Goal: Task Accomplishment & Management: Manage account settings

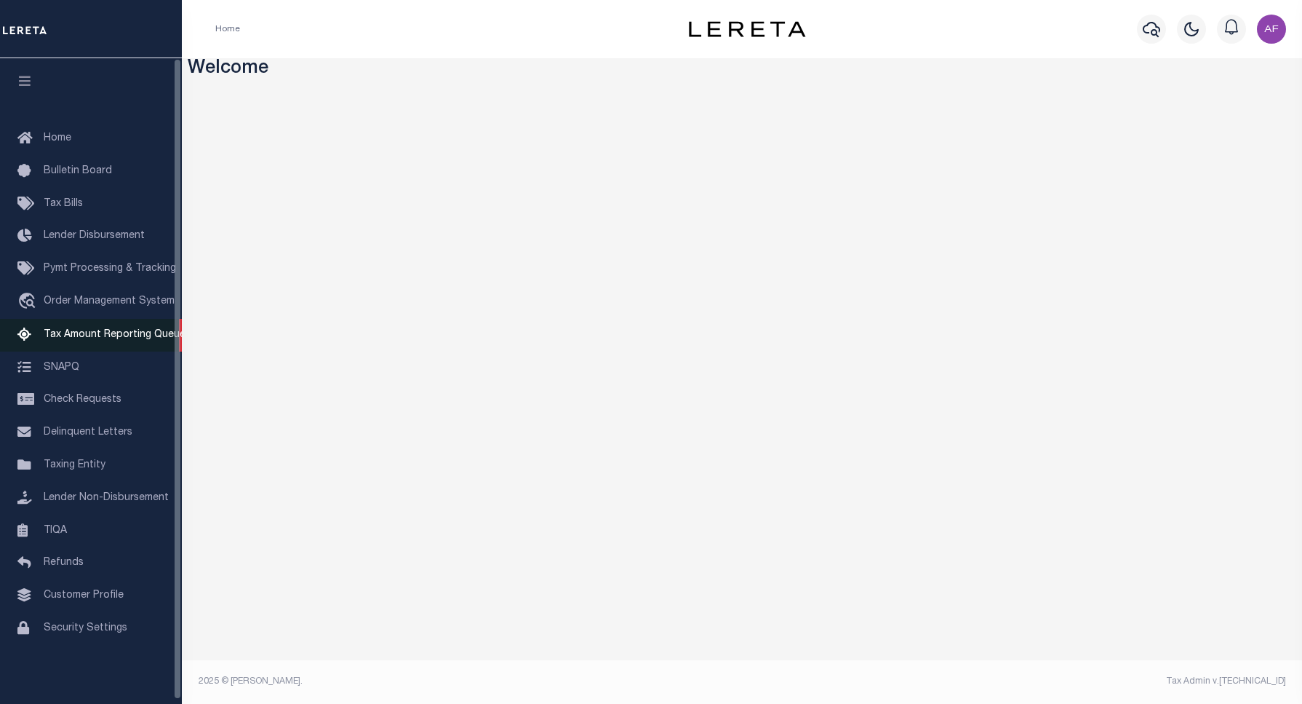
click at [44, 338] on span "Tax Amount Reporting Queue" at bounding box center [115, 335] width 142 height 10
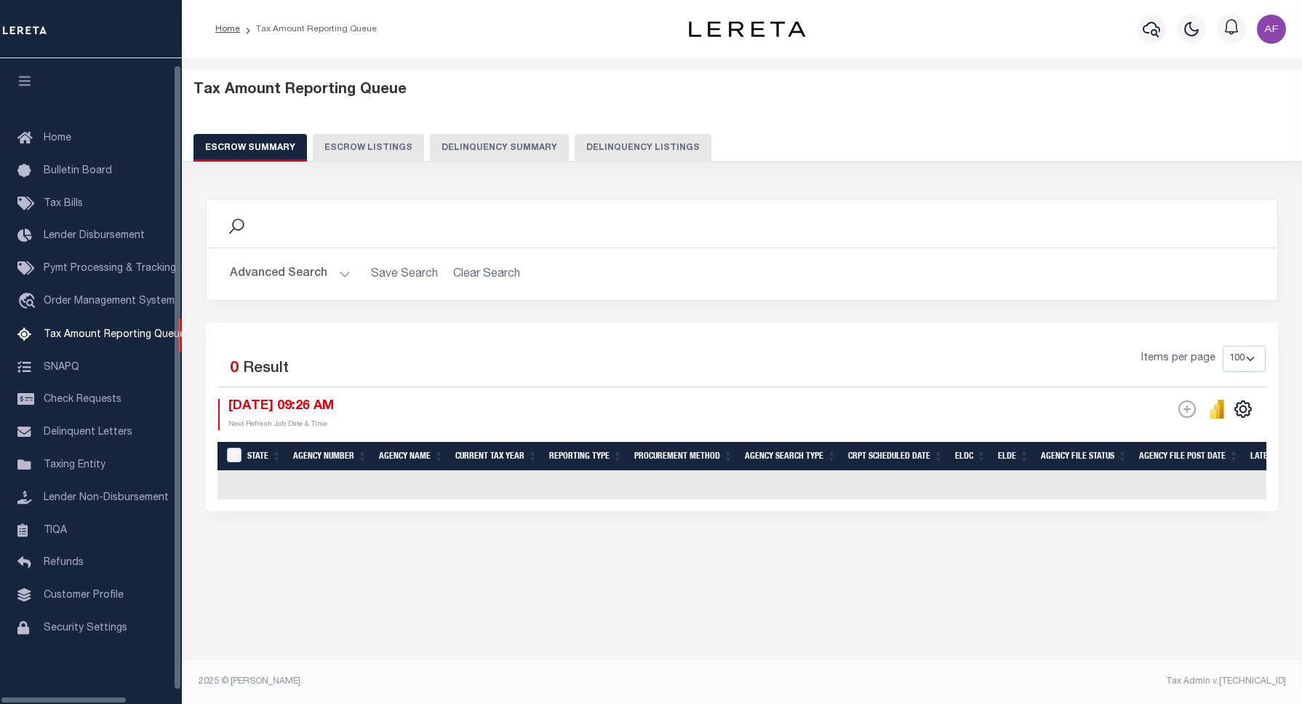
select select "100"
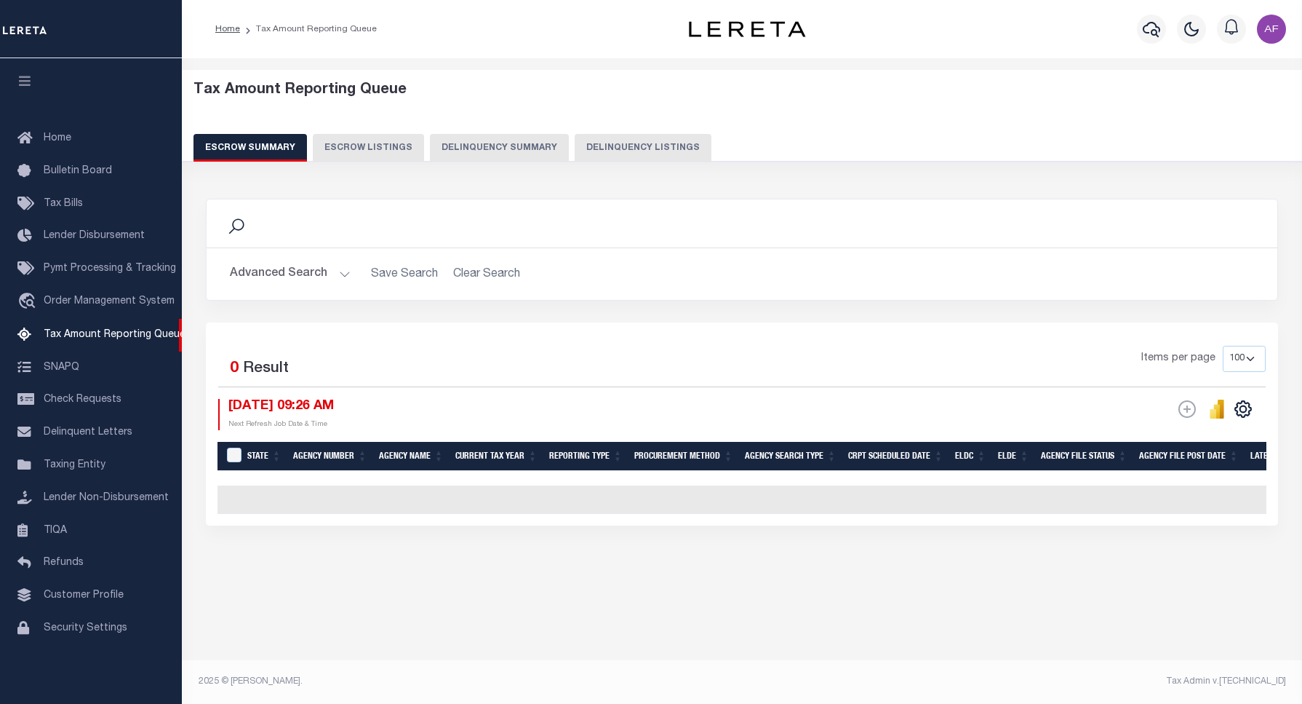
click at [648, 148] on button "Delinquency Listings" at bounding box center [643, 148] width 137 height 28
select select "100"
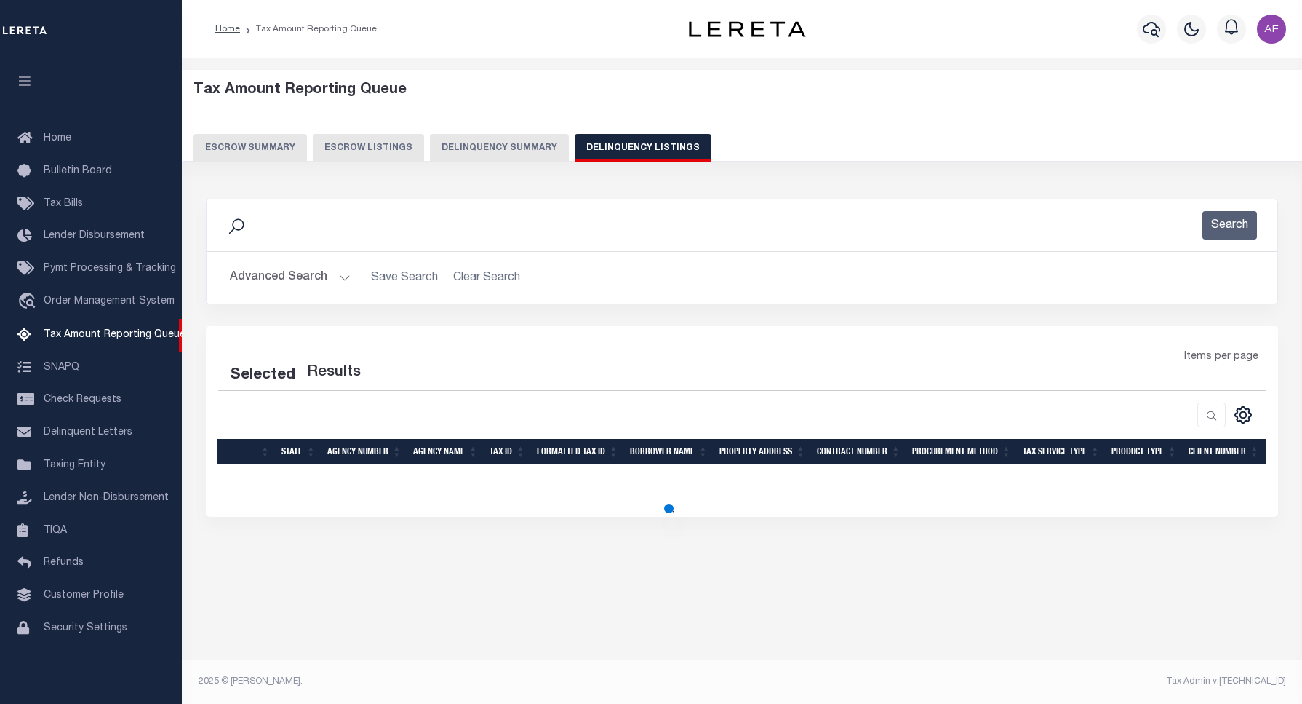
select select "100"
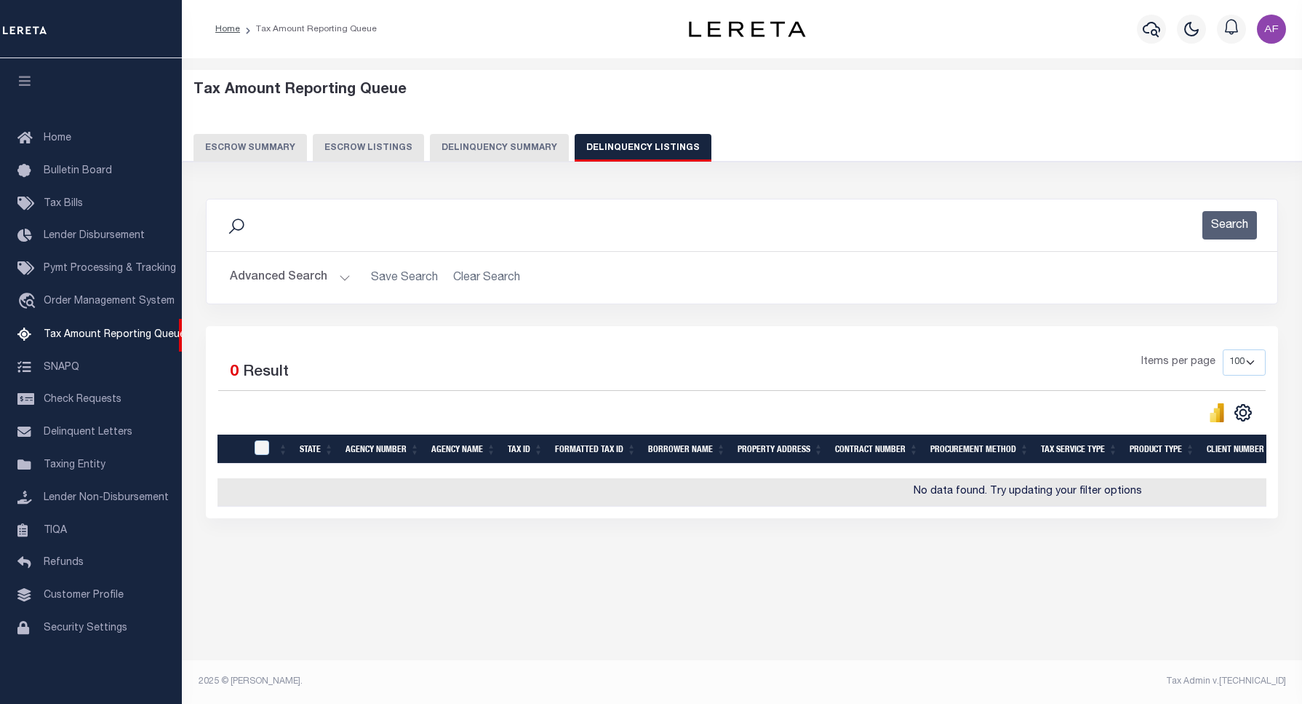
click at [255, 282] on button "Advanced Search" at bounding box center [290, 277] width 121 height 28
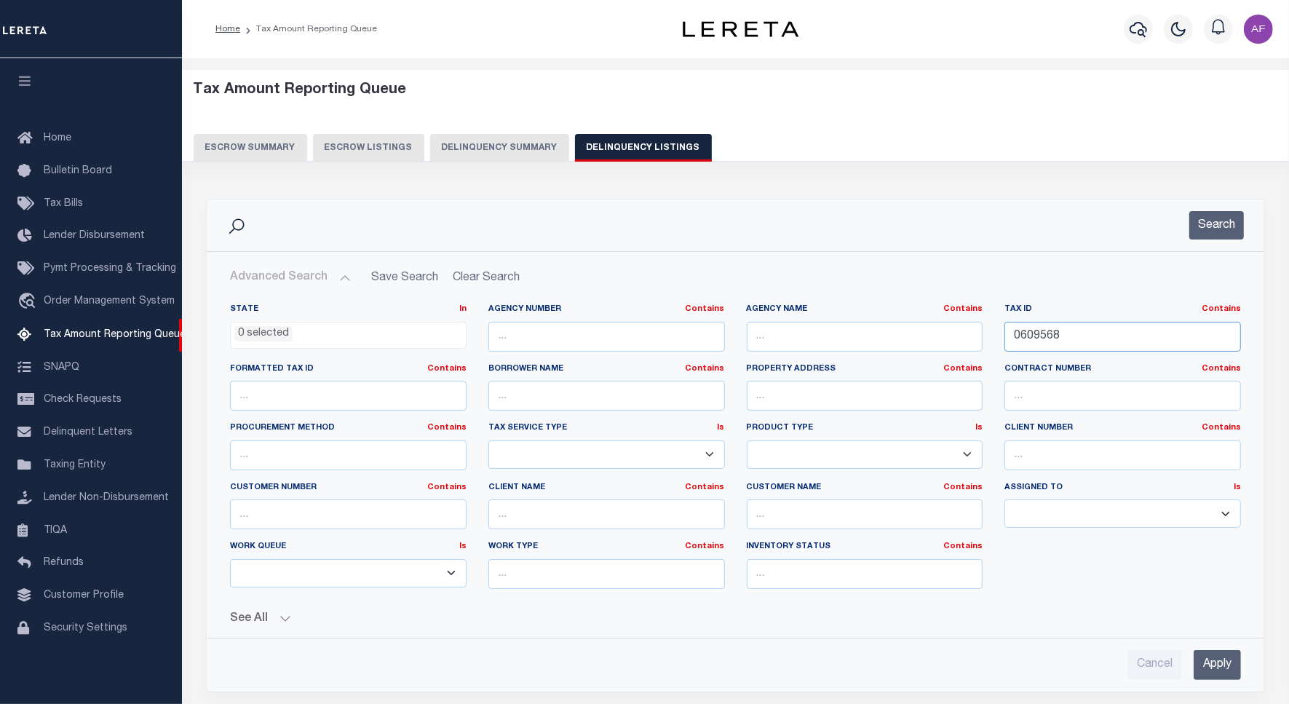
click at [1037, 335] on input "0609568" at bounding box center [1122, 337] width 236 height 30
paste input "826961"
type input "0826961"
click at [1209, 233] on button "Search" at bounding box center [1216, 225] width 55 height 28
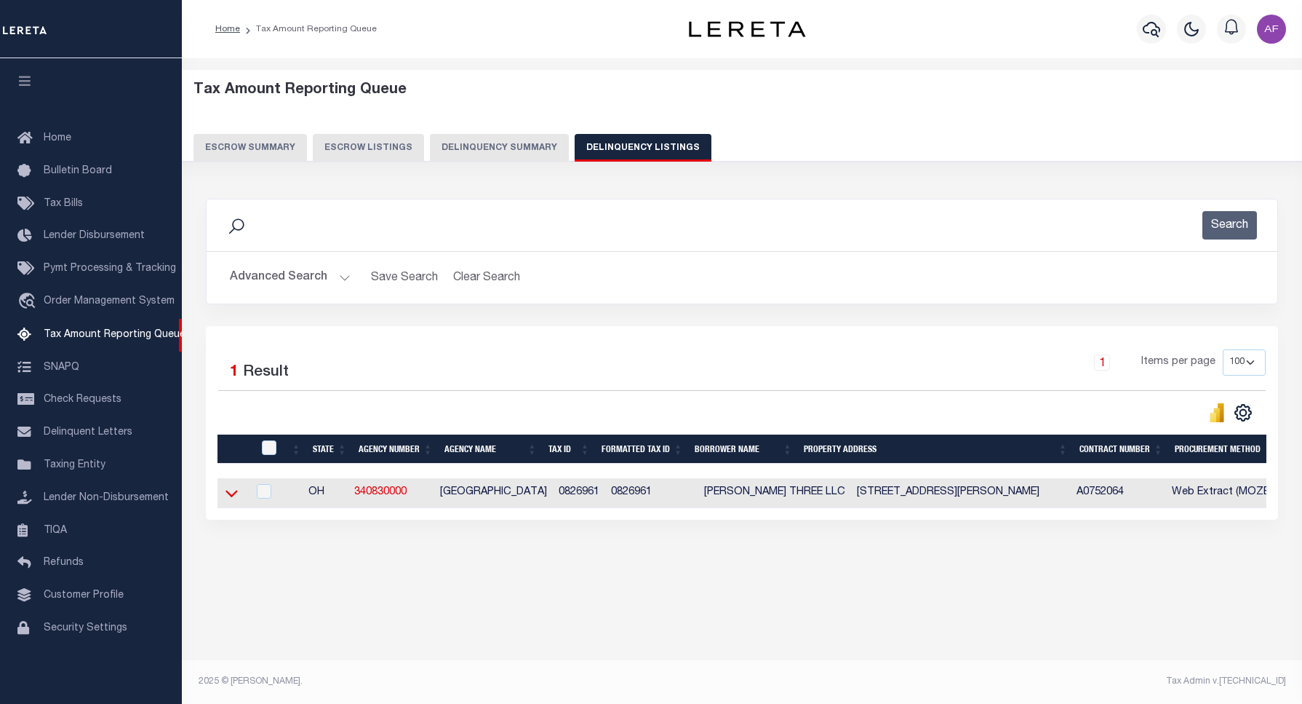
click at [235, 499] on icon at bounding box center [232, 492] width 12 height 15
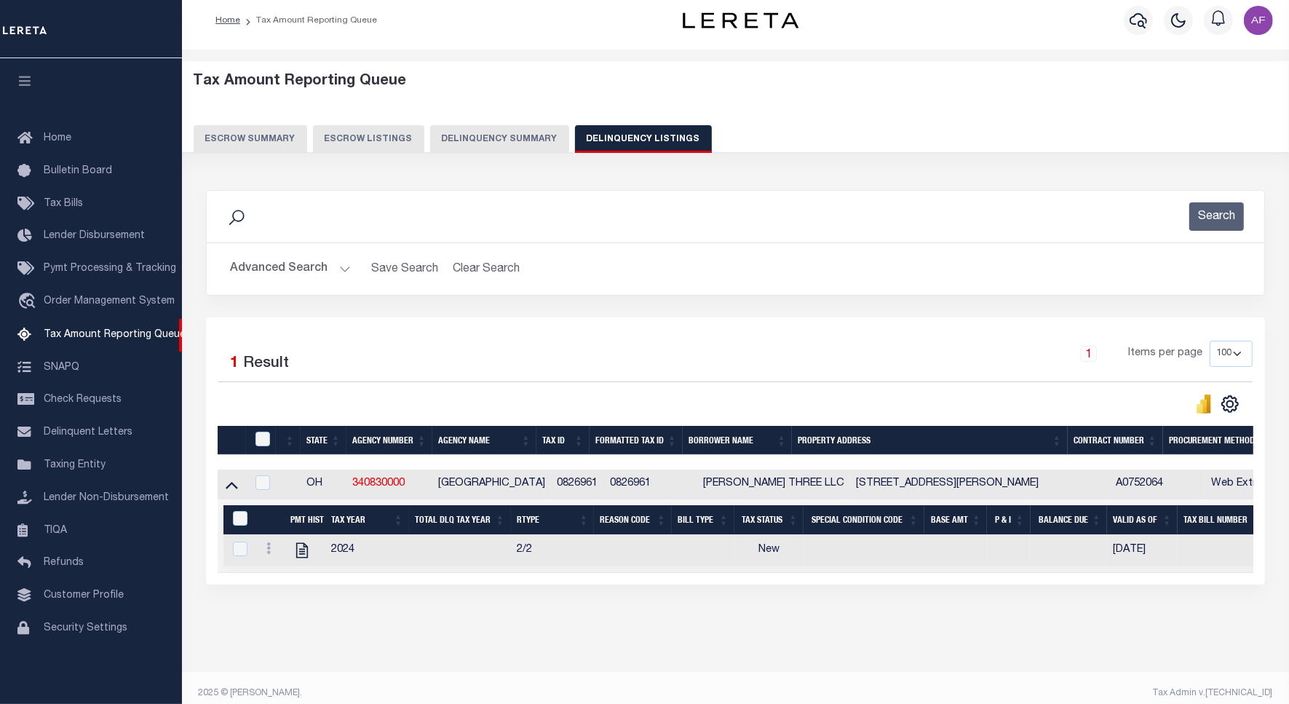
scroll to position [35, 0]
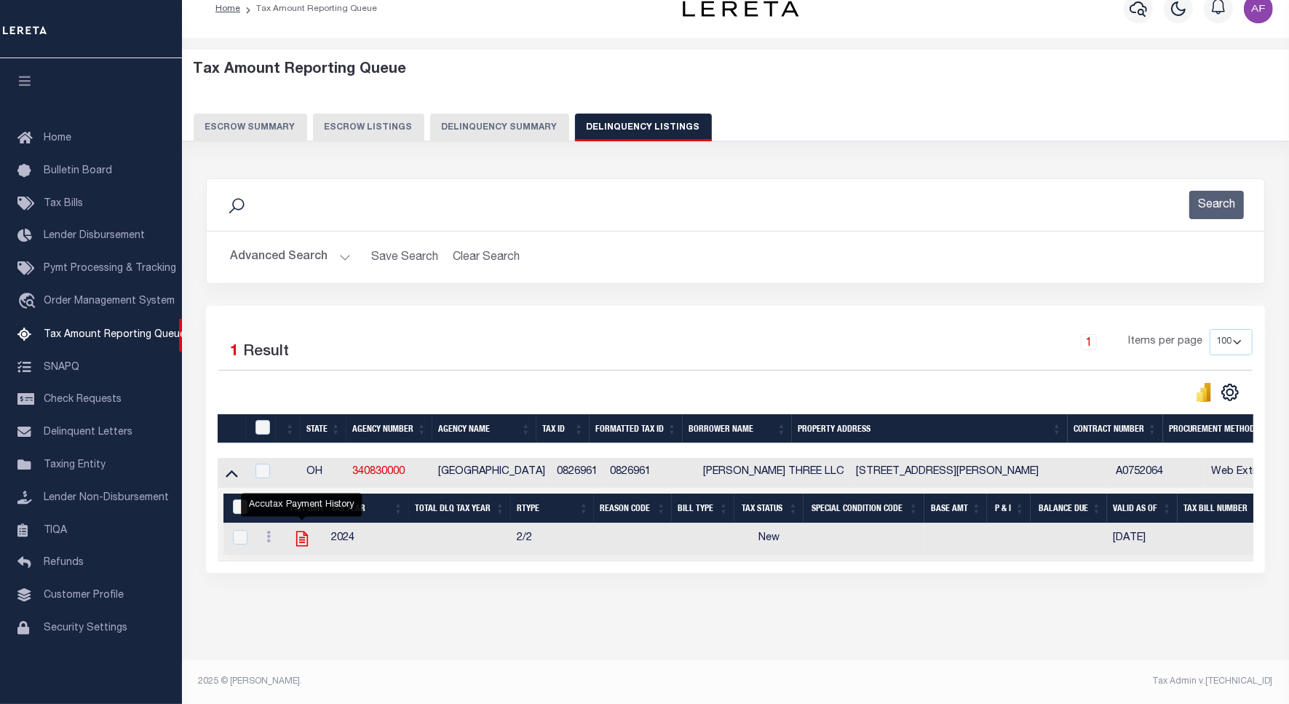
click at [306, 529] on icon "" at bounding box center [301, 538] width 19 height 19
checkbox input "true"
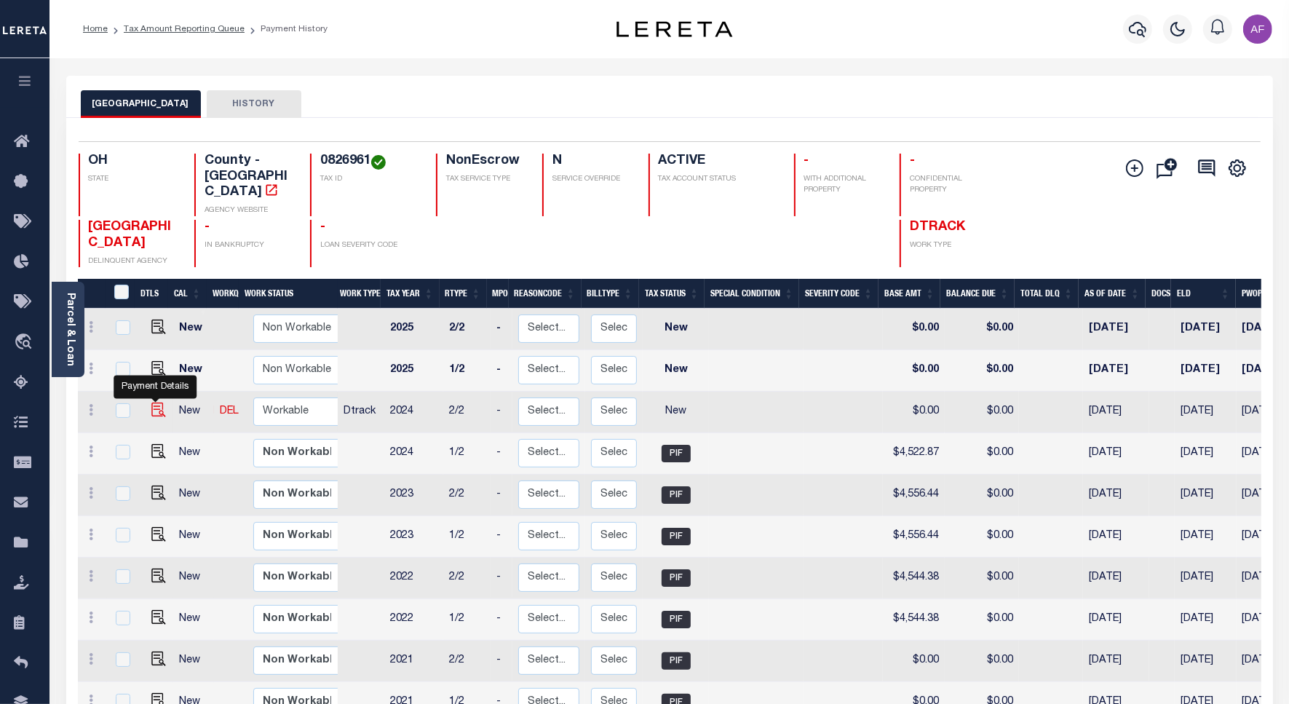
click at [156, 402] on img "" at bounding box center [158, 409] width 15 height 15
checkbox input "true"
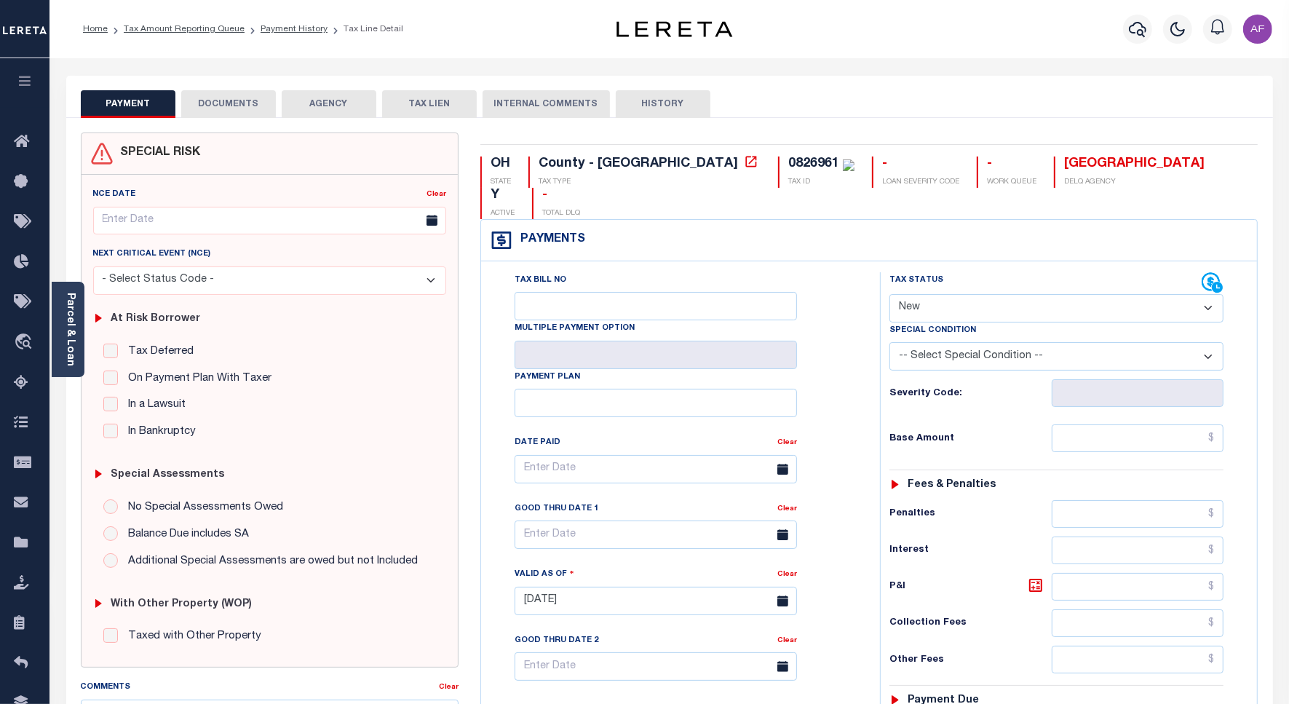
click at [933, 294] on select "- Select Status Code - Open Due/Unpaid Paid Incomplete No Tax Due Internal Refu…" at bounding box center [1056, 308] width 334 height 28
select select "PYD"
click at [889, 294] on select "- Select Status Code - Open Due/Unpaid Paid Incomplete No Tax Due Internal Refu…" at bounding box center [1056, 308] width 334 height 28
type input "[DATE]"
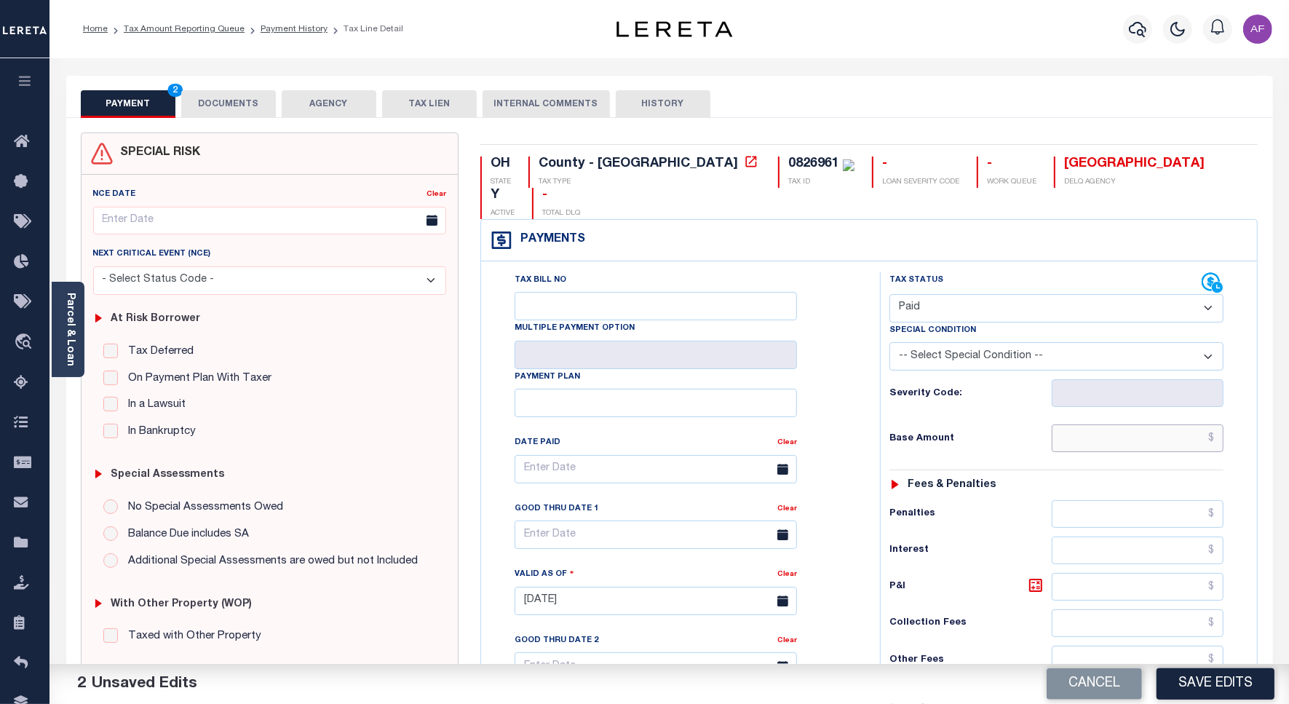
click at [1188, 424] on input "text" at bounding box center [1137, 438] width 172 height 28
paste input "4,522.87"
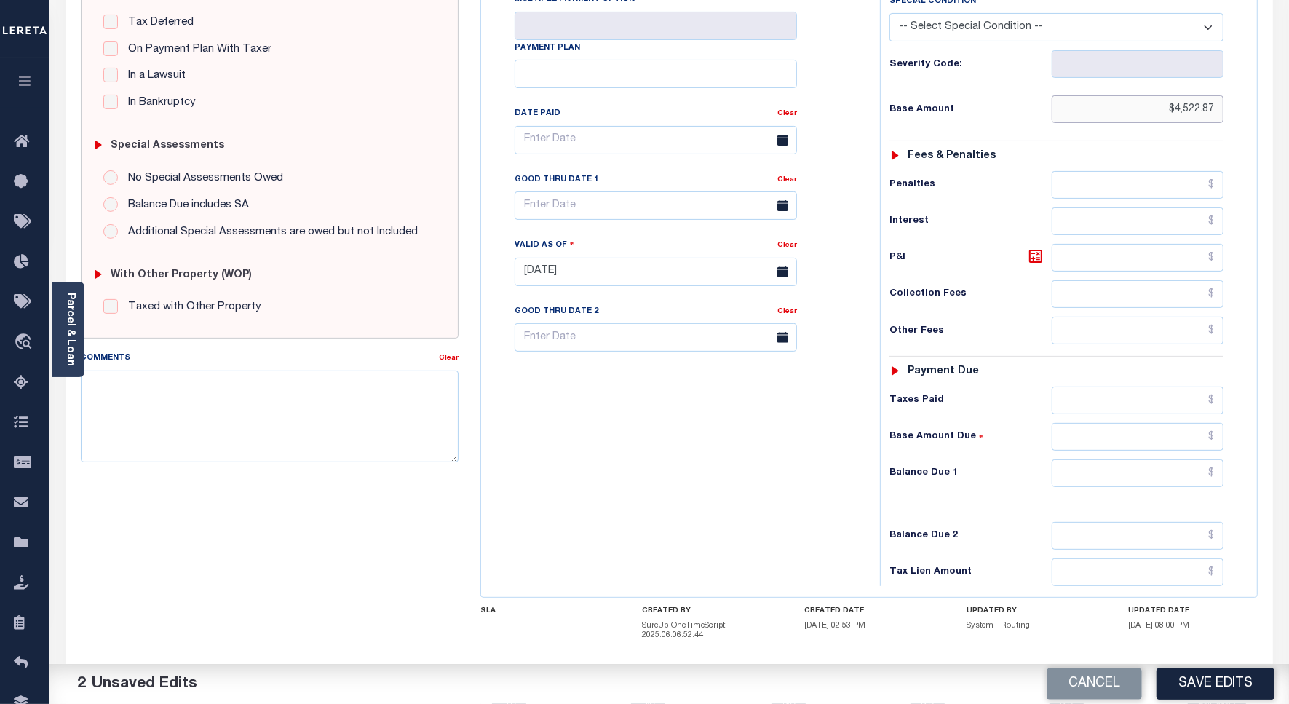
scroll to position [364, 0]
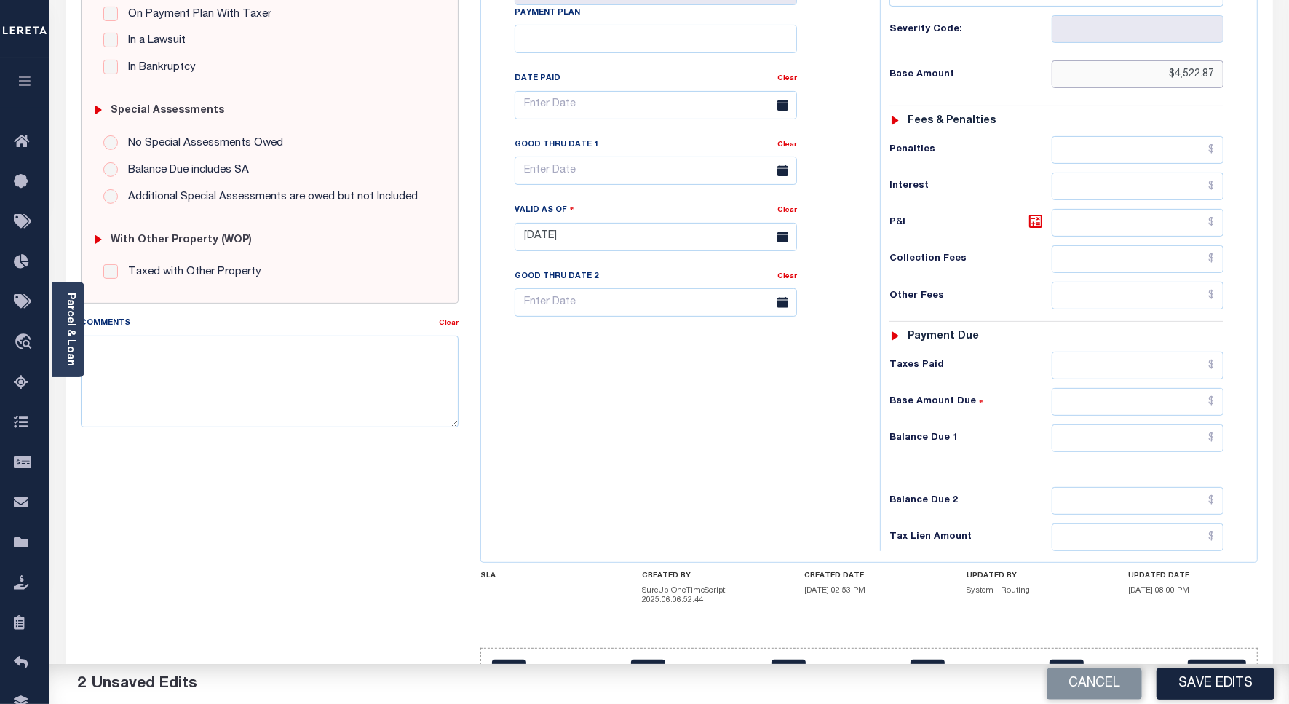
type input "$4,522.87"
click at [1187, 427] on input "text" at bounding box center [1137, 438] width 172 height 28
type input "$0.00"
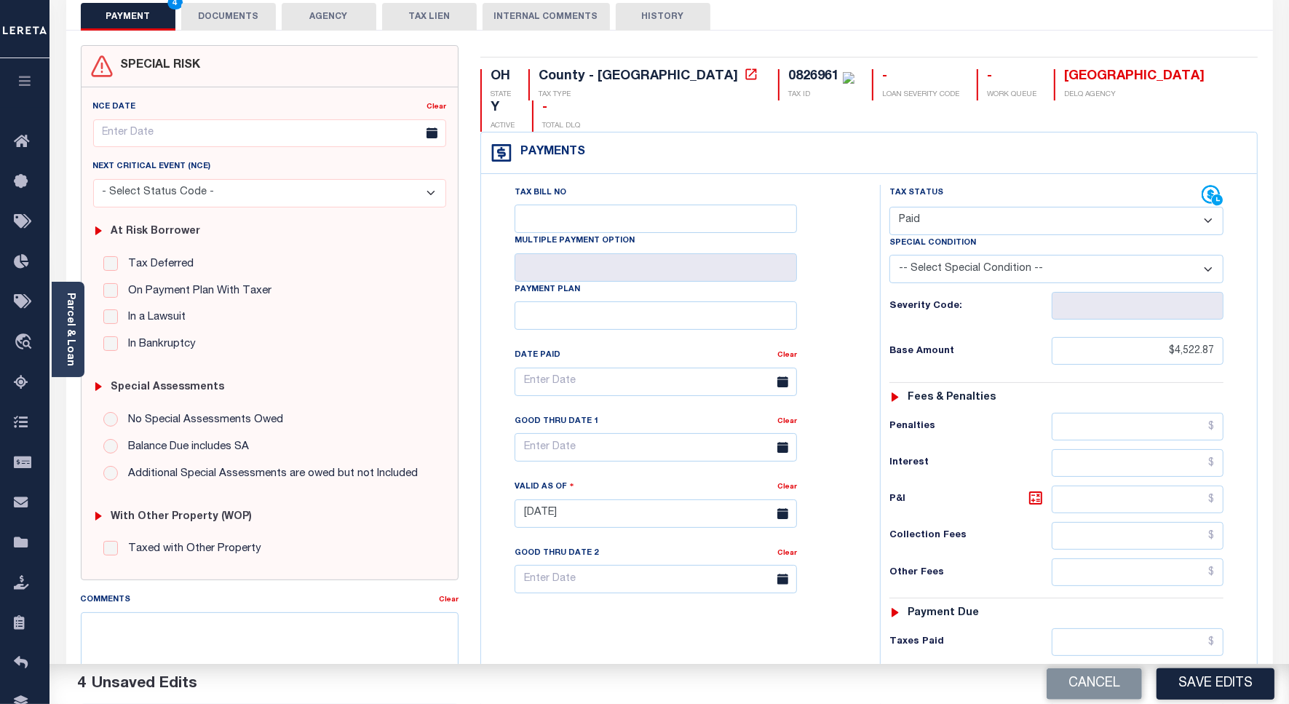
scroll to position [0, 0]
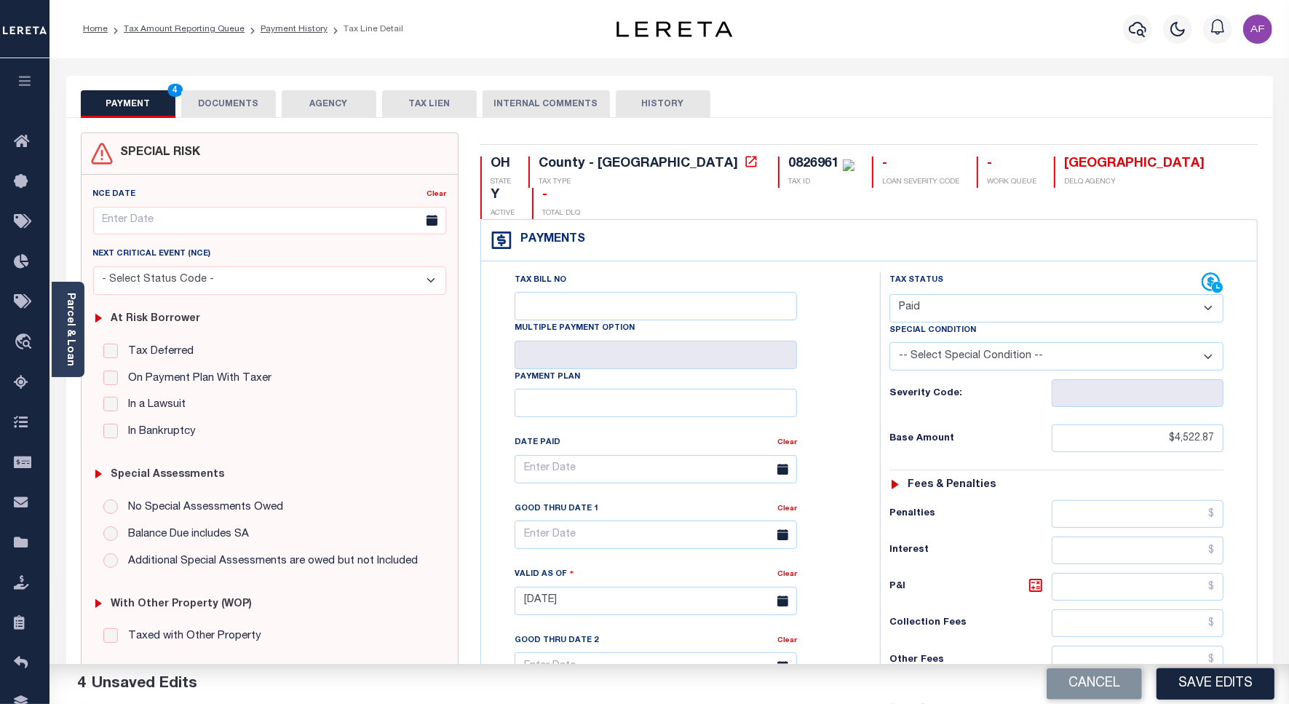
click at [216, 102] on button "DOCUMENTS" at bounding box center [228, 104] width 95 height 28
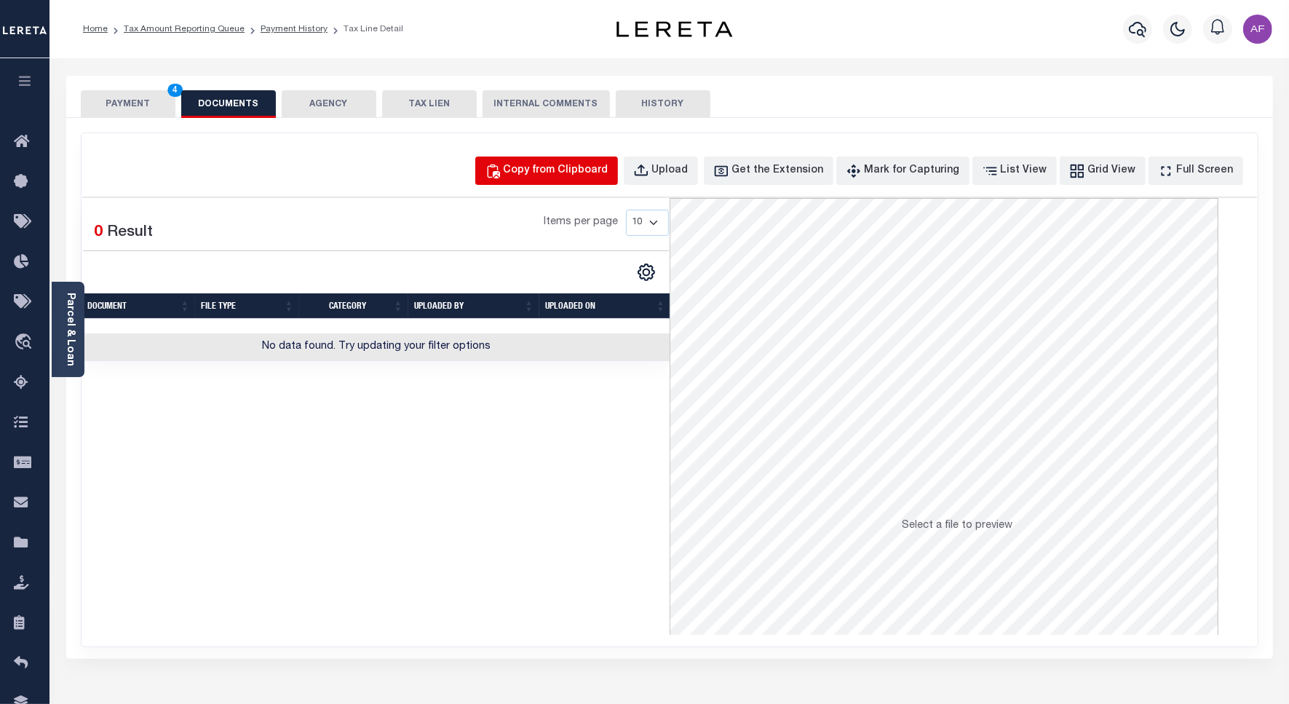
click at [549, 172] on div "Copy from Clipboard" at bounding box center [555, 171] width 105 height 16
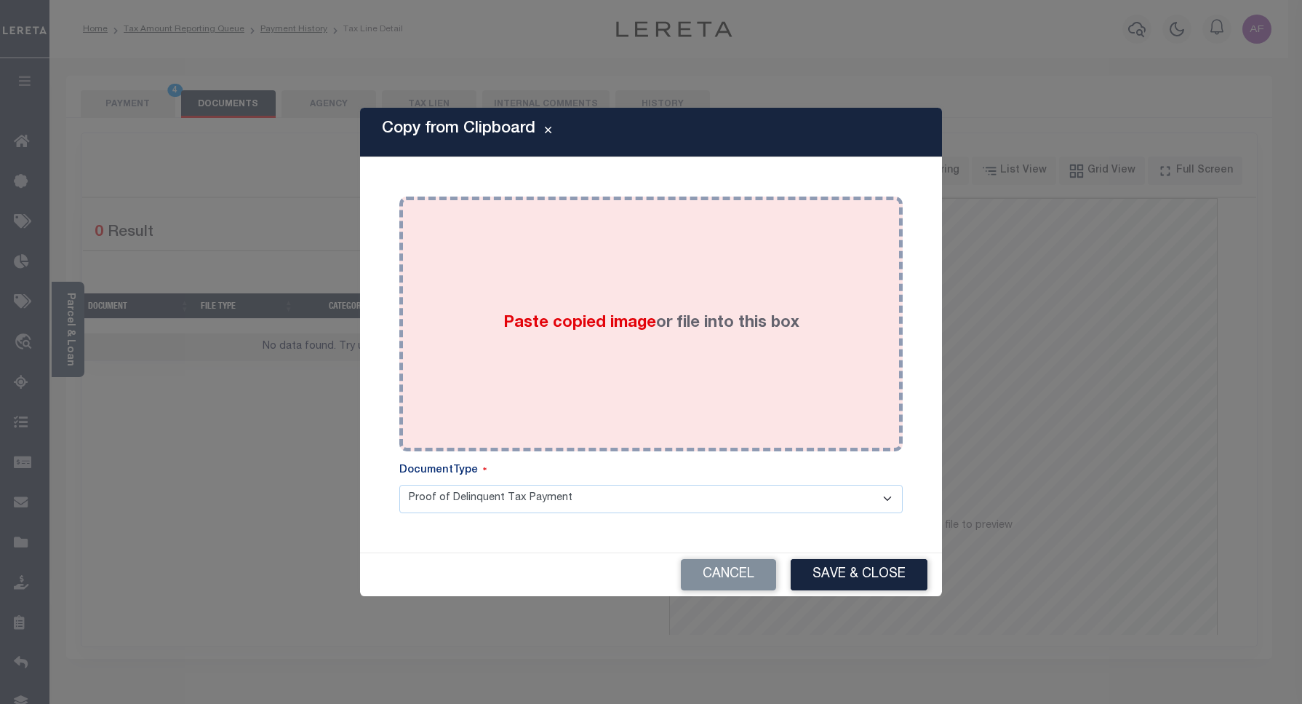
drag, startPoint x: 552, startPoint y: 259, endPoint x: 561, endPoint y: 266, distance: 11.5
click at [554, 260] on div "Paste copied image or file into this box" at bounding box center [651, 323] width 482 height 233
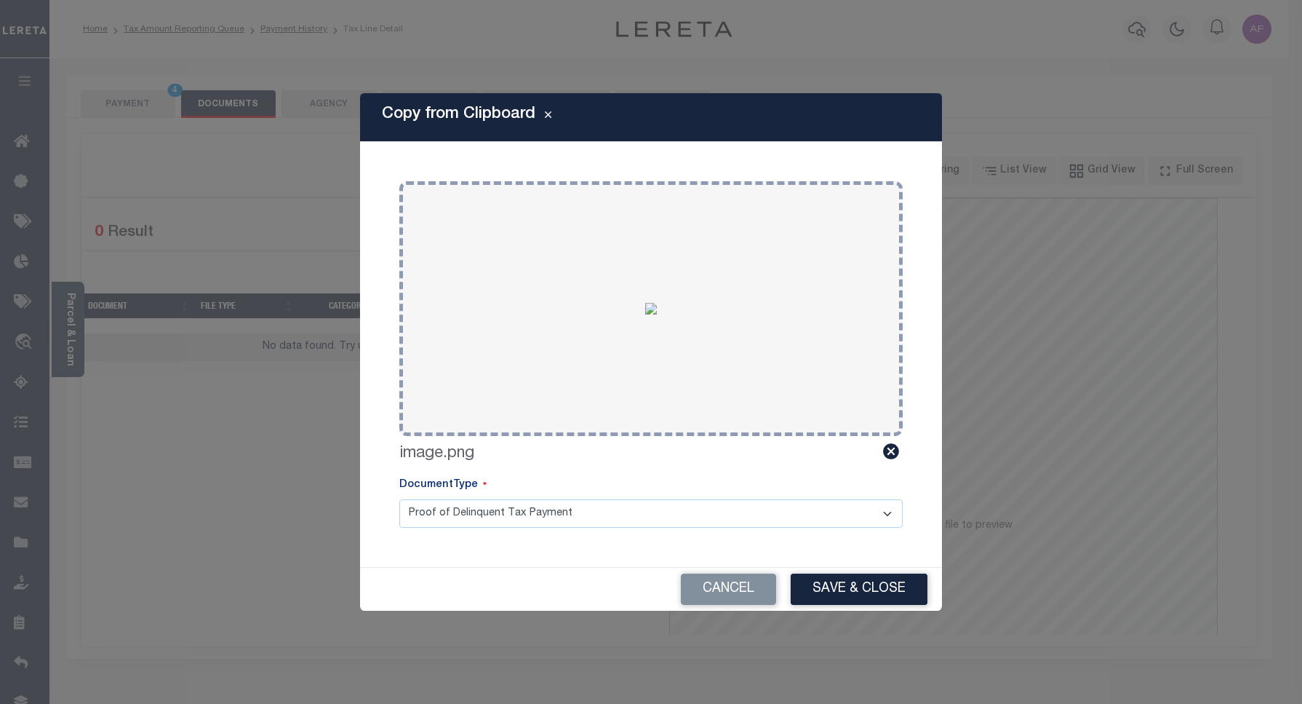
click at [835, 571] on div "Copy from Clipboard Paste copied image or file into this box Select file or dra…" at bounding box center [651, 351] width 582 height 517
click at [837, 580] on button "Save & Close" at bounding box center [859, 588] width 137 height 31
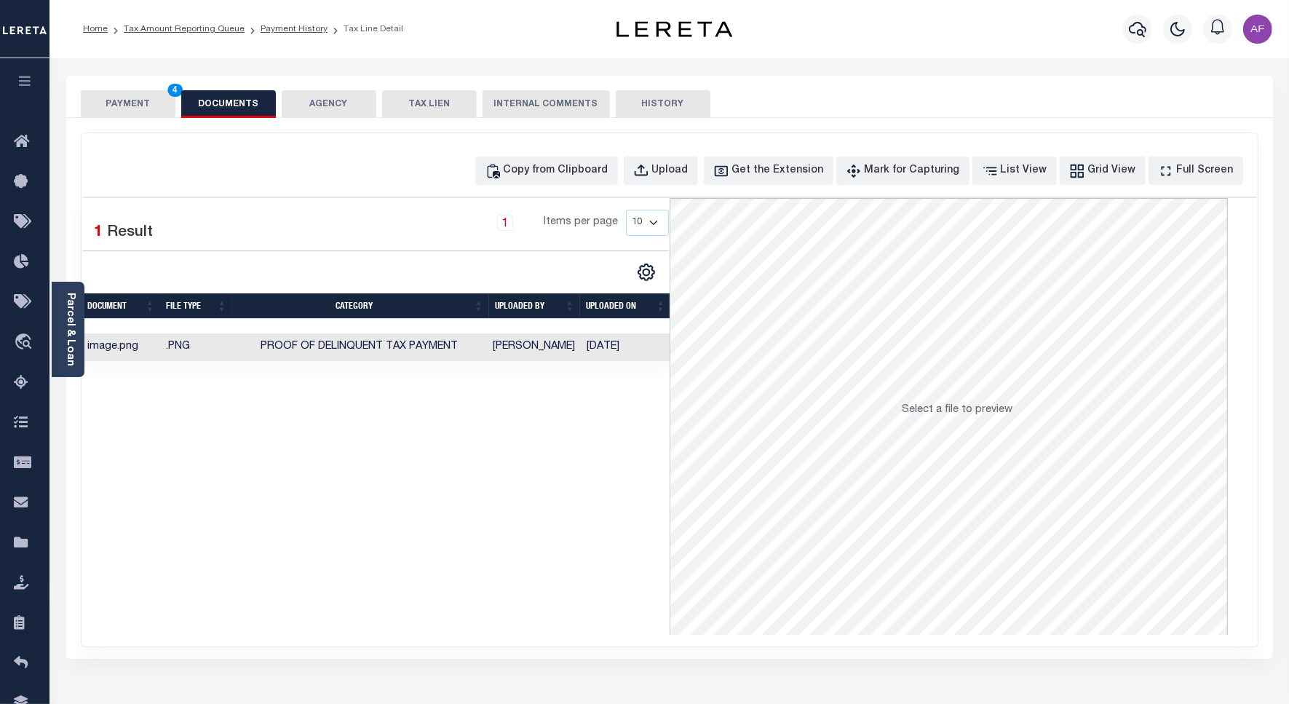
click at [119, 98] on button "PAYMENT 4" at bounding box center [128, 104] width 95 height 28
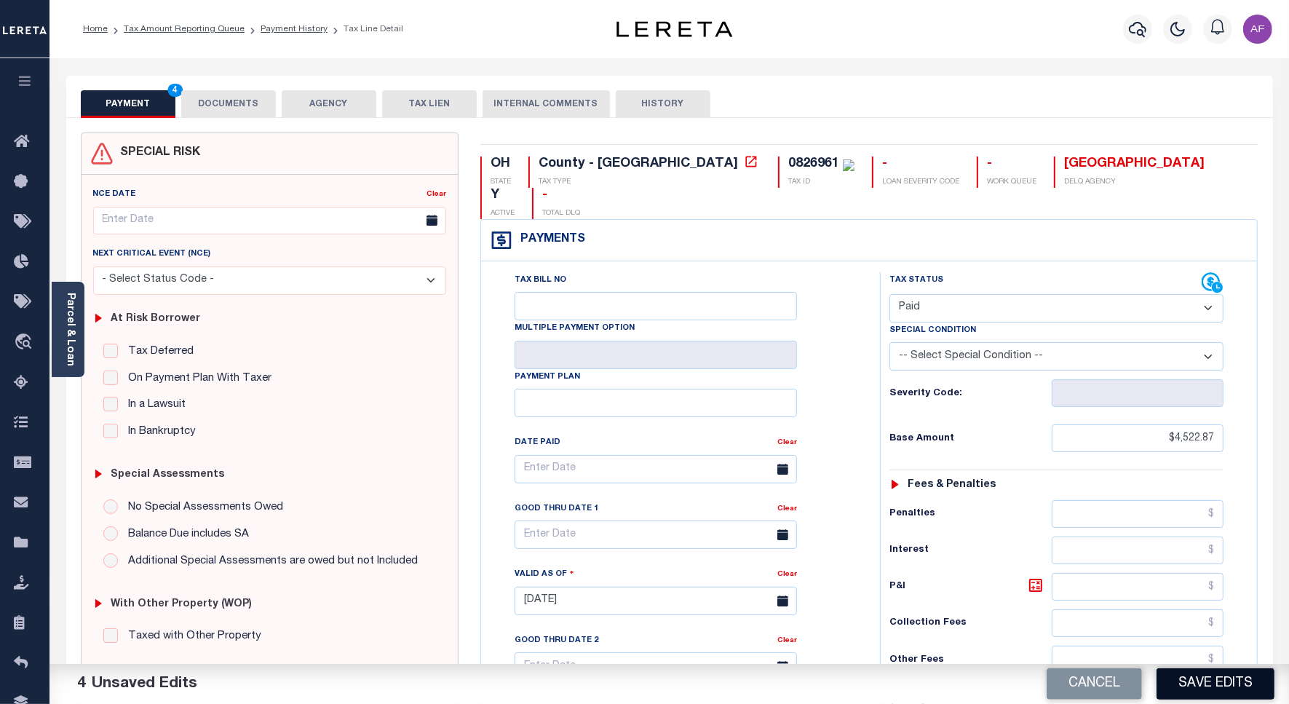
click at [1214, 678] on button "Save Edits" at bounding box center [1215, 683] width 118 height 31
click at [1211, 684] on div "Cancel Saving..." at bounding box center [979, 684] width 620 height 41
checkbox input "false"
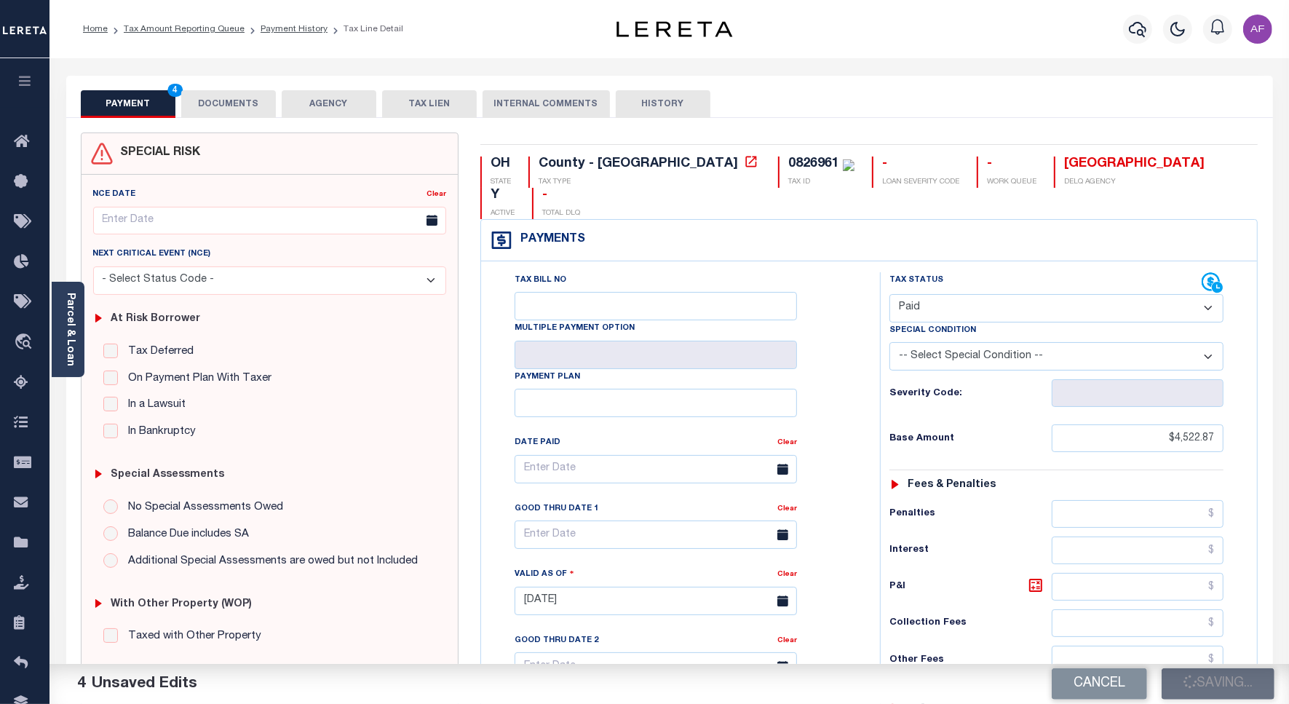
type input "$4,522.87"
type input "$0"
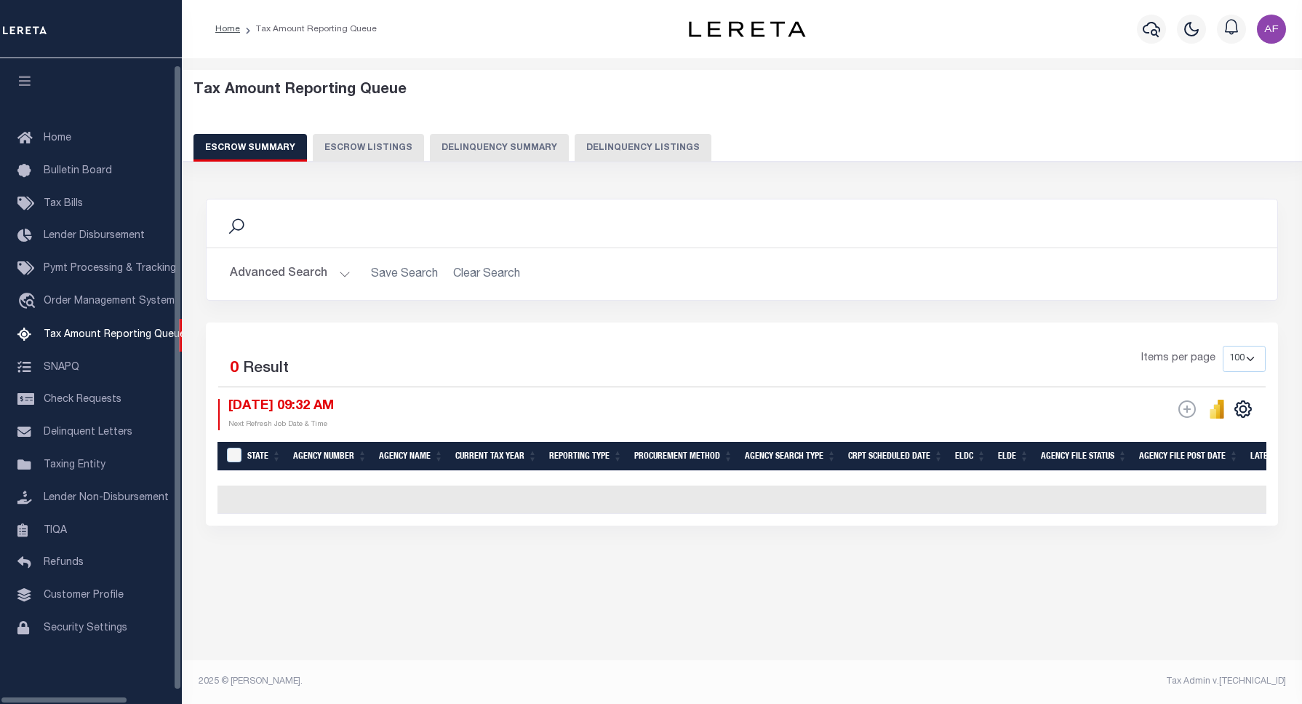
select select "100"
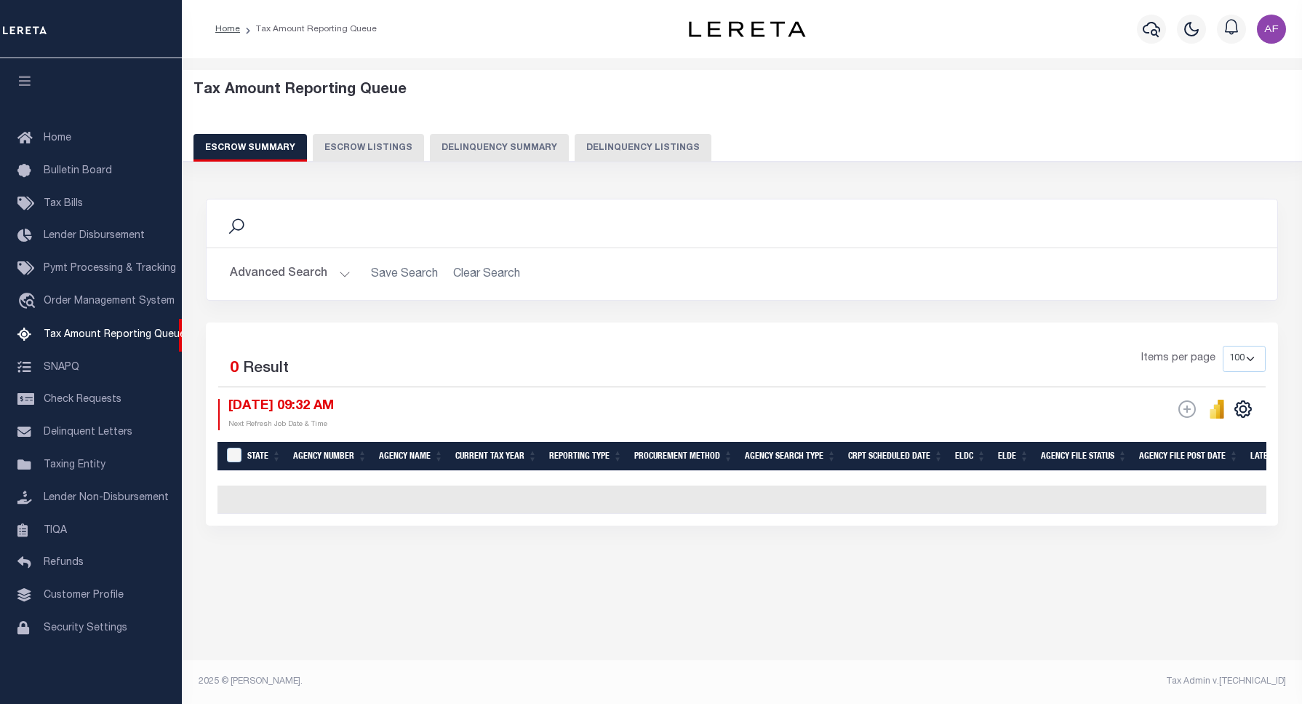
click at [609, 139] on button "Delinquency Listings" at bounding box center [643, 148] width 137 height 28
select select "100"
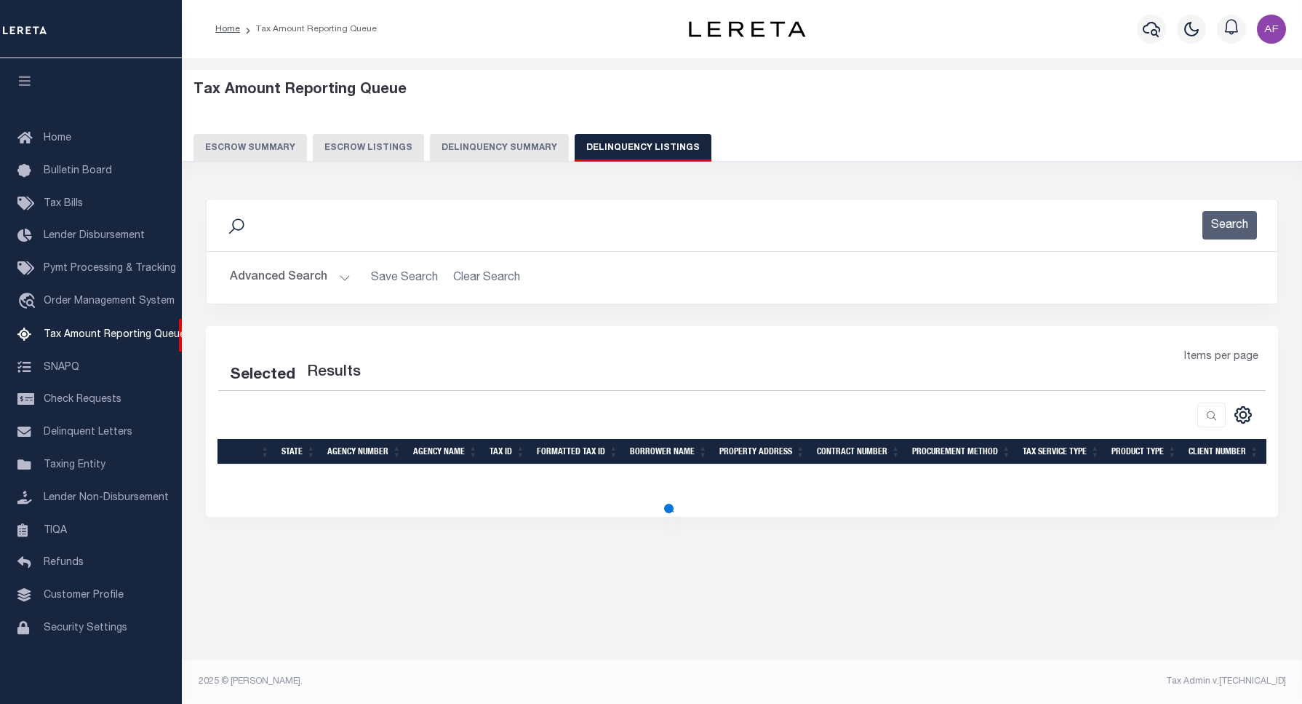
select select "100"
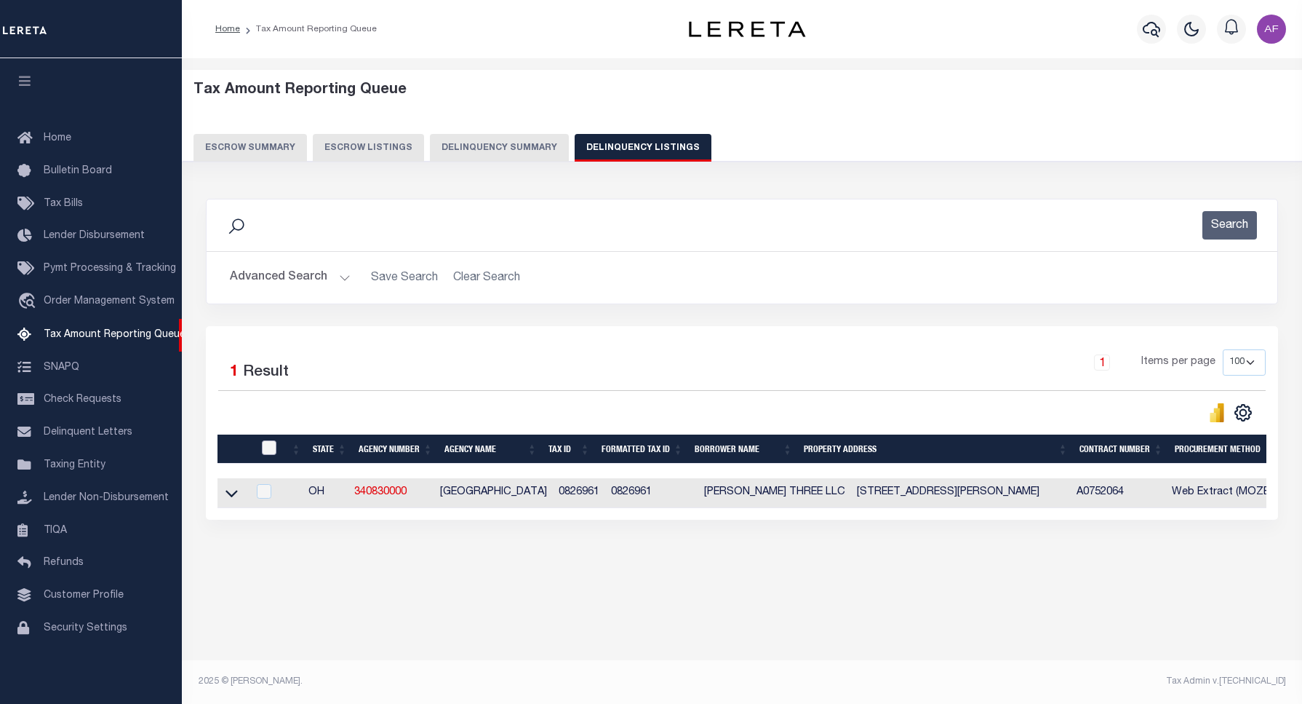
click at [266, 453] on input "checkbox" at bounding box center [269, 447] width 15 height 15
checkbox input "true"
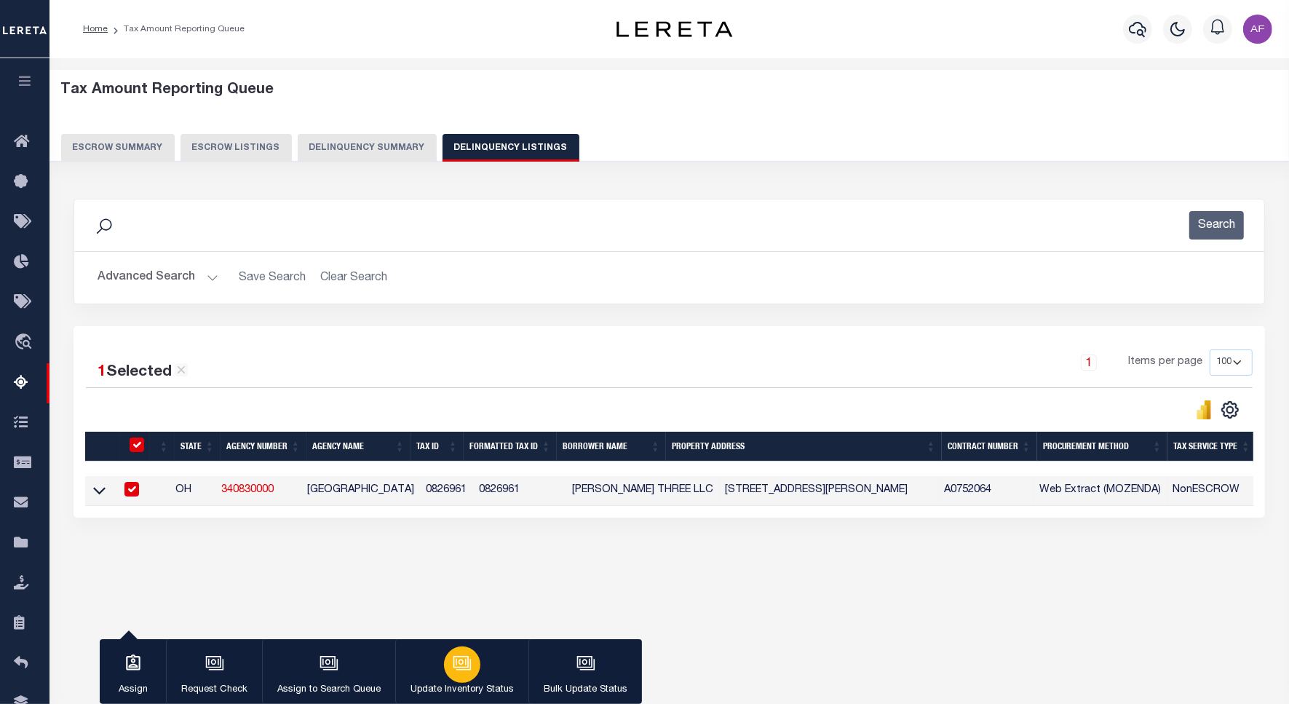
click at [464, 667] on icon "button" at bounding box center [462, 662] width 19 height 19
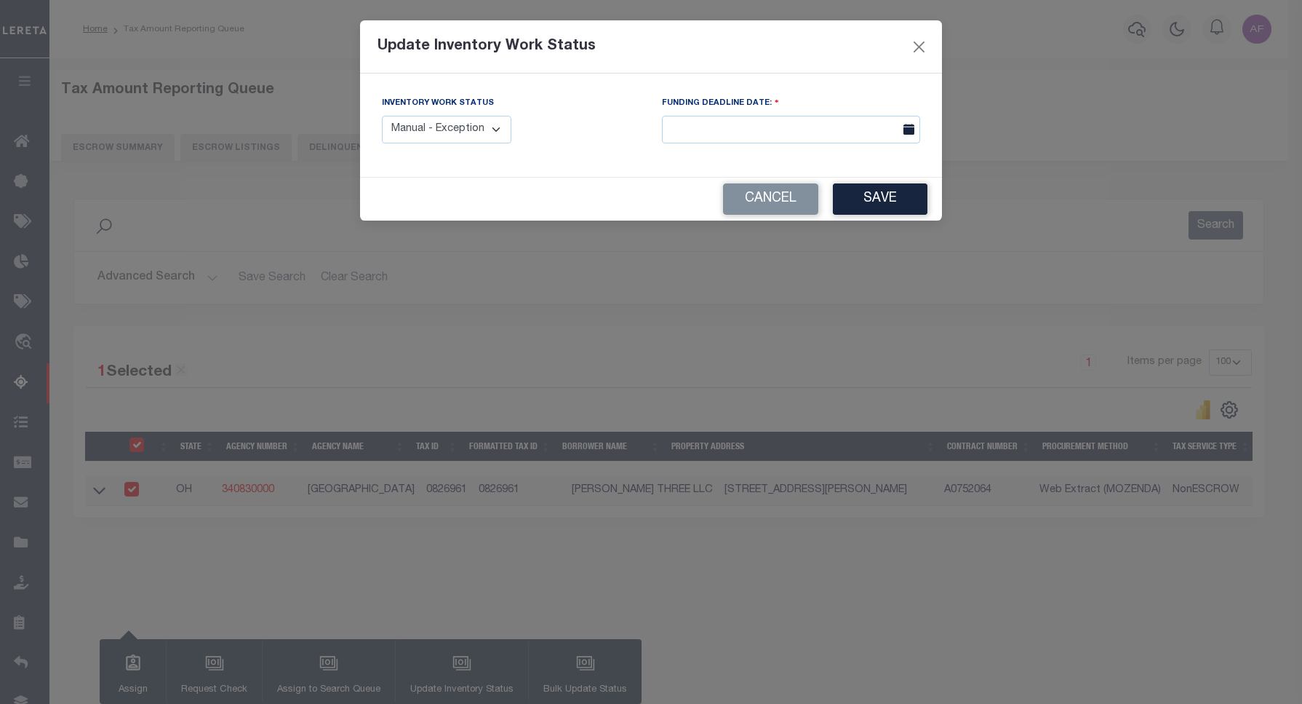
click at [486, 132] on select "Manual - Exception Pended - Awaiting Search Late Add Exception Completed" at bounding box center [447, 130] width 130 height 28
select select "4"
click at [382, 116] on select "Manual - Exception Pended - Awaiting Search Late Add Exception Completed" at bounding box center [447, 130] width 130 height 28
click at [899, 200] on button "Save" at bounding box center [880, 198] width 95 height 31
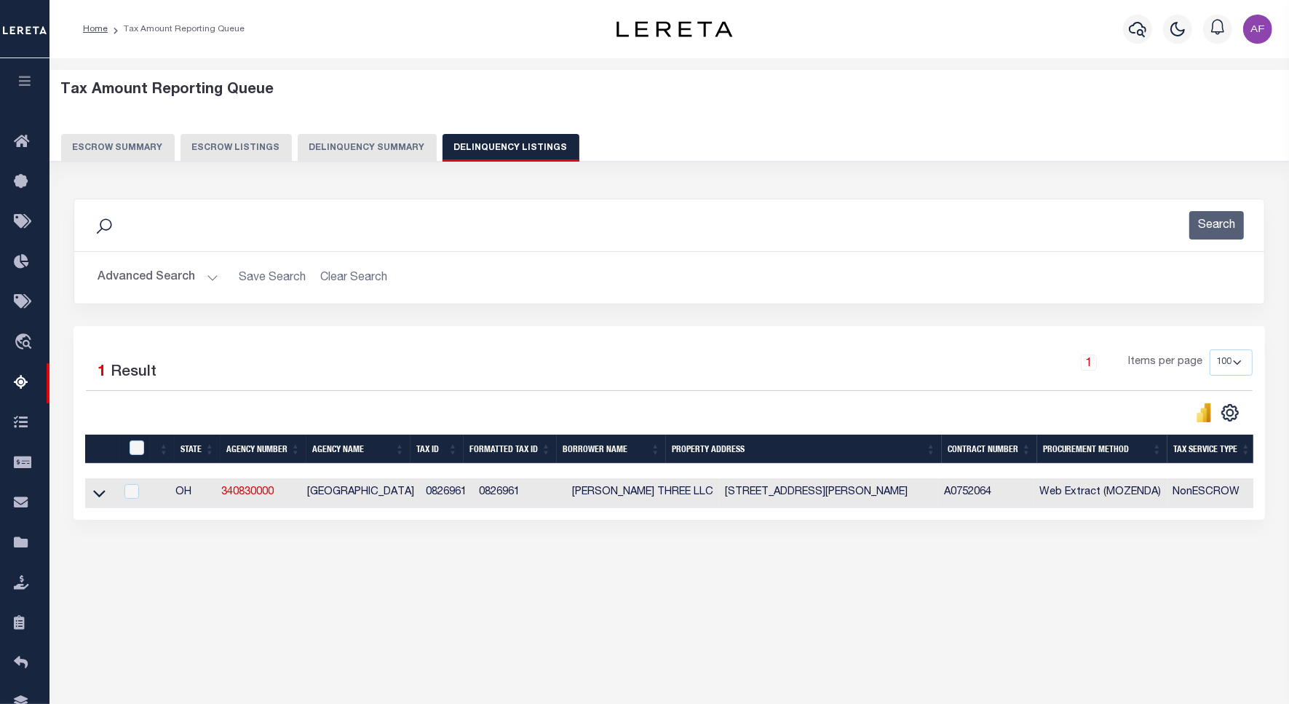
click at [143, 274] on button "Advanced Search" at bounding box center [157, 277] width 121 height 28
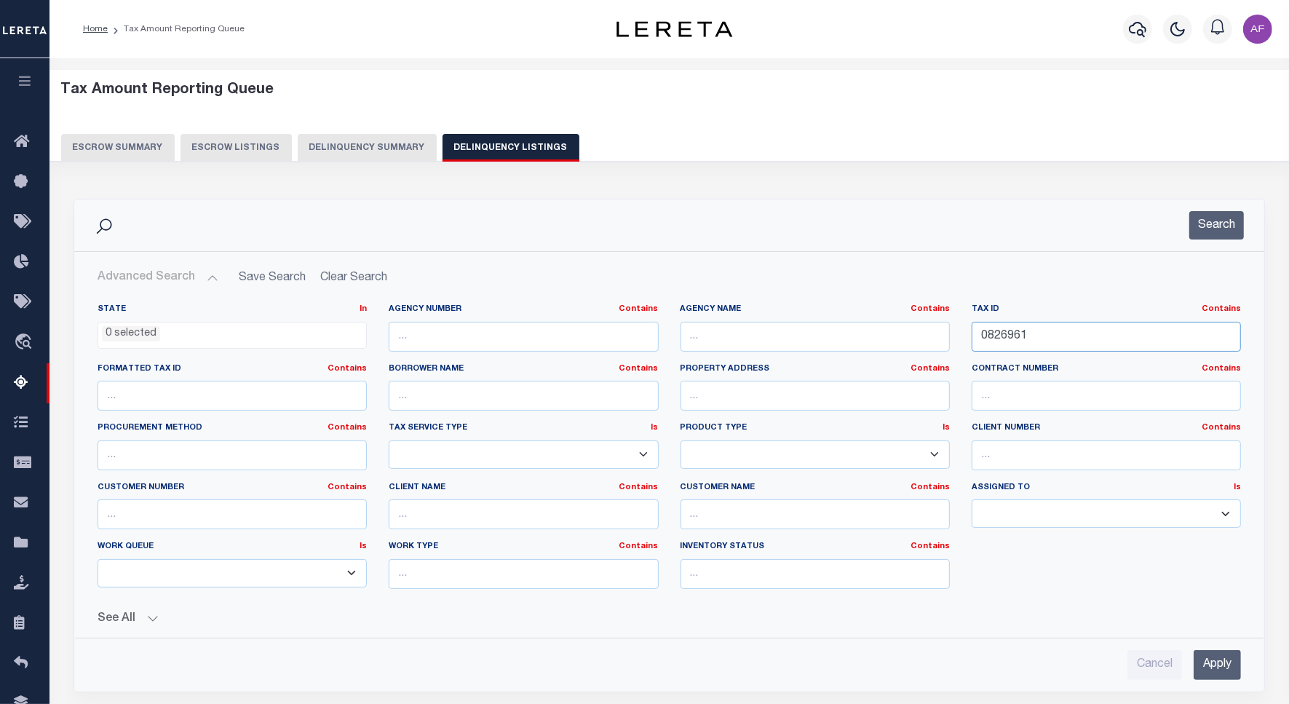
click at [1009, 337] on input "0826961" at bounding box center [1105, 337] width 269 height 30
paste input "2"
type input "0826962"
click at [1209, 237] on button "Search" at bounding box center [1216, 225] width 55 height 28
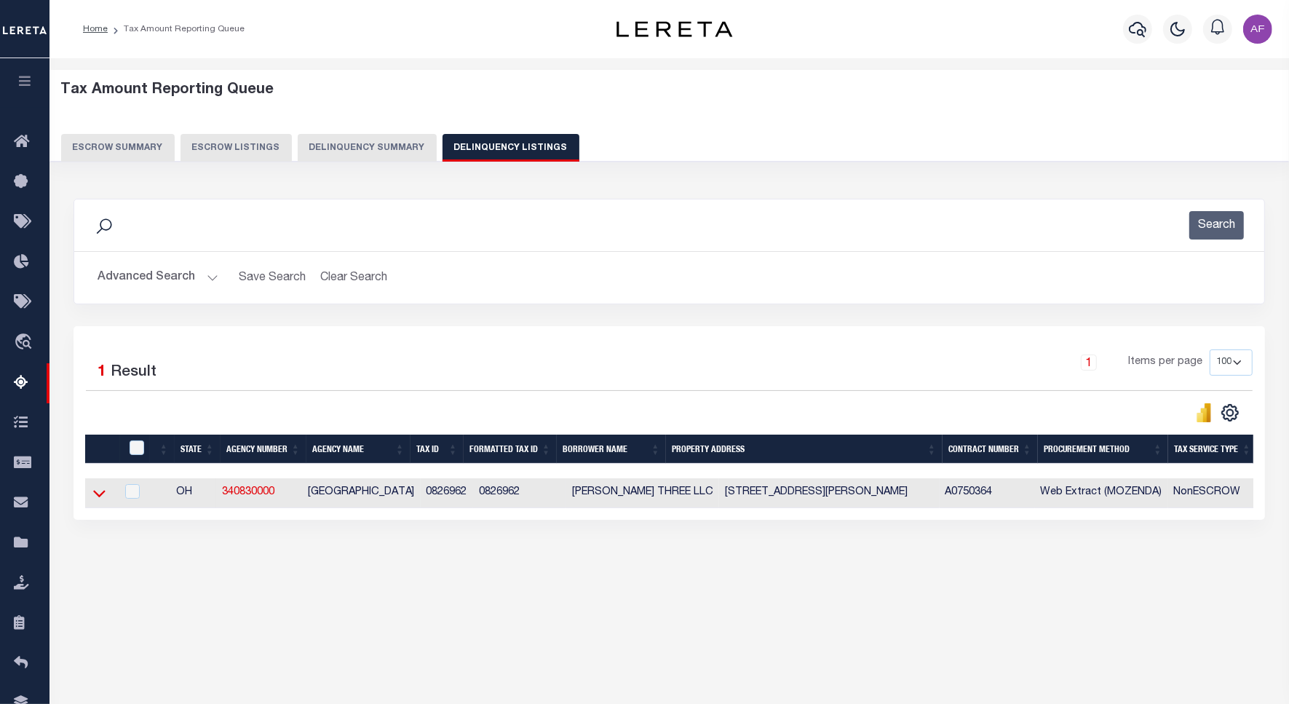
click at [95, 500] on icon at bounding box center [99, 492] width 12 height 15
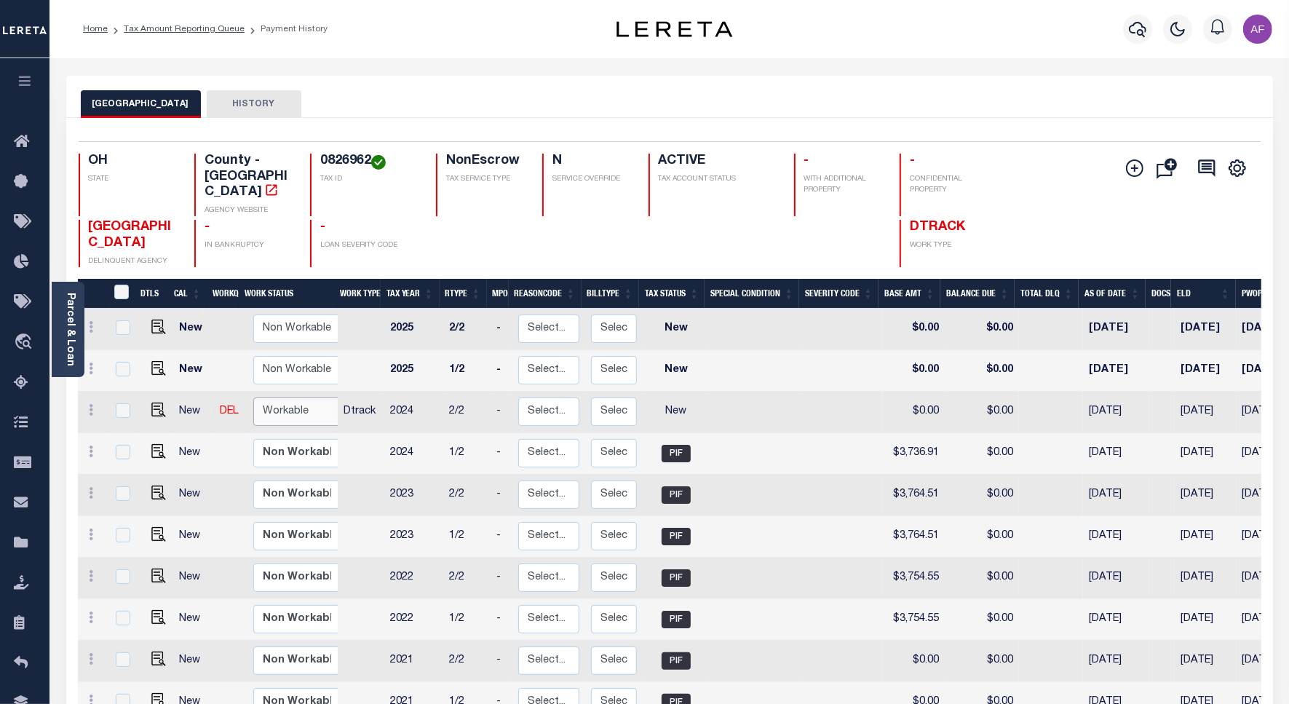
click at [264, 397] on select "Non Workable Workable" at bounding box center [296, 411] width 87 height 28
checkbox input "true"
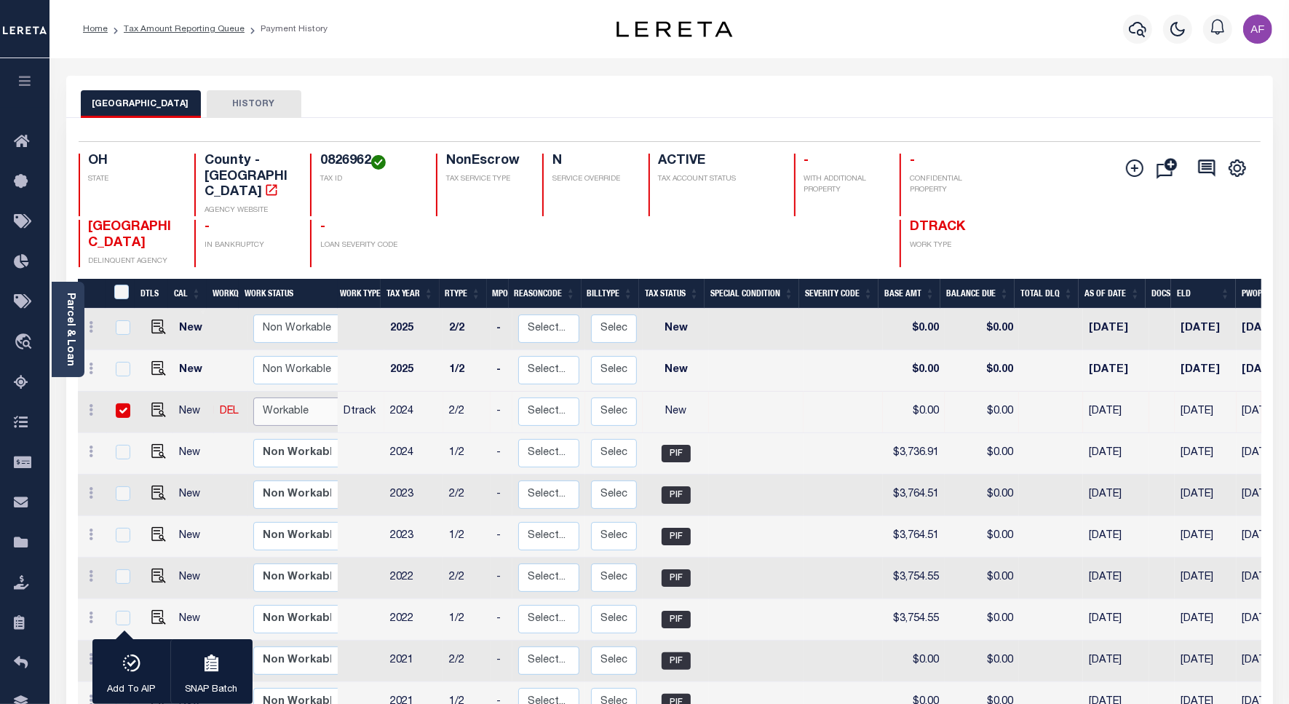
select select "true"
click at [253, 397] on select "Non Workable Workable" at bounding box center [296, 411] width 87 height 28
checkbox input "false"
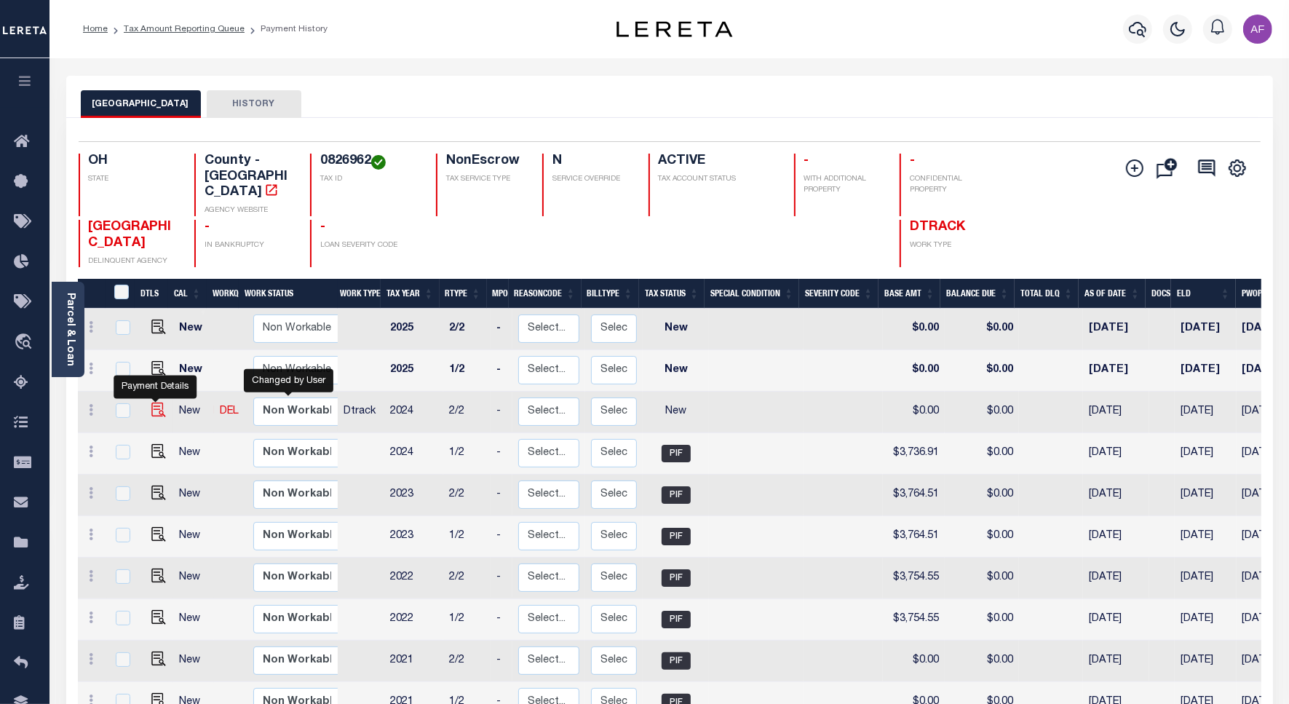
click at [156, 402] on img "" at bounding box center [158, 409] width 15 height 15
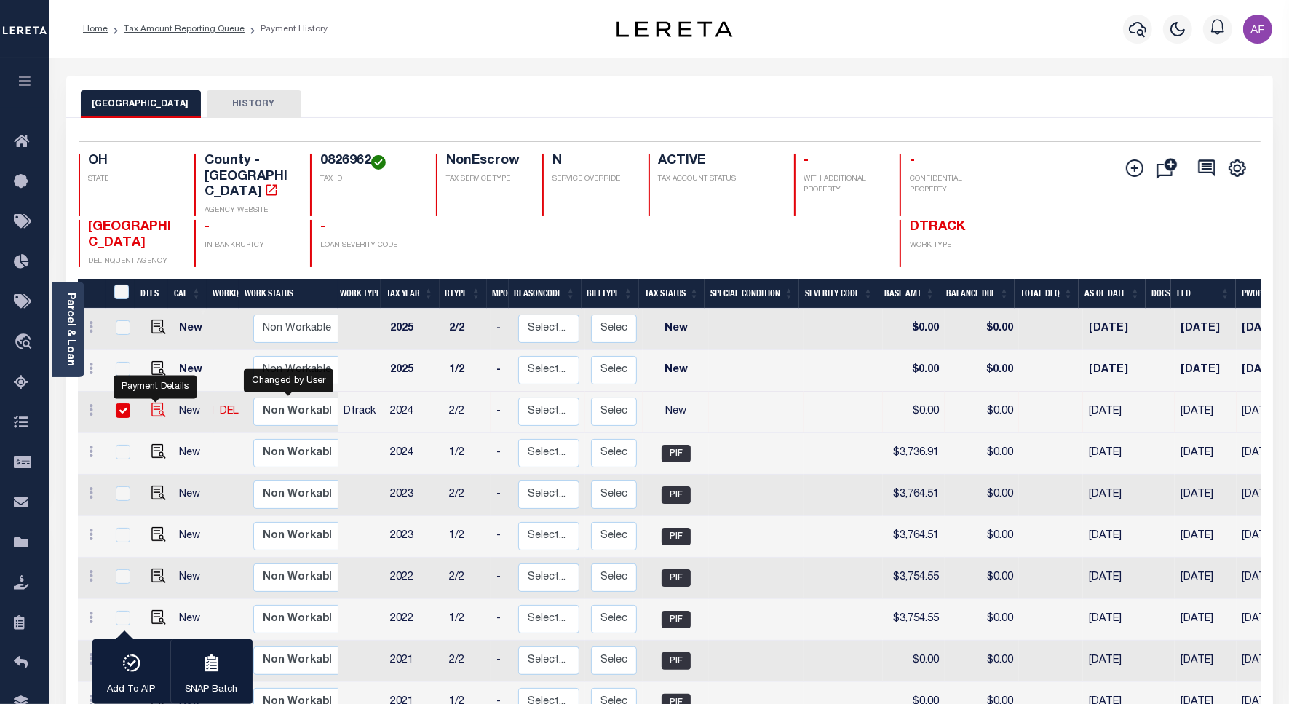
checkbox input "true"
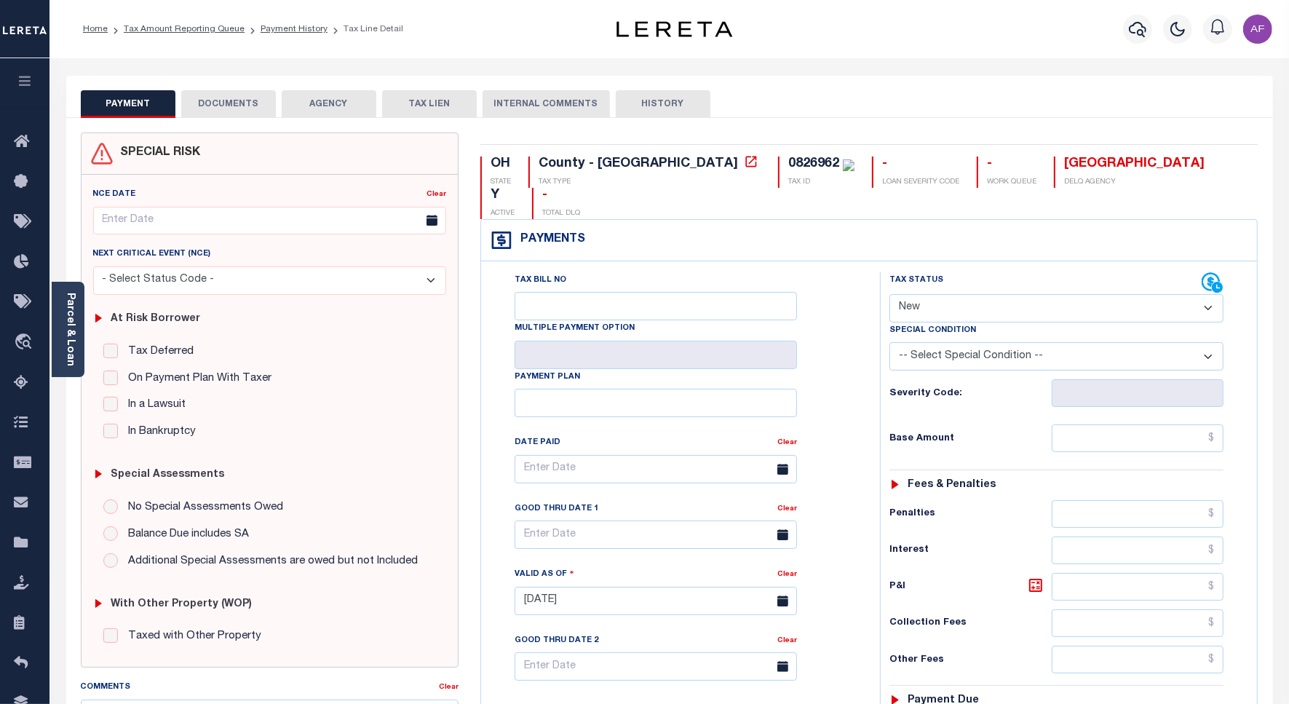
click at [955, 294] on select "- Select Status Code - Open Due/Unpaid Paid Incomplete No Tax Due Internal Refu…" at bounding box center [1056, 308] width 334 height 28
select select "PYD"
click at [889, 294] on select "- Select Status Code - Open Due/Unpaid Paid Incomplete No Tax Due Internal Refu…" at bounding box center [1056, 308] width 334 height 28
type input "[DATE]"
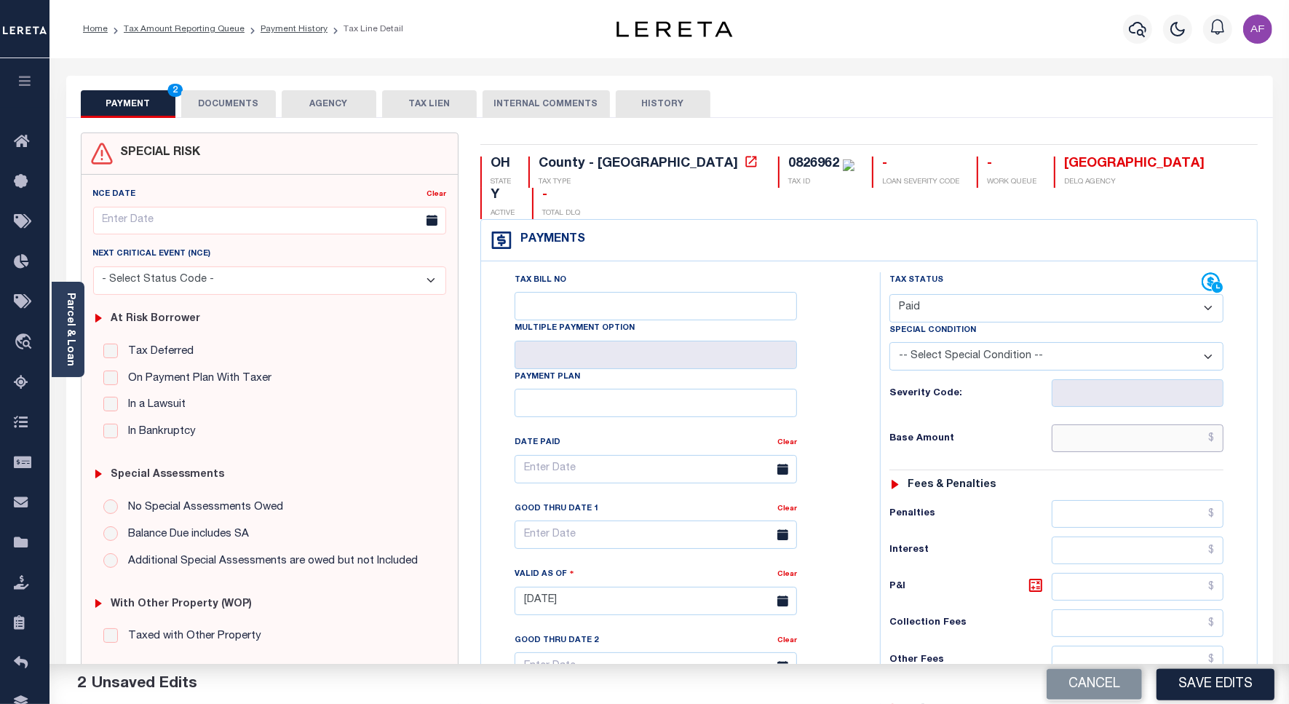
click at [1165, 424] on input "text" at bounding box center [1137, 438] width 172 height 28
paste input "3,736.91"
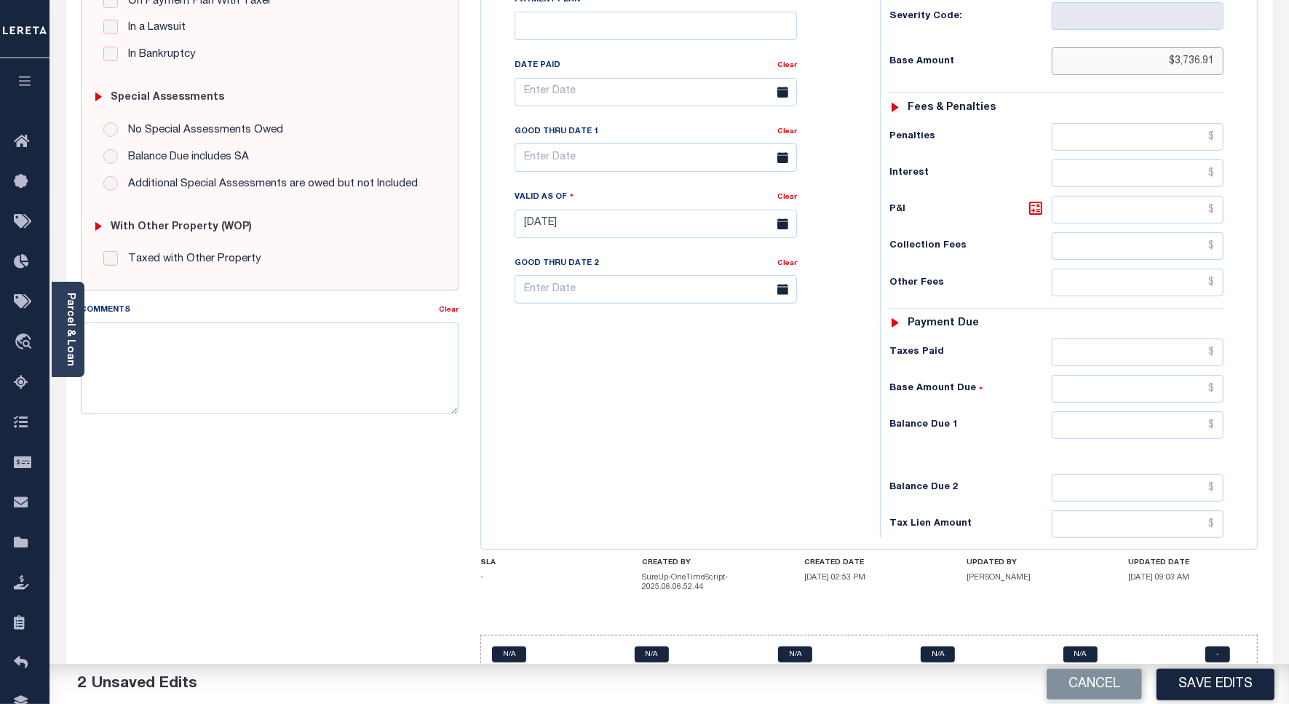
scroll to position [383, 0]
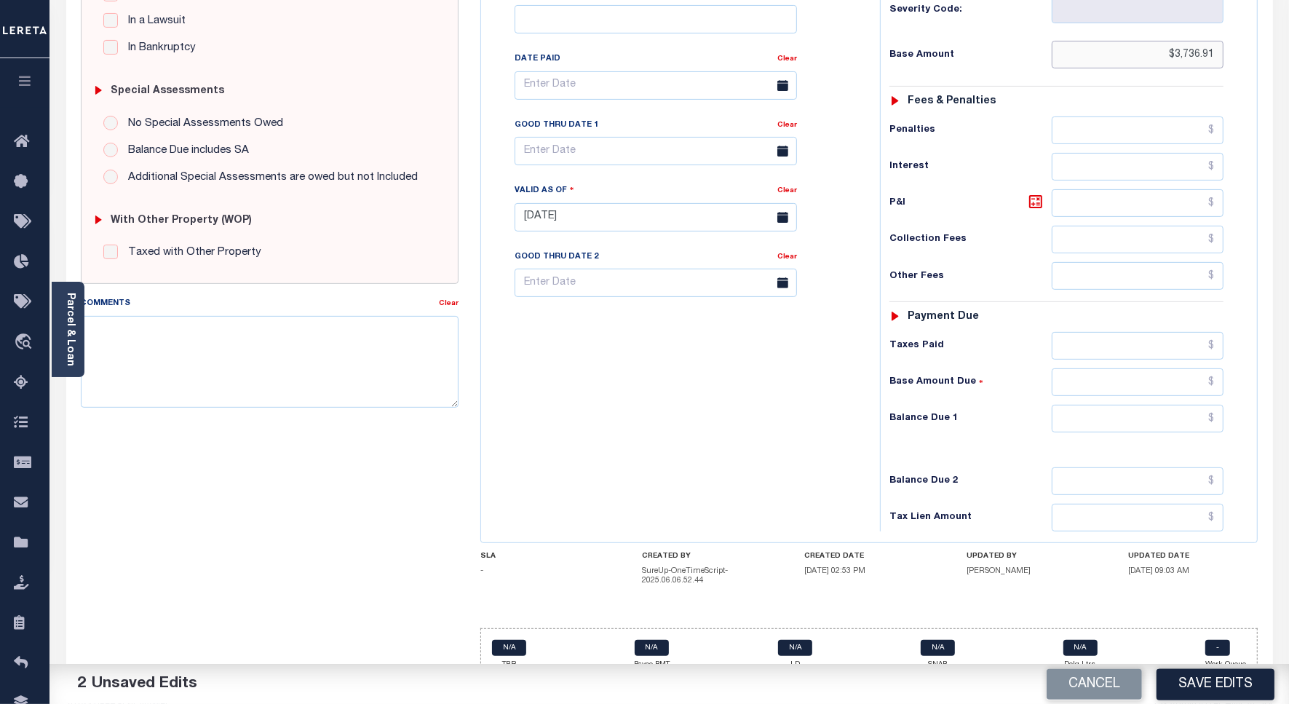
type input "$3,736.91"
click at [1190, 405] on input "text" at bounding box center [1137, 419] width 172 height 28
type input "$0.00"
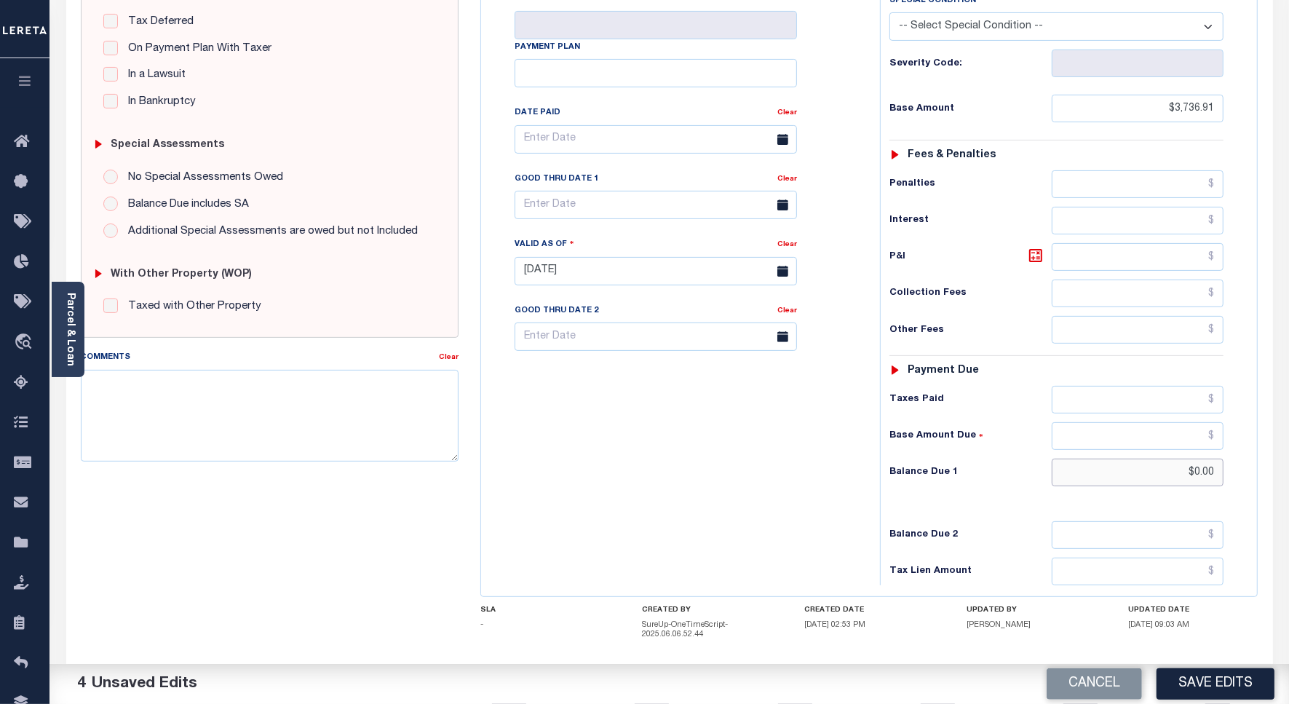
scroll to position [0, 0]
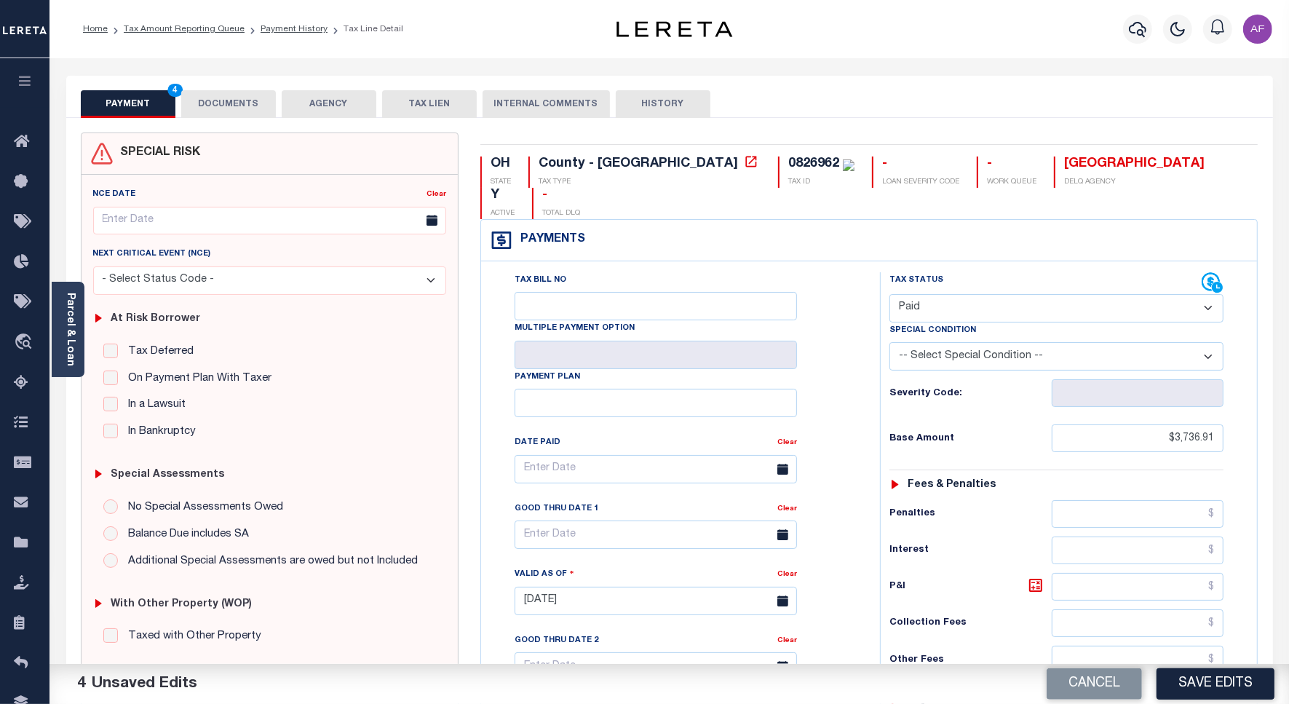
click at [226, 110] on button "DOCUMENTS" at bounding box center [228, 104] width 95 height 28
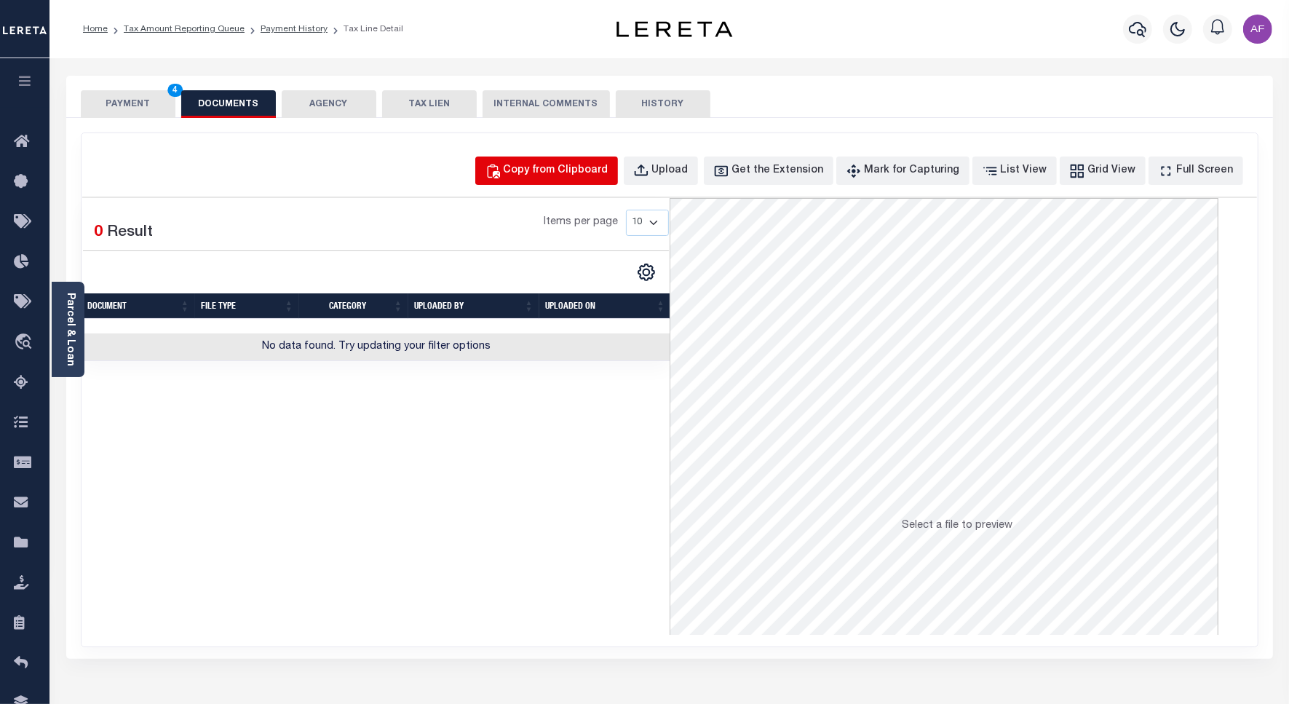
click at [591, 162] on button "Copy from Clipboard" at bounding box center [546, 170] width 143 height 28
select select "POP"
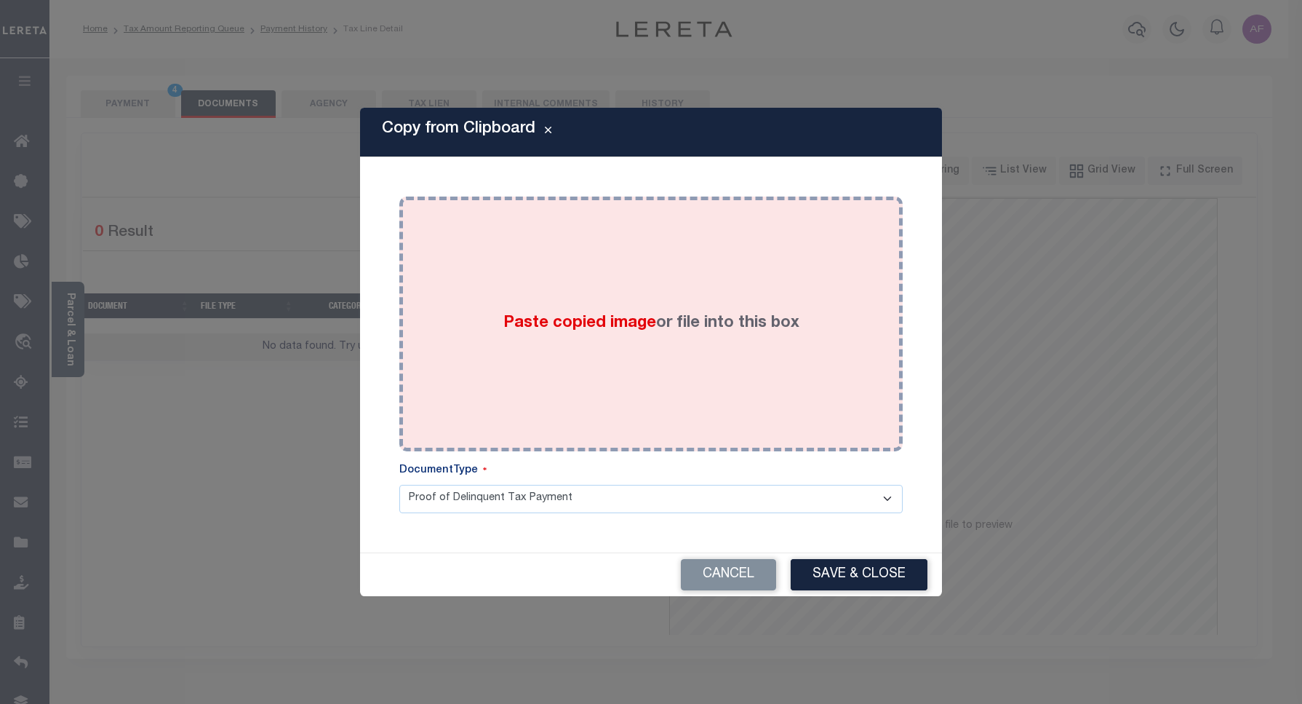
click at [569, 351] on div "Paste copied image or file into this box" at bounding box center [651, 323] width 482 height 233
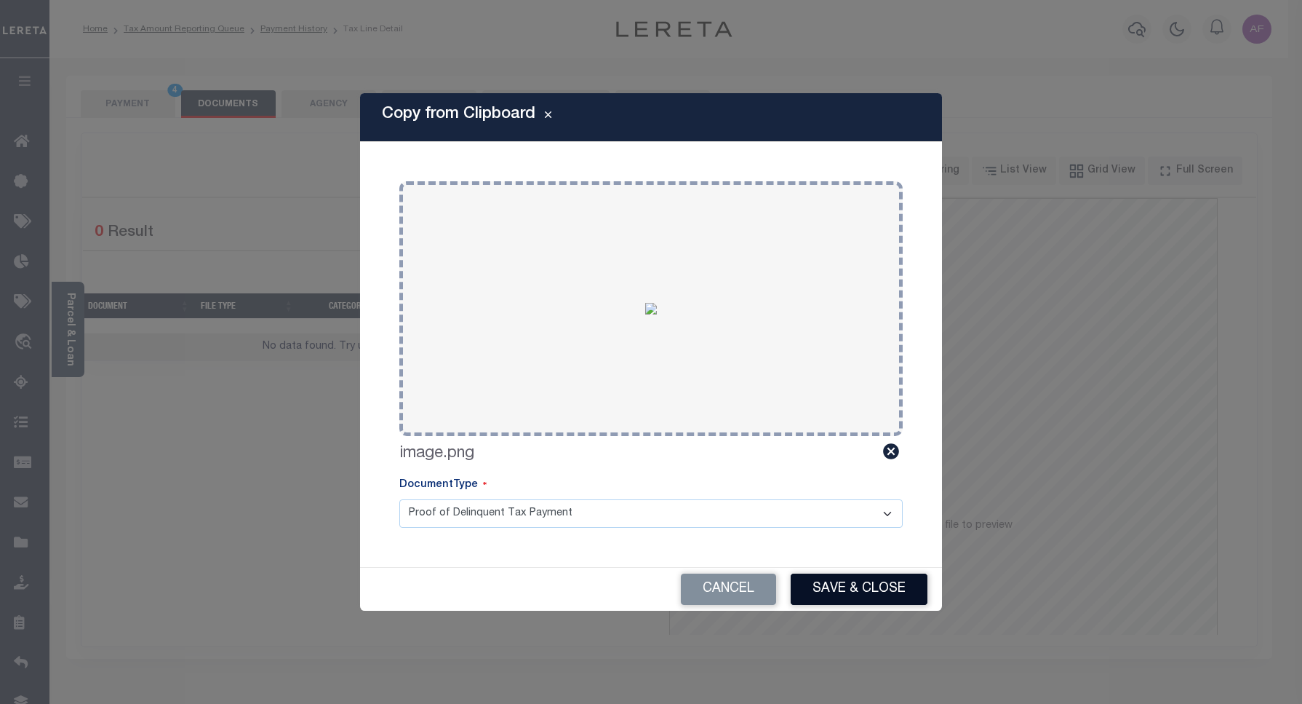
click at [845, 590] on button "Save & Close" at bounding box center [859, 588] width 137 height 31
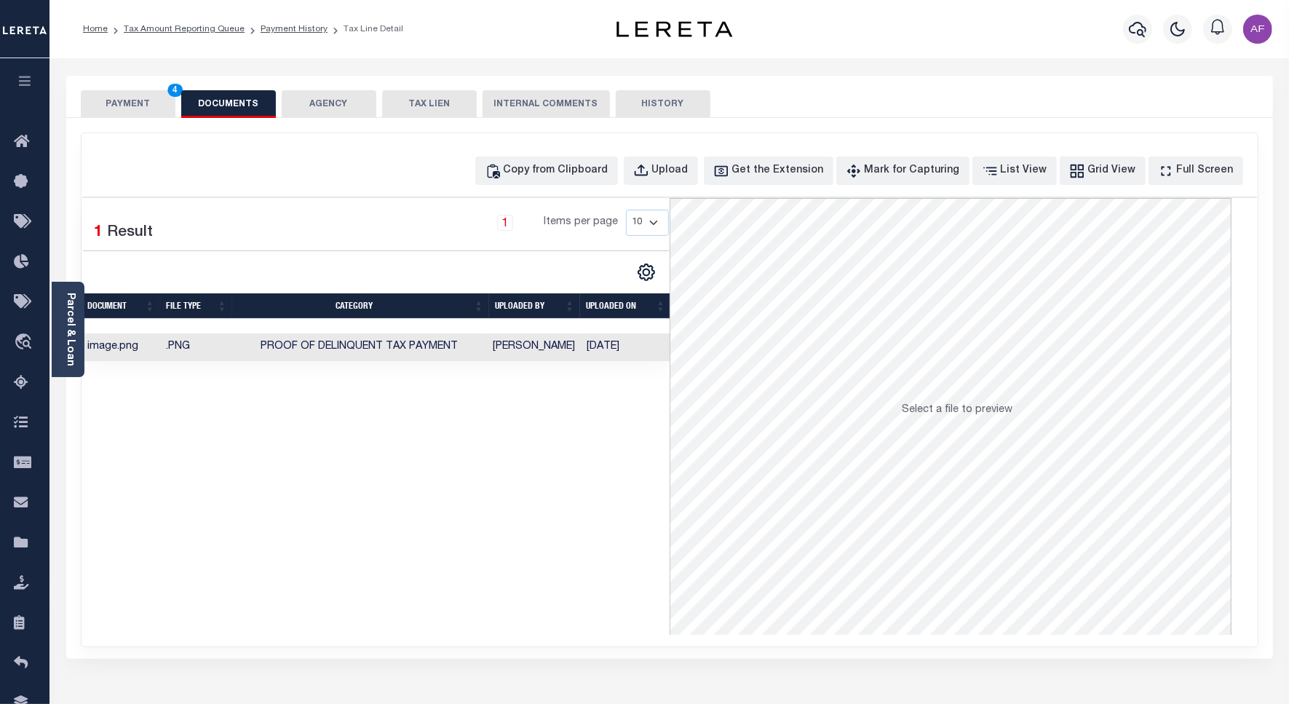
click at [124, 97] on button "PAYMENT 4" at bounding box center [128, 104] width 95 height 28
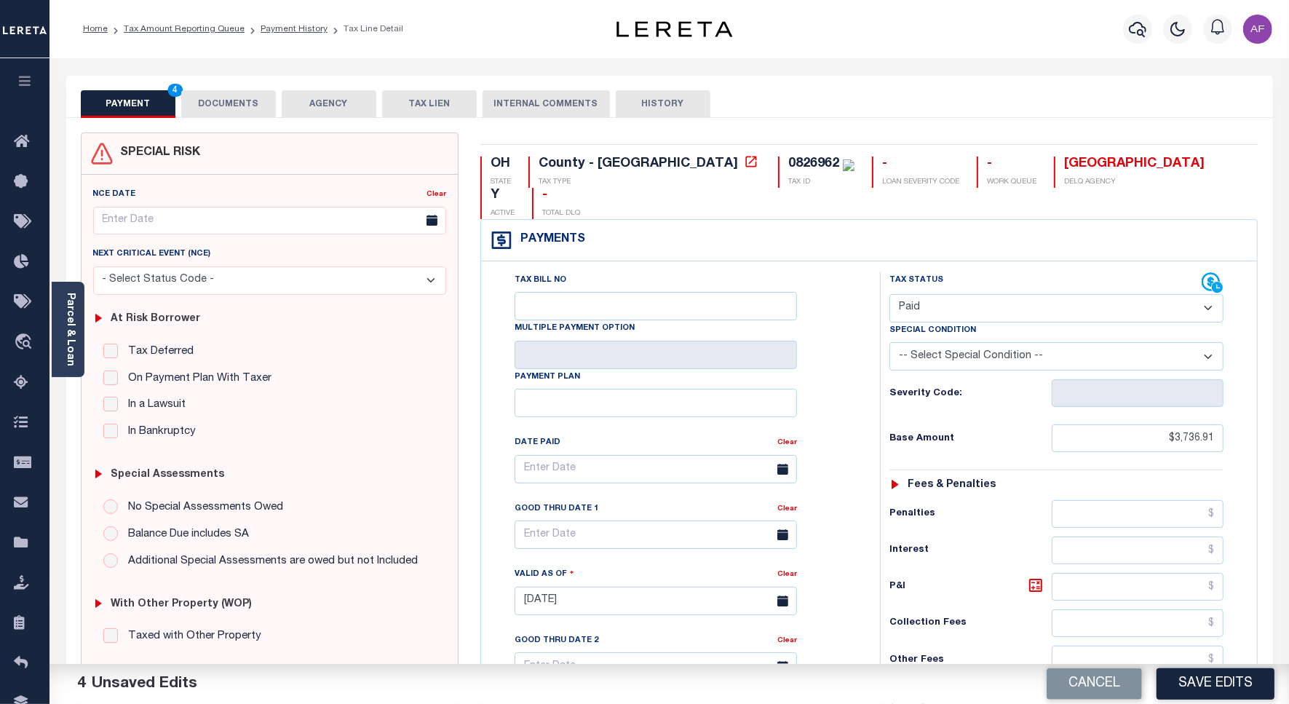
click at [1228, 664] on div "Cancel Save Edits" at bounding box center [979, 684] width 620 height 41
click at [1225, 684] on button "Save Edits" at bounding box center [1215, 683] width 118 height 31
checkbox input "false"
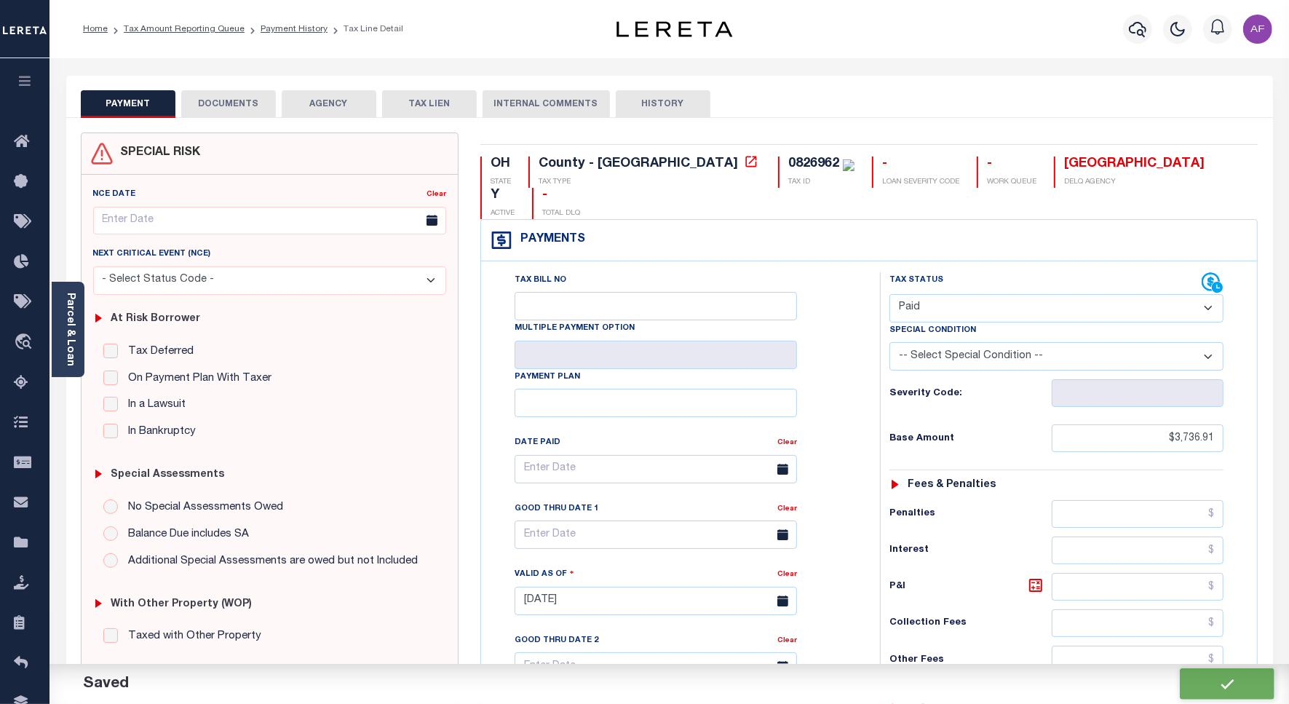
type input "$3,736.91"
type input "$0"
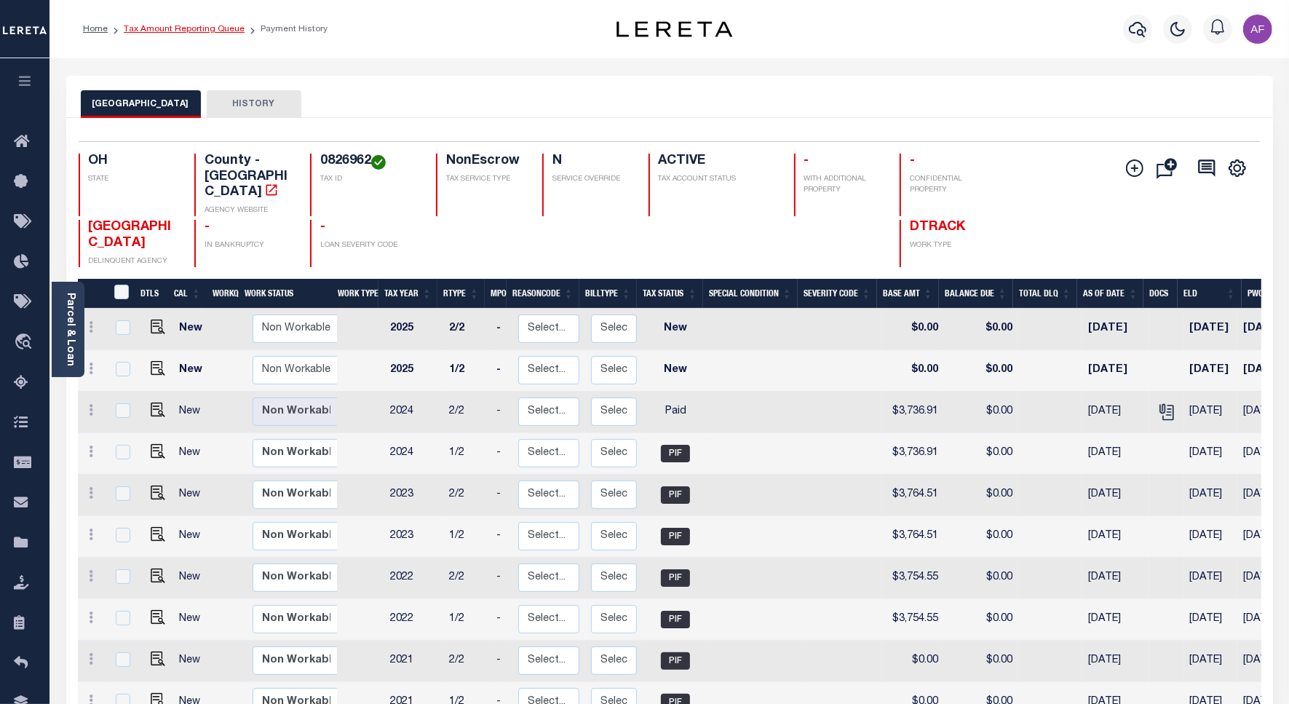
click at [166, 29] on link "Tax Amount Reporting Queue" at bounding box center [184, 29] width 121 height 9
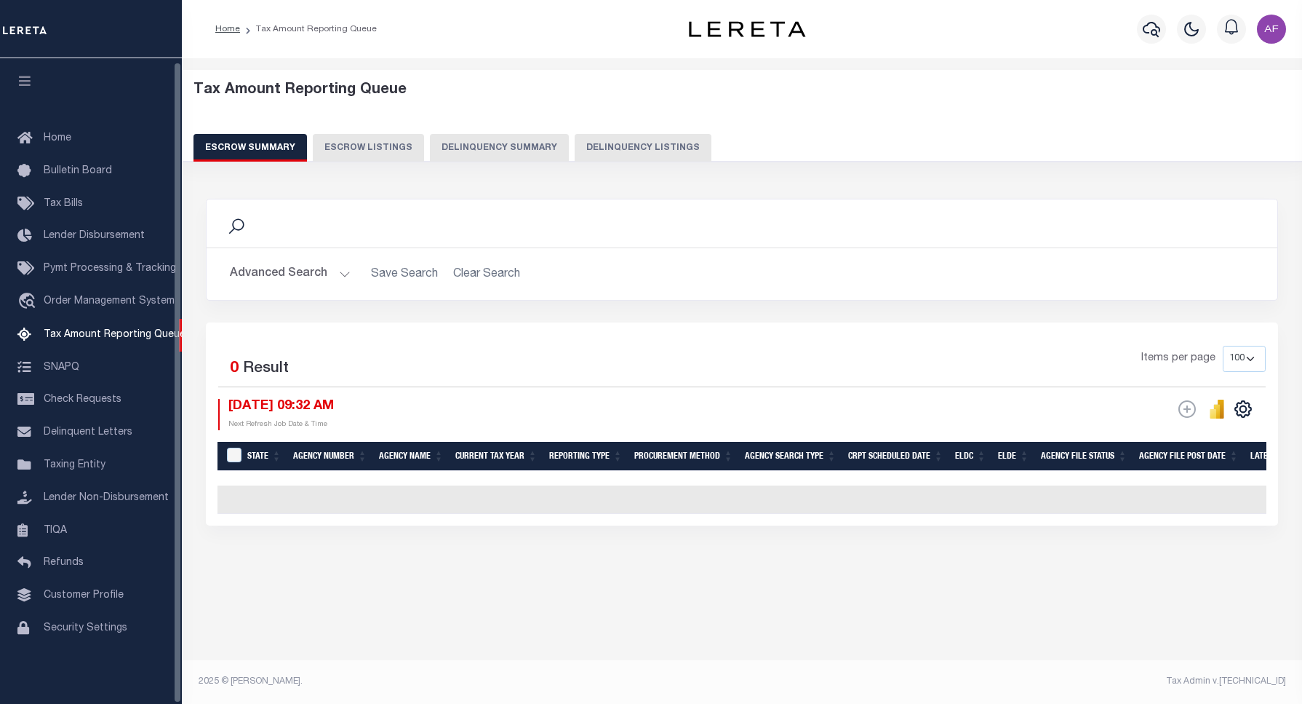
select select "100"
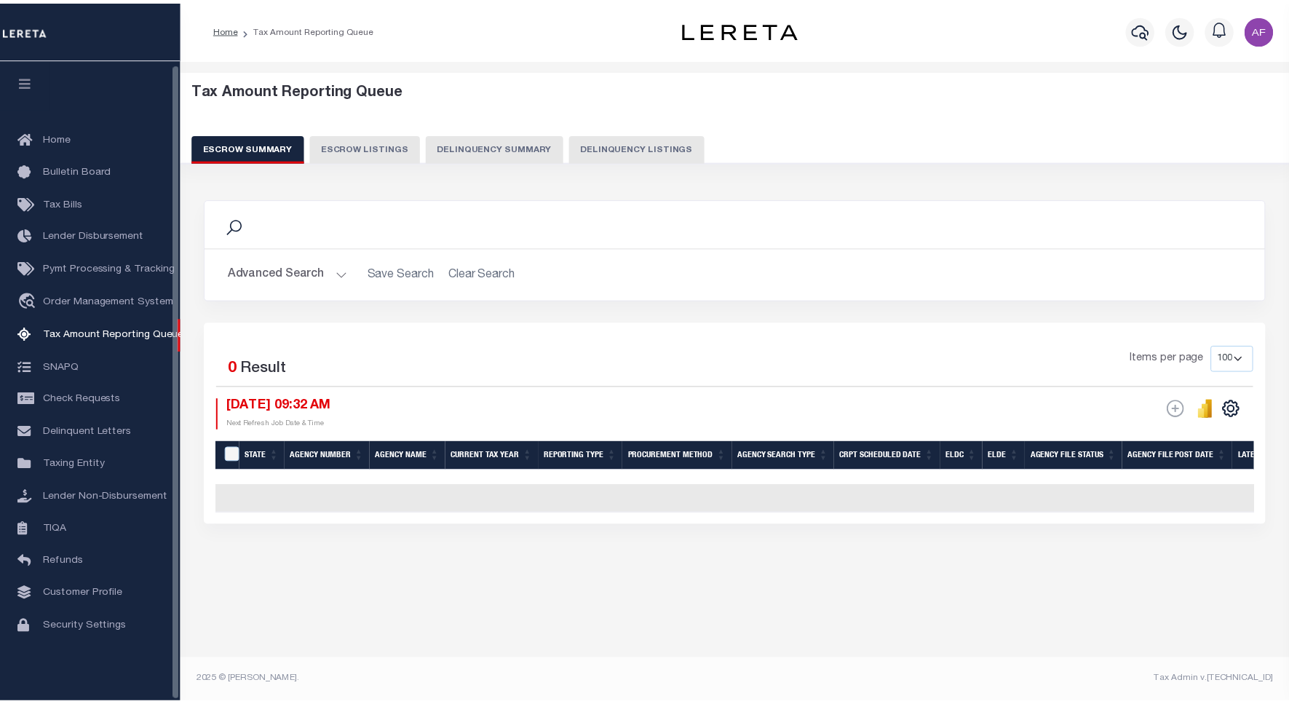
scroll to position [4, 0]
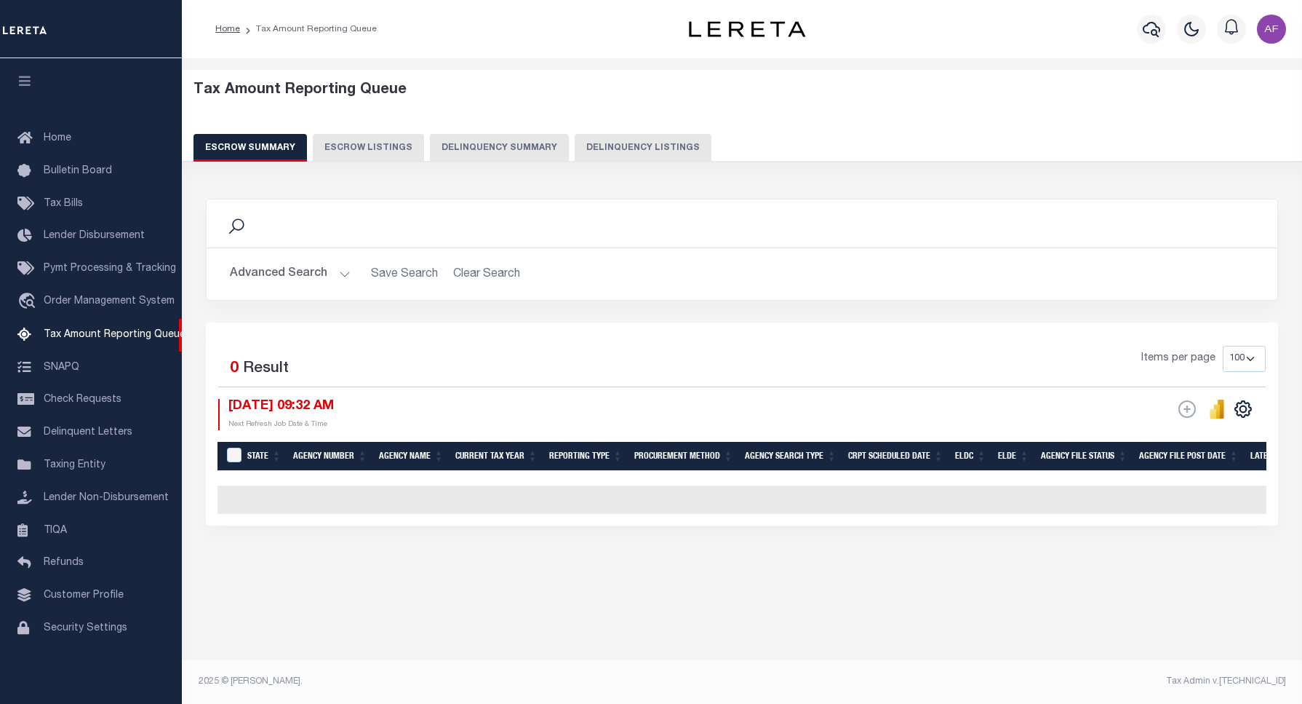
click at [653, 135] on button "Delinquency Listings" at bounding box center [643, 148] width 137 height 28
select select
select select "100"
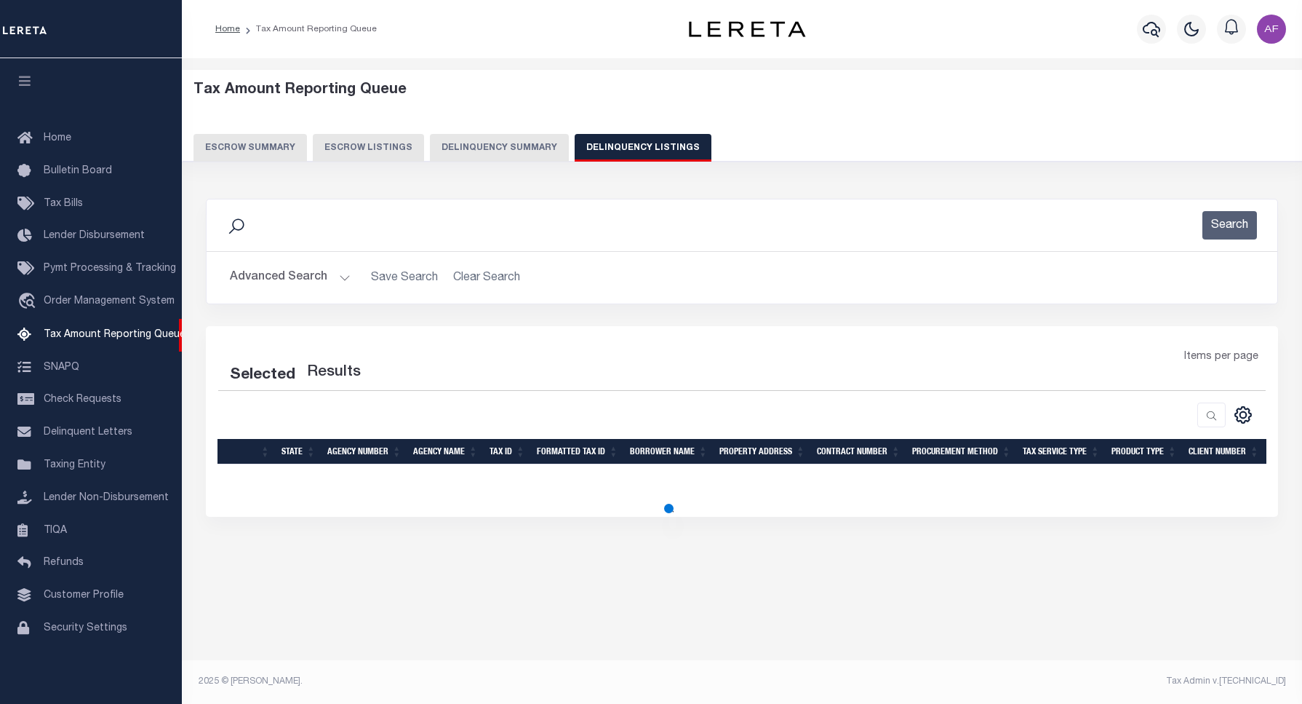
select select "100"
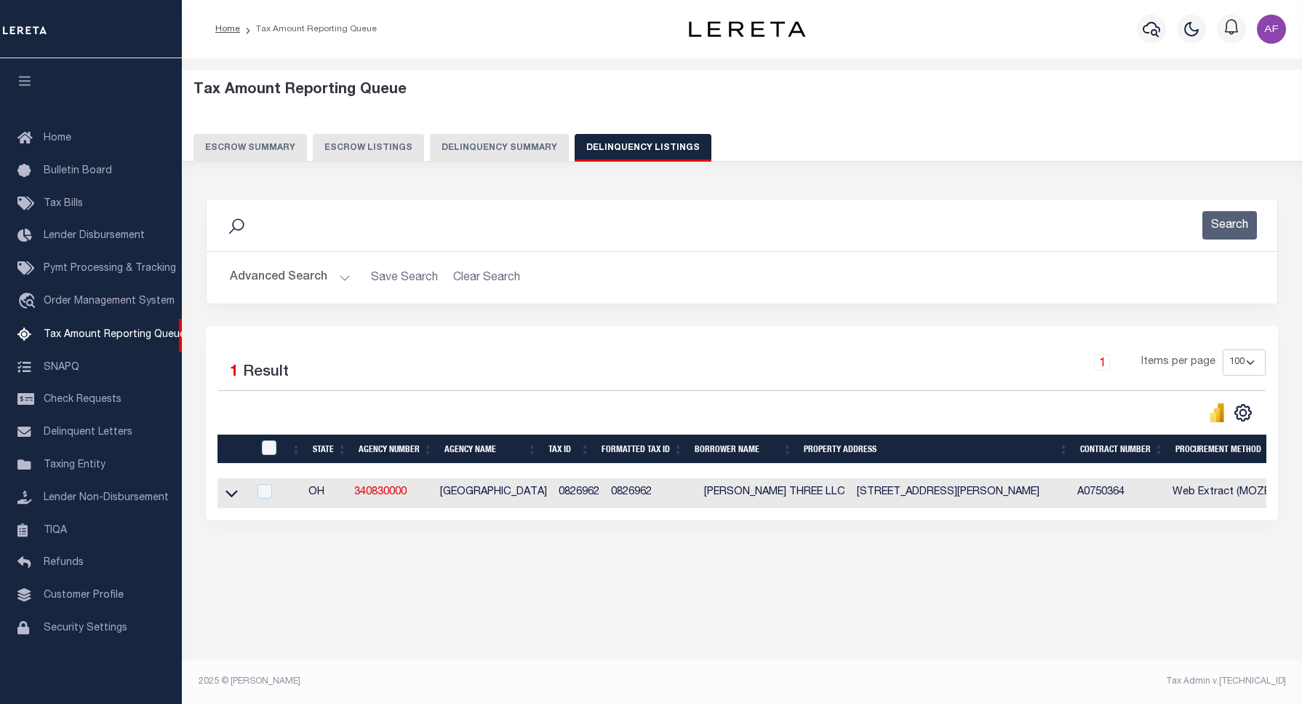
click at [277, 281] on button "Advanced Search" at bounding box center [290, 277] width 121 height 28
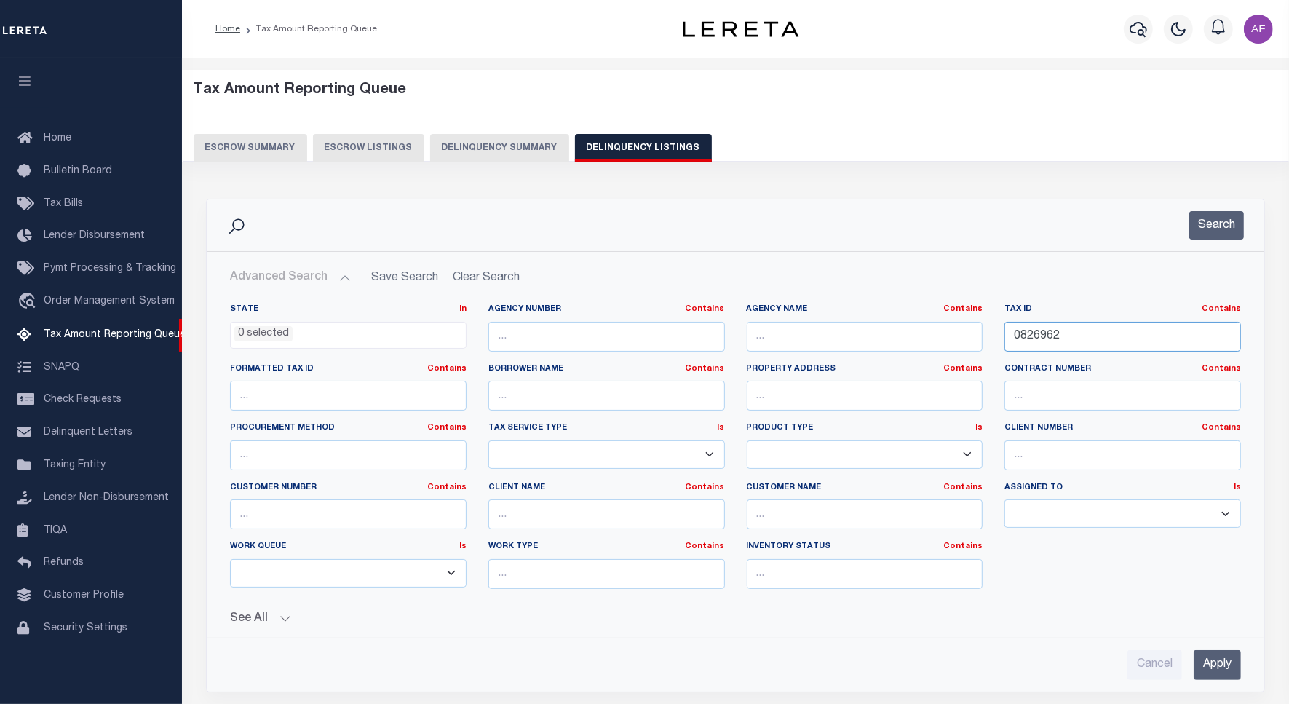
click at [1035, 340] on input "0826962" at bounding box center [1122, 337] width 236 height 30
paste input "941447"
type input "0941447"
click at [1219, 223] on button "Search" at bounding box center [1216, 225] width 55 height 28
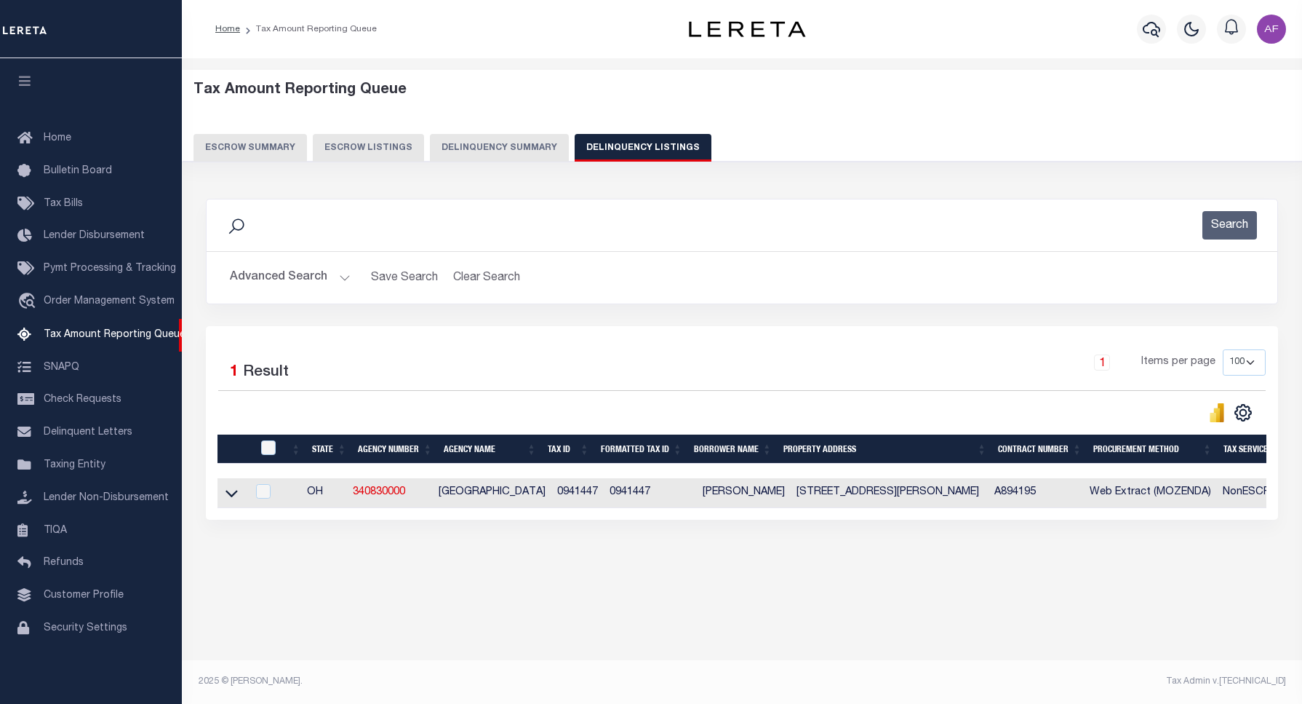
click at [278, 277] on button "Advanced Search" at bounding box center [290, 277] width 121 height 28
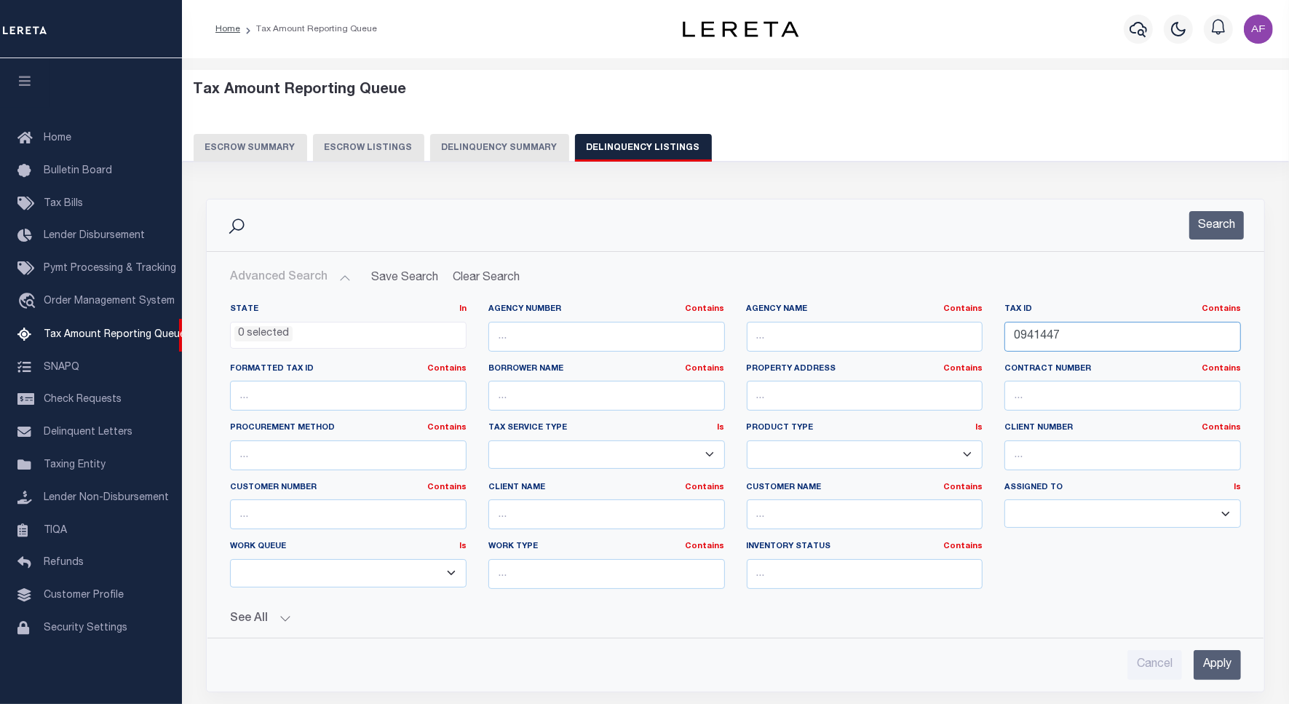
click at [1046, 336] on input "0941447" at bounding box center [1122, 337] width 236 height 30
click at [1220, 239] on button "Search" at bounding box center [1216, 225] width 55 height 28
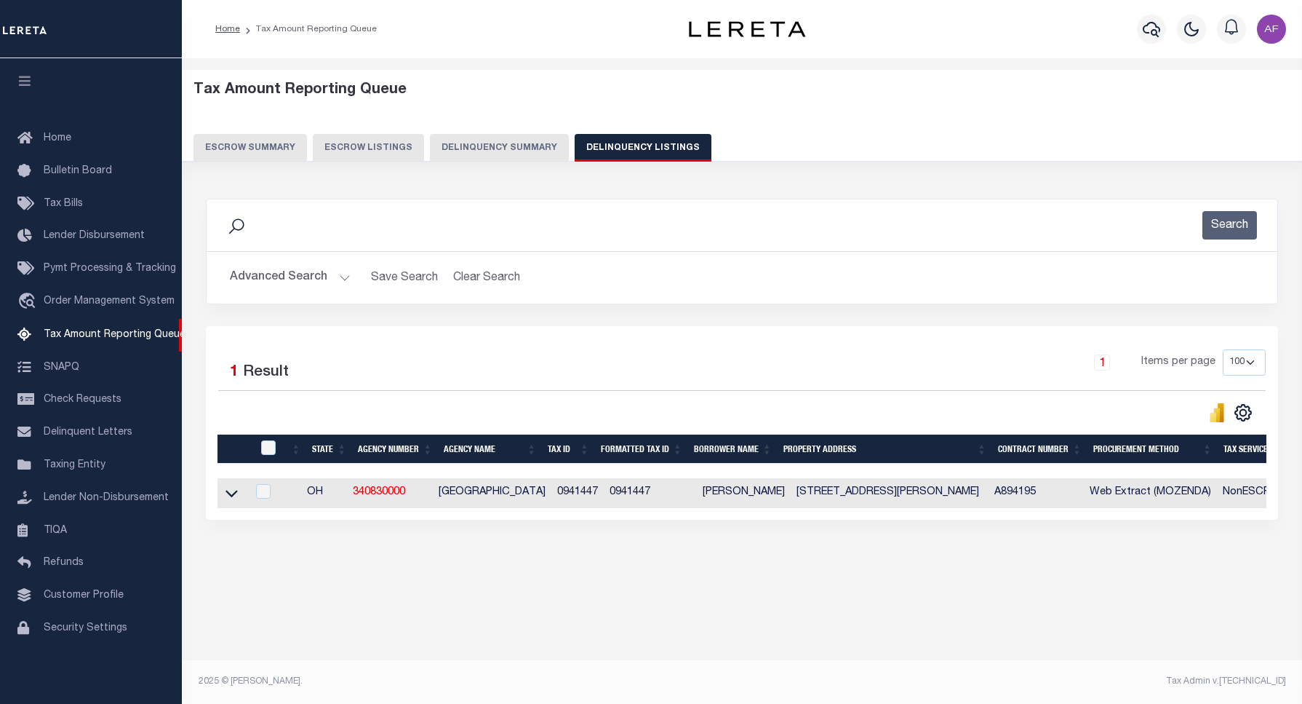
drag, startPoint x: 227, startPoint y: 501, endPoint x: 329, endPoint y: 463, distance: 108.7
click at [227, 501] on icon at bounding box center [232, 492] width 12 height 15
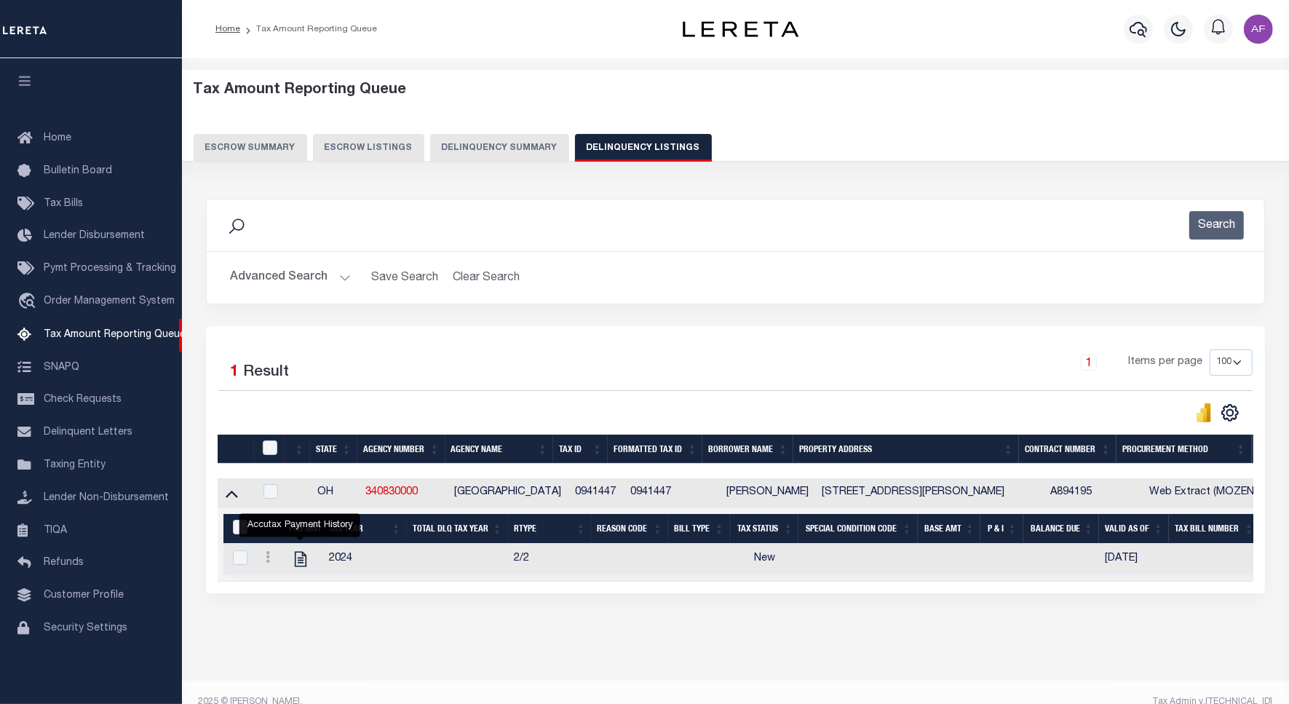
click at [295, 562] on icon "" at bounding box center [300, 558] width 19 height 19
checkbox input "true"
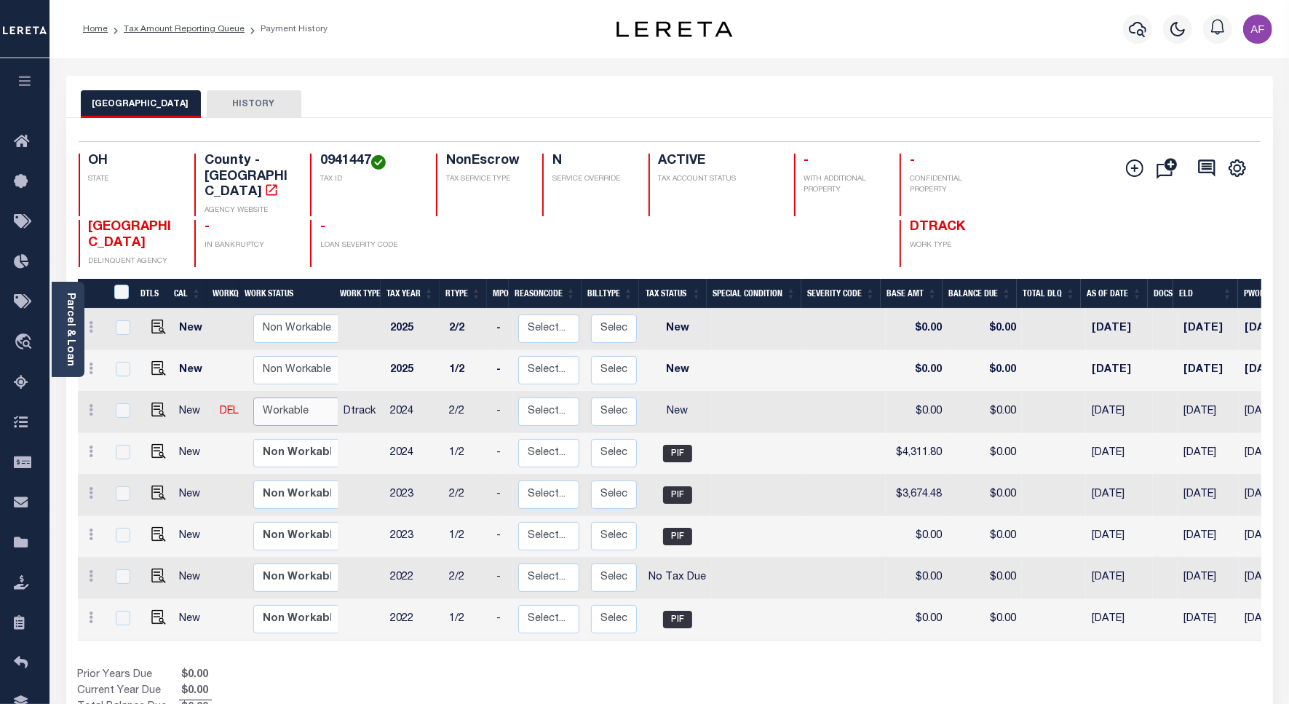
click at [290, 397] on select "Non Workable Workable" at bounding box center [296, 411] width 87 height 28
checkbox input "true"
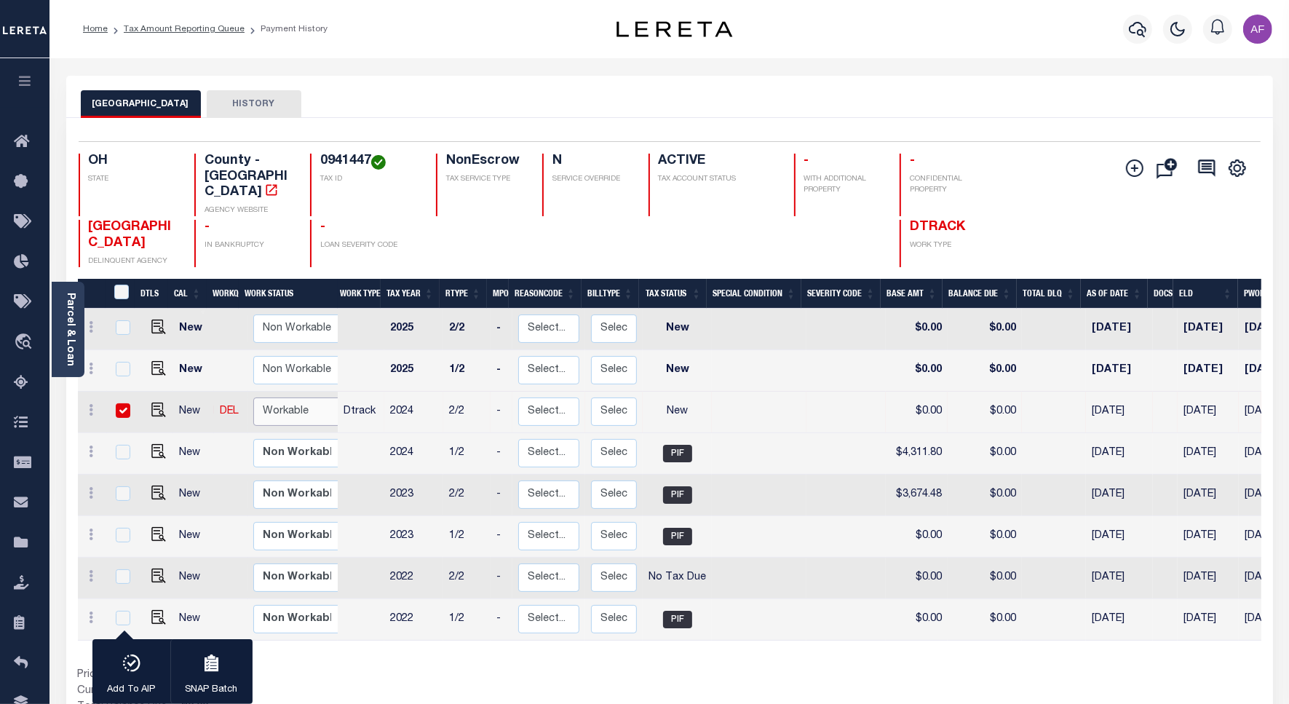
select select "true"
click at [253, 397] on select "Non Workable Workable" at bounding box center [296, 411] width 87 height 28
checkbox input "false"
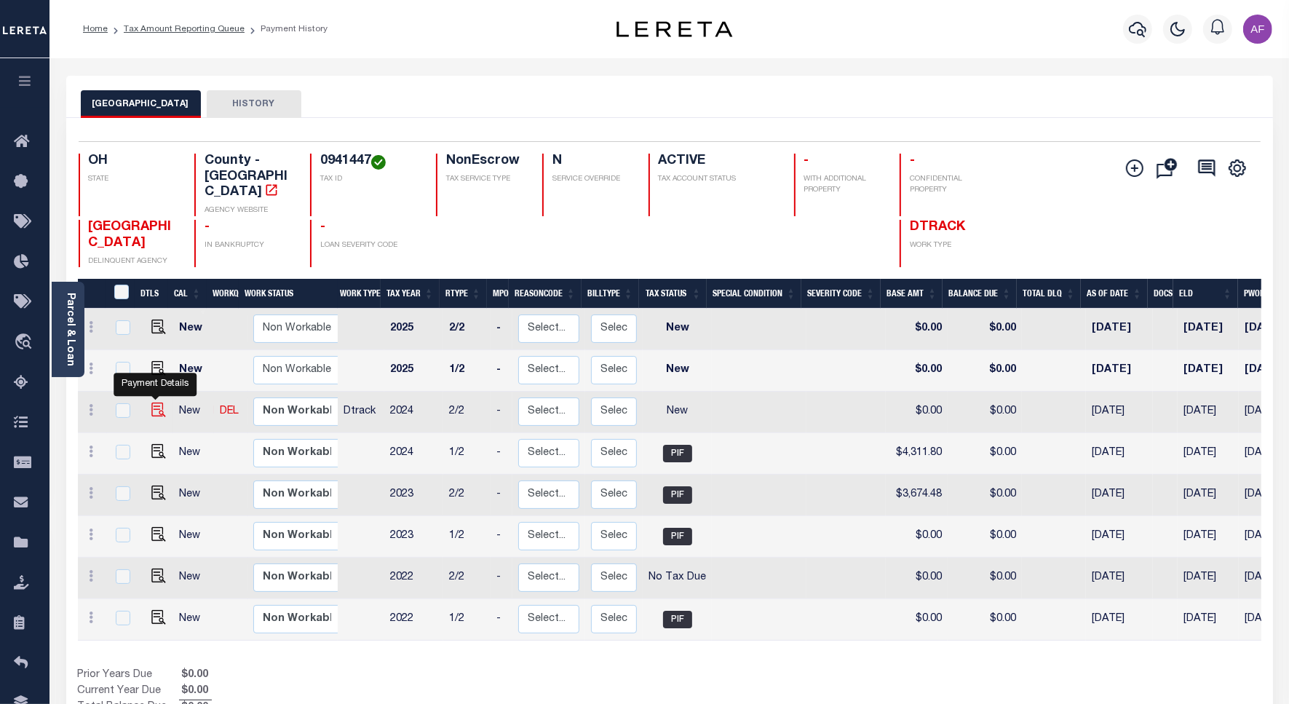
click at [160, 402] on img "" at bounding box center [158, 409] width 15 height 15
checkbox input "true"
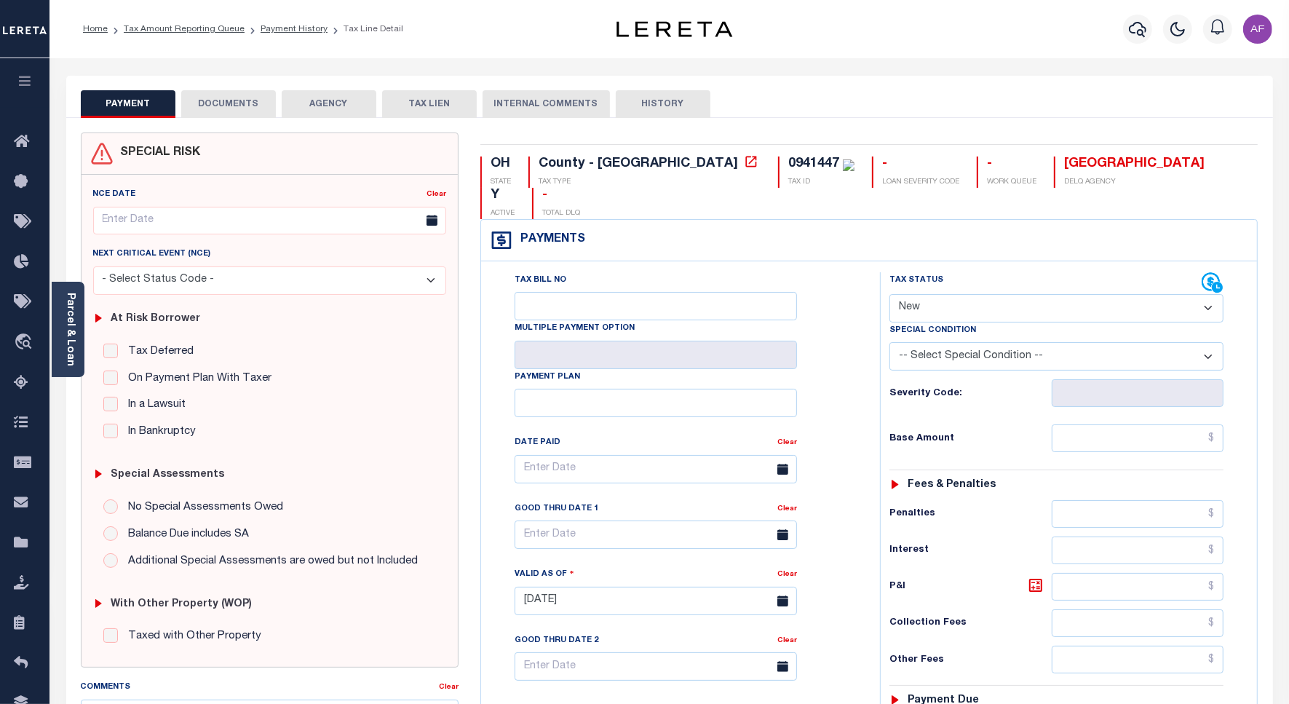
click at [991, 294] on select "- Select Status Code - Open Due/Unpaid Paid Incomplete No Tax Due Internal Refu…" at bounding box center [1056, 308] width 334 height 28
select select "PYD"
click at [889, 294] on select "- Select Status Code - Open Due/Unpaid Paid Incomplete No Tax Due Internal Refu…" at bounding box center [1056, 308] width 334 height 28
type input "[DATE]"
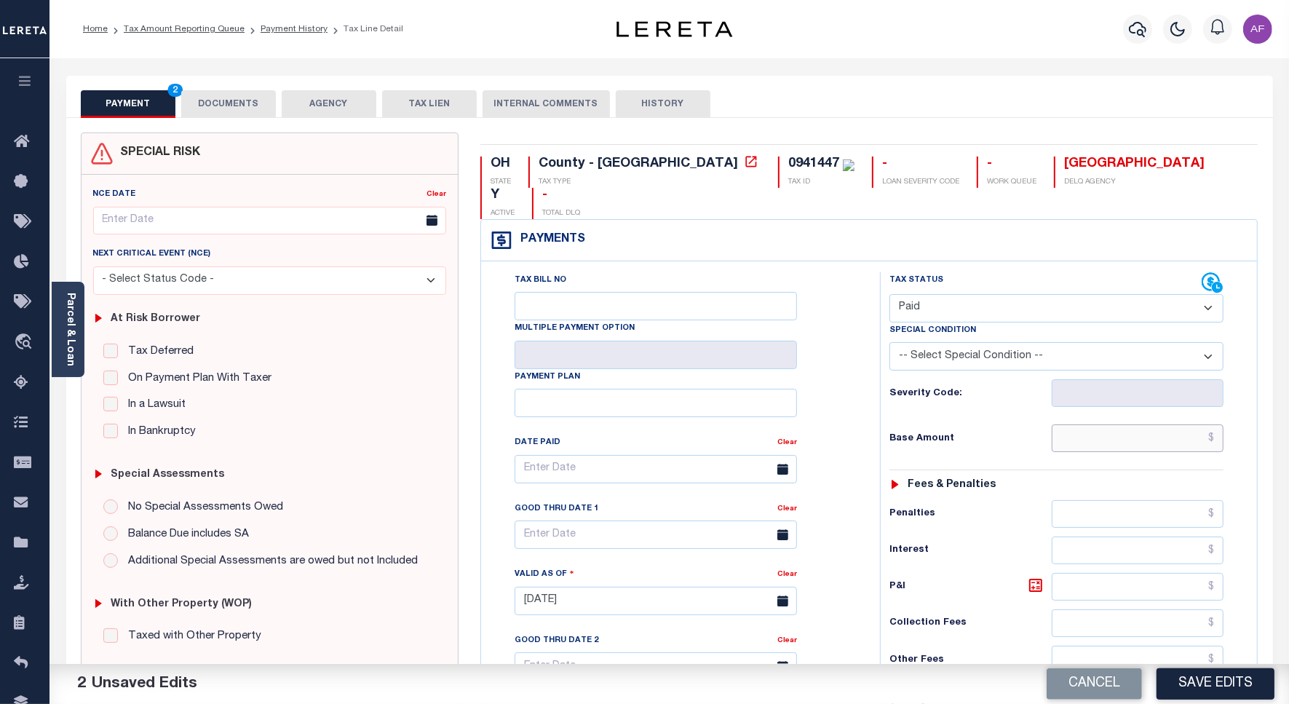
click at [1158, 424] on input "text" at bounding box center [1137, 438] width 172 height 28
paste input "4,311.80"
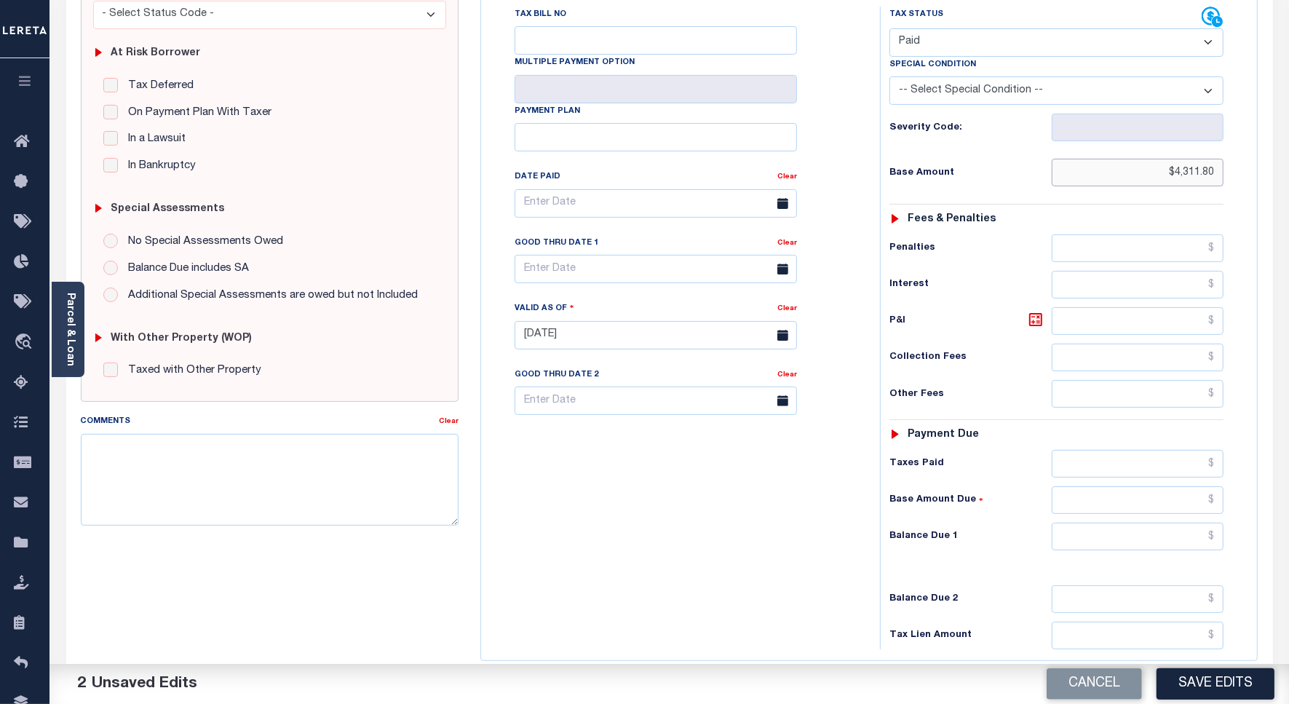
scroll to position [383, 0]
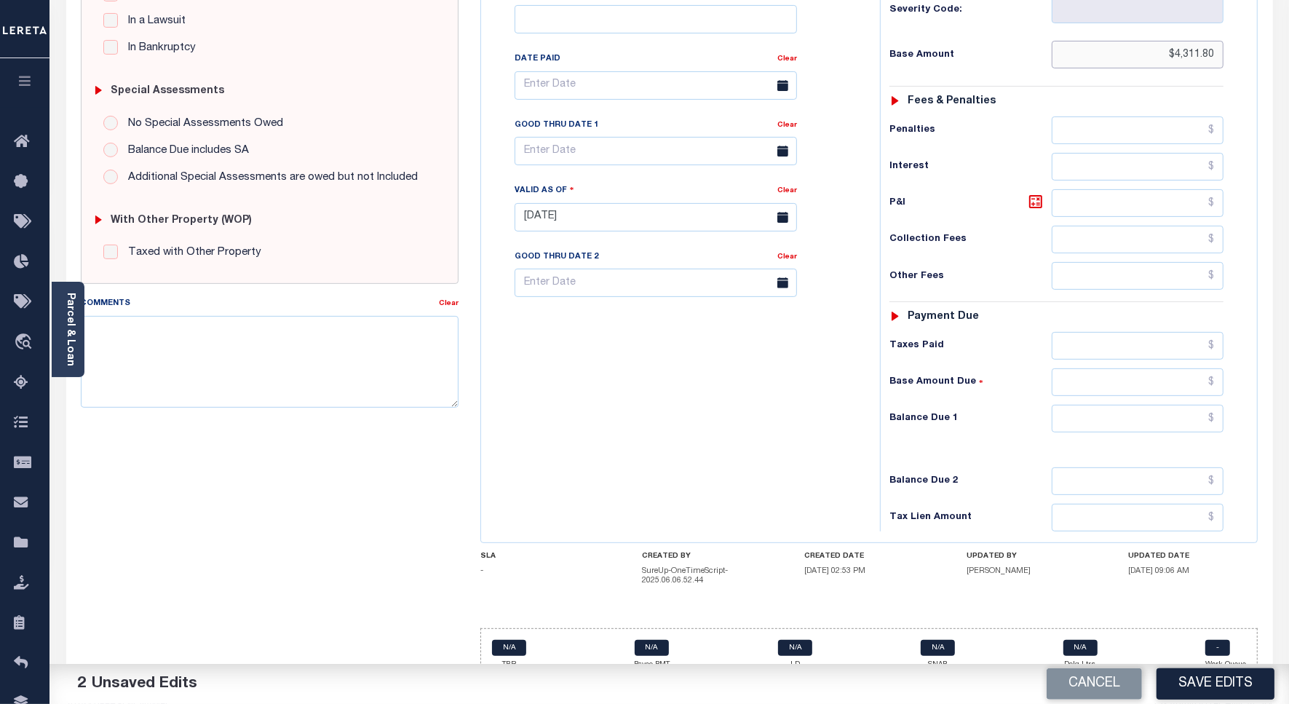
type input "$4,311.80"
click at [1193, 405] on input "text" at bounding box center [1137, 419] width 172 height 28
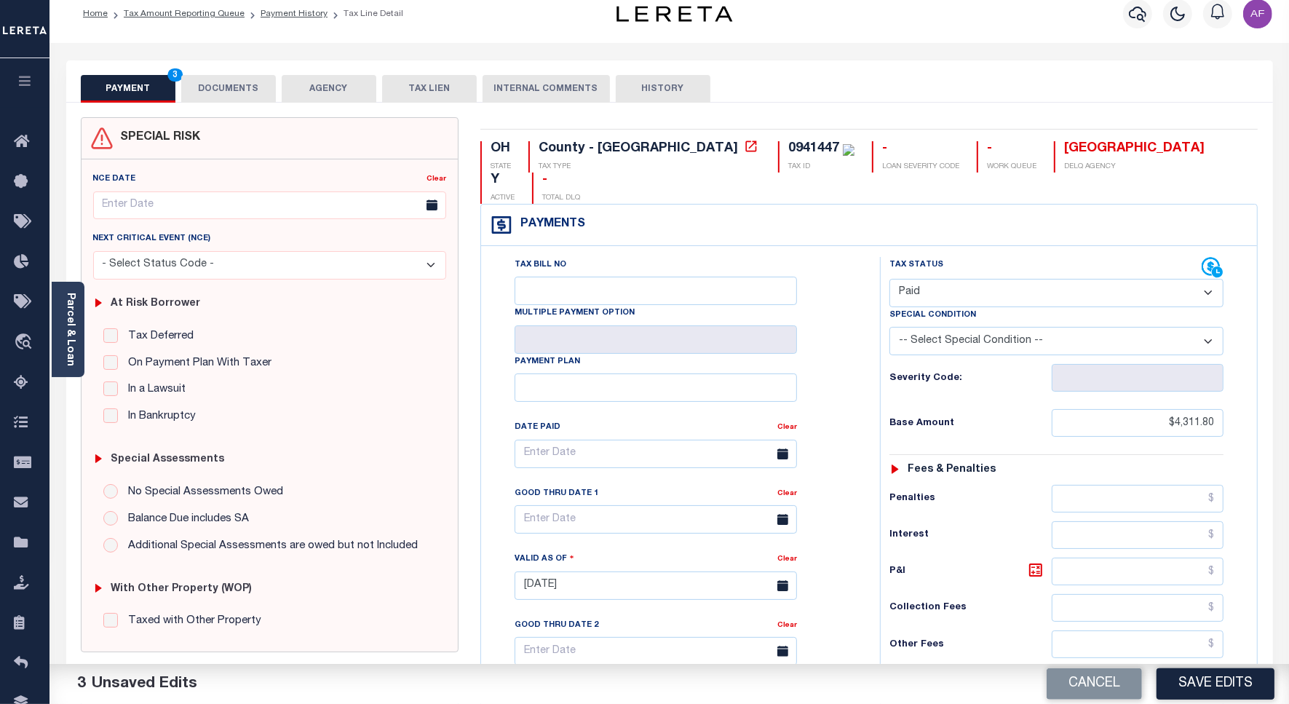
scroll to position [0, 0]
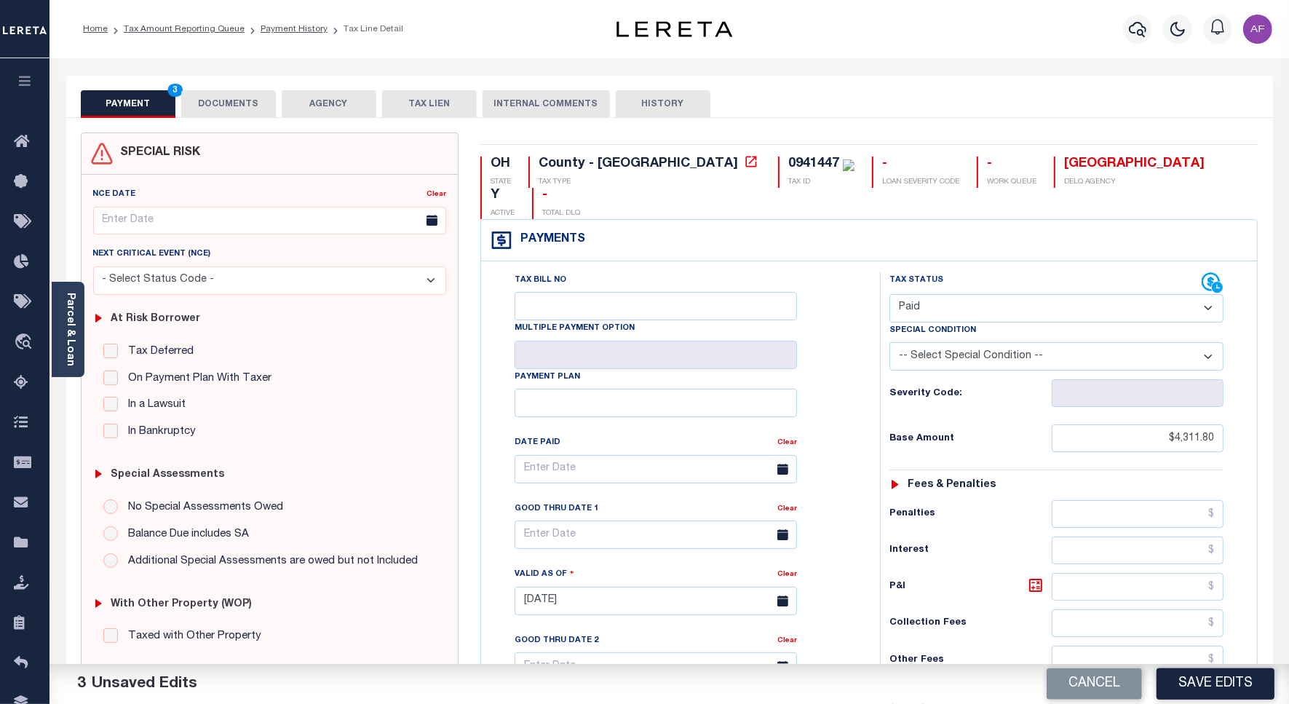
type input "$0.00"
click at [220, 97] on button "DOCUMENTS" at bounding box center [228, 104] width 95 height 28
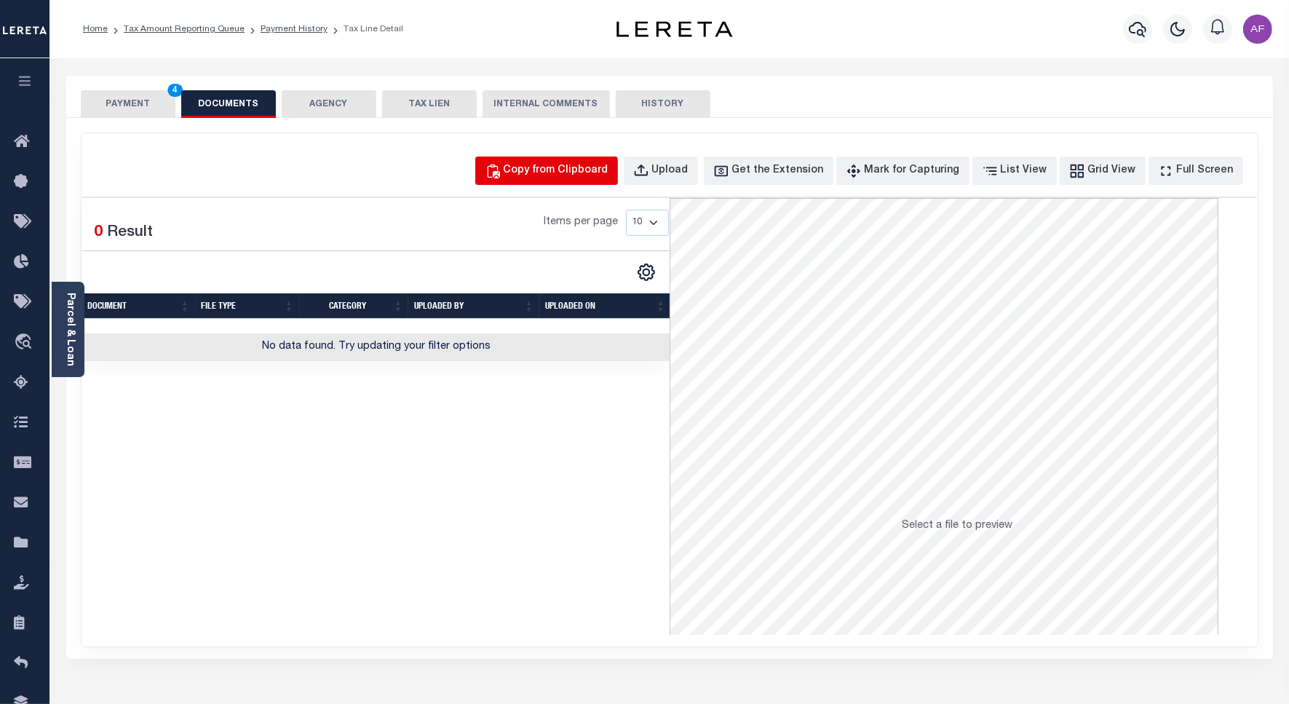
click at [565, 175] on div "Copy from Clipboard" at bounding box center [555, 171] width 105 height 16
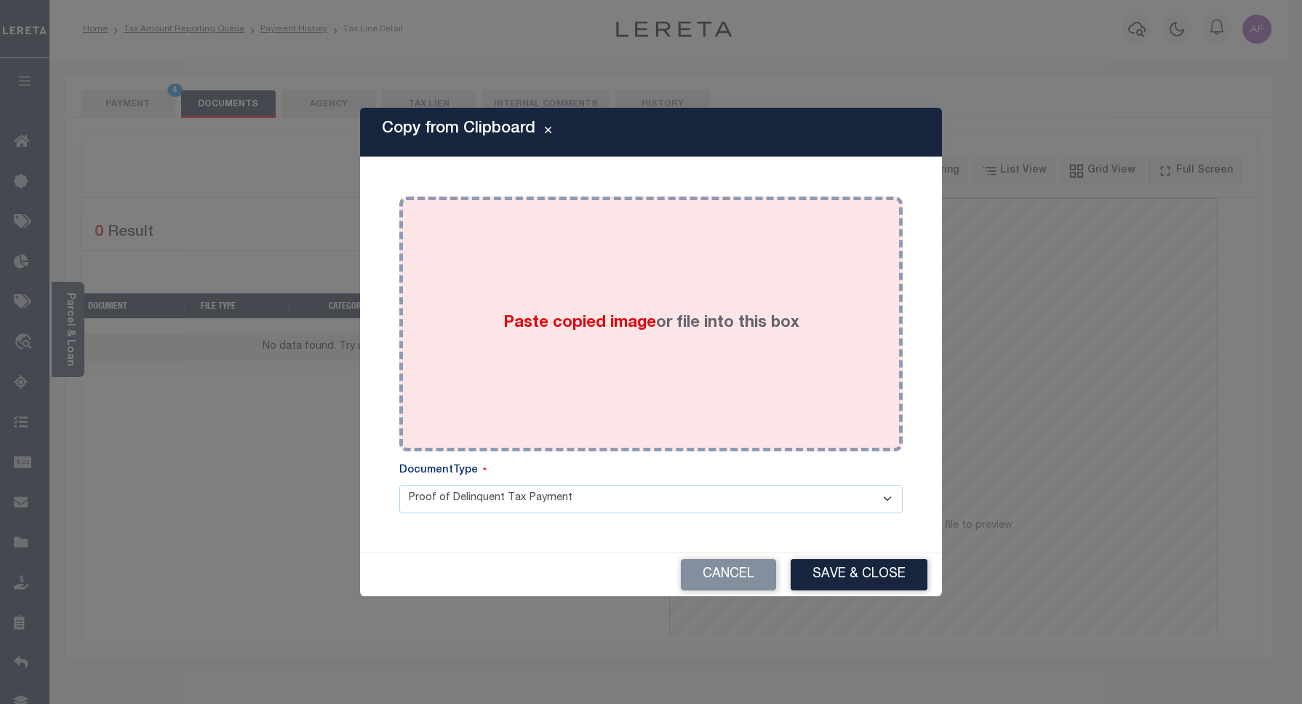
click at [613, 288] on div "Paste copied image or file into this box" at bounding box center [651, 323] width 482 height 233
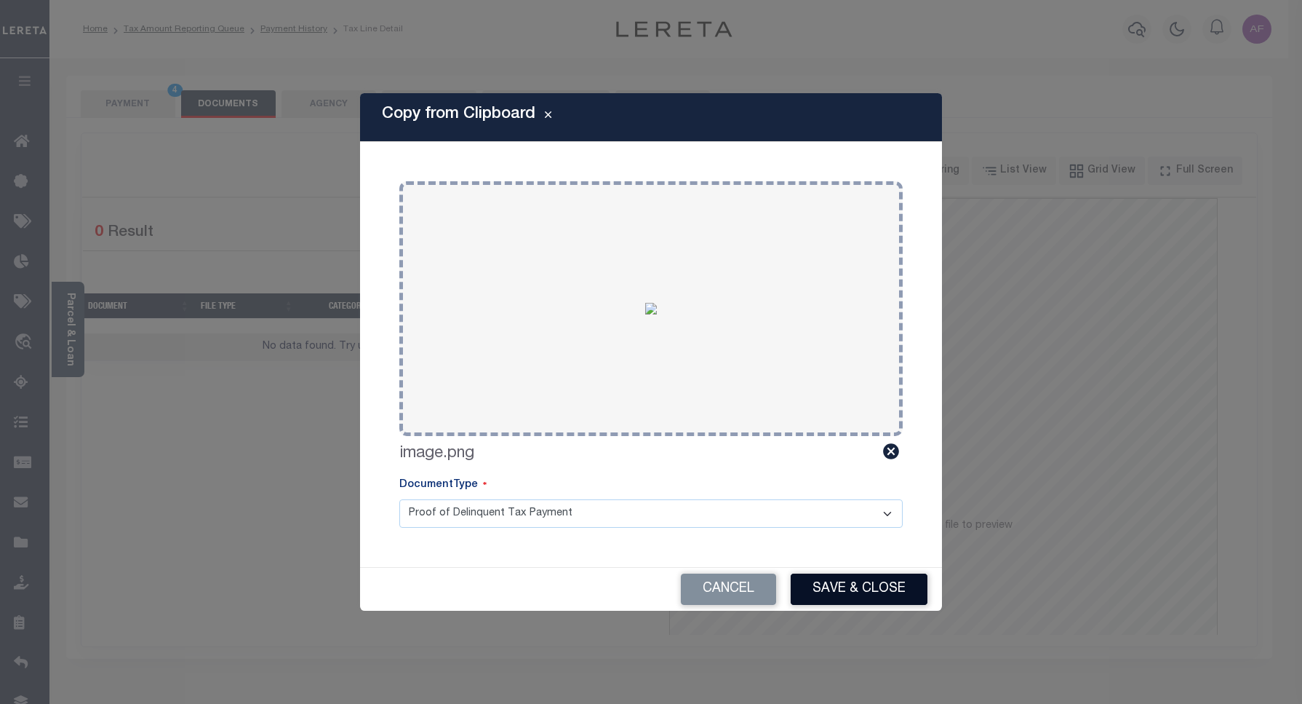
click at [846, 594] on button "Save & Close" at bounding box center [859, 588] width 137 height 31
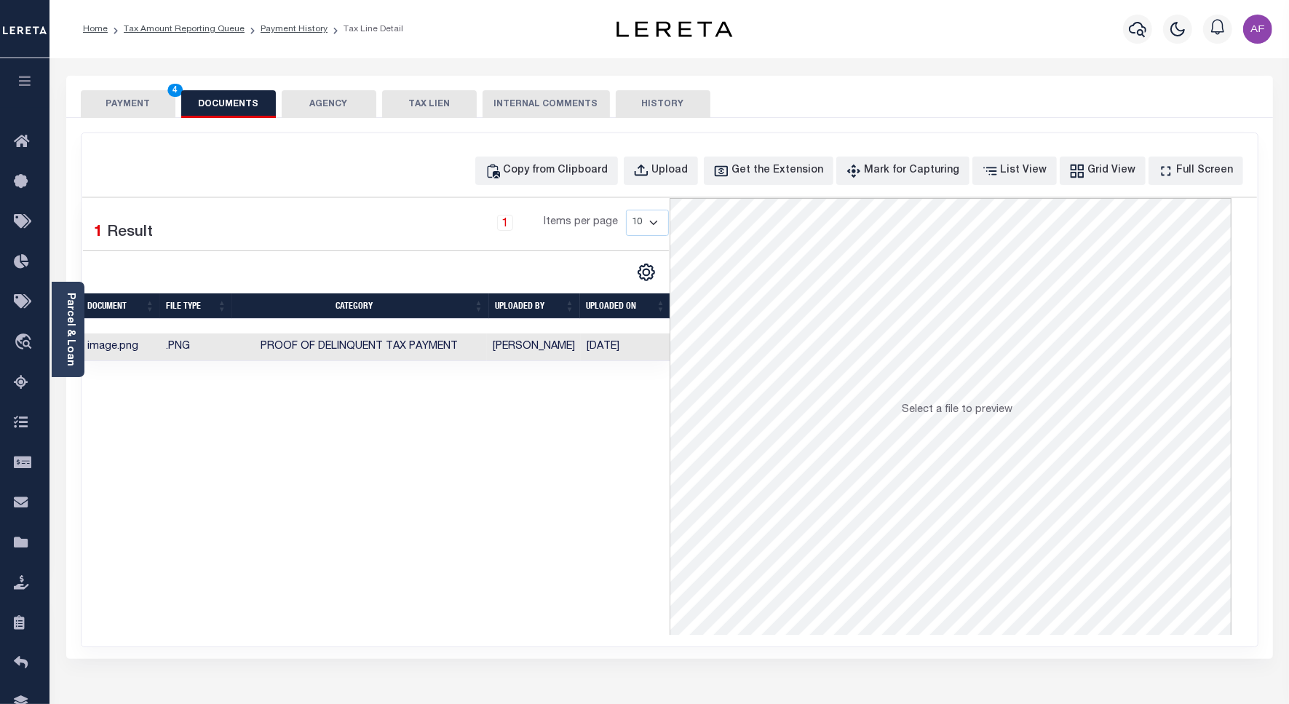
click at [136, 102] on button "PAYMENT 4" at bounding box center [128, 104] width 95 height 28
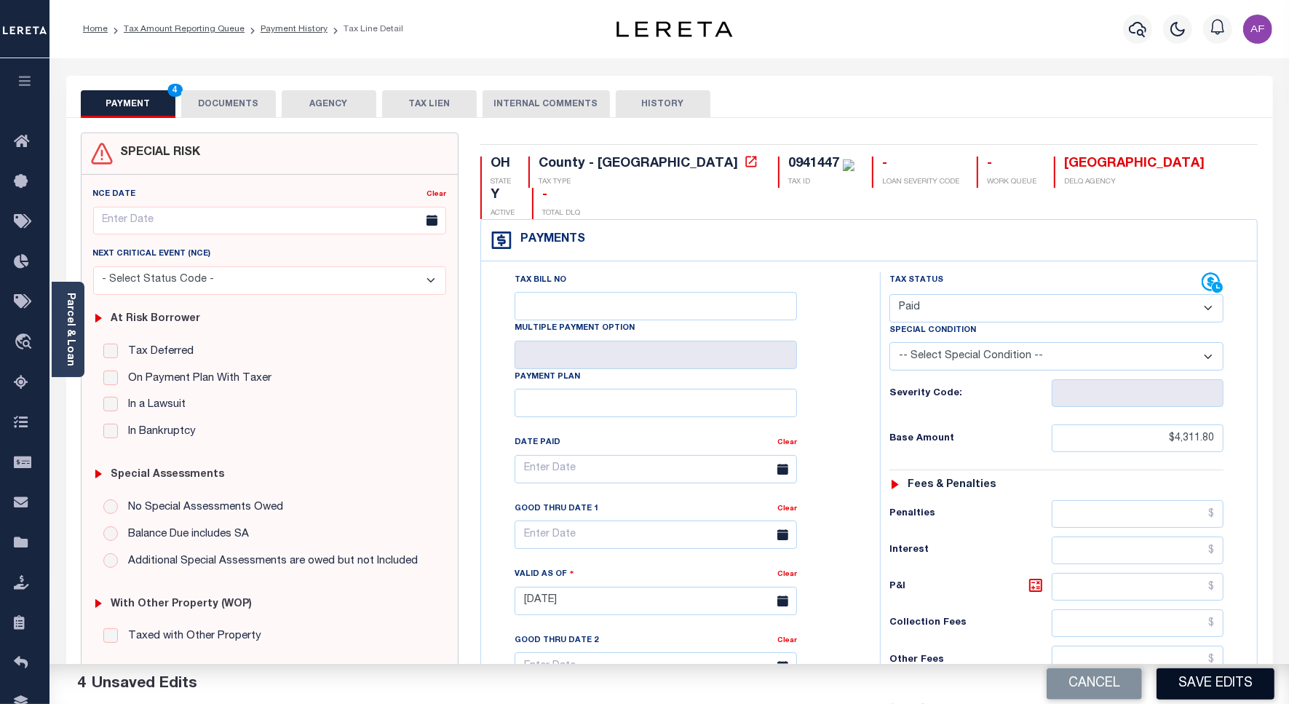
click at [1169, 681] on button "Save Edits" at bounding box center [1215, 683] width 118 height 31
checkbox input "false"
type input "$4,311.8"
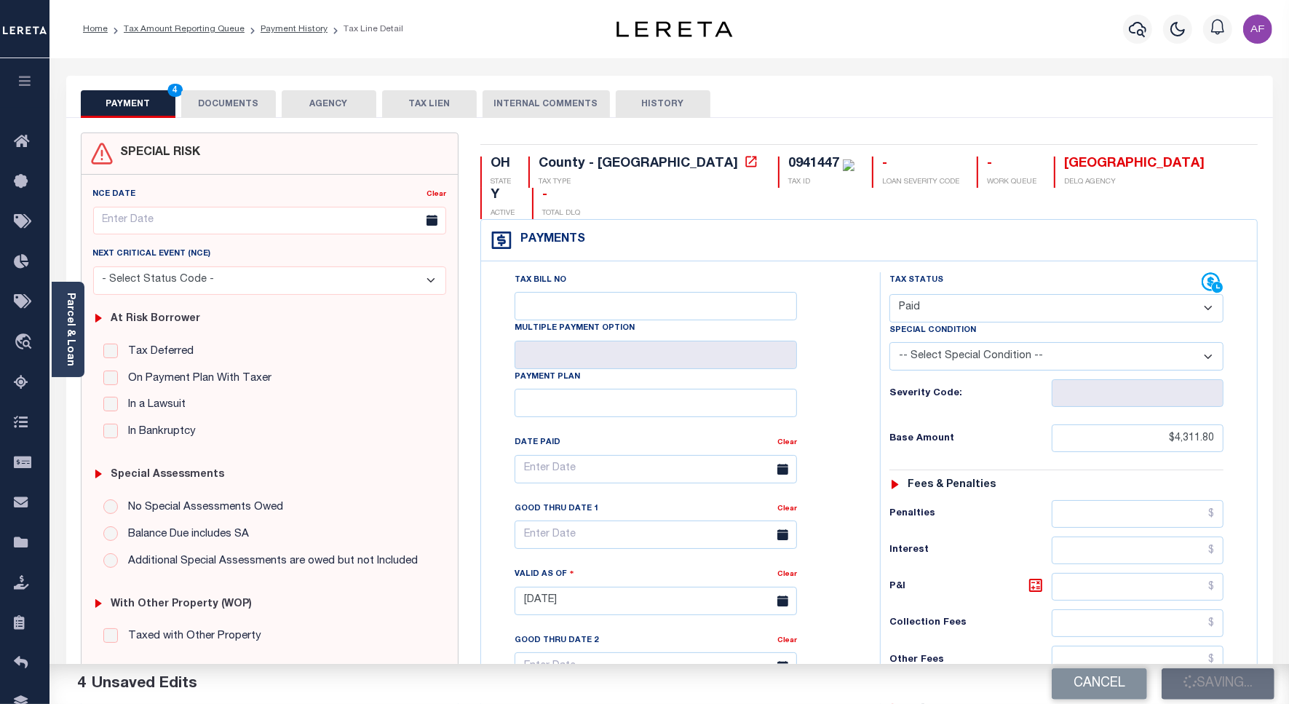
type input "$0"
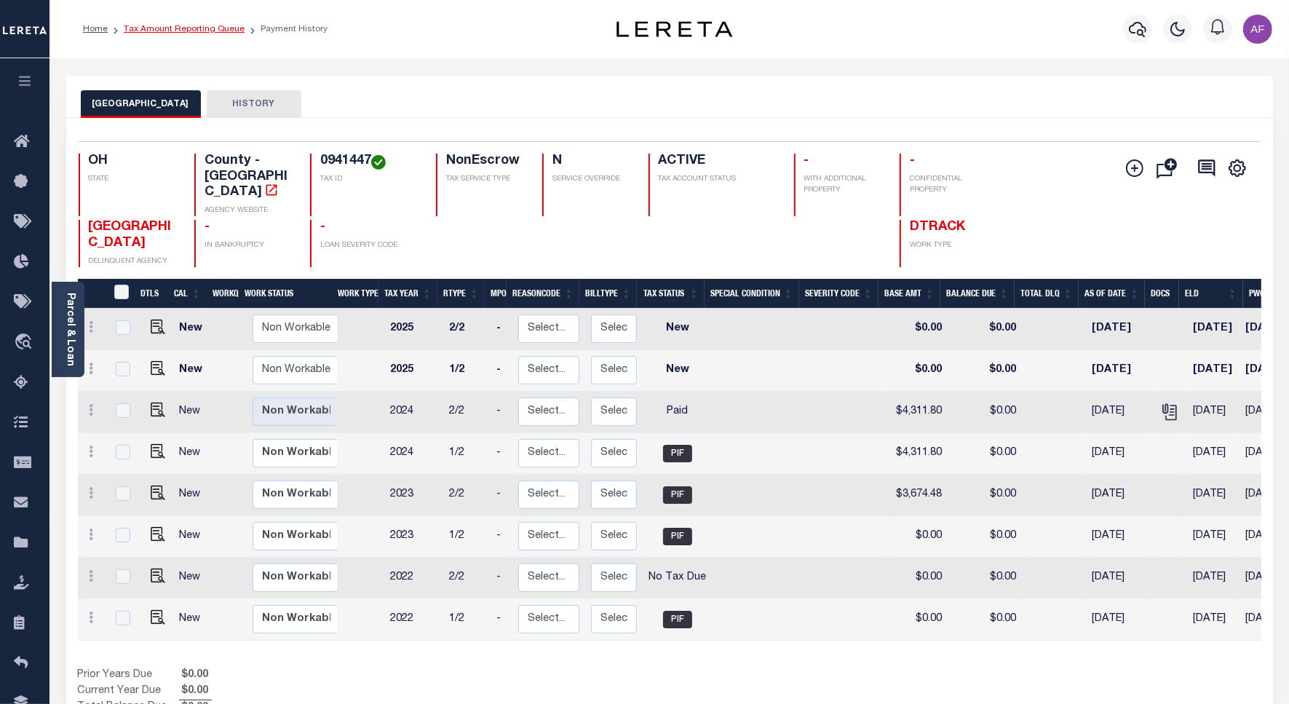
click at [166, 26] on link "Tax Amount Reporting Queue" at bounding box center [184, 29] width 121 height 9
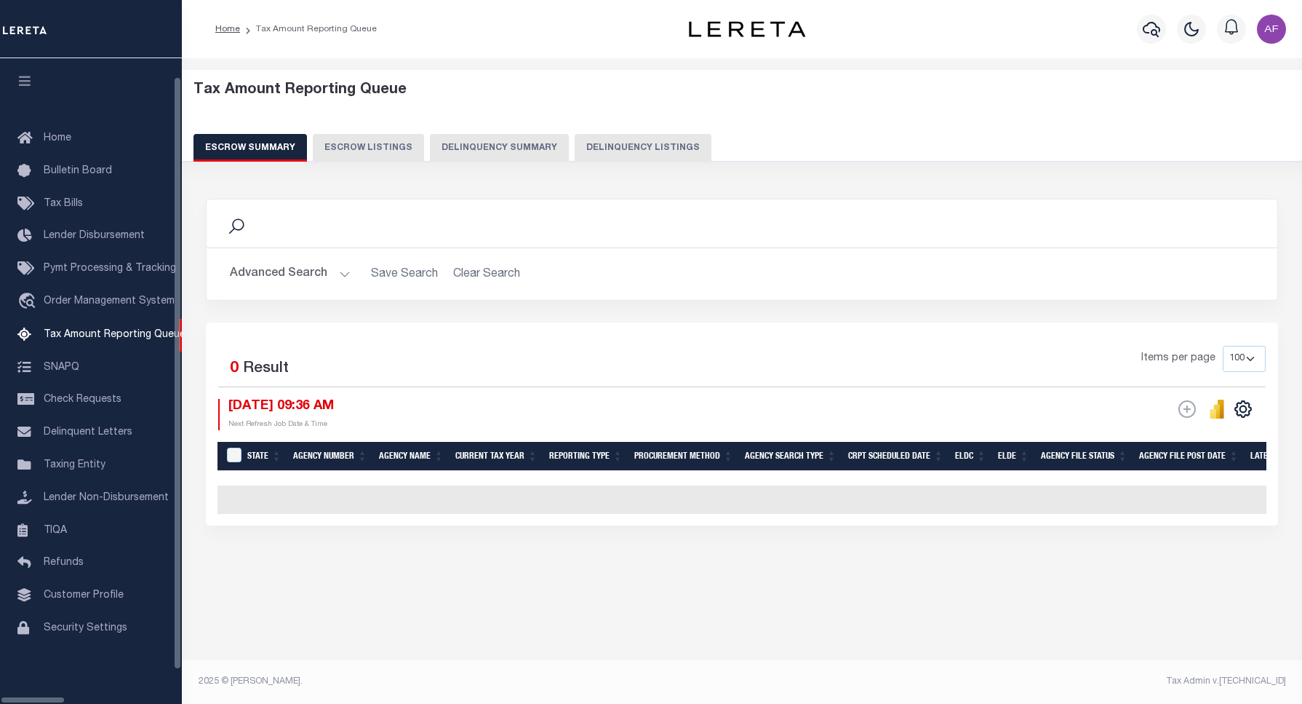
select select "100"
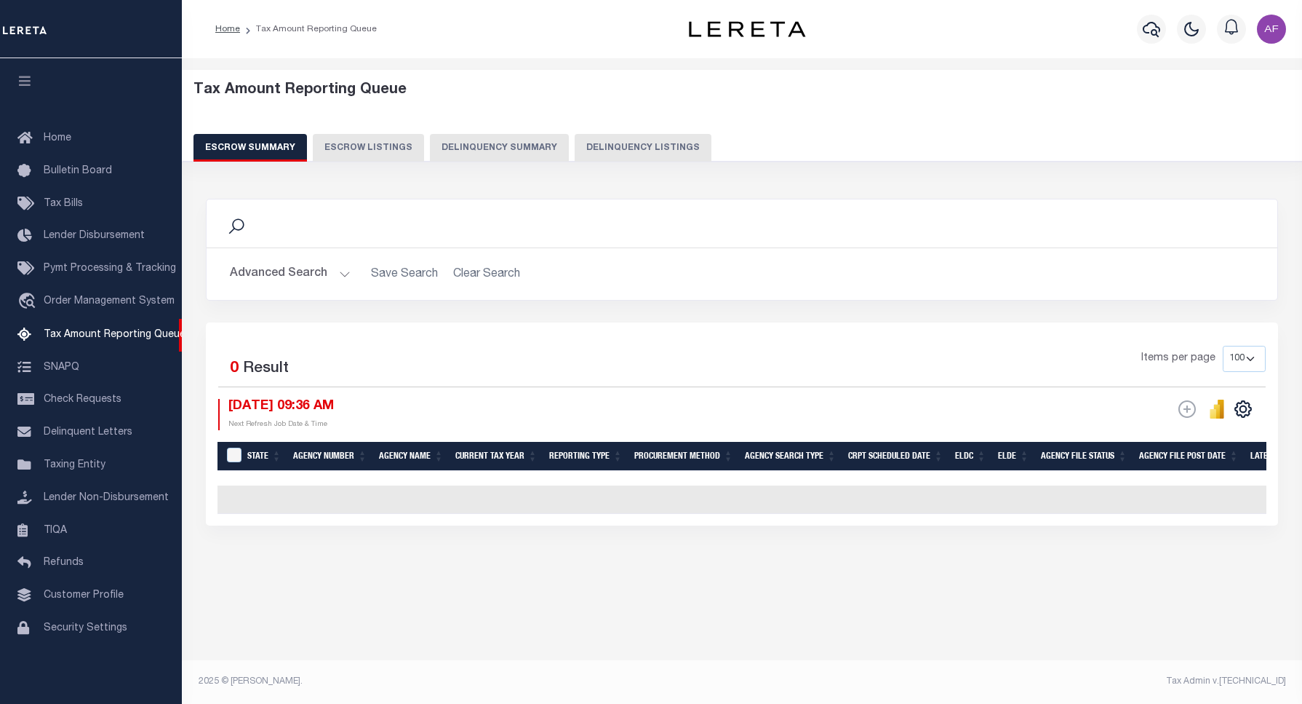
click at [645, 147] on button "Delinquency Listings" at bounding box center [643, 148] width 137 height 28
select select "100"
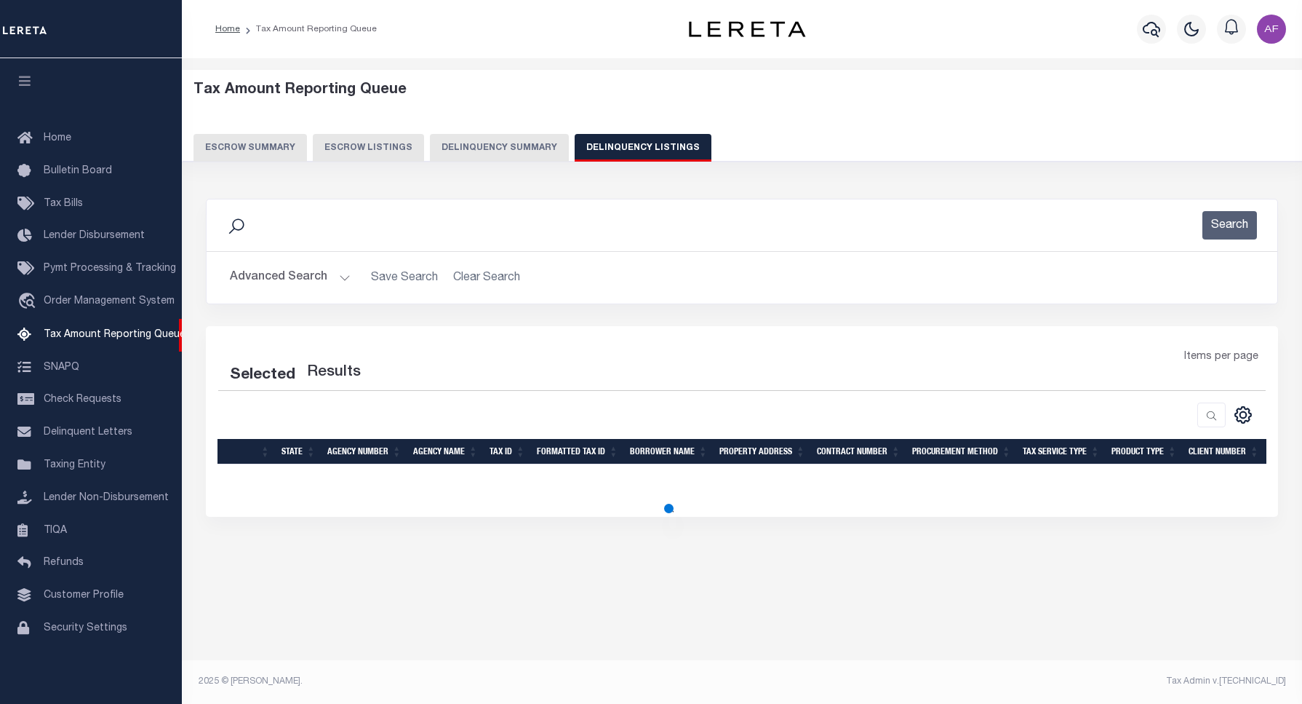
select select "100"
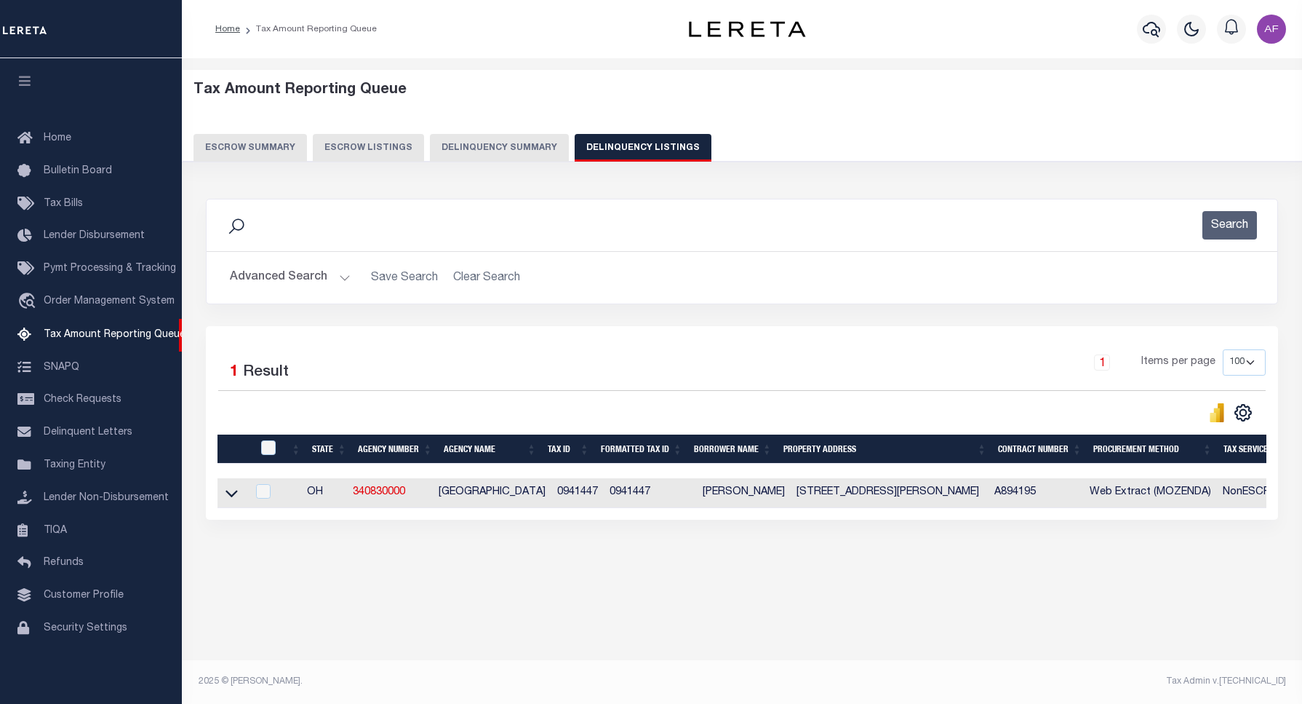
click at [291, 276] on button "Advanced Search" at bounding box center [290, 277] width 121 height 28
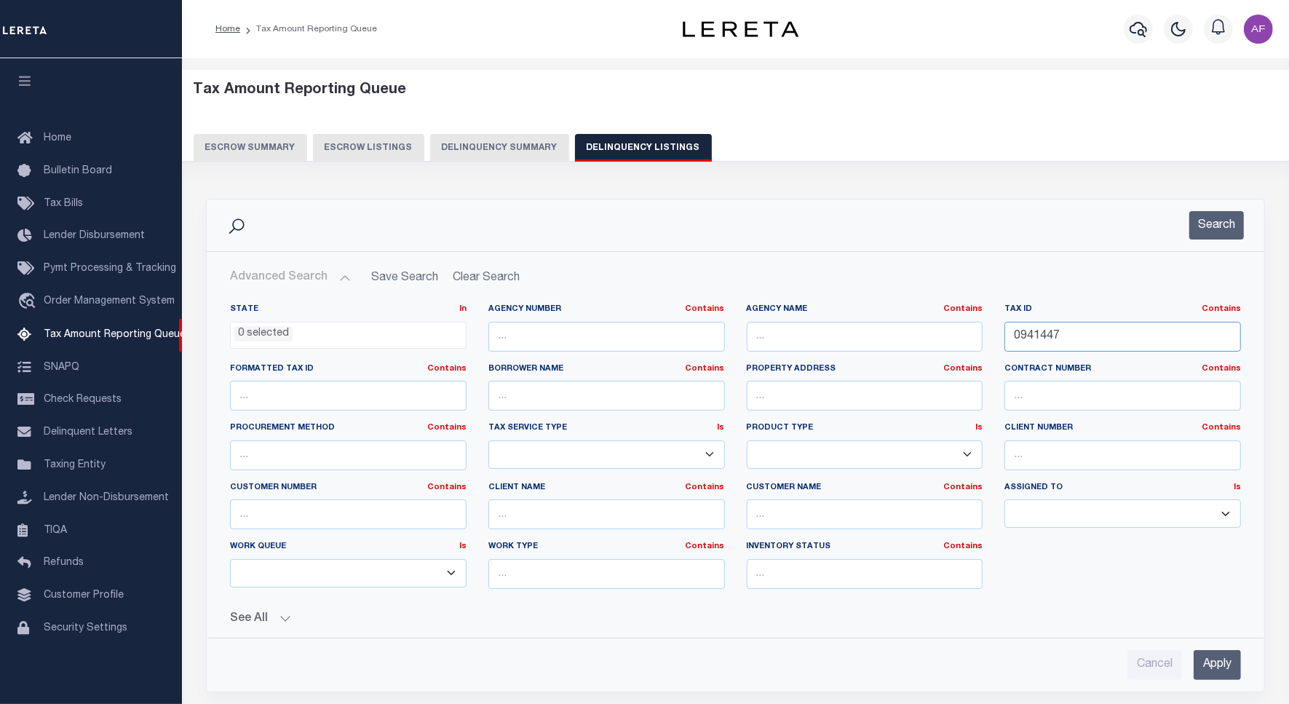
click at [1028, 339] on input "0941447" at bounding box center [1122, 337] width 236 height 30
paste input "1102026"
type input "1102026"
click at [1215, 230] on button "Search" at bounding box center [1216, 225] width 55 height 28
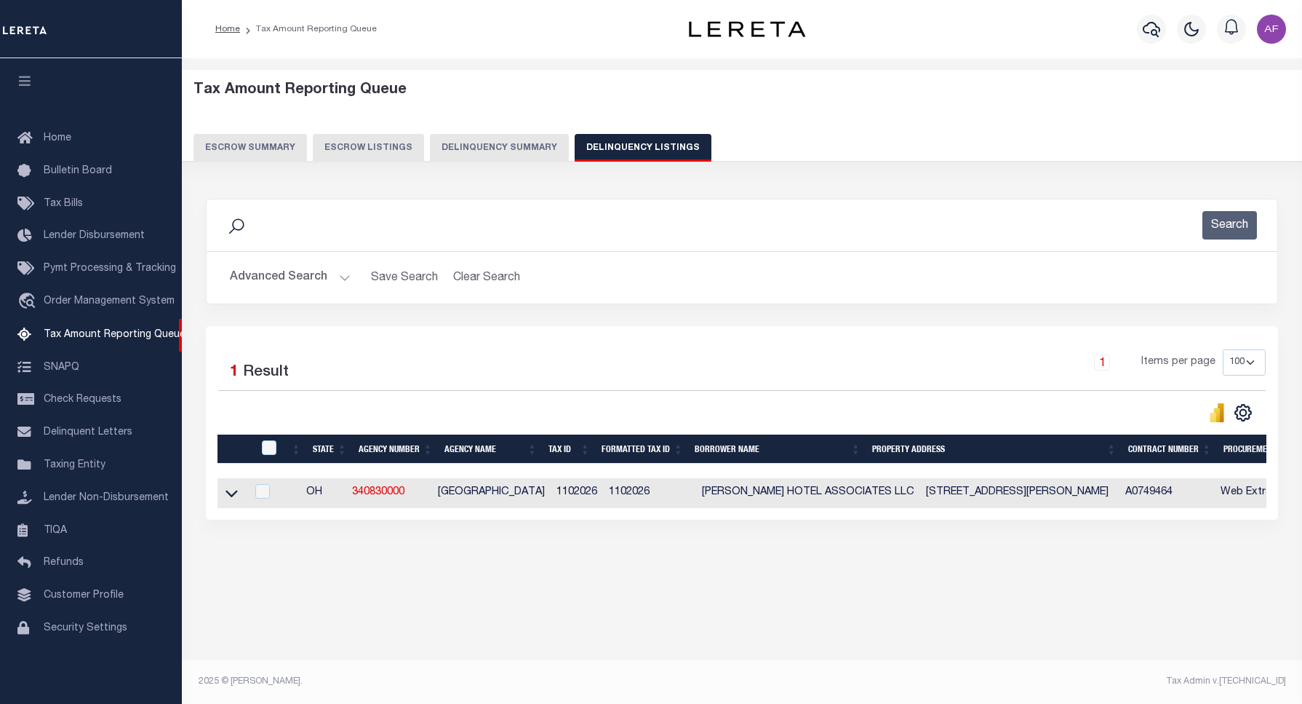
click at [234, 496] on icon at bounding box center [232, 492] width 12 height 15
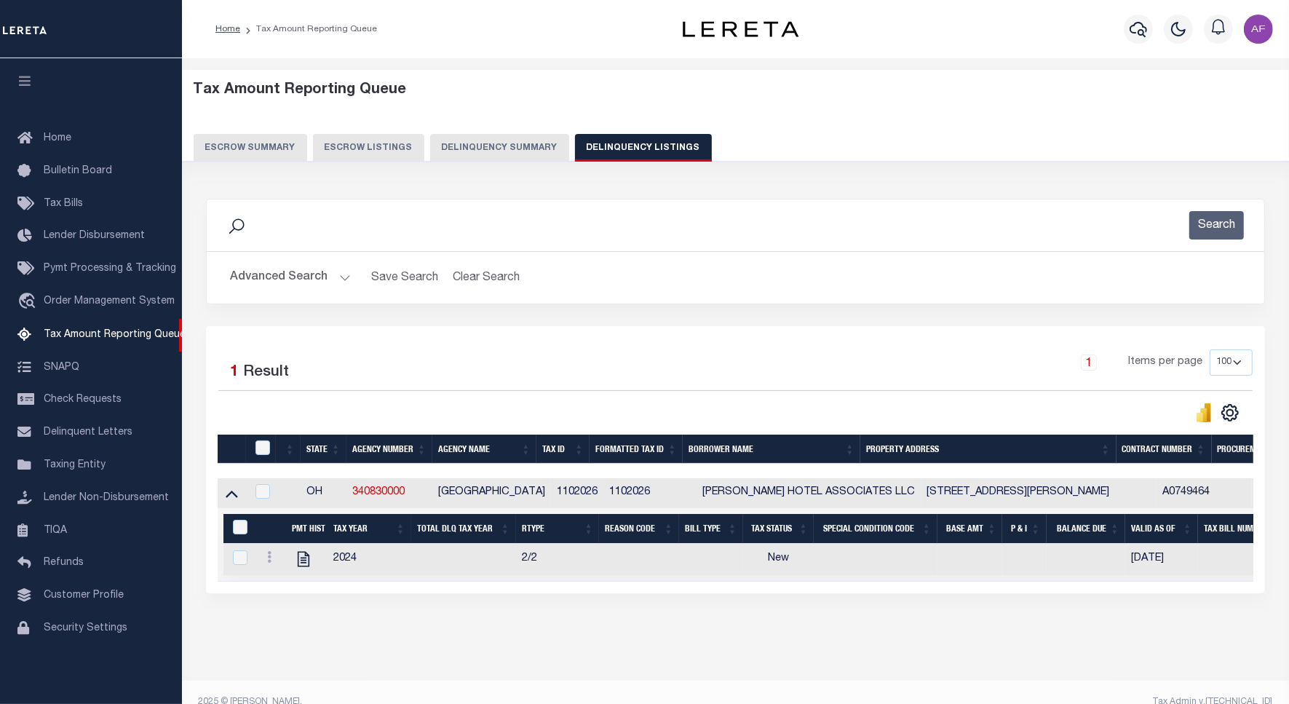
scroll to position [35, 0]
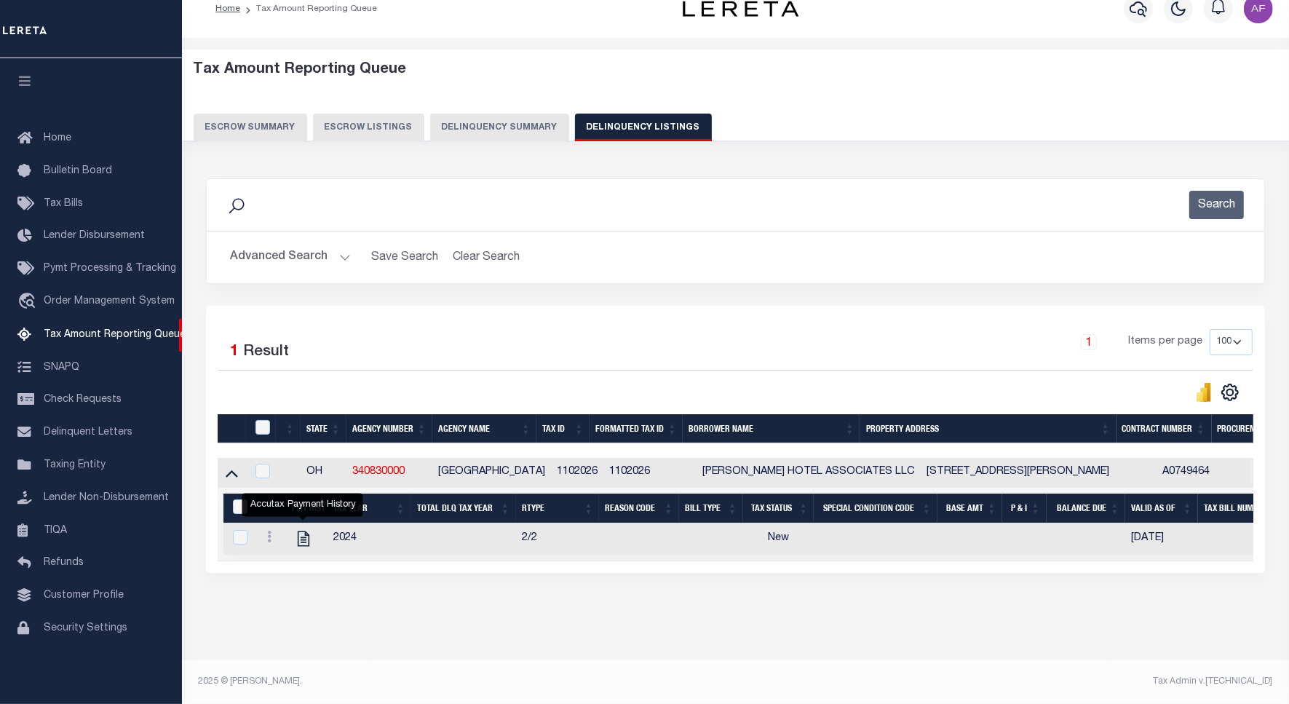
click at [300, 529] on icon "" at bounding box center [303, 538] width 19 height 19
checkbox input "true"
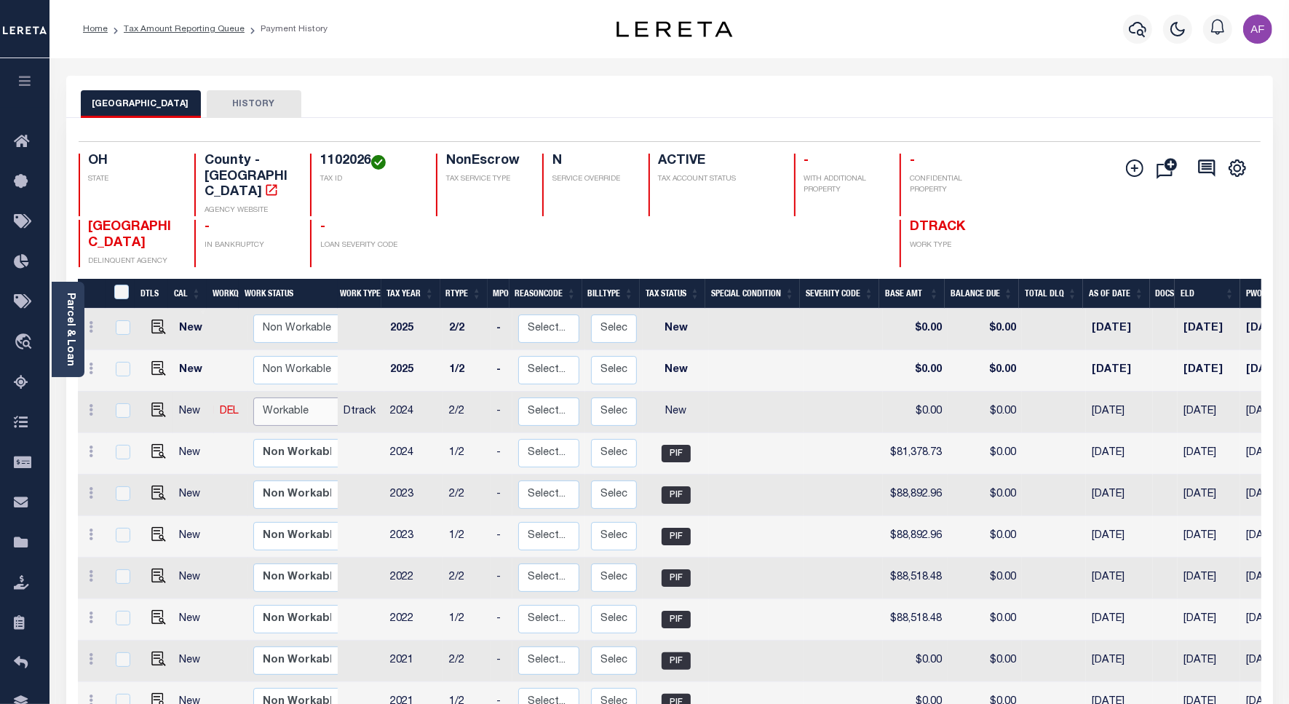
click at [300, 397] on select "Non Workable Workable" at bounding box center [296, 411] width 87 height 28
checkbox input "true"
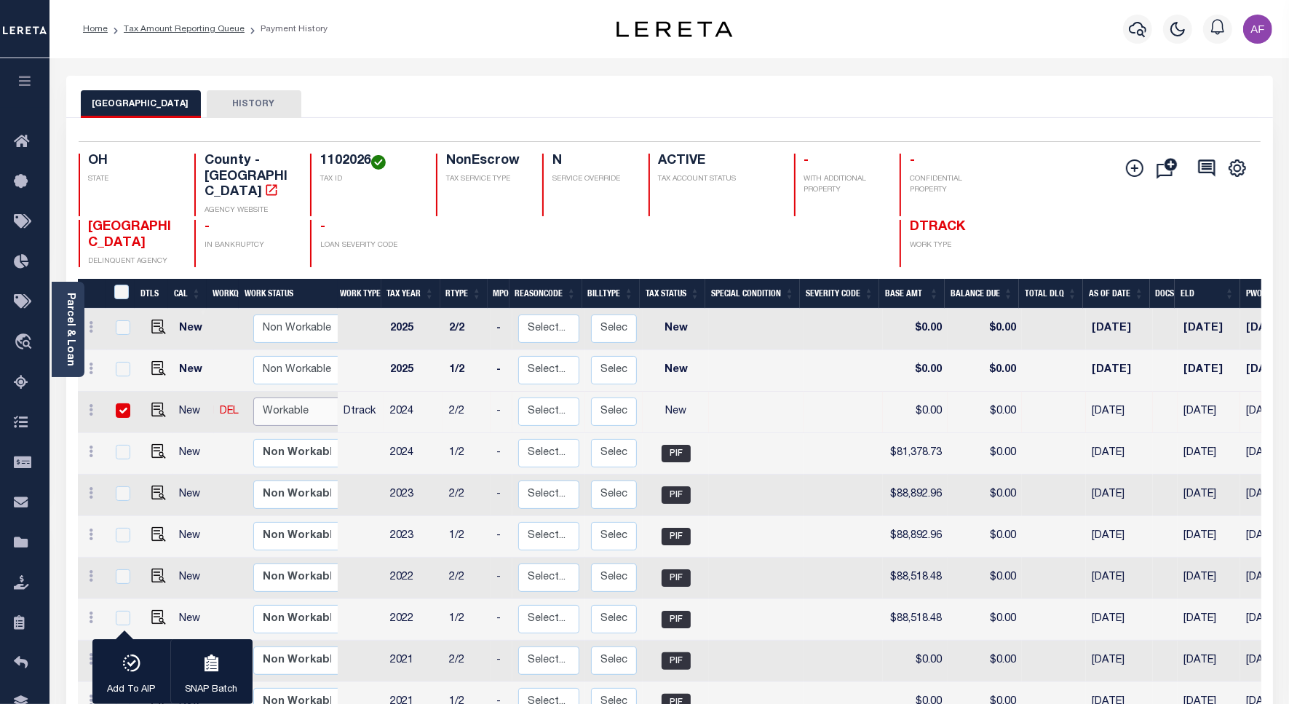
select select "true"
click at [253, 397] on select "Non Workable Workable" at bounding box center [296, 411] width 87 height 28
checkbox input "false"
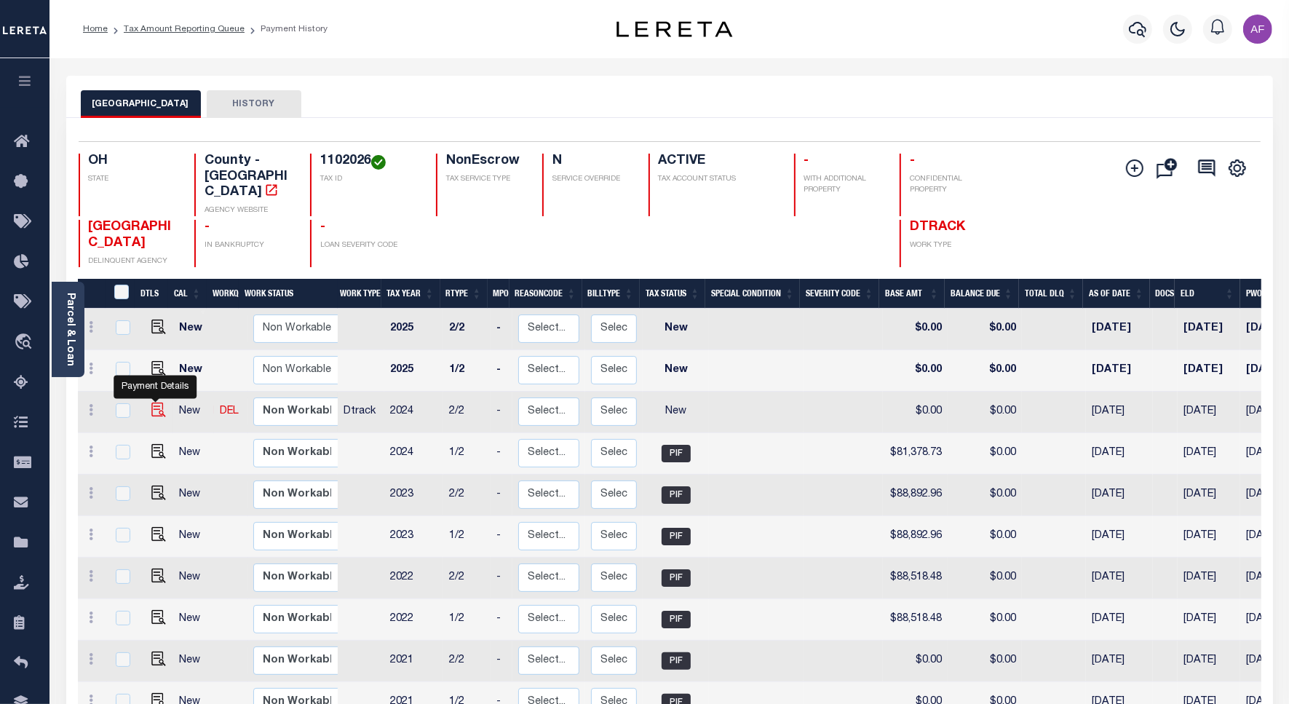
click at [155, 402] on img "" at bounding box center [158, 409] width 15 height 15
checkbox input "true"
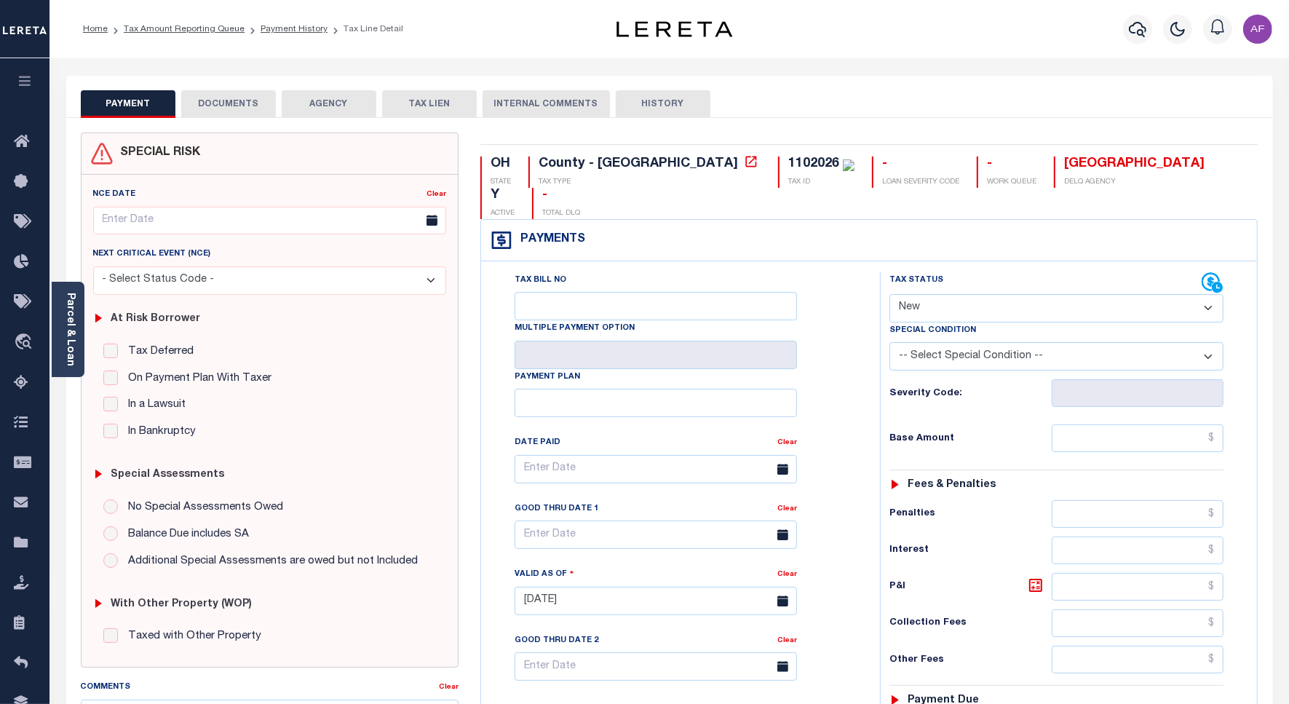
click at [942, 294] on select "- Select Status Code - Open Due/Unpaid Paid Incomplete No Tax Due Internal Refu…" at bounding box center [1056, 308] width 334 height 28
select select "PYD"
click at [889, 294] on select "- Select Status Code - Open Due/Unpaid Paid Incomplete No Tax Due Internal Refu…" at bounding box center [1056, 308] width 334 height 28
type input "[DATE]"
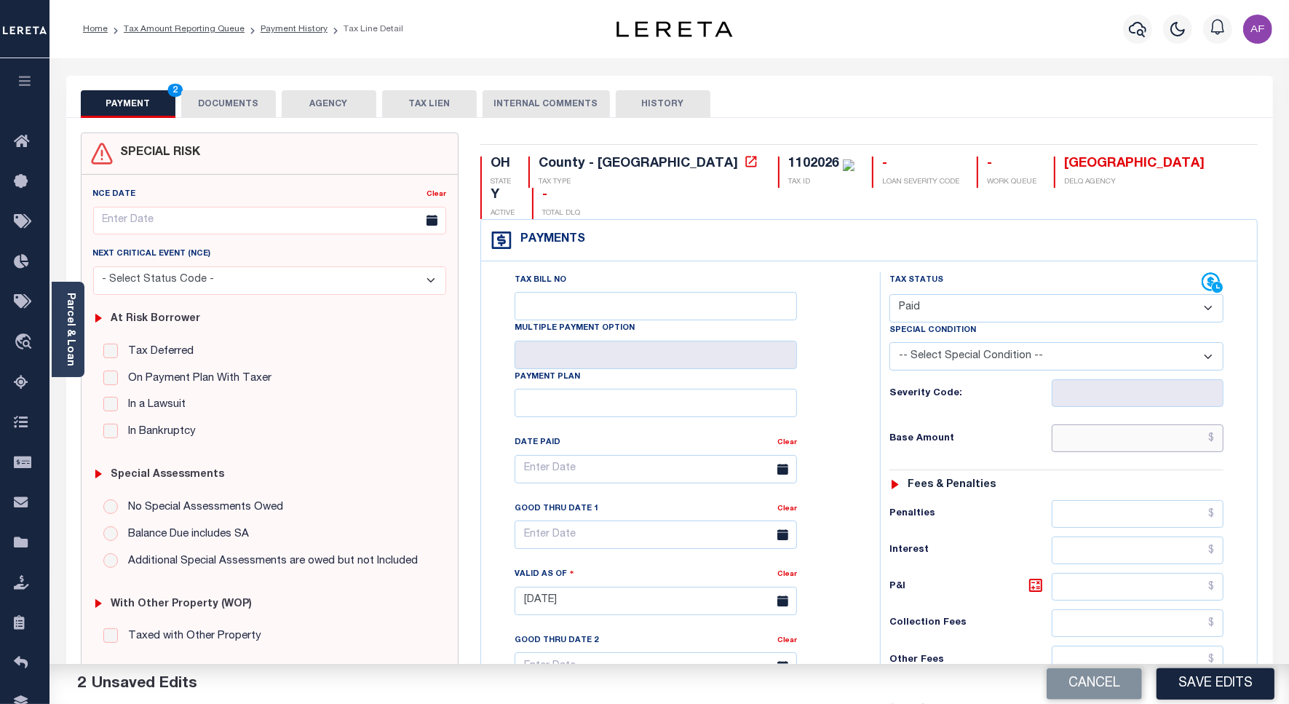
click at [1173, 424] on input "text" at bounding box center [1137, 438] width 172 height 28
paste input "81,378.73"
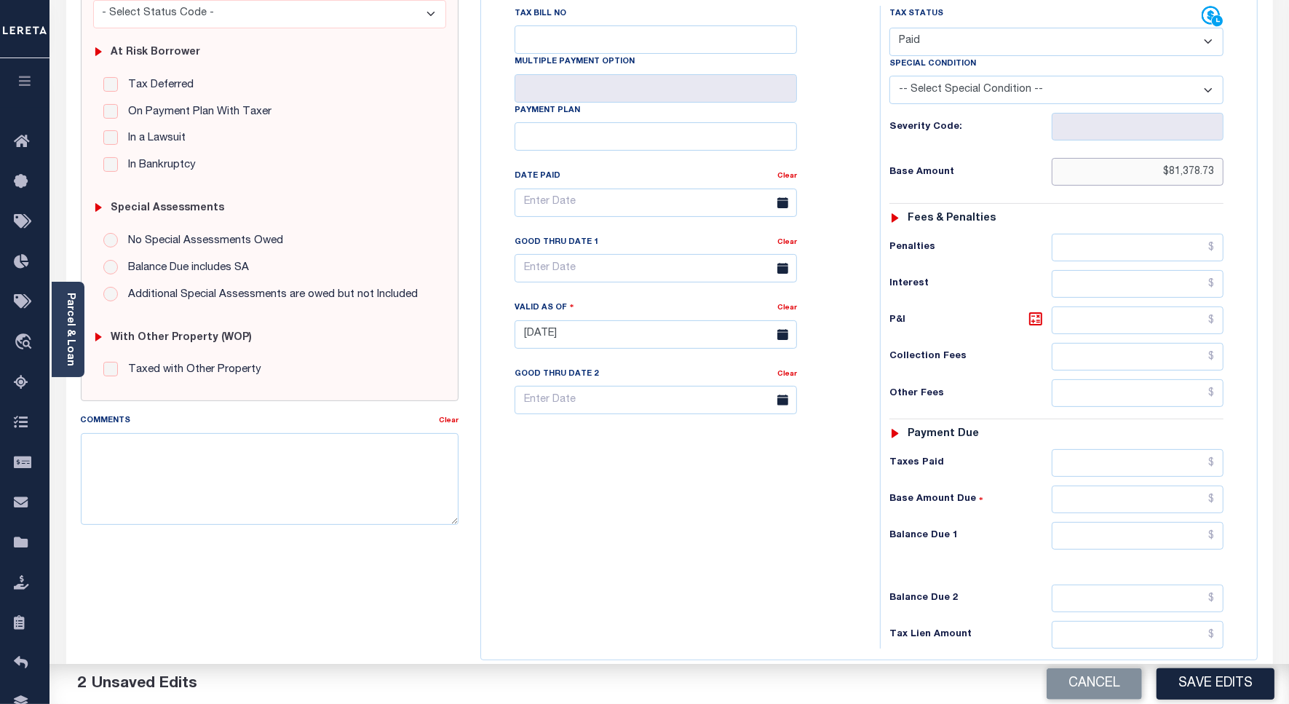
scroll to position [364, 0]
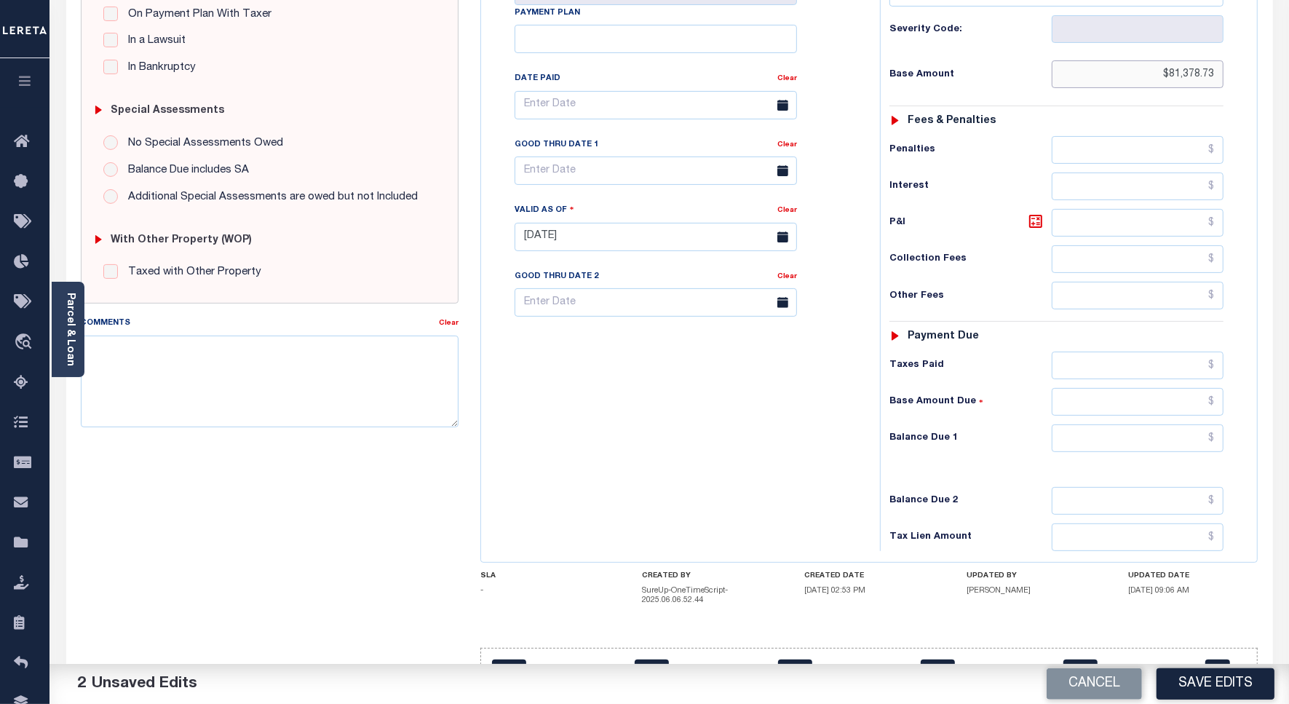
type input "$81,378.73"
click at [1201, 424] on input "text" at bounding box center [1137, 438] width 172 height 28
type input "$0.00"
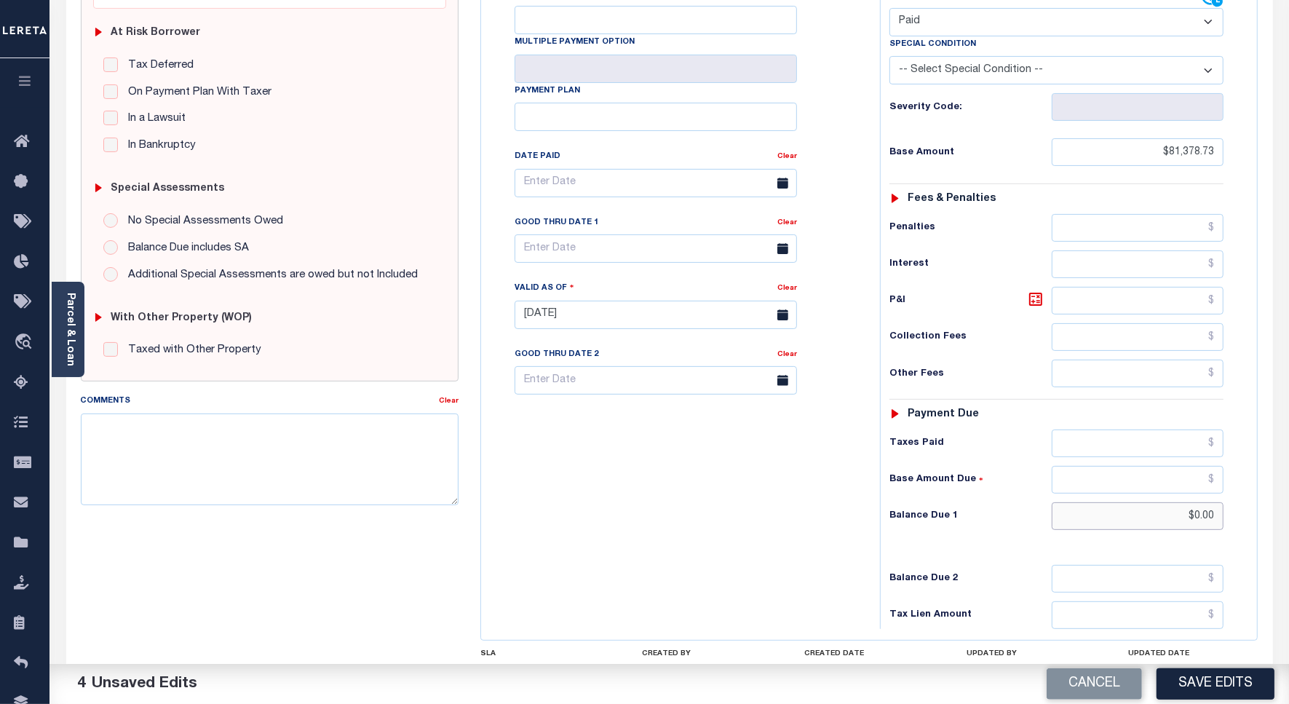
scroll to position [0, 0]
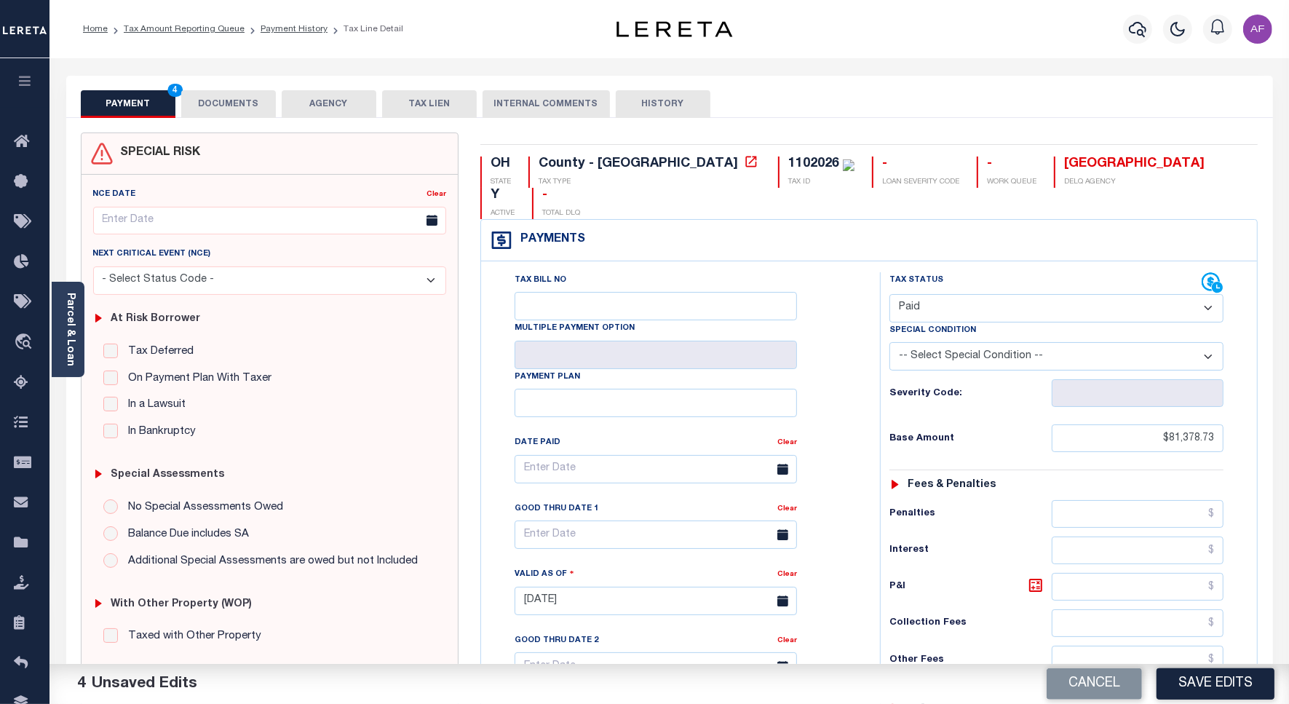
click at [242, 102] on button "DOCUMENTS" at bounding box center [228, 104] width 95 height 28
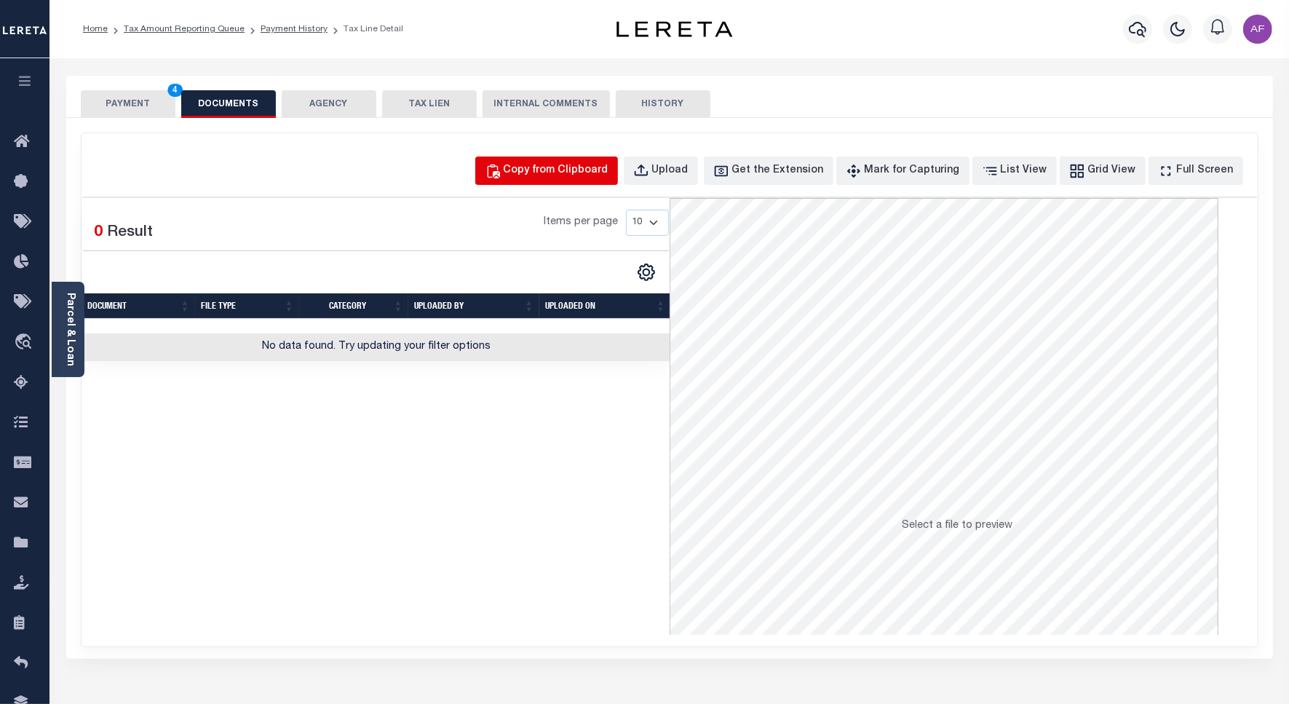
click at [572, 170] on div "Copy from Clipboard" at bounding box center [555, 171] width 105 height 16
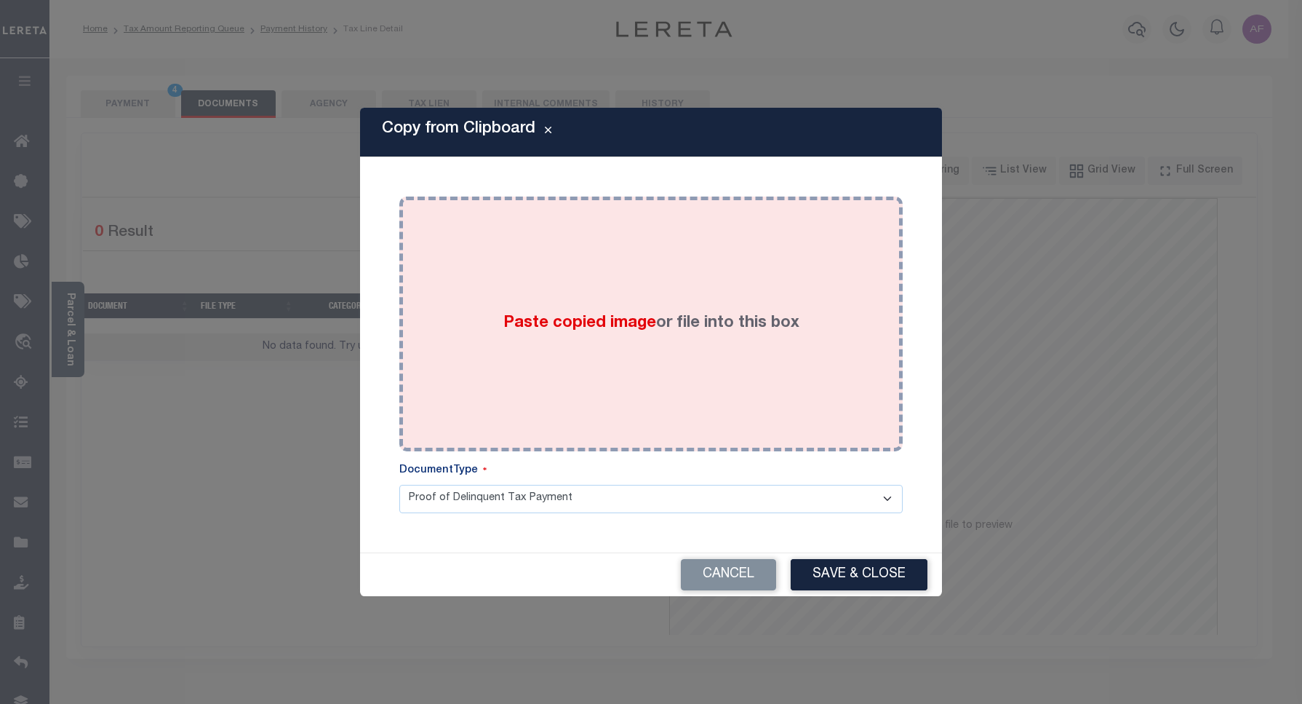
click at [696, 230] on div "Paste copied image or file into this box" at bounding box center [651, 323] width 482 height 233
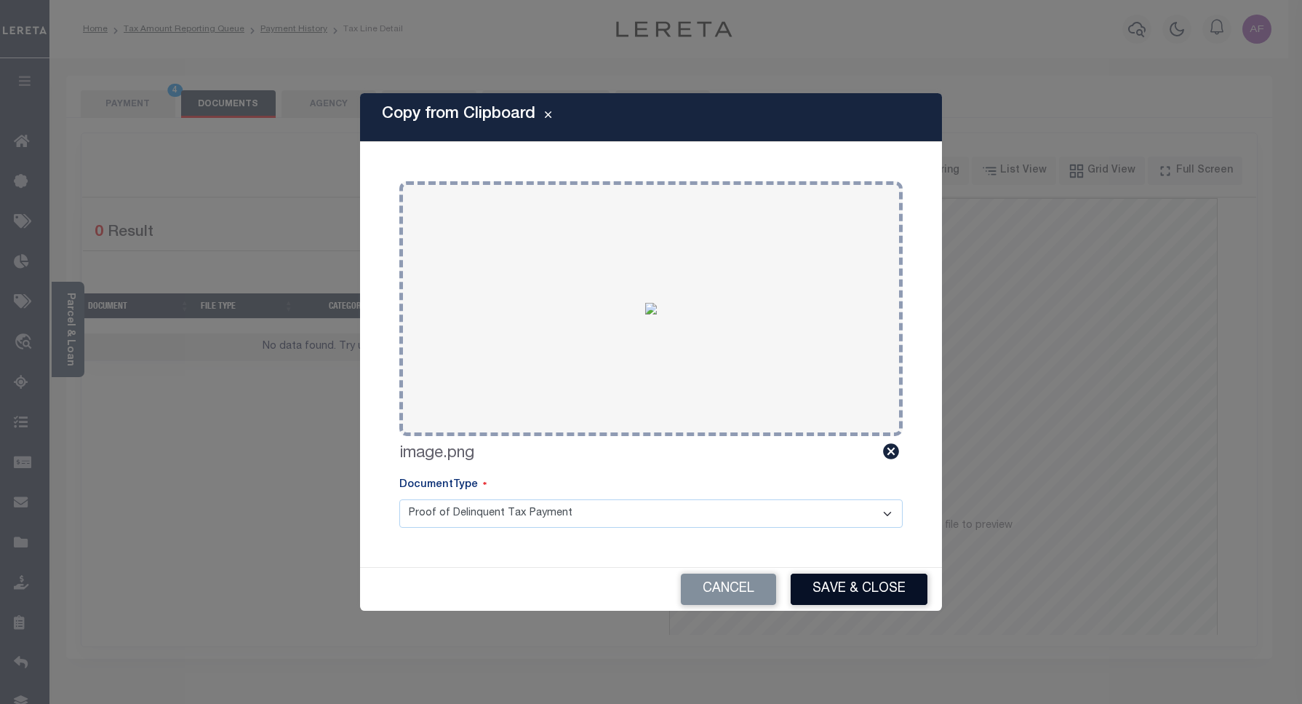
click at [863, 589] on button "Save & Close" at bounding box center [859, 588] width 137 height 31
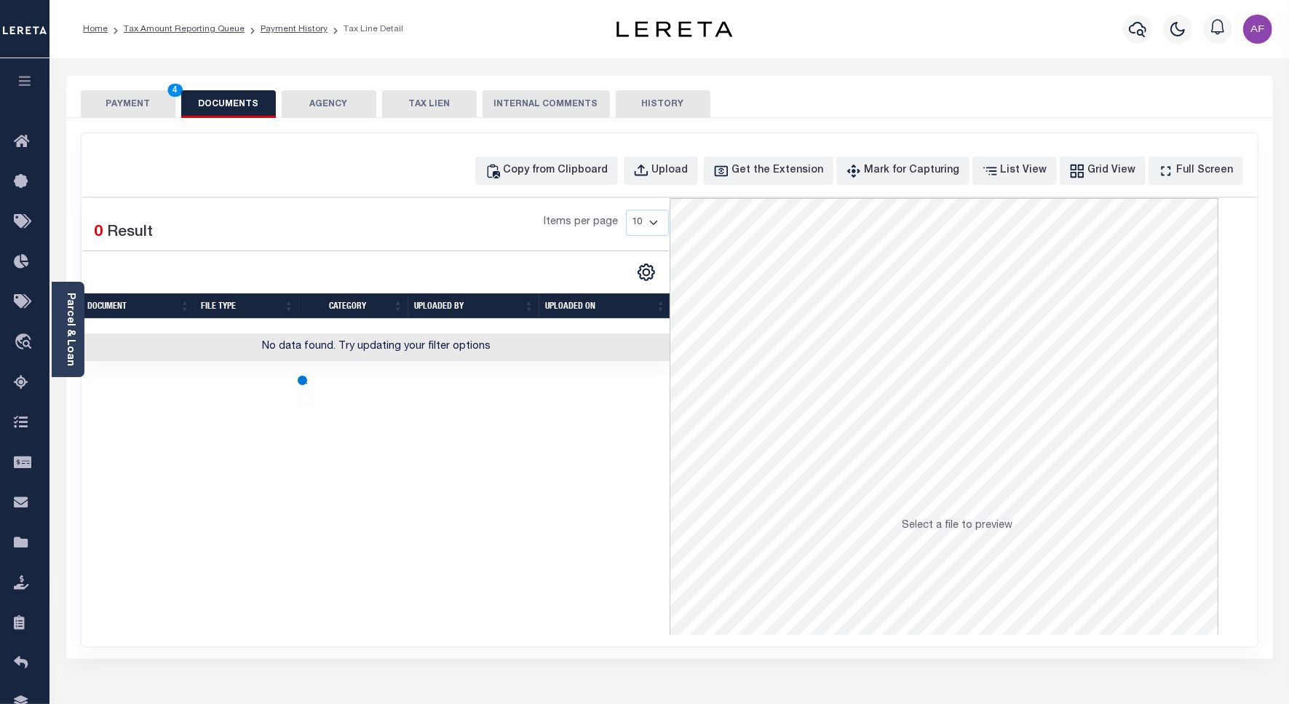
click at [120, 97] on button "PAYMENT 4" at bounding box center [128, 104] width 95 height 28
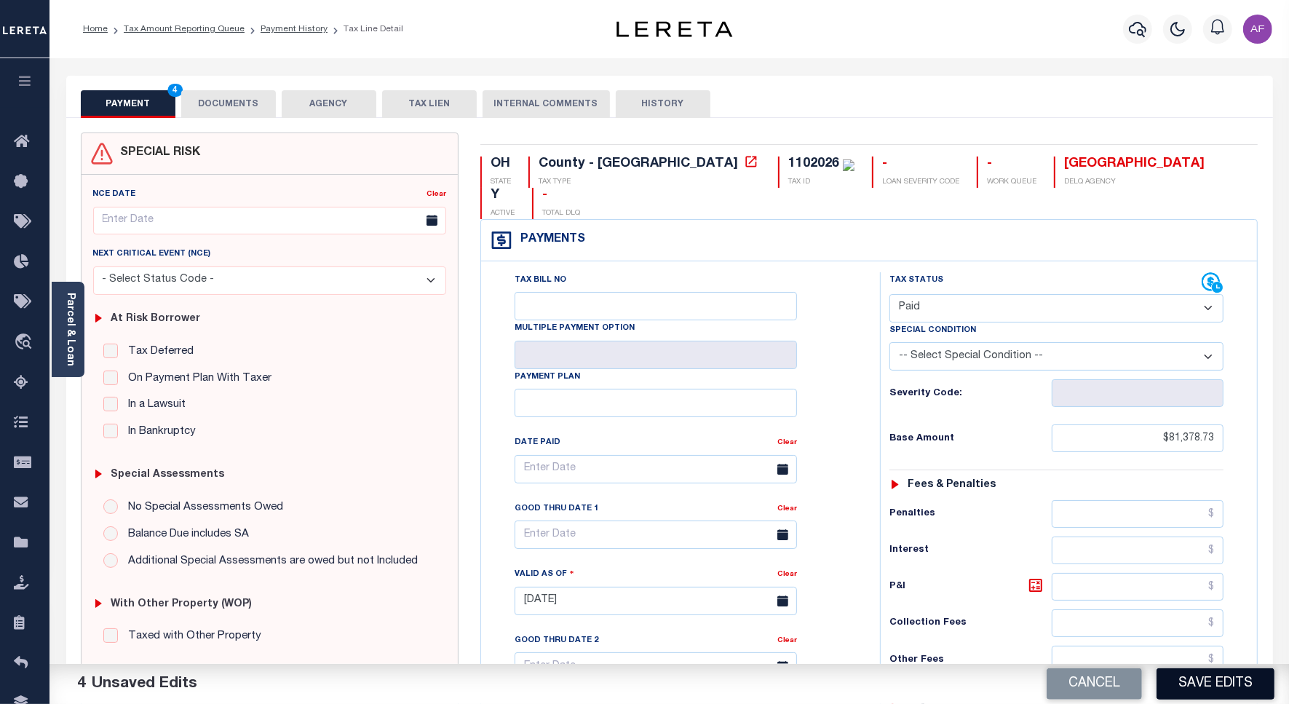
click at [1219, 677] on button "Save Edits" at bounding box center [1215, 683] width 118 height 31
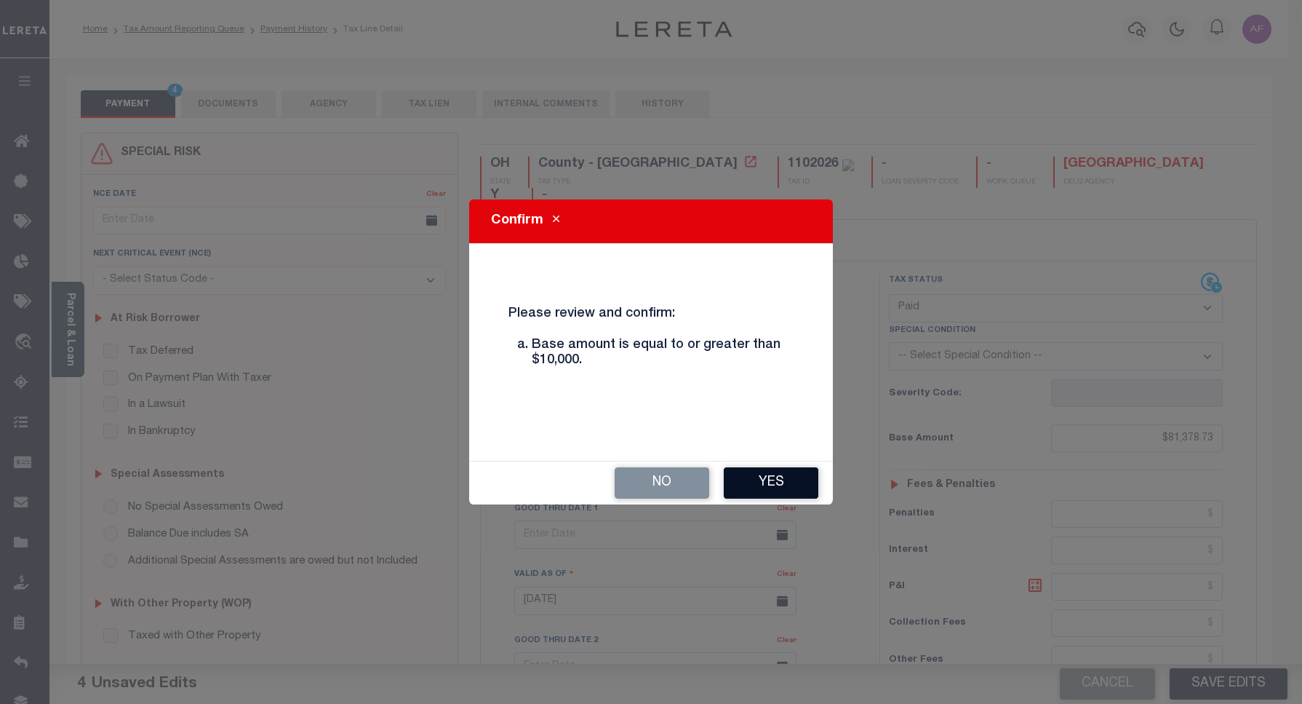
click at [771, 473] on button "Yes" at bounding box center [771, 482] width 95 height 31
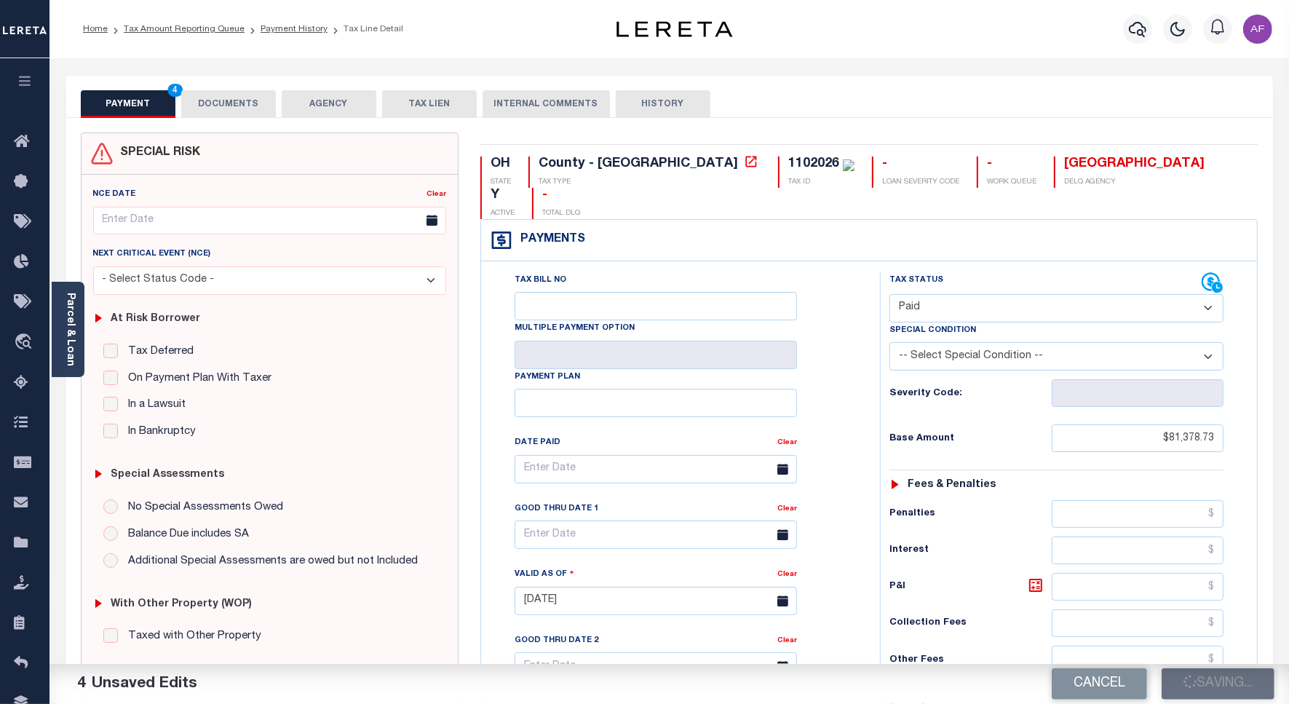
checkbox input "false"
type input "$81,378.73"
type input "$0"
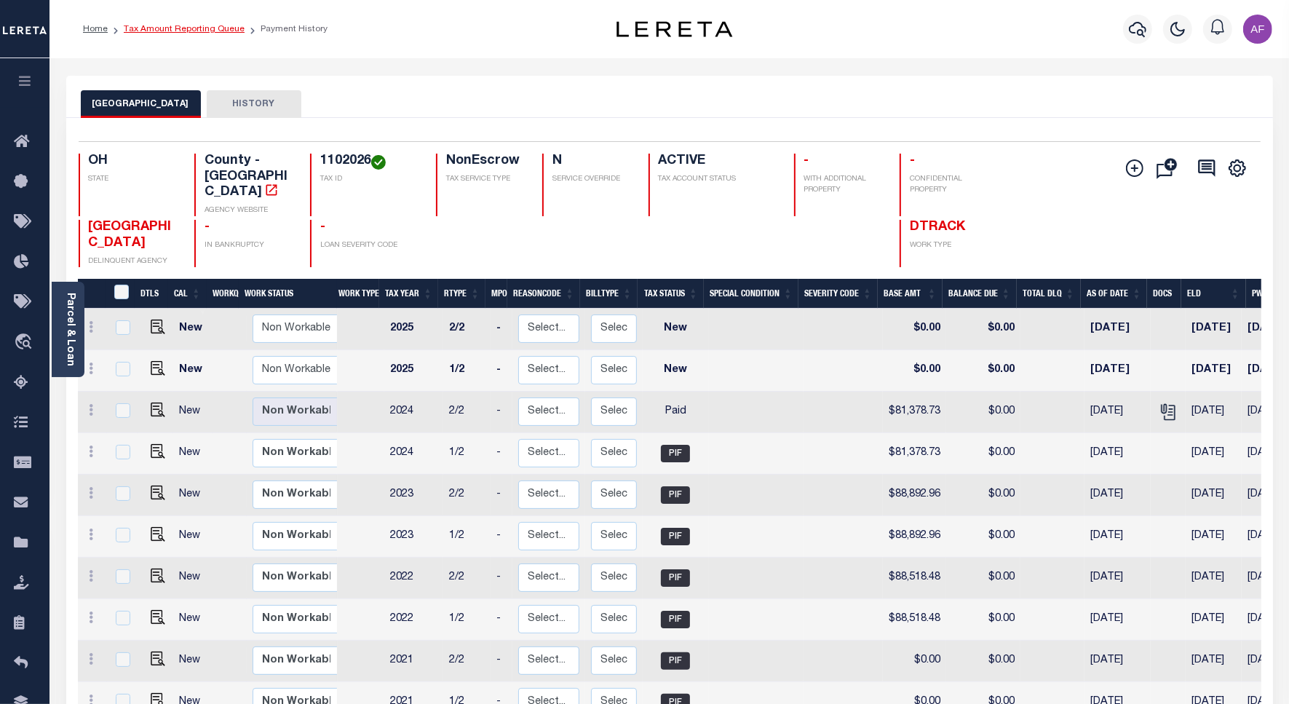
click at [191, 29] on link "Tax Amount Reporting Queue" at bounding box center [184, 29] width 121 height 9
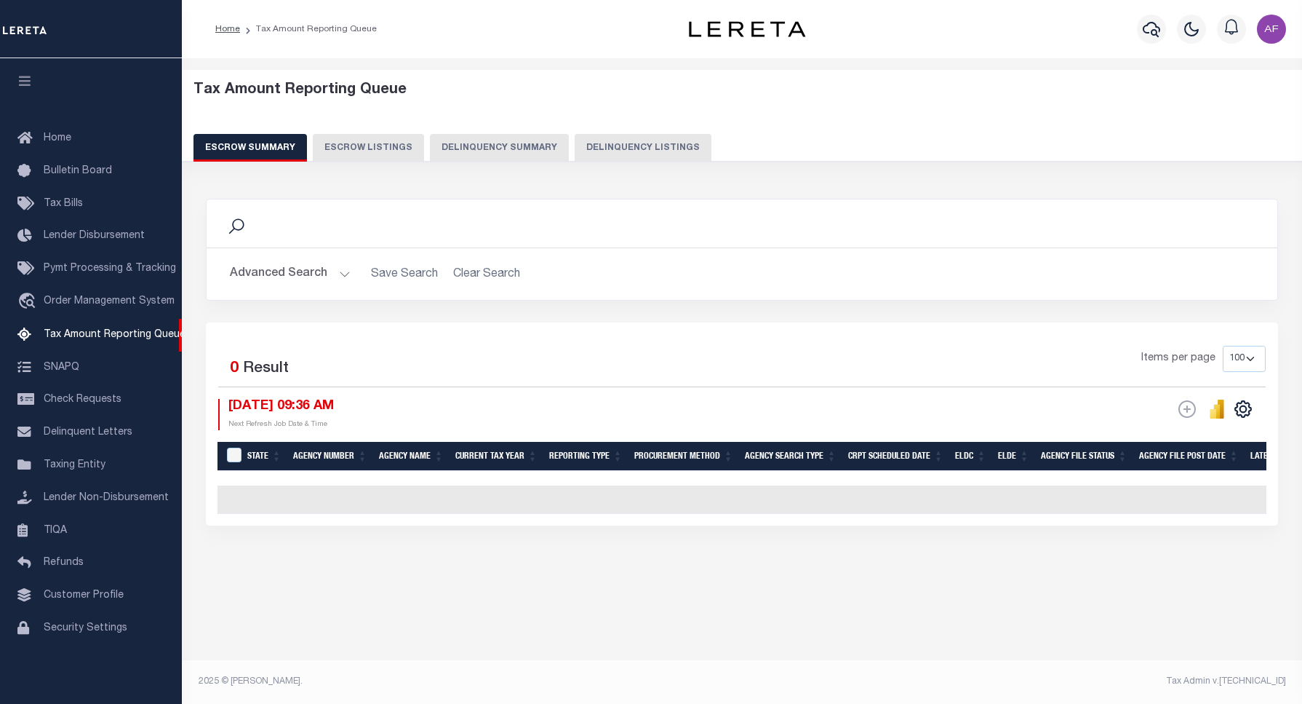
select select "100"
click at [638, 144] on button "Delinquency Listings" at bounding box center [643, 148] width 137 height 28
select select "100"
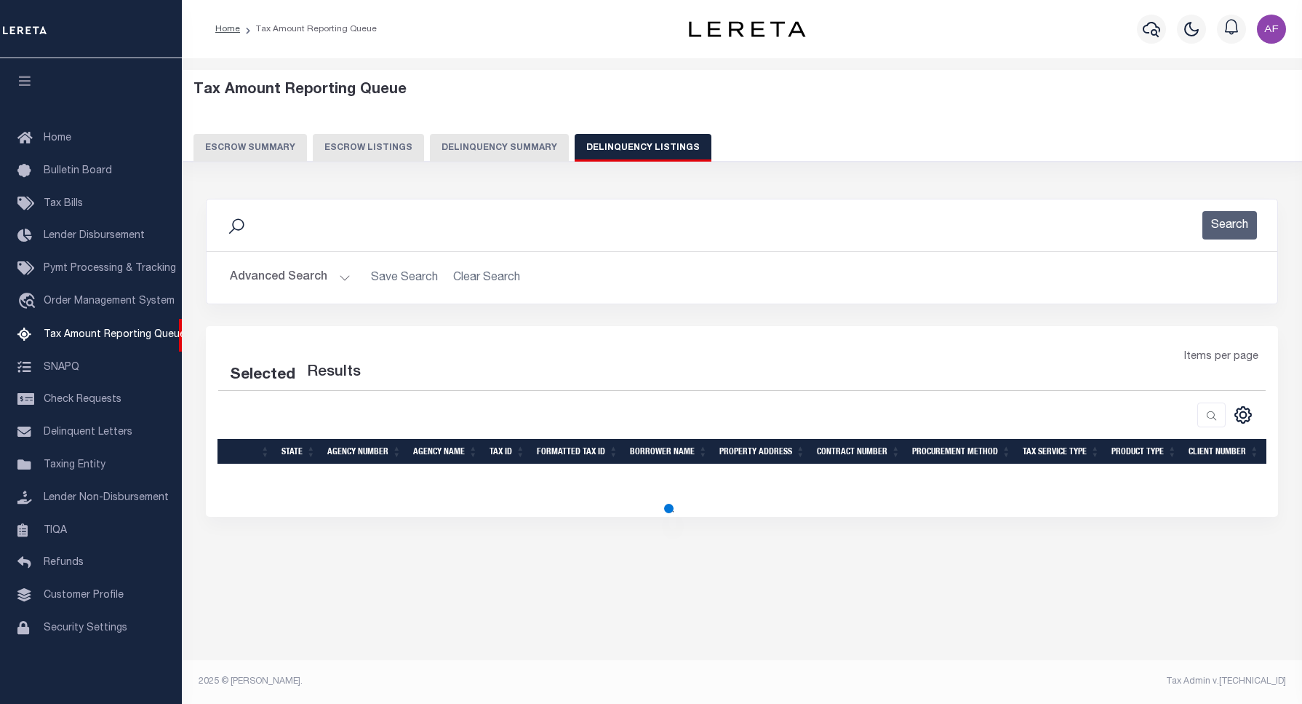
select select "100"
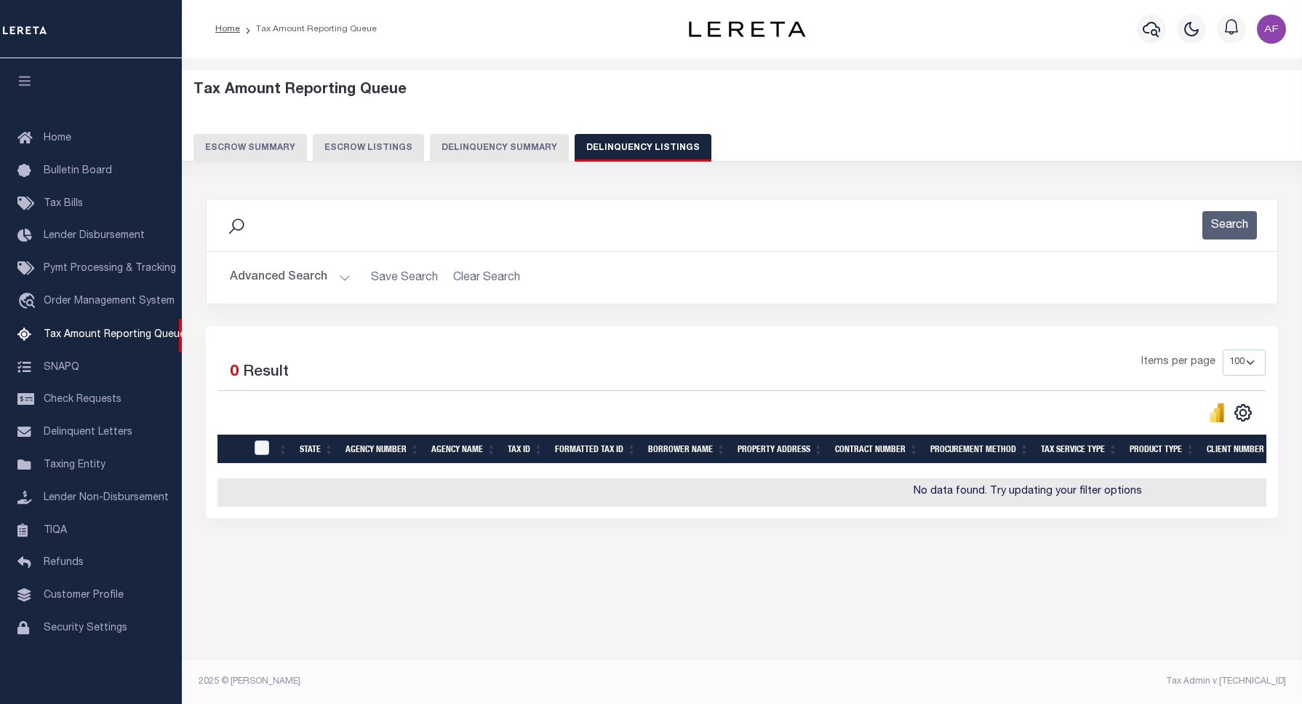
click at [266, 282] on button "Advanced Search" at bounding box center [290, 277] width 121 height 28
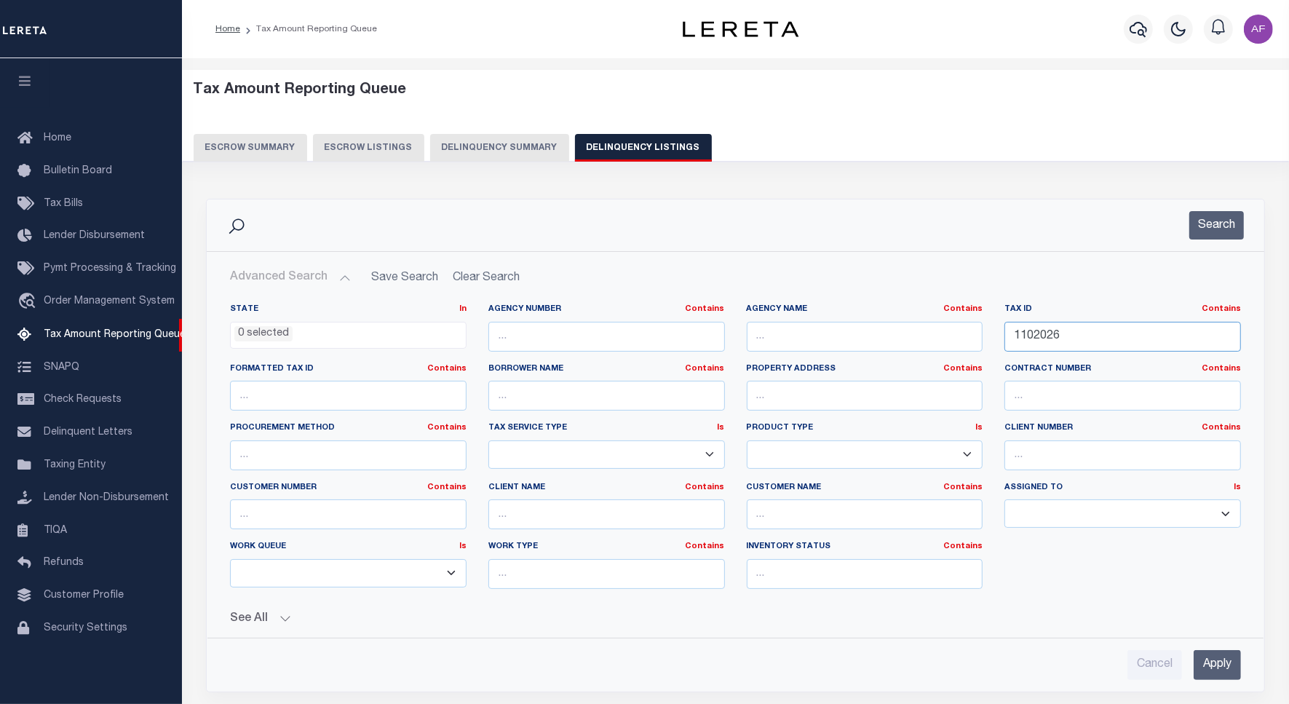
click at [1044, 331] on input "1102026" at bounding box center [1122, 337] width 236 height 30
paste input "17611"
type input "1117611"
click at [1217, 231] on button "Search" at bounding box center [1216, 225] width 55 height 28
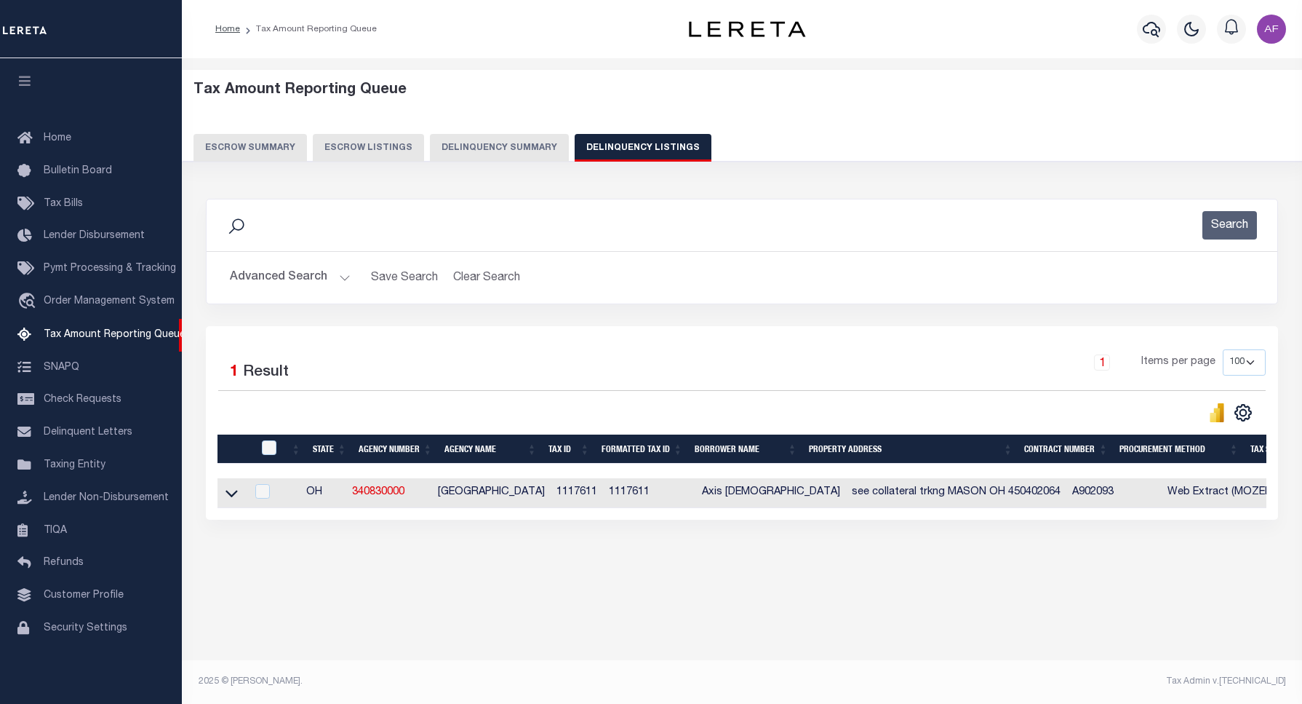
drag, startPoint x: 229, startPoint y: 500, endPoint x: 279, endPoint y: 405, distance: 107.4
click at [229, 500] on icon at bounding box center [232, 492] width 12 height 15
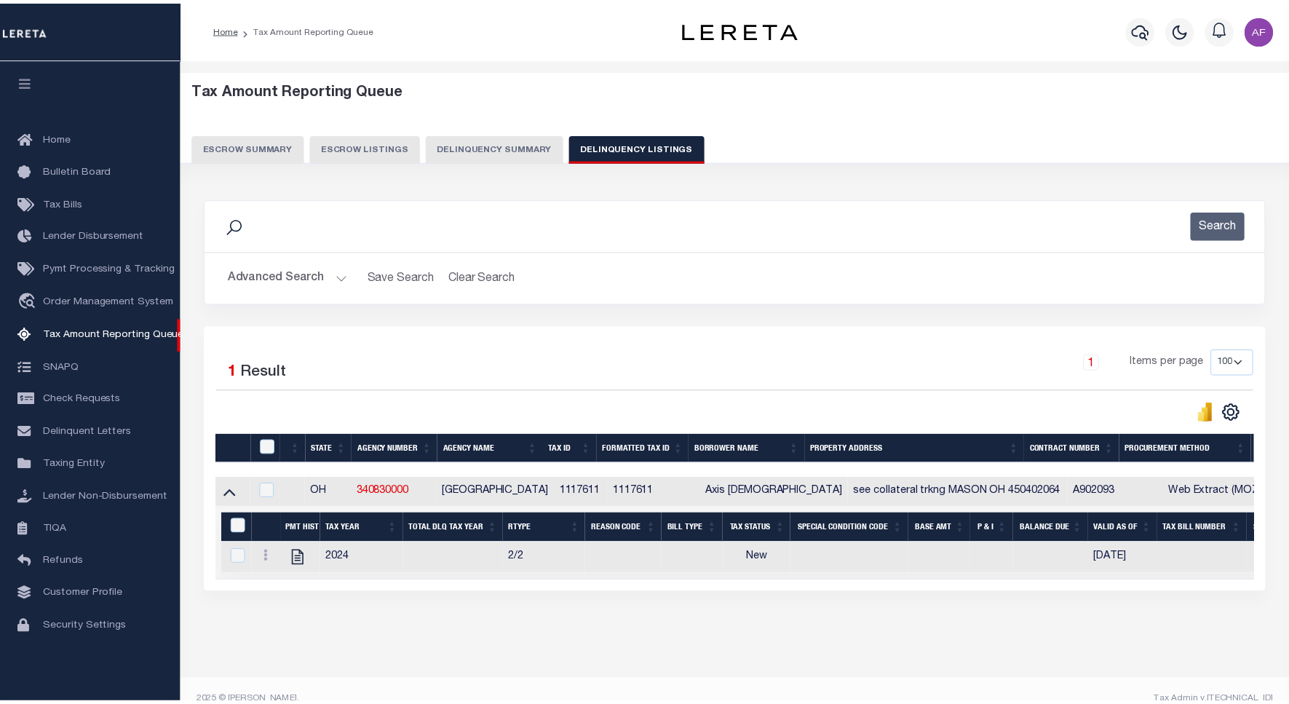
scroll to position [35, 0]
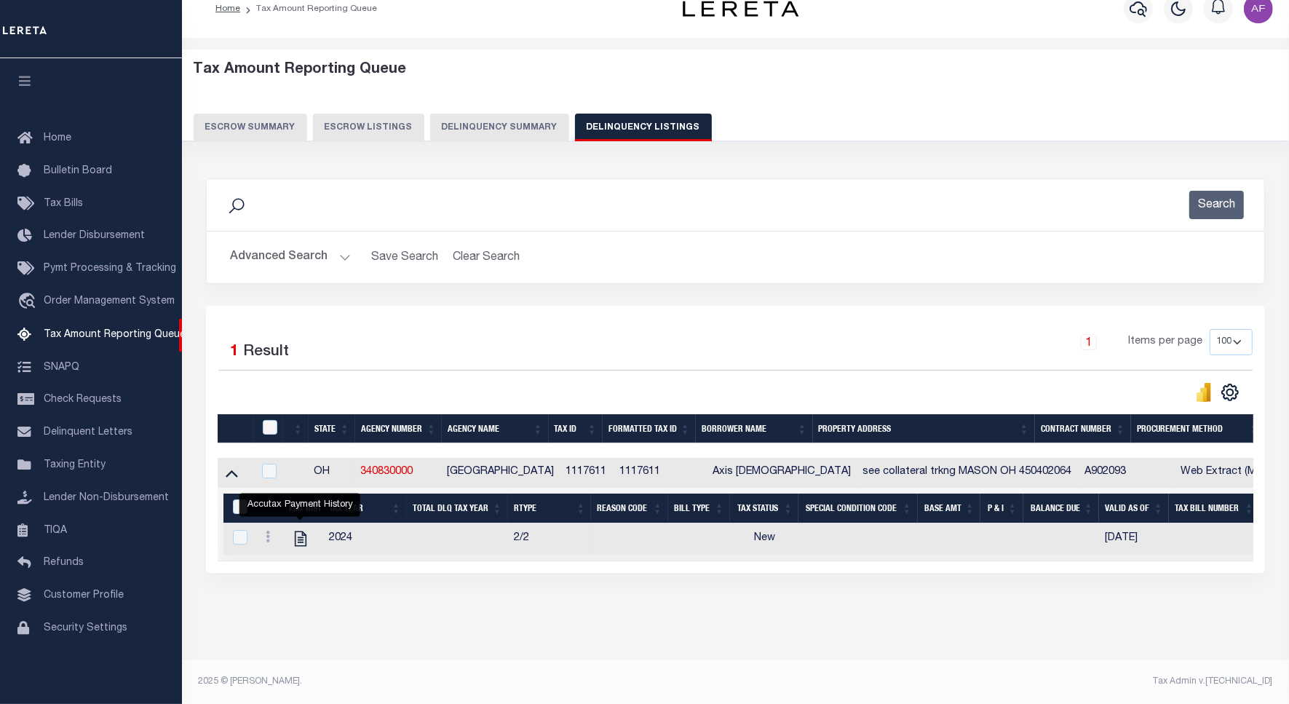
click at [289, 533] on link "" at bounding box center [300, 538] width 23 height 10
checkbox input "true"
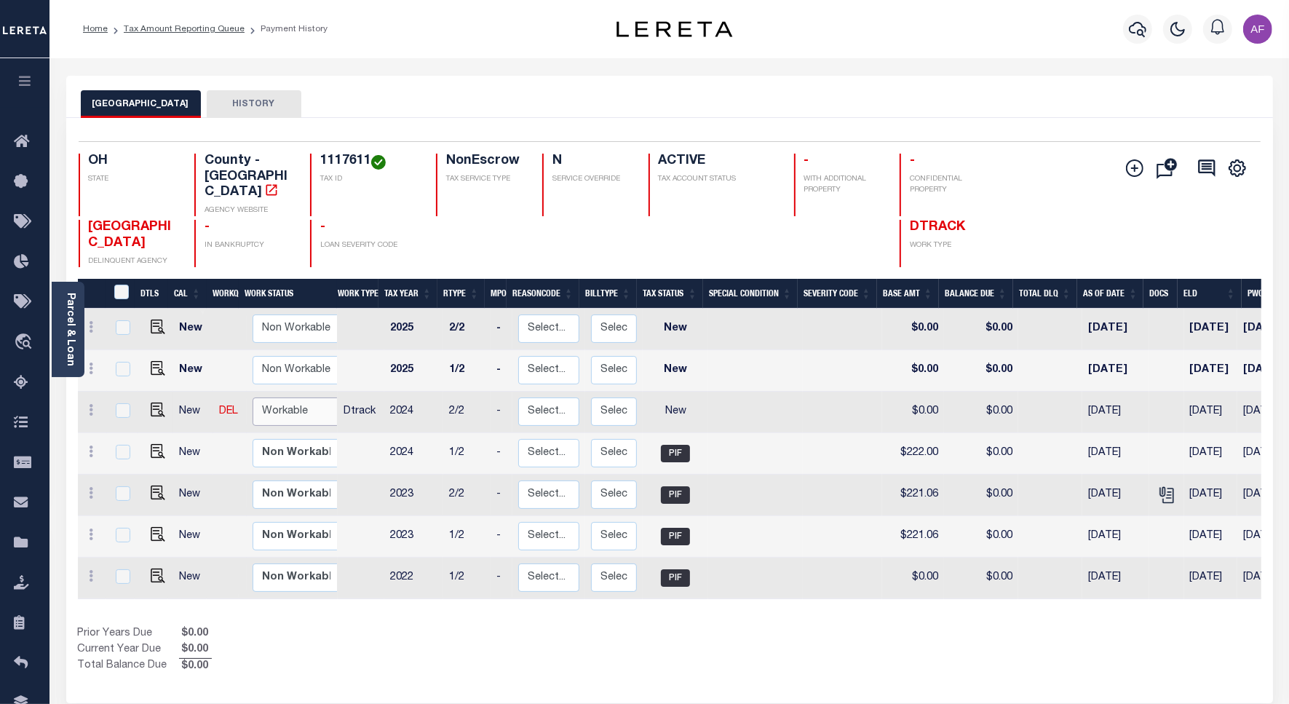
click at [274, 397] on select "Non Workable Workable" at bounding box center [295, 411] width 87 height 28
checkbox input "true"
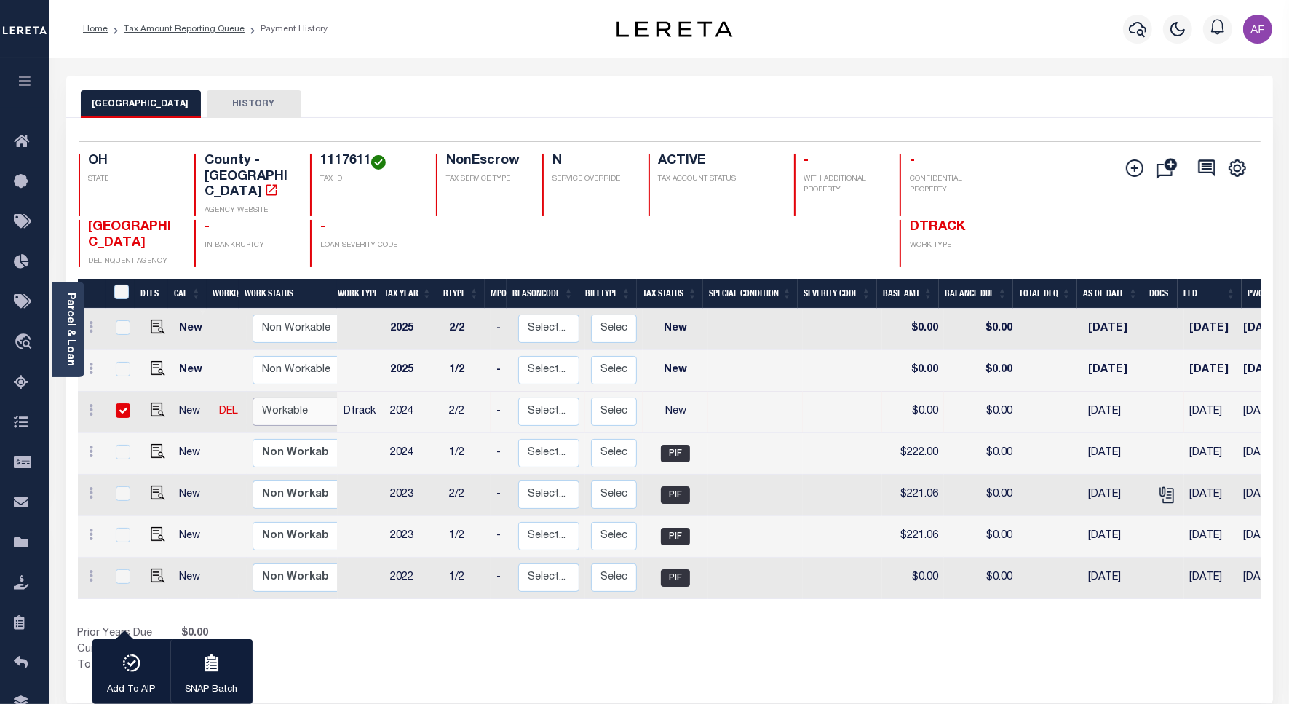
select select "true"
click at [252, 397] on select "Non Workable Workable" at bounding box center [295, 411] width 87 height 28
checkbox input "false"
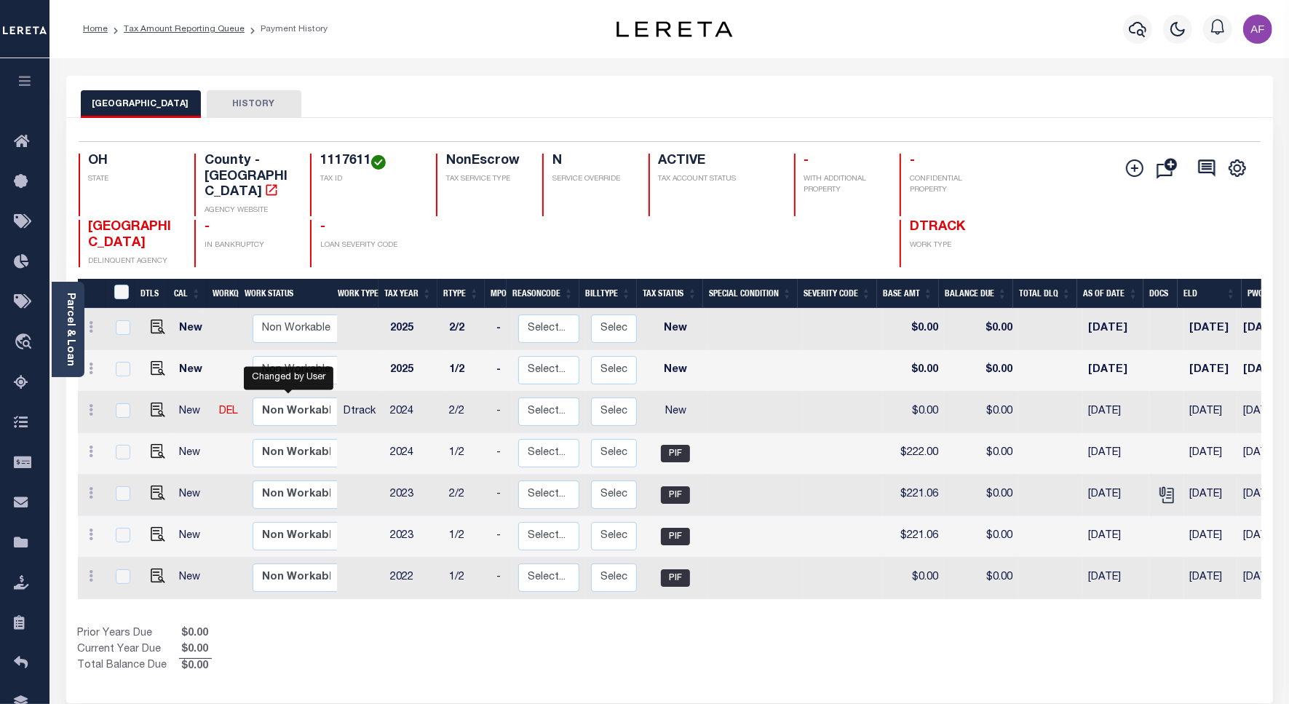
click at [151, 391] on td at bounding box center [155, 411] width 35 height 41
checkbox input "true"
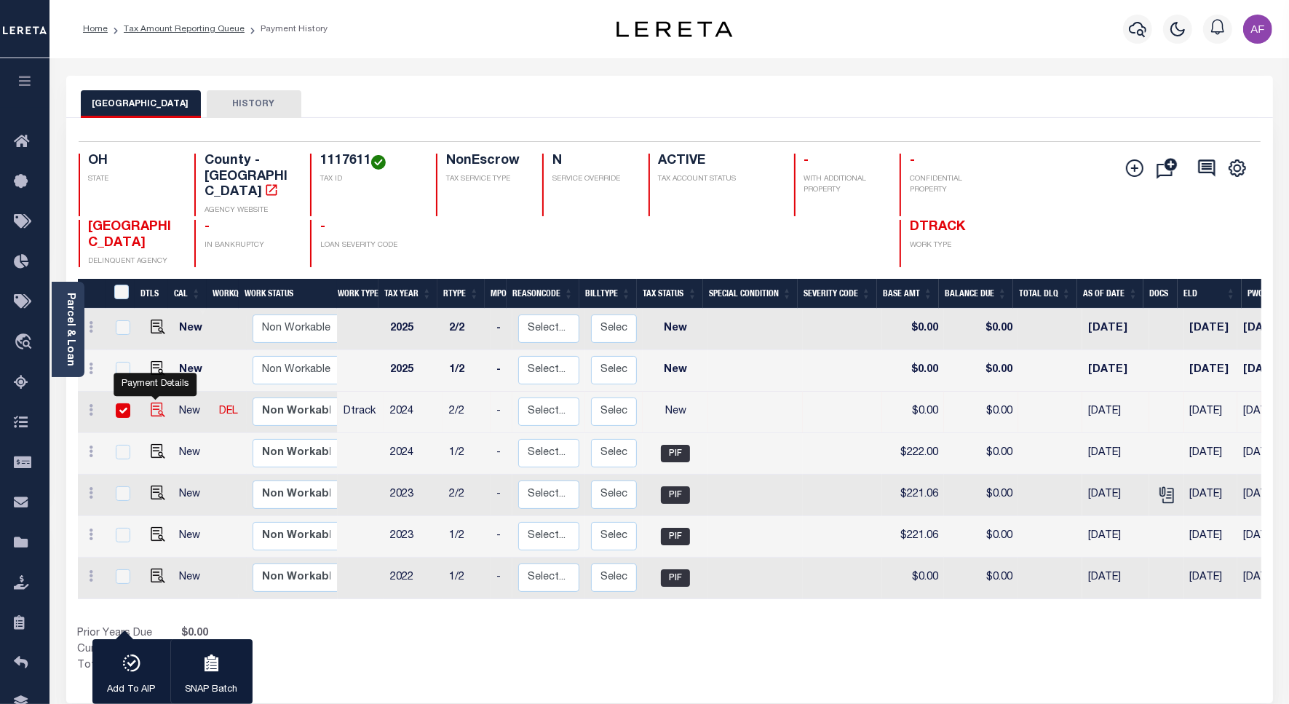
click at [151, 402] on img "" at bounding box center [158, 409] width 15 height 15
checkbox input "false"
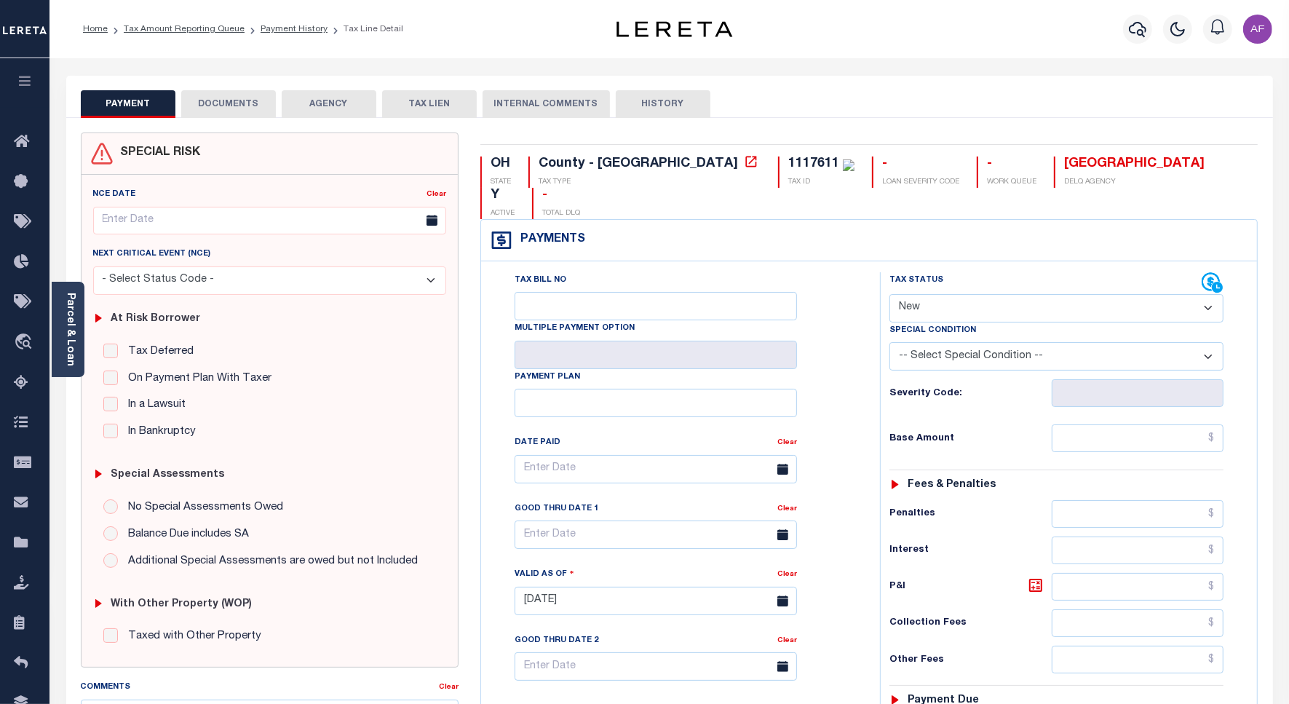
click at [939, 294] on select "- Select Status Code - Open Due/Unpaid Paid Incomplete No Tax Due Internal Refu…" at bounding box center [1056, 308] width 334 height 28
select select "PYD"
click at [889, 294] on select "- Select Status Code - Open Due/Unpaid Paid Incomplete No Tax Due Internal Refu…" at bounding box center [1056, 308] width 334 height 28
type input "[DATE]"
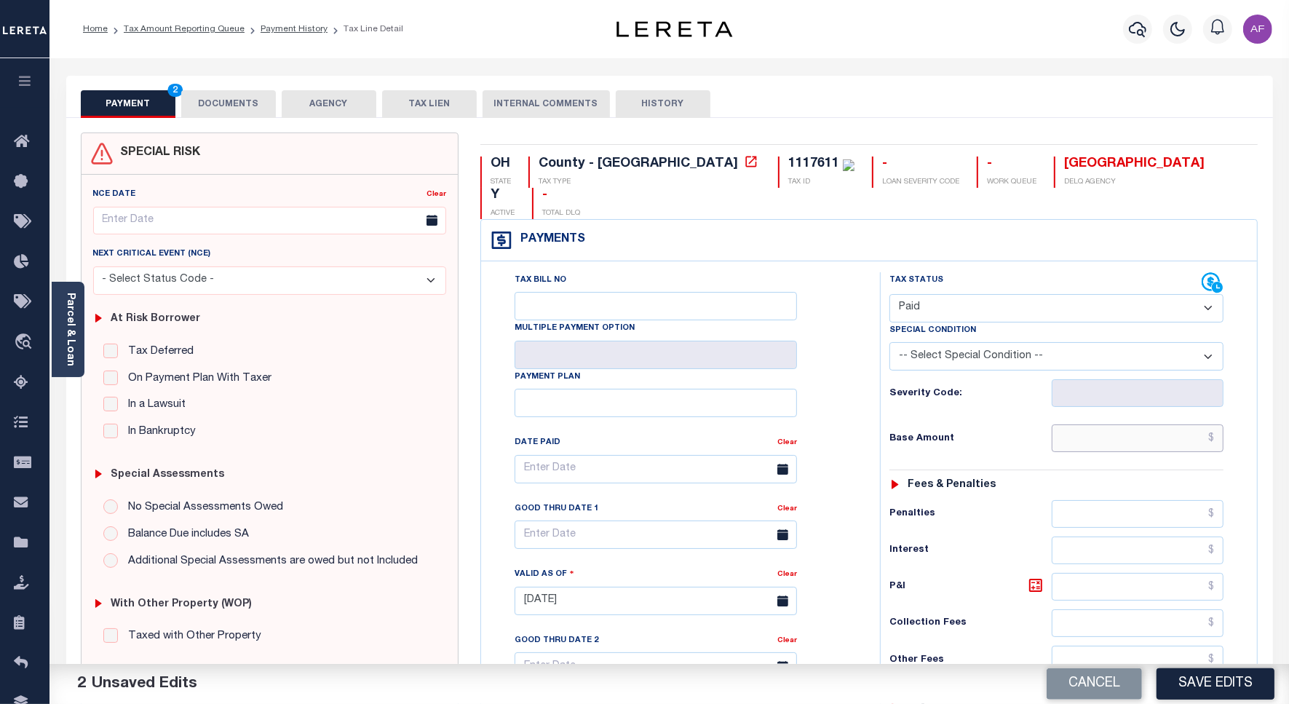
click at [1197, 424] on input "text" at bounding box center [1137, 438] width 172 height 28
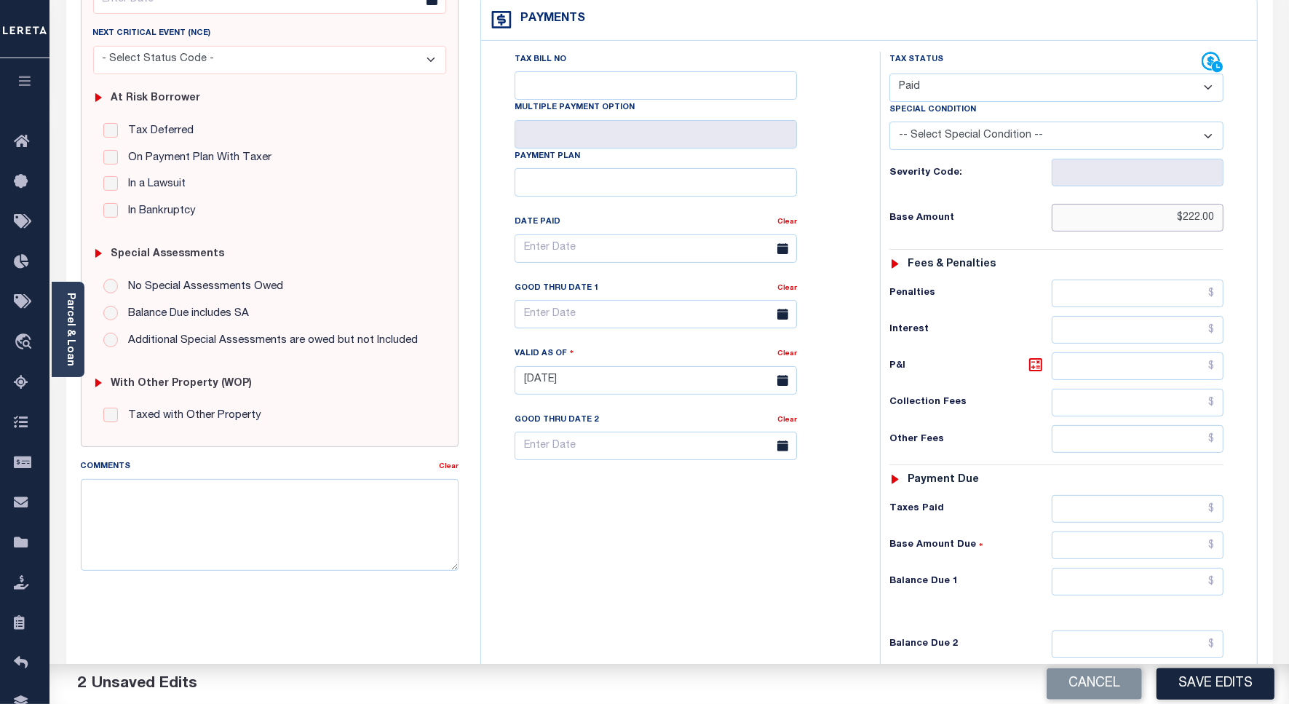
scroll to position [383, 0]
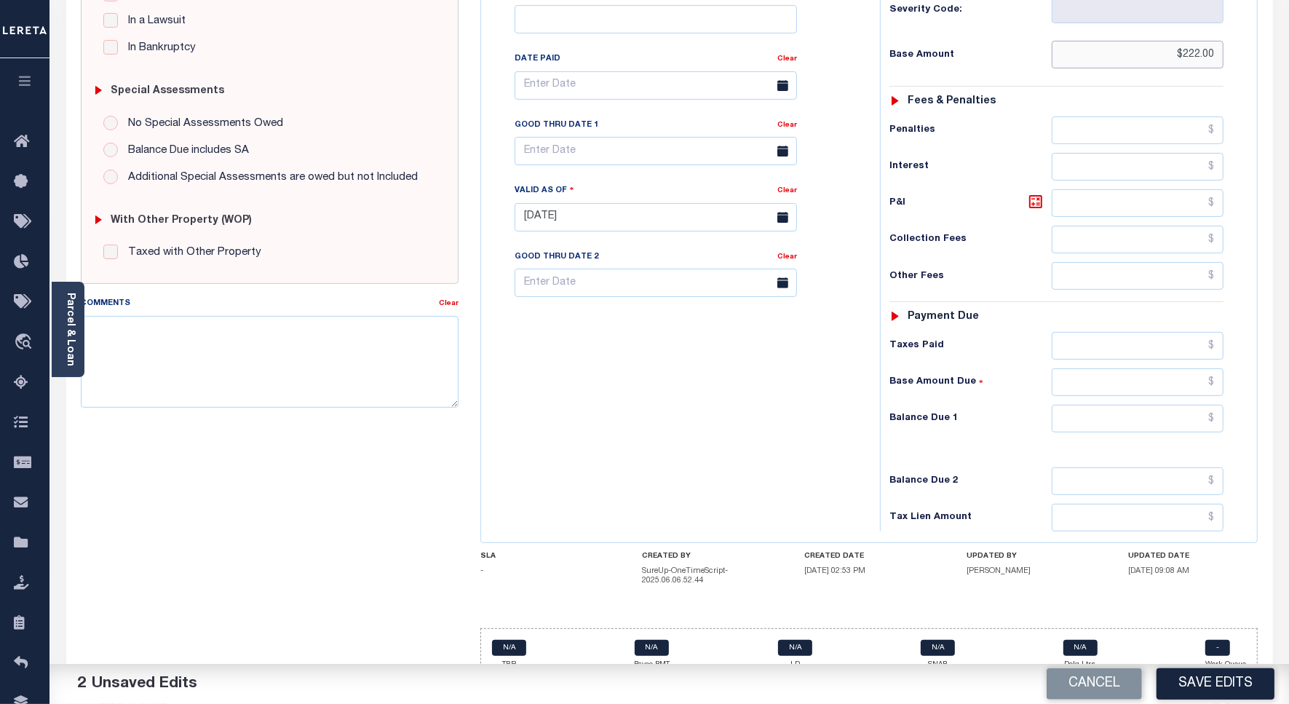
type input "$222.00"
click at [1203, 405] on input "text" at bounding box center [1137, 419] width 172 height 28
type input "$0"
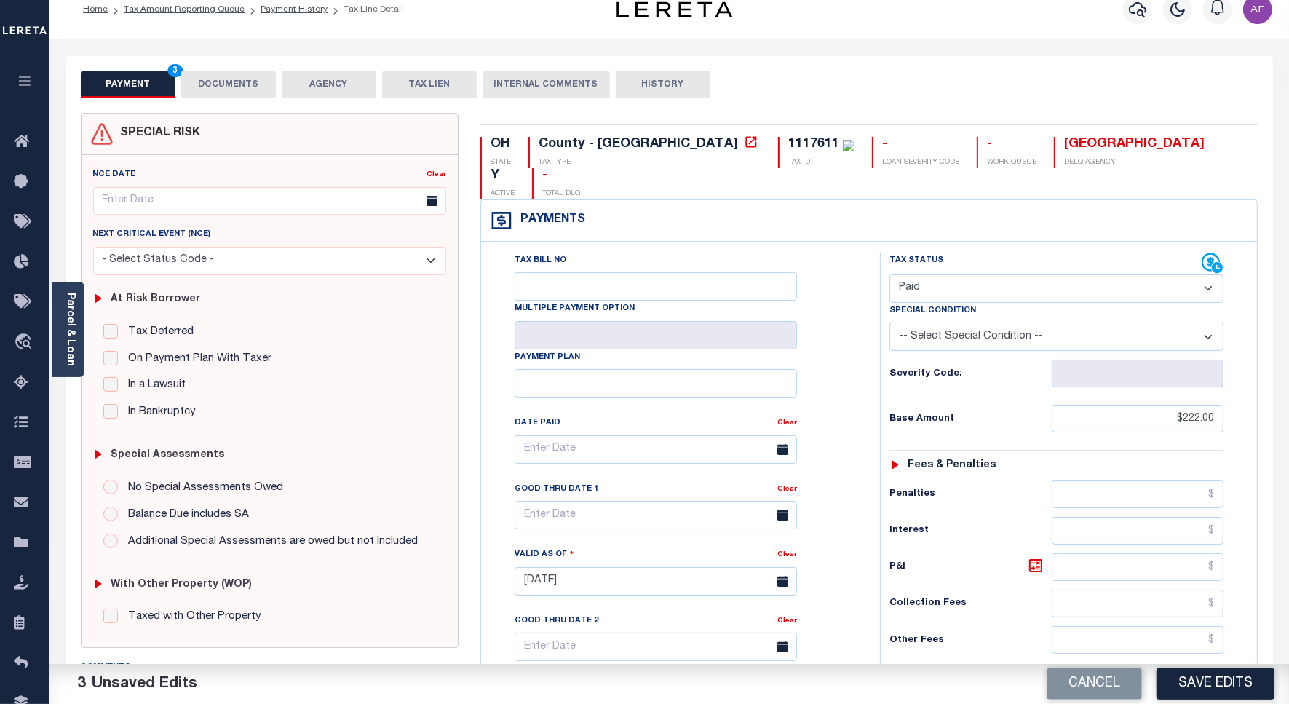
scroll to position [0, 0]
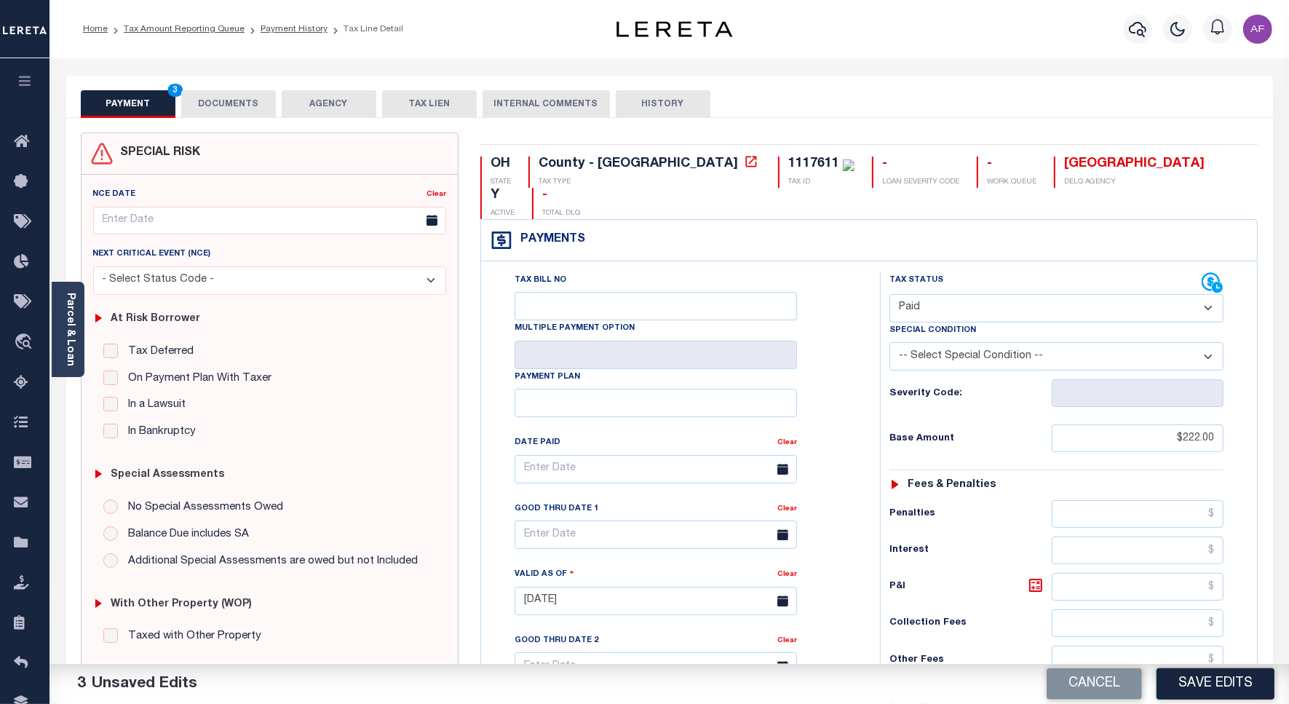
click at [213, 109] on button "DOCUMENTS" at bounding box center [228, 104] width 95 height 28
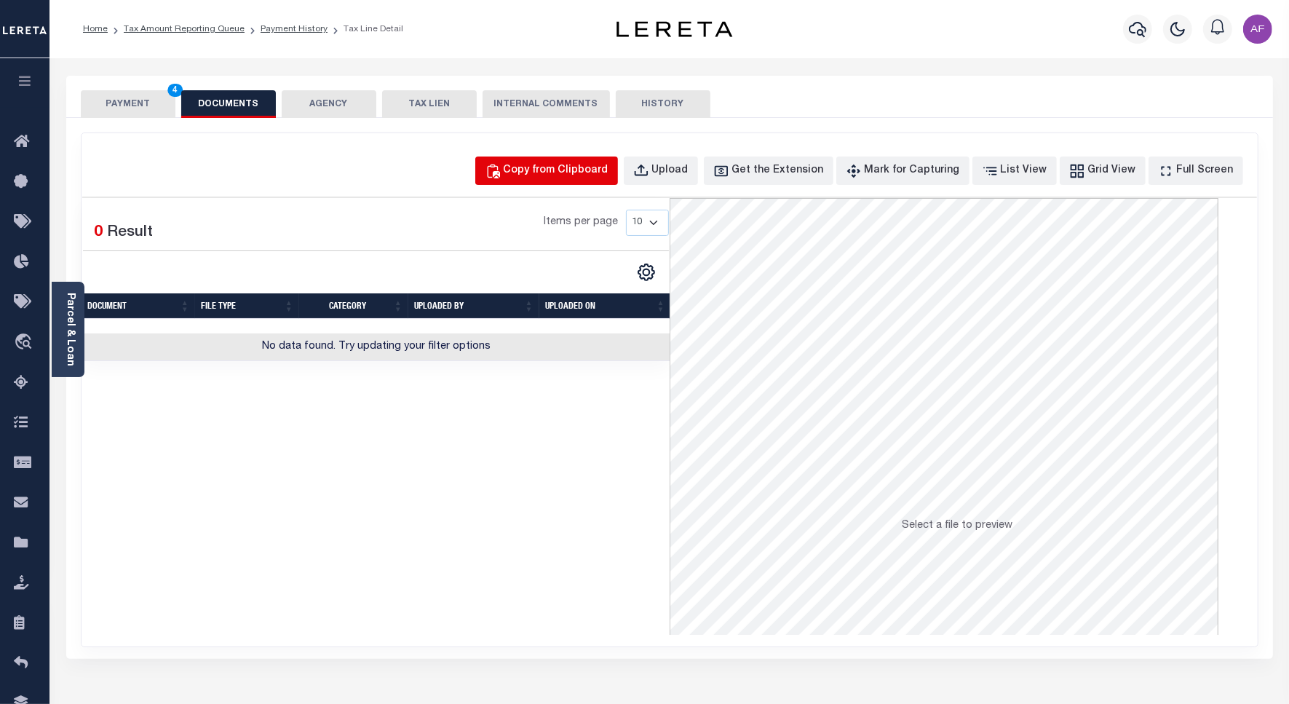
click at [566, 175] on div "Copy from Clipboard" at bounding box center [555, 171] width 105 height 16
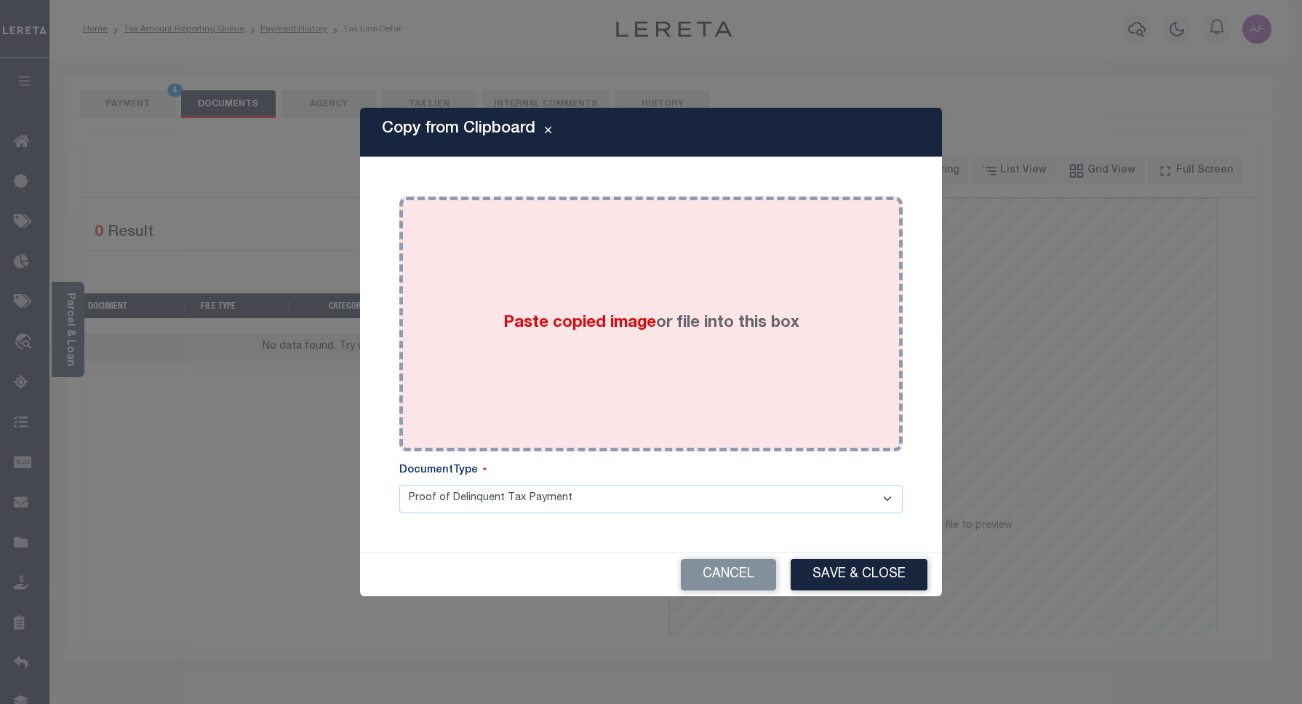
drag, startPoint x: 693, startPoint y: 299, endPoint x: 684, endPoint y: 298, distance: 8.8
click at [691, 299] on div "Paste copied image or file into this box" at bounding box center [651, 323] width 482 height 233
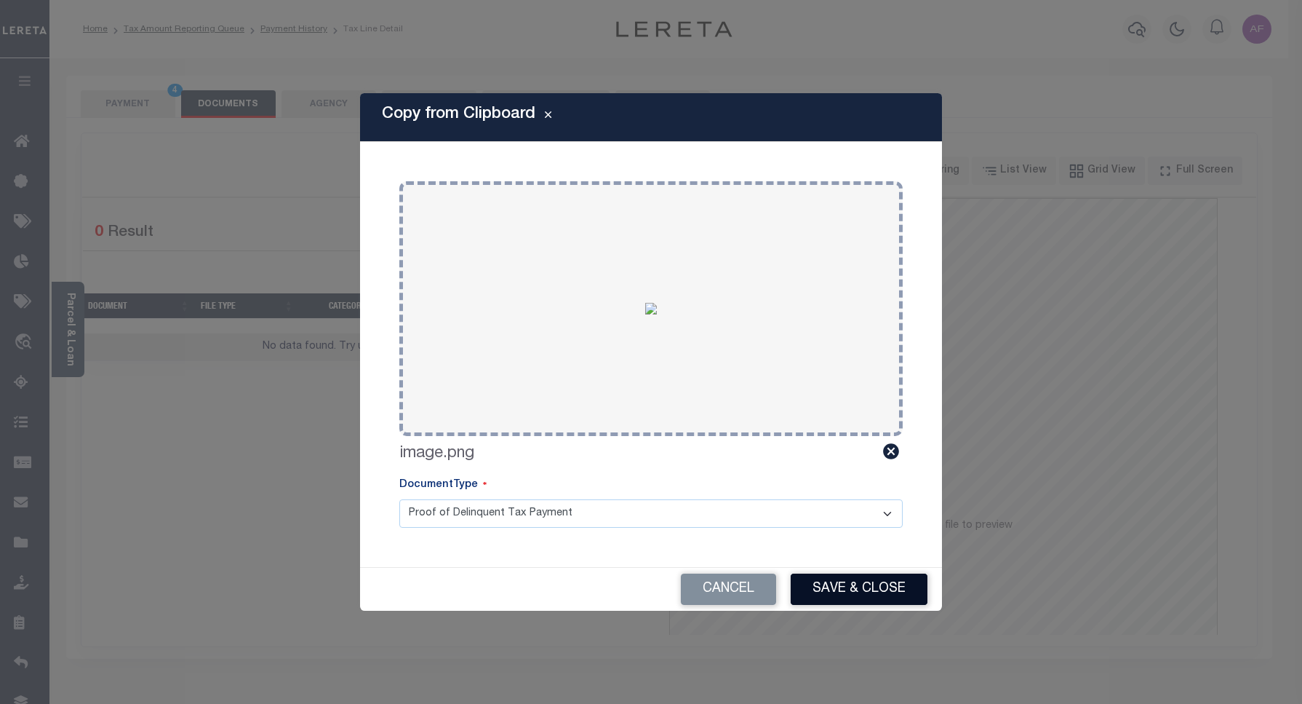
click at [872, 599] on button "Save & Close" at bounding box center [859, 588] width 137 height 31
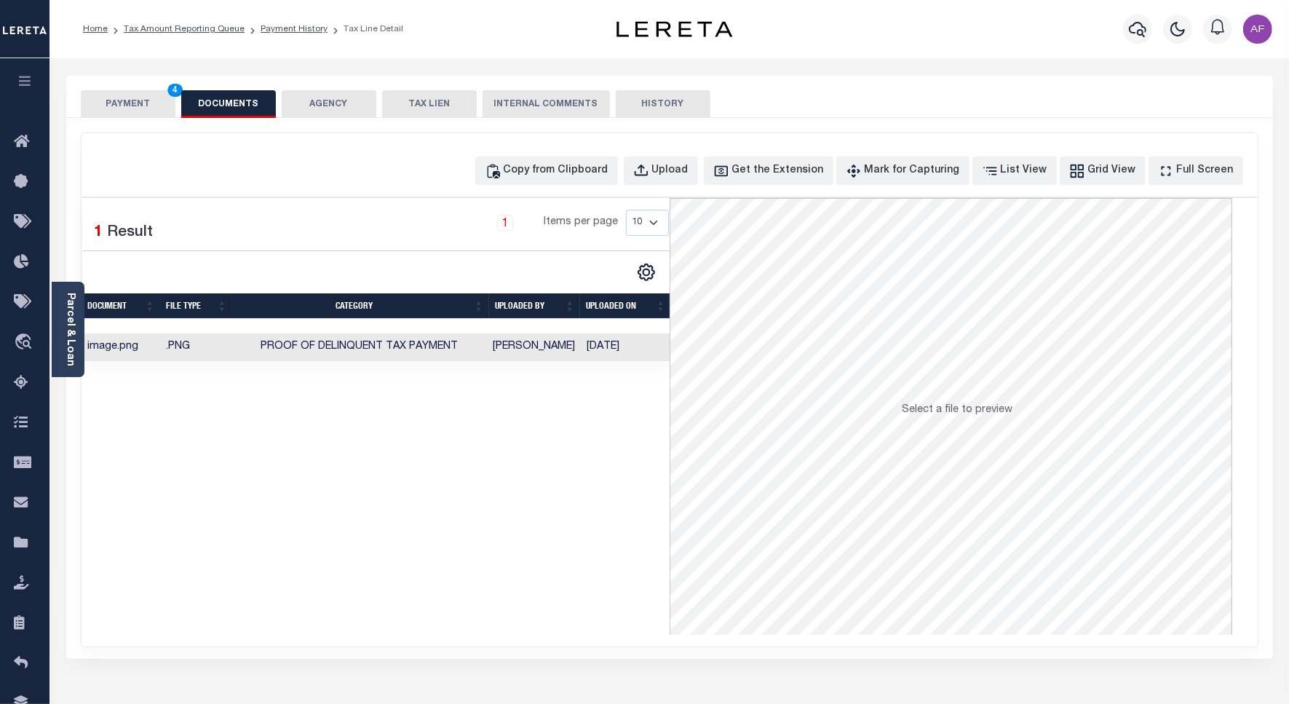
click at [115, 90] on button "PAYMENT 4" at bounding box center [128, 104] width 95 height 28
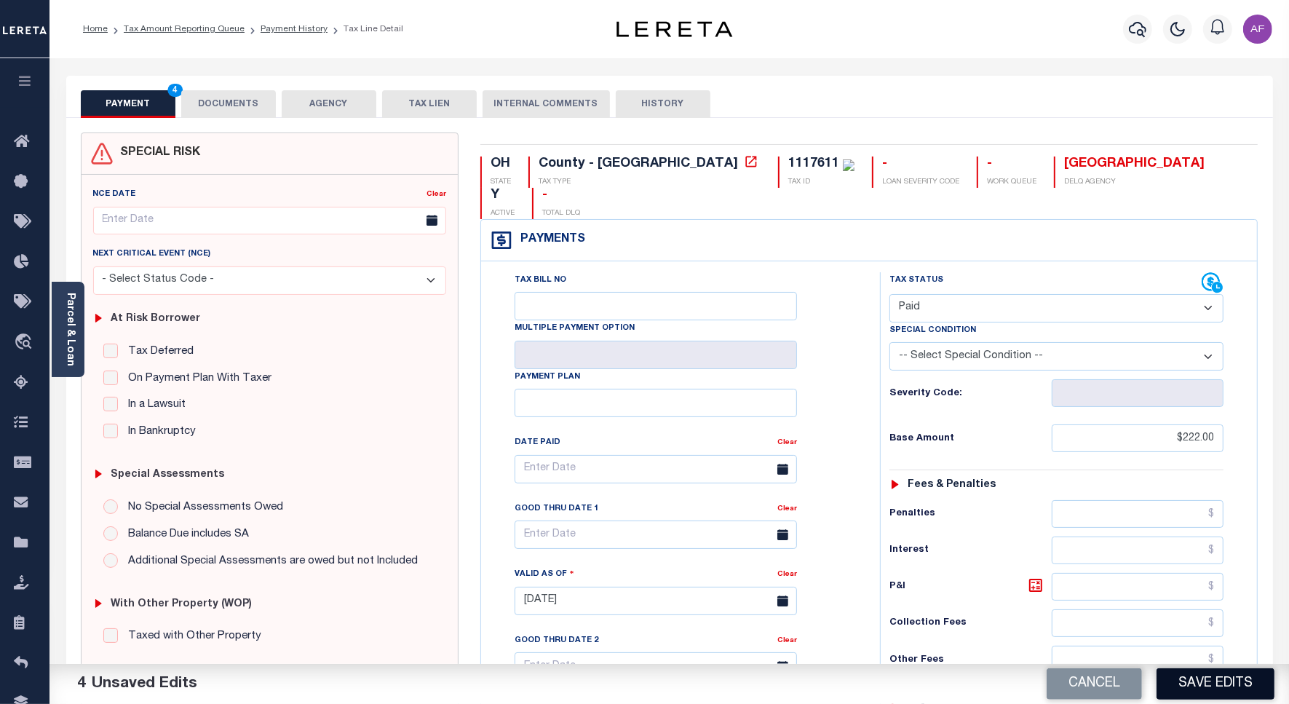
click at [1201, 693] on button "Save Edits" at bounding box center [1215, 683] width 118 height 31
checkbox input "false"
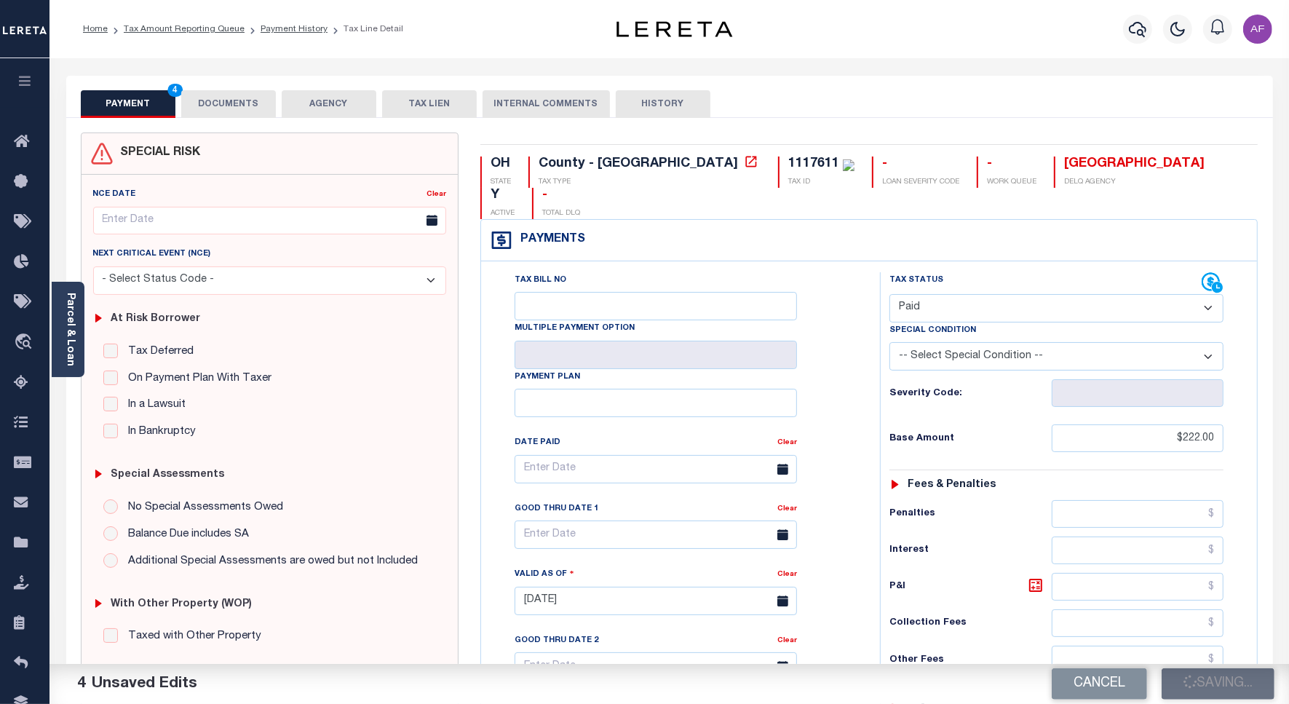
type input "$222"
type input "$0"
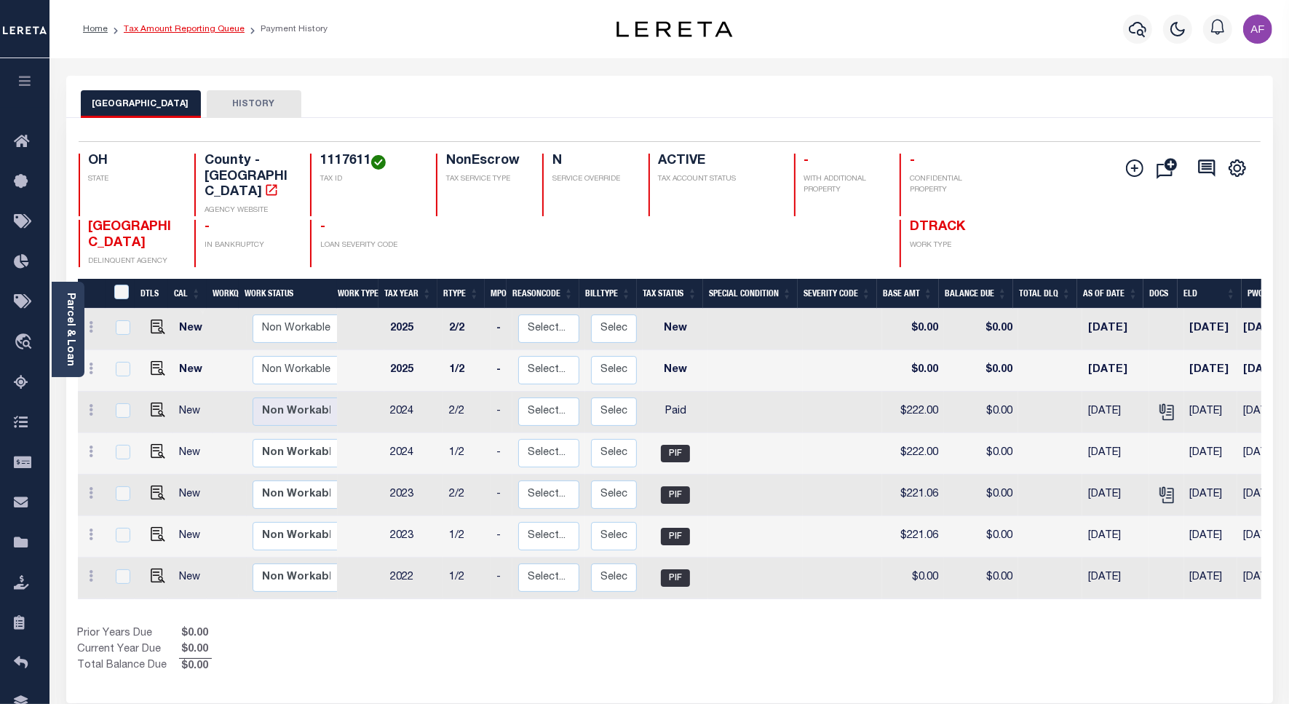
click at [169, 30] on link "Tax Amount Reporting Queue" at bounding box center [184, 29] width 121 height 9
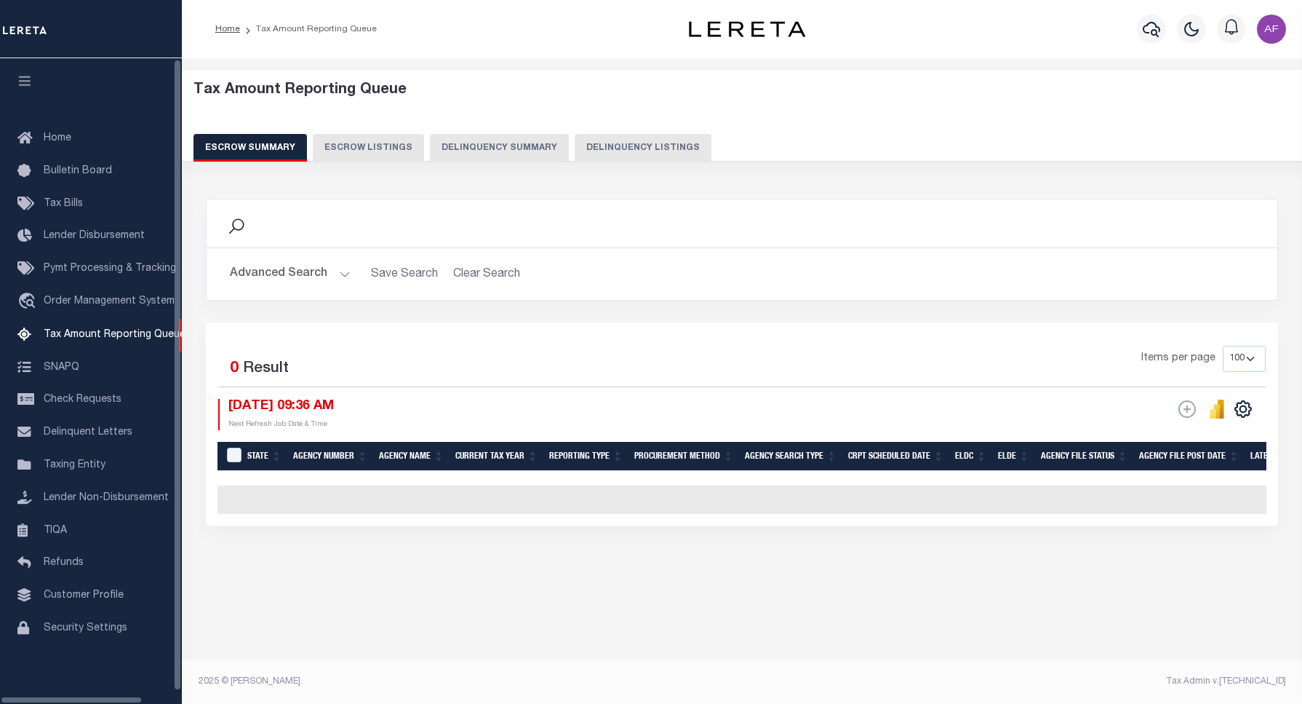
select select "100"
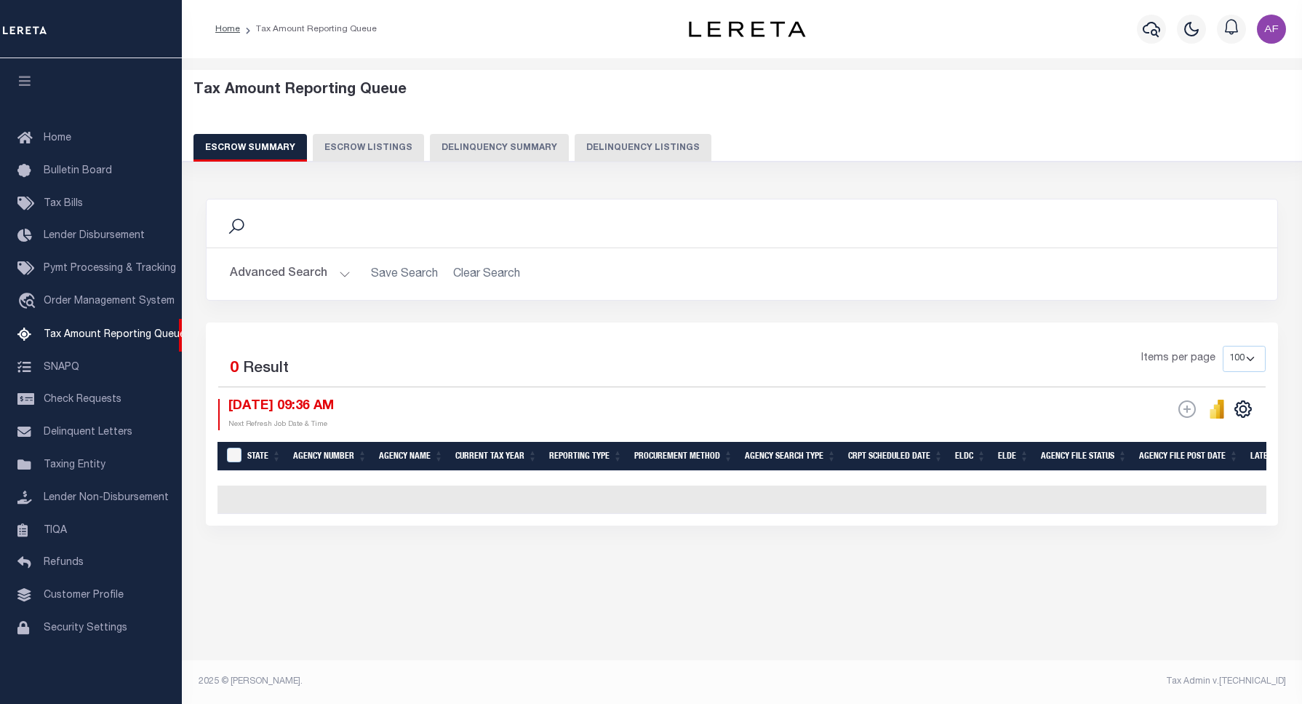
click at [648, 143] on button "Delinquency Listings" at bounding box center [643, 148] width 137 height 28
select select
select select "100"
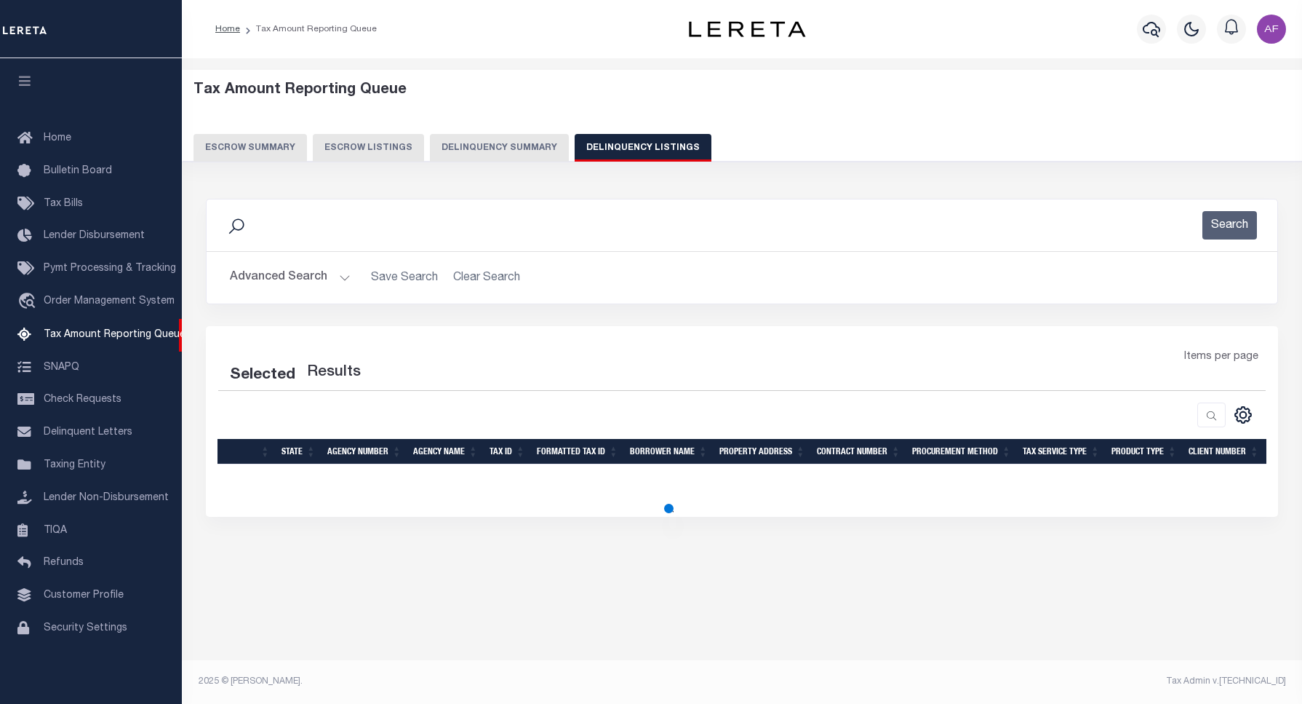
select select "100"
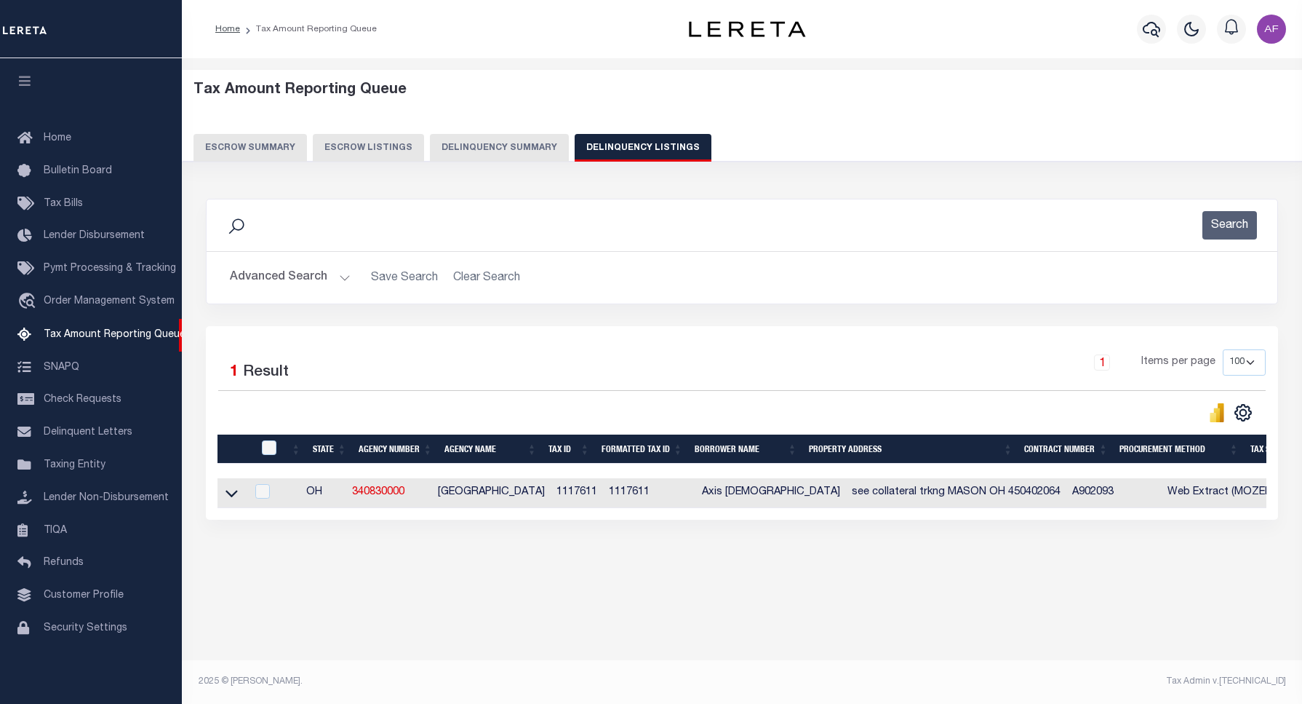
click at [286, 284] on button "Advanced Search" at bounding box center [290, 277] width 121 height 28
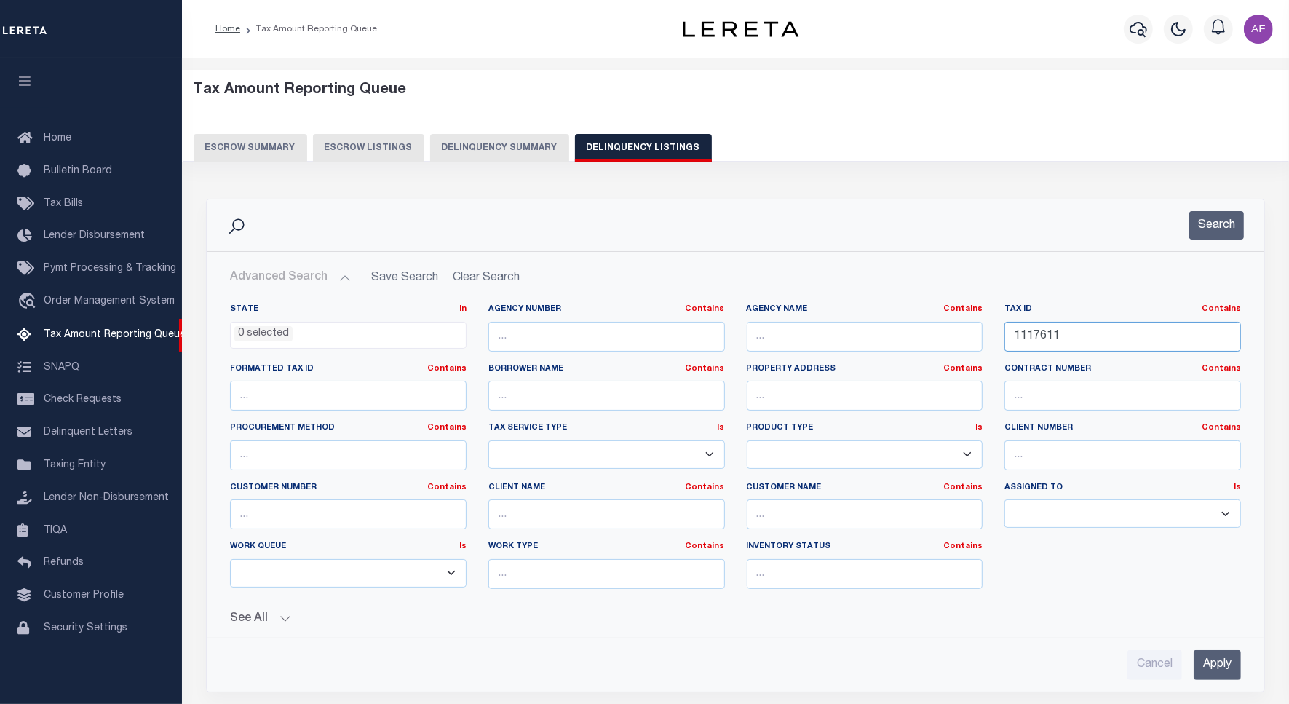
click at [1040, 337] on input "1117611" at bounding box center [1122, 337] width 236 height 30
paste input "29"
type input "1117629"
click at [1205, 229] on button "Search" at bounding box center [1216, 225] width 55 height 28
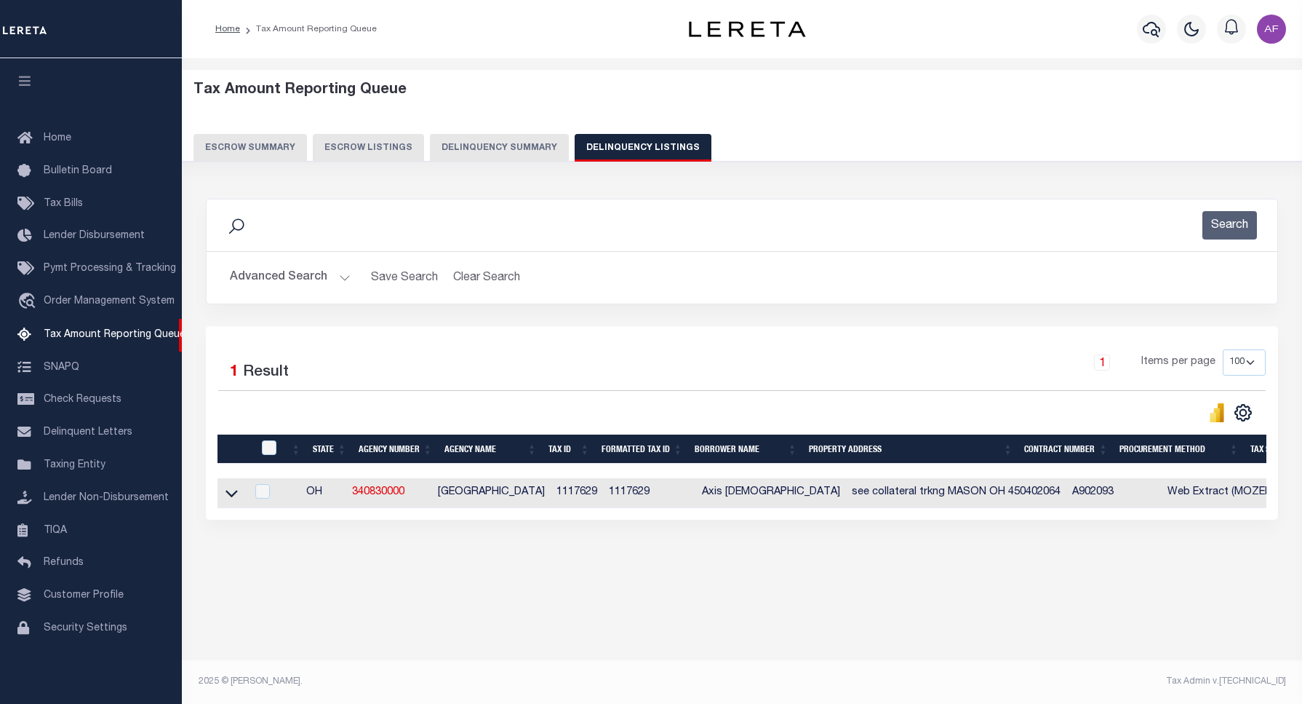
click at [271, 280] on button "Advanced Search" at bounding box center [290, 277] width 121 height 28
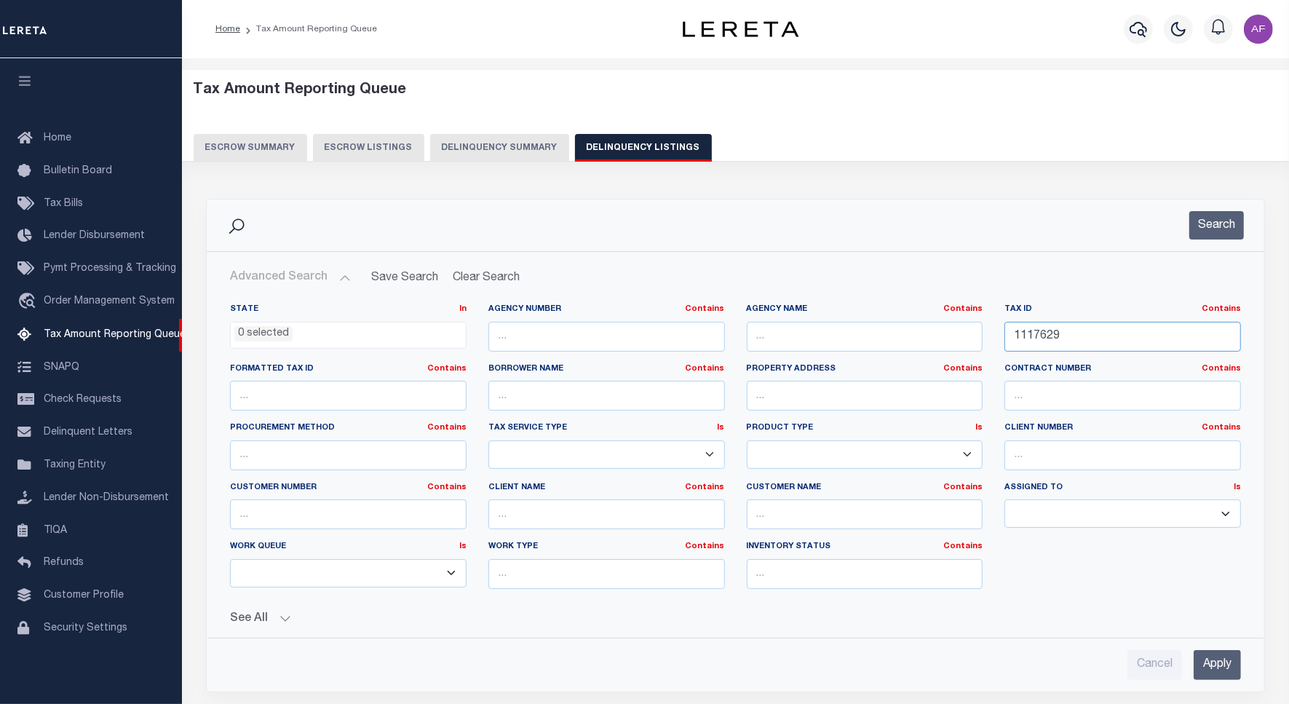
click at [1044, 339] on input "1117629" at bounding box center [1122, 337] width 236 height 30
click at [1213, 226] on button "Search" at bounding box center [1216, 225] width 55 height 28
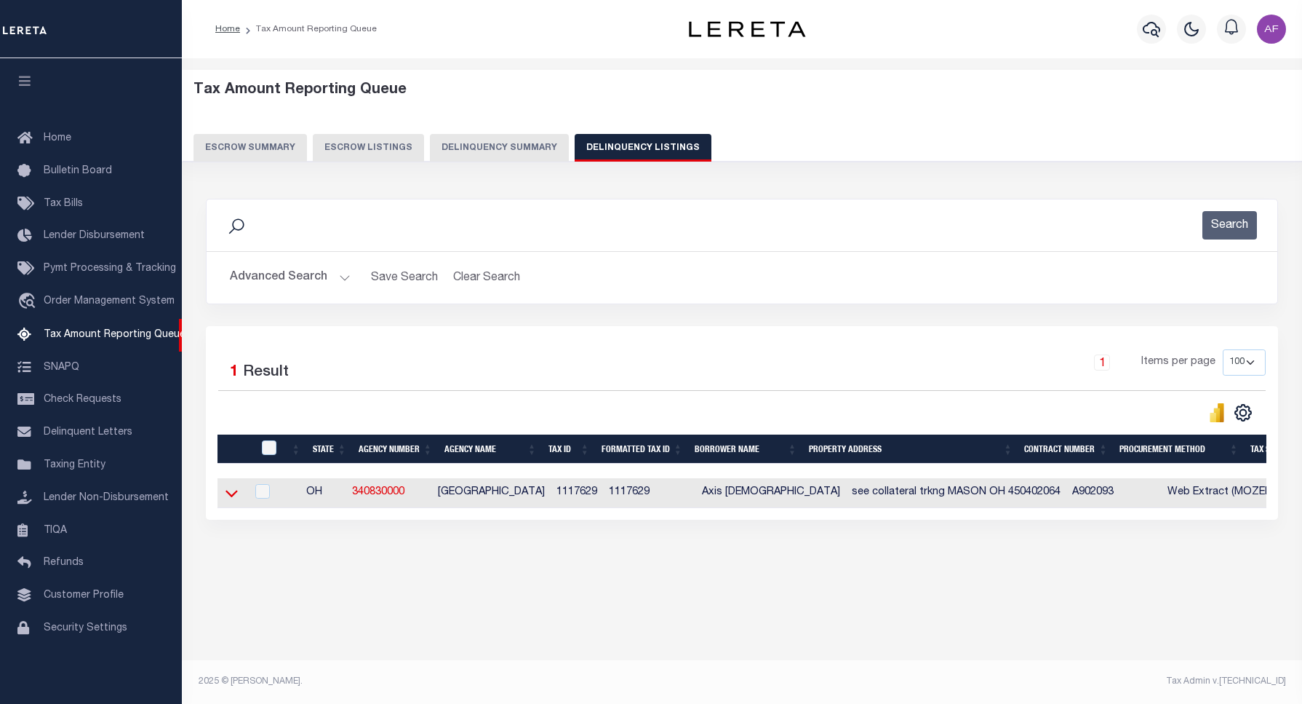
click at [226, 496] on icon at bounding box center [232, 493] width 12 height 7
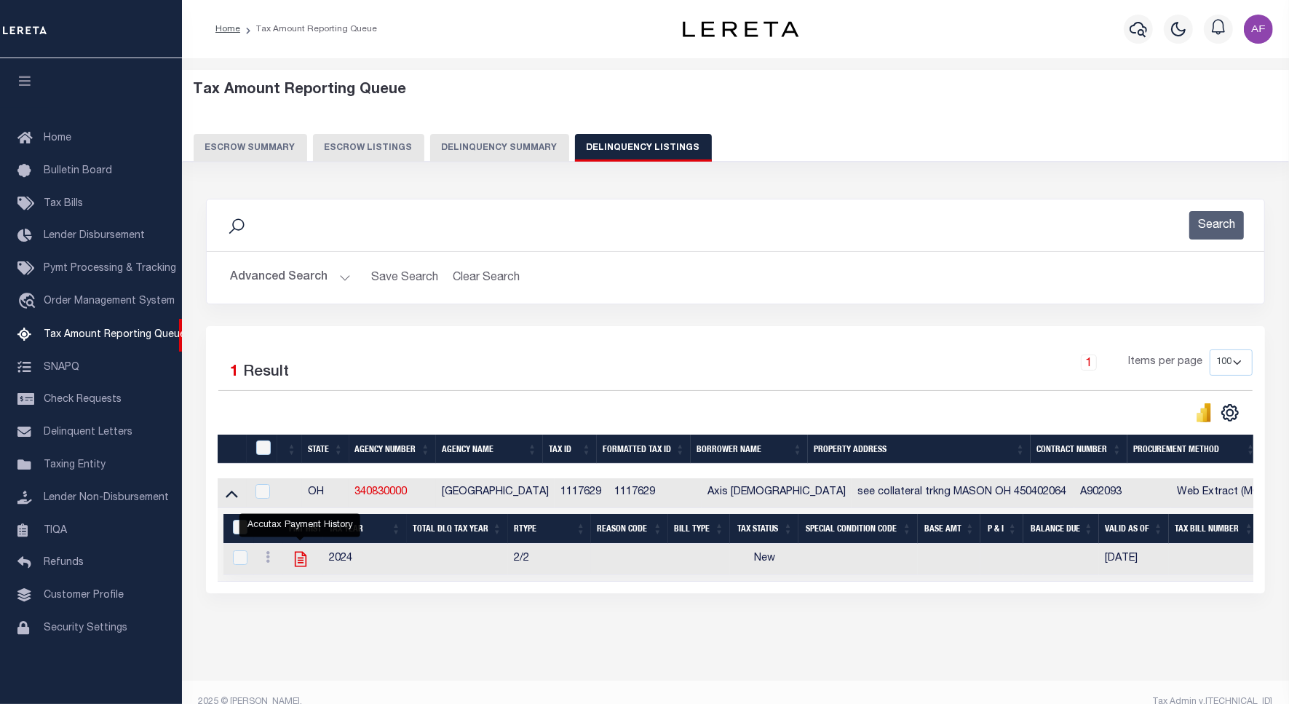
click at [298, 560] on icon "" at bounding box center [300, 558] width 19 height 19
checkbox input "true"
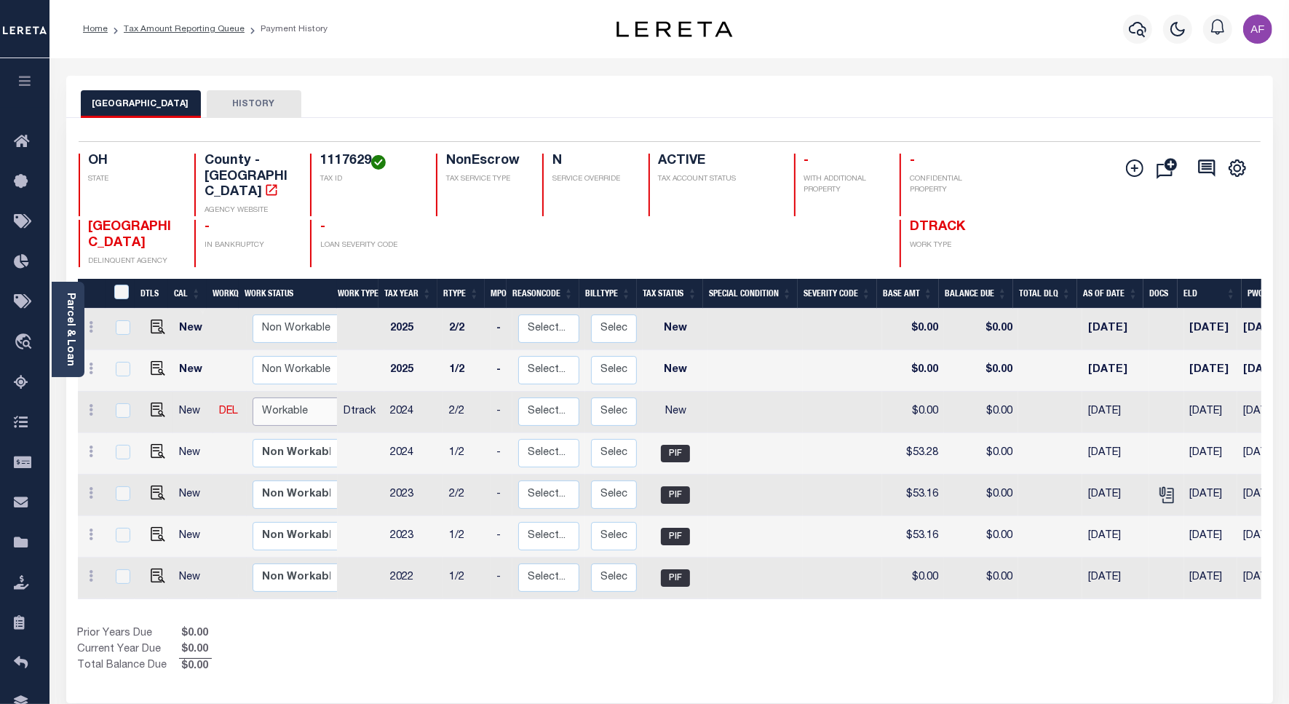
click at [284, 397] on select "Non Workable Workable" at bounding box center [295, 411] width 87 height 28
checkbox input "true"
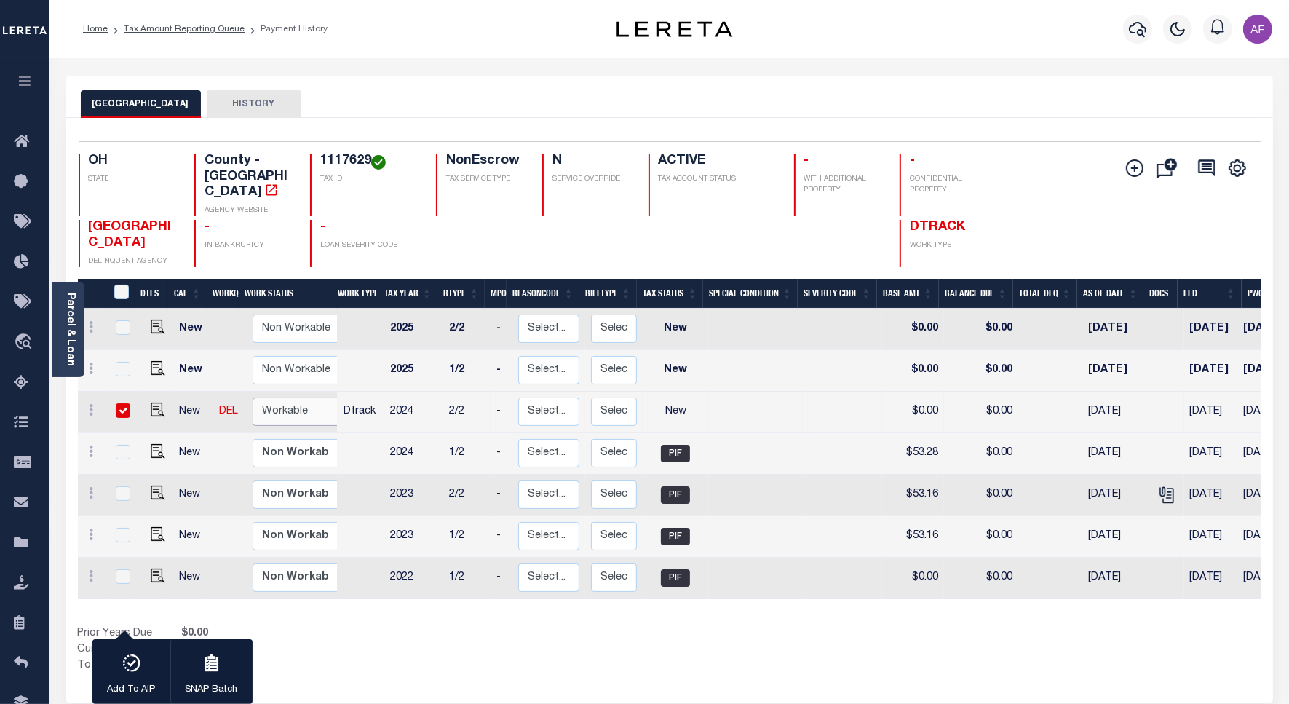
select select "true"
click at [252, 397] on select "Non Workable Workable" at bounding box center [295, 411] width 87 height 28
checkbox input "false"
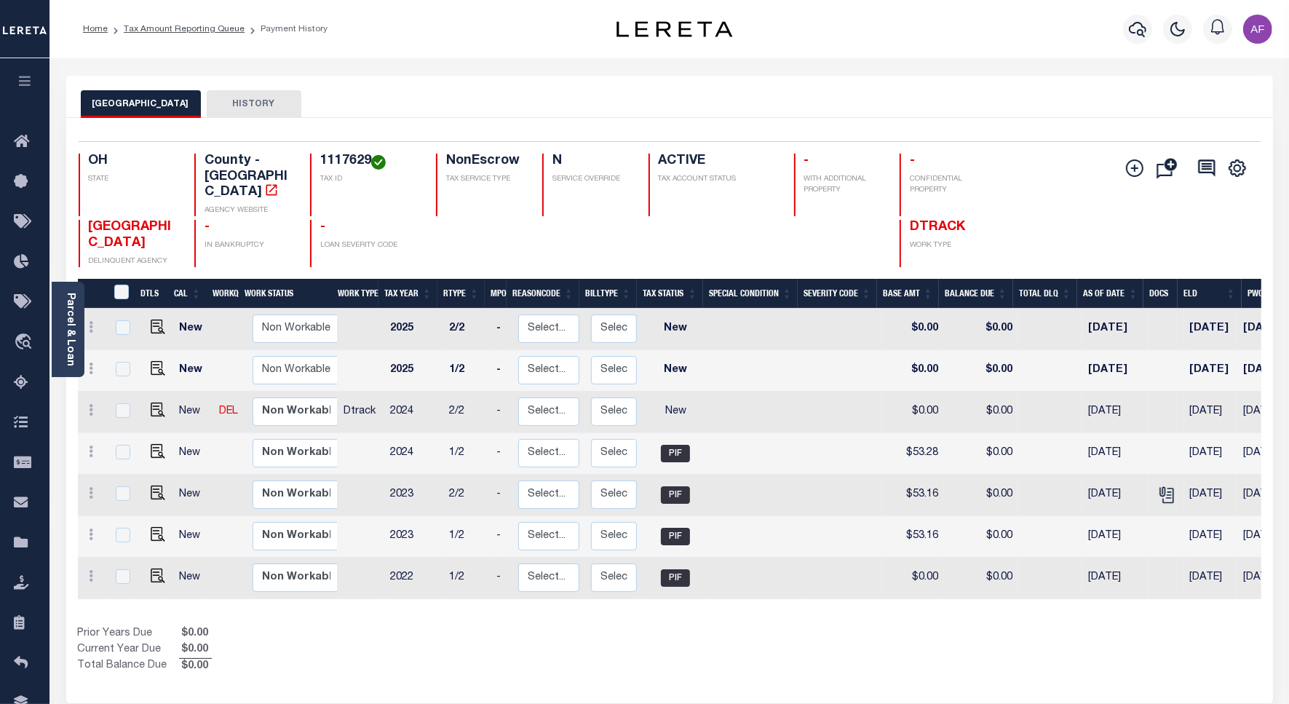
click at [146, 406] on link at bounding box center [154, 411] width 22 height 10
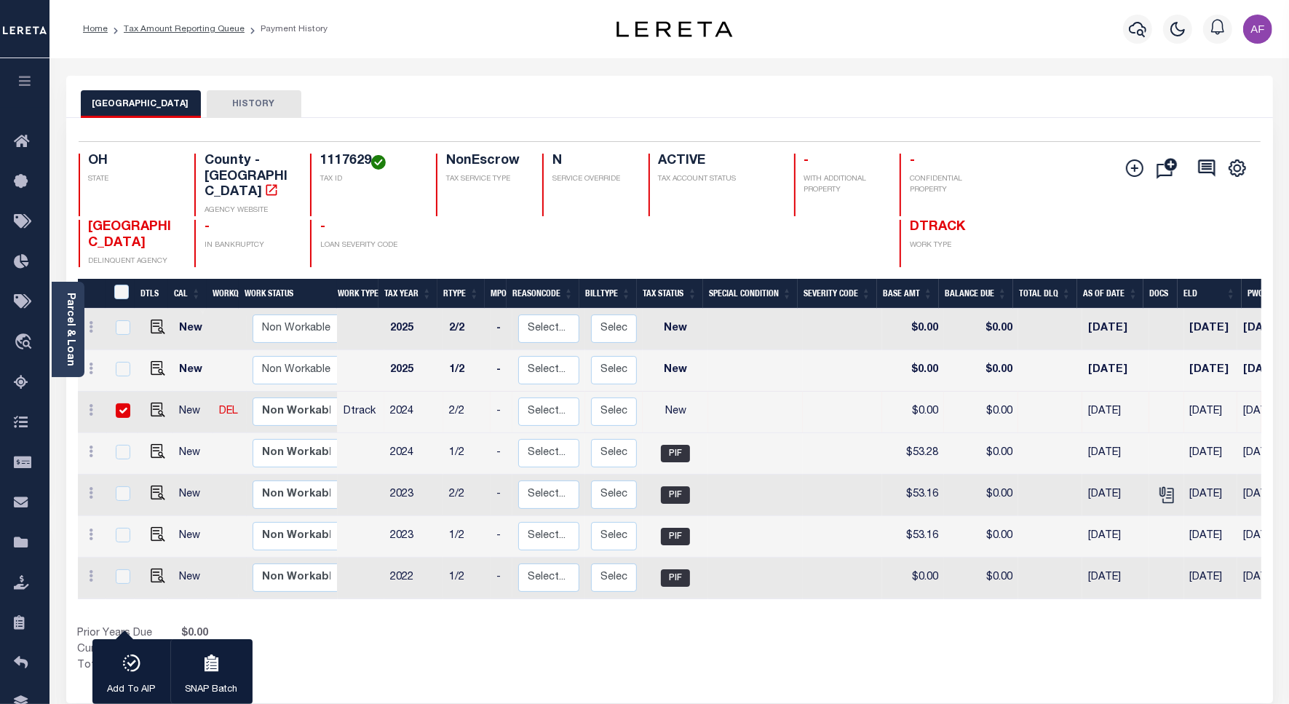
checkbox input "true"
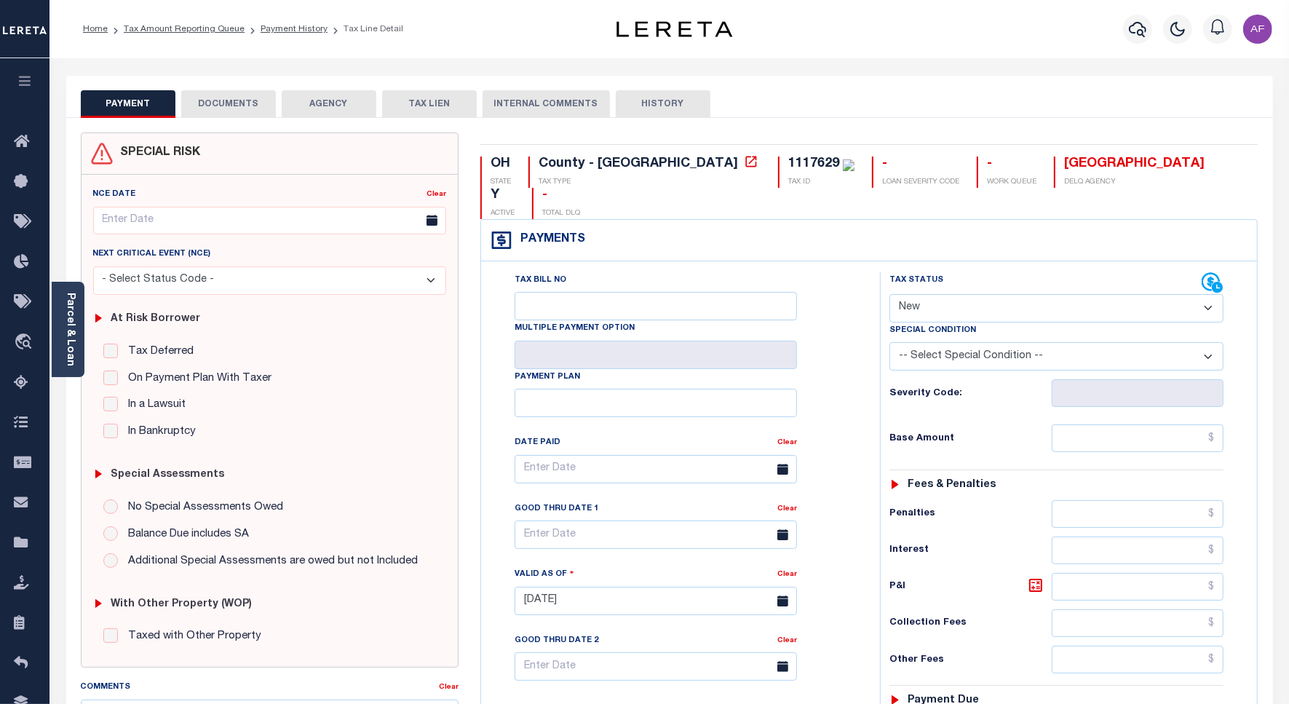
drag, startPoint x: 963, startPoint y: 278, endPoint x: 952, endPoint y: 289, distance: 15.4
click at [963, 294] on select "- Select Status Code - Open Due/Unpaid Paid Incomplete No Tax Due Internal Refu…" at bounding box center [1056, 308] width 334 height 28
select select "PYD"
click at [889, 294] on select "- Select Status Code - Open Due/Unpaid Paid Incomplete No Tax Due Internal Refu…" at bounding box center [1056, 308] width 334 height 28
type input "[DATE]"
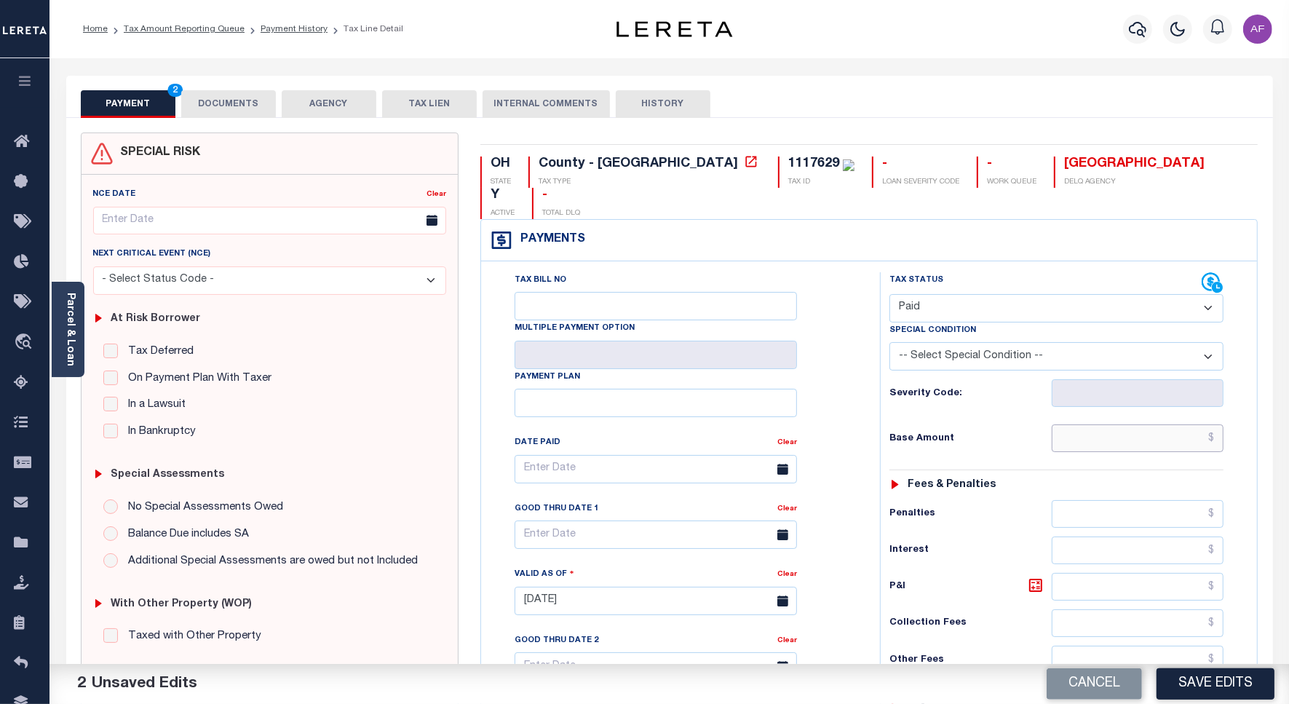
click at [1173, 424] on input "text" at bounding box center [1137, 438] width 172 height 28
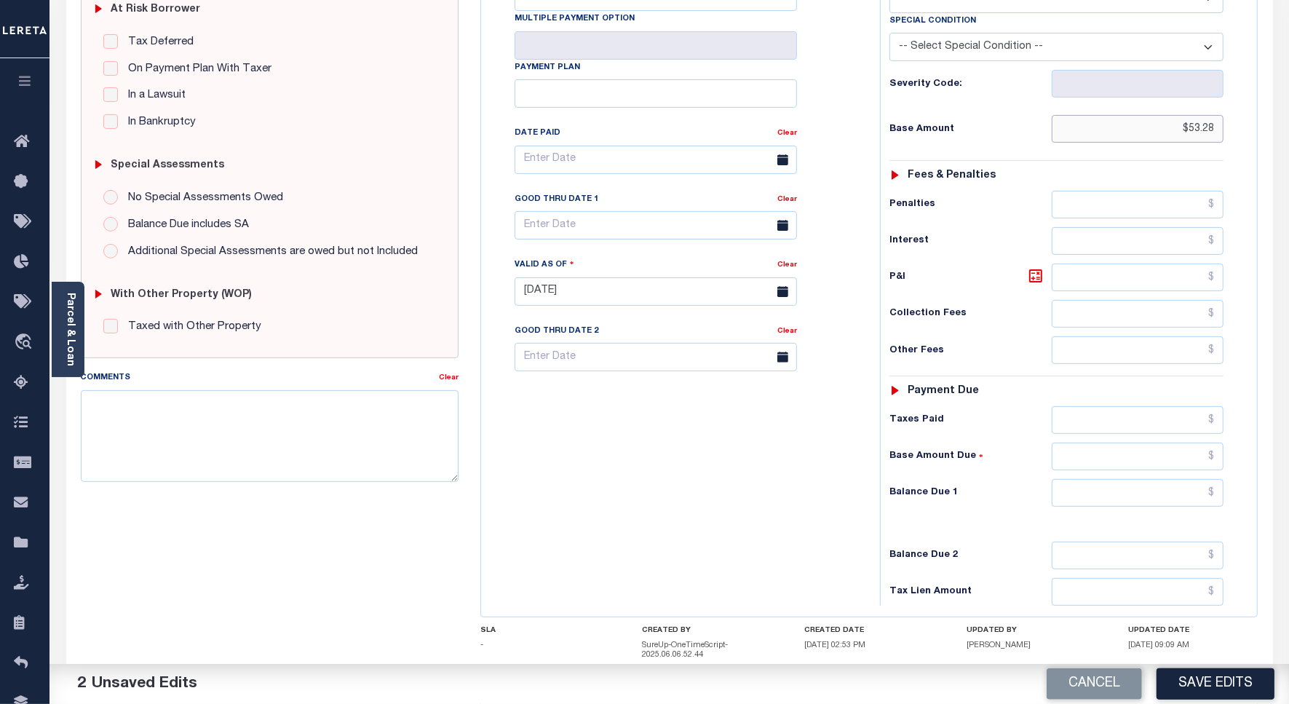
scroll to position [383, 0]
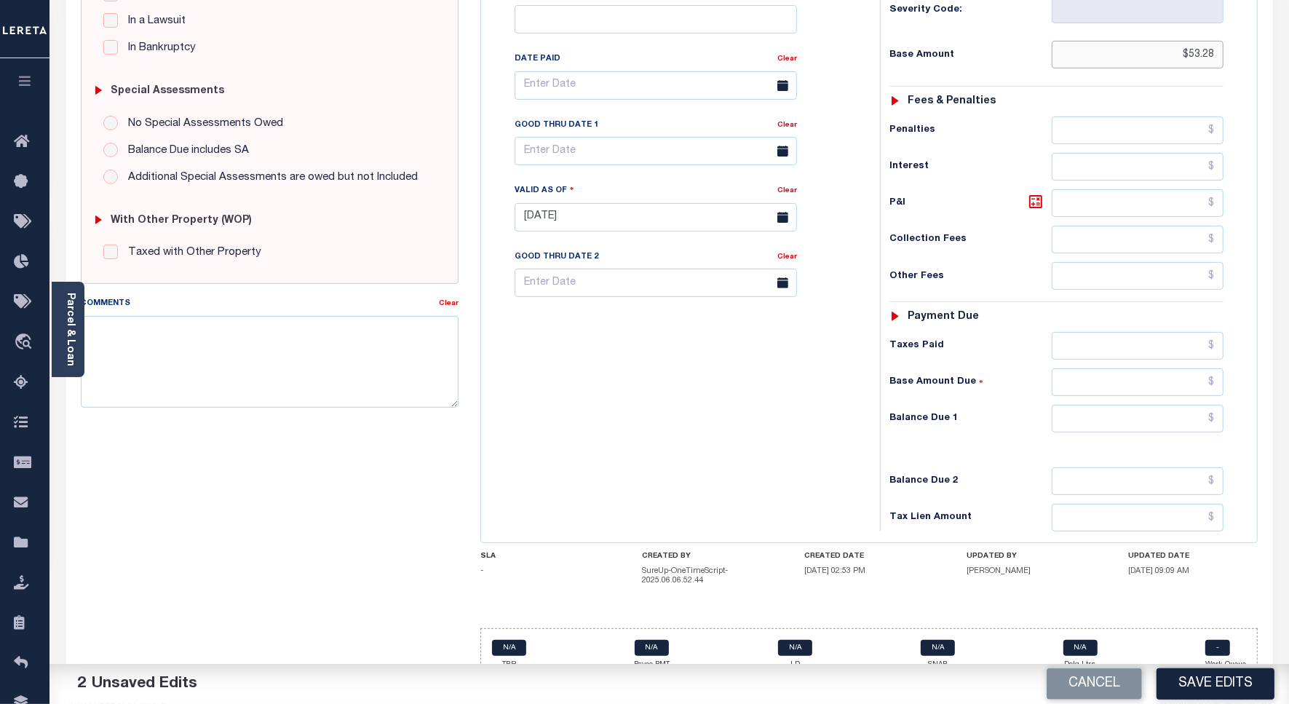
type input "$53.28"
click at [1194, 405] on input "text" at bounding box center [1137, 419] width 172 height 28
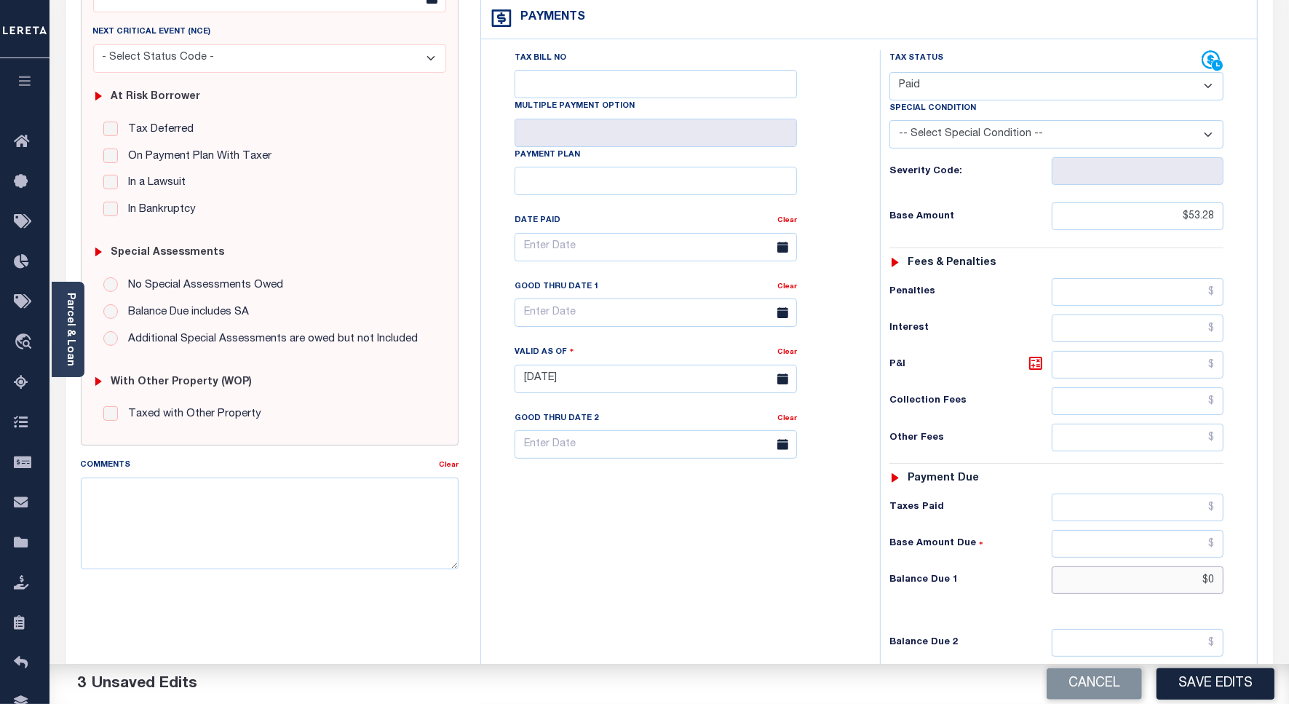
scroll to position [0, 0]
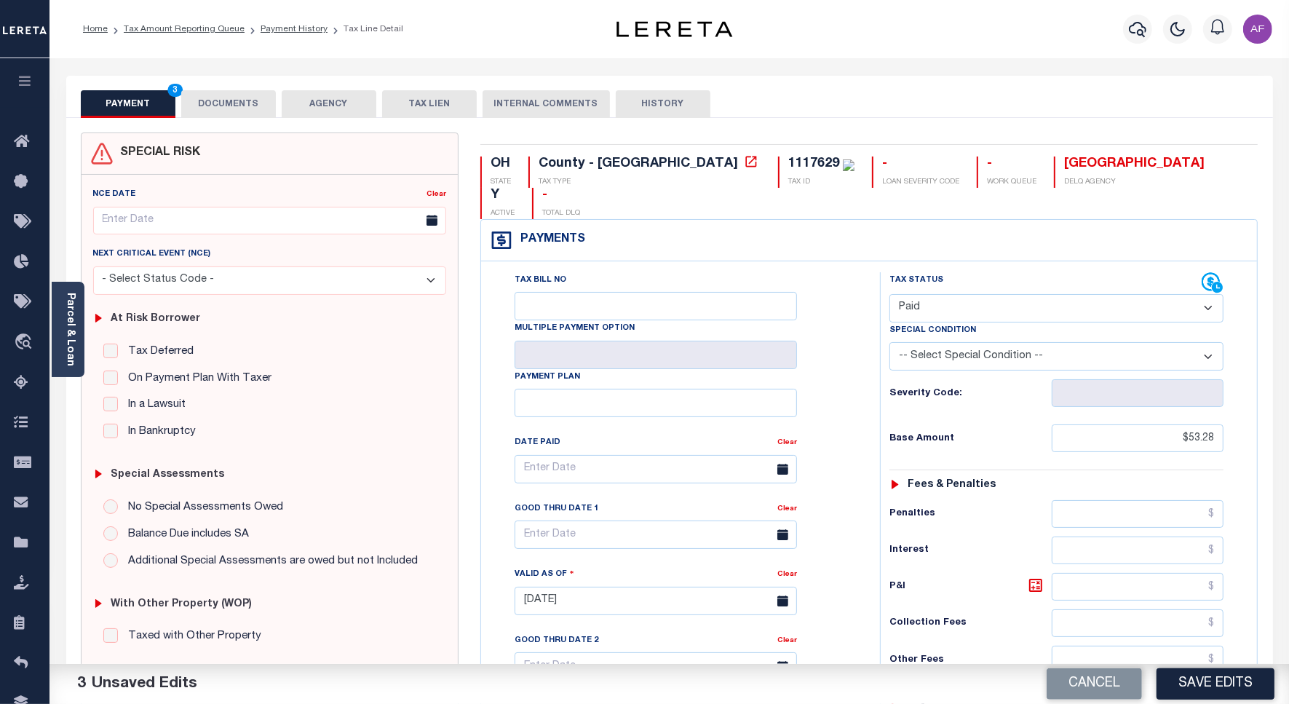
type input "$0.00"
click at [248, 122] on div "SPECIAL RISK NCE Date Clear" at bounding box center [669, 603] width 1206 height 971
click at [242, 114] on button "DOCUMENTS" at bounding box center [228, 104] width 95 height 28
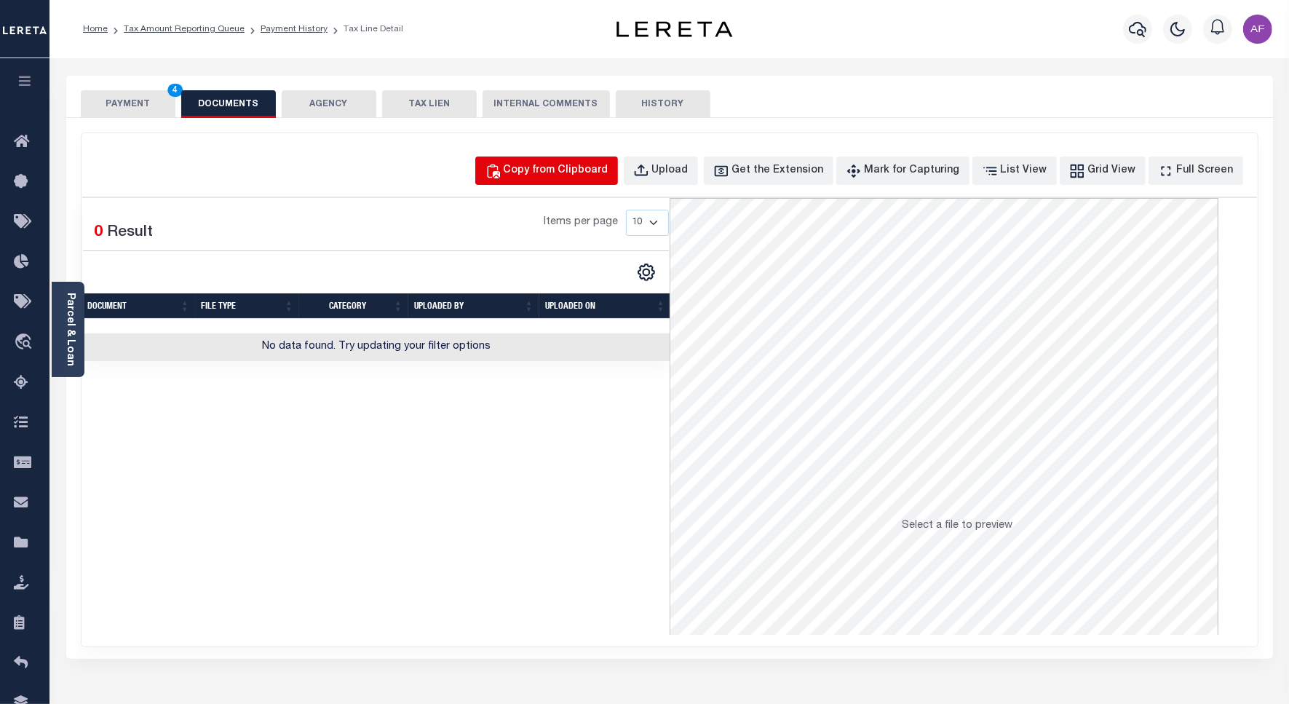
click at [615, 158] on button "Copy from Clipboard" at bounding box center [546, 170] width 143 height 28
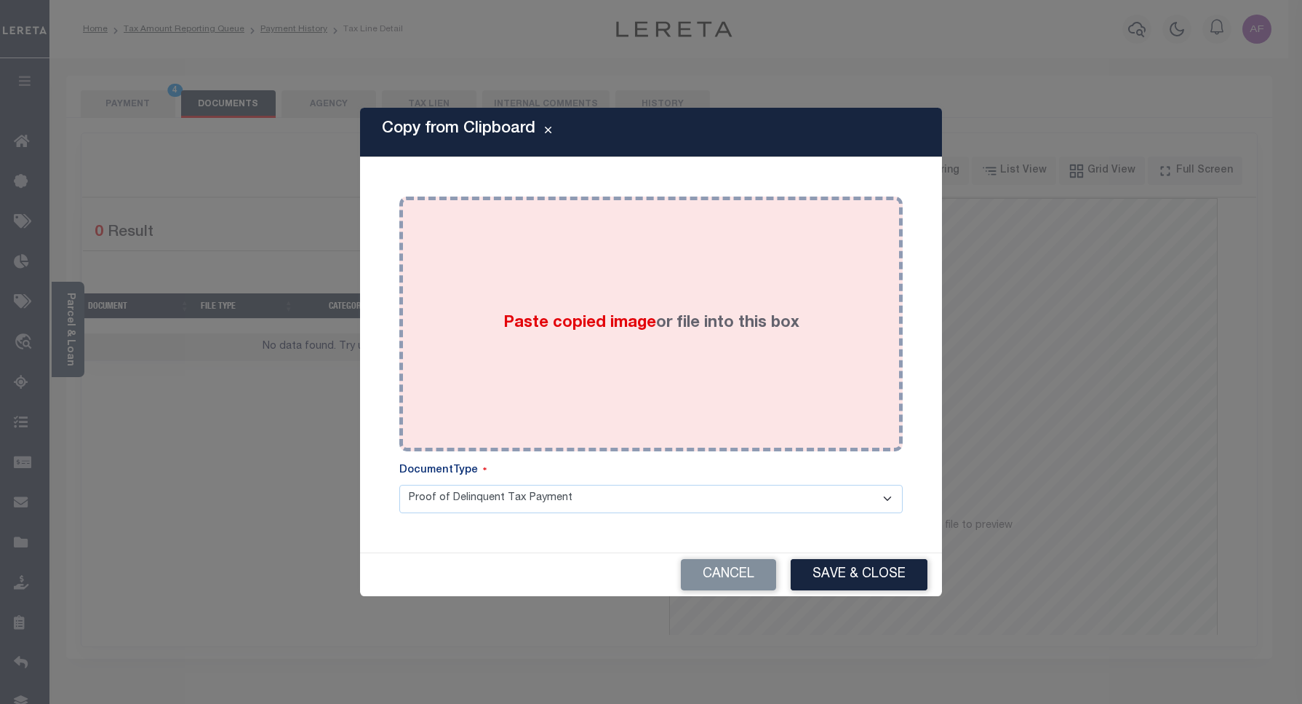
click at [576, 284] on div "Paste copied image or file into this box" at bounding box center [651, 323] width 482 height 233
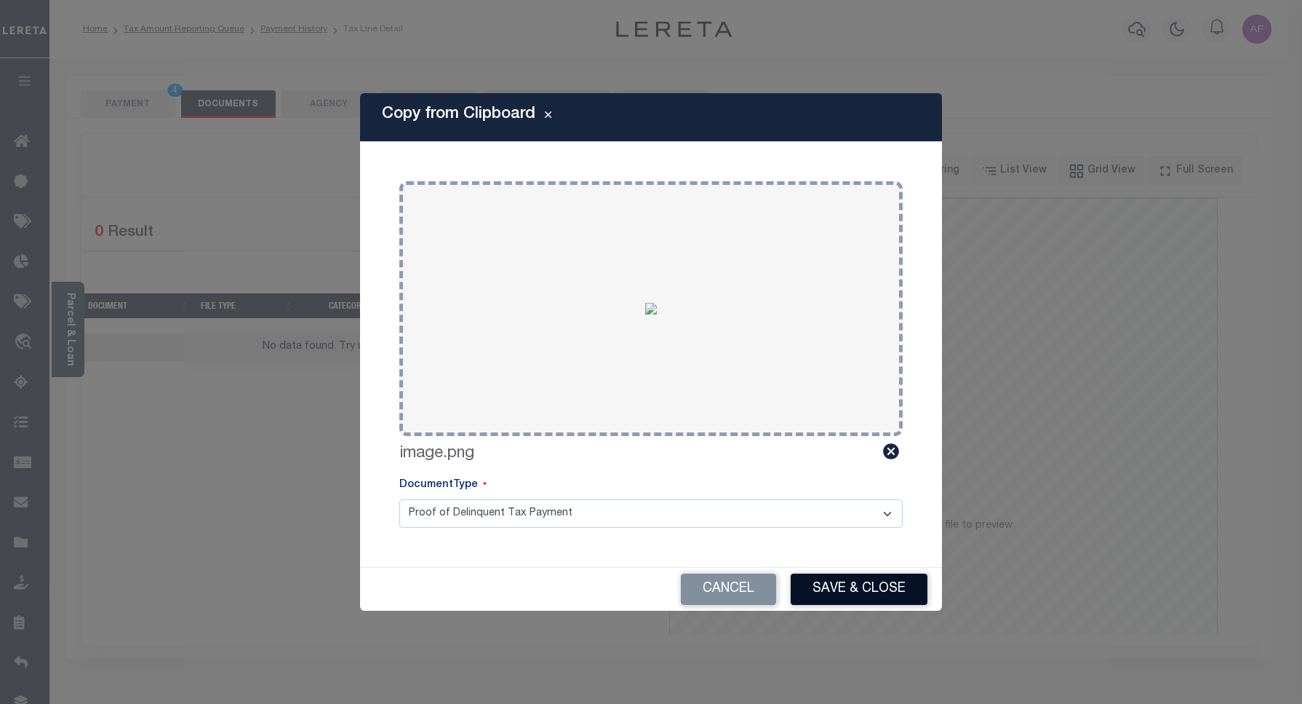
click at [848, 601] on button "Save & Close" at bounding box center [859, 588] width 137 height 31
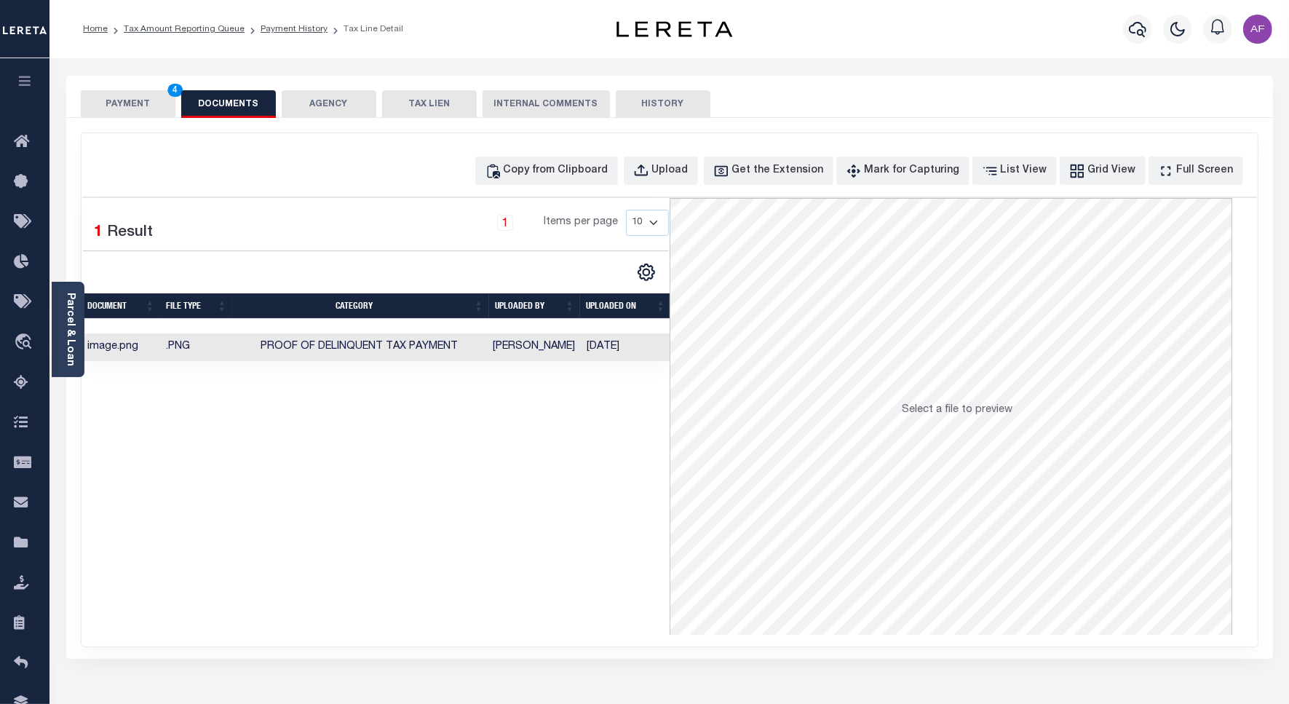
click at [106, 106] on button "PAYMENT 4" at bounding box center [128, 104] width 95 height 28
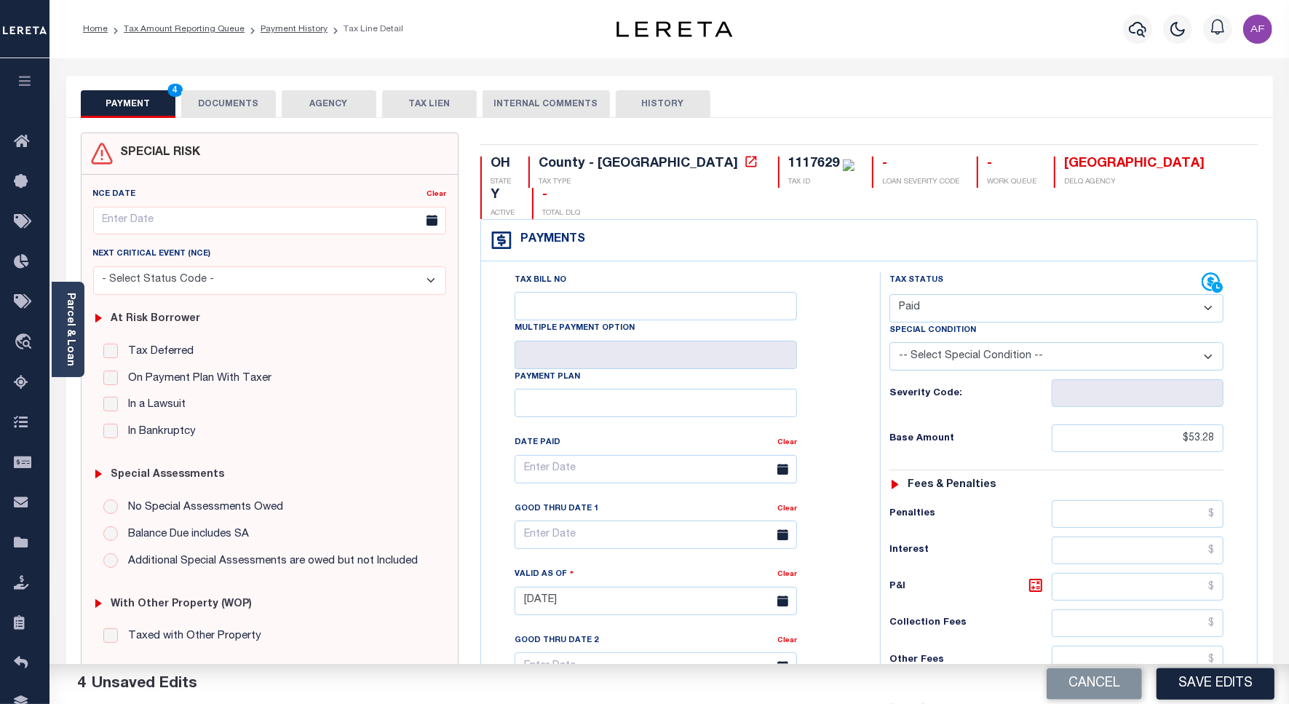
drag, startPoint x: 1212, startPoint y: 693, endPoint x: 1205, endPoint y: 684, distance: 11.9
click at [1211, 693] on button "Save Edits" at bounding box center [1215, 683] width 118 height 31
checkbox input "false"
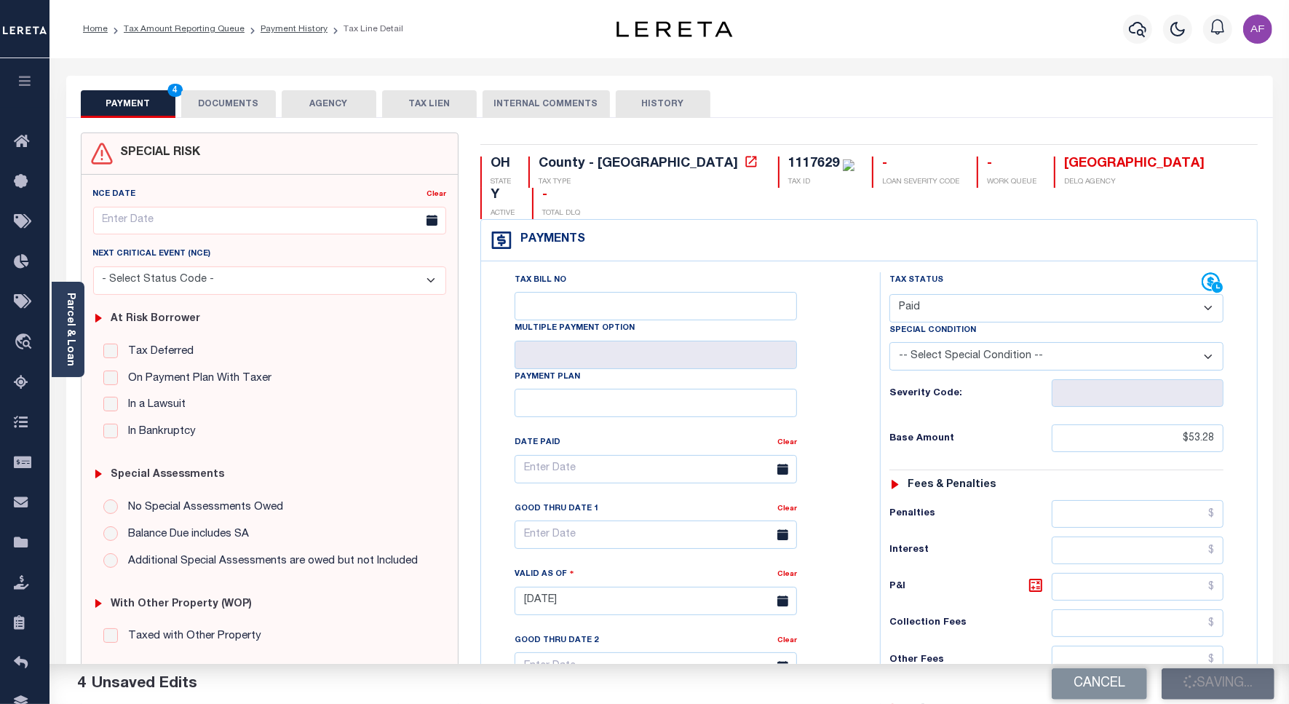
checkbox input "false"
type input "$53.28"
type input "$0"
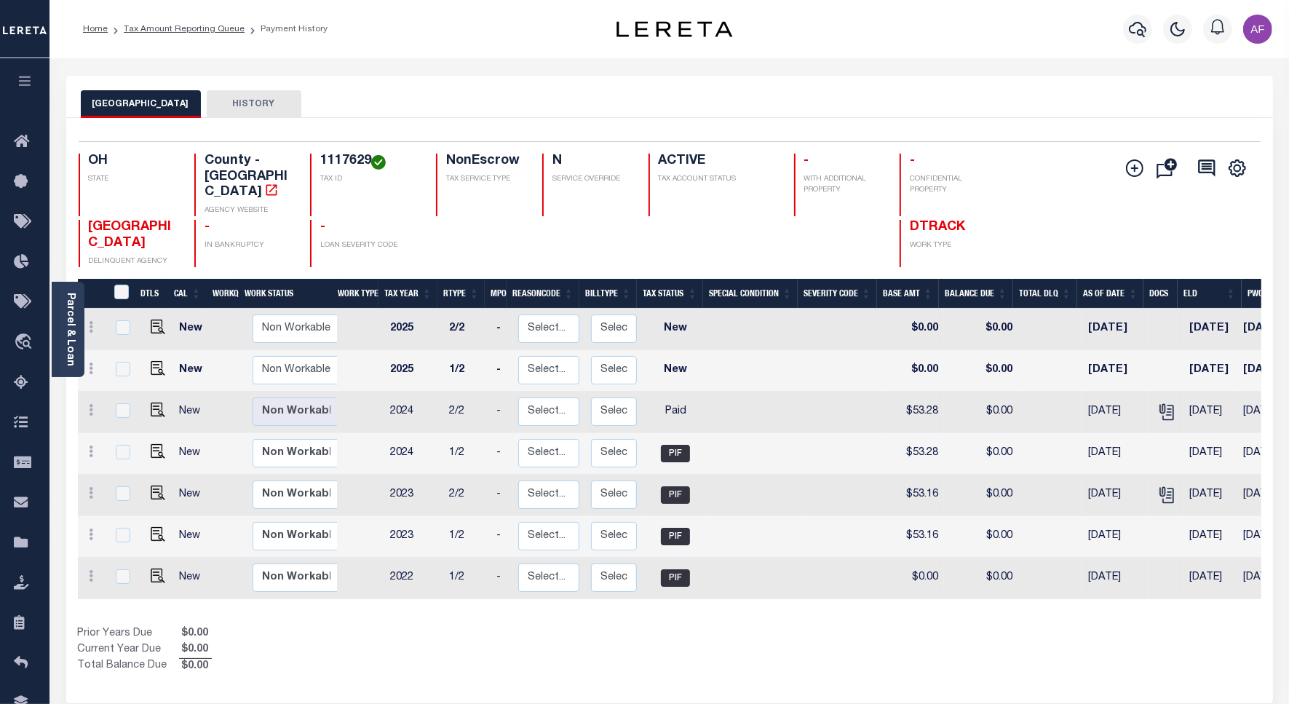
click at [146, 40] on ol "Home Tax Amount Reporting Queue Payment History" at bounding box center [205, 29] width 268 height 31
click at [151, 25] on link "Tax Amount Reporting Queue" at bounding box center [184, 29] width 121 height 9
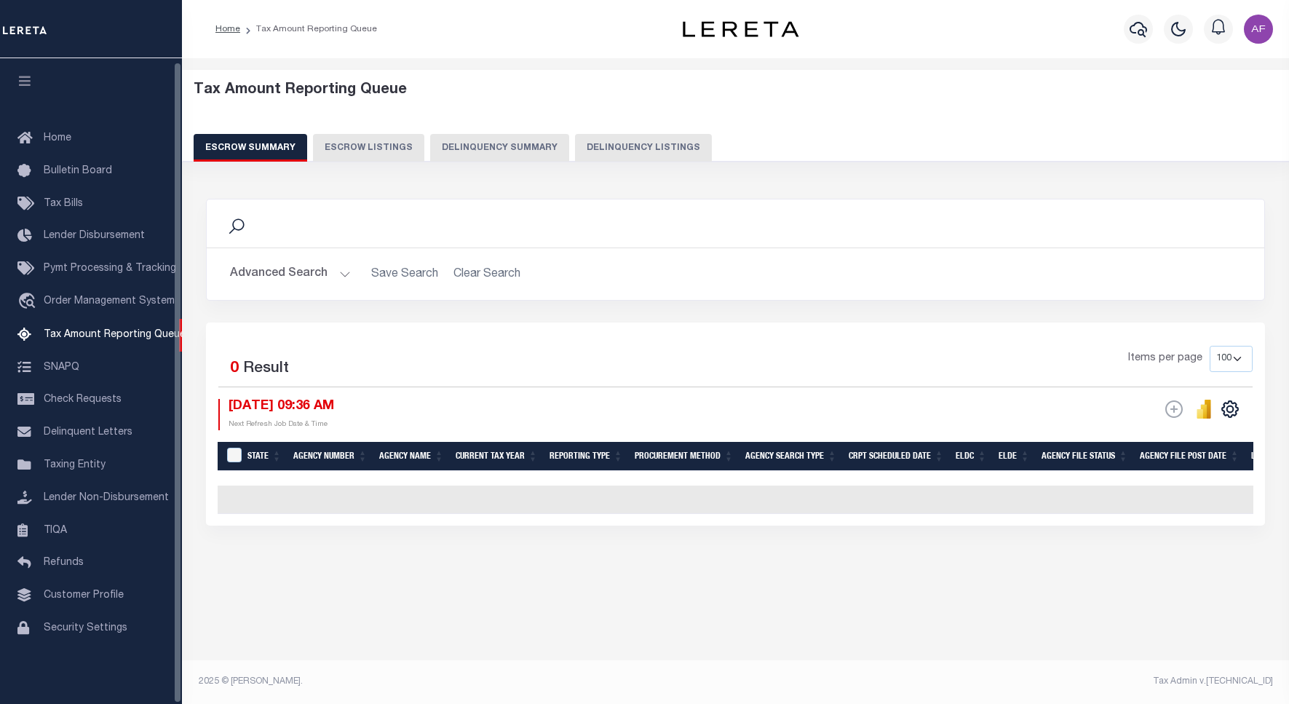
select select "100"
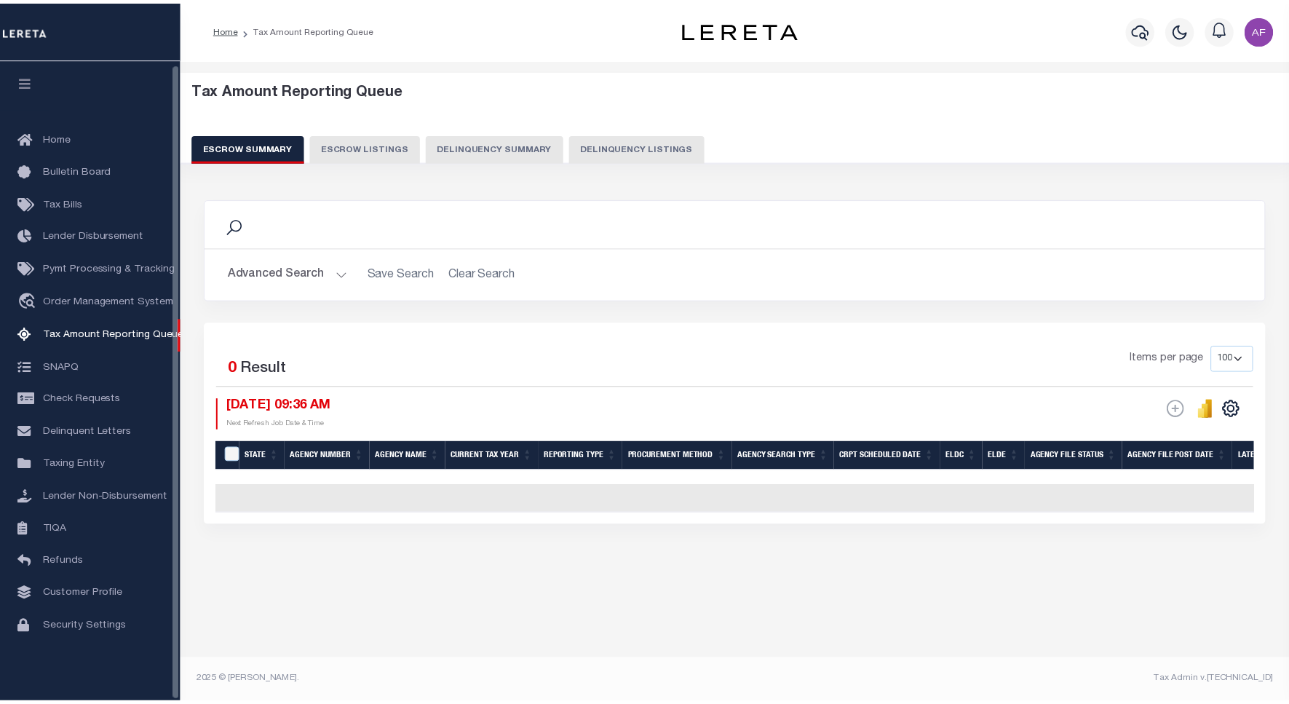
scroll to position [4, 0]
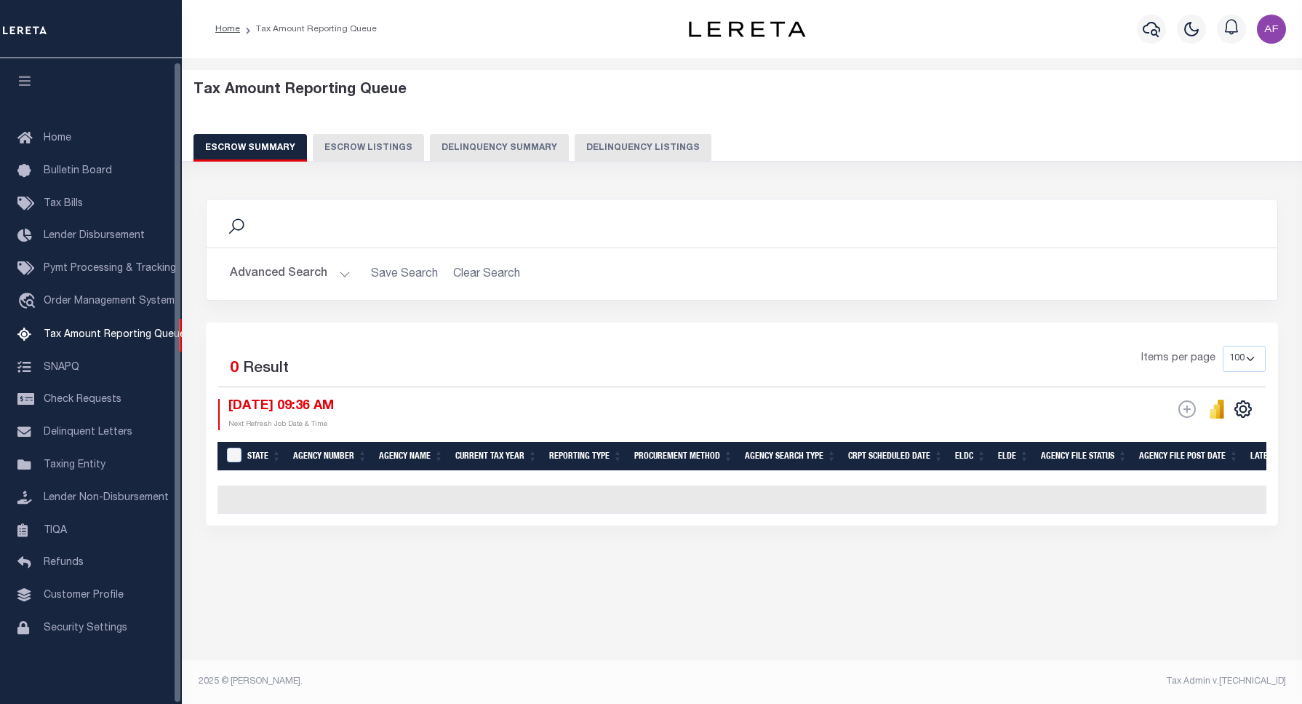
click at [661, 142] on button "Delinquency Listings" at bounding box center [643, 148] width 137 height 28
select select "100"
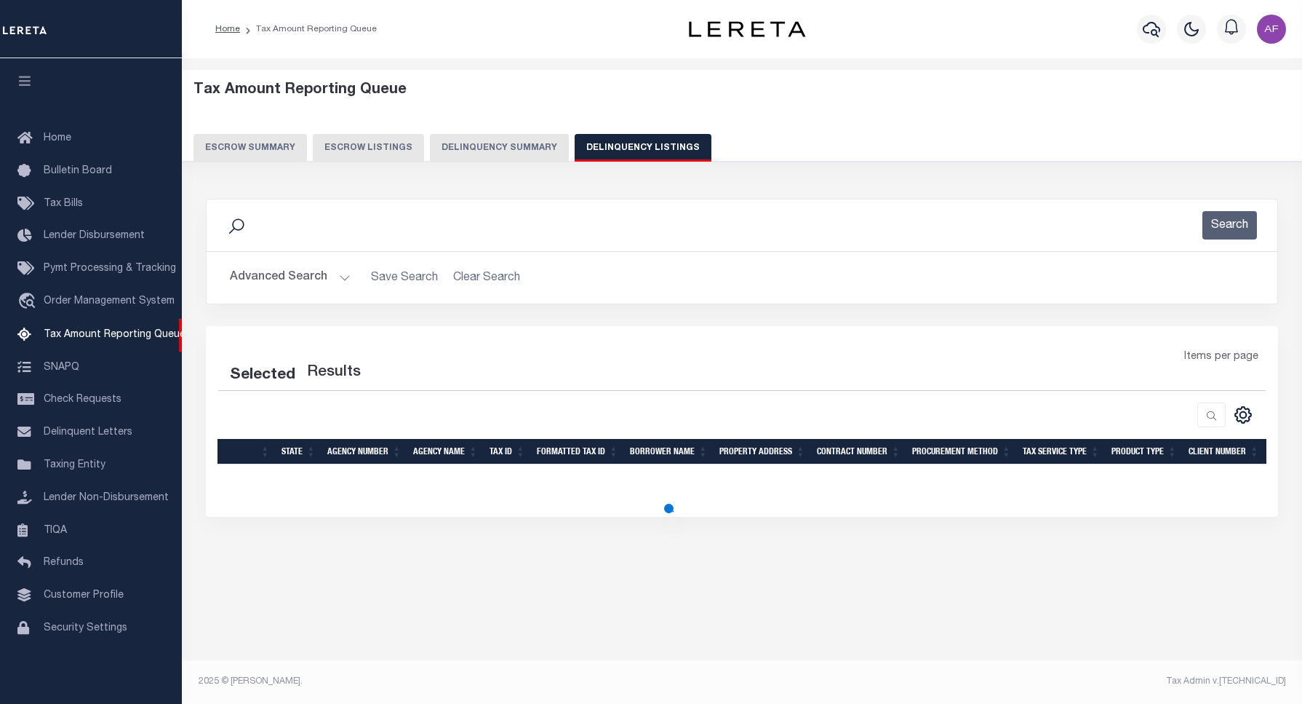
select select "100"
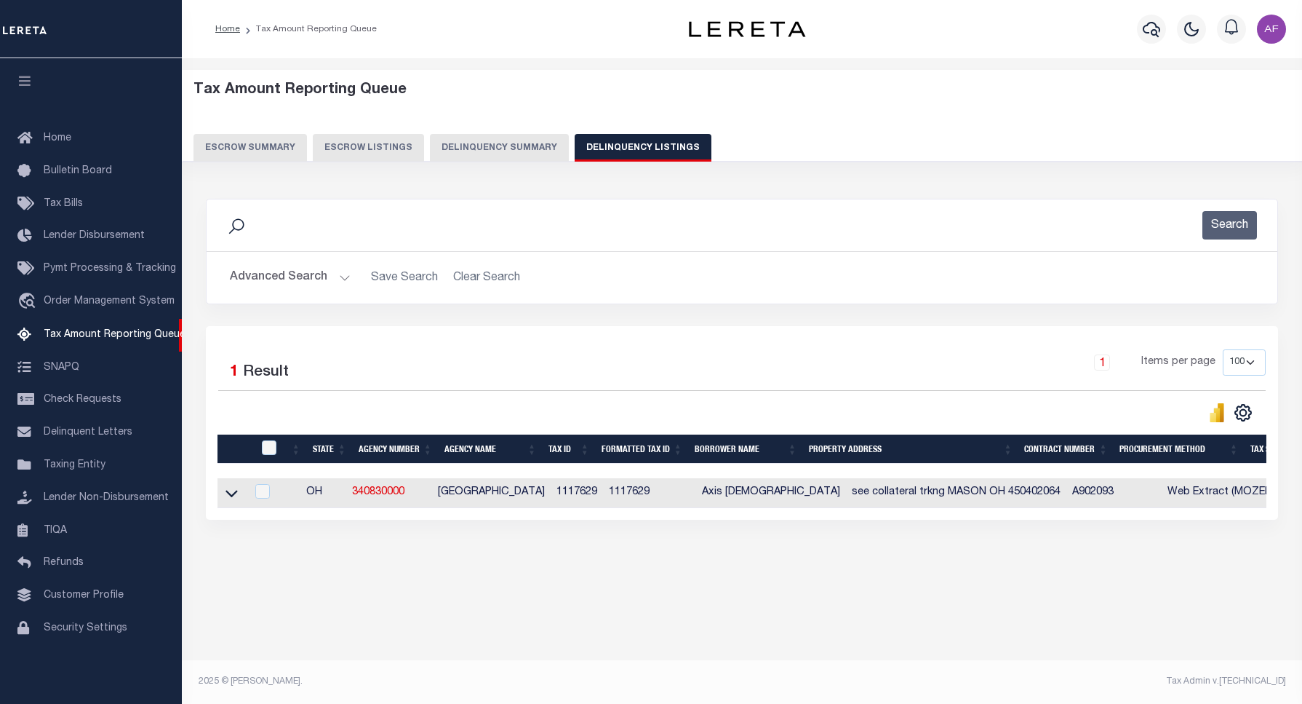
click at [290, 284] on button "Advanced Search" at bounding box center [290, 277] width 121 height 28
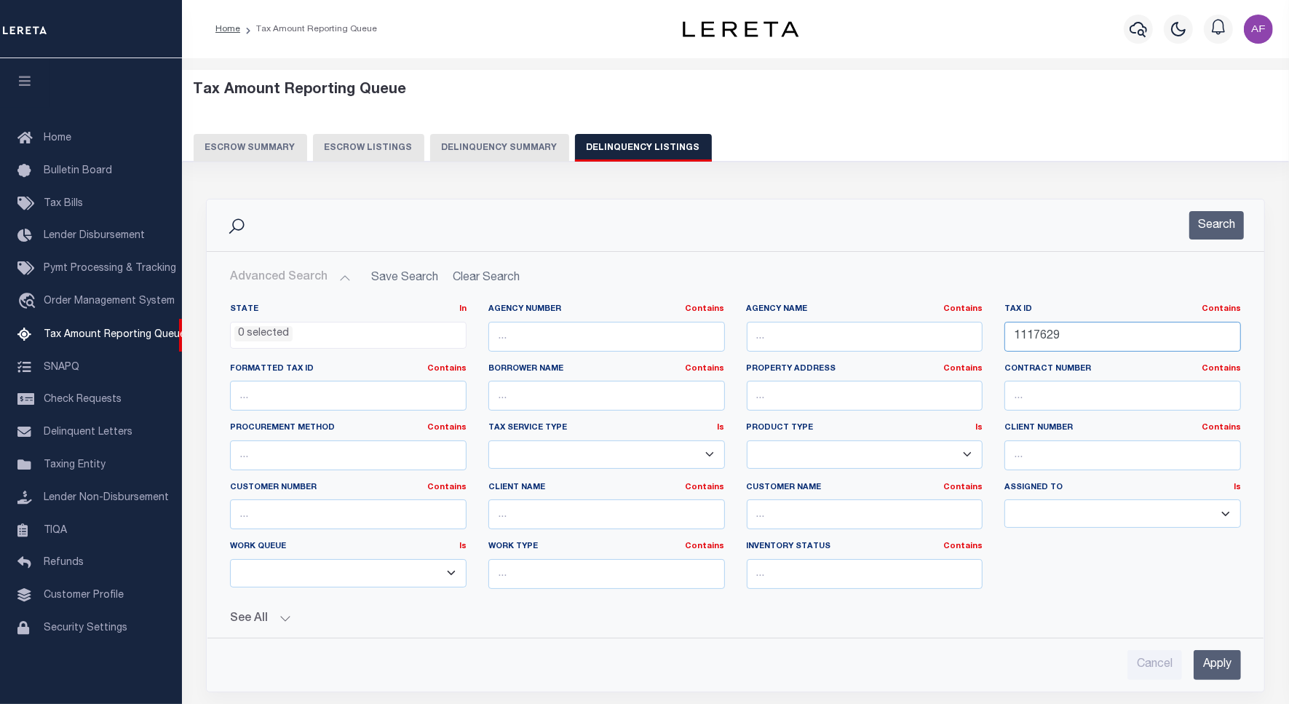
click at [1043, 333] on input "1117629" at bounding box center [1122, 337] width 236 height 30
paste input "37"
type input "1117637"
click at [1211, 212] on button "Search" at bounding box center [1216, 225] width 55 height 28
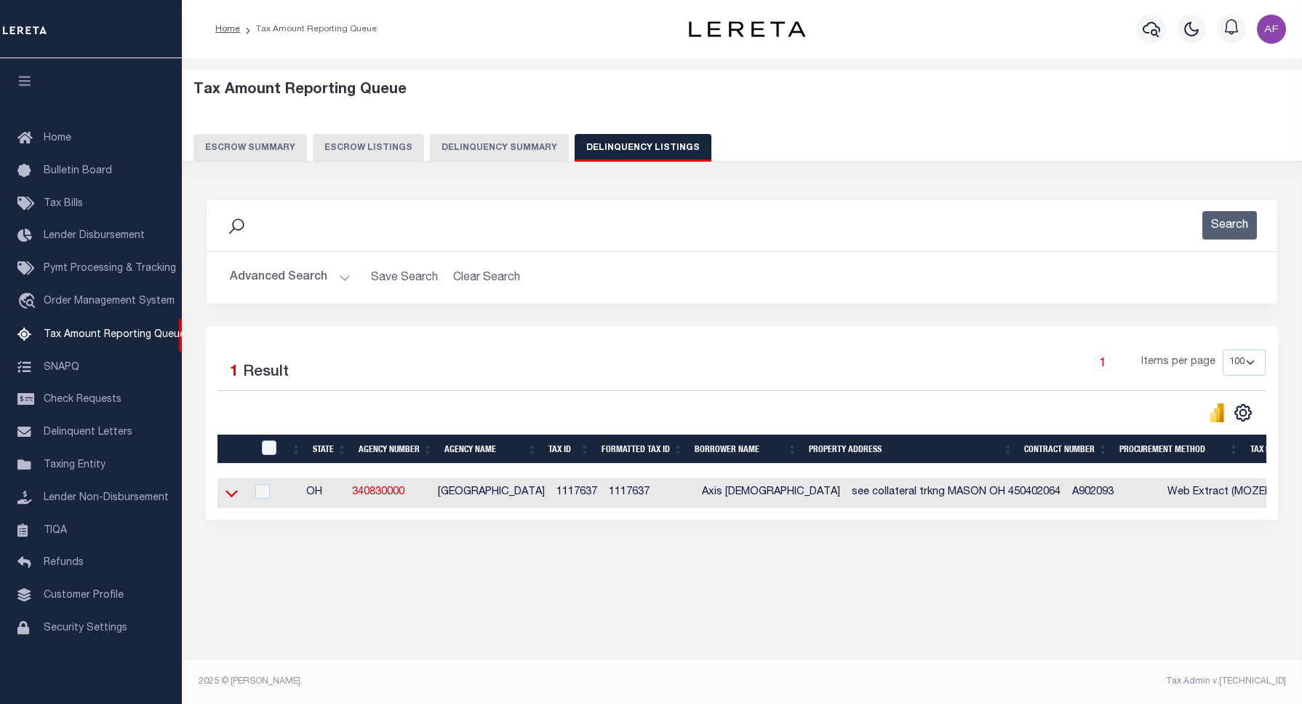
click at [226, 497] on icon at bounding box center [232, 492] width 12 height 15
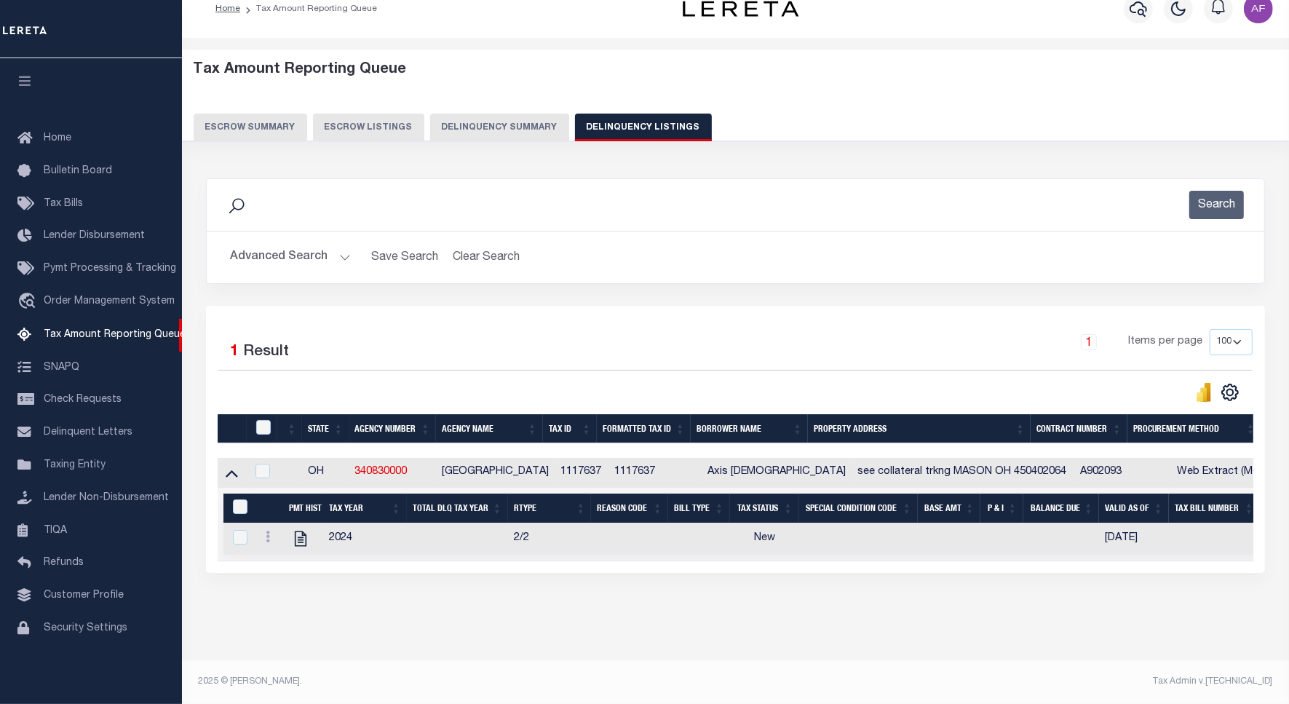
scroll to position [35, 0]
click at [302, 531] on icon "" at bounding box center [300, 538] width 12 height 15
checkbox input "true"
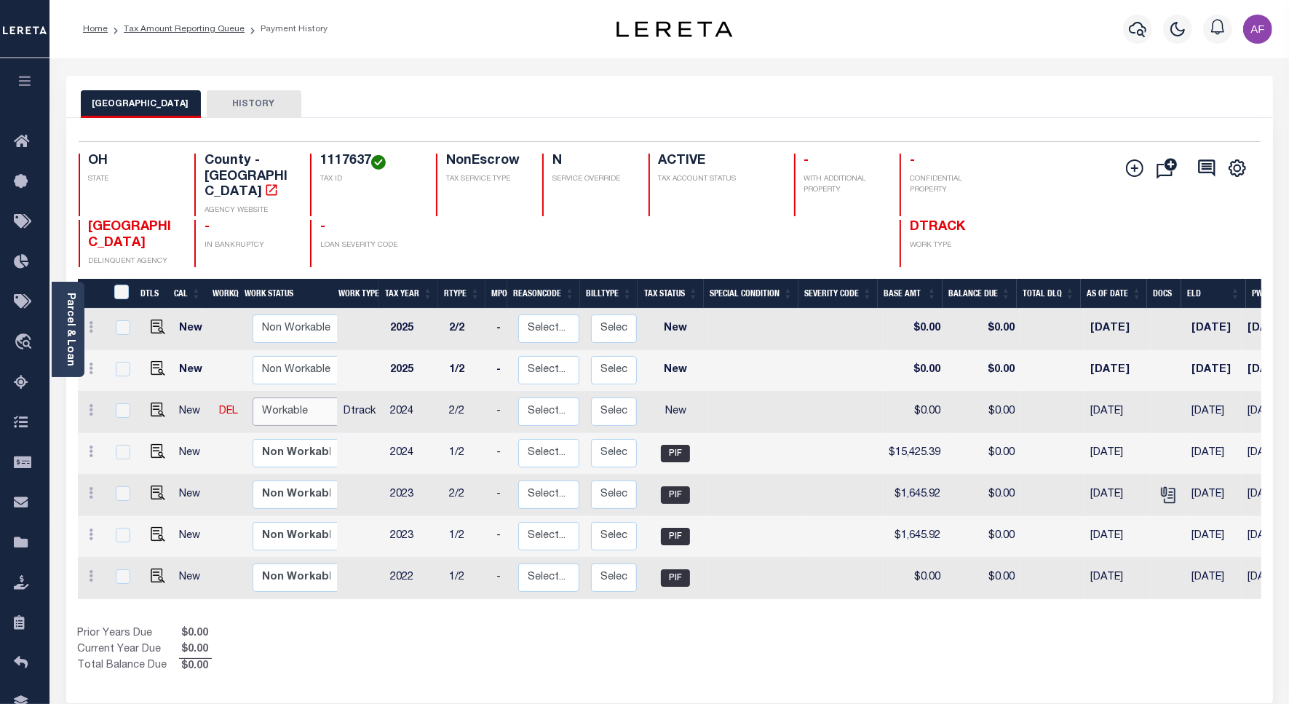
click at [273, 398] on select "Non Workable Workable" at bounding box center [295, 411] width 87 height 28
checkbox input "true"
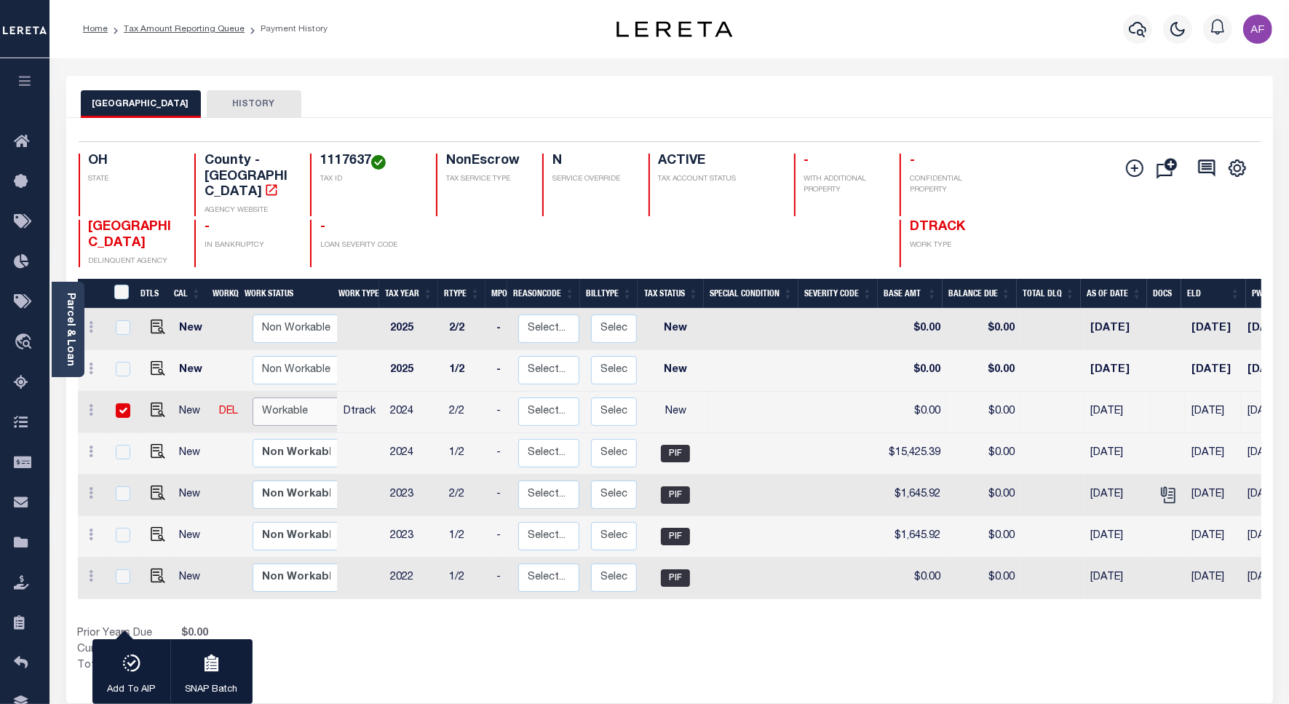
select select "true"
click at [252, 397] on select "Non Workable Workable" at bounding box center [295, 411] width 87 height 28
checkbox input "false"
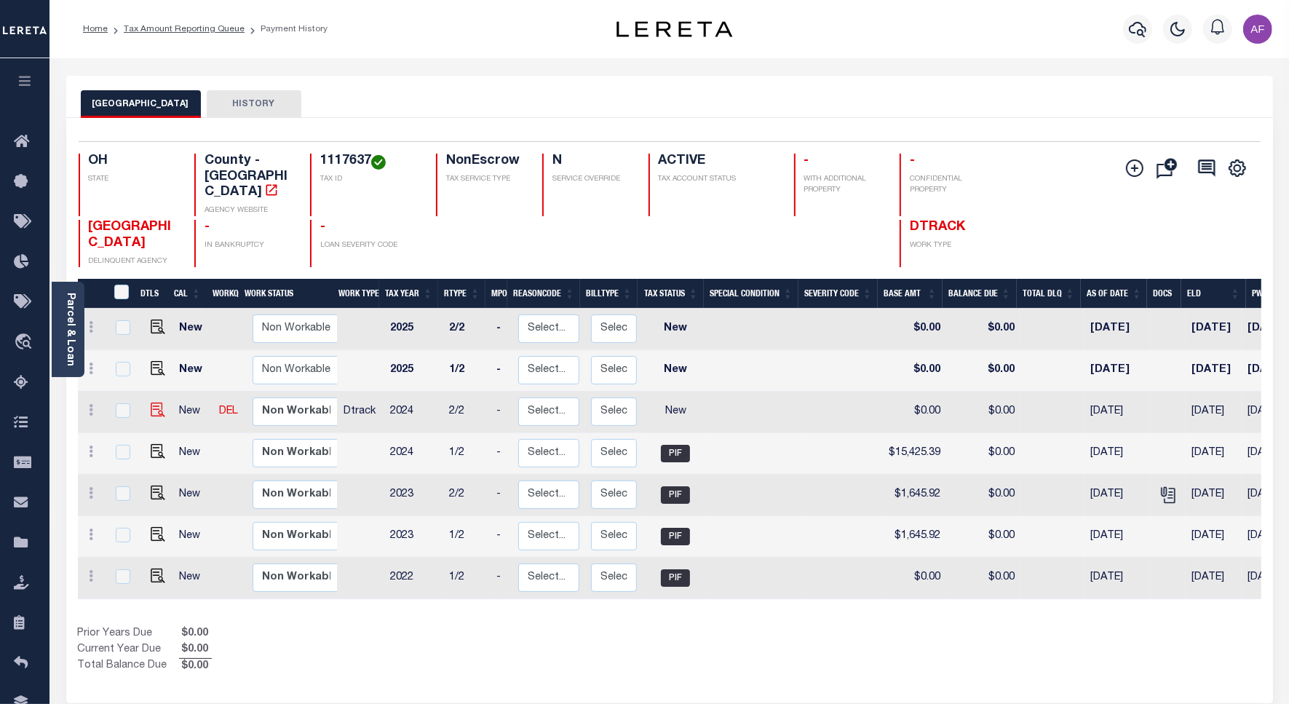
click at [162, 402] on td at bounding box center [155, 411] width 35 height 41
checkbox input "true"
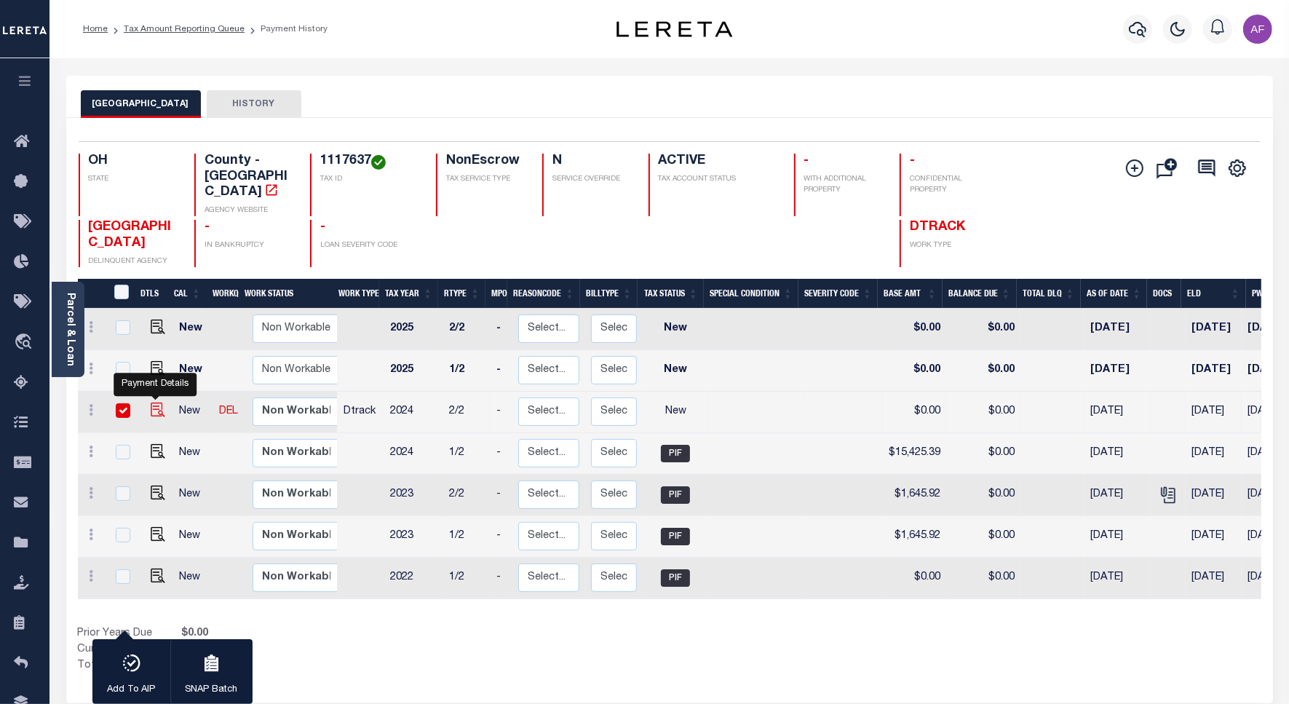
click at [158, 402] on img "" at bounding box center [158, 409] width 15 height 15
checkbox input "false"
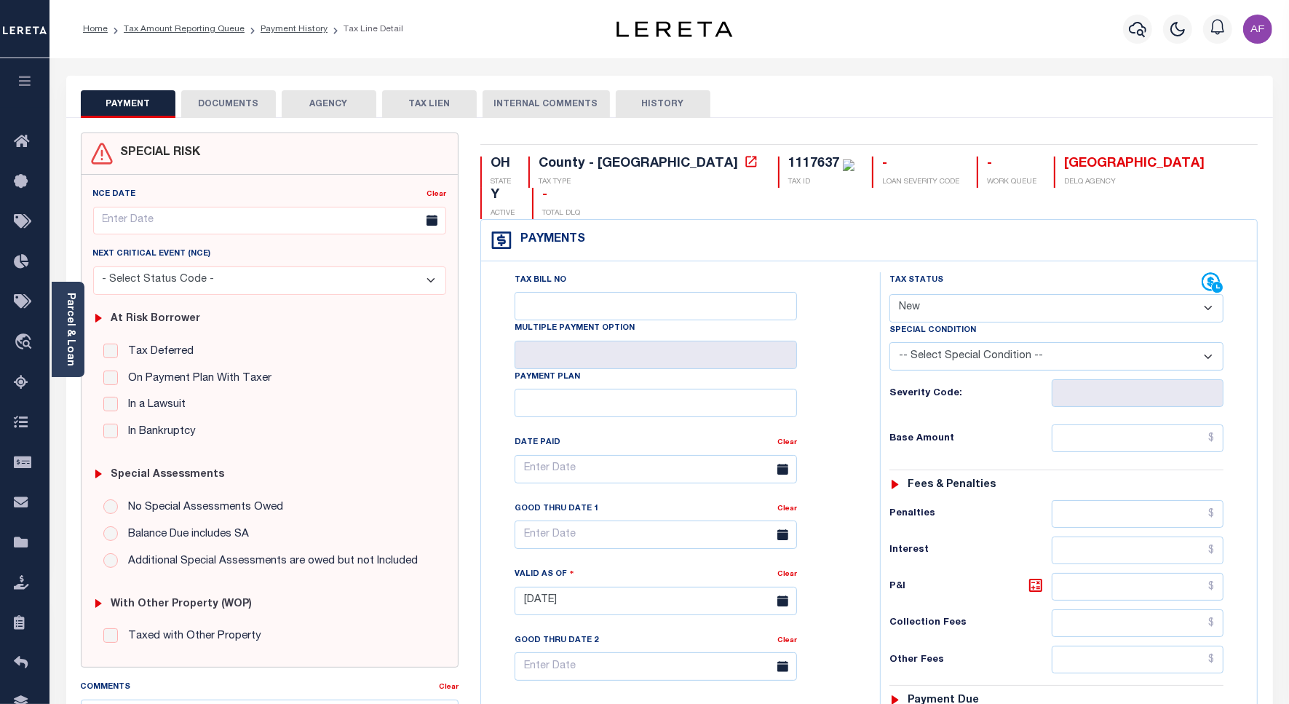
click at [958, 294] on select "- Select Status Code - Open Due/Unpaid Paid Incomplete No Tax Due Internal Refu…" at bounding box center [1056, 308] width 334 height 28
select select "PYD"
click at [889, 294] on select "- Select Status Code - Open Due/Unpaid Paid Incomplete No Tax Due Internal Refu…" at bounding box center [1056, 308] width 334 height 28
type input "[DATE]"
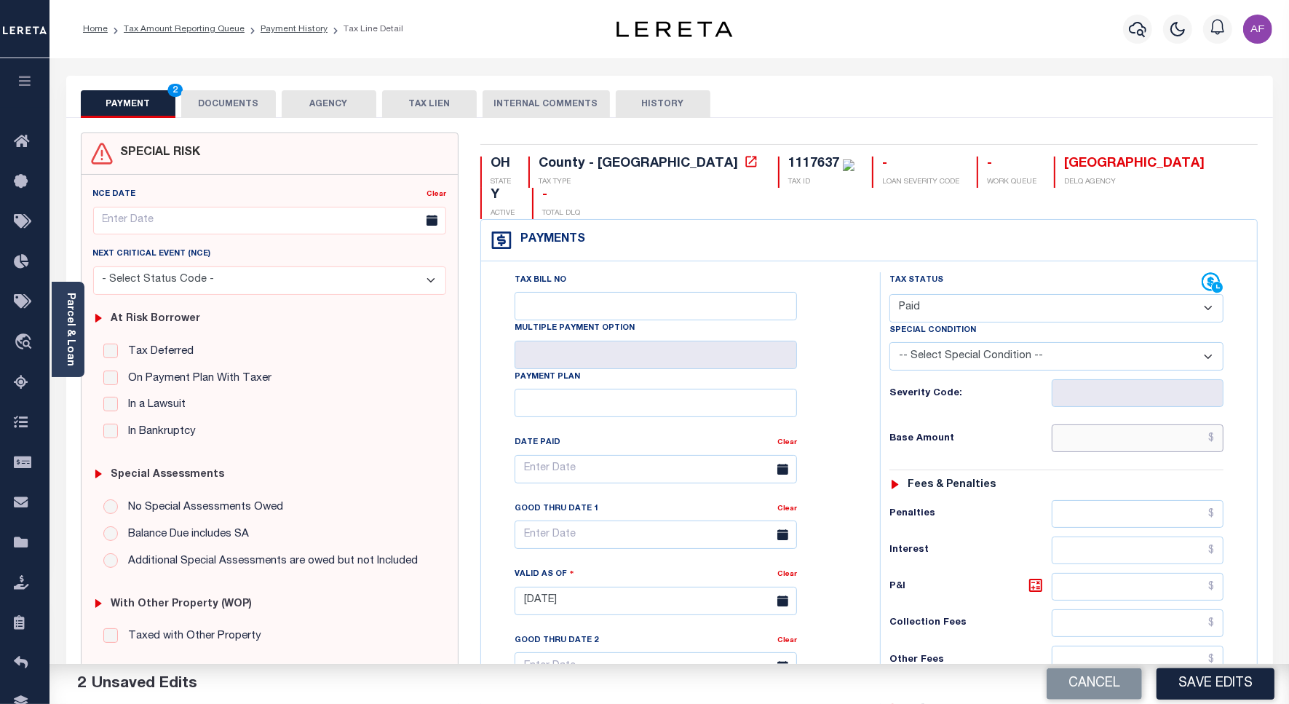
click at [1172, 424] on input "text" at bounding box center [1137, 438] width 172 height 28
paste input "15,425.39"
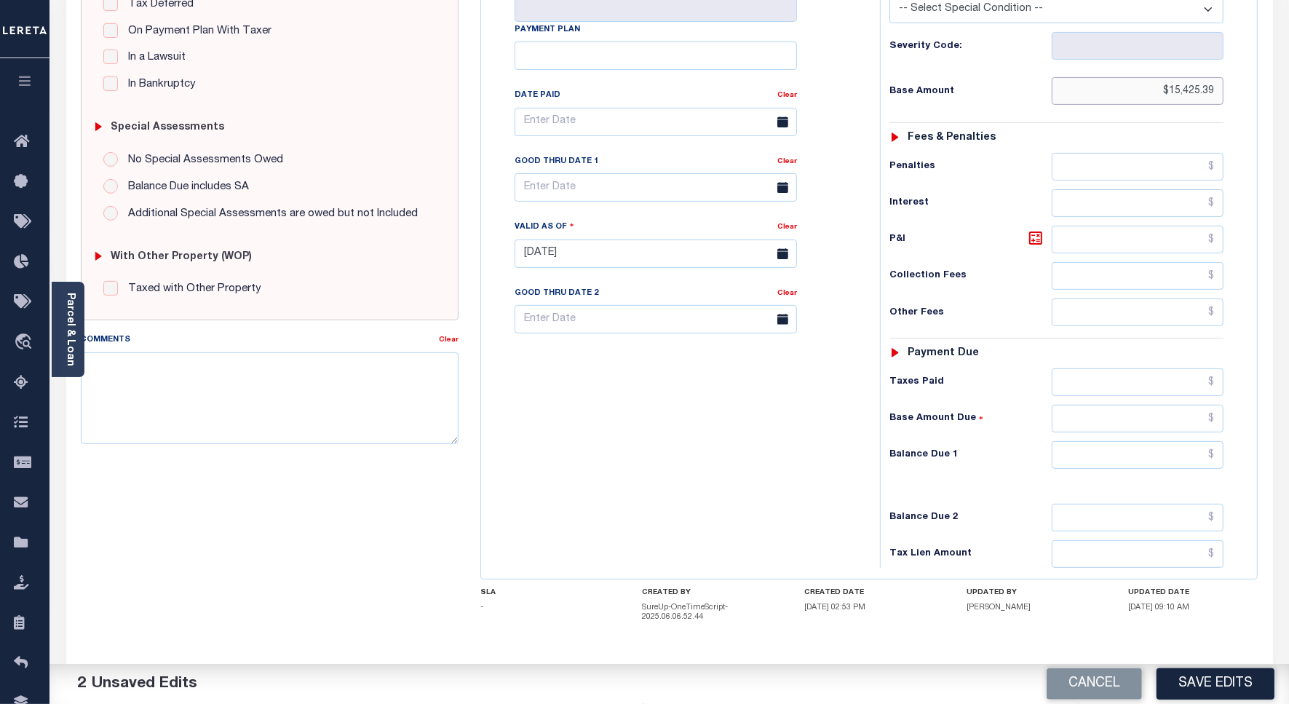
scroll to position [383, 0]
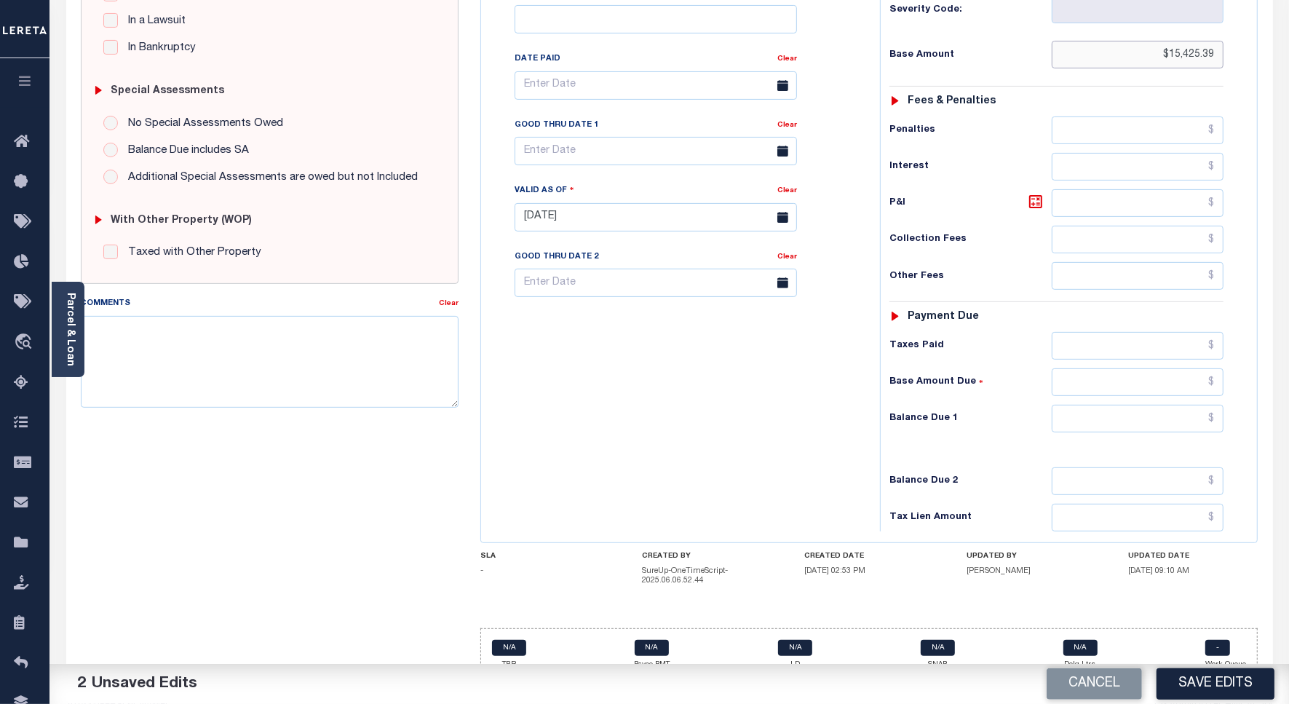
type input "$15,425.39"
click at [1173, 405] on input "text" at bounding box center [1137, 419] width 172 height 28
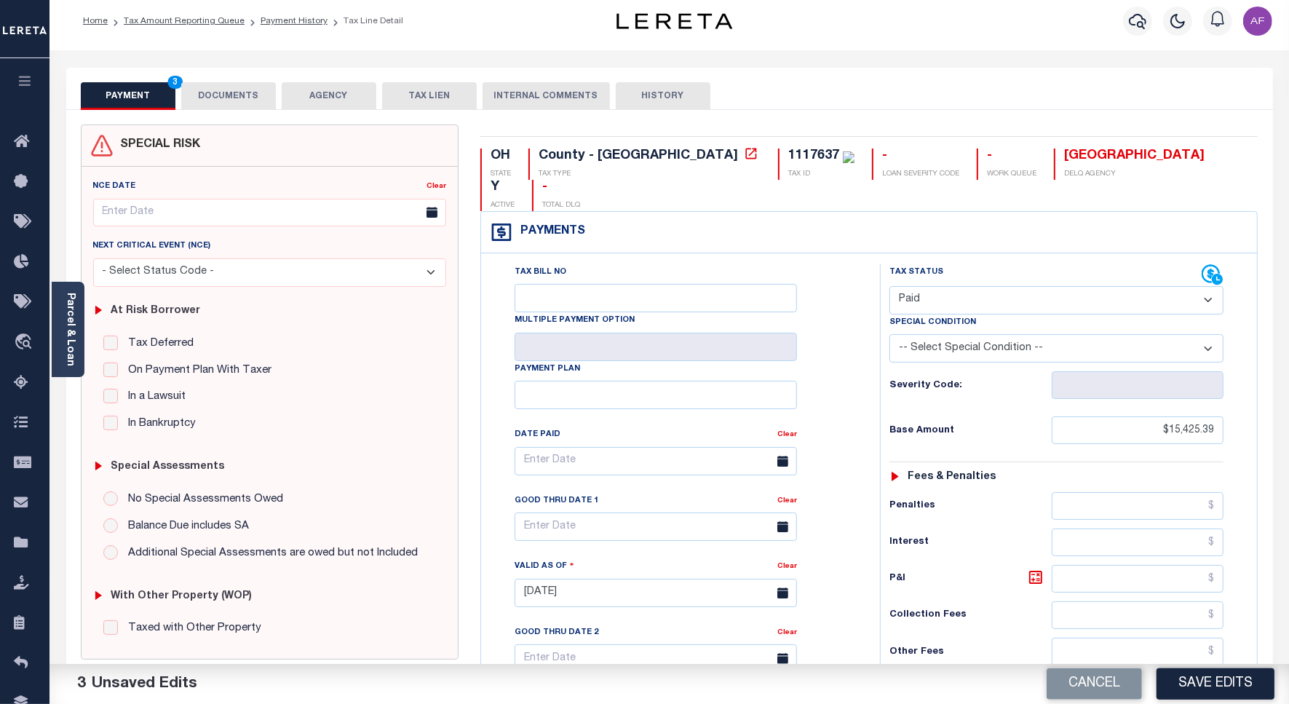
scroll to position [0, 0]
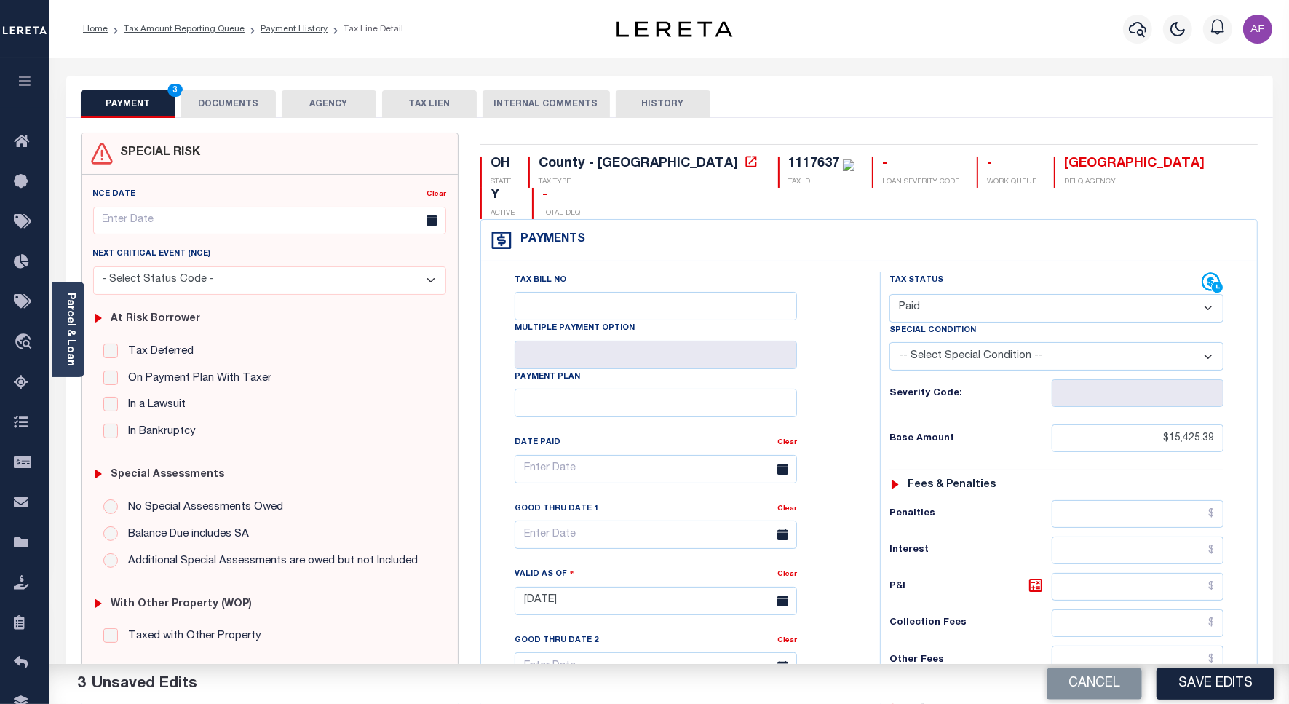
type input "$0.00"
click at [231, 106] on button "DOCUMENTS" at bounding box center [228, 104] width 95 height 28
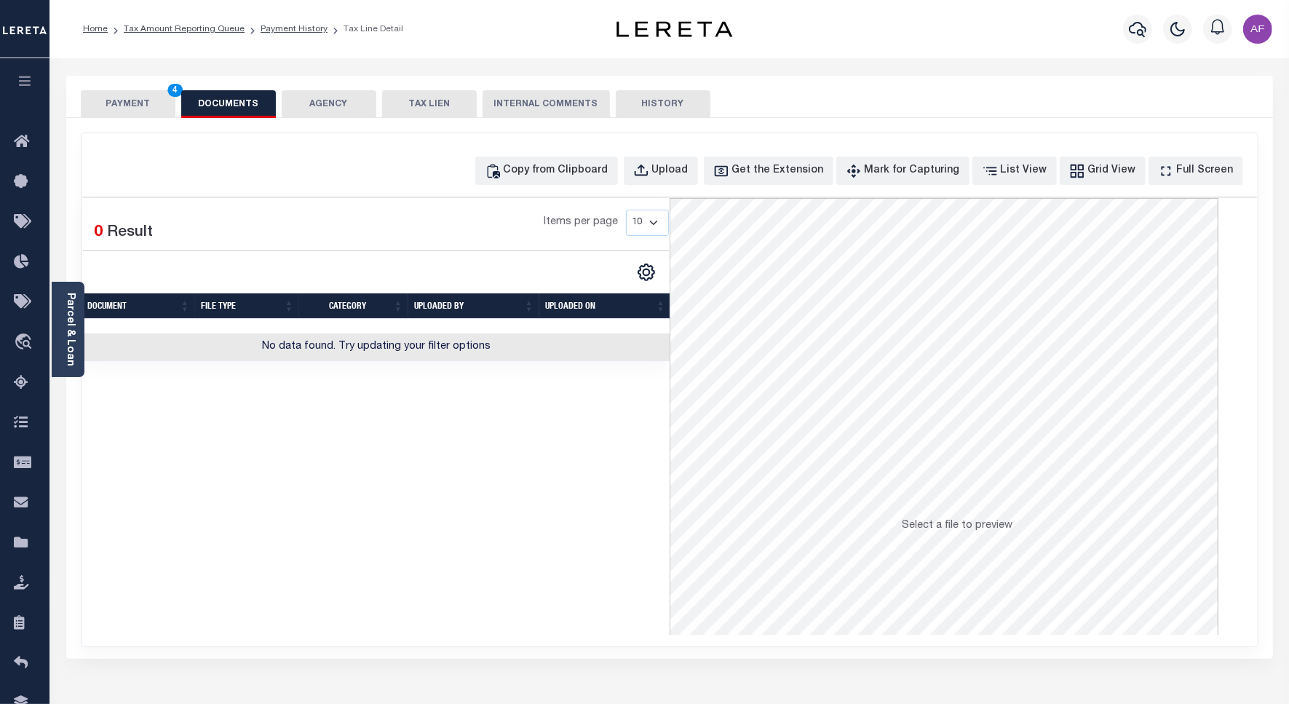
click at [181, 90] on button "DOCUMENTS" at bounding box center [228, 104] width 95 height 28
click at [570, 180] on button "Copy from Clipboard" at bounding box center [546, 170] width 143 height 28
select select "POP"
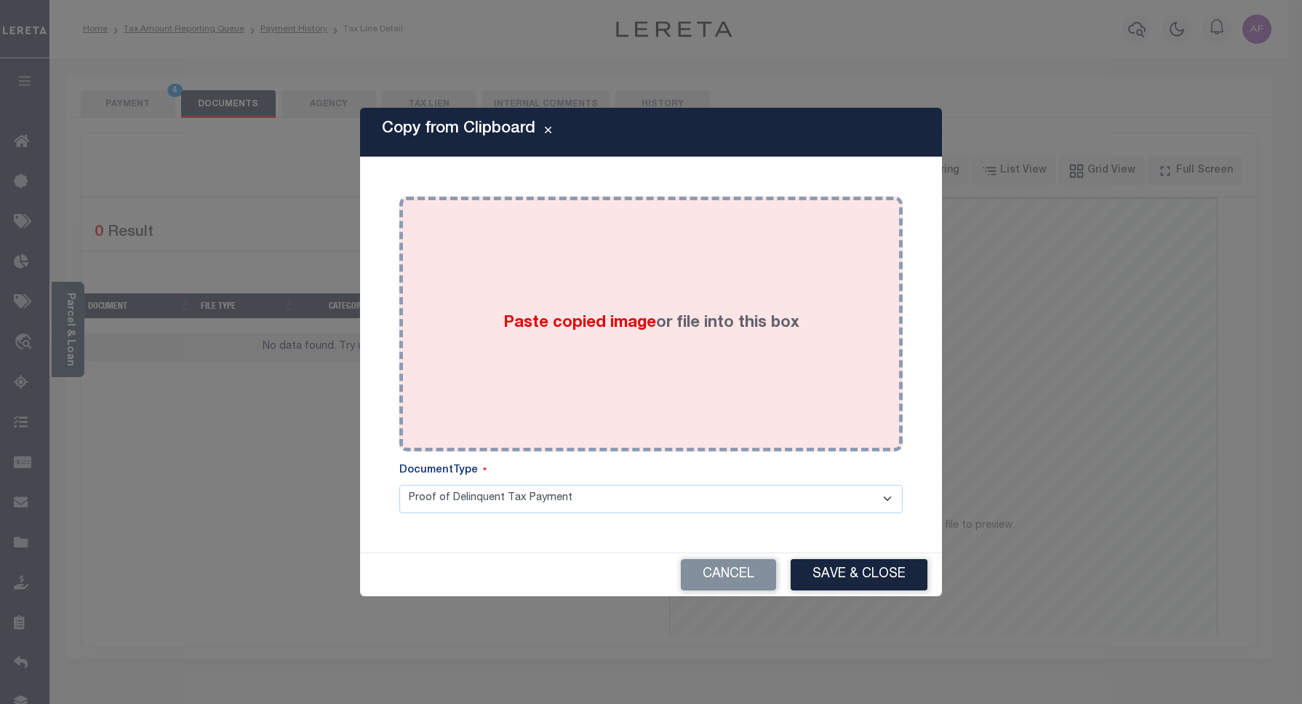
click at [685, 262] on div "Paste copied image or file into this box" at bounding box center [651, 323] width 482 height 233
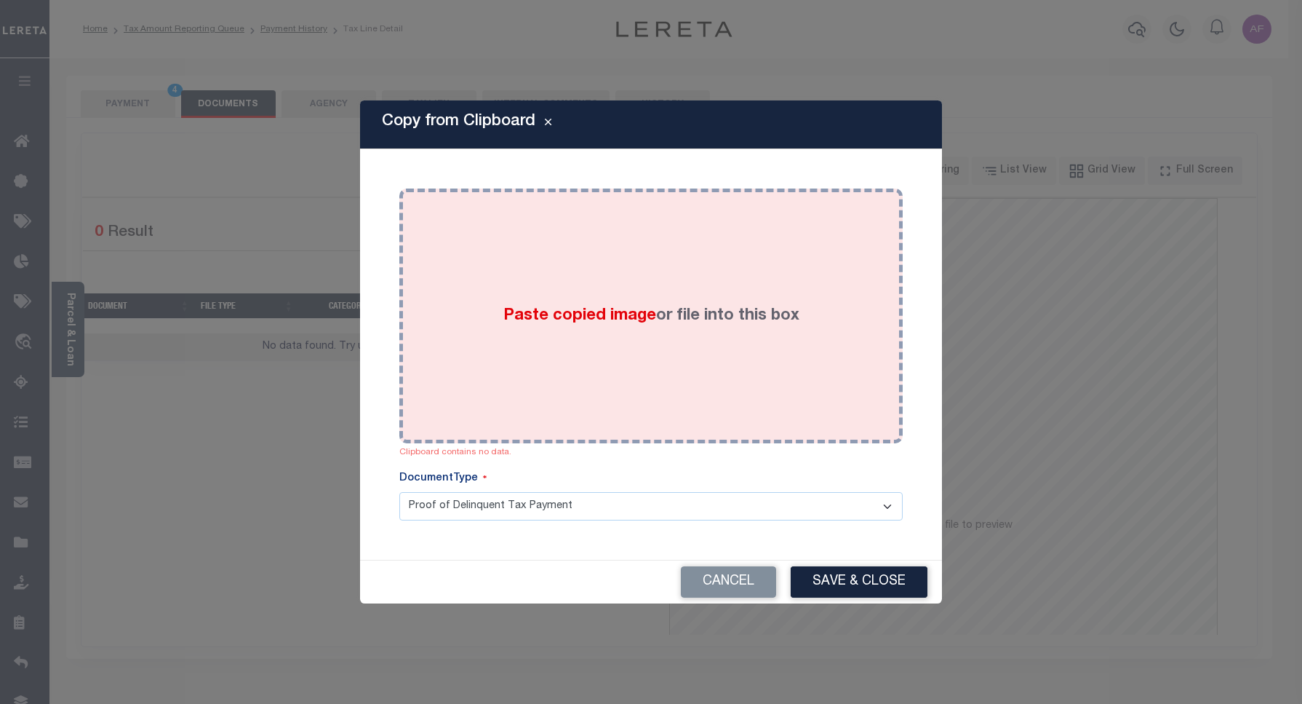
click at [620, 234] on div "Paste copied image or file into this box" at bounding box center [651, 315] width 482 height 233
click at [718, 282] on div "Paste copied image or file into this box" at bounding box center [651, 315] width 482 height 233
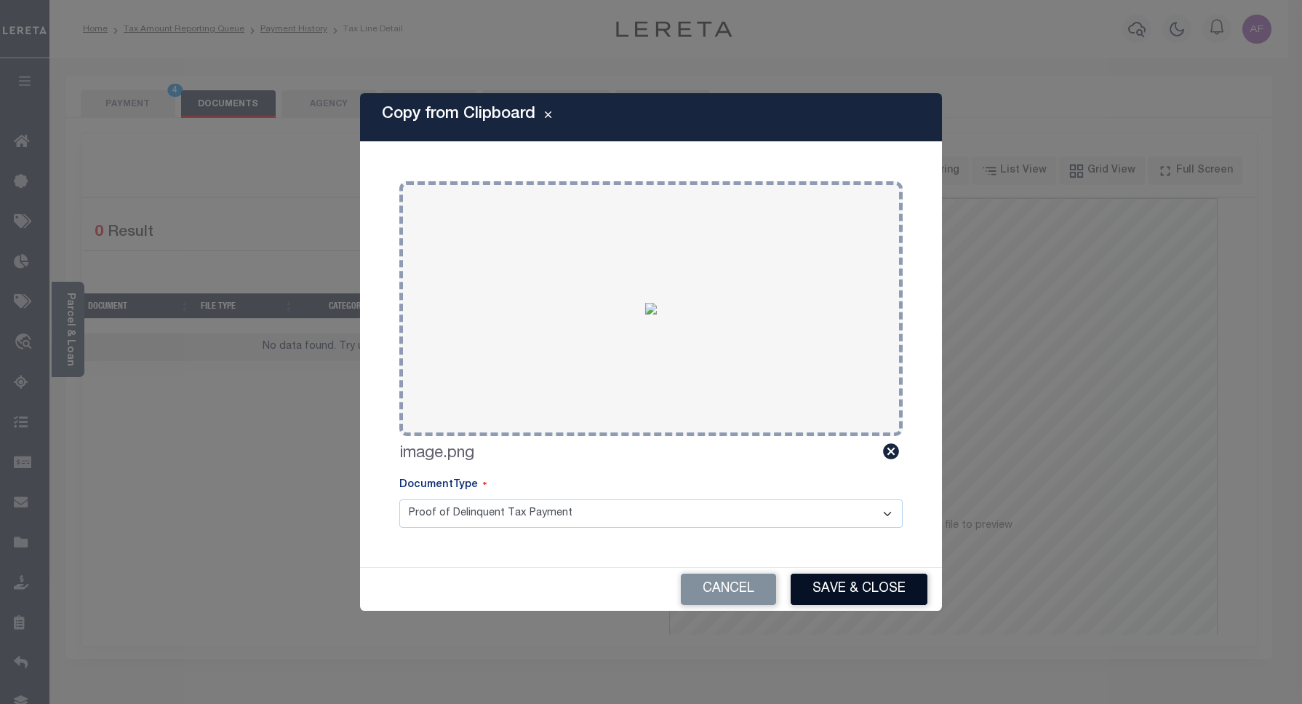
click at [857, 582] on button "Save & Close" at bounding box center [859, 588] width 137 height 31
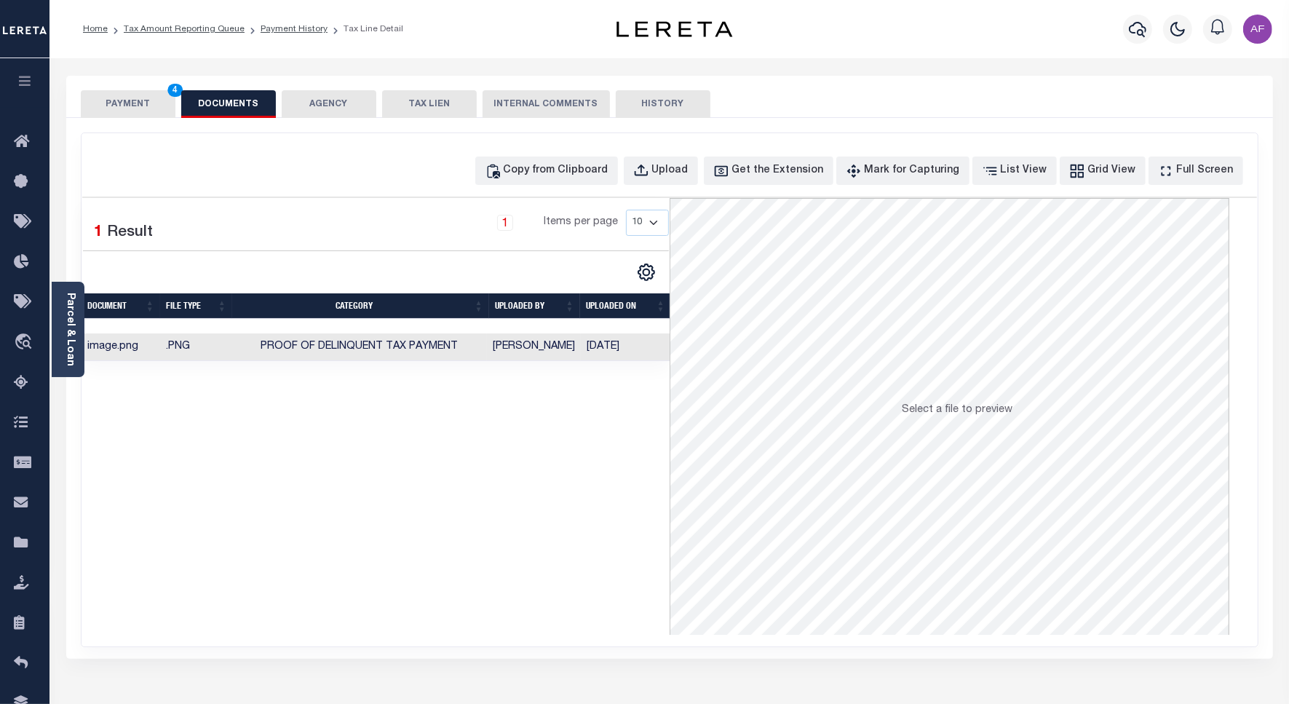
click at [111, 98] on button "PAYMENT 4" at bounding box center [128, 104] width 95 height 28
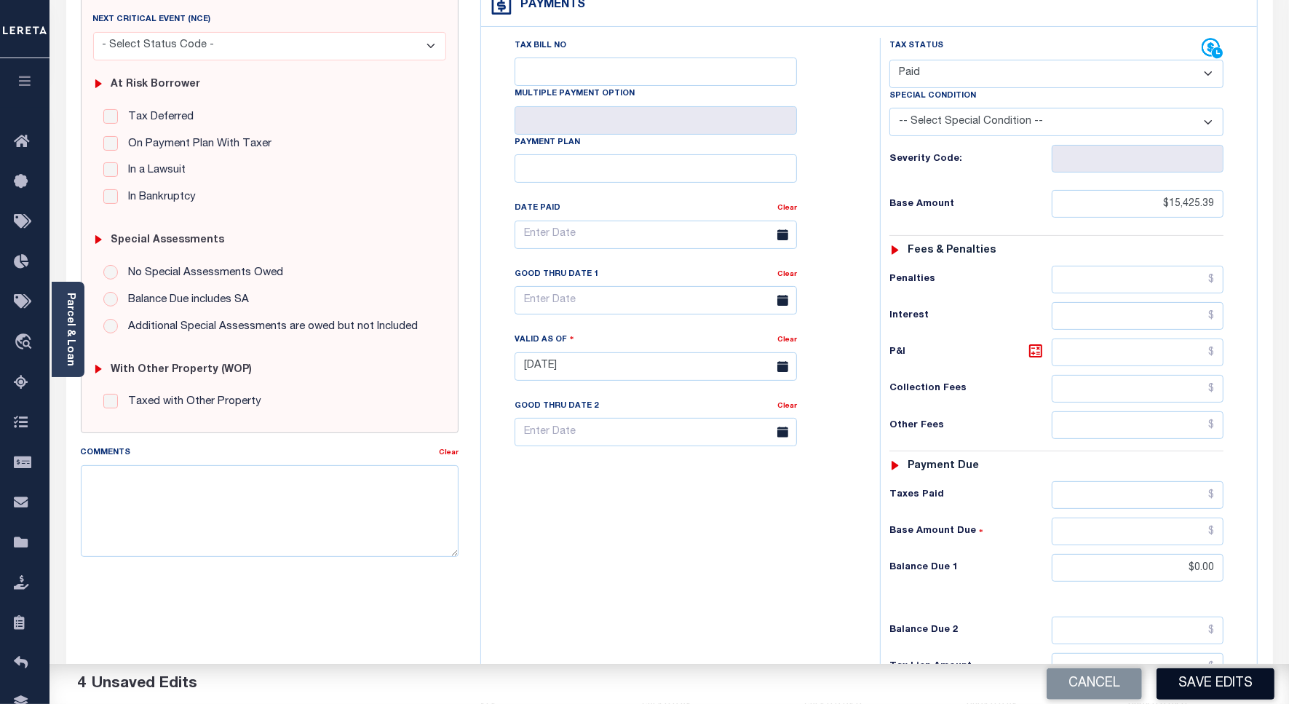
scroll to position [364, 0]
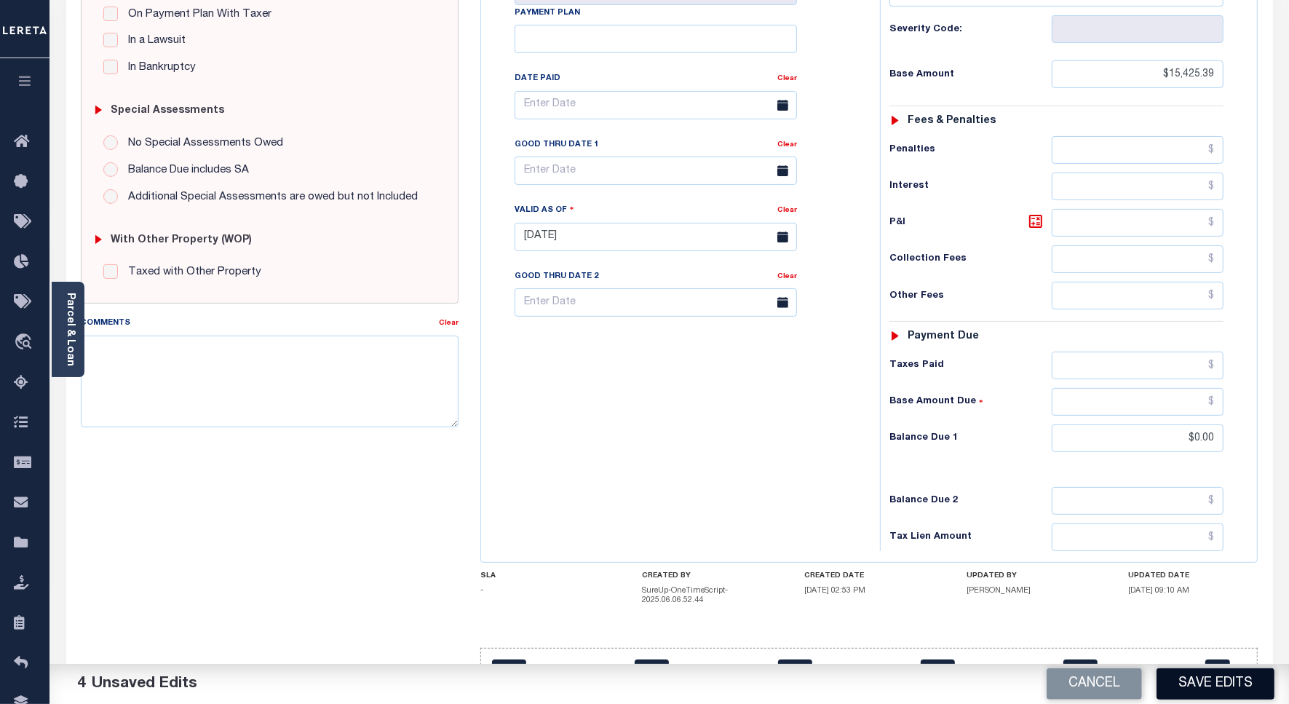
click at [1215, 685] on button "Save Edits" at bounding box center [1215, 683] width 118 height 31
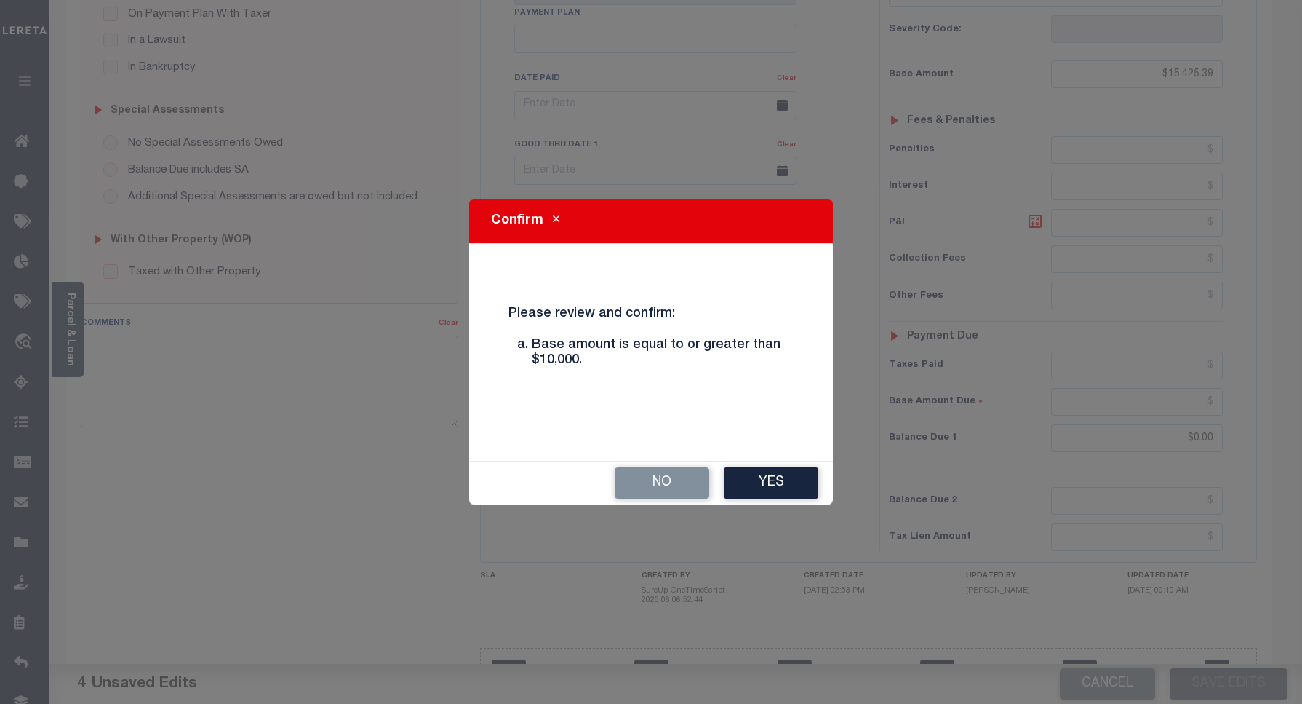
click at [806, 474] on button "Yes" at bounding box center [771, 482] width 95 height 31
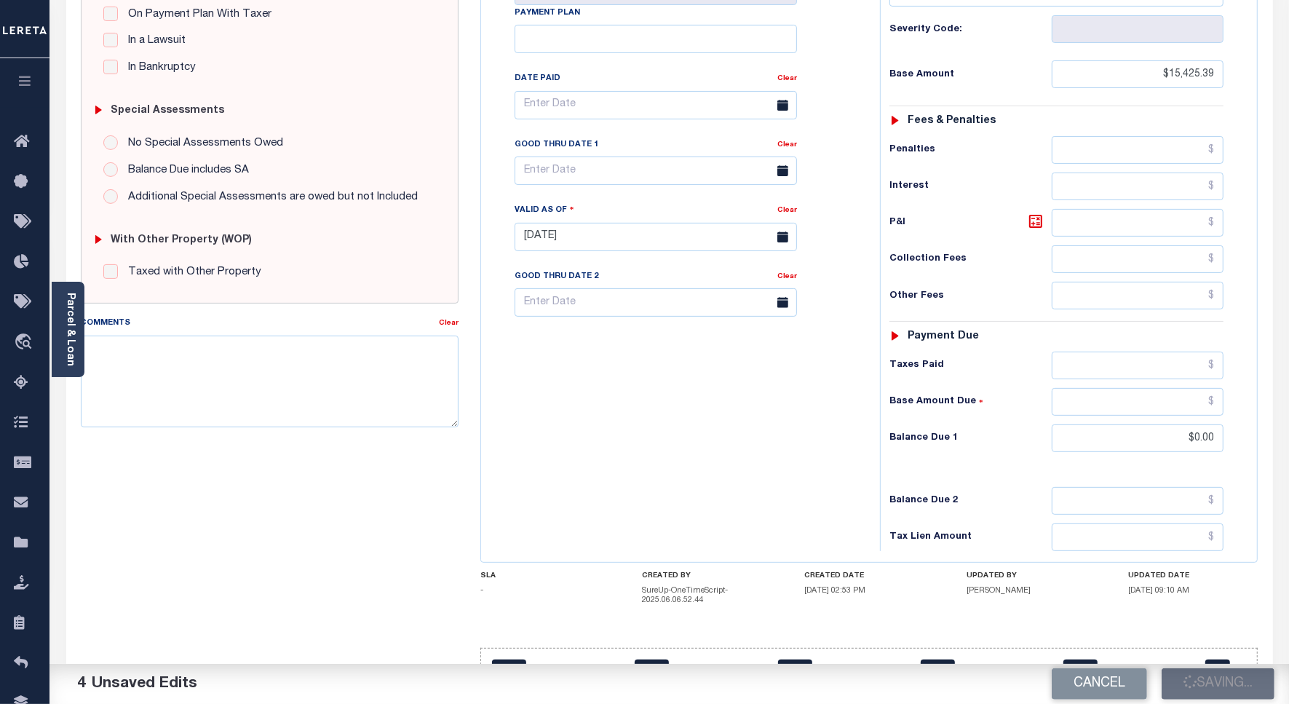
checkbox input "false"
type input "$15,425.39"
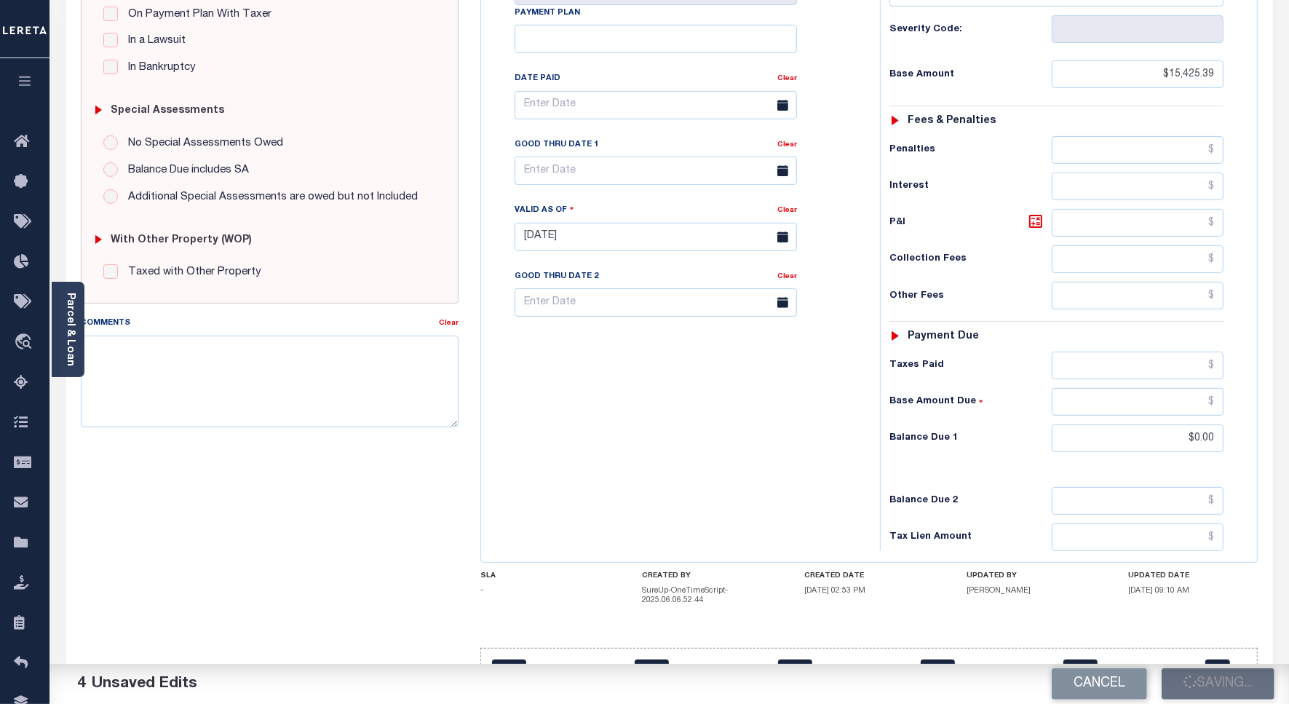
type input "$0"
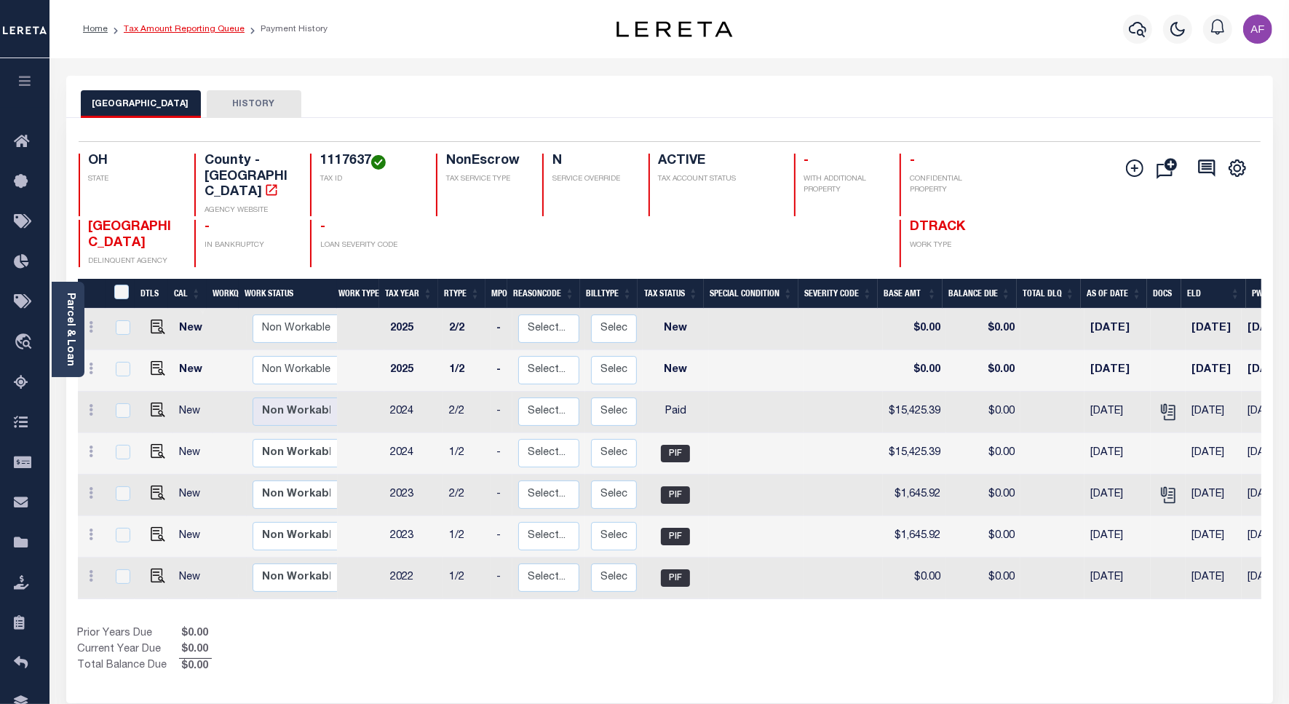
click at [191, 29] on link "Tax Amount Reporting Queue" at bounding box center [184, 29] width 121 height 9
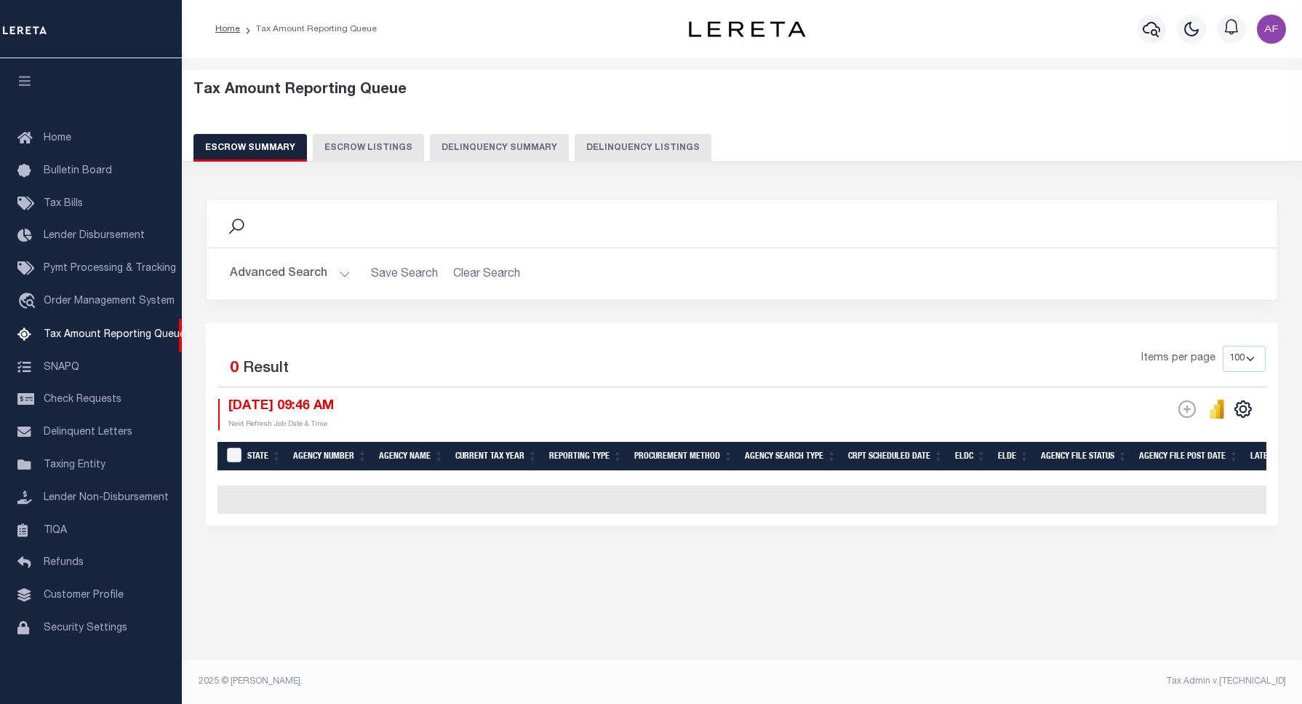
select select "100"
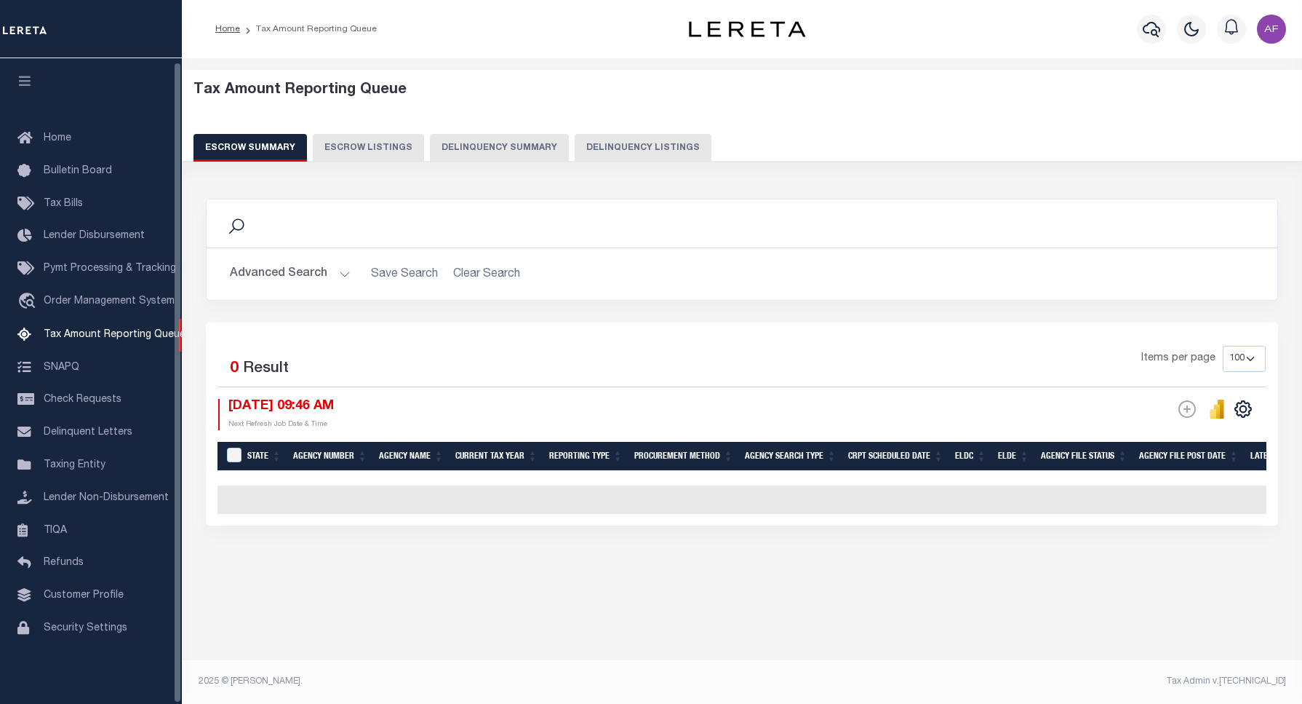
click at [669, 142] on button "Delinquency Listings" at bounding box center [643, 148] width 137 height 28
select select
select select "100"
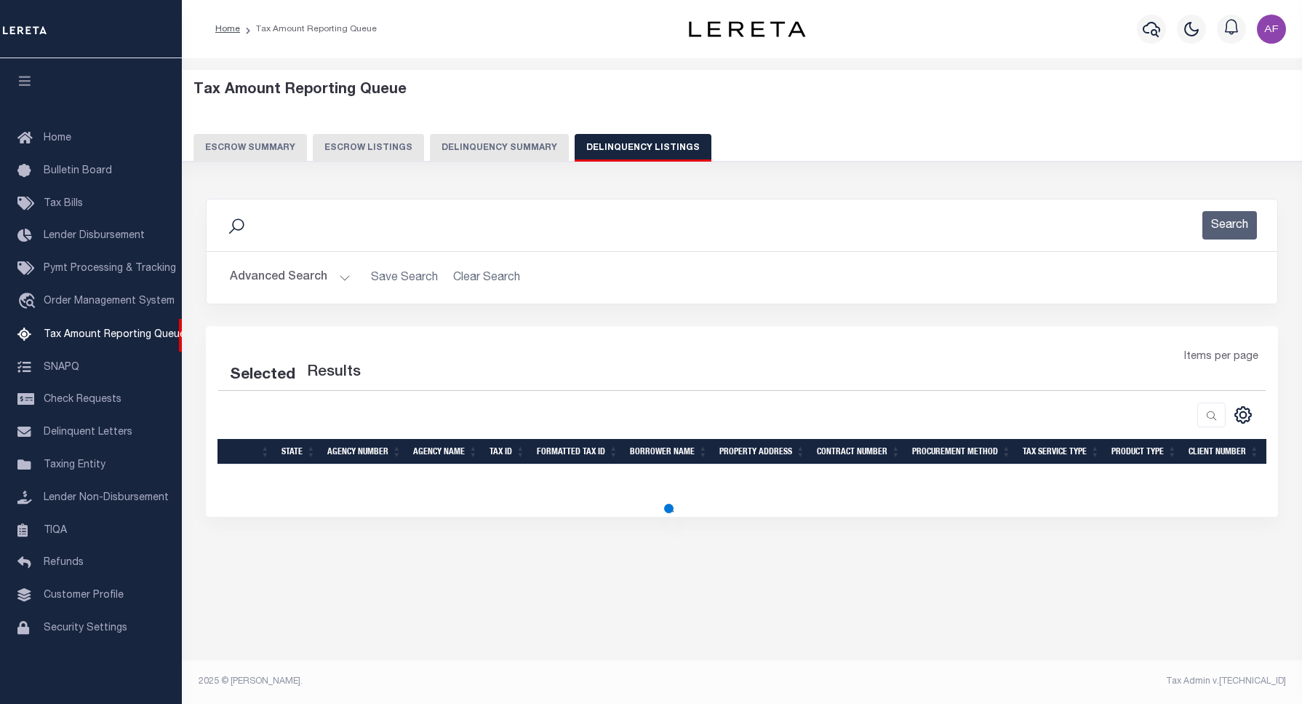
select select "100"
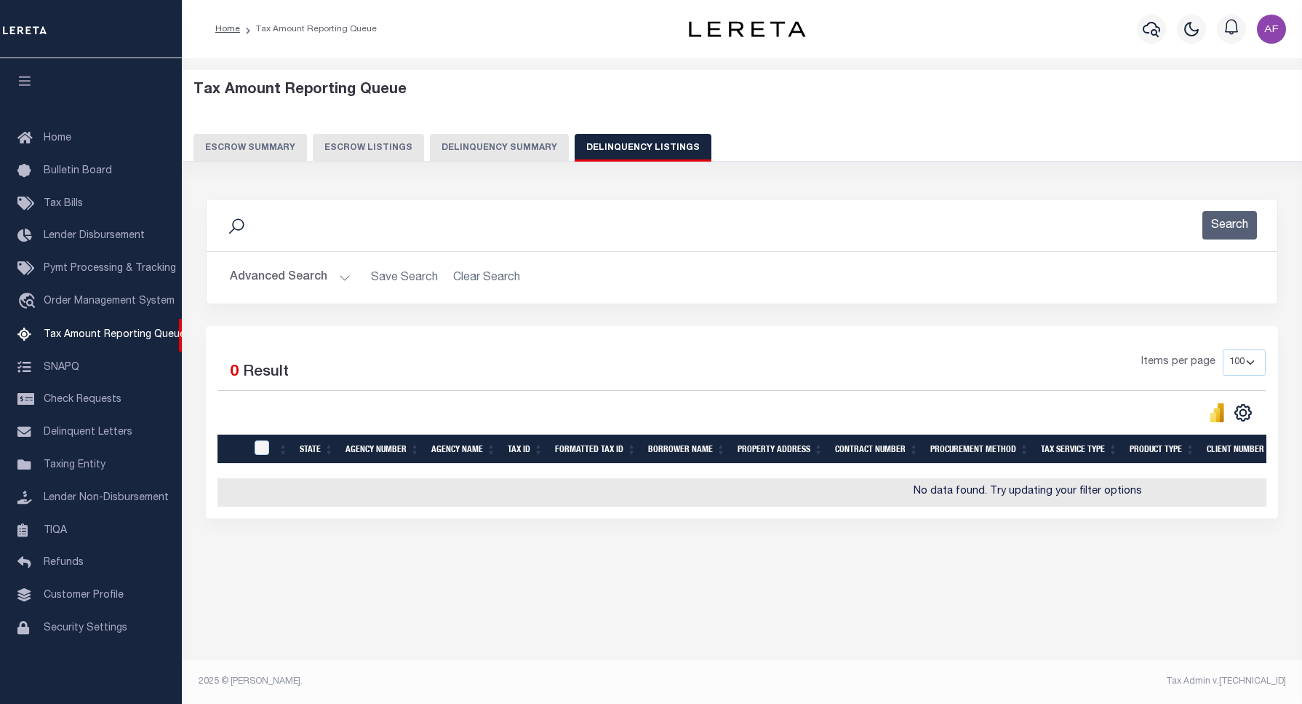
click at [303, 271] on button "Advanced Search" at bounding box center [290, 277] width 121 height 28
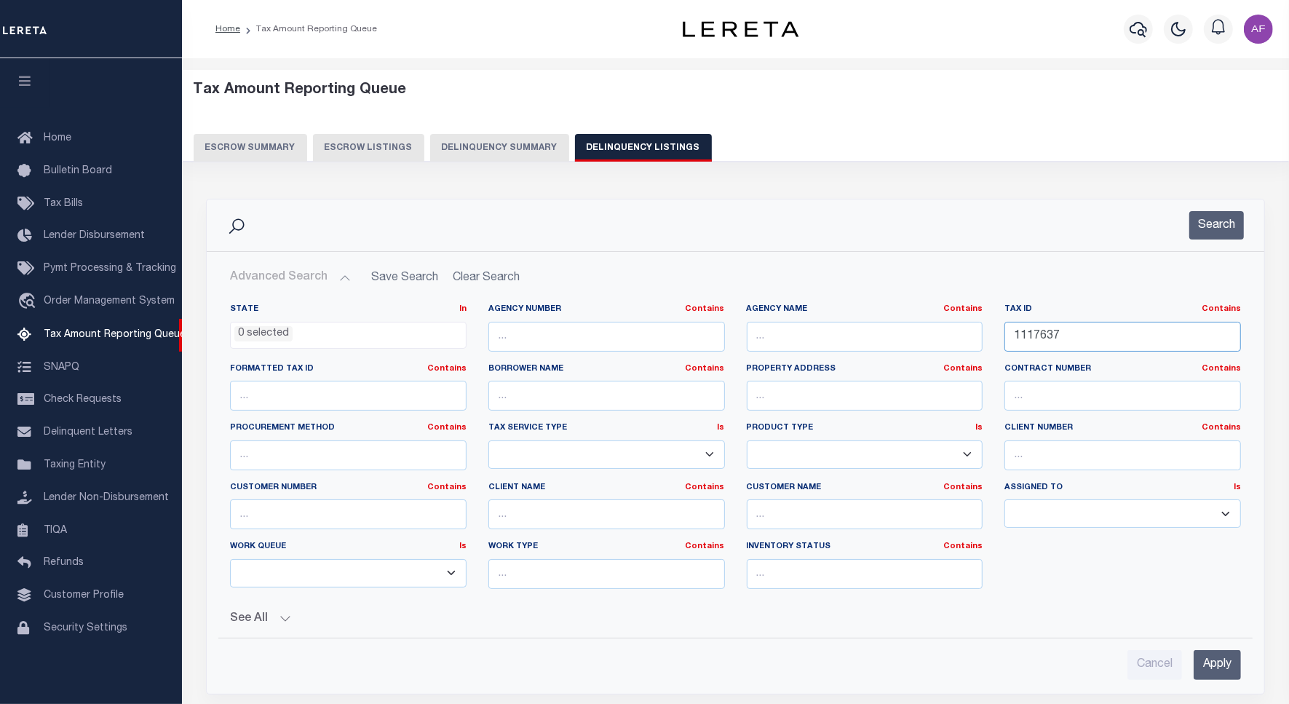
click at [1046, 332] on input "1117637" at bounding box center [1122, 337] width 236 height 30
paste input "45"
type input "1117645"
click at [1226, 226] on button "Search" at bounding box center [1216, 225] width 55 height 28
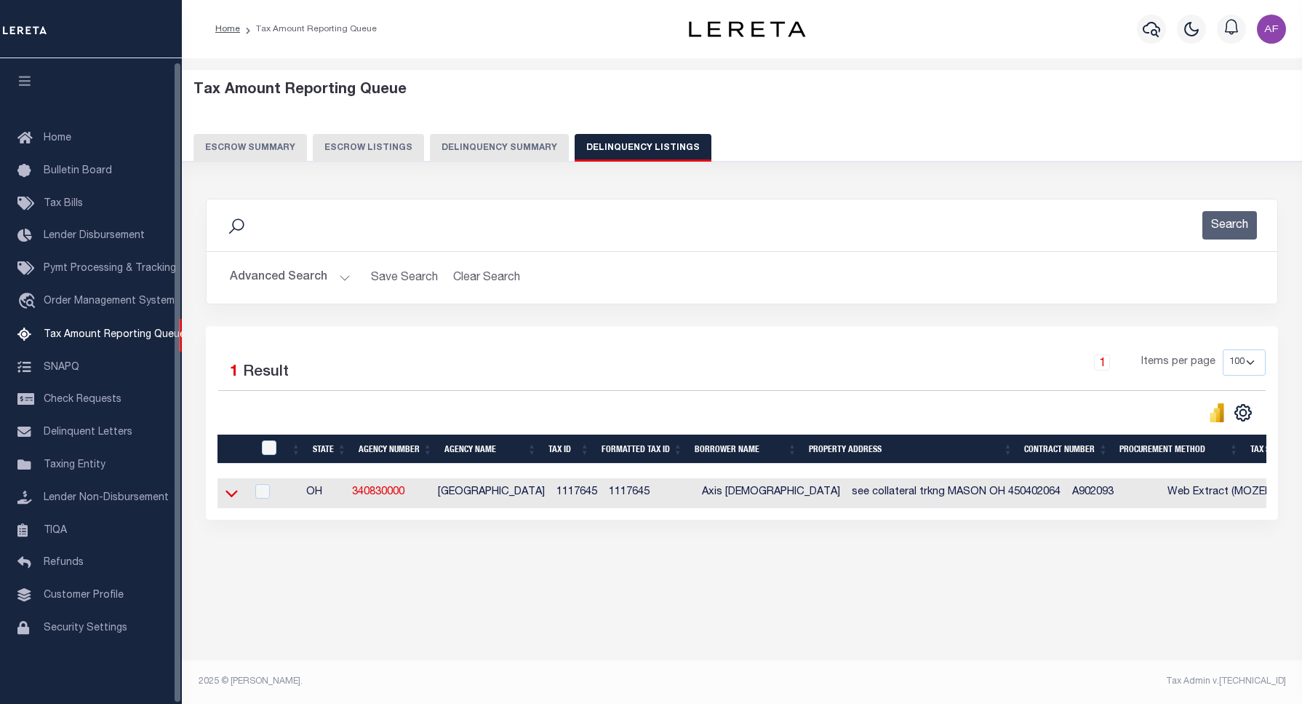
click at [226, 500] on icon at bounding box center [232, 492] width 12 height 15
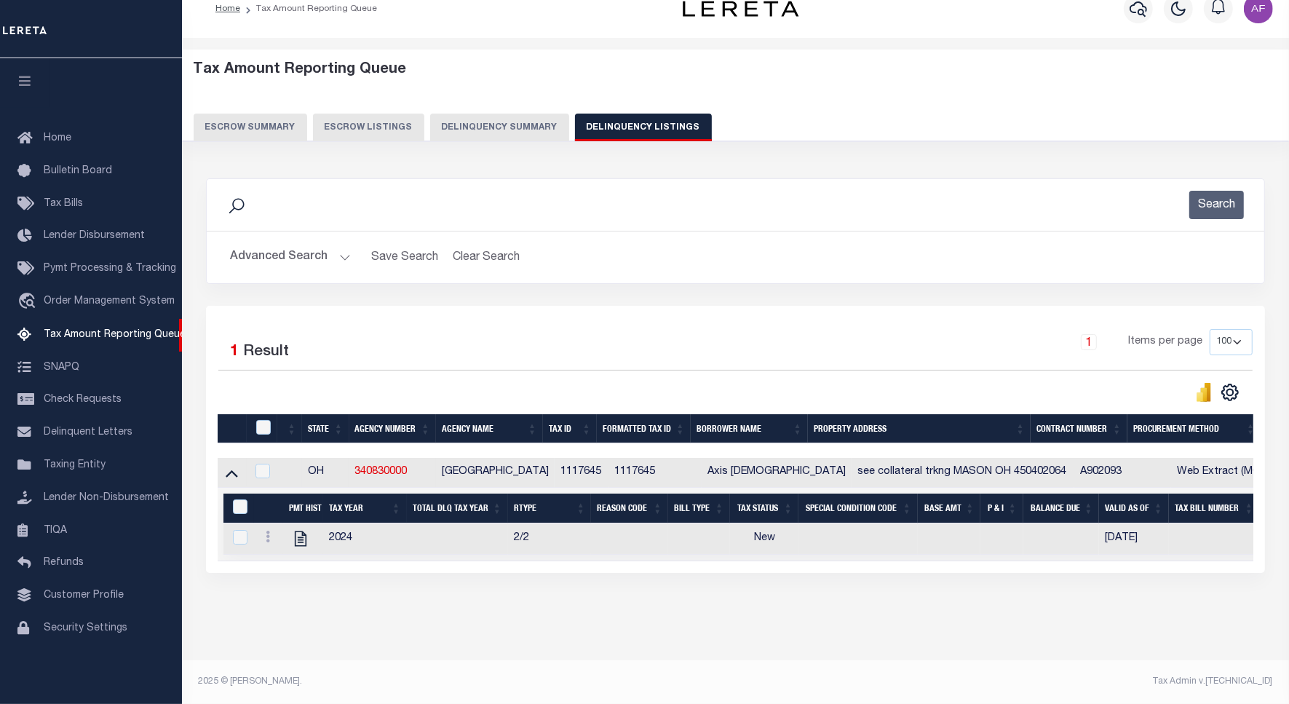
scroll to position [35, 0]
click at [299, 531] on icon "" at bounding box center [300, 538] width 12 height 15
checkbox input "true"
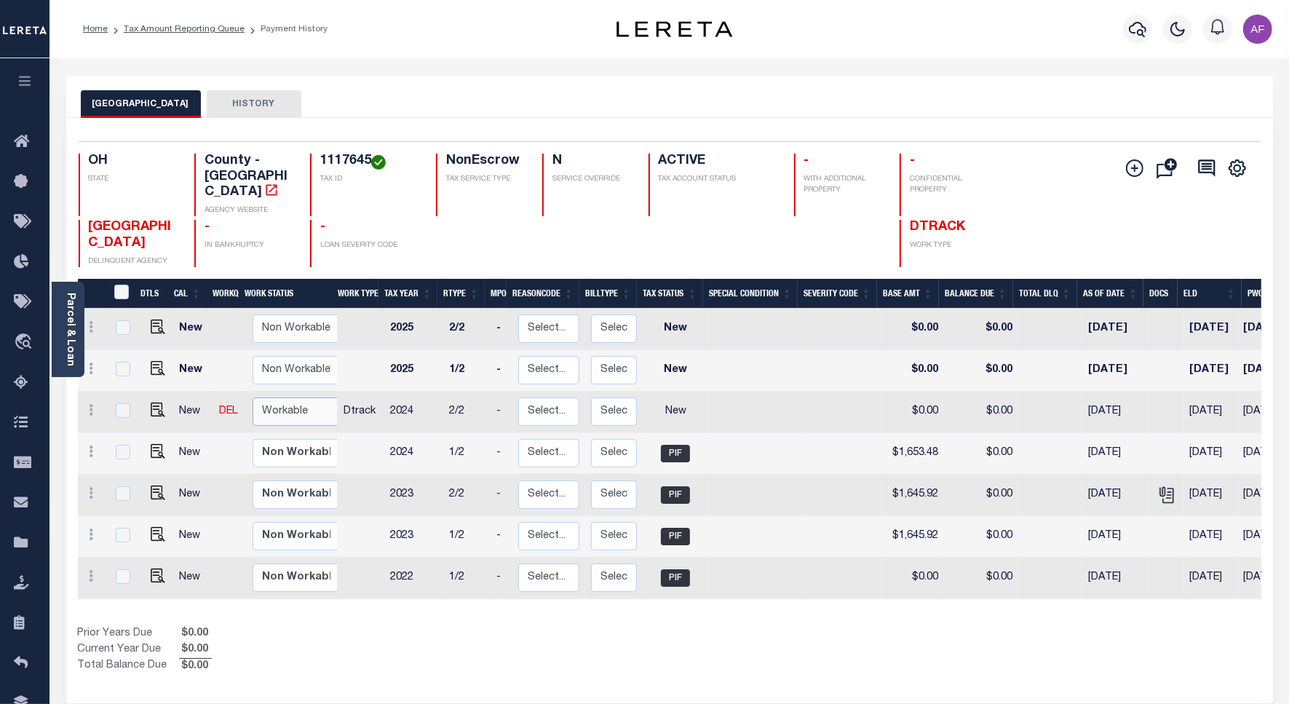
click at [271, 397] on select "Non Workable Workable" at bounding box center [295, 411] width 87 height 28
checkbox input "true"
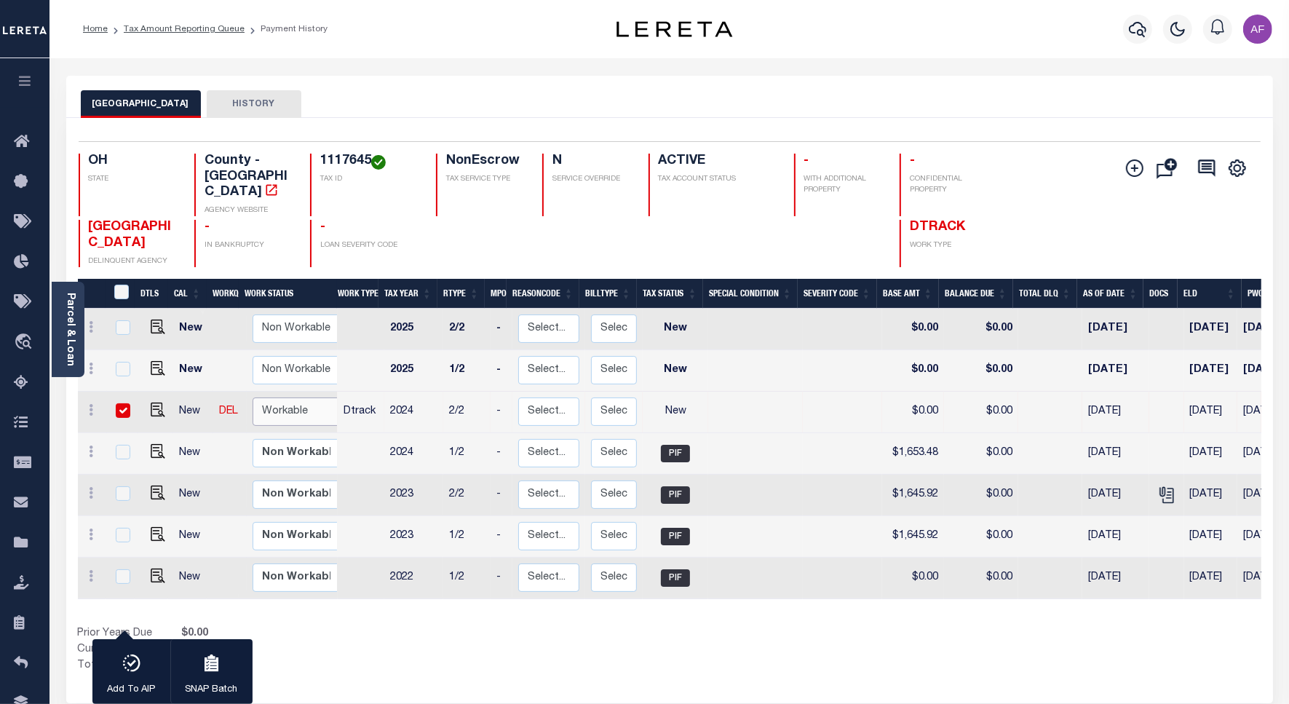
select select "true"
click at [252, 397] on select "Non Workable Workable" at bounding box center [295, 411] width 87 height 28
checkbox input "false"
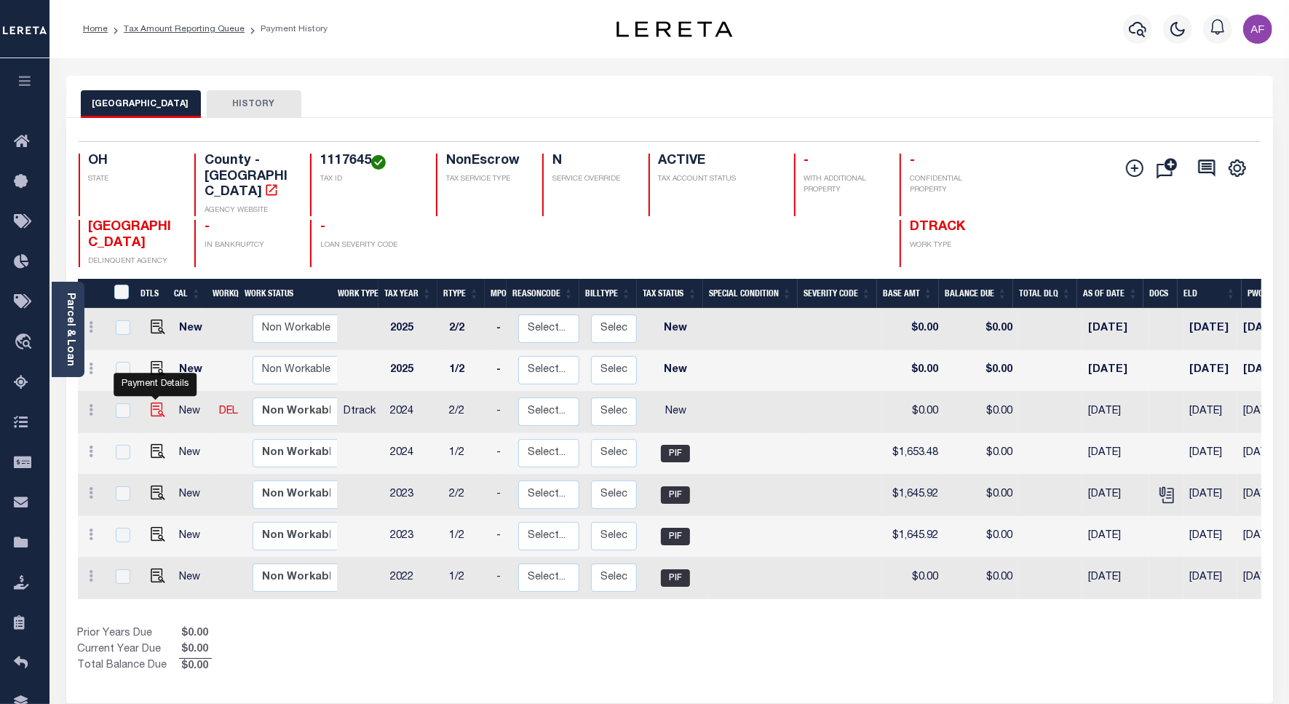
click at [157, 402] on img "" at bounding box center [158, 409] width 15 height 15
checkbox input "true"
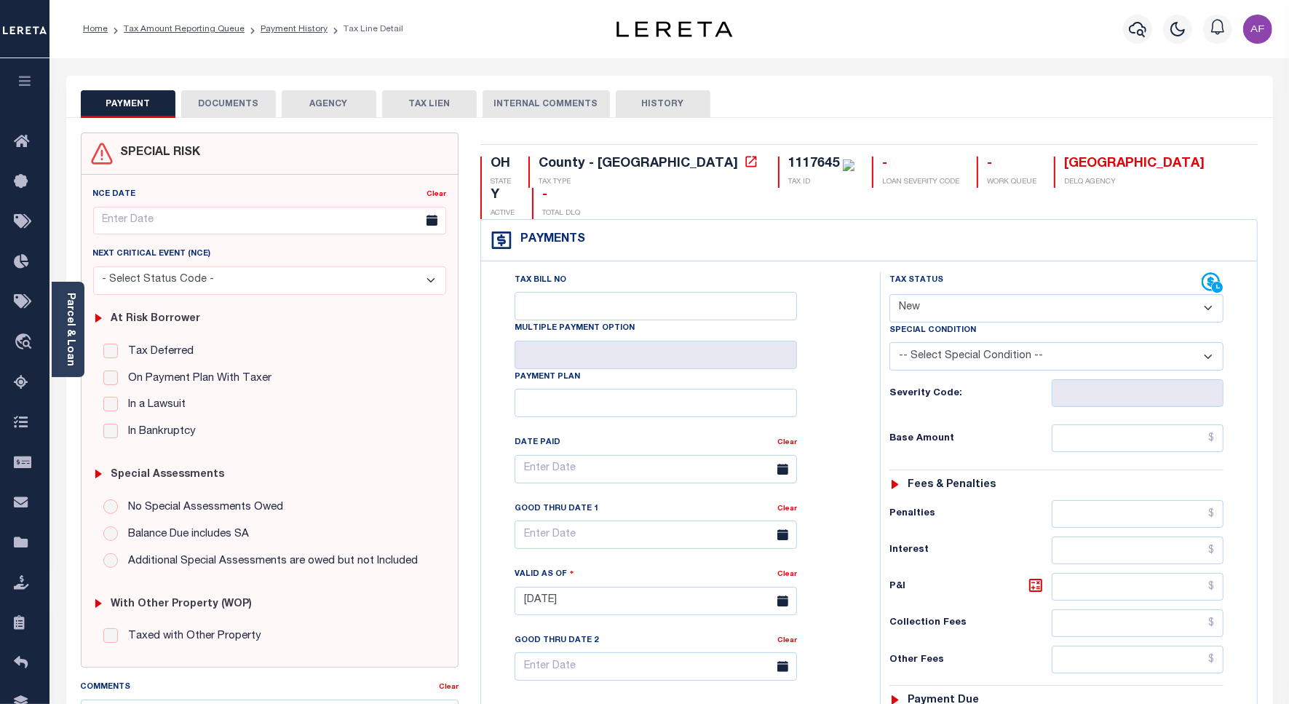
click at [994, 294] on select "- Select Status Code - Open Due/Unpaid Paid Incomplete No Tax Due Internal Refu…" at bounding box center [1056, 308] width 334 height 28
select select "PYD"
click at [889, 294] on select "- Select Status Code - Open Due/Unpaid Paid Incomplete No Tax Due Internal Refu…" at bounding box center [1056, 308] width 334 height 28
type input "[DATE]"
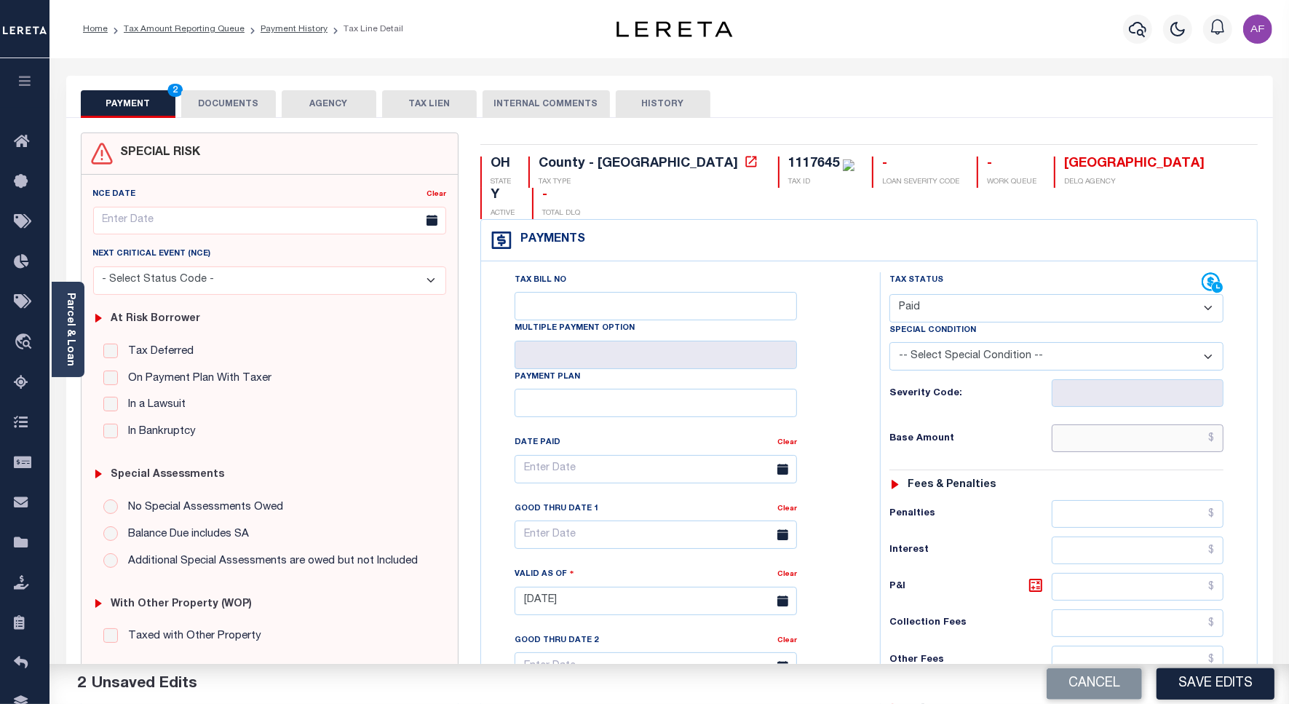
click at [1186, 424] on input "text" at bounding box center [1137, 438] width 172 height 28
paste input "1,653.48"
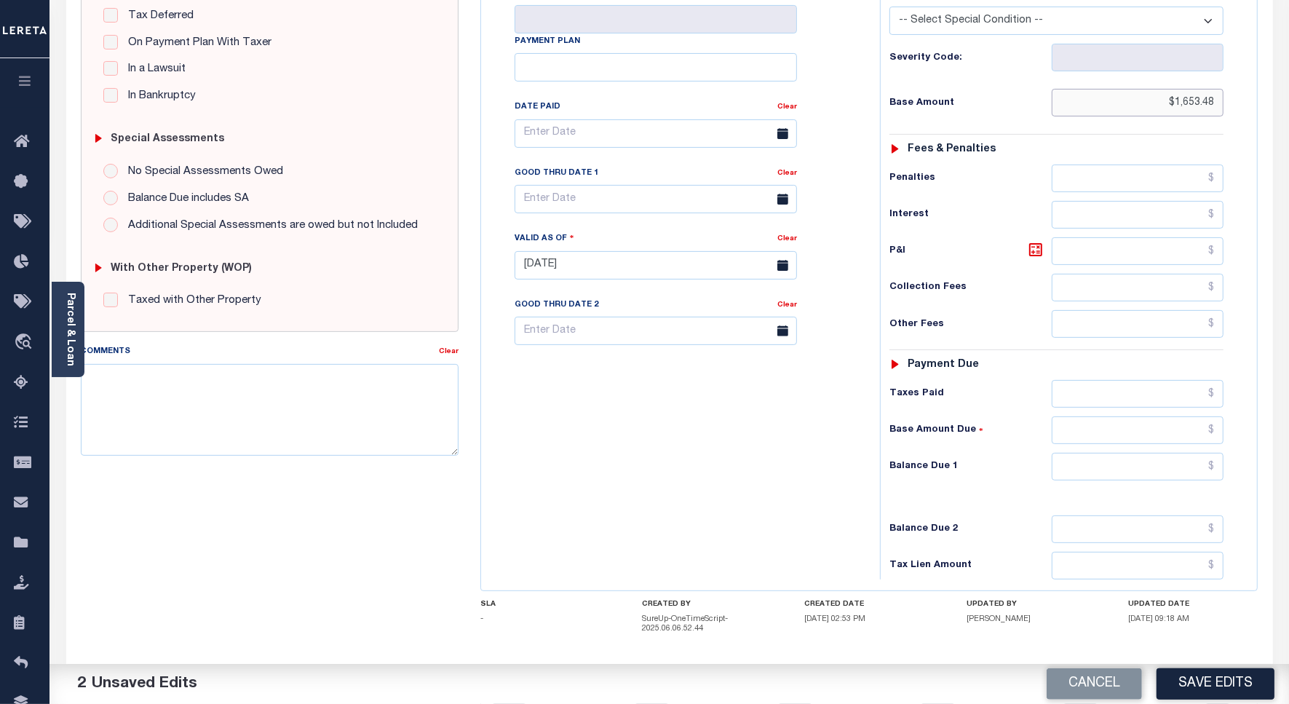
scroll to position [383, 0]
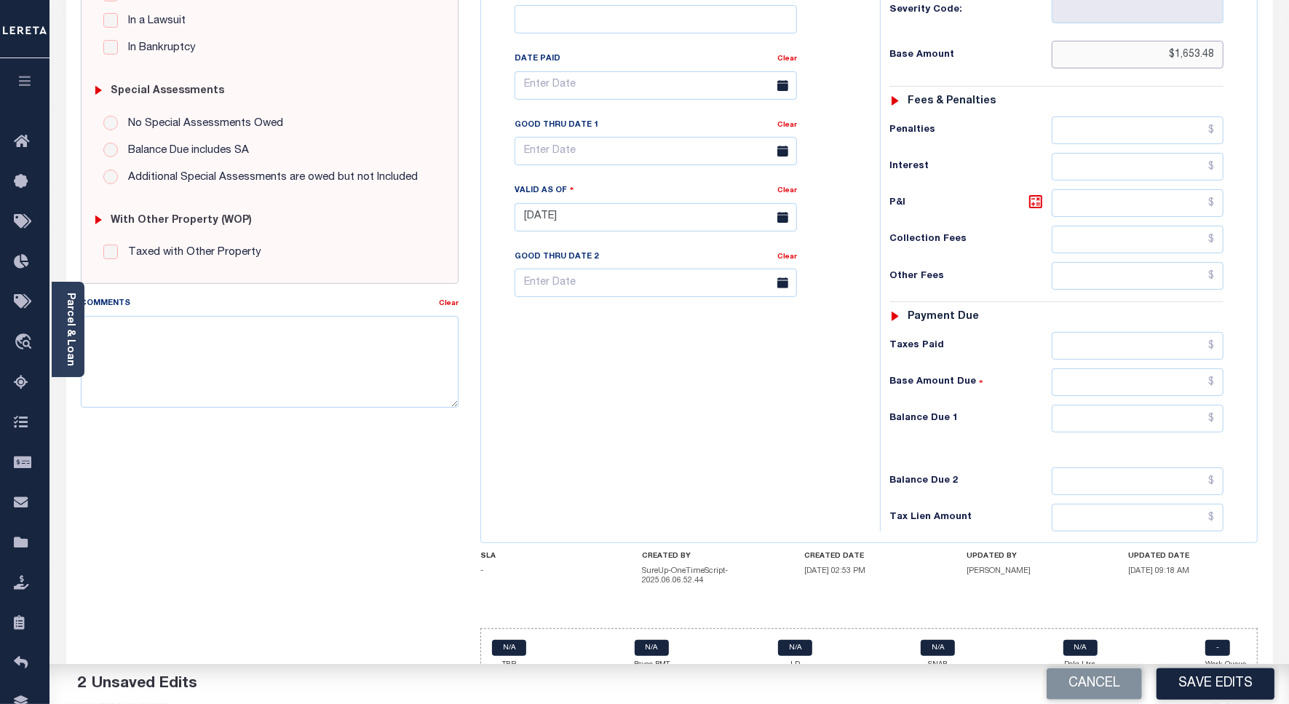
type input "$1,653.48"
click at [1173, 405] on input "text" at bounding box center [1137, 419] width 172 height 28
type input "$0.00"
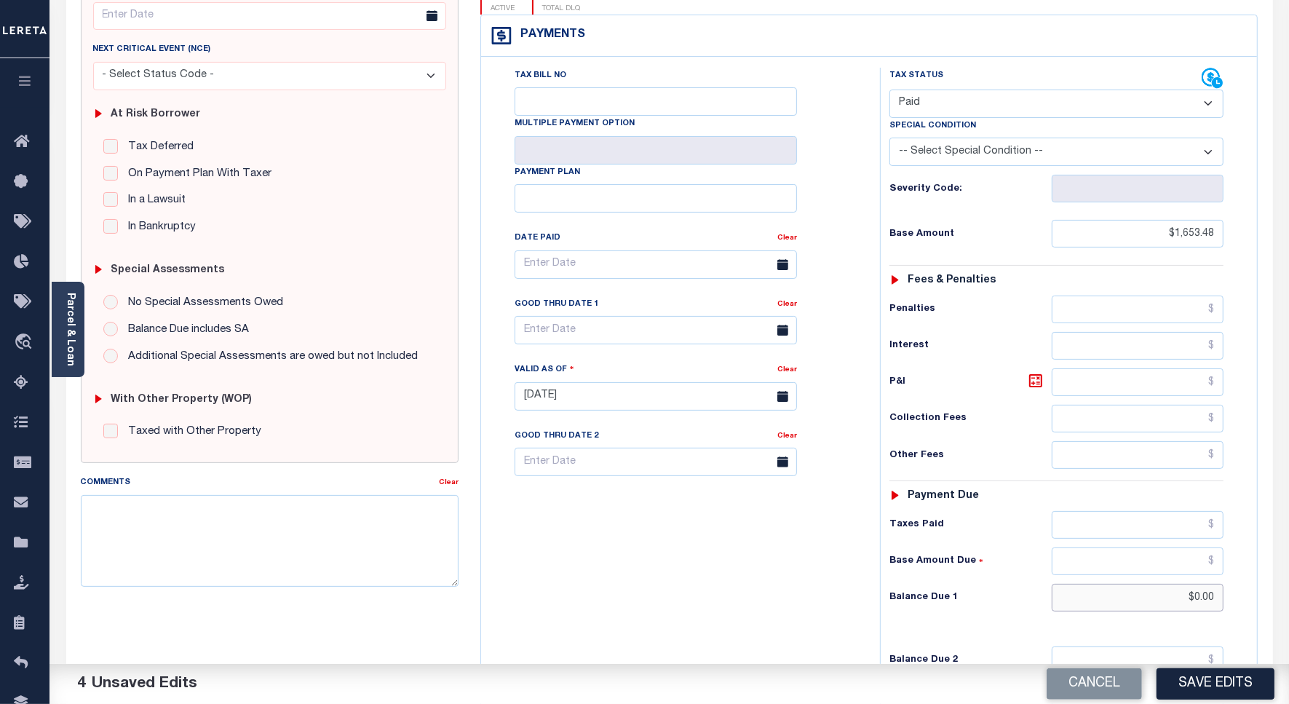
scroll to position [0, 0]
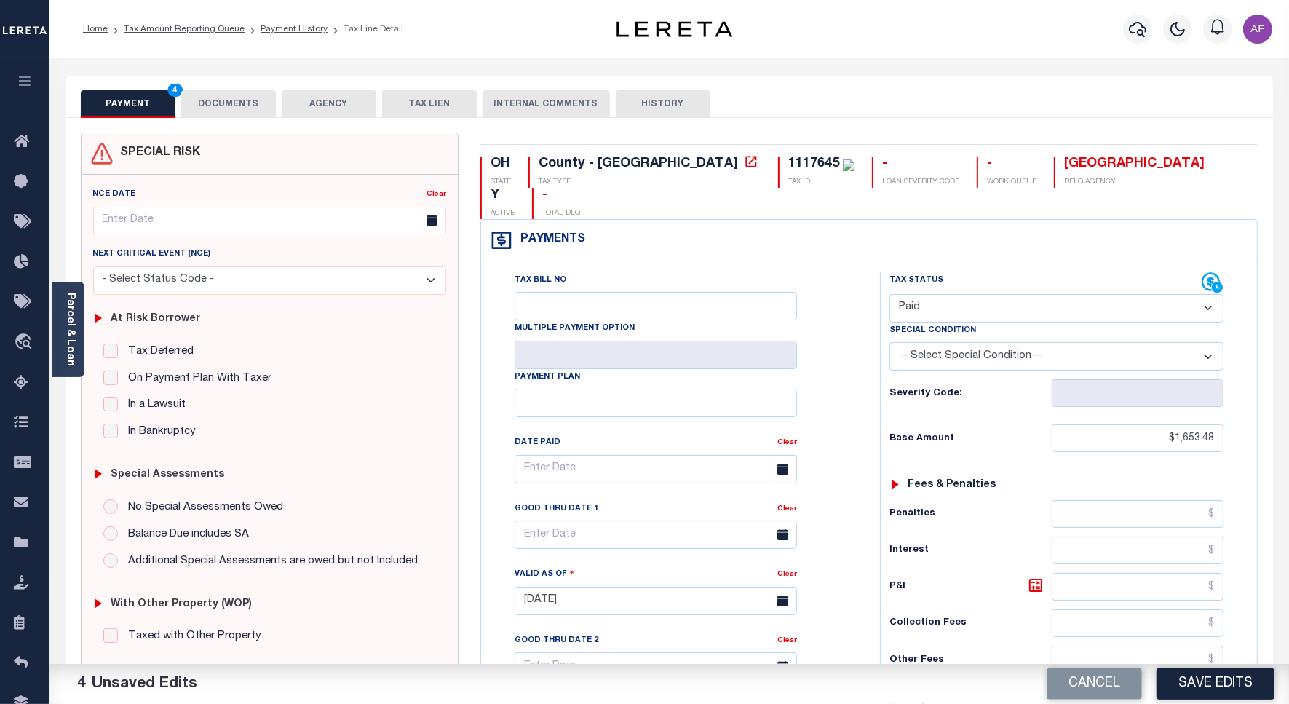
click at [231, 91] on button "DOCUMENTS" at bounding box center [228, 104] width 95 height 28
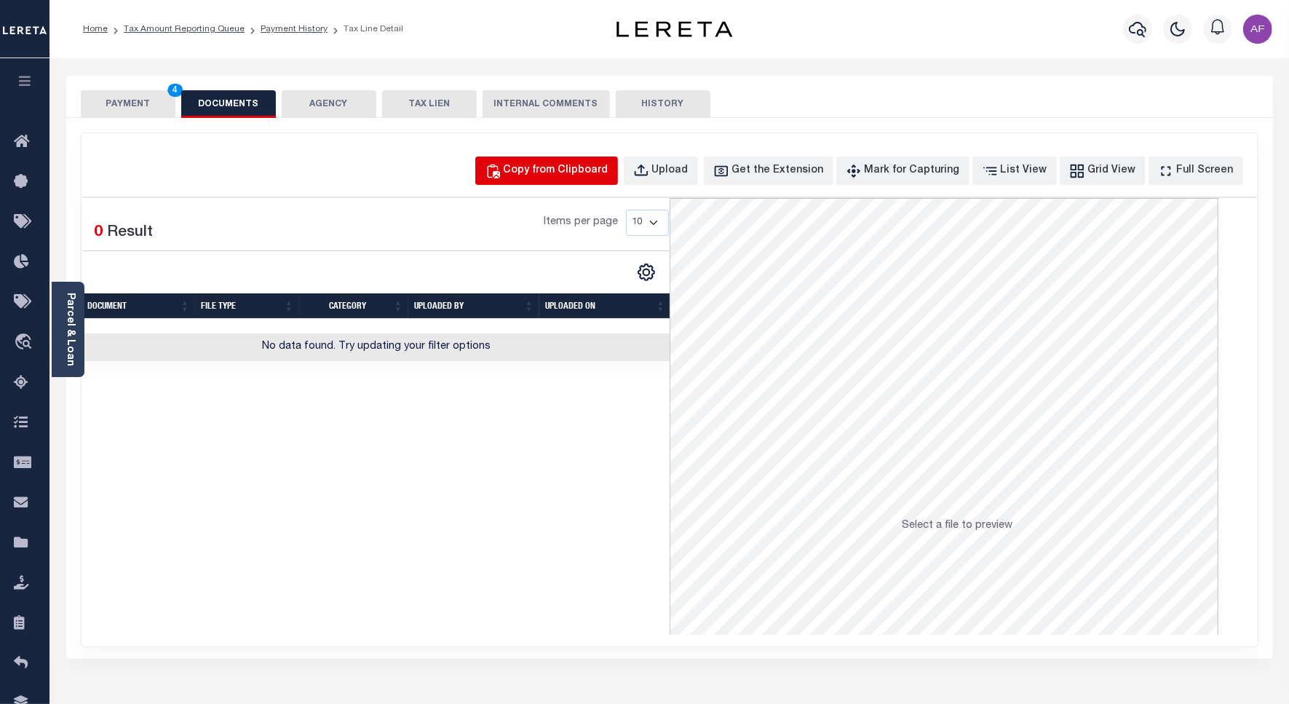
click at [576, 165] on div "Copy from Clipboard" at bounding box center [555, 171] width 105 height 16
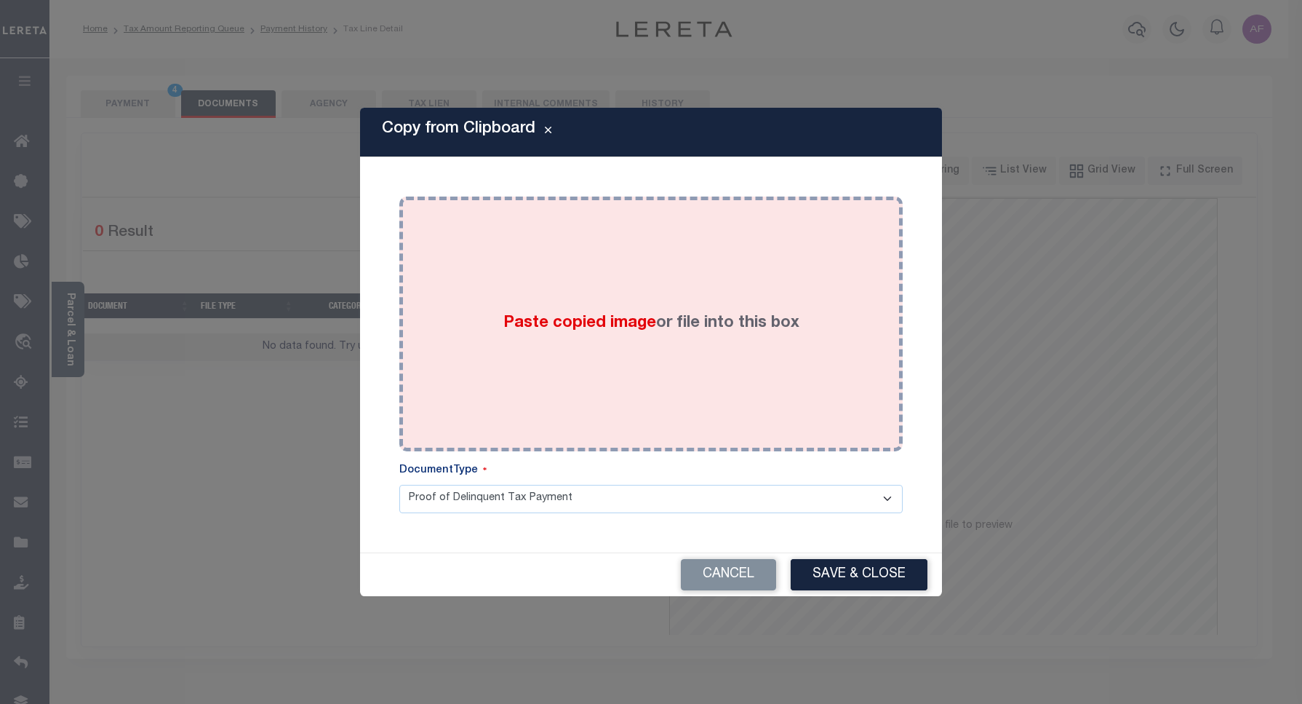
click at [651, 263] on div "Paste copied image or file into this box" at bounding box center [651, 323] width 482 height 233
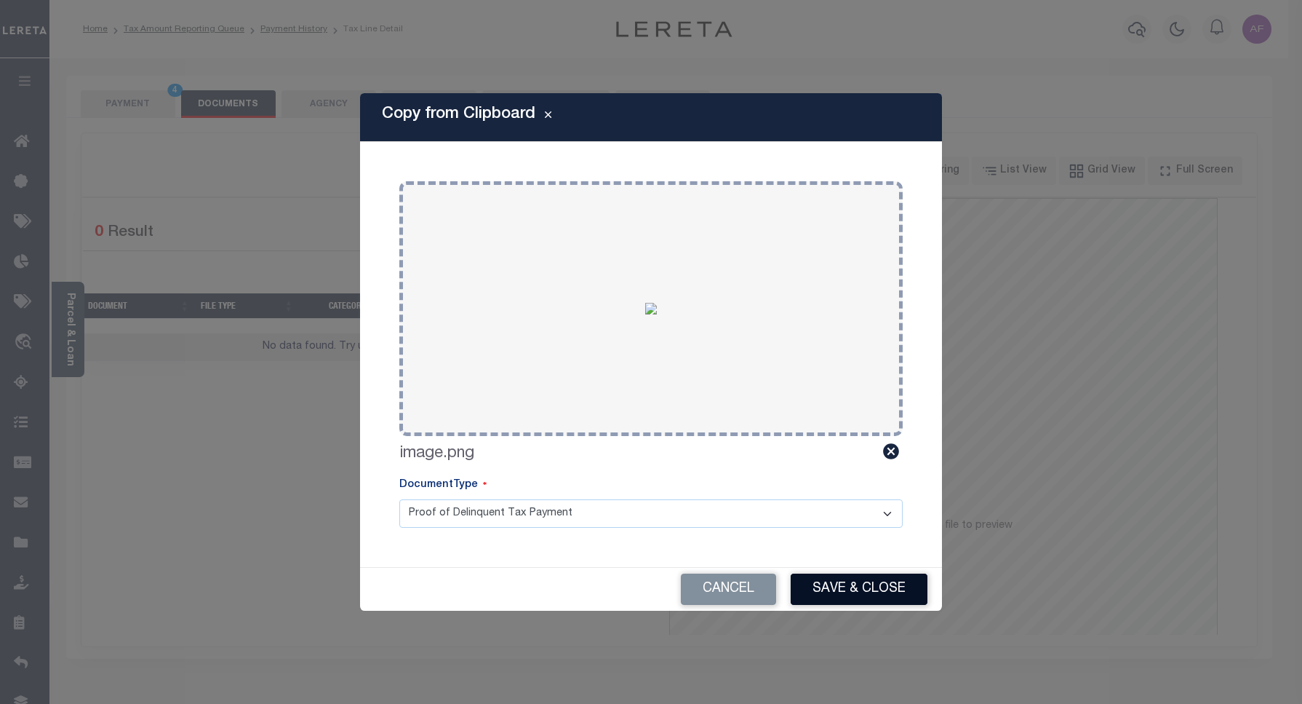
click at [857, 583] on button "Save & Close" at bounding box center [859, 588] width 137 height 31
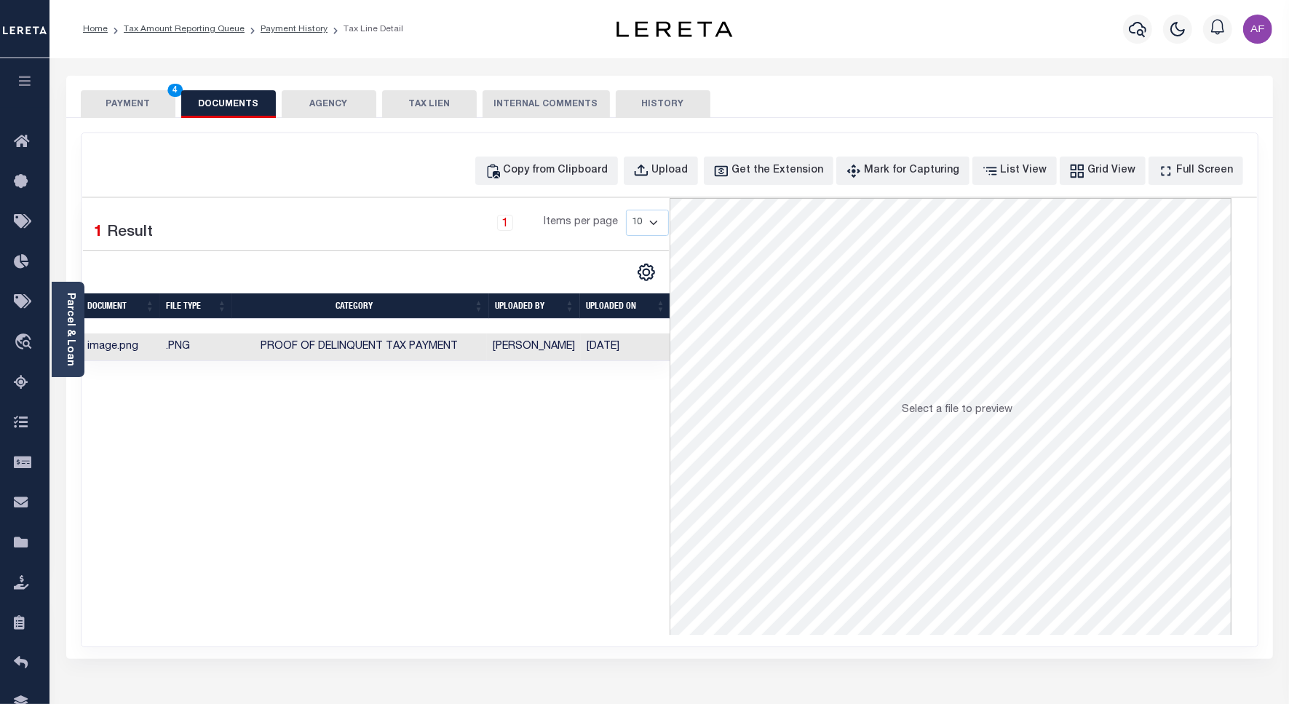
click at [121, 86] on div "PAYMENT 4 DOCUMENTS AGENCY DELINQUENT PAYEE TAX LIEN" at bounding box center [669, 97] width 1206 height 42
click at [117, 106] on button "PAYMENT 4" at bounding box center [128, 104] width 95 height 28
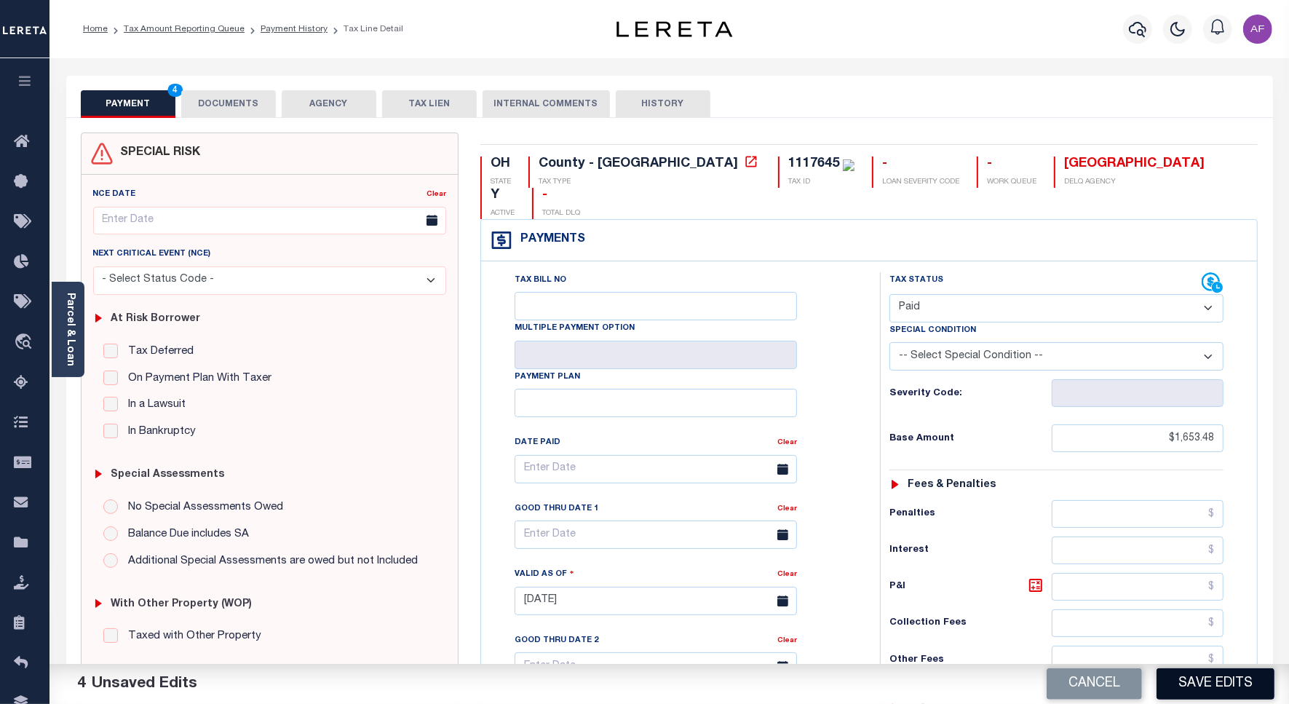
click at [1199, 684] on button "Save Edits" at bounding box center [1215, 683] width 118 height 31
checkbox input "false"
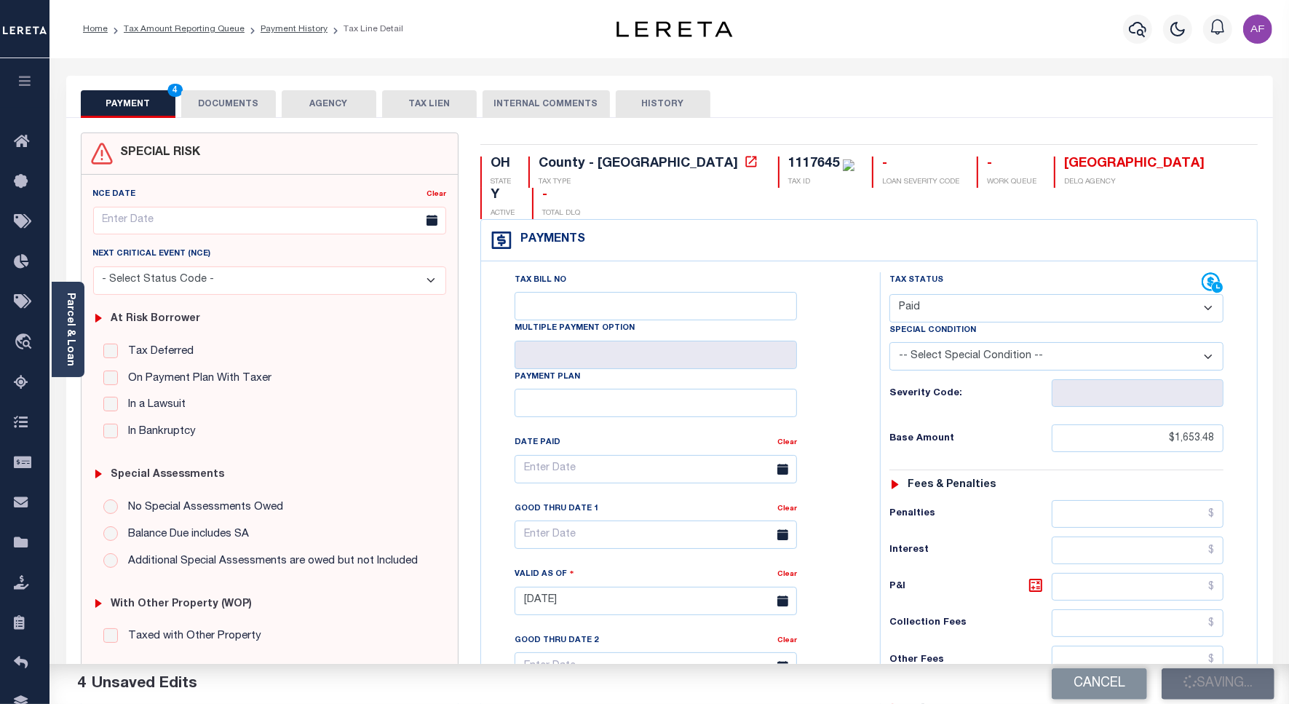
type input "$1,653.48"
type input "$0"
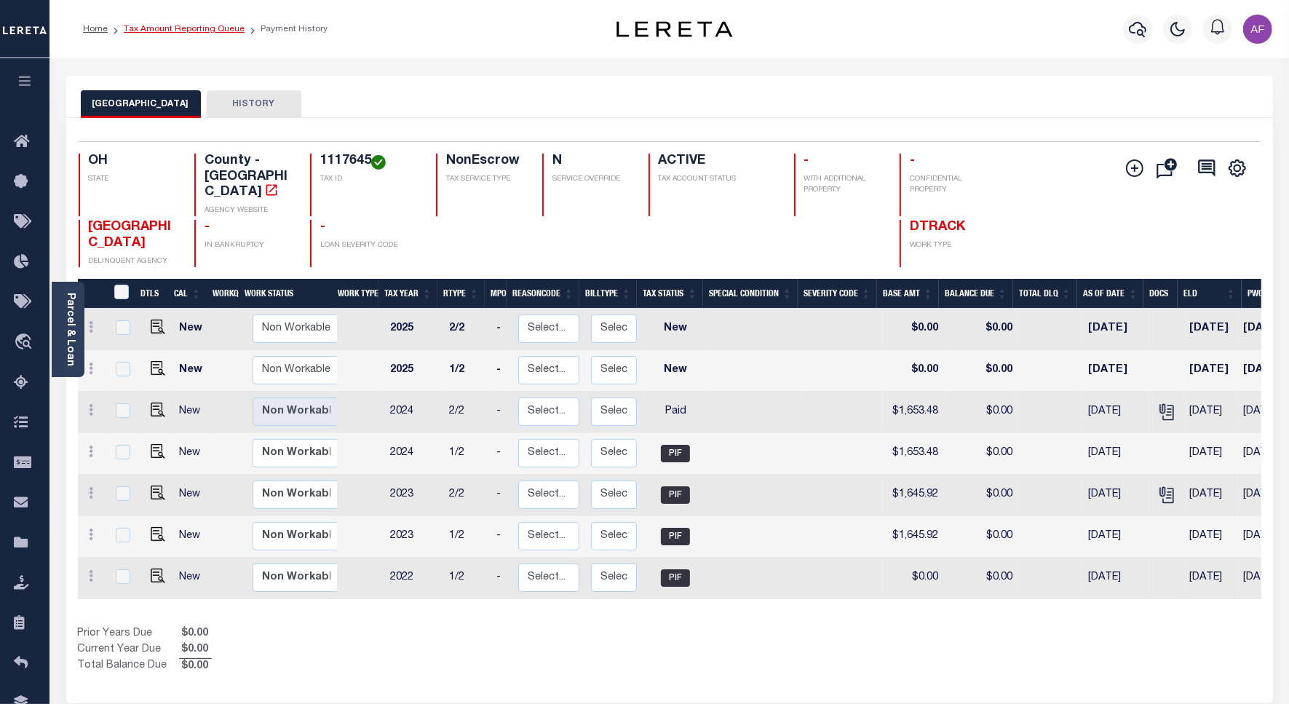
click at [171, 31] on link "Tax Amount Reporting Queue" at bounding box center [184, 29] width 121 height 9
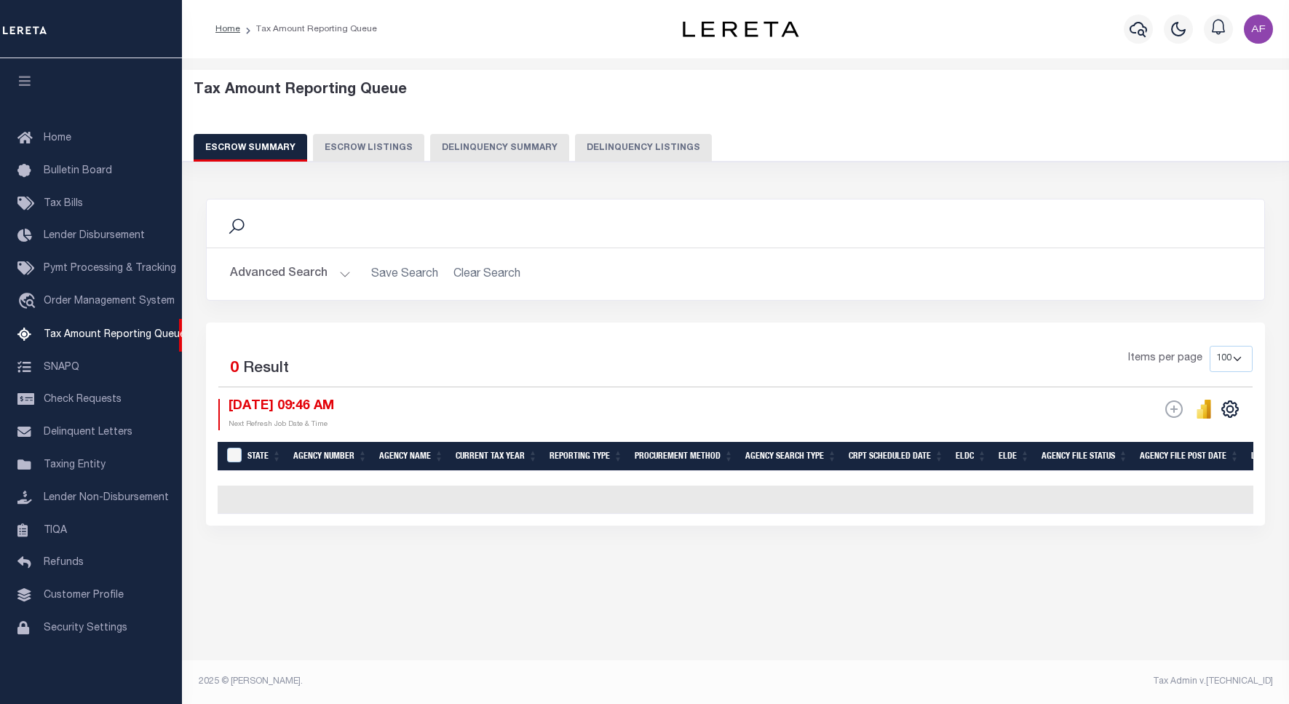
select select "100"
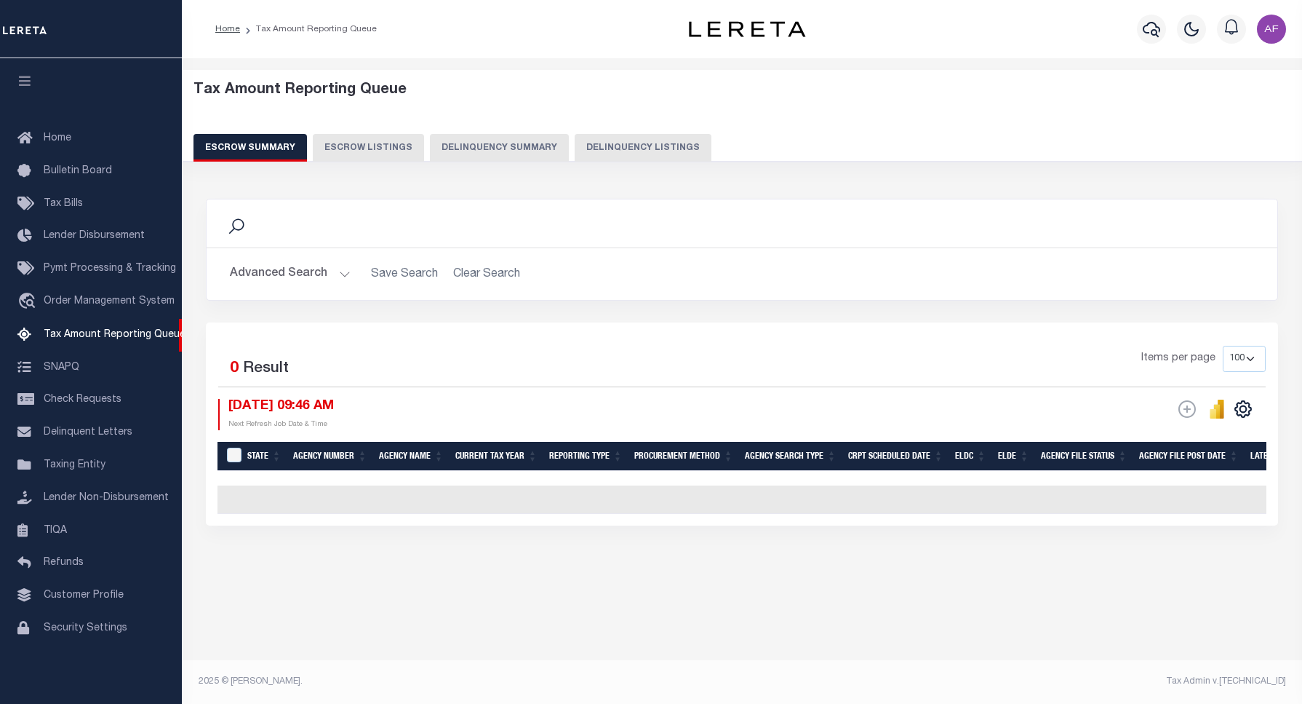
click at [632, 142] on button "Delinquency Listings" at bounding box center [643, 148] width 137 height 28
select select "100"
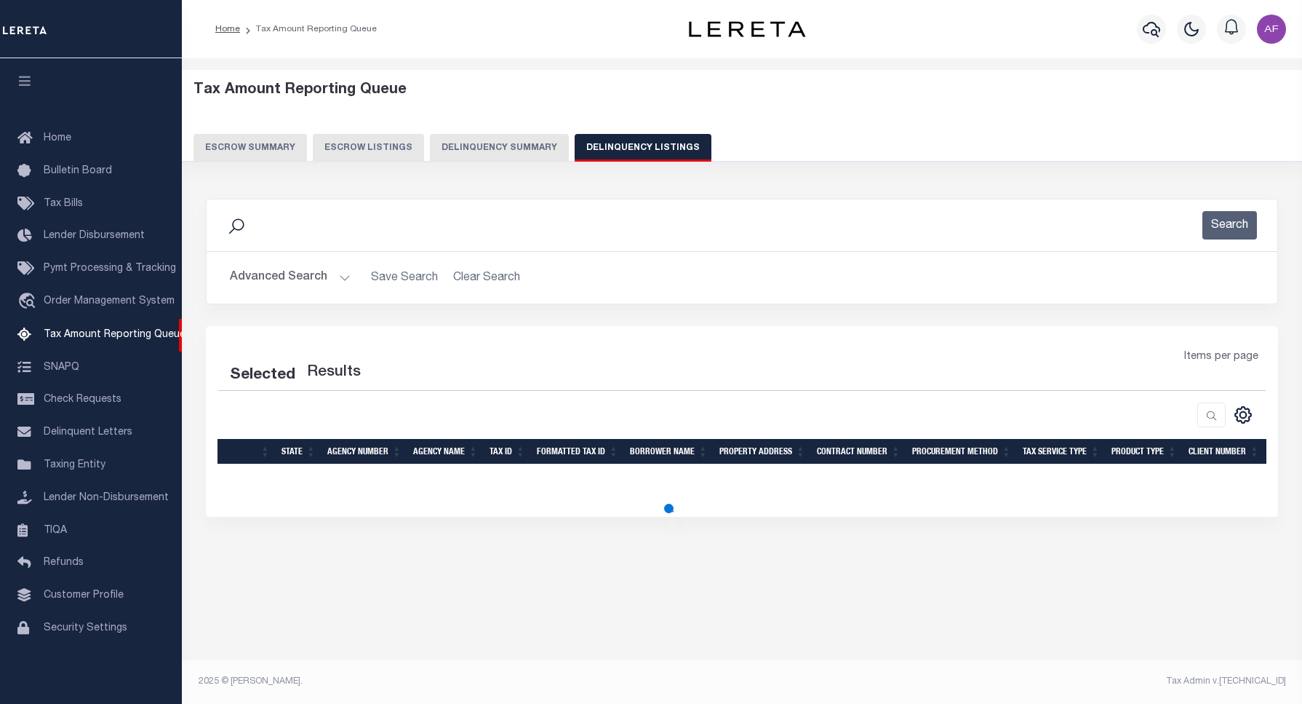
select select "100"
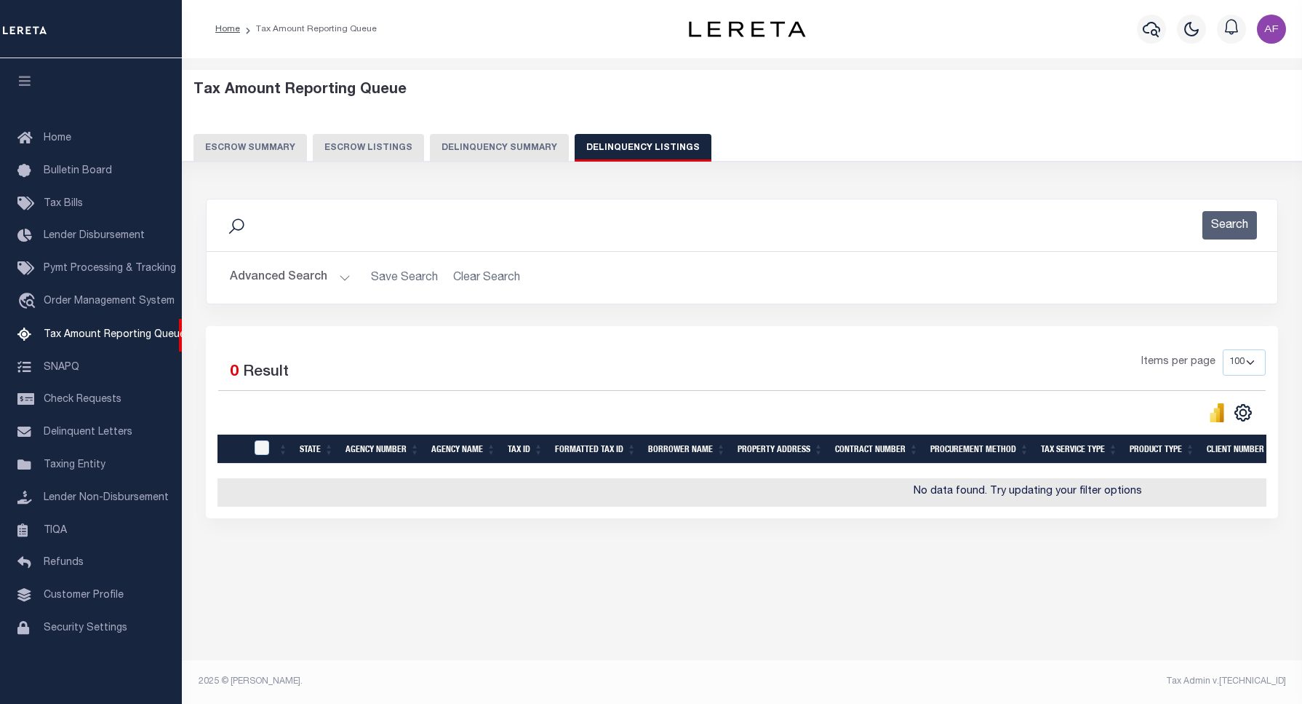
click at [289, 274] on button "Advanced Search" at bounding box center [290, 277] width 121 height 28
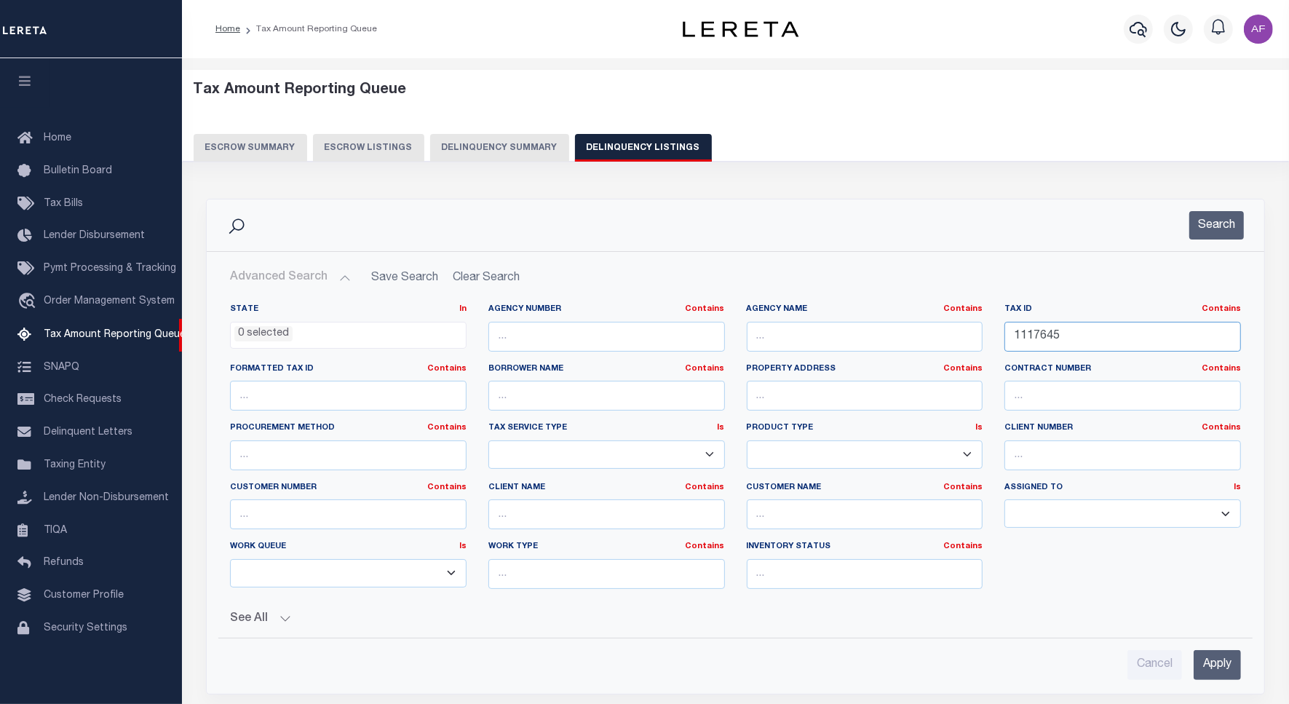
click at [1043, 335] on input "1117645" at bounding box center [1122, 337] width 236 height 30
paste input "0552872"
type input "0552872"
click at [1214, 219] on button "Search" at bounding box center [1216, 225] width 55 height 28
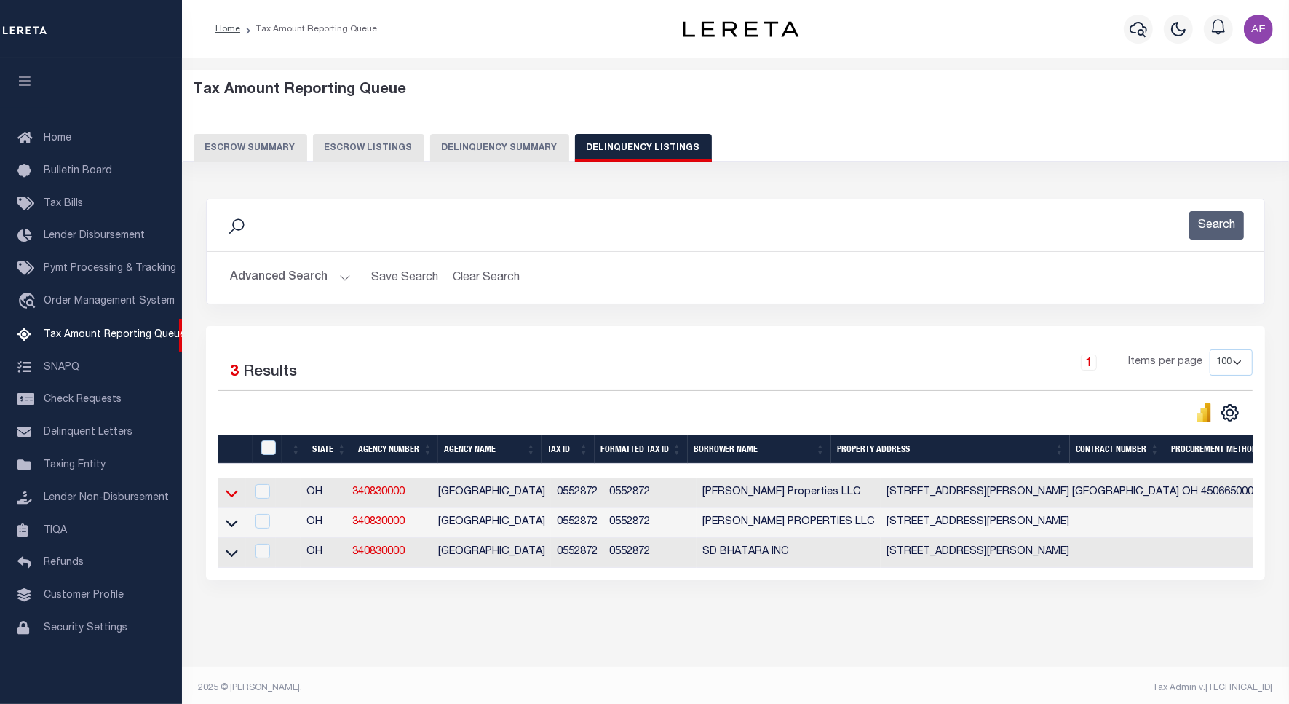
click at [230, 492] on icon at bounding box center [232, 492] width 12 height 15
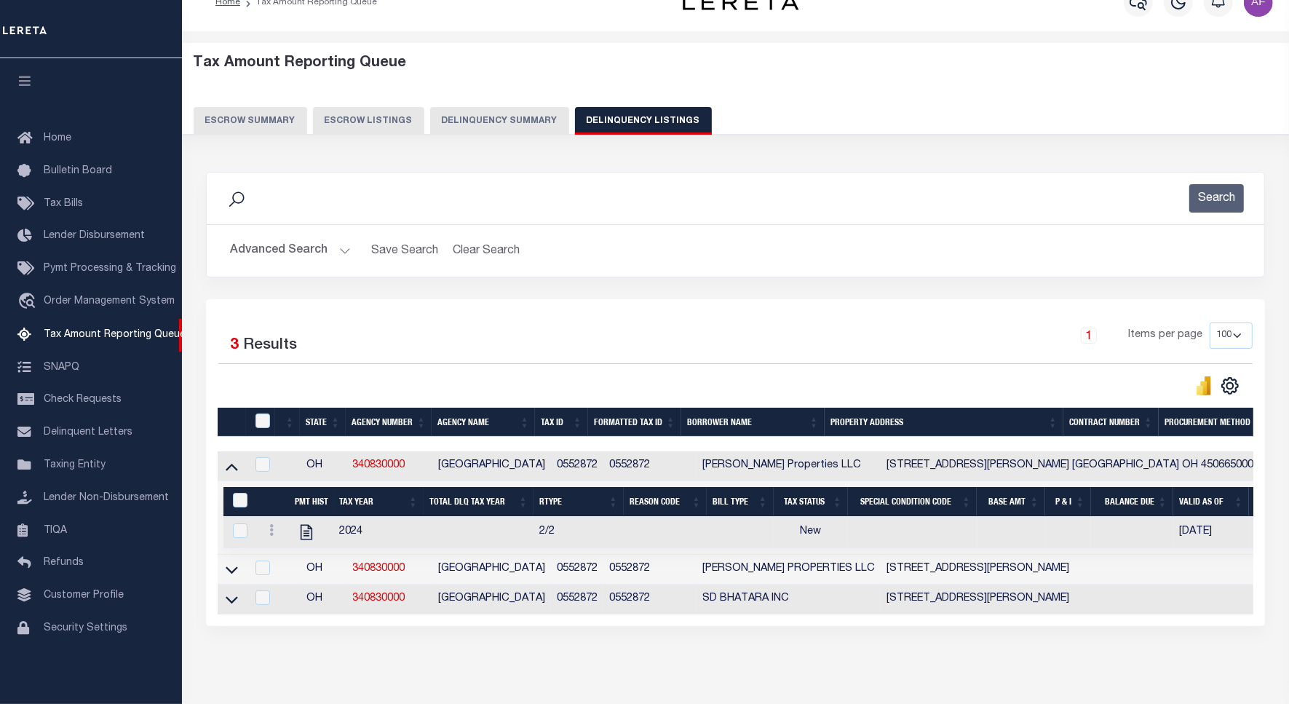
scroll to position [91, 0]
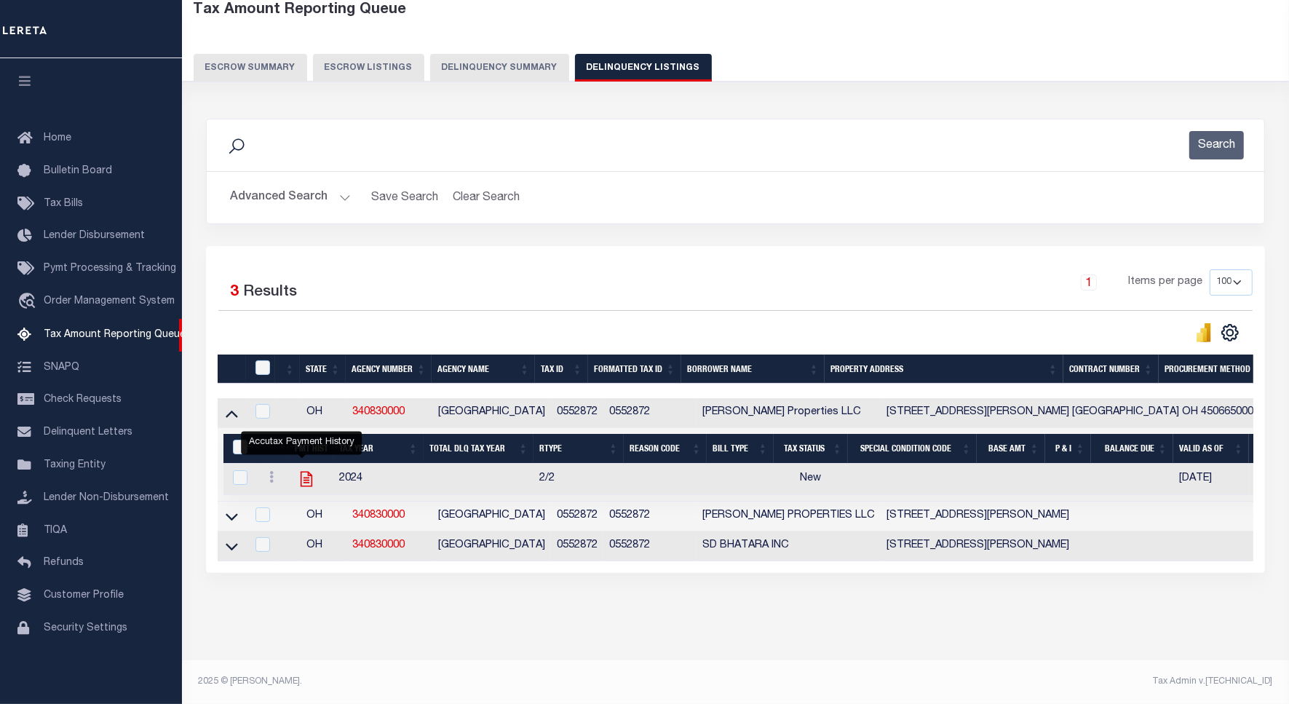
click at [302, 471] on icon "" at bounding box center [306, 478] width 12 height 15
checkbox input "true"
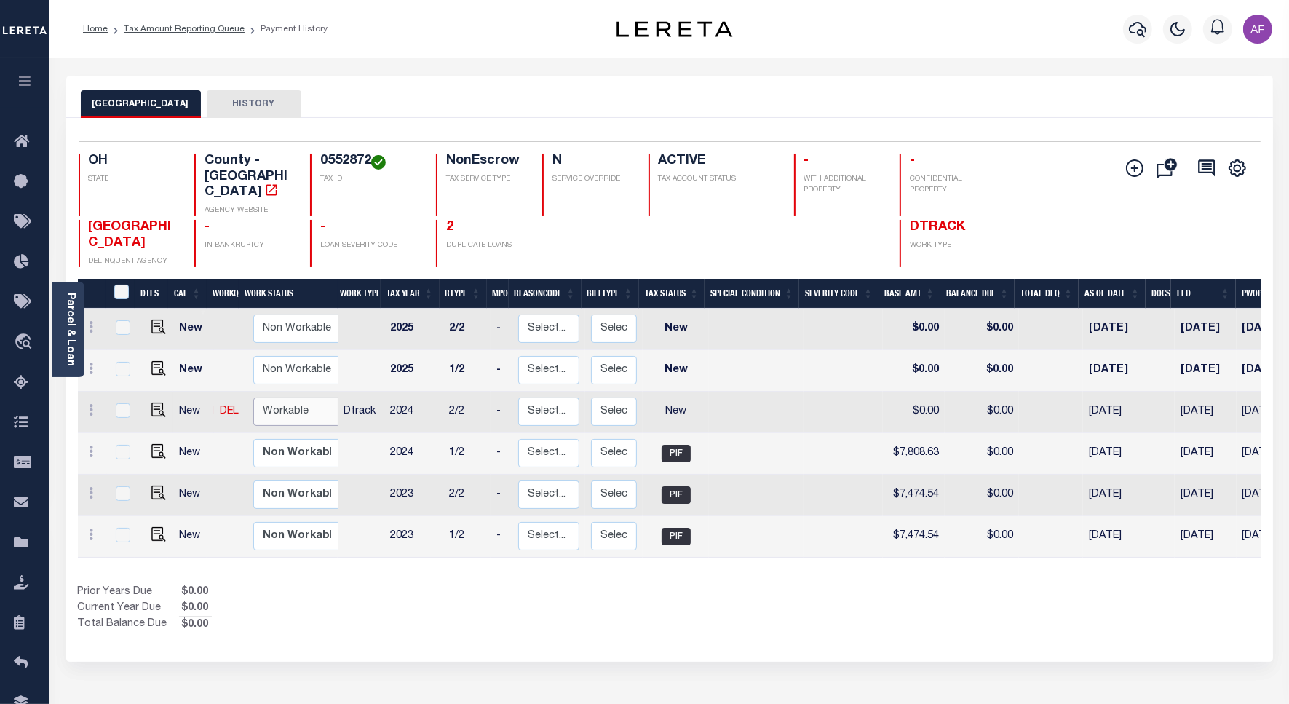
click at [282, 397] on select "Non Workable Workable" at bounding box center [296, 411] width 87 height 28
checkbox input "true"
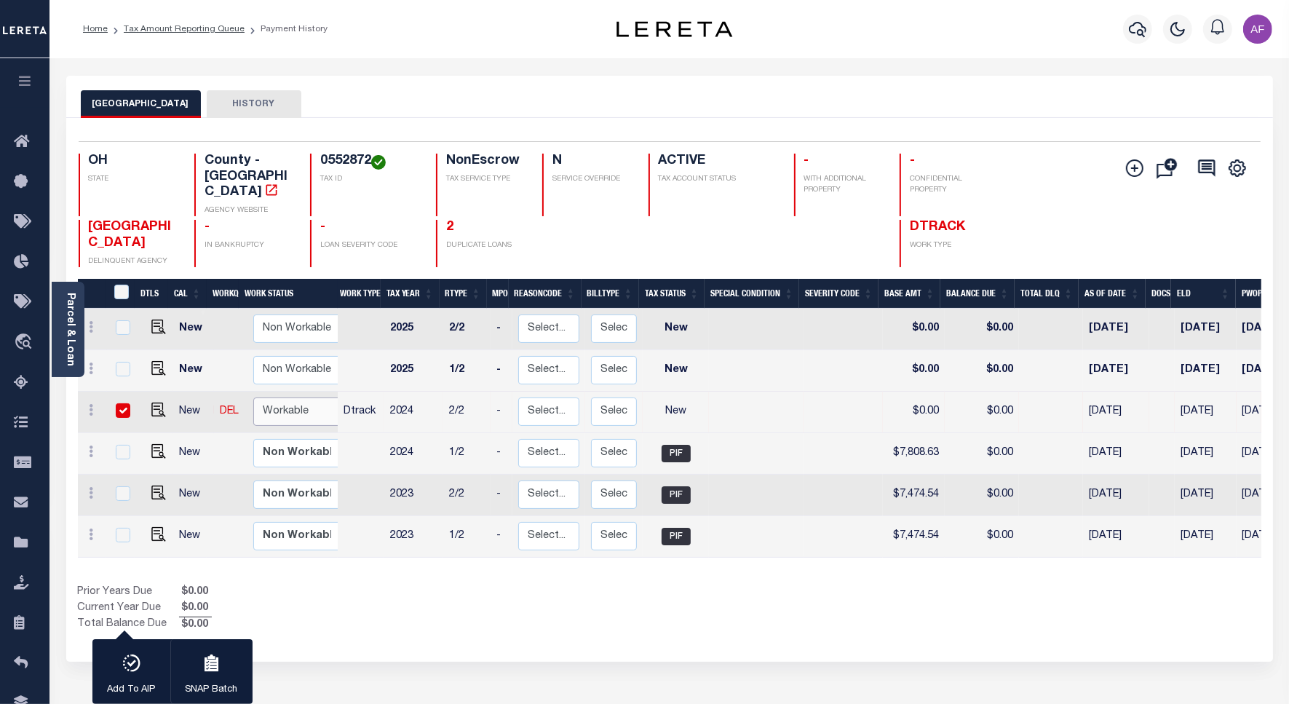
select select "true"
click at [253, 397] on select "Non Workable Workable" at bounding box center [296, 411] width 87 height 28
checkbox input "false"
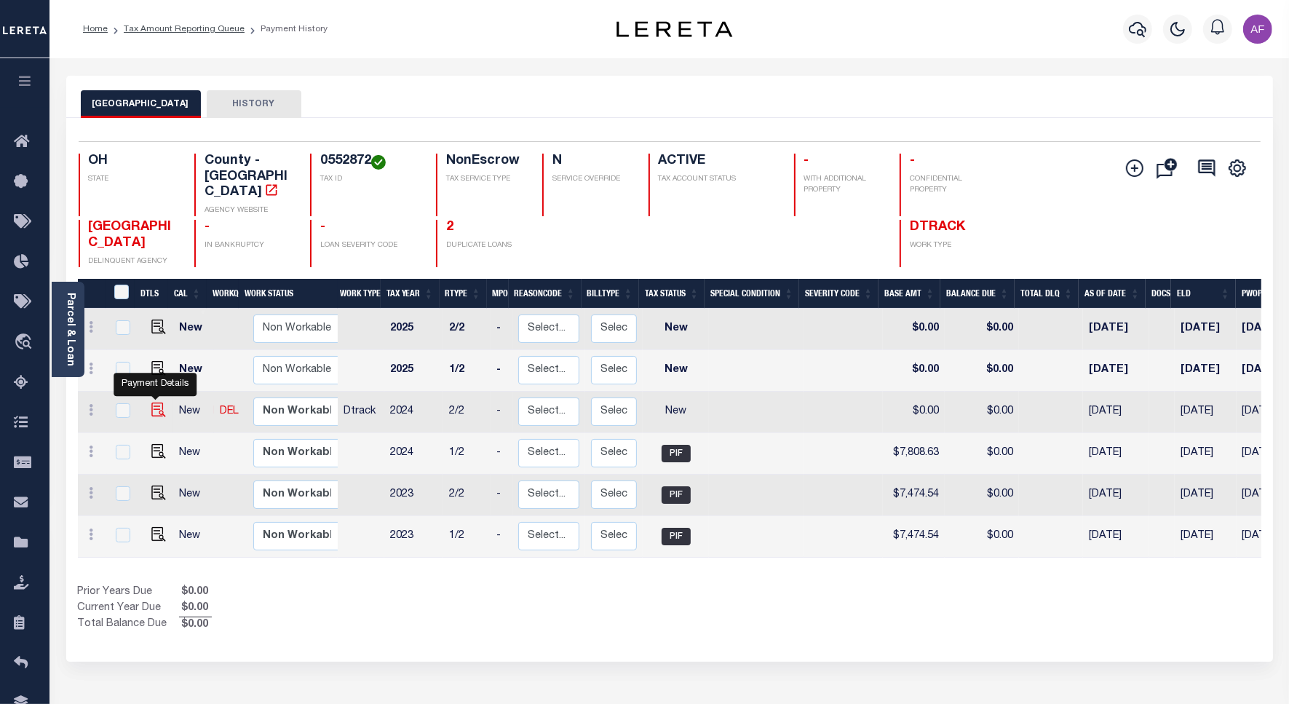
click at [151, 402] on img "" at bounding box center [158, 409] width 15 height 15
checkbox input "true"
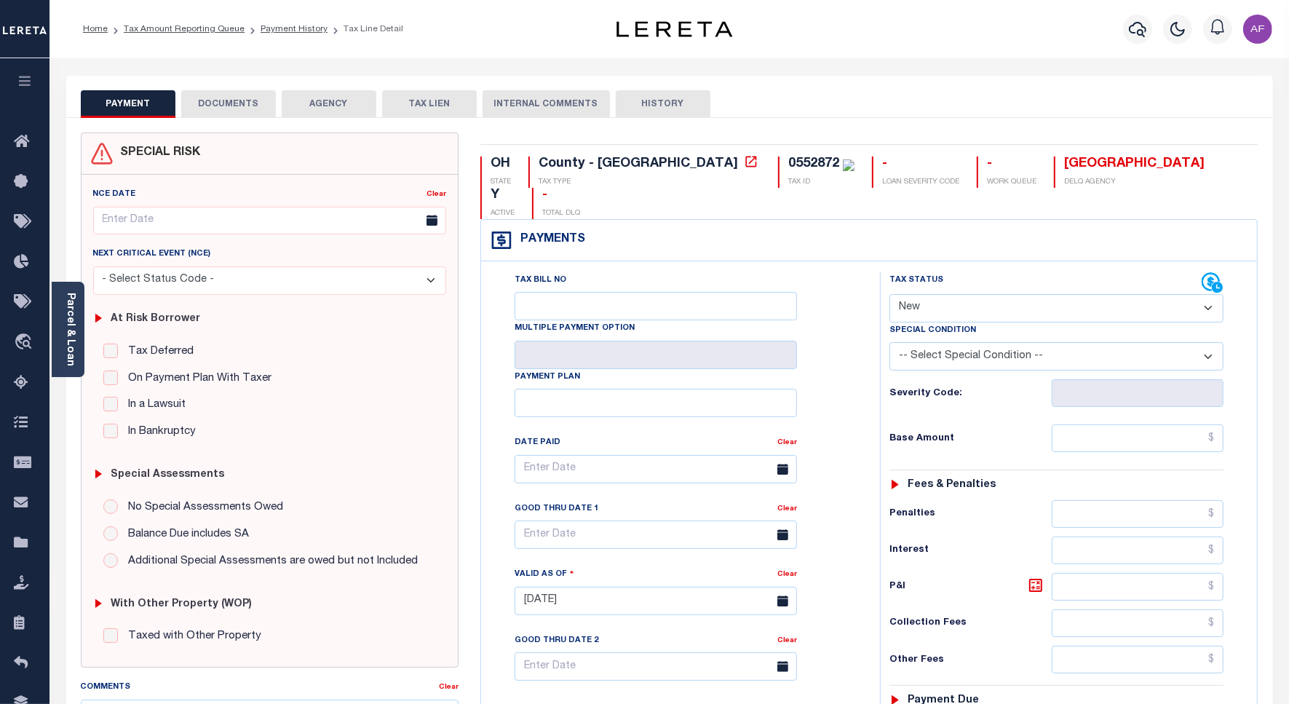
click at [892, 294] on select "- Select Status Code - Open Due/Unpaid Paid Incomplete No Tax Due Internal Refu…" at bounding box center [1056, 308] width 334 height 28
select select "PYD"
click at [889, 294] on select "- Select Status Code - Open Due/Unpaid Paid Incomplete No Tax Due Internal Refu…" at bounding box center [1056, 308] width 334 height 28
type input "[DATE]"
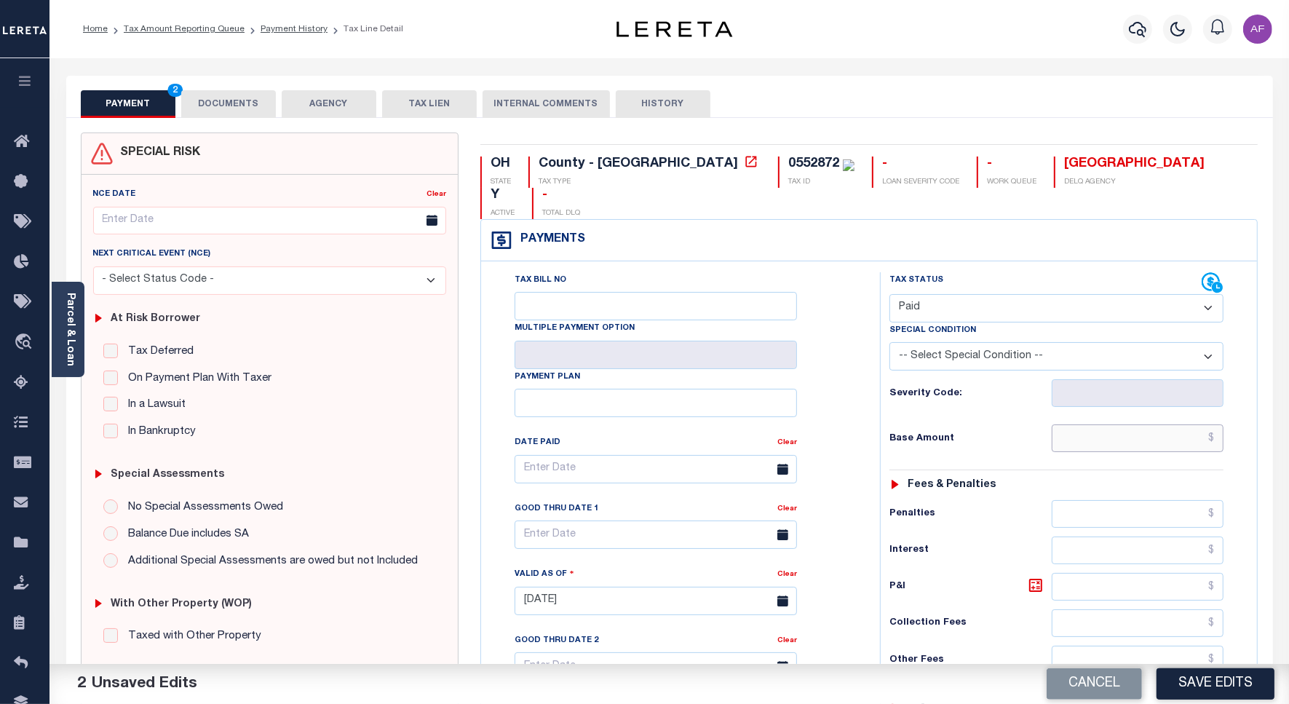
click at [1165, 424] on input "text" at bounding box center [1137, 438] width 172 height 28
paste input "7,808.63"
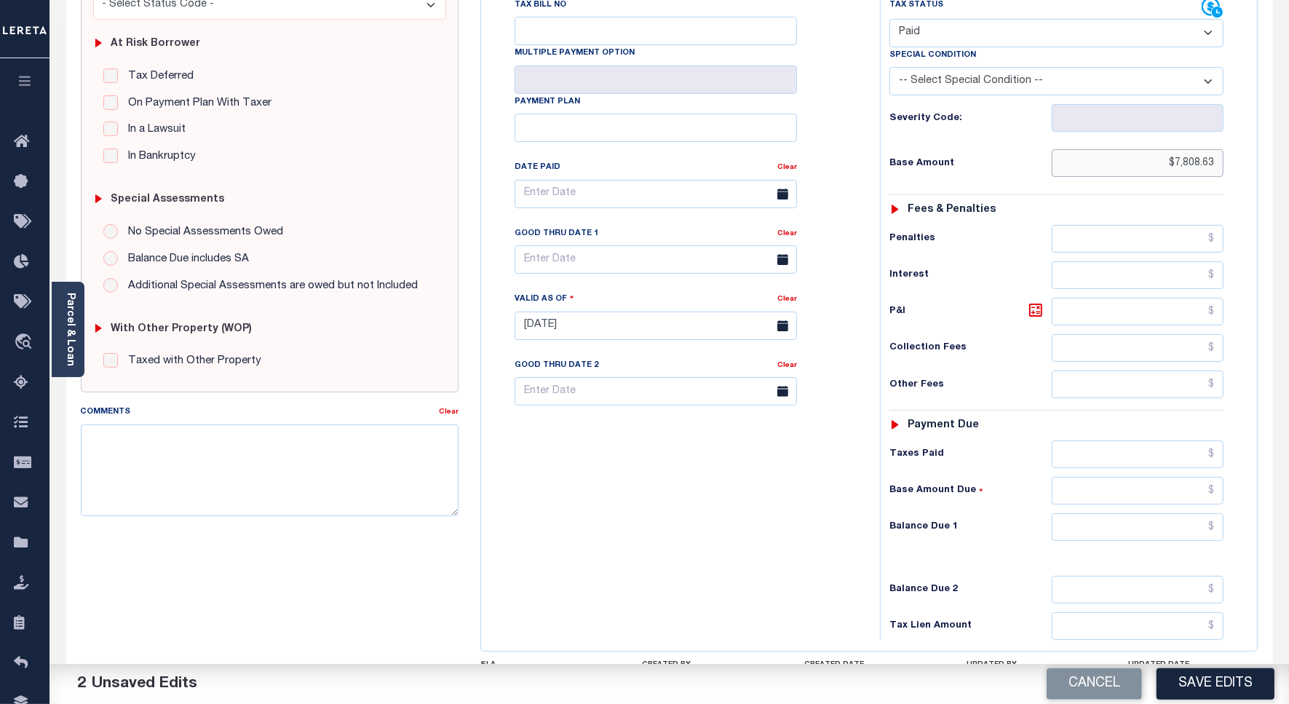
scroll to position [383, 0]
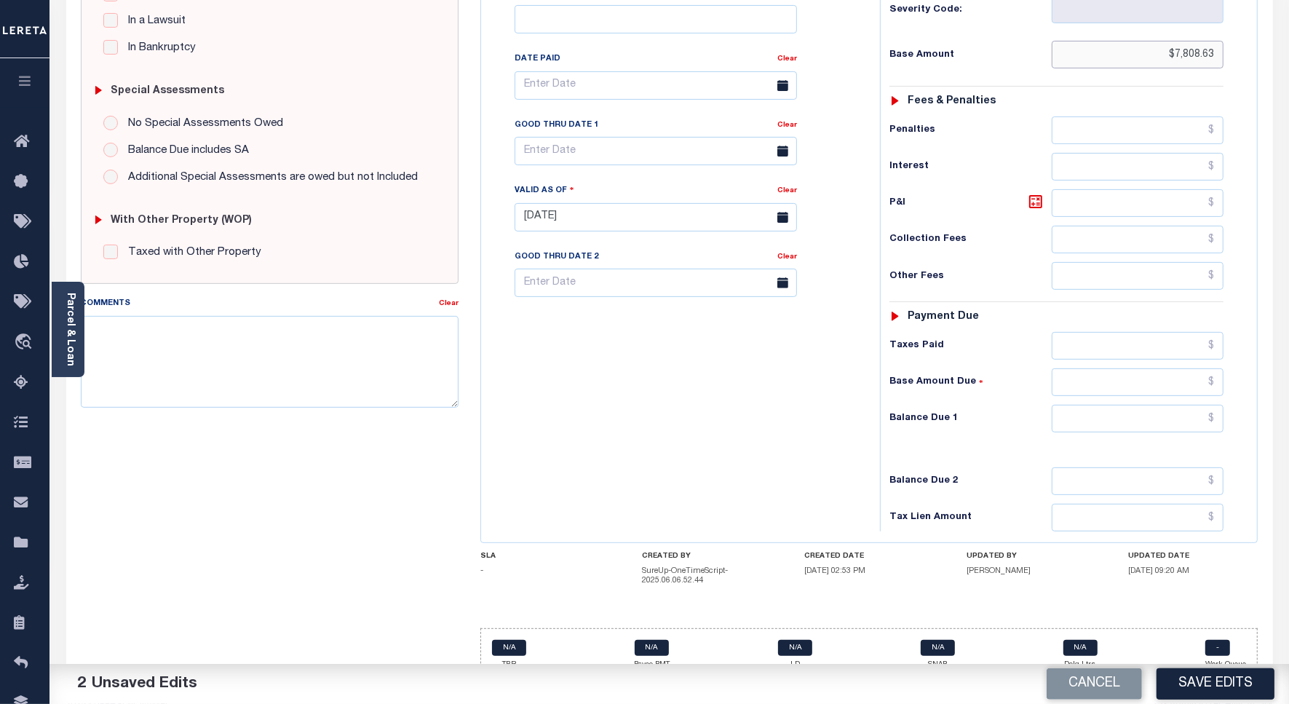
type input "$7,808.63"
click at [1198, 405] on input "text" at bounding box center [1137, 419] width 172 height 28
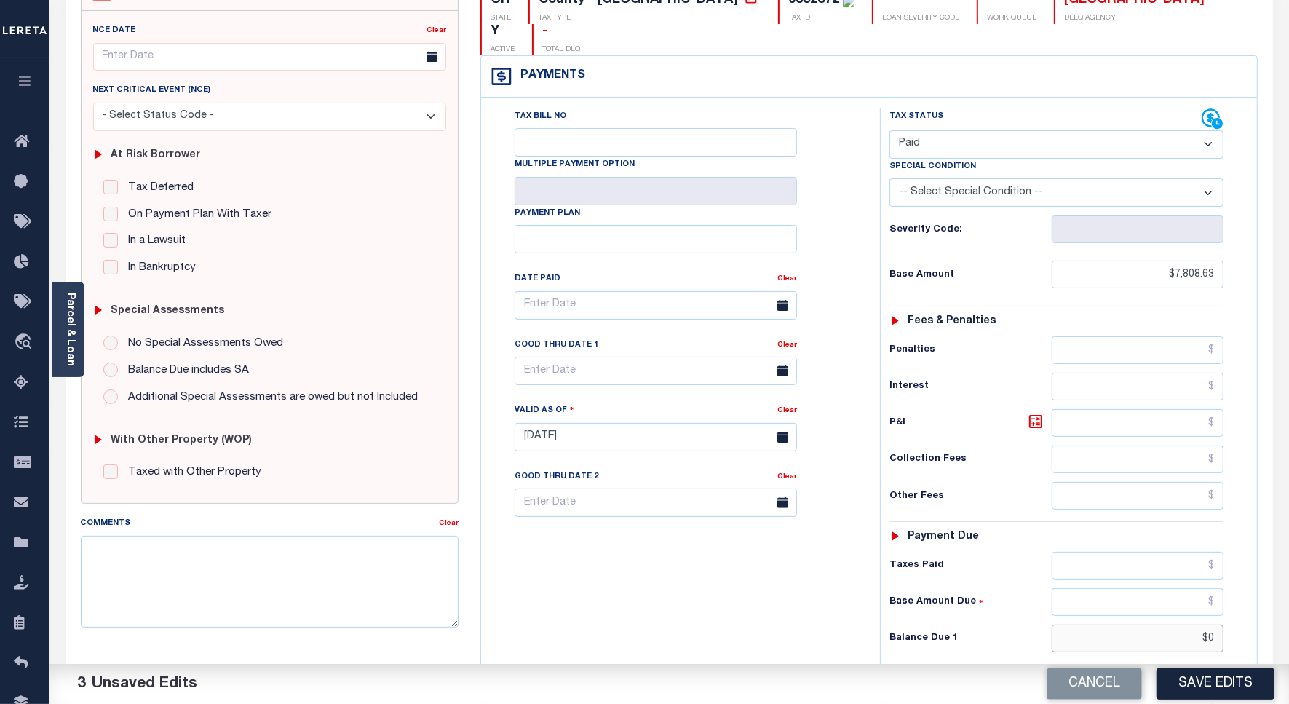
scroll to position [0, 0]
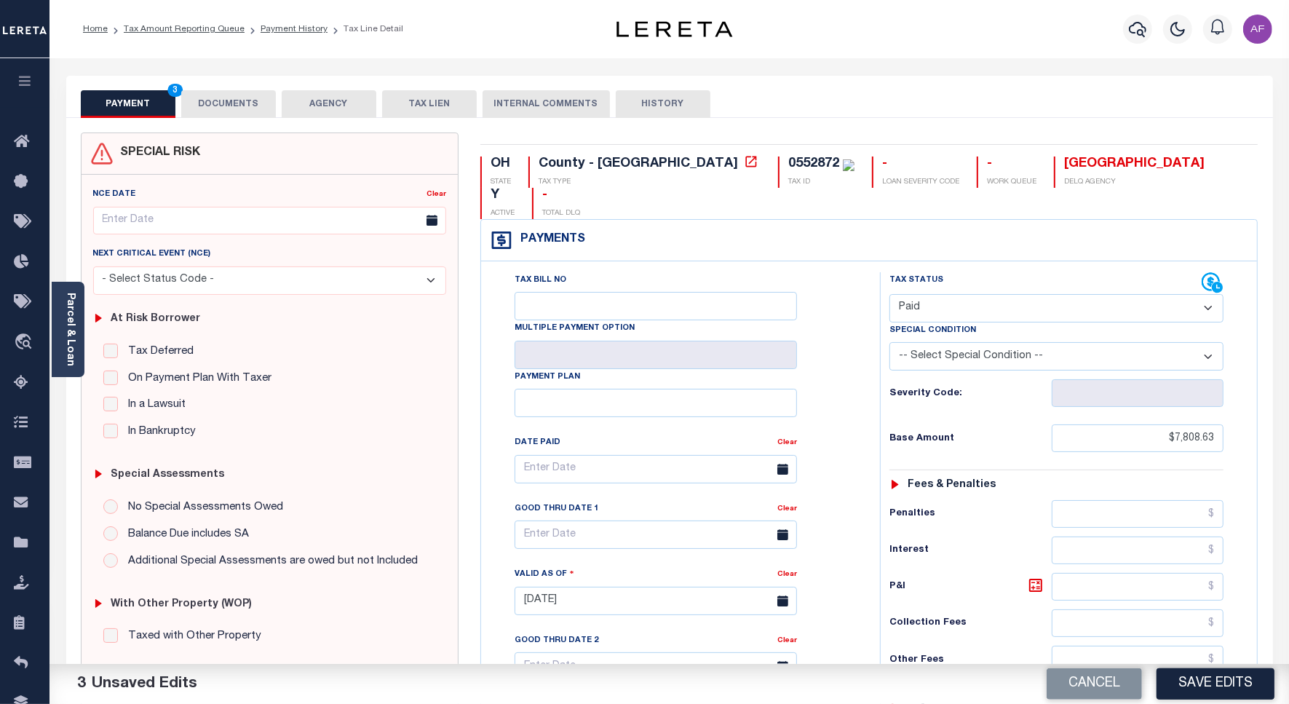
type input "$0.00"
click at [245, 109] on button "DOCUMENTS" at bounding box center [228, 104] width 95 height 28
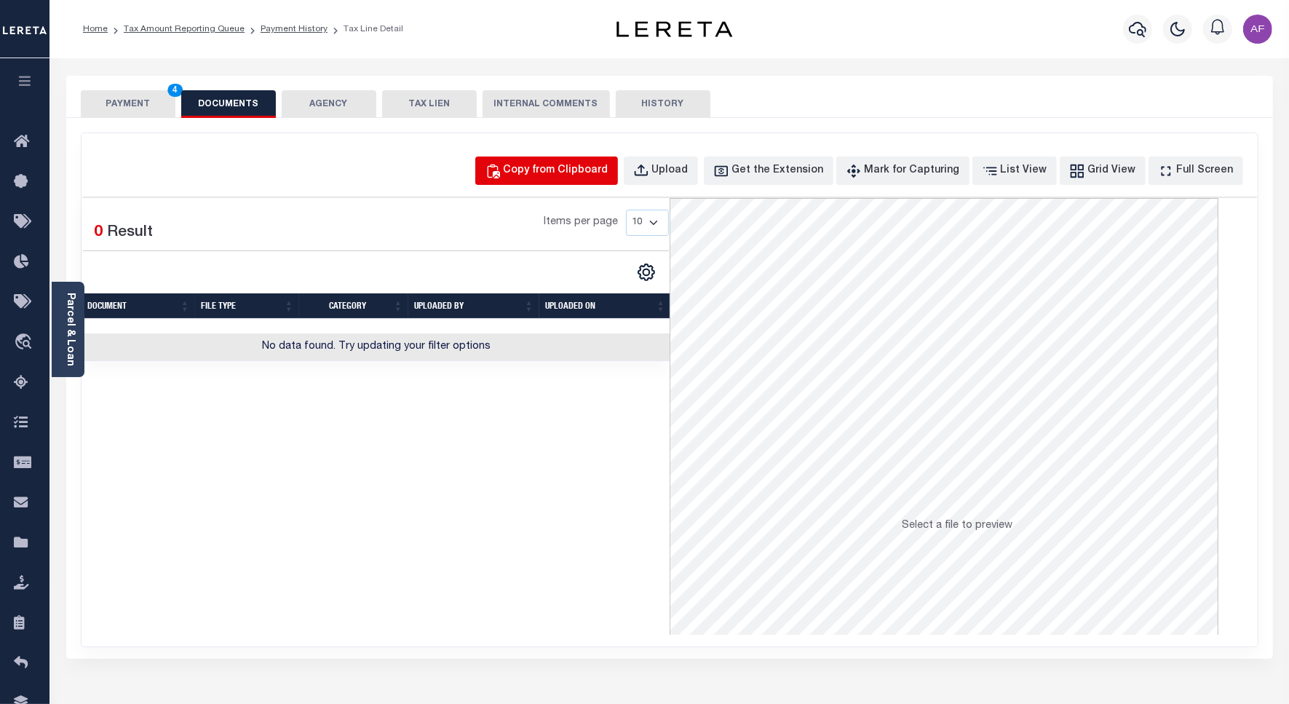
click at [565, 170] on div "Copy from Clipboard" at bounding box center [555, 171] width 105 height 16
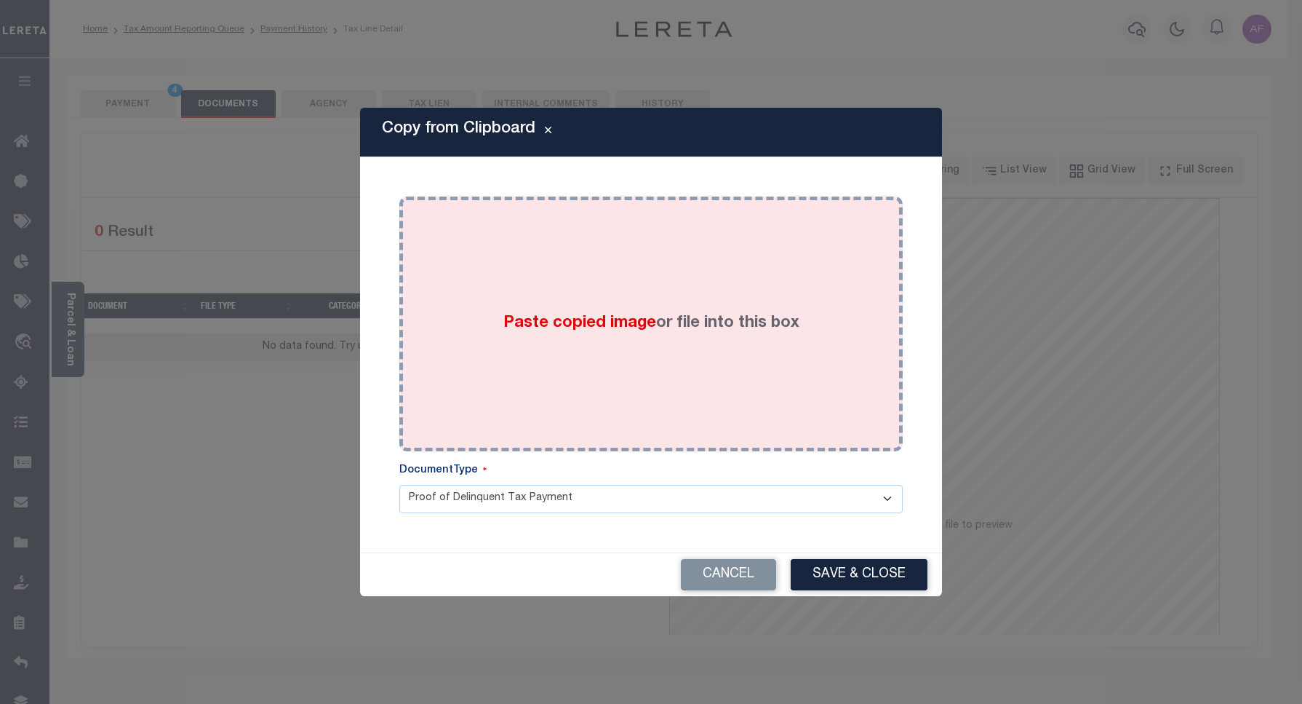
click at [667, 269] on div "Paste copied image or file into this box" at bounding box center [651, 323] width 482 height 233
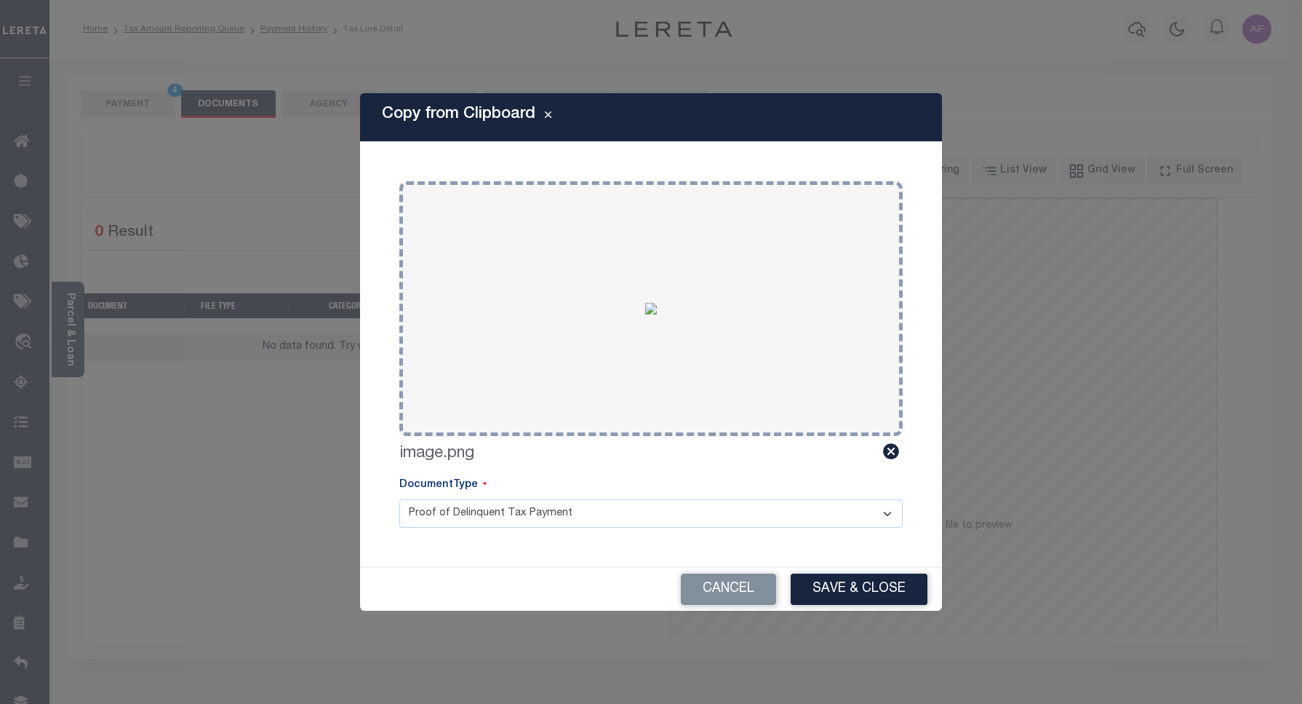
click at [843, 584] on button "Save & Close" at bounding box center [859, 588] width 137 height 31
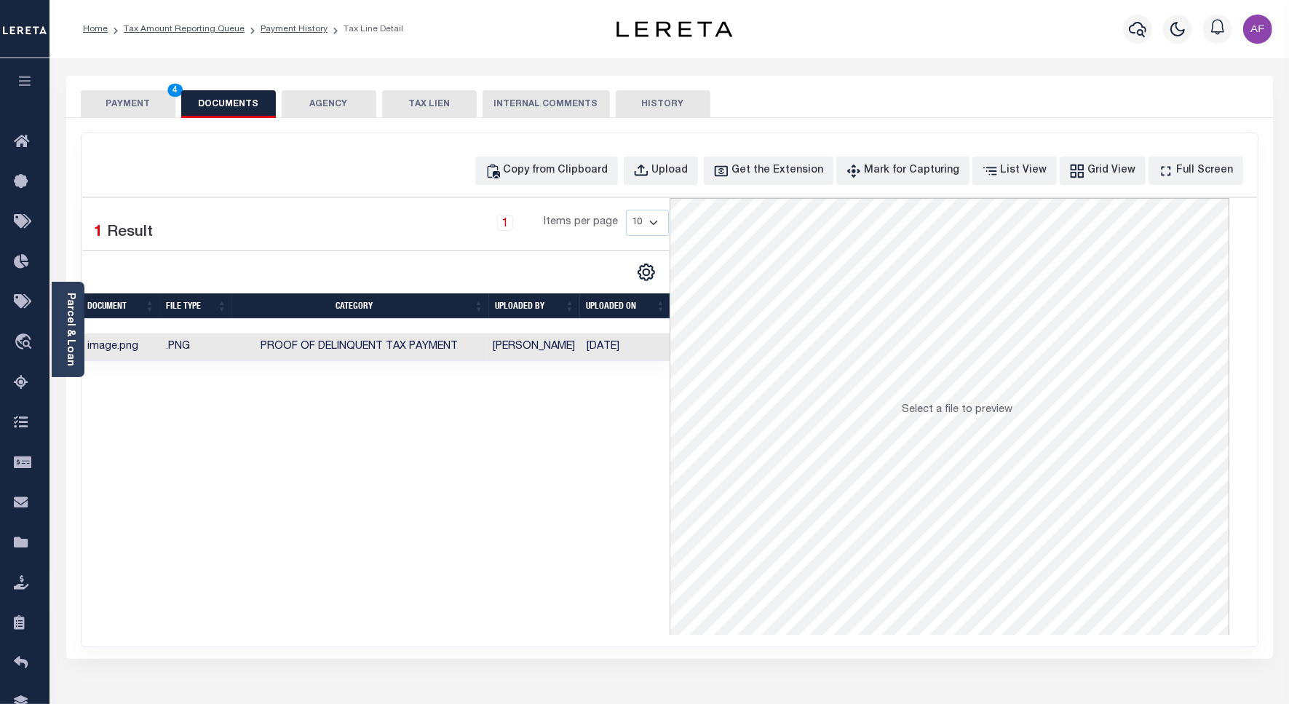
click at [122, 107] on button "PAYMENT 4" at bounding box center [128, 104] width 95 height 28
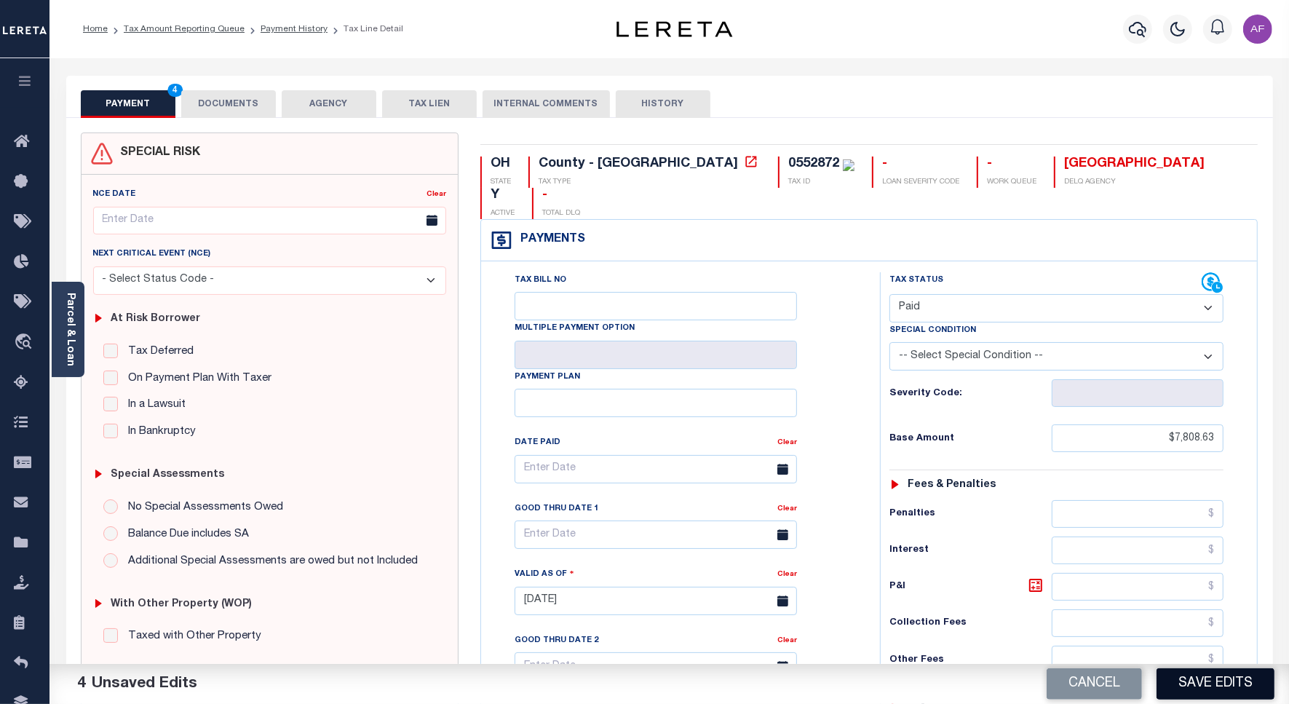
click at [1187, 675] on button "Save Edits" at bounding box center [1215, 683] width 118 height 31
checkbox input "false"
type input "$7,808.63"
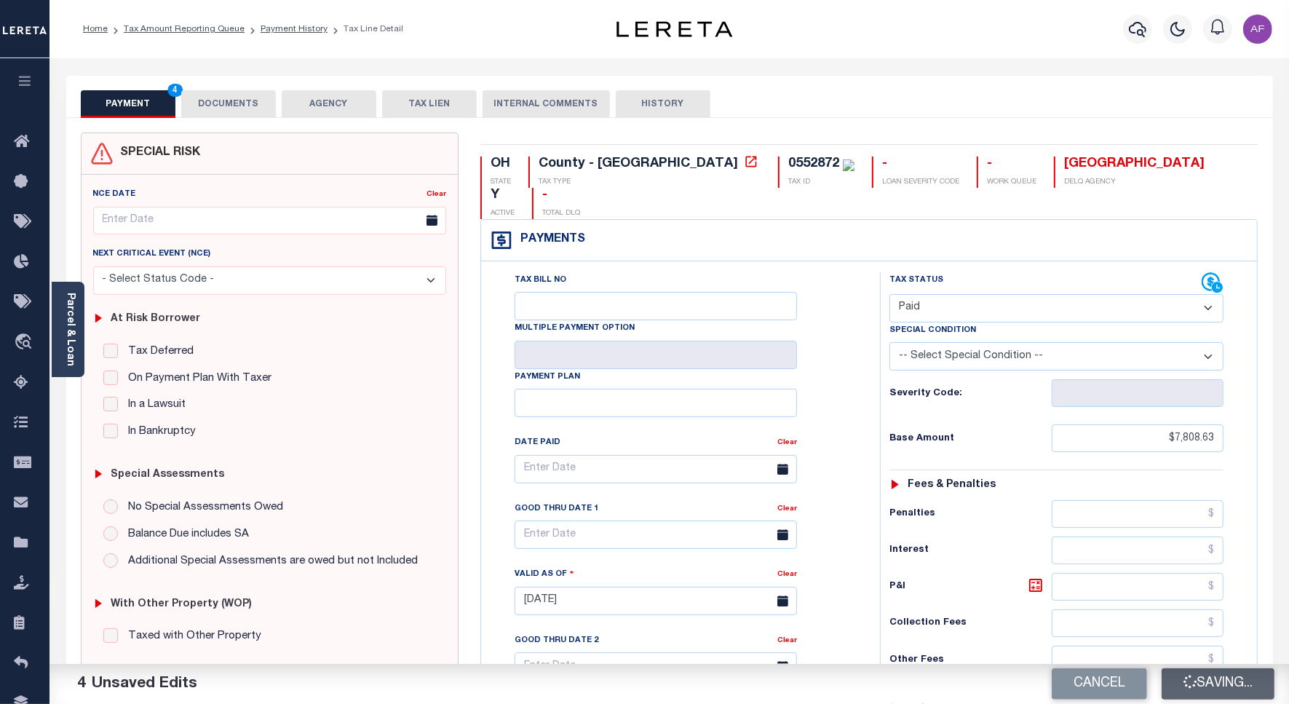
type input "$0"
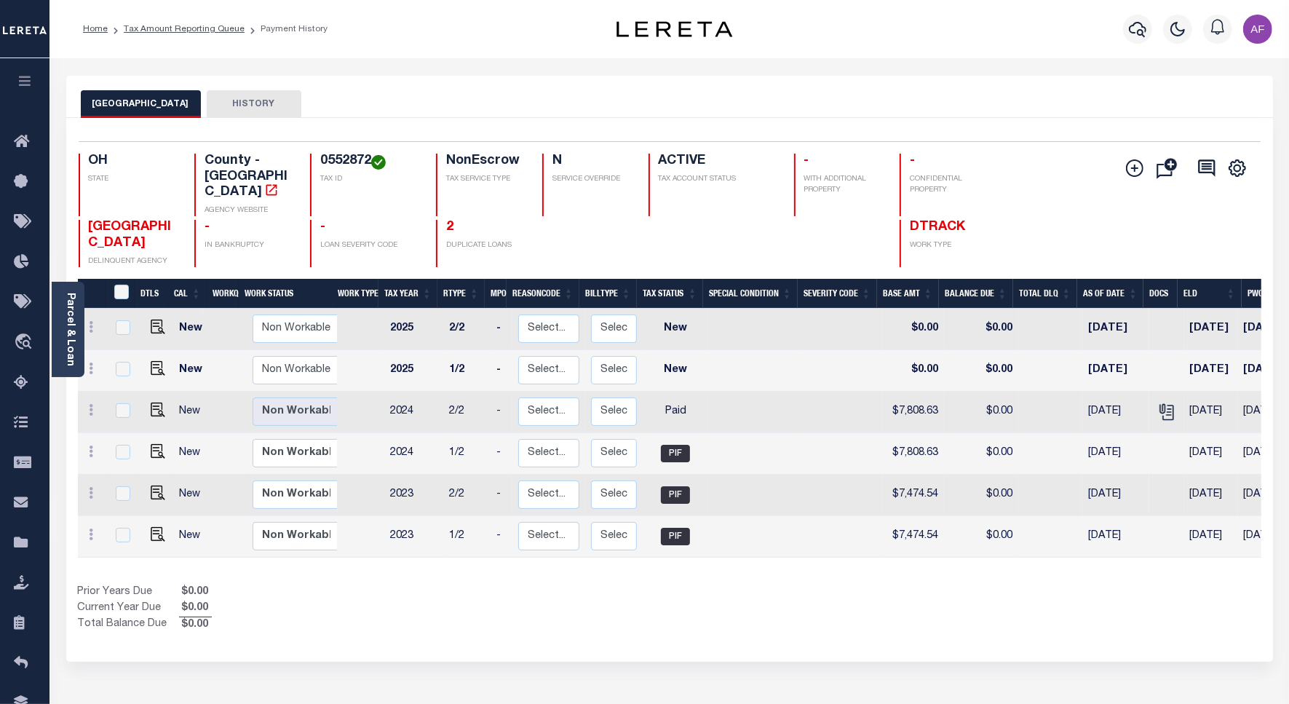
click at [184, 37] on ol "Home Tax Amount Reporting Queue Payment History" at bounding box center [205, 29] width 268 height 31
click at [182, 31] on link "Tax Amount Reporting Queue" at bounding box center [184, 29] width 121 height 9
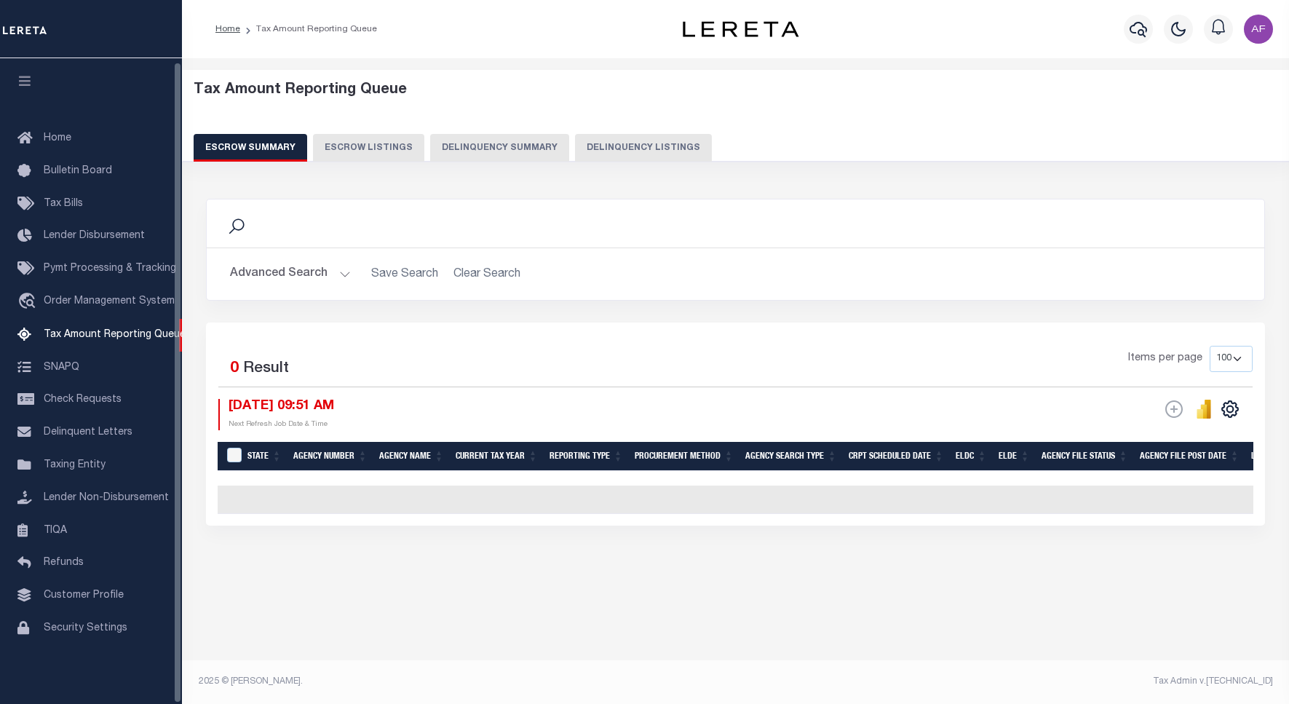
select select "100"
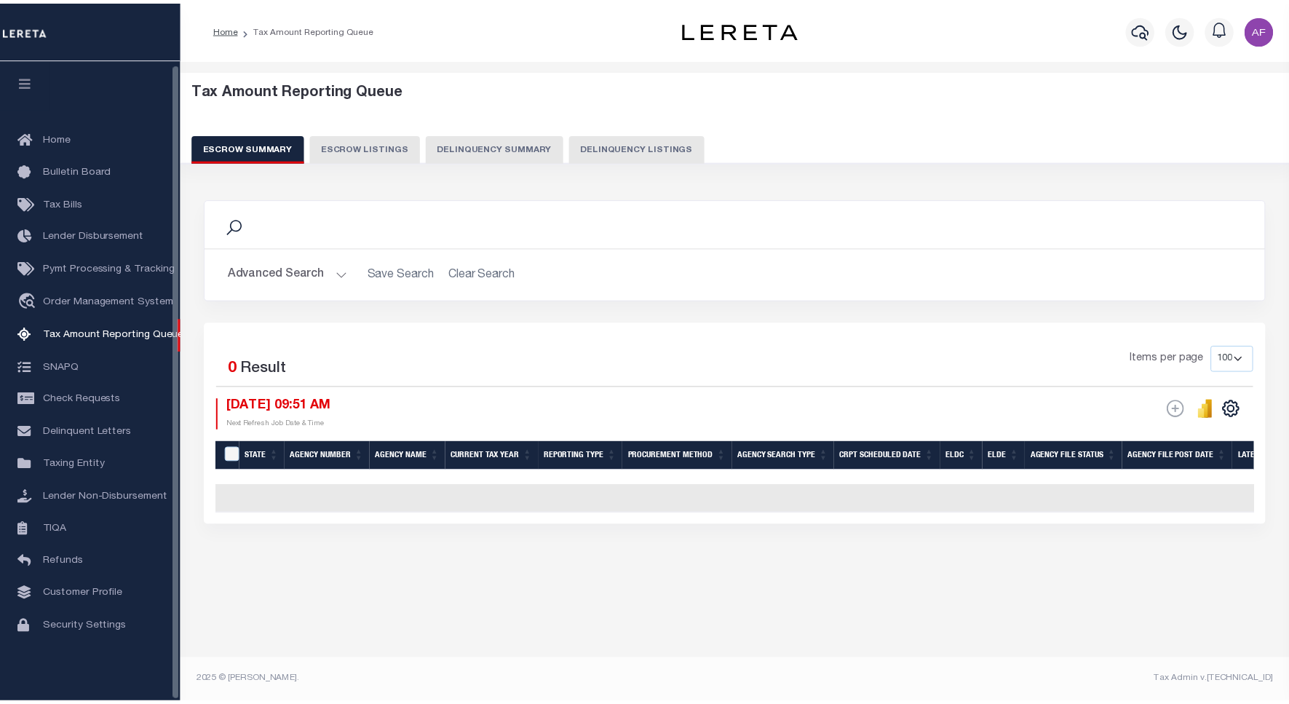
scroll to position [4, 0]
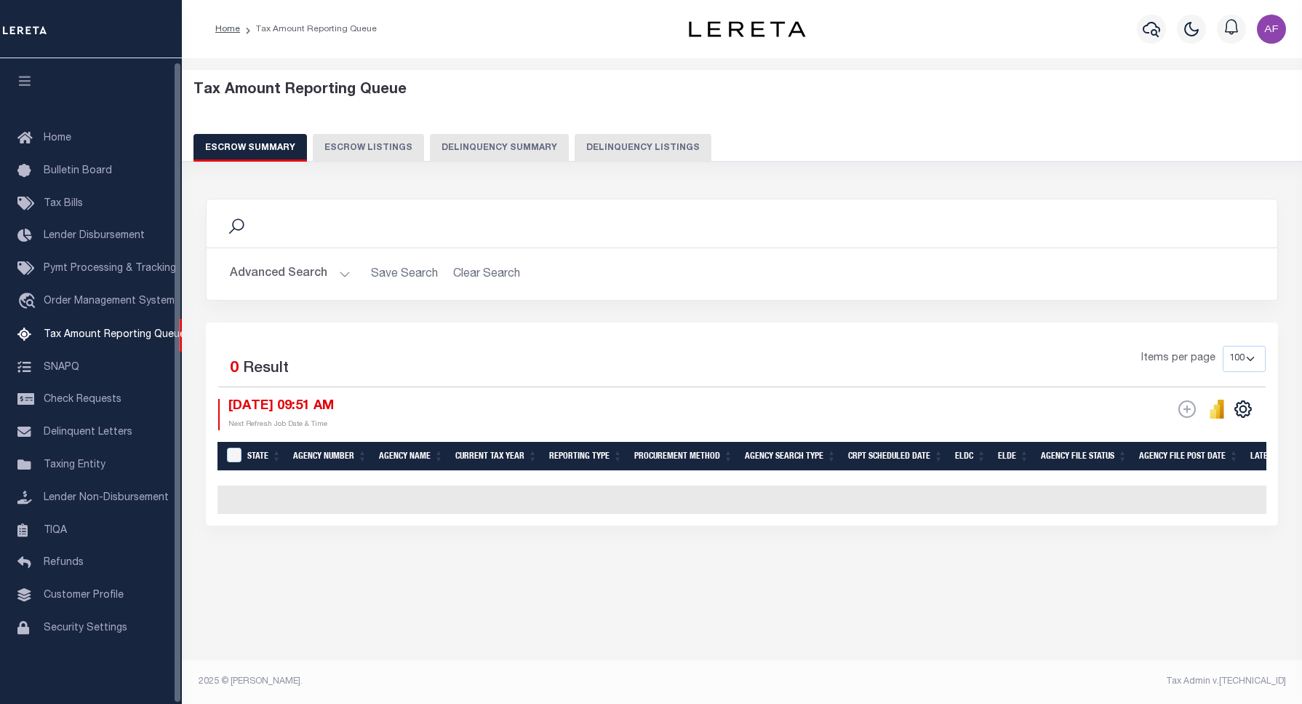
click at [605, 144] on button "Delinquency Listings" at bounding box center [643, 148] width 137 height 28
select select
select select "100"
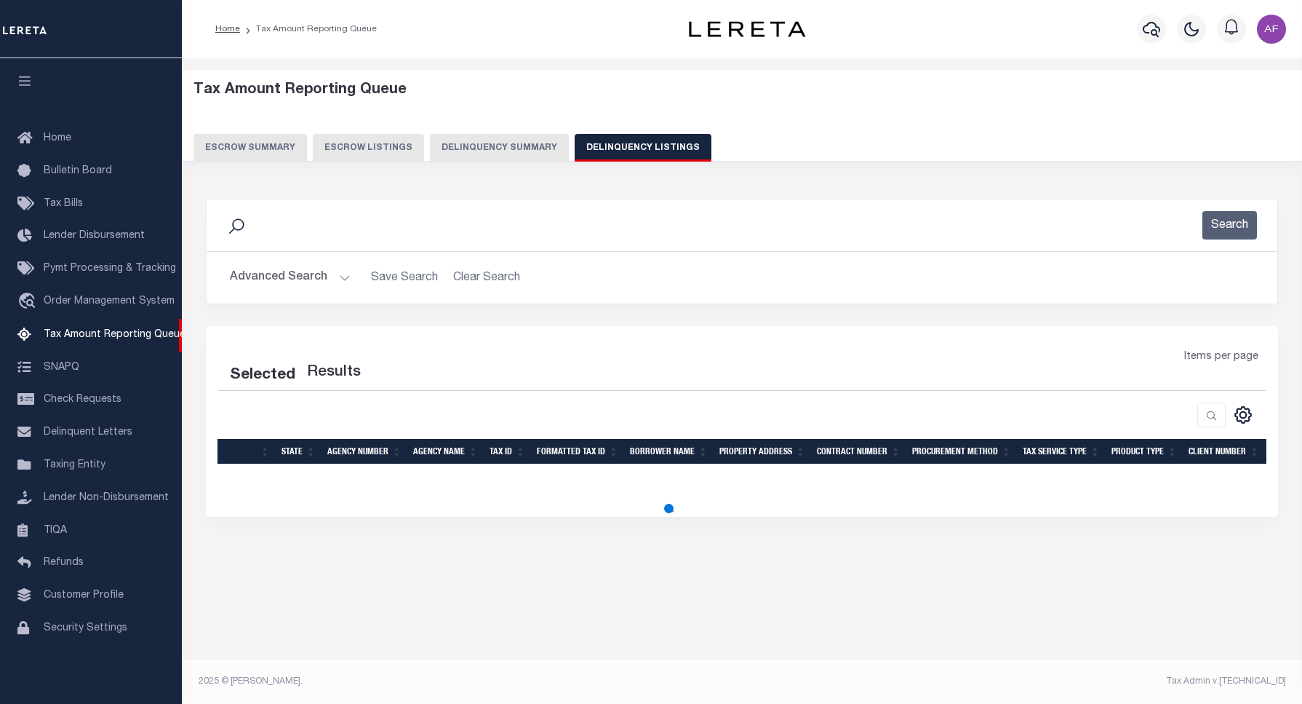
select select "100"
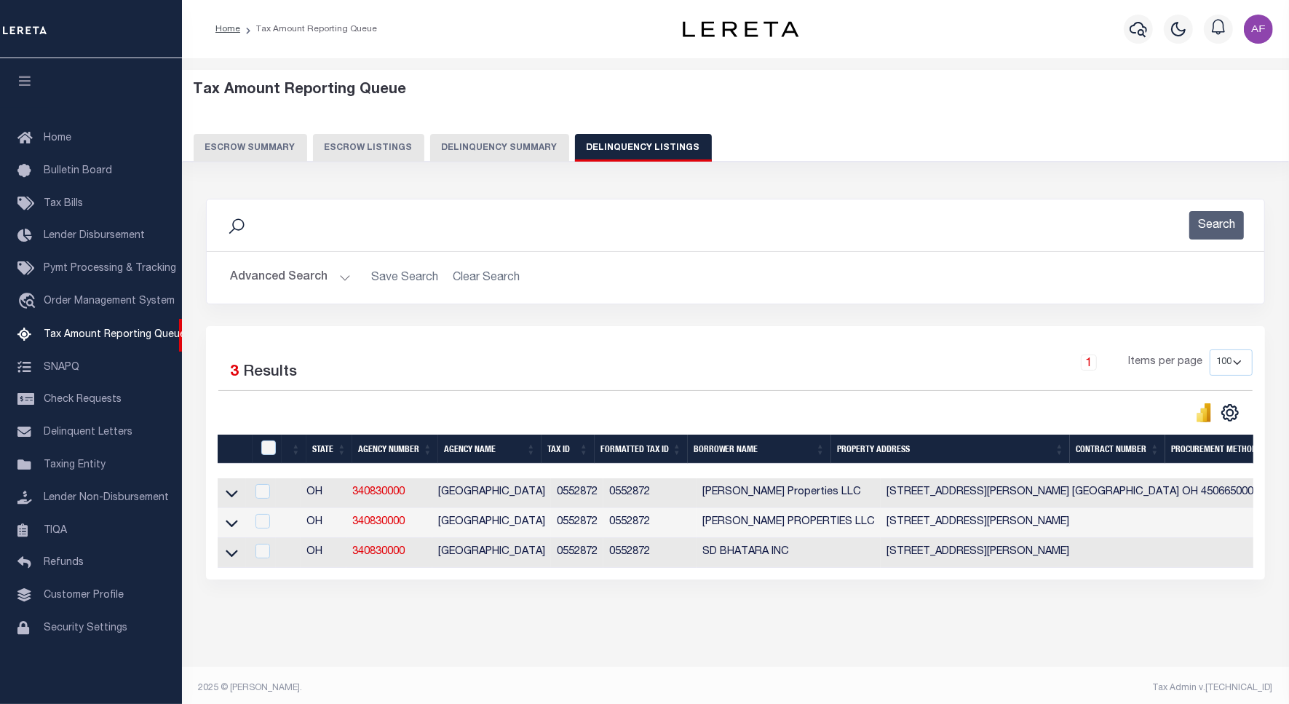
click at [268, 271] on button "Advanced Search" at bounding box center [290, 277] width 121 height 28
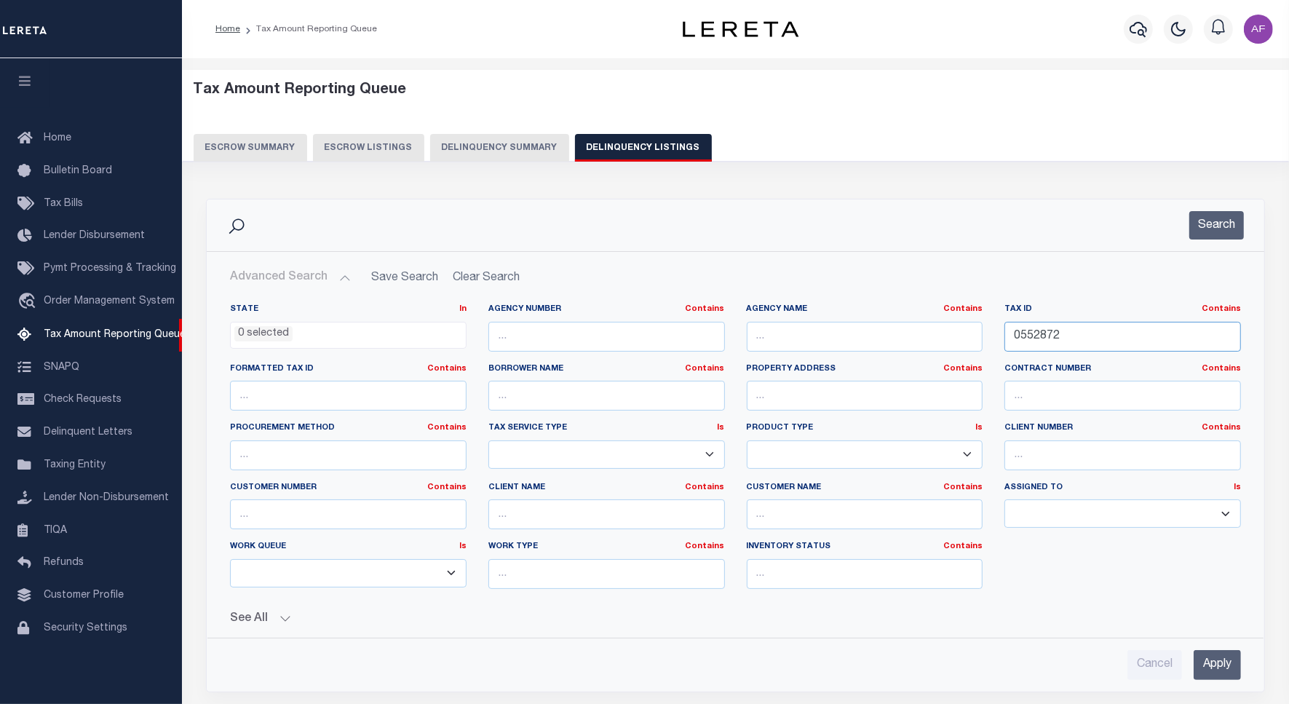
click at [1038, 332] on input "0552872" at bounding box center [1122, 337] width 236 height 30
paste input "615541"
type input "0615541"
drag, startPoint x: 1187, startPoint y: 253, endPoint x: 1227, endPoint y: 227, distance: 47.2
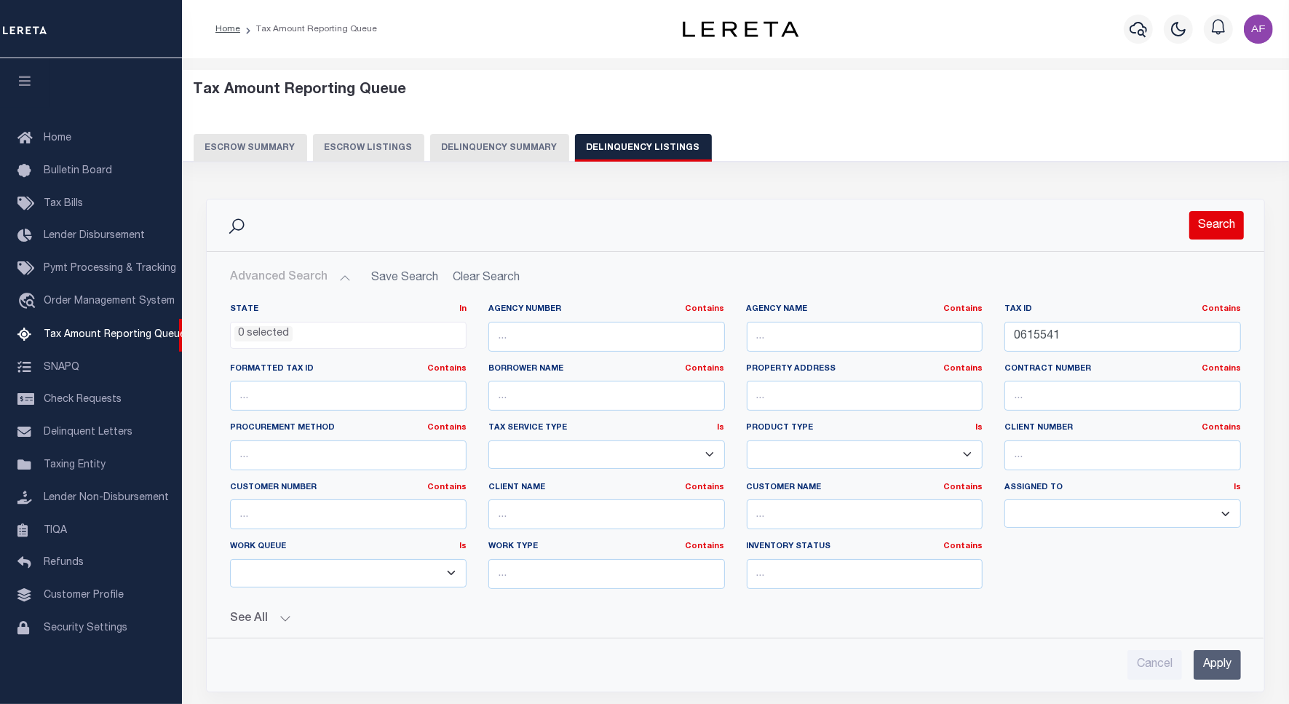
click at [1190, 252] on div "Search Advanced Search Save Search Clear Search tblassign_wrapper_dynamictable_…" at bounding box center [735, 445] width 1059 height 493
click at [1228, 224] on button "Search" at bounding box center [1216, 225] width 55 height 28
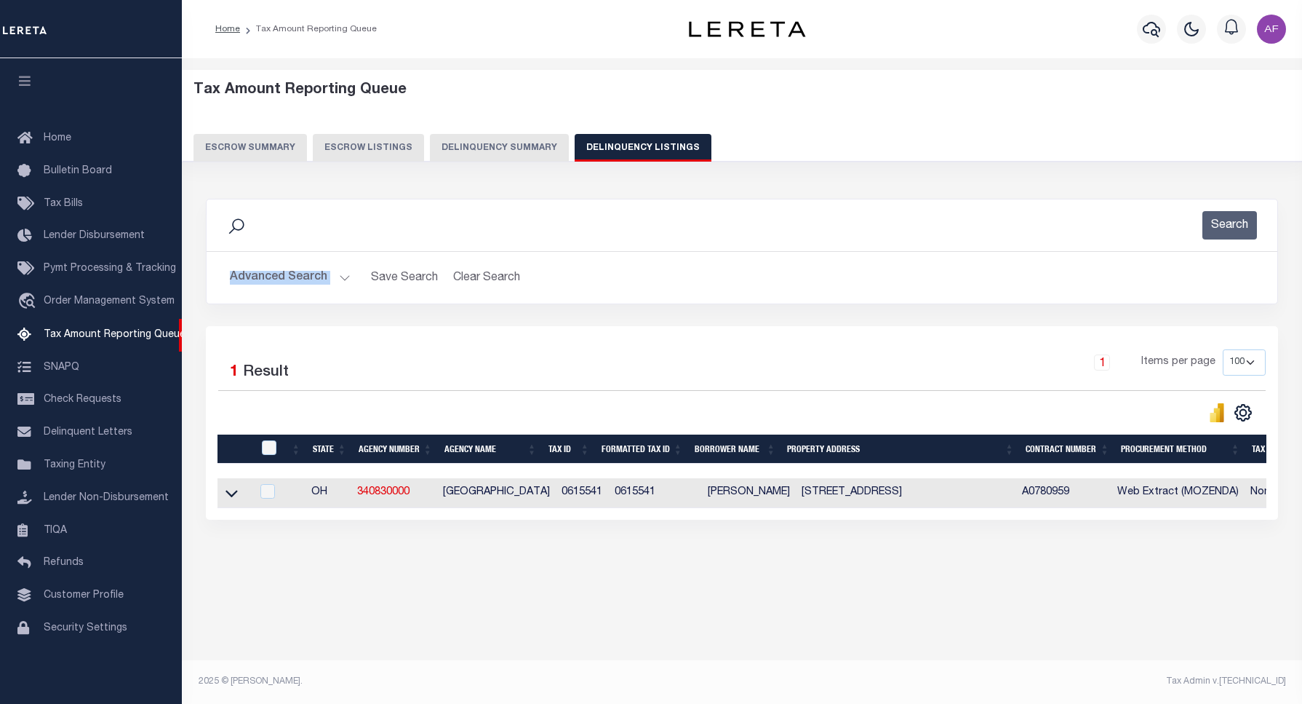
click at [227, 488] on td at bounding box center [235, 493] width 34 height 30
checkbox input "true"
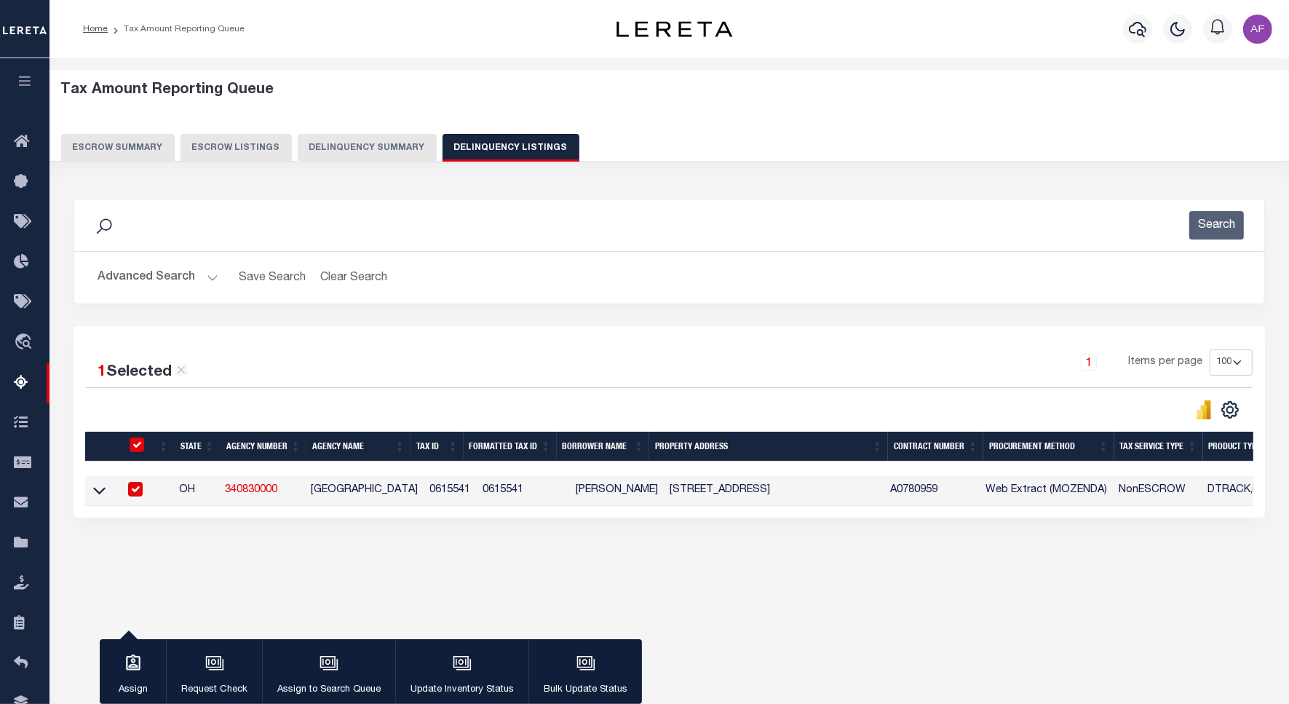
scroll to position [67, 0]
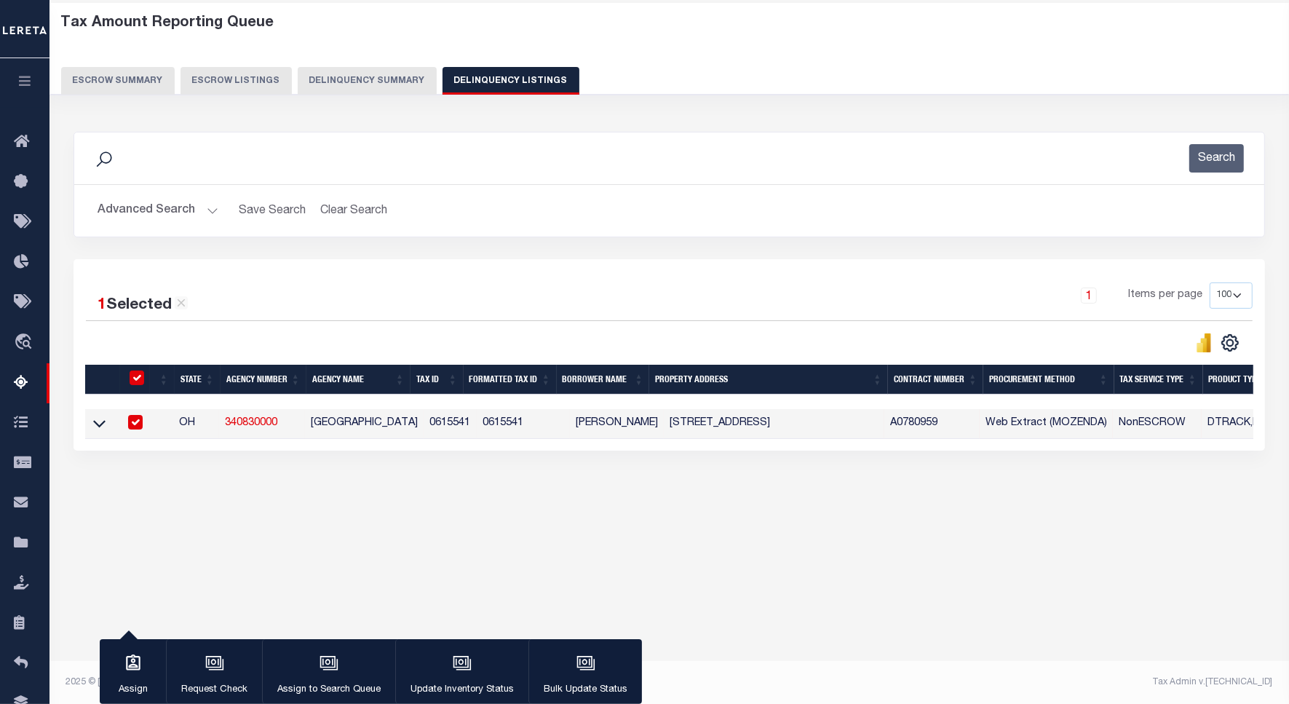
click at [82, 418] on div "1 Selected 1 Result 1 Items per page 10 25 50 100 500" at bounding box center [668, 354] width 1191 height 191
click at [95, 422] on icon at bounding box center [99, 422] width 12 height 15
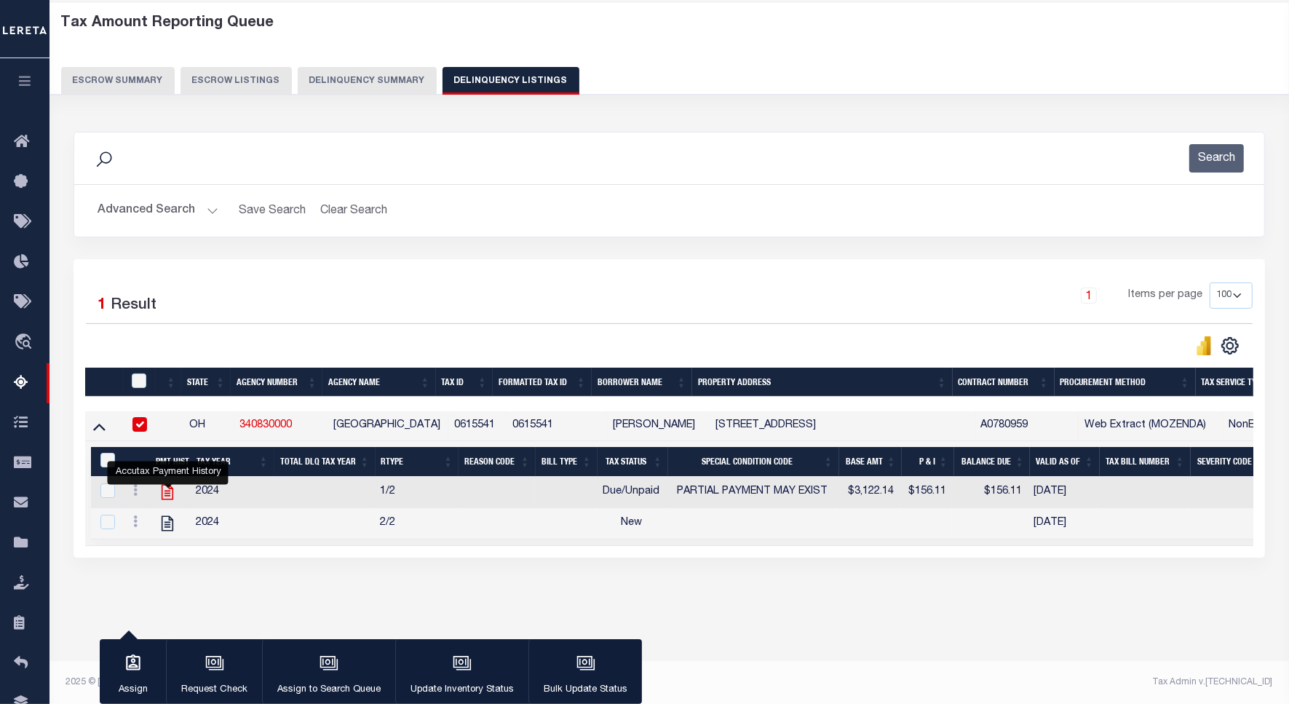
click at [162, 499] on icon "" at bounding box center [168, 492] width 12 height 15
checkbox input "true"
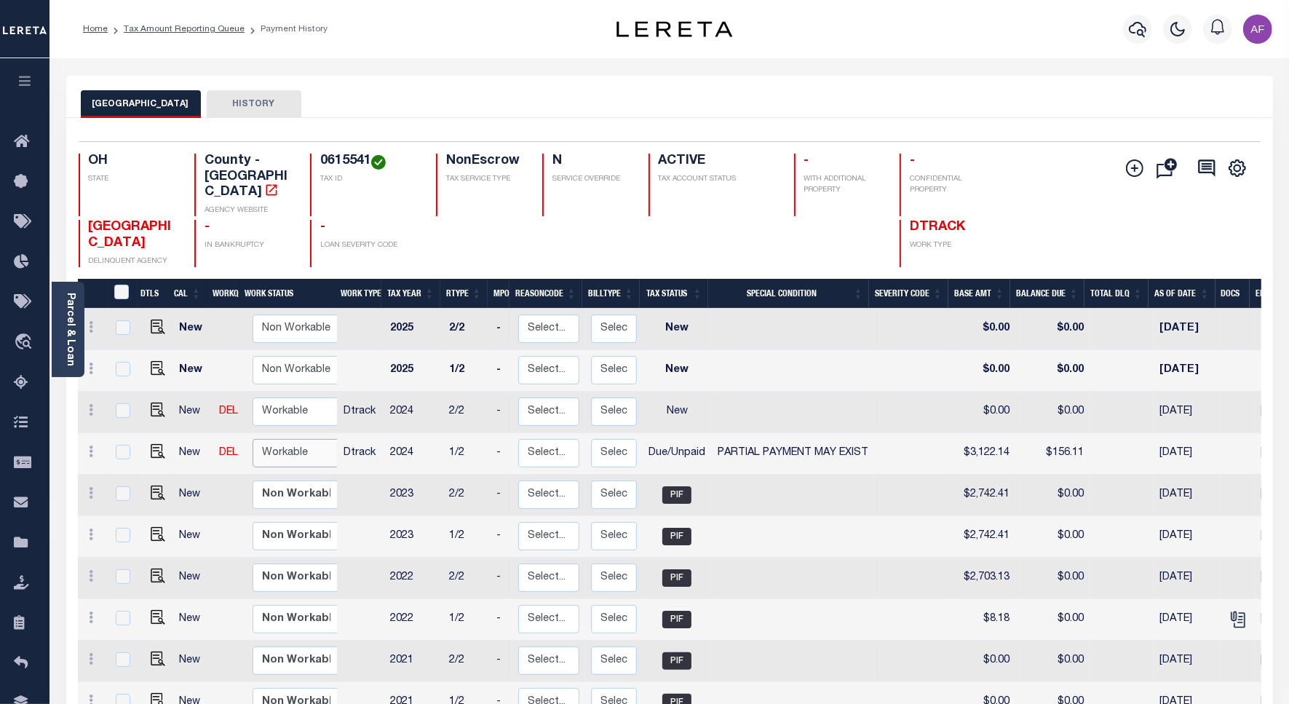
click at [281, 439] on select "Non Workable Workable" at bounding box center [295, 453] width 87 height 28
checkbox input "true"
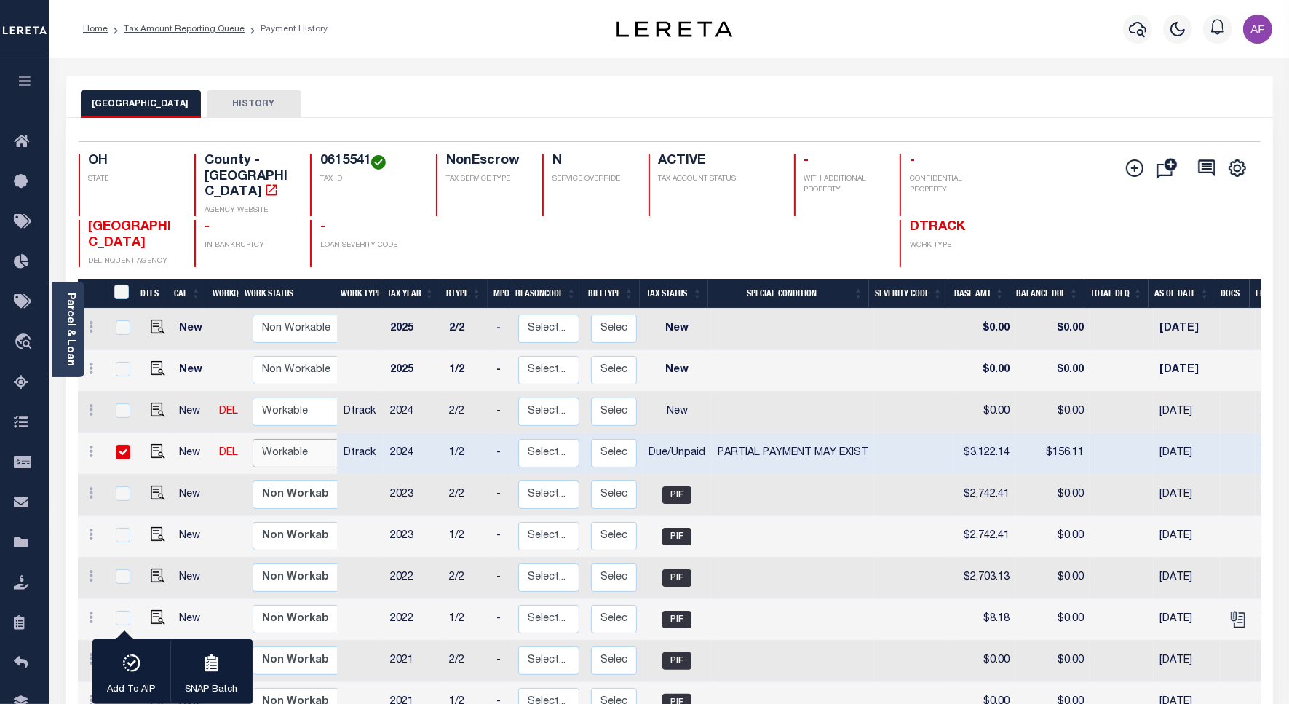
select select "true"
click at [252, 439] on select "Non Workable Workable" at bounding box center [295, 453] width 87 height 28
checkbox input "false"
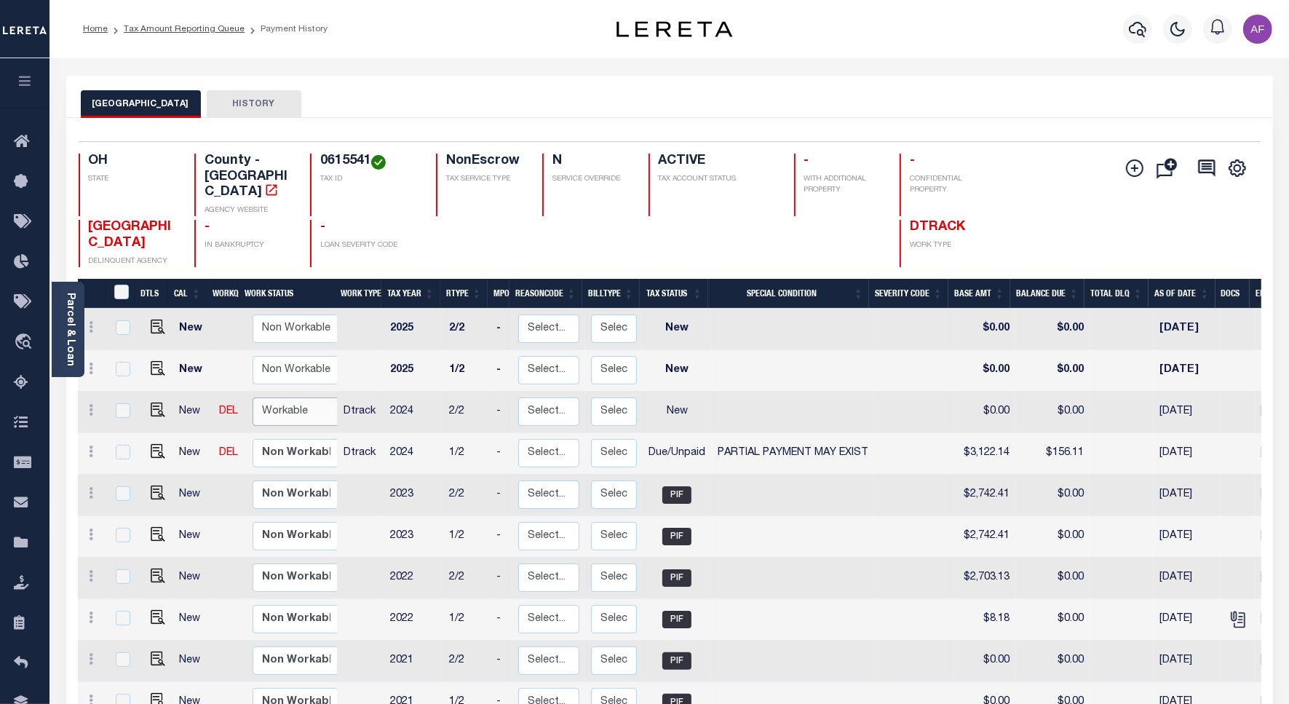
click at [274, 400] on select "Non Workable Workable" at bounding box center [295, 411] width 87 height 28
checkbox input "true"
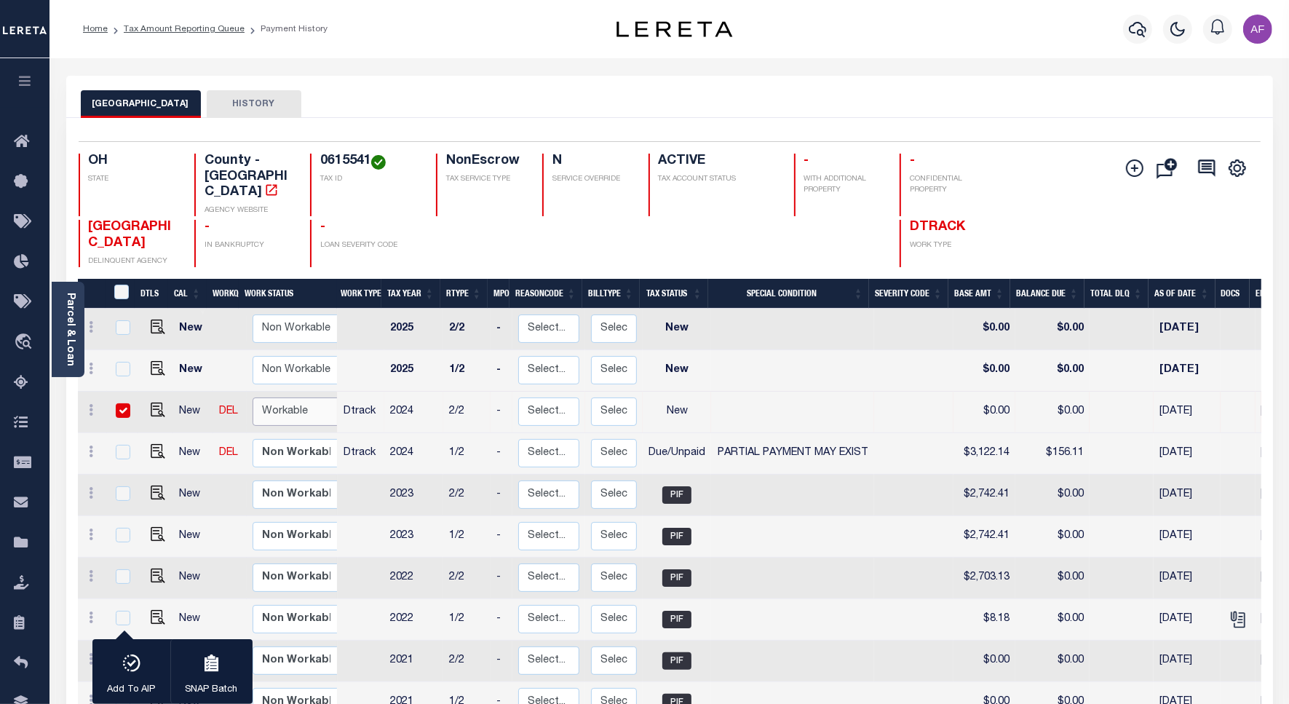
select select "true"
click at [252, 397] on select "Non Workable Workable" at bounding box center [295, 411] width 87 height 28
checkbox input "false"
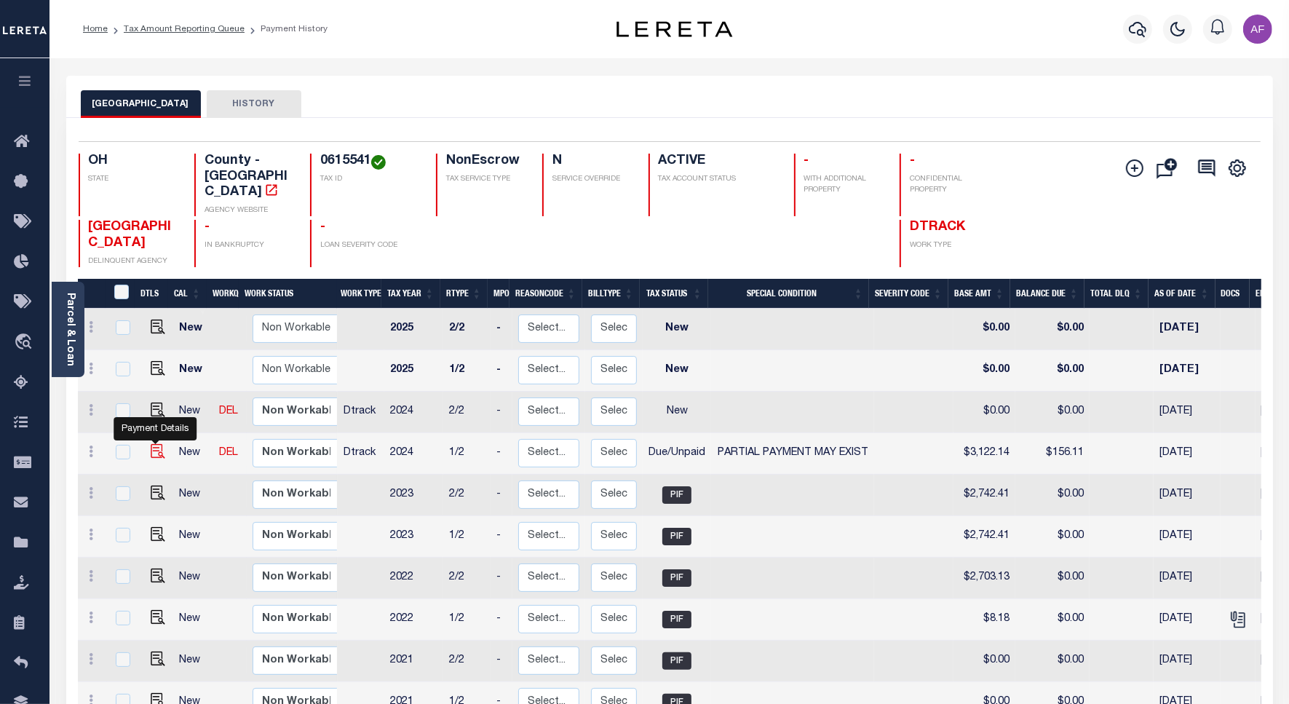
click at [156, 444] on img "" at bounding box center [158, 451] width 15 height 15
checkbox input "true"
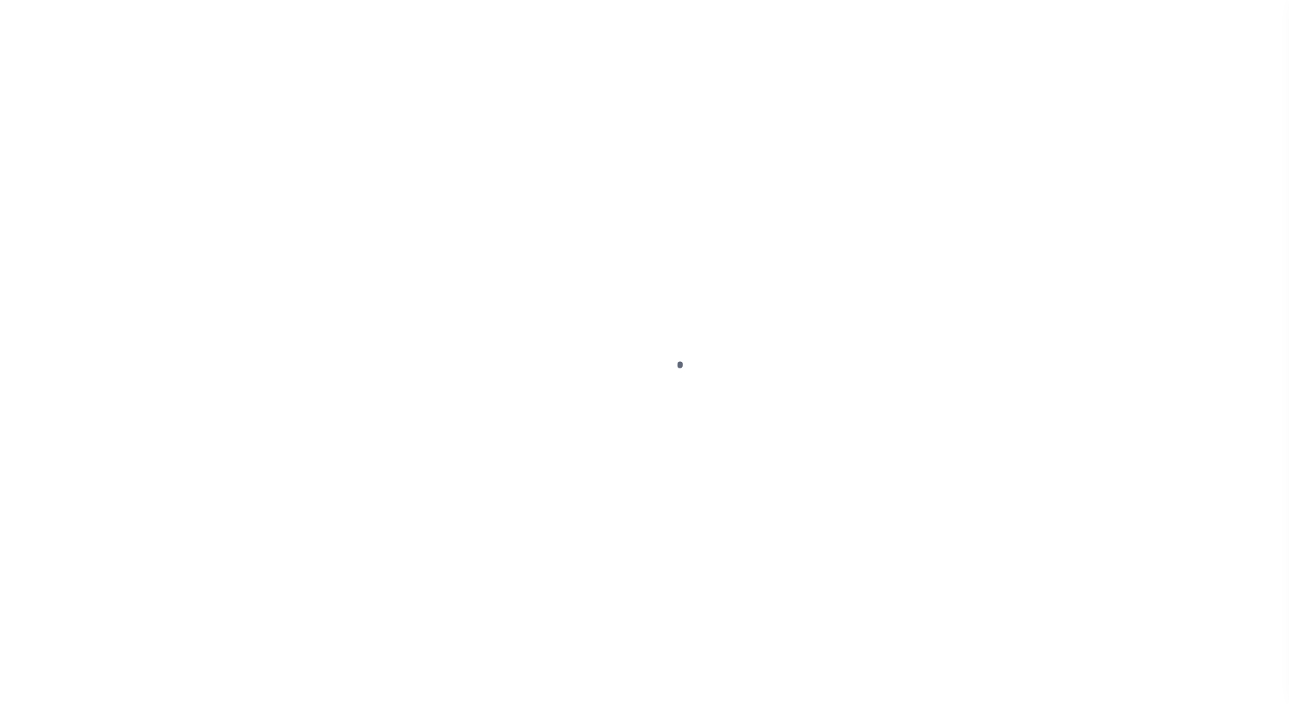
select select "DUE"
select select "15"
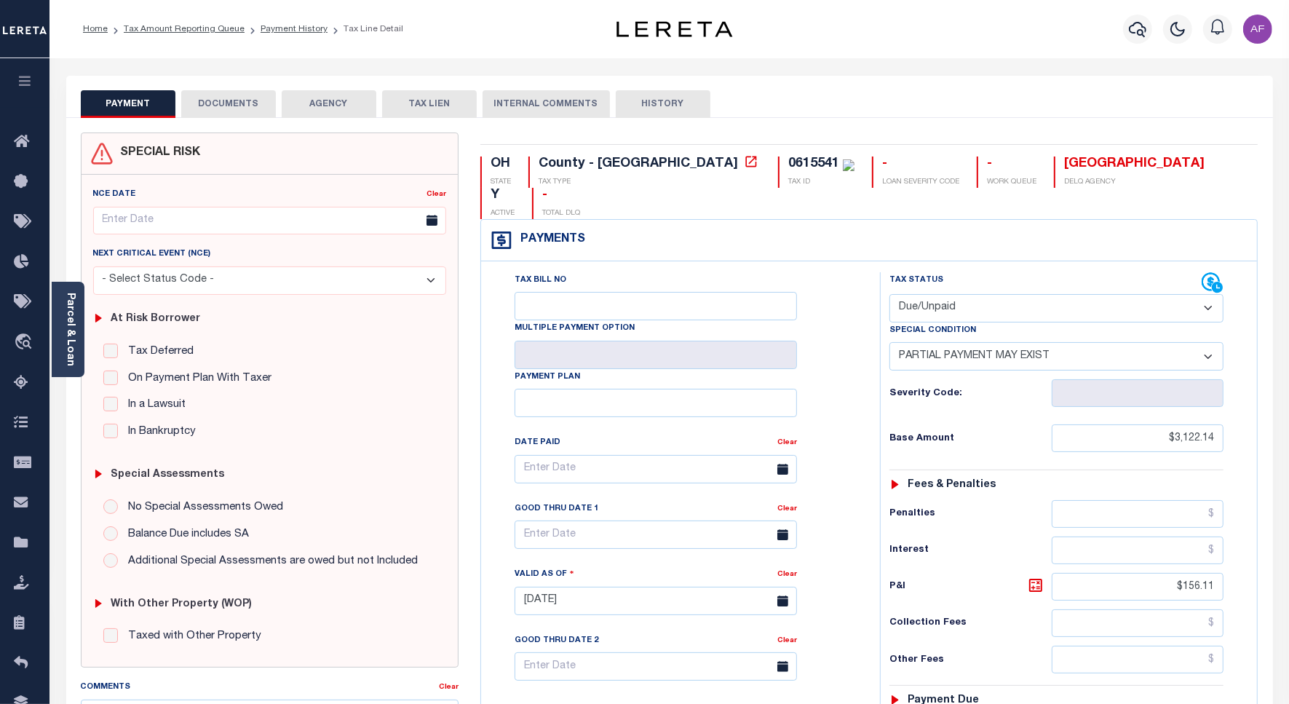
click at [944, 294] on select "- Select Status Code - Open Due/Unpaid Paid Incomplete No Tax Due Internal Refu…" at bounding box center [1056, 308] width 334 height 28
select select "PYD"
click at [889, 294] on select "- Select Status Code - Open Due/Unpaid Paid Incomplete No Tax Due Internal Refu…" at bounding box center [1056, 308] width 334 height 28
select select "0"
type input "[DATE]"
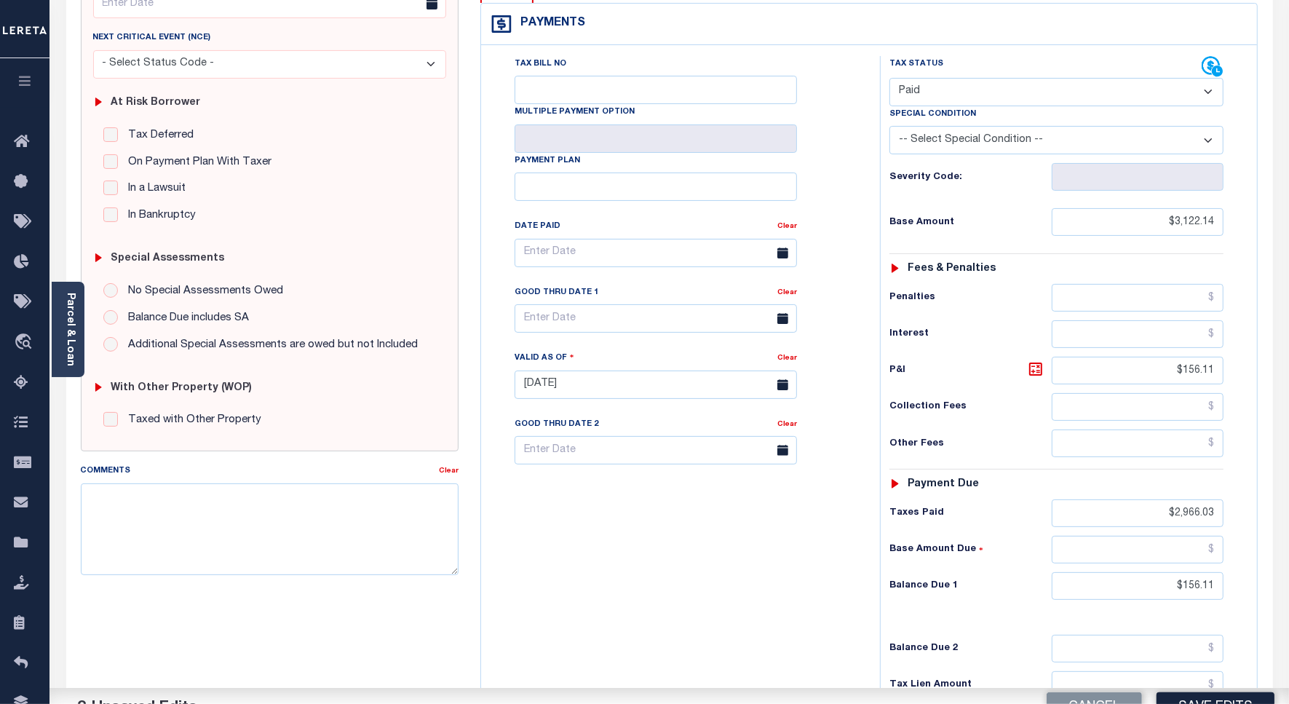
scroll to position [376, 0]
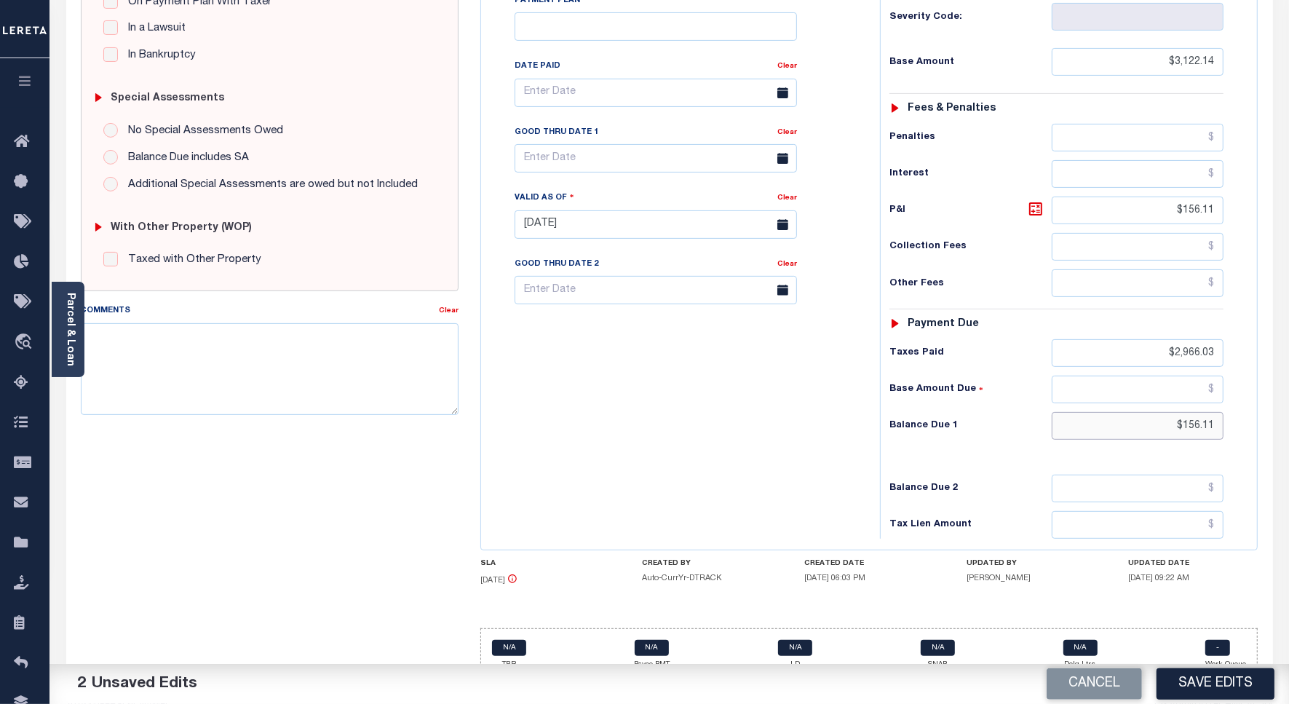
click at [1203, 412] on input "$156.11" at bounding box center [1137, 426] width 172 height 28
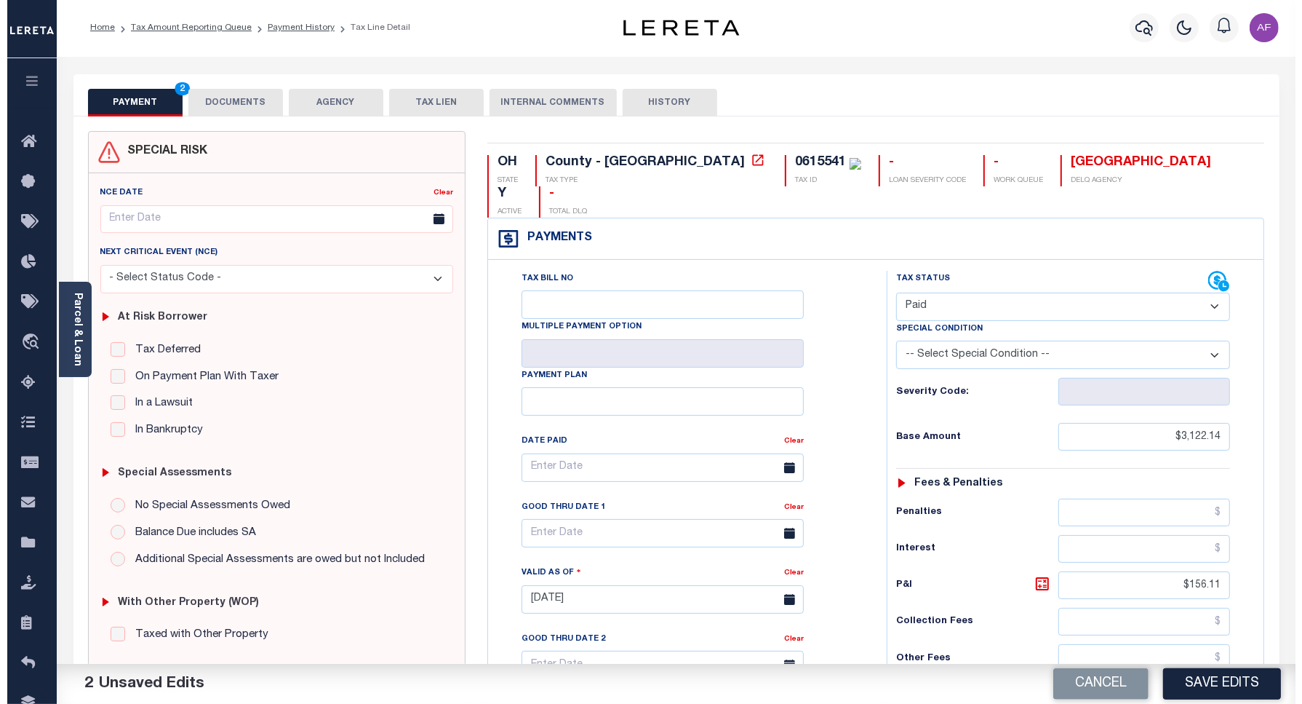
scroll to position [0, 0]
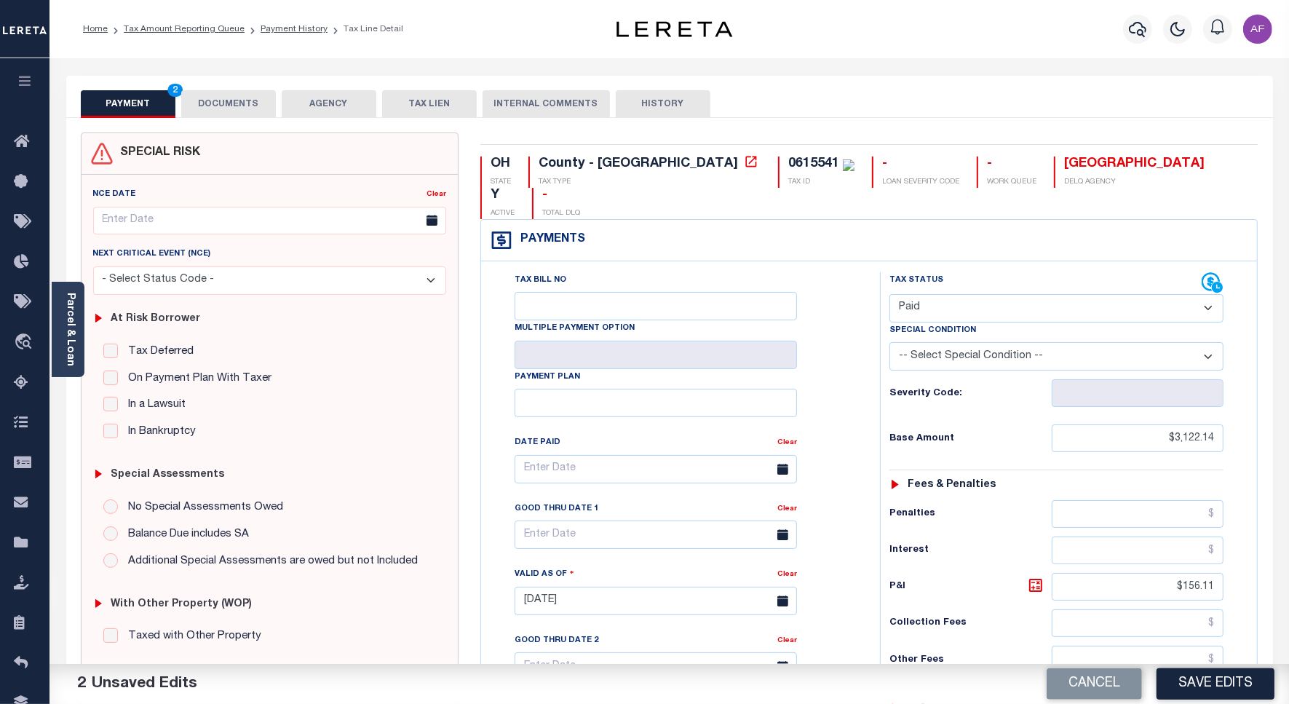
type input "$0.00"
click at [235, 85] on div "PAYMENT 2 DOCUMENTS AGENCY DELINQUENT PAYEE TAX LIEN" at bounding box center [669, 97] width 1206 height 42
click at [220, 106] on button "DOCUMENTS" at bounding box center [228, 104] width 95 height 28
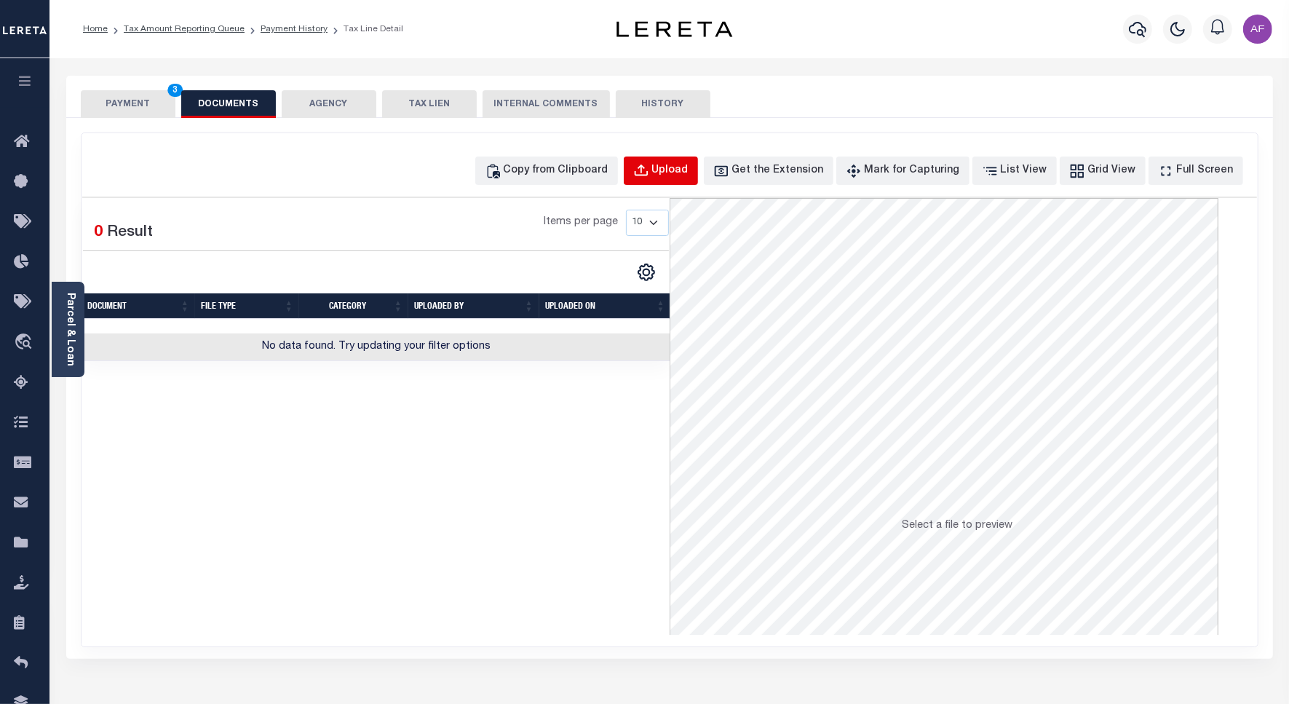
click at [688, 175] on div "Upload" at bounding box center [670, 171] width 36 height 16
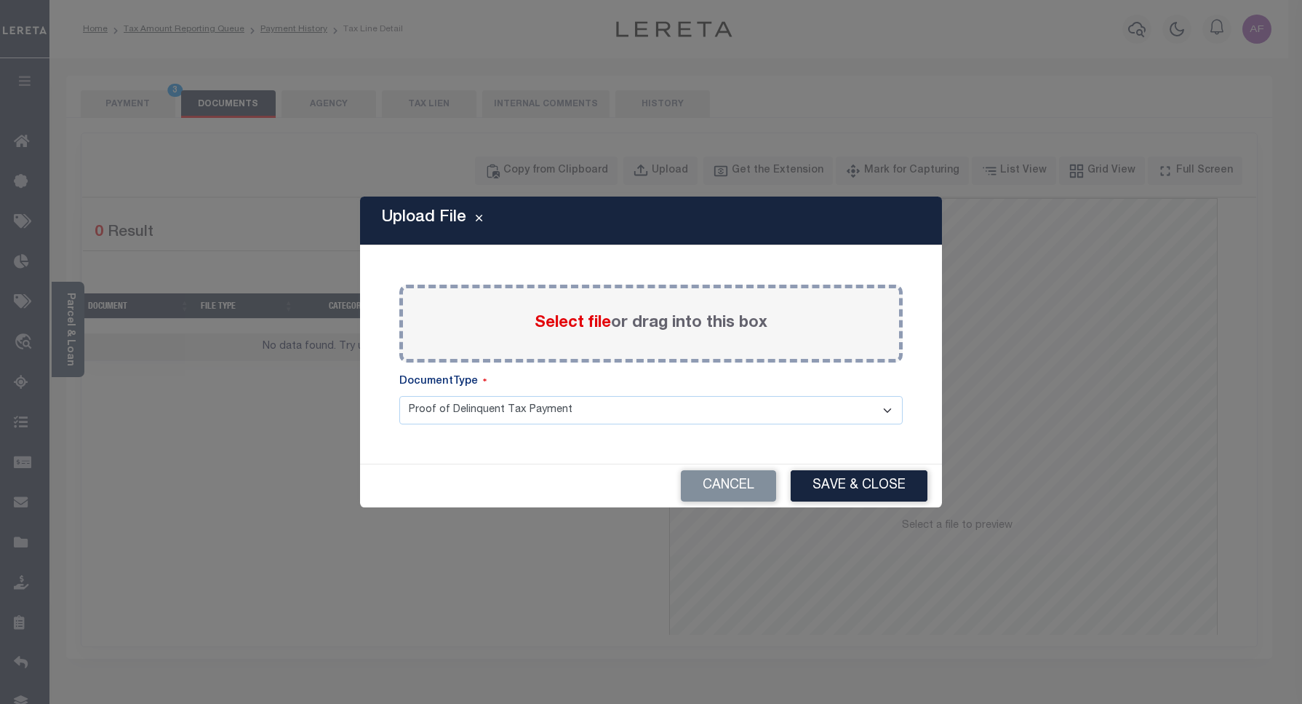
click at [591, 315] on span "Select file" at bounding box center [573, 323] width 76 height 16
click at [0, 0] on input "Select file or drag into this box" at bounding box center [0, 0] width 0 height 0
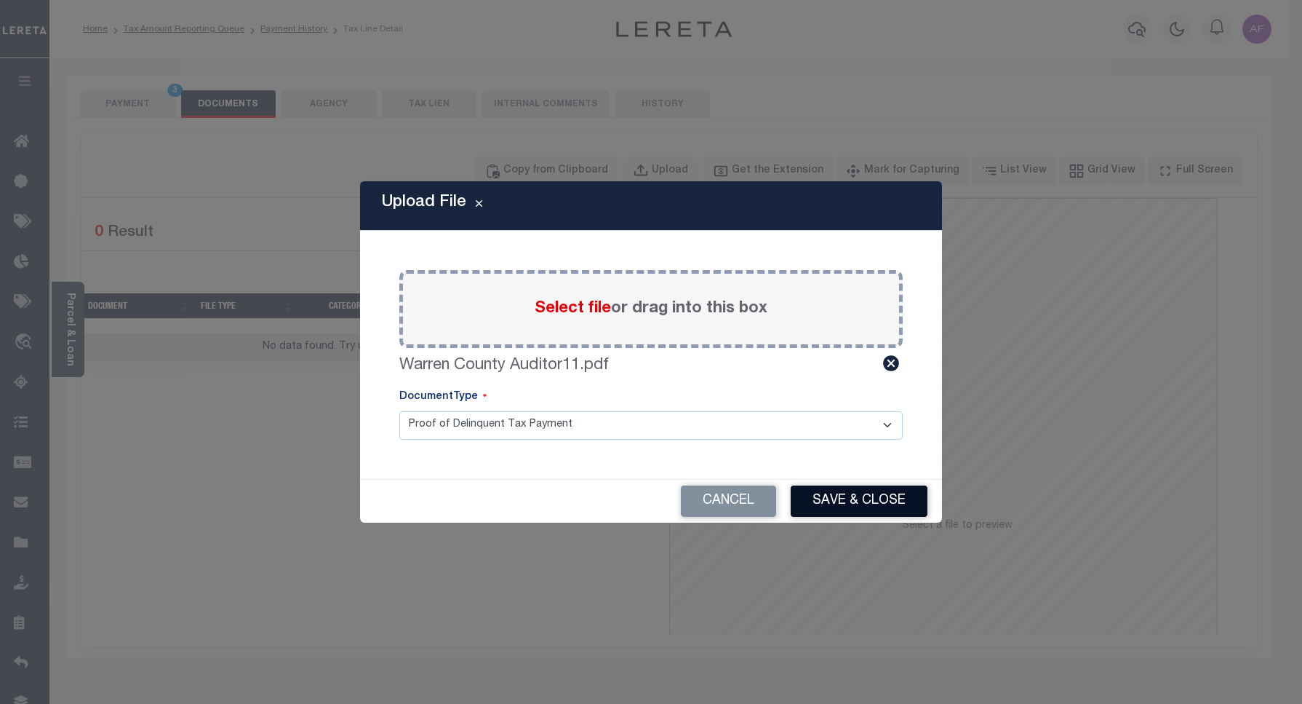
click at [824, 504] on button "Save & Close" at bounding box center [859, 500] width 137 height 31
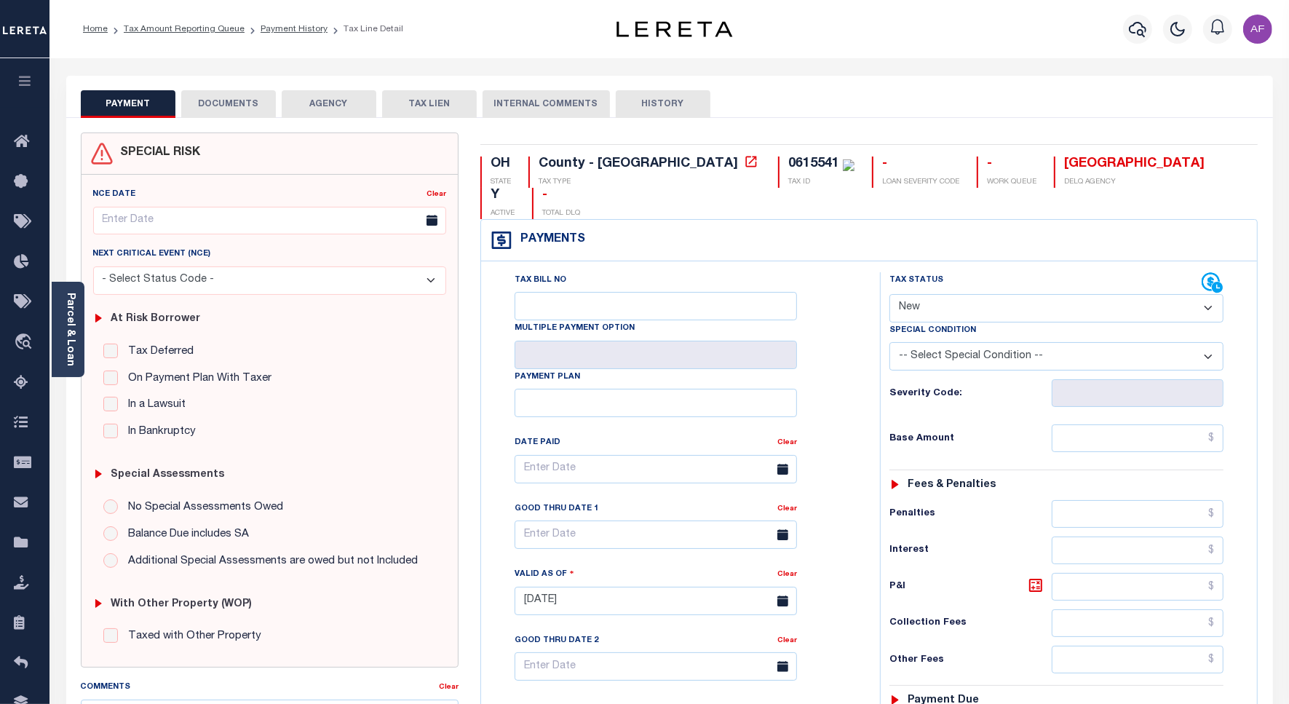
click at [917, 294] on select "- Select Status Code - Open Due/Unpaid Paid Incomplete No Tax Due Internal Refu…" at bounding box center [1056, 308] width 334 height 28
select select "PYD"
click at [889, 294] on select "- Select Status Code - Open Due/Unpaid Paid Incomplete No Tax Due Internal Refu…" at bounding box center [1056, 308] width 334 height 28
type input "[DATE]"
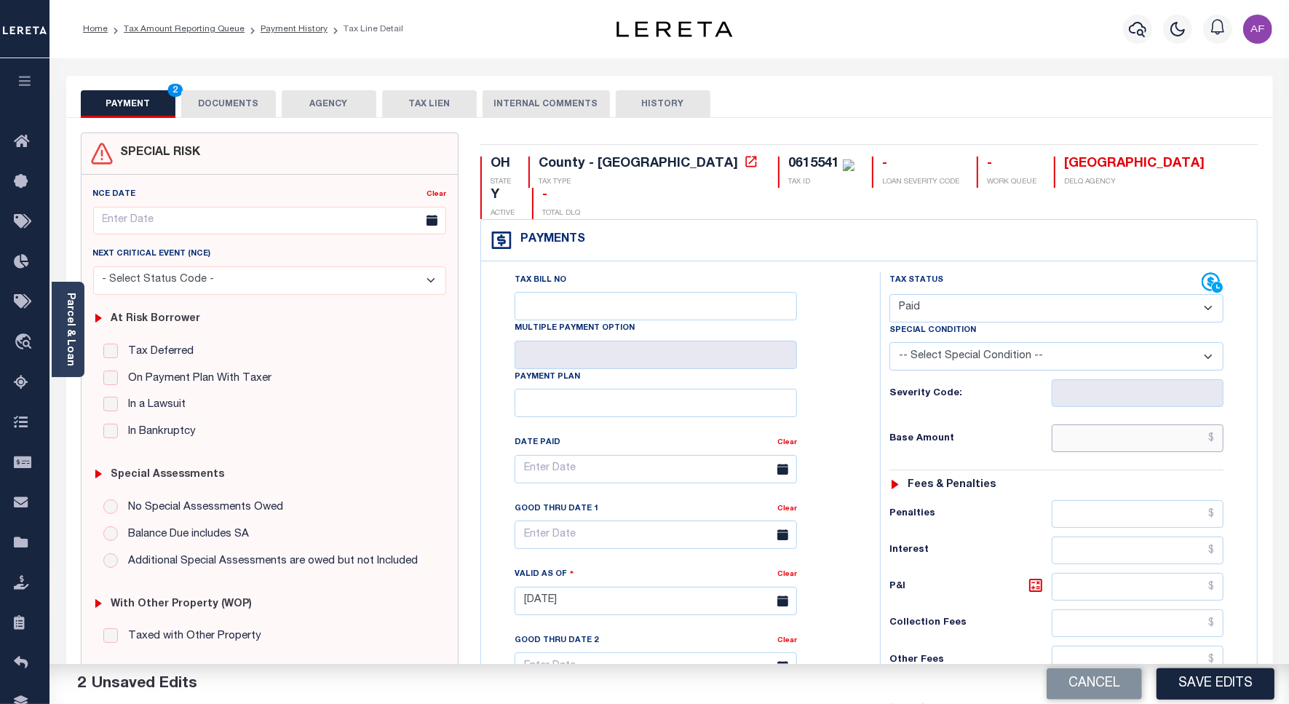
click at [1170, 424] on input "text" at bounding box center [1137, 438] width 172 height 28
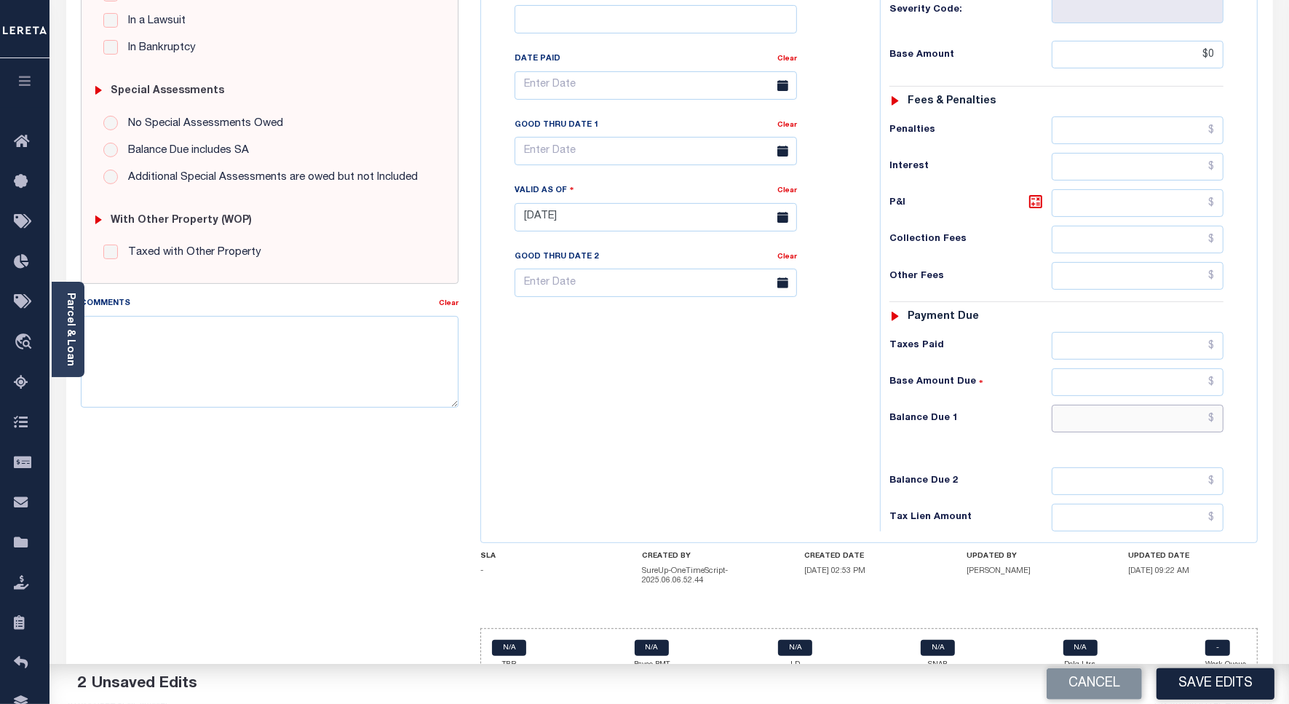
type input "$0.00"
click at [1182, 405] on input "text" at bounding box center [1137, 419] width 172 height 28
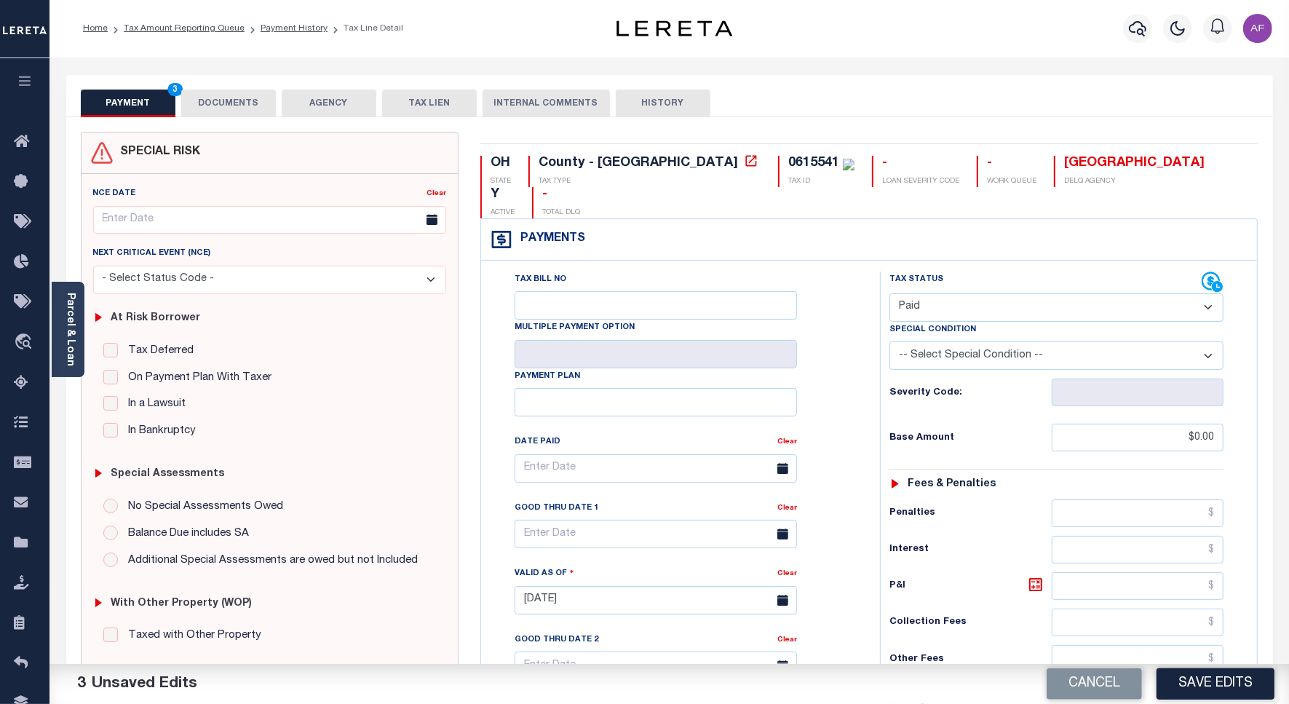
scroll to position [0, 0]
type input "$0.00"
click at [220, 106] on button "DOCUMENTS" at bounding box center [228, 104] width 95 height 28
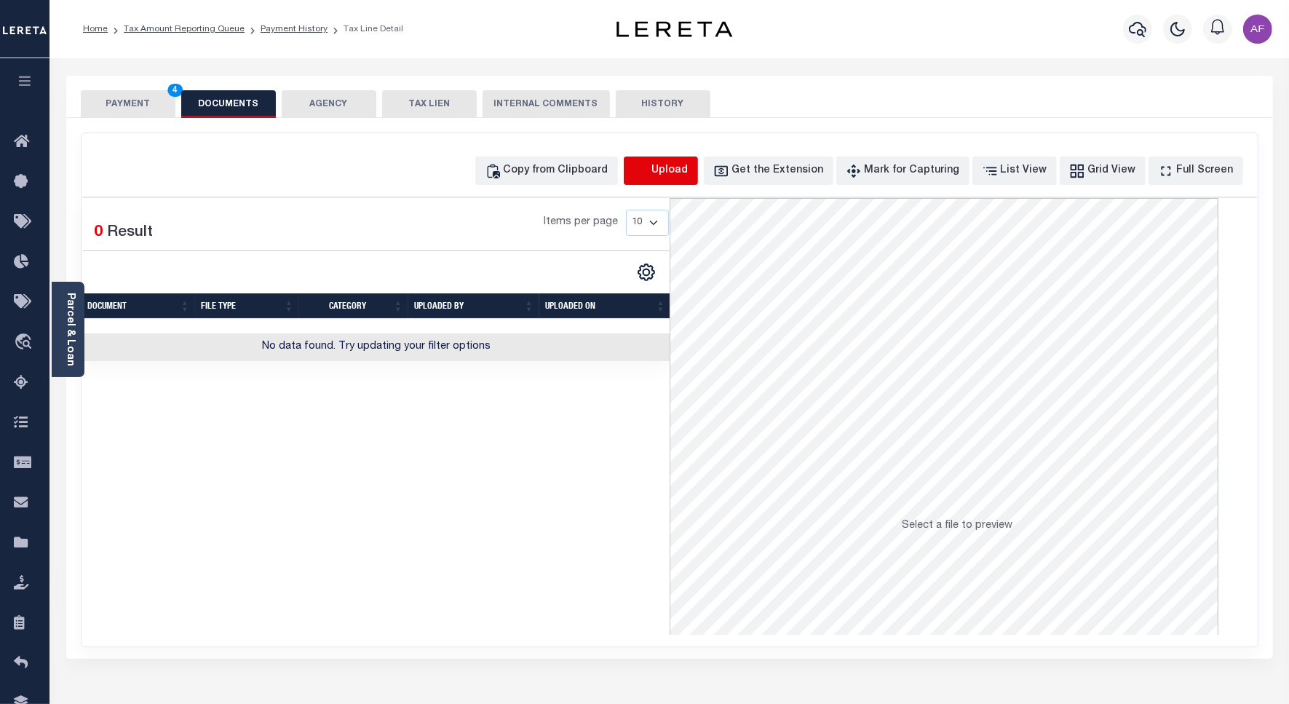
click at [649, 173] on icon "button" at bounding box center [641, 171] width 16 height 16
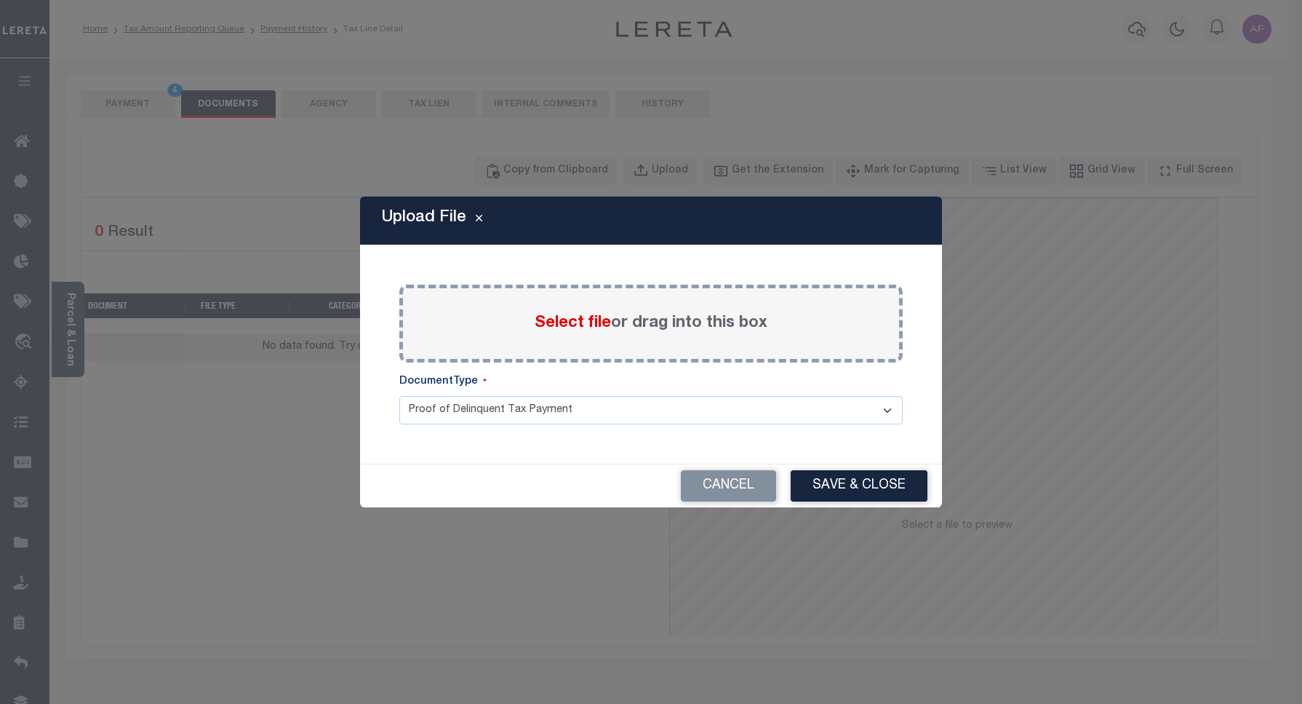
click at [575, 324] on span "Select file" at bounding box center [573, 323] width 76 height 16
click at [0, 0] on input "Select file or drag into this box" at bounding box center [0, 0] width 0 height 0
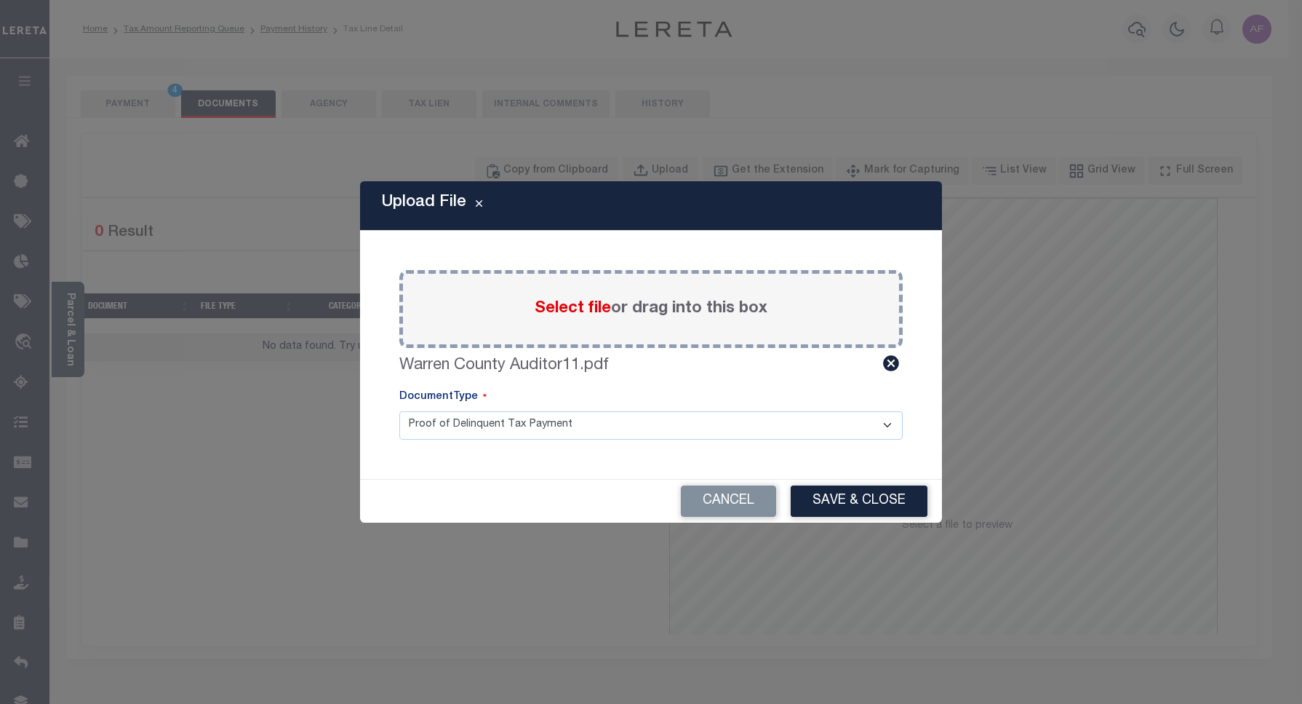
click at [827, 477] on div "Upload File Paste copied image or file into this box Select file or drag into t…" at bounding box center [651, 351] width 582 height 341
click at [840, 491] on button "Save & Close" at bounding box center [859, 500] width 137 height 31
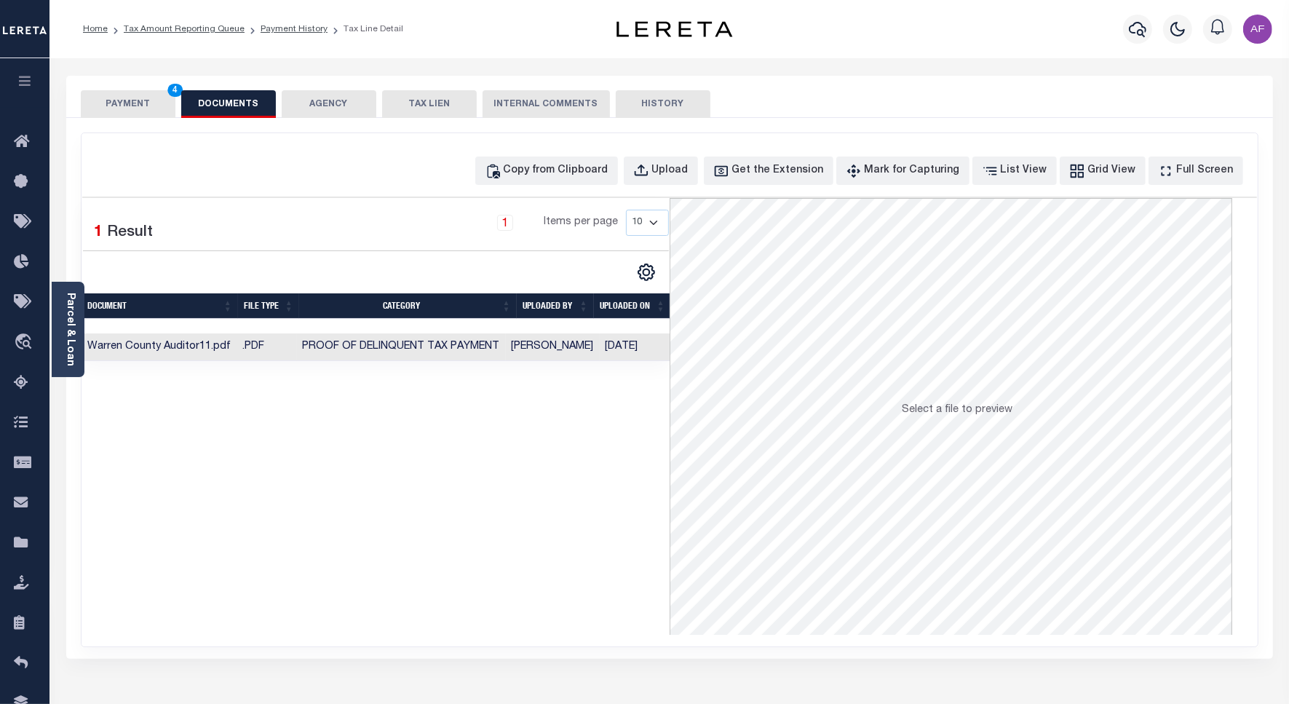
click at [146, 99] on button "PAYMENT 4" at bounding box center [128, 104] width 95 height 28
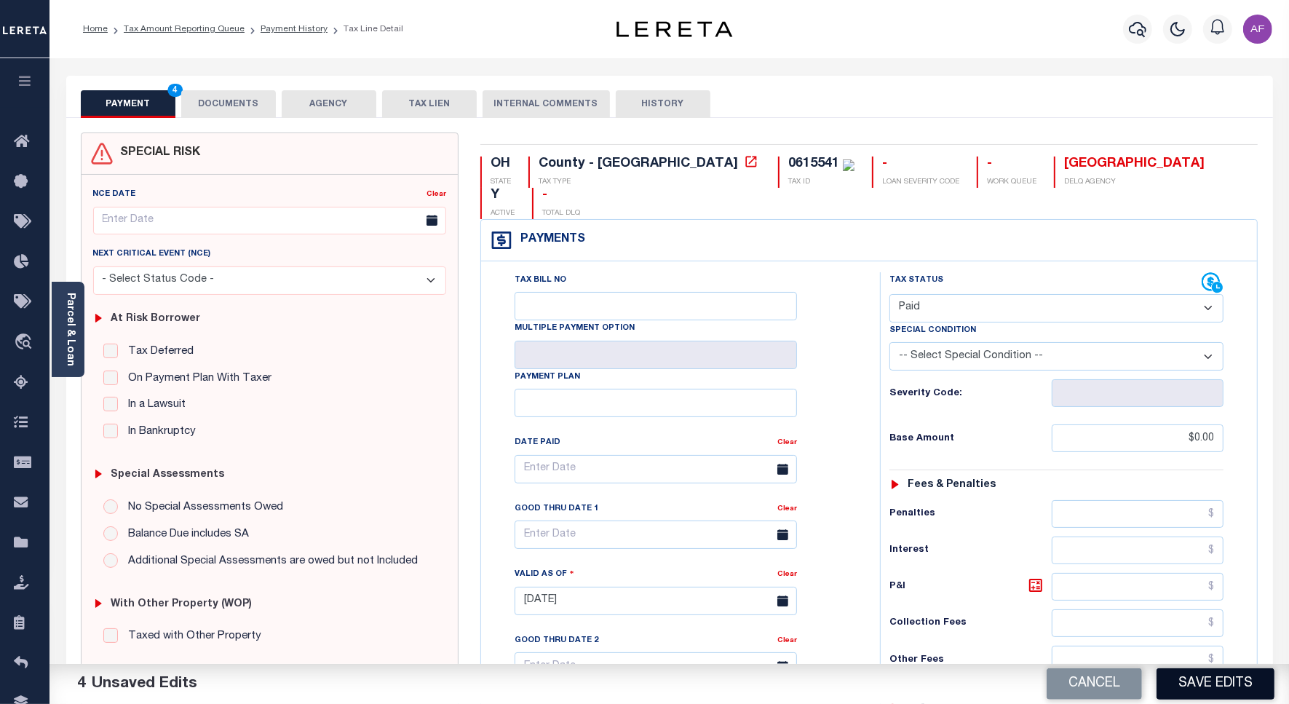
click at [1184, 678] on button "Save Edits" at bounding box center [1215, 683] width 118 height 31
checkbox input "false"
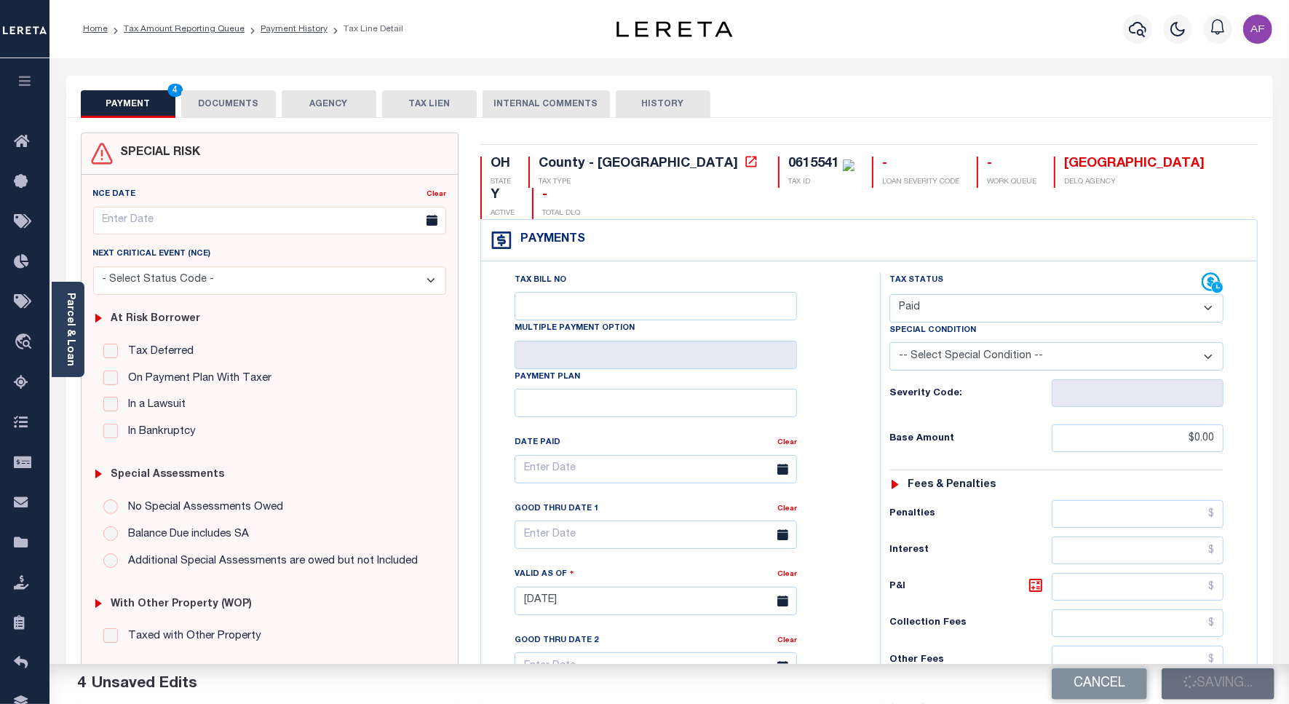
type input "$0"
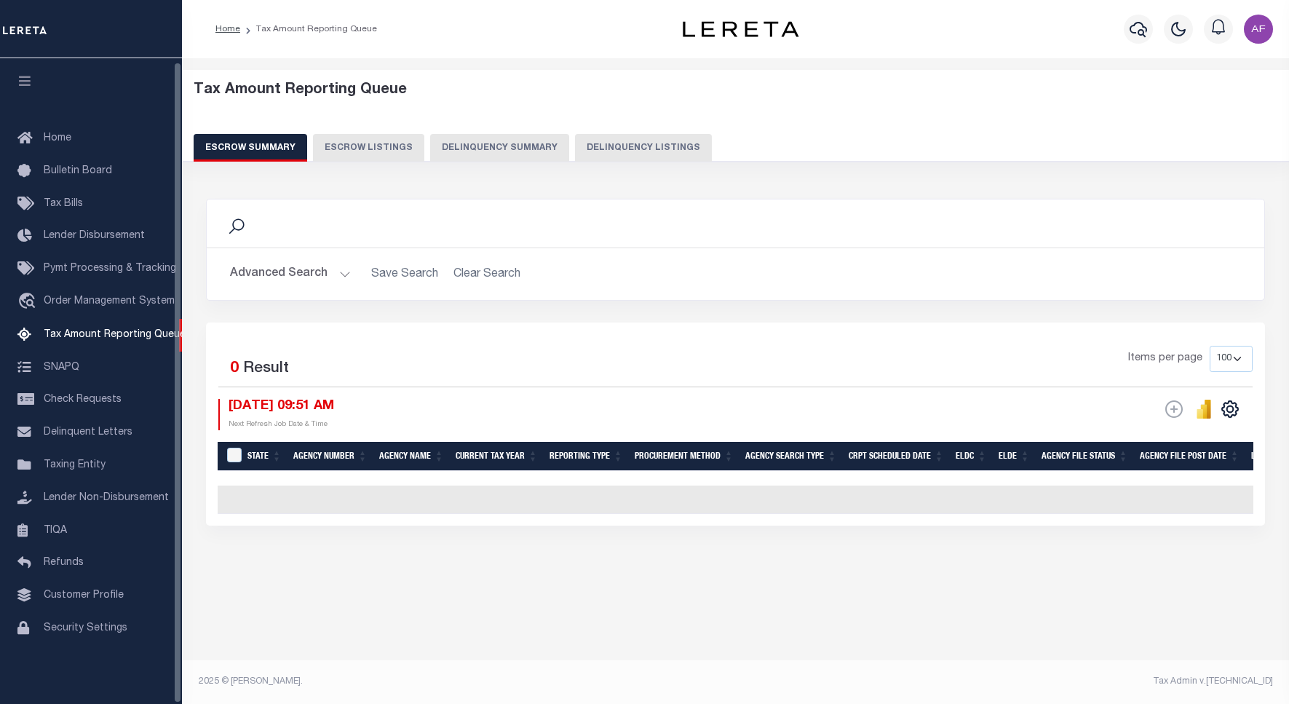
select select "100"
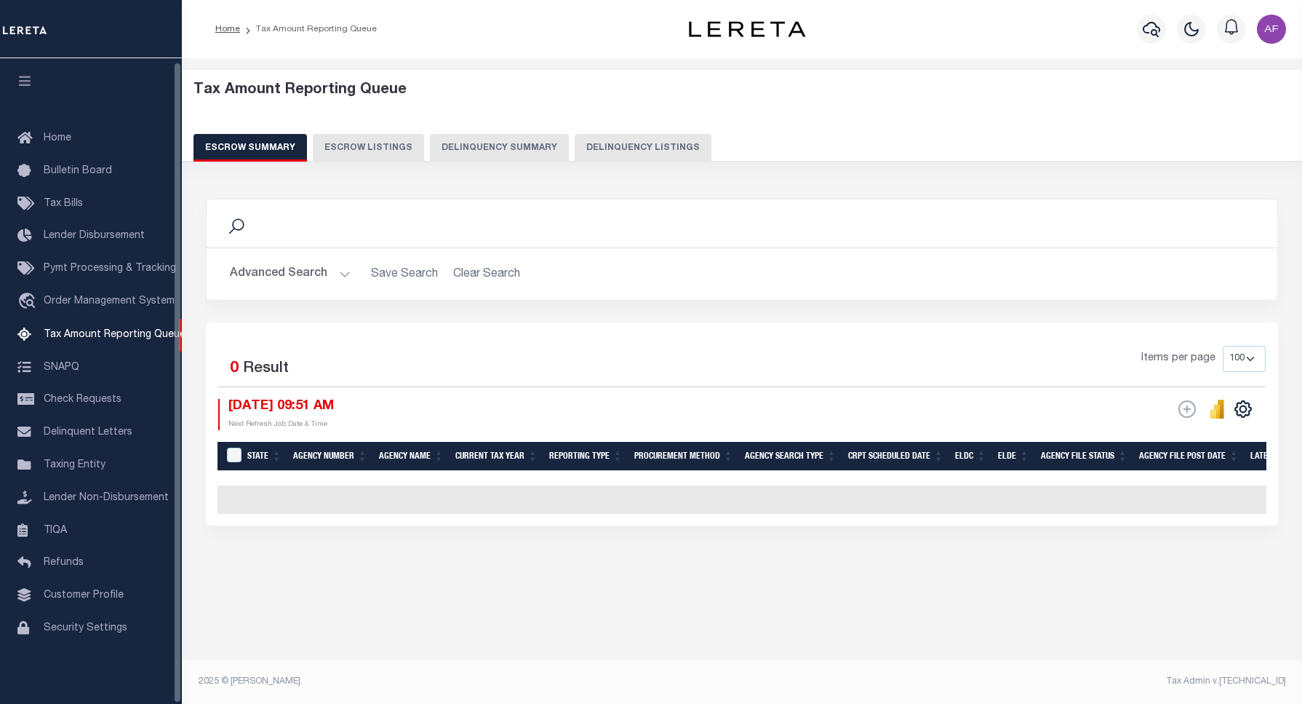
scroll to position [4, 0]
click at [642, 146] on button "Delinquency Listings" at bounding box center [643, 148] width 137 height 28
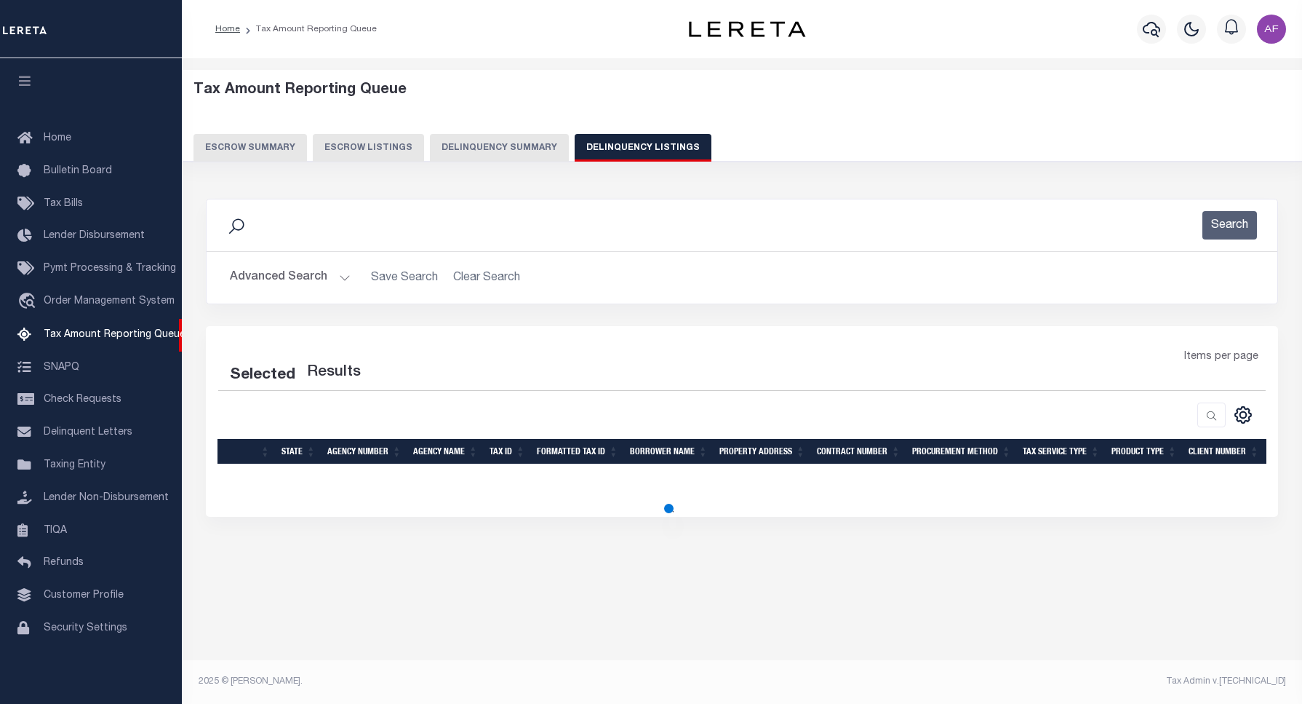
select select "100"
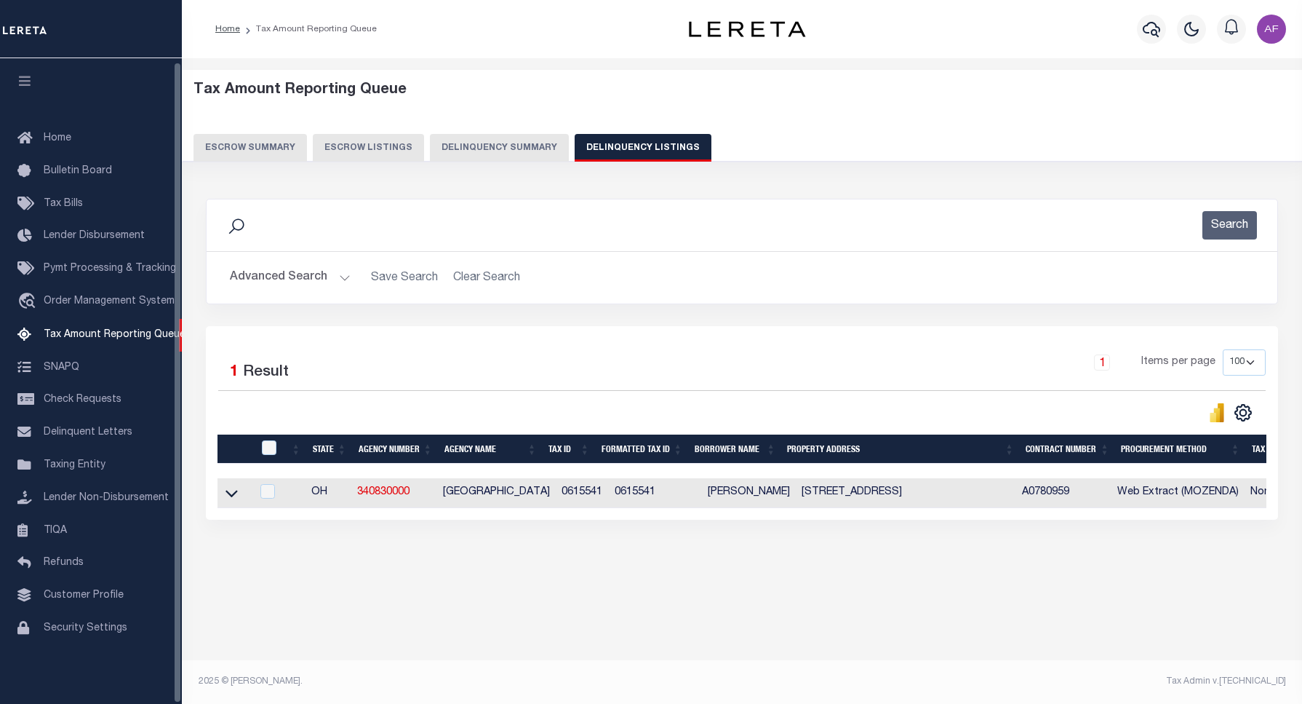
click at [290, 267] on button "Advanced Search" at bounding box center [290, 277] width 121 height 28
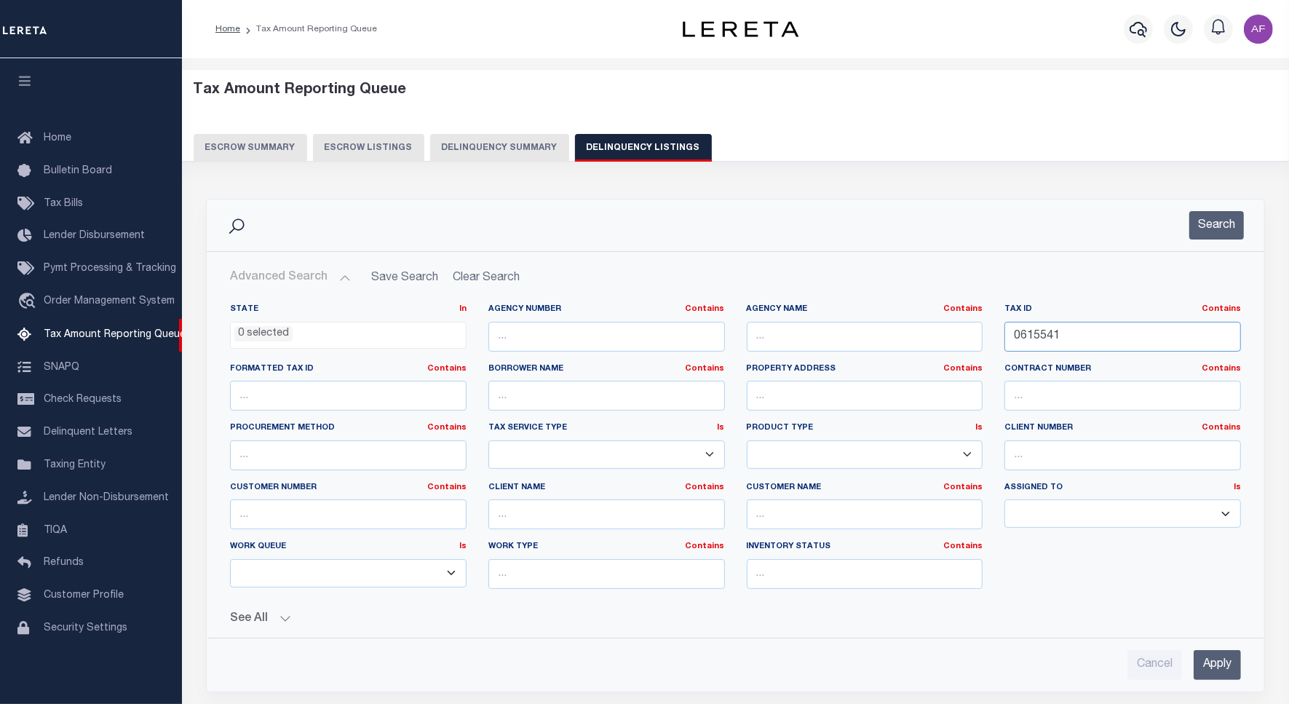
click at [1042, 337] on input "0615541" at bounding box center [1122, 337] width 236 height 30
paste input "34129"
type input "0634129"
click at [1227, 223] on button "Search" at bounding box center [1216, 225] width 55 height 28
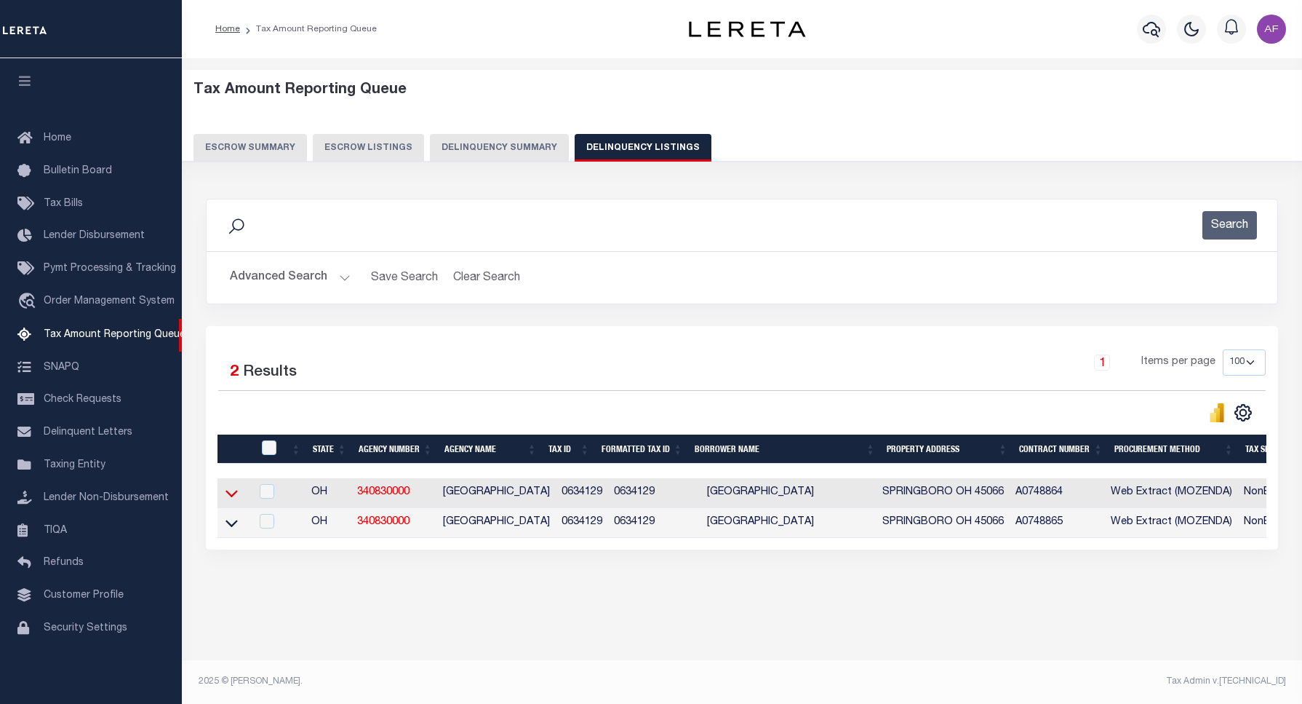
click at [231, 501] on icon at bounding box center [232, 492] width 12 height 15
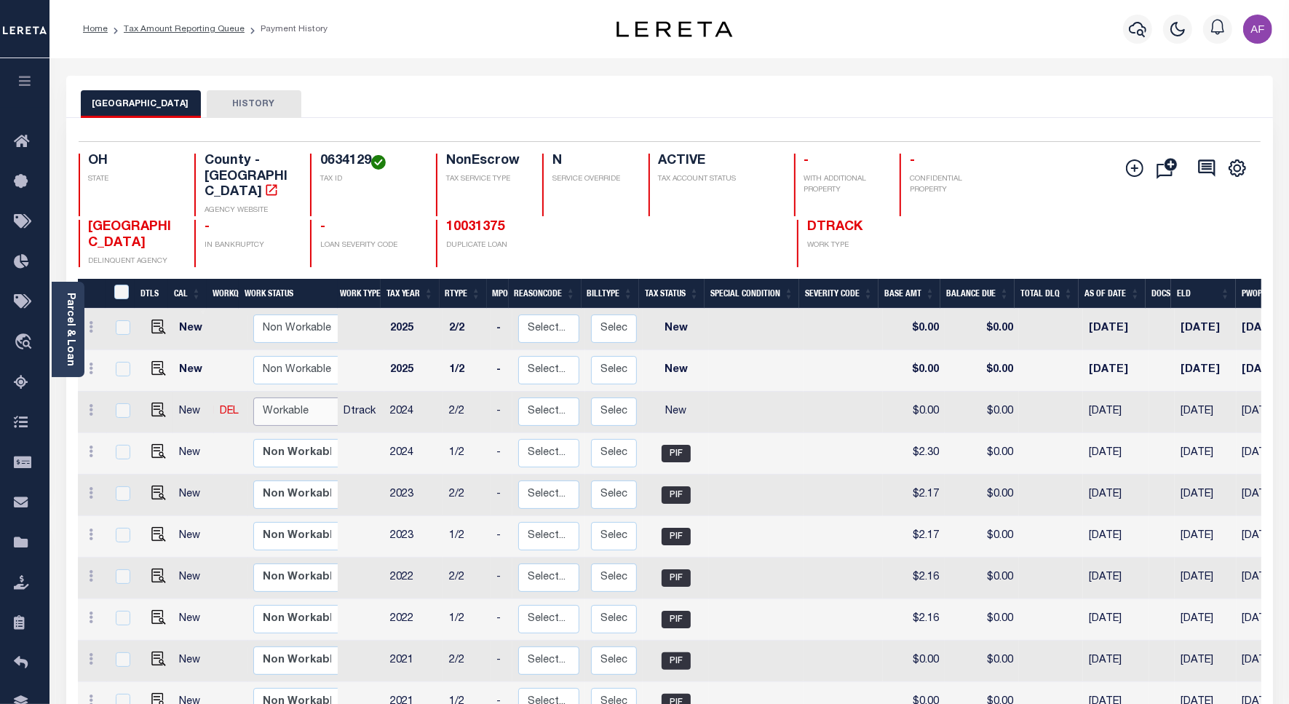
click at [284, 397] on select "Non Workable Workable" at bounding box center [296, 411] width 87 height 28
checkbox input "true"
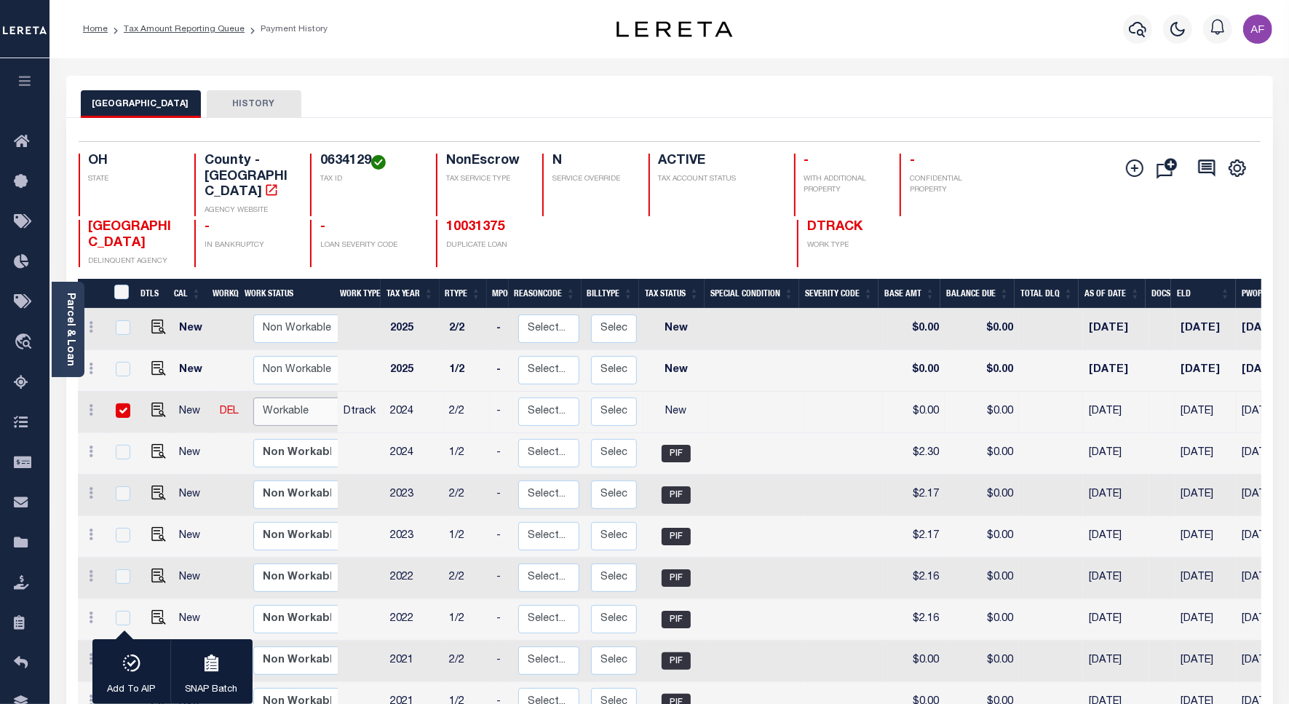
select select "true"
click at [253, 397] on select "Non Workable Workable" at bounding box center [296, 411] width 87 height 28
checkbox input "false"
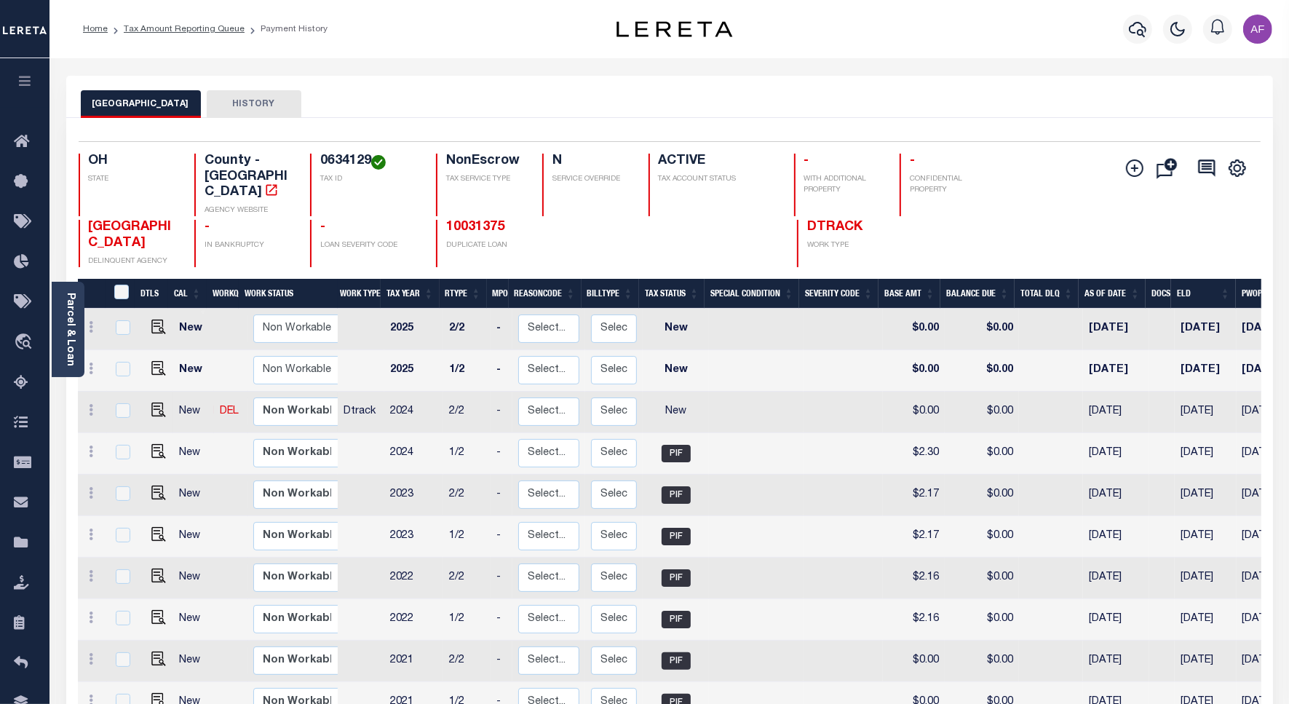
click at [132, 394] on td at bounding box center [122, 411] width 31 height 41
checkbox input "true"
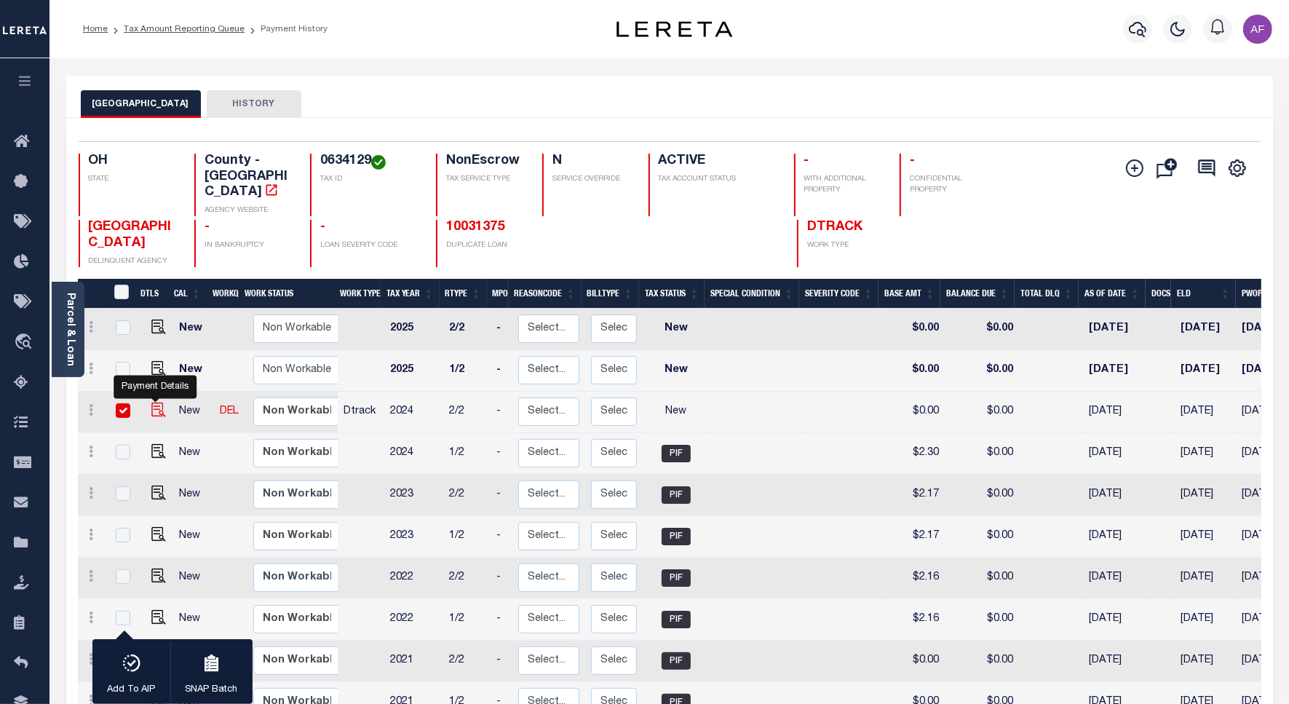
click at [154, 402] on img "" at bounding box center [158, 409] width 15 height 15
checkbox input "false"
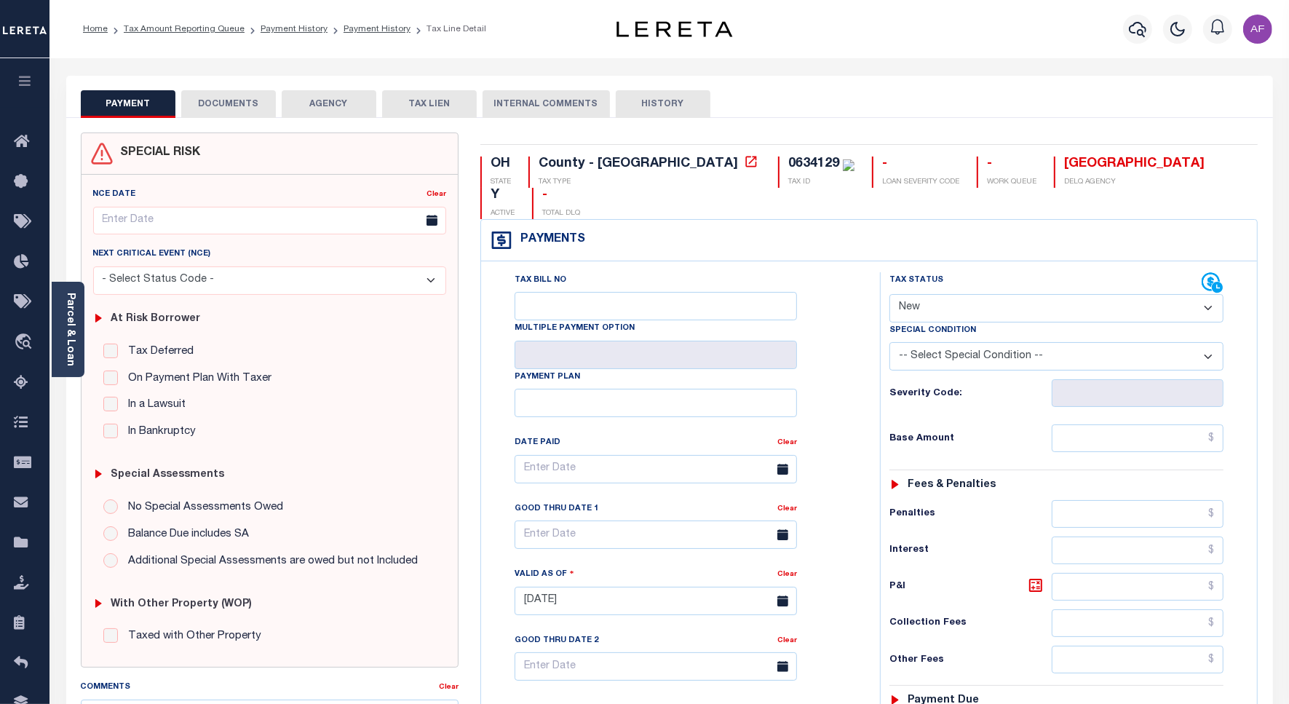
click at [951, 294] on select "- Select Status Code - Open Due/Unpaid Paid Incomplete No Tax Due Internal Refu…" at bounding box center [1056, 308] width 334 height 28
select select "PYD"
click at [889, 294] on select "- Select Status Code - Open Due/Unpaid Paid Incomplete No Tax Due Internal Refu…" at bounding box center [1056, 308] width 334 height 28
type input "[DATE]"
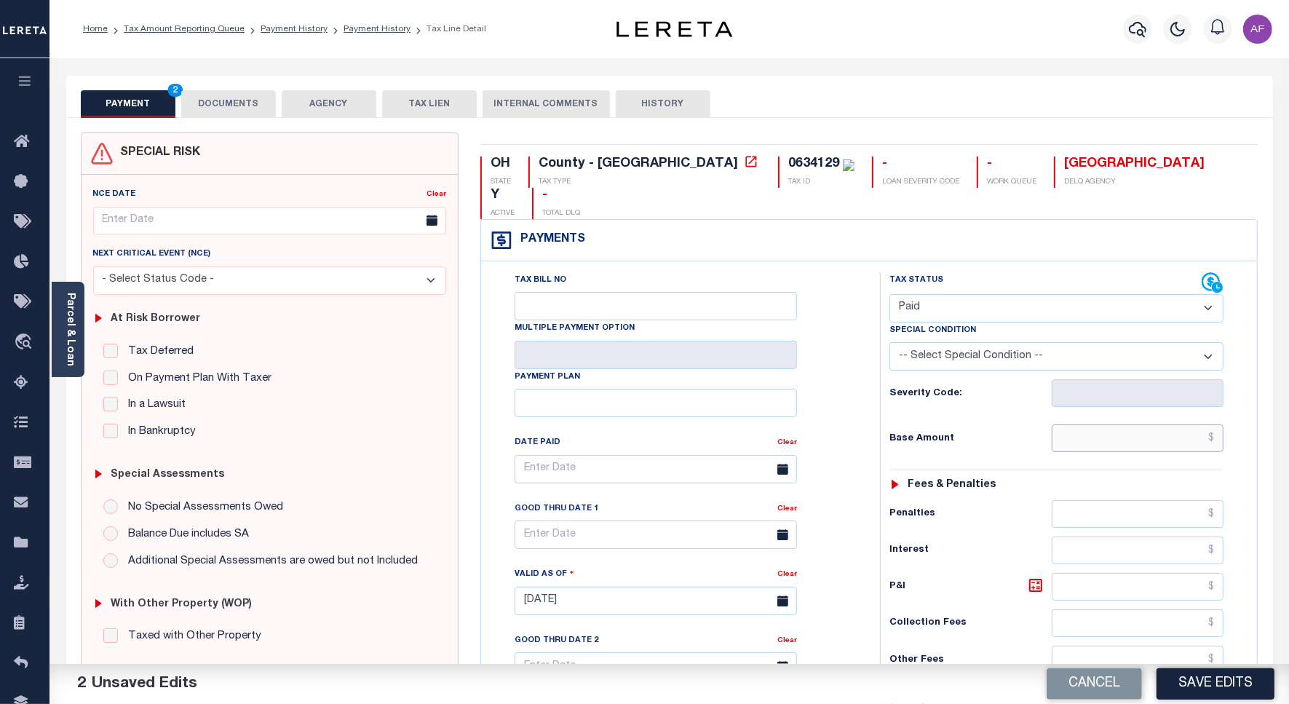
drag, startPoint x: 1184, startPoint y: 413, endPoint x: 1194, endPoint y: 400, distance: 16.6
click at [1190, 424] on input "text" at bounding box center [1137, 438] width 172 height 28
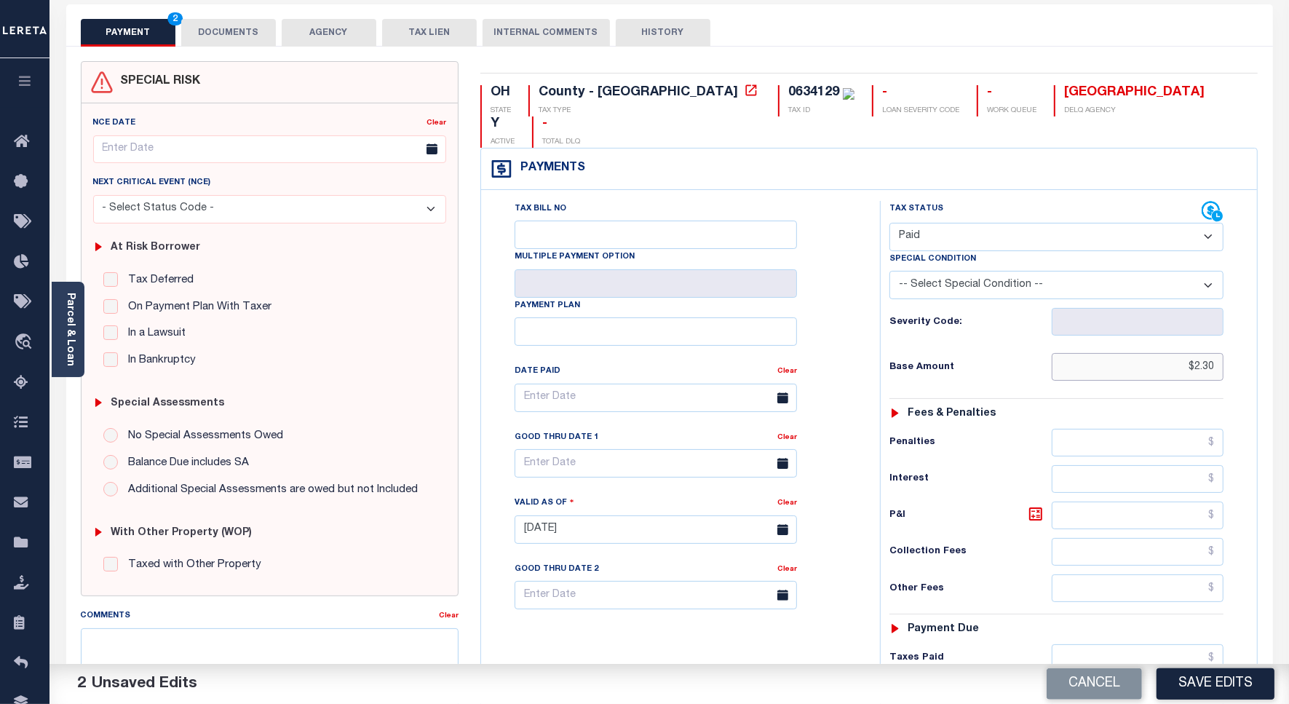
scroll to position [383, 0]
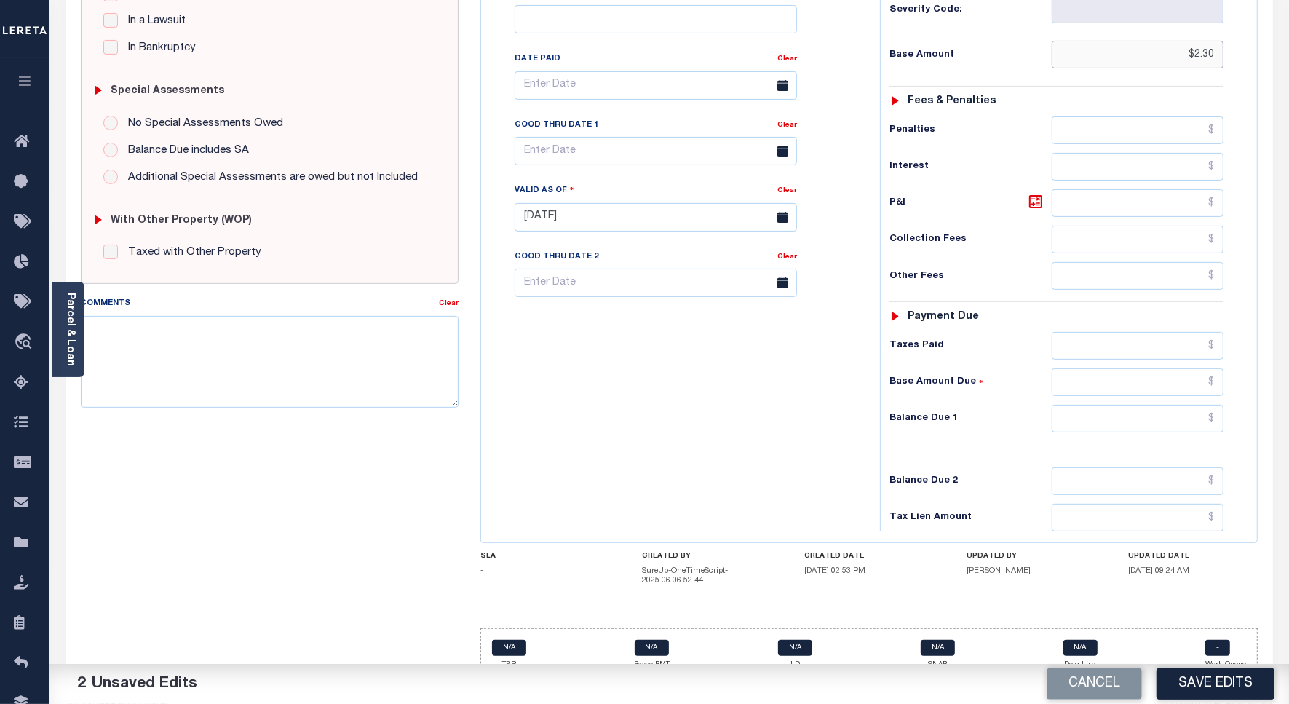
type input "$2.30"
click at [1192, 405] on input "text" at bounding box center [1137, 419] width 172 height 28
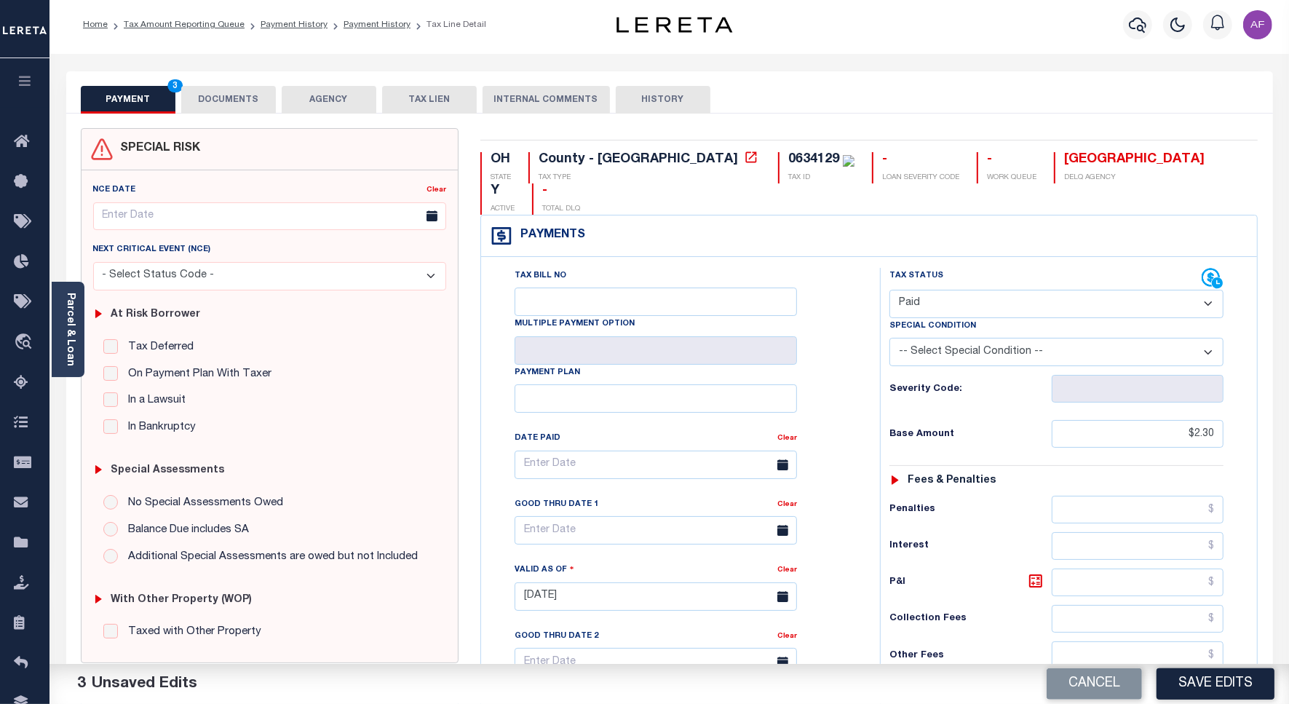
scroll to position [0, 0]
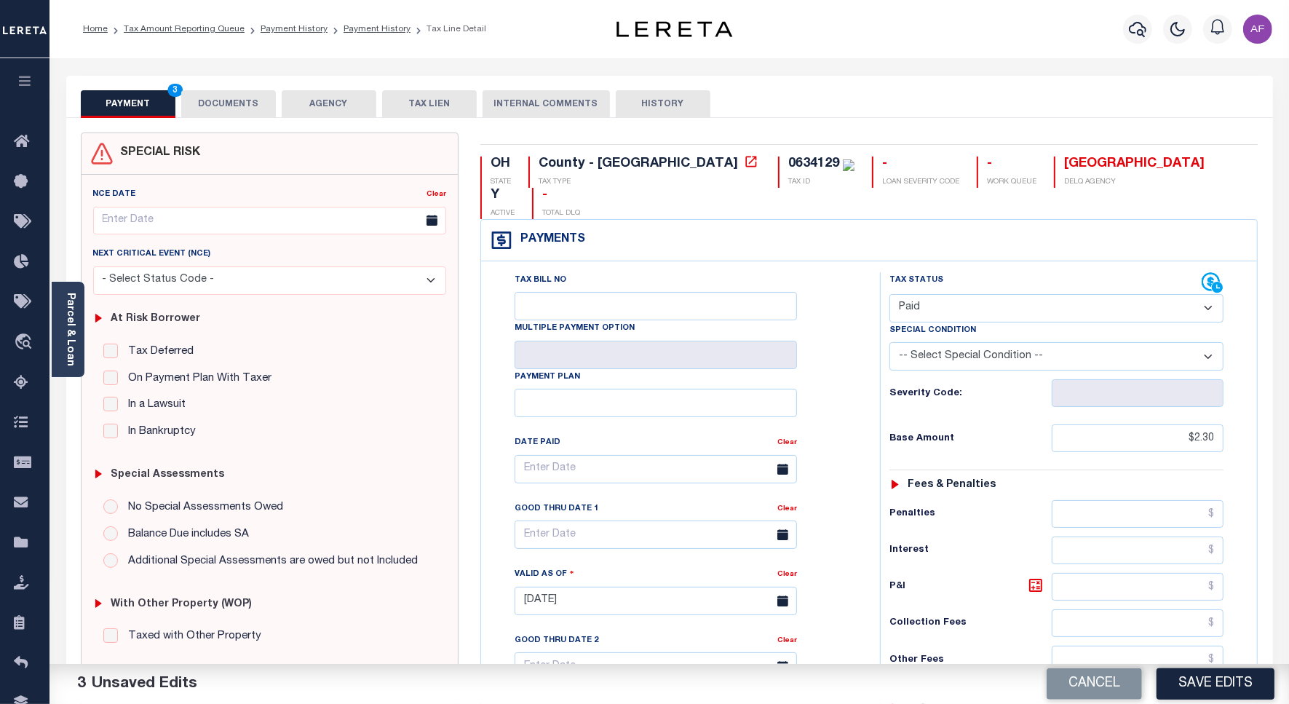
type input "$0.00"
click at [249, 114] on button "DOCUMENTS" at bounding box center [228, 104] width 95 height 28
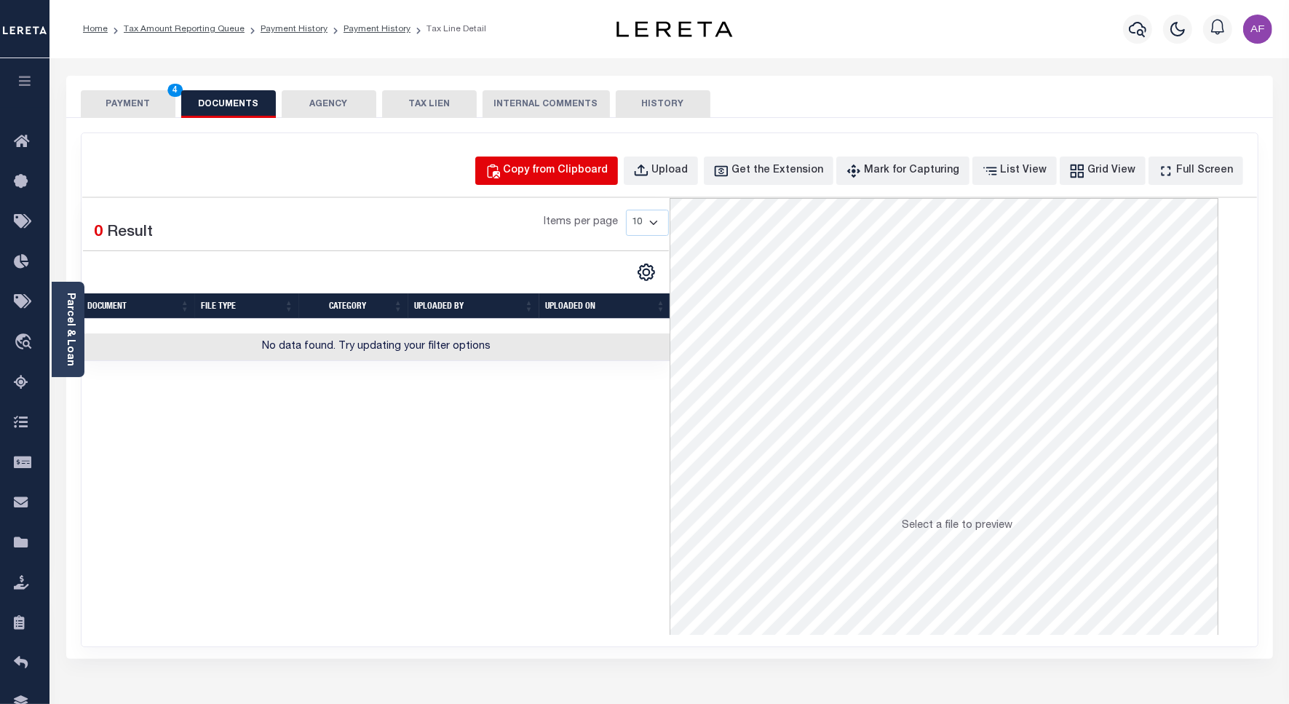
click at [573, 168] on div "Copy from Clipboard" at bounding box center [555, 171] width 105 height 16
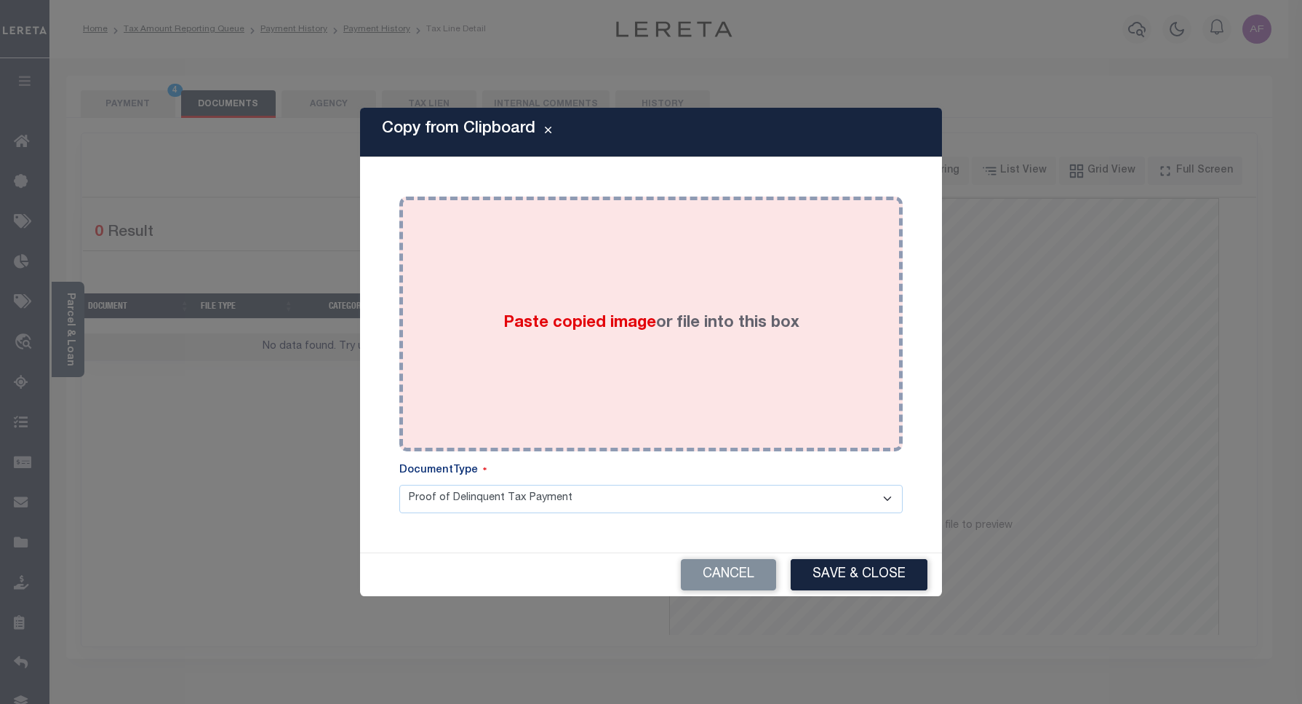
drag, startPoint x: 606, startPoint y: 322, endPoint x: 632, endPoint y: 326, distance: 25.7
click at [624, 325] on span "Paste copied image" at bounding box center [579, 323] width 153 height 16
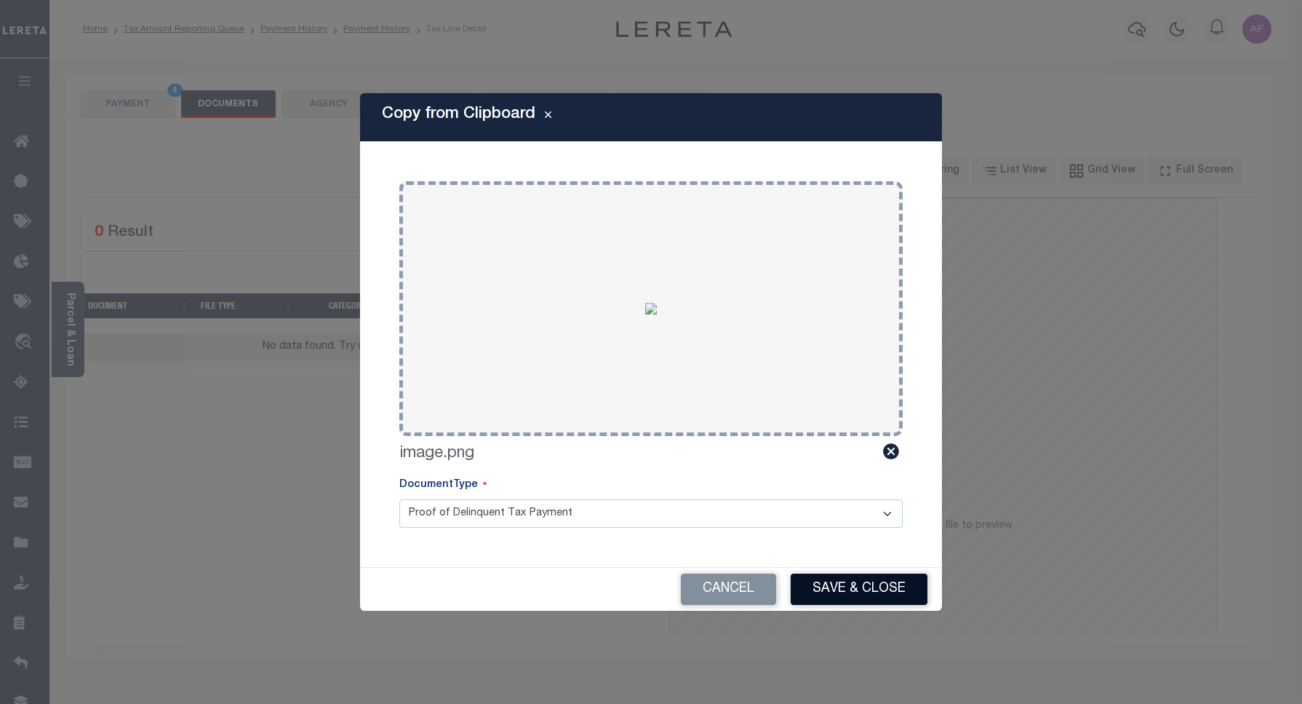
click at [855, 588] on button "Save & Close" at bounding box center [859, 588] width 137 height 31
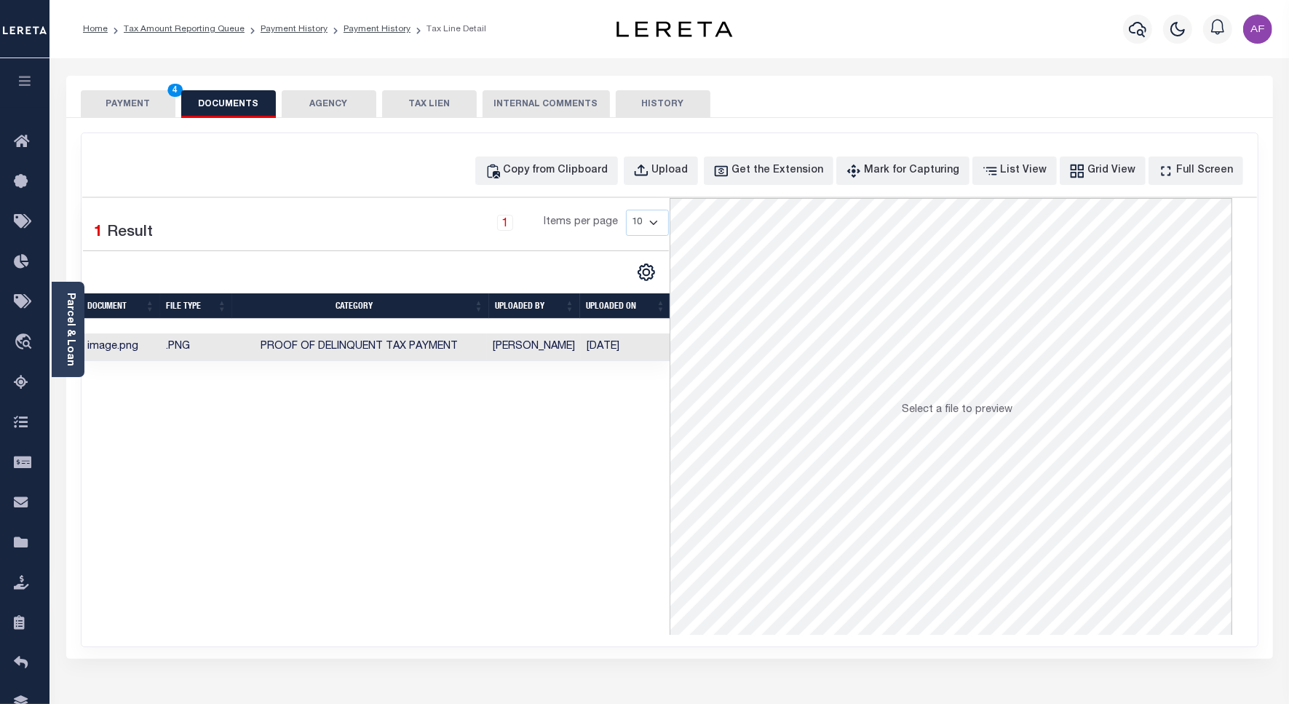
click at [122, 103] on button "PAYMENT 4" at bounding box center [128, 104] width 95 height 28
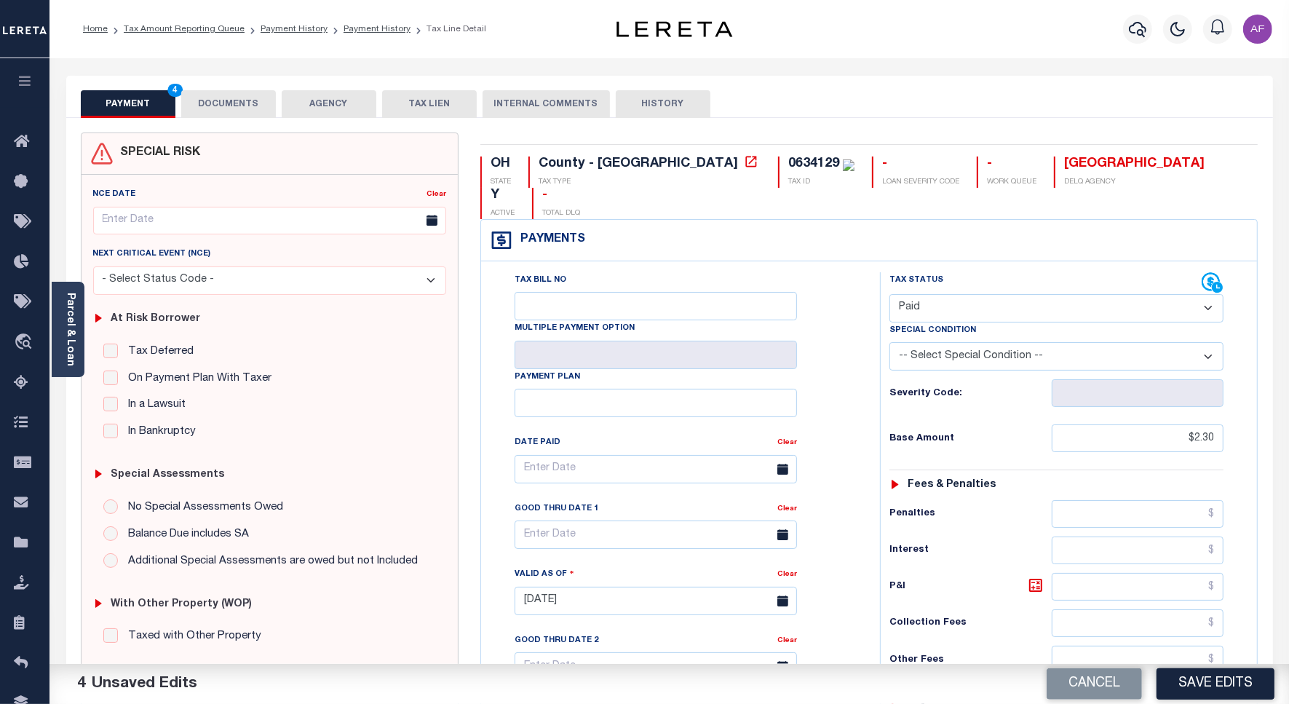
click at [1224, 691] on button "Save Edits" at bounding box center [1215, 683] width 118 height 31
checkbox input "false"
type input "$2.3"
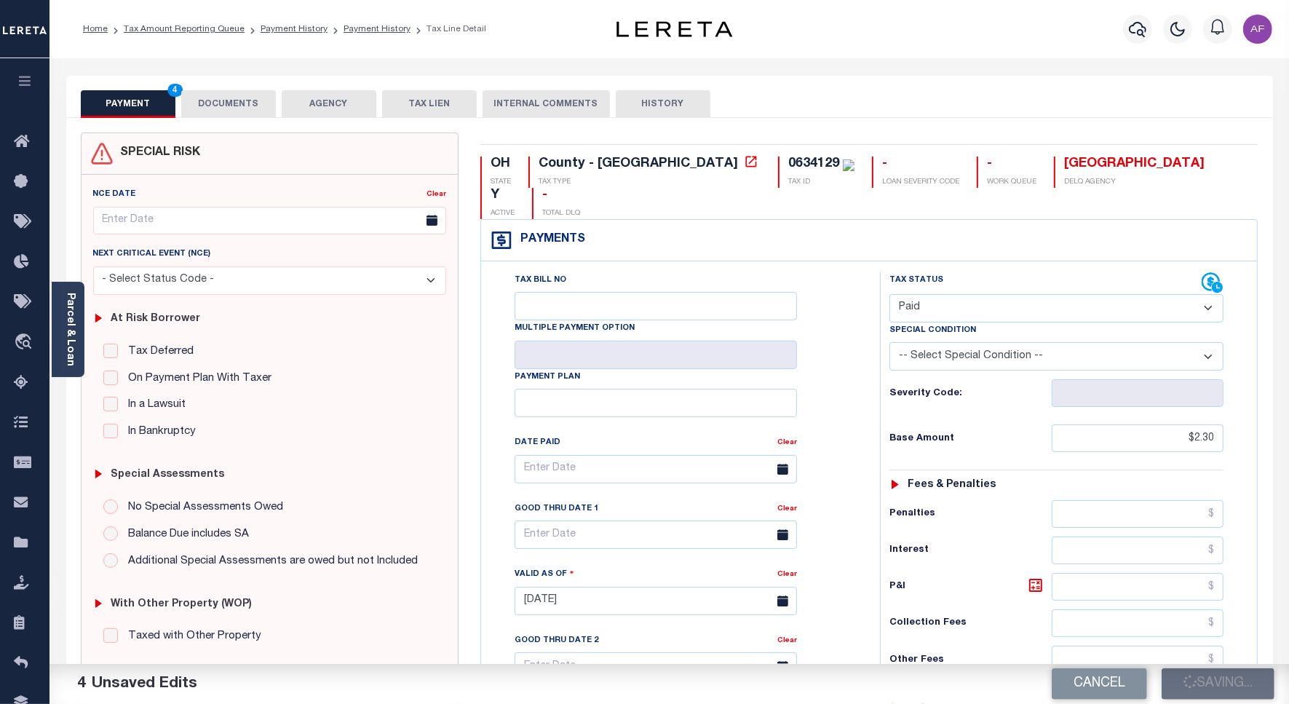
type input "$0"
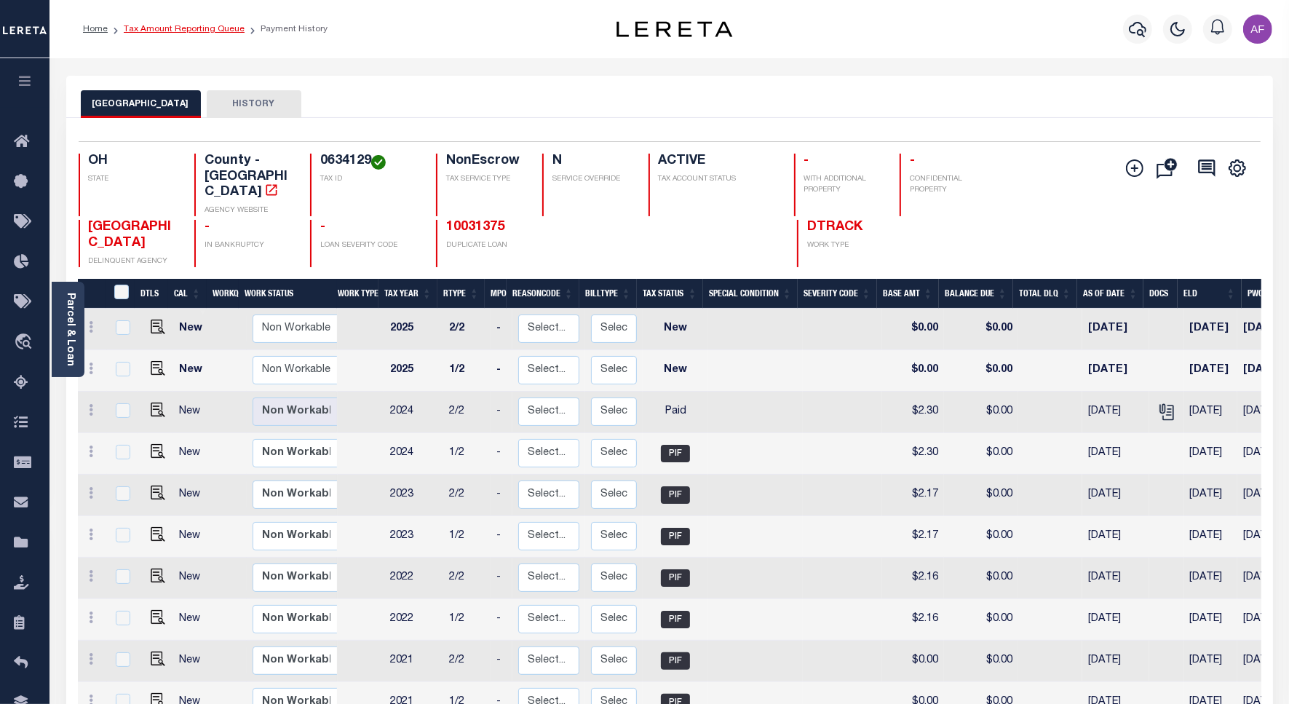
click at [193, 26] on link "Tax Amount Reporting Queue" at bounding box center [184, 29] width 121 height 9
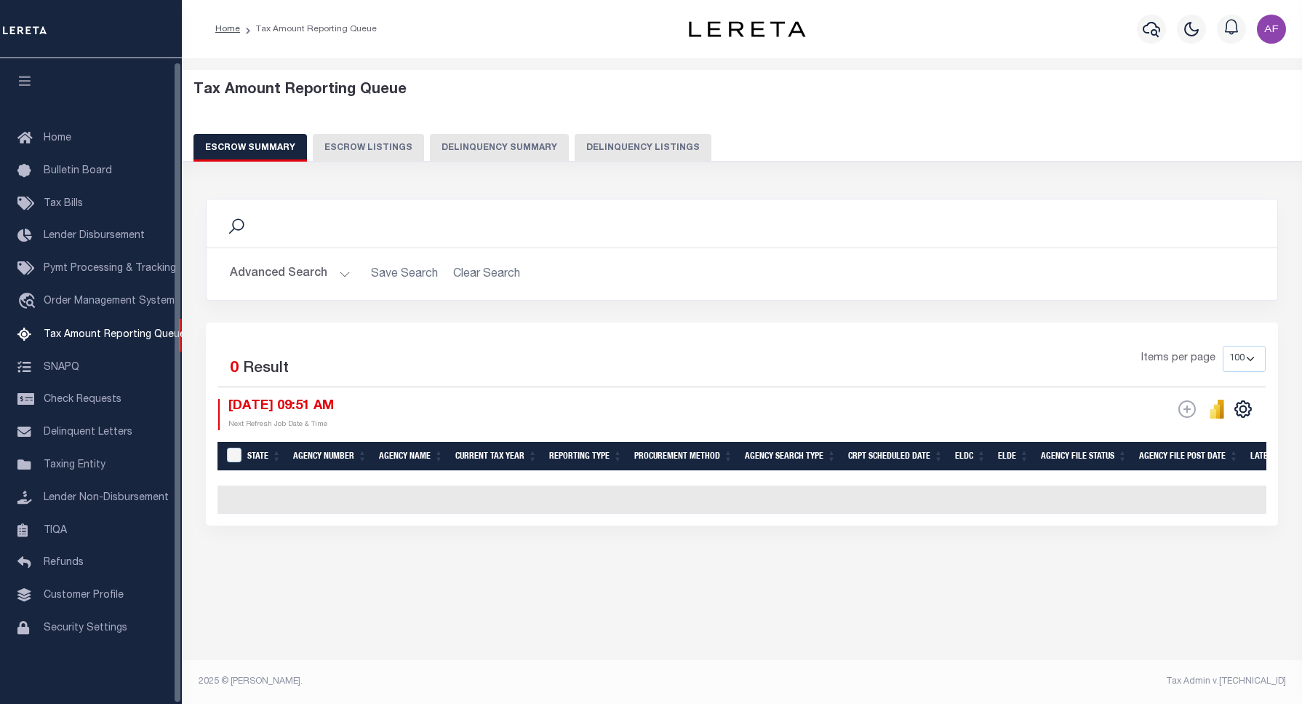
select select "100"
click at [633, 151] on button "Delinquency Listings" at bounding box center [643, 148] width 137 height 28
select select "100"
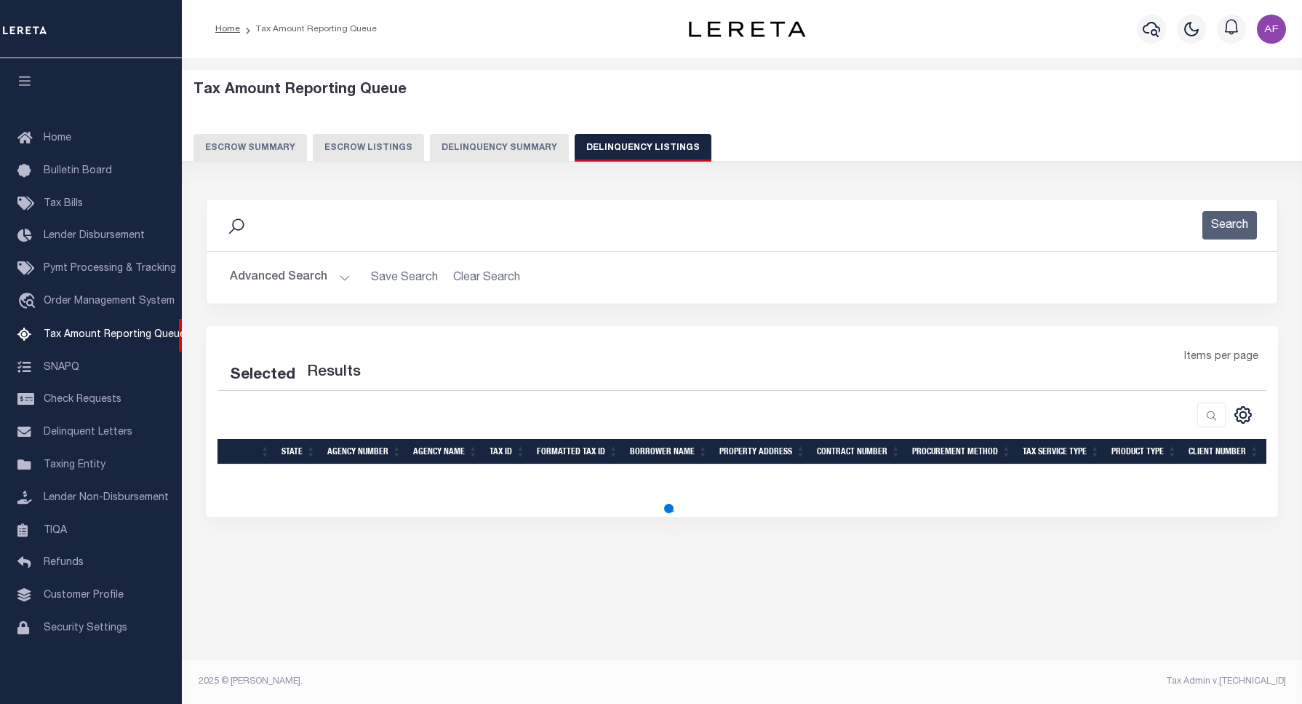
select select "100"
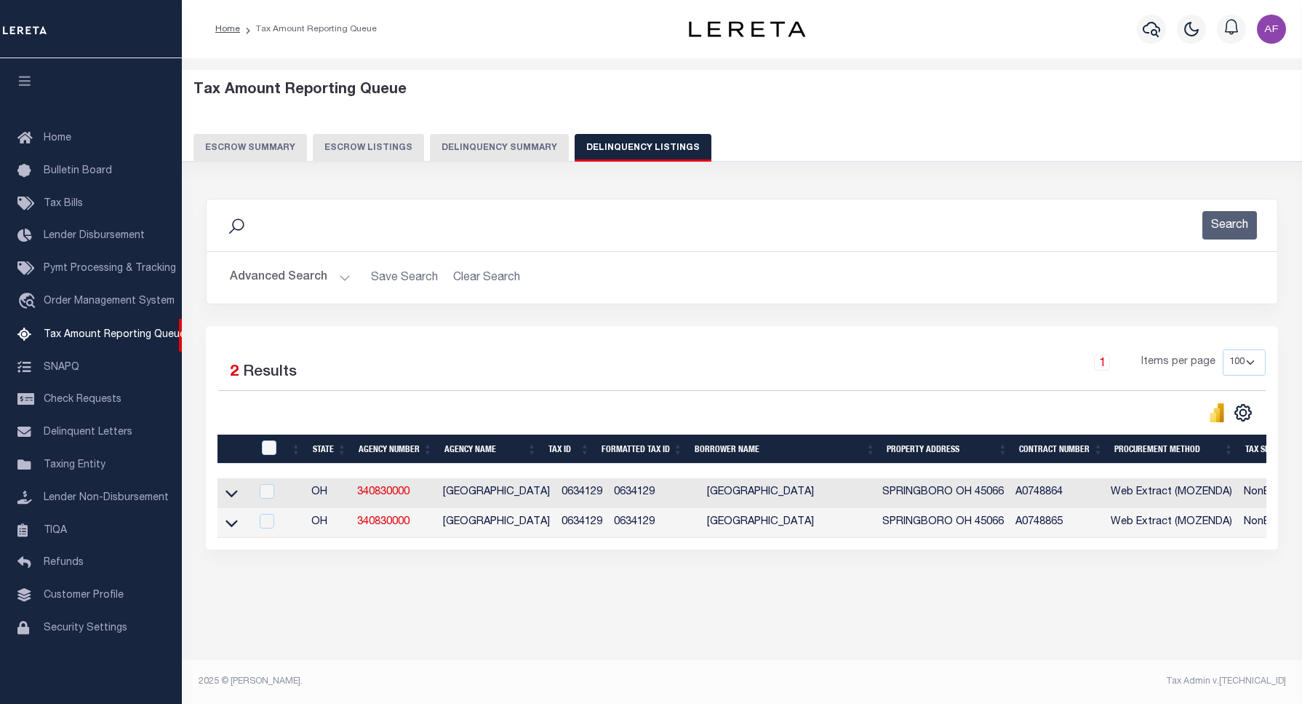
click at [282, 274] on button "Advanced Search" at bounding box center [290, 277] width 121 height 28
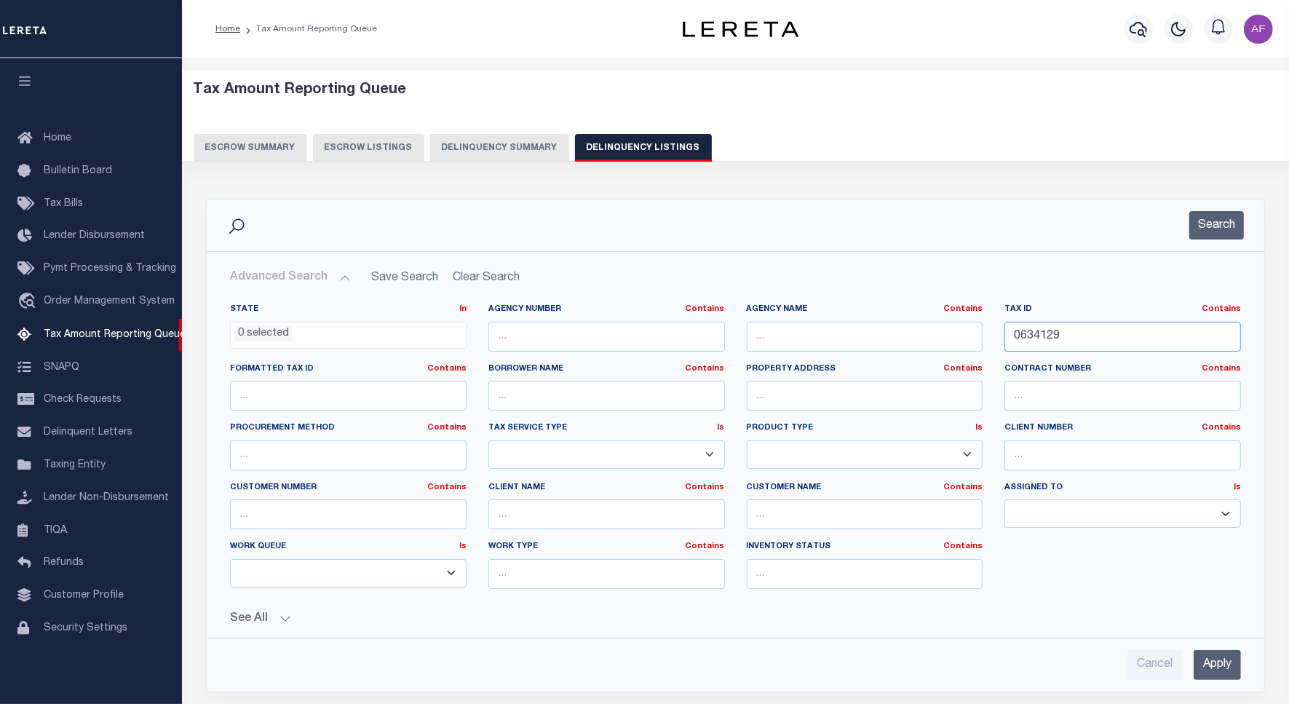
click at [1020, 333] on input "0634129" at bounding box center [1122, 337] width 236 height 30
paste input "58"
type input "0634589"
click at [1219, 229] on button "Search" at bounding box center [1216, 225] width 55 height 28
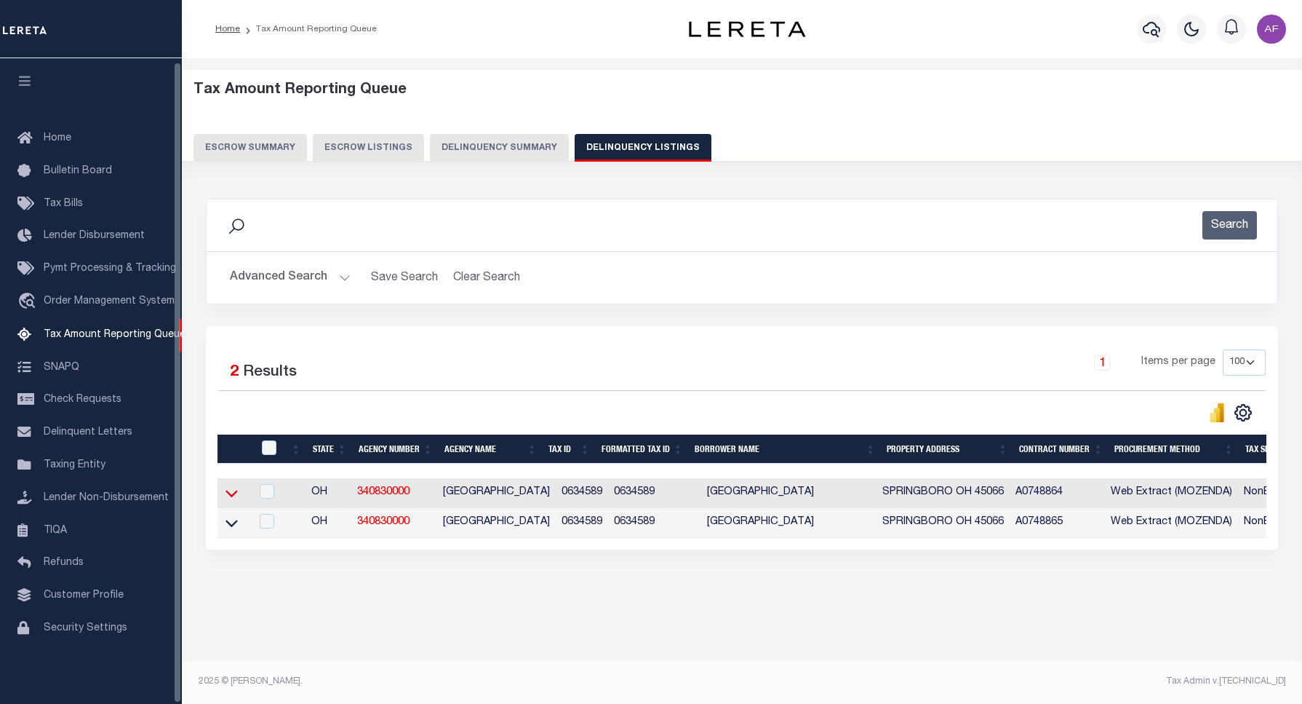
click at [237, 495] on icon at bounding box center [232, 493] width 12 height 7
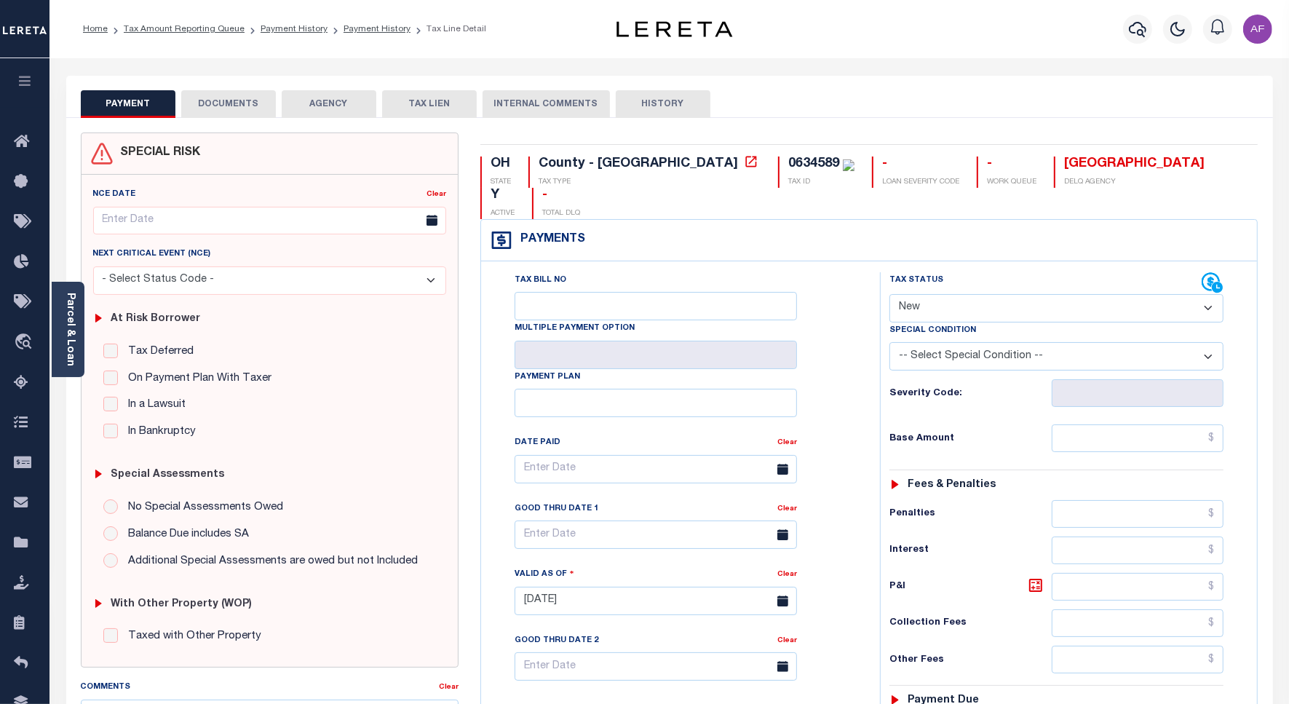
click at [939, 294] on select "- Select Status Code - Open Due/Unpaid Paid Incomplete No Tax Due Internal Refu…" at bounding box center [1056, 308] width 334 height 28
select select "PYD"
click at [889, 294] on select "- Select Status Code - Open Due/Unpaid Paid Incomplete No Tax Due Internal Refu…" at bounding box center [1056, 308] width 334 height 28
type input "[DATE]"
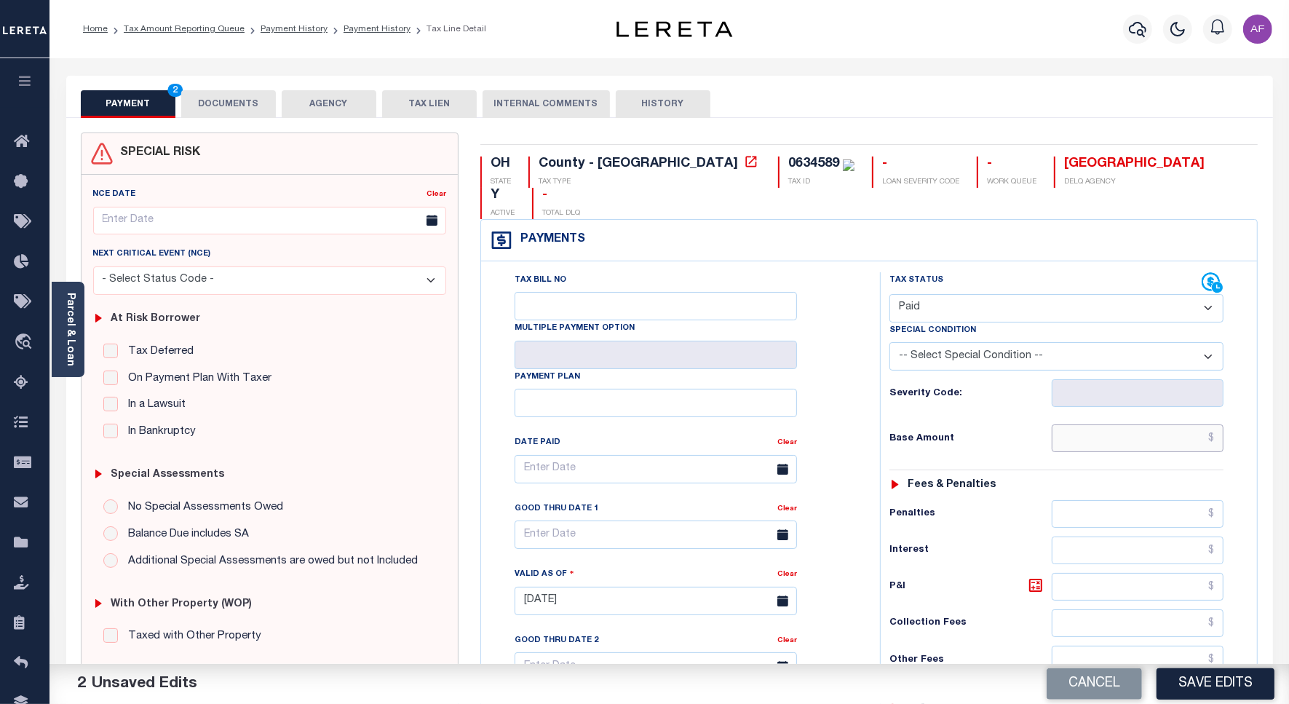
click at [1182, 424] on input "text" at bounding box center [1137, 438] width 172 height 28
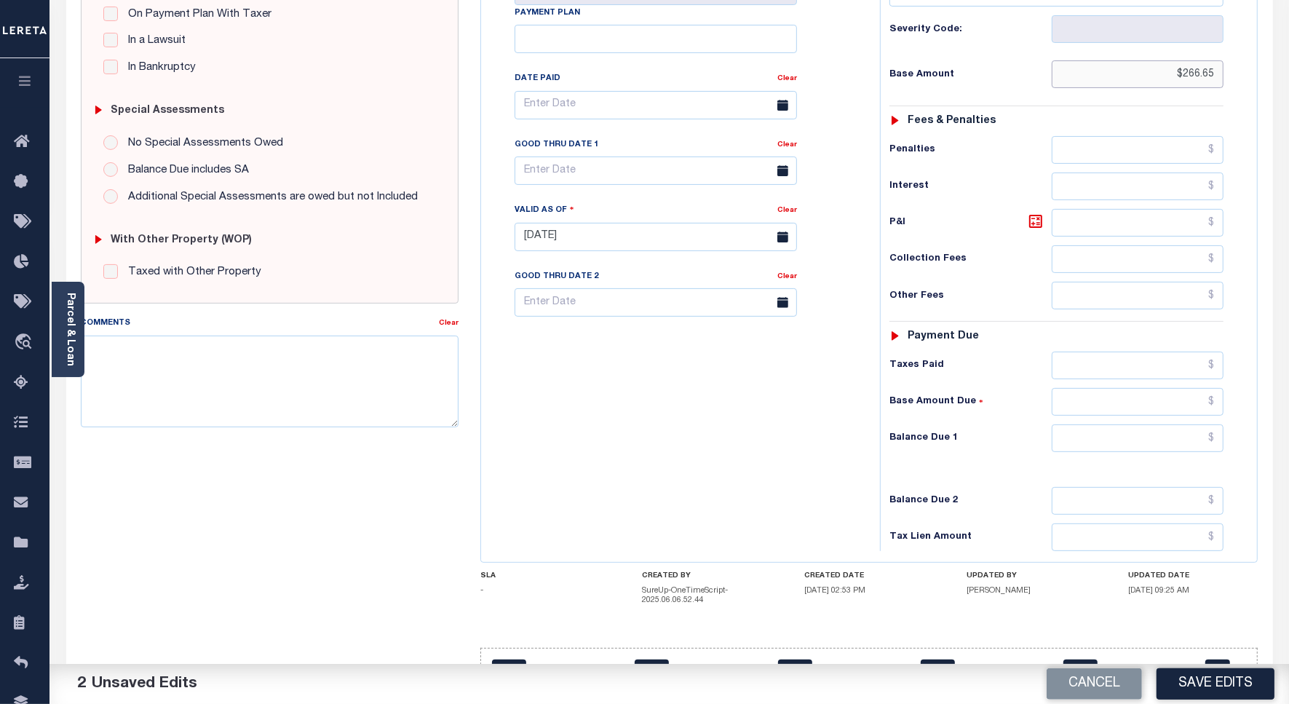
scroll to position [383, 0]
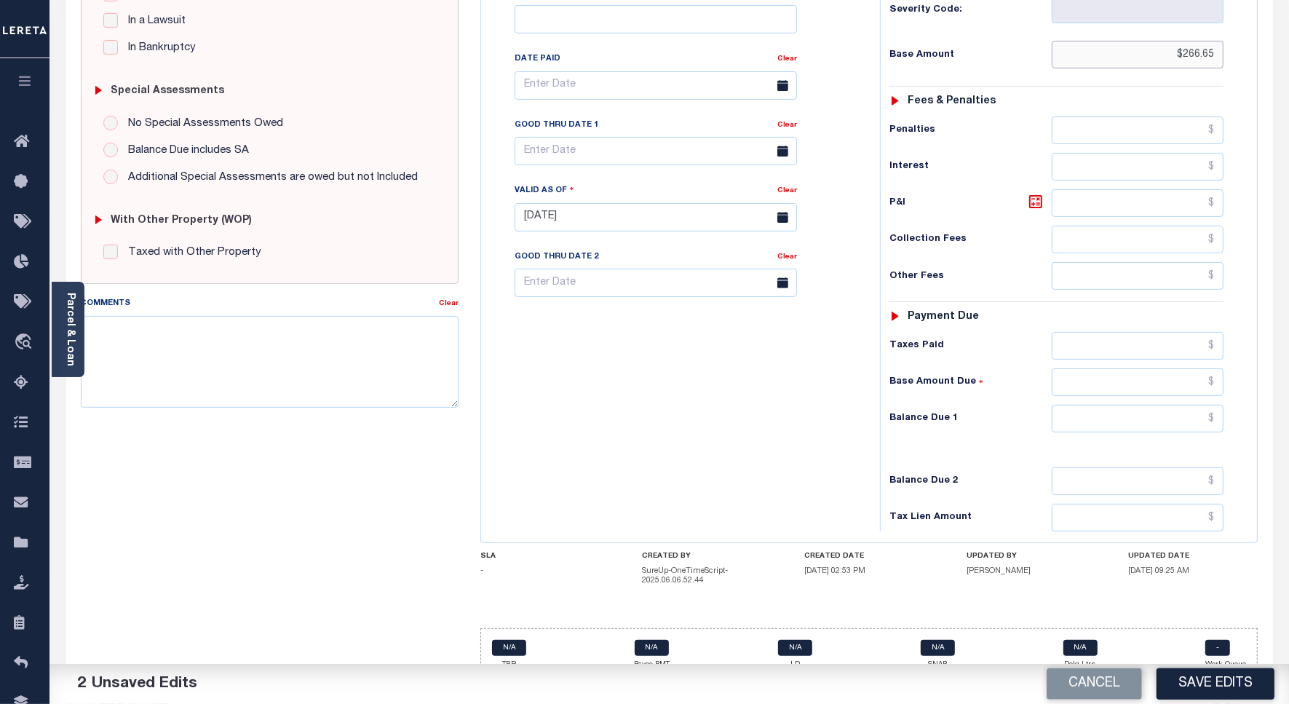
type input "$266.65"
click at [1198, 405] on input "text" at bounding box center [1137, 419] width 172 height 28
type input "$0"
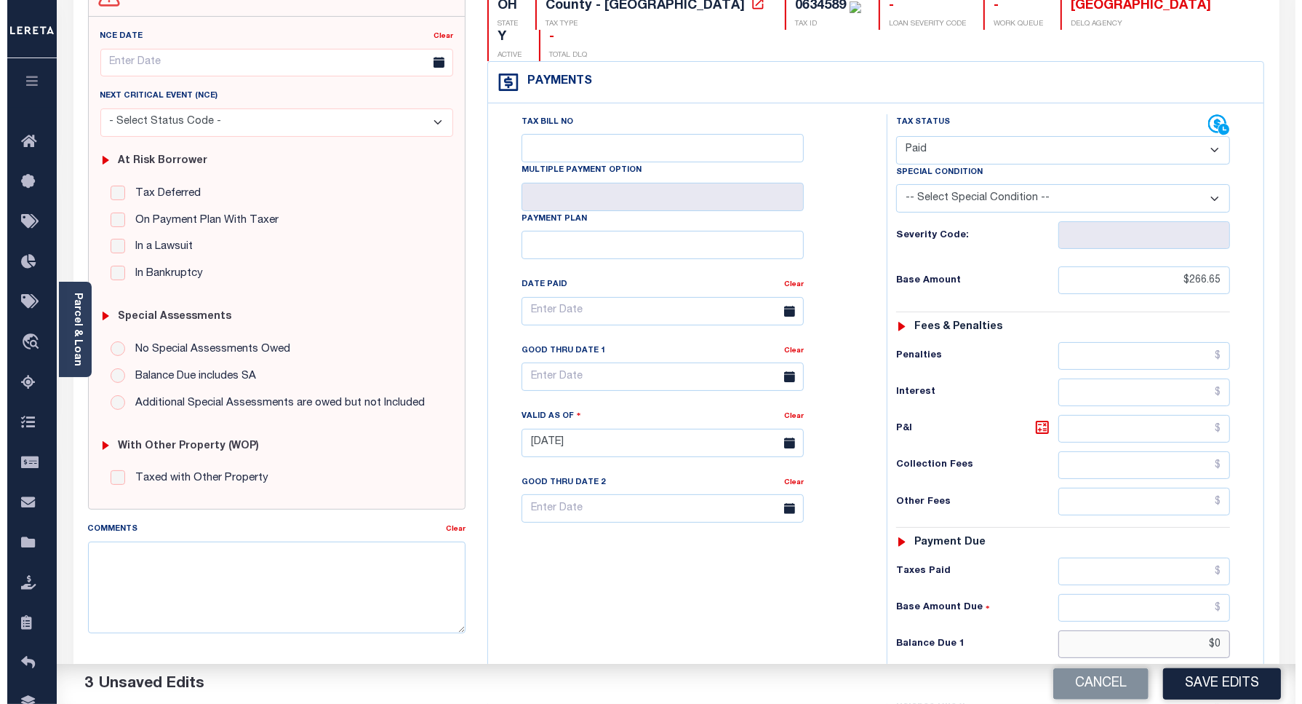
scroll to position [0, 0]
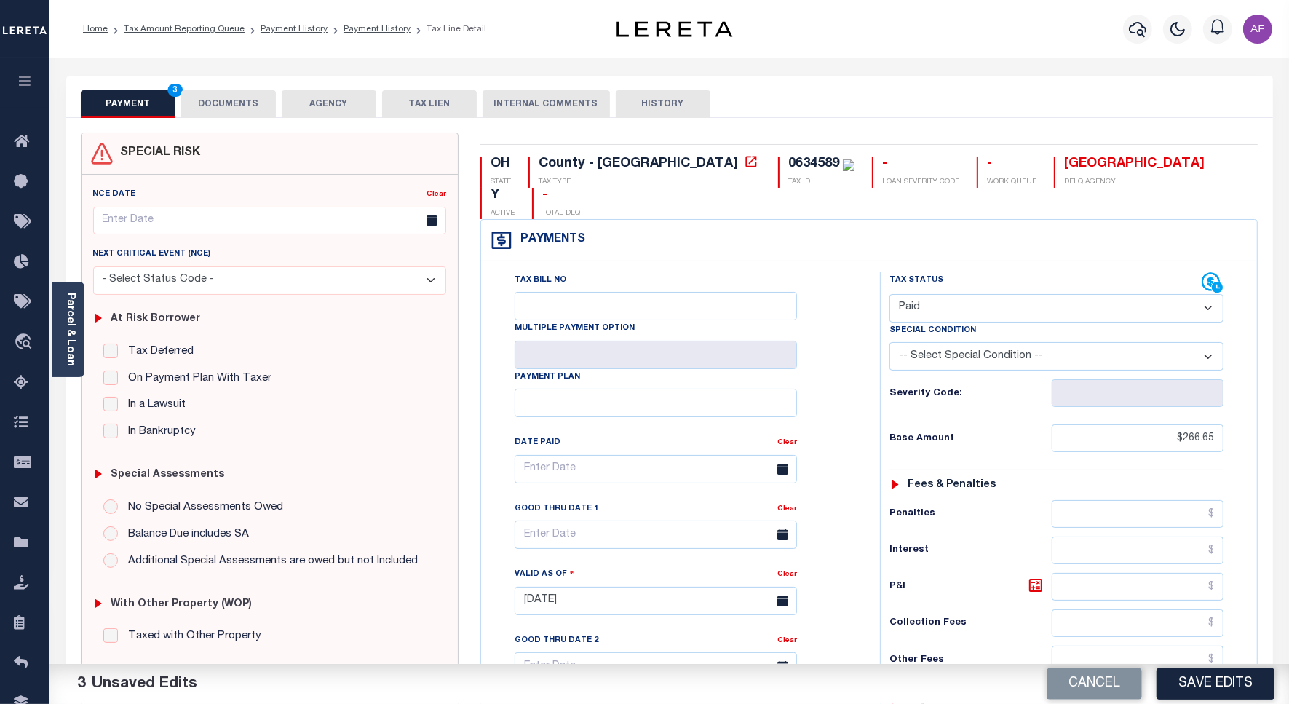
click at [234, 103] on button "DOCUMENTS" at bounding box center [228, 104] width 95 height 28
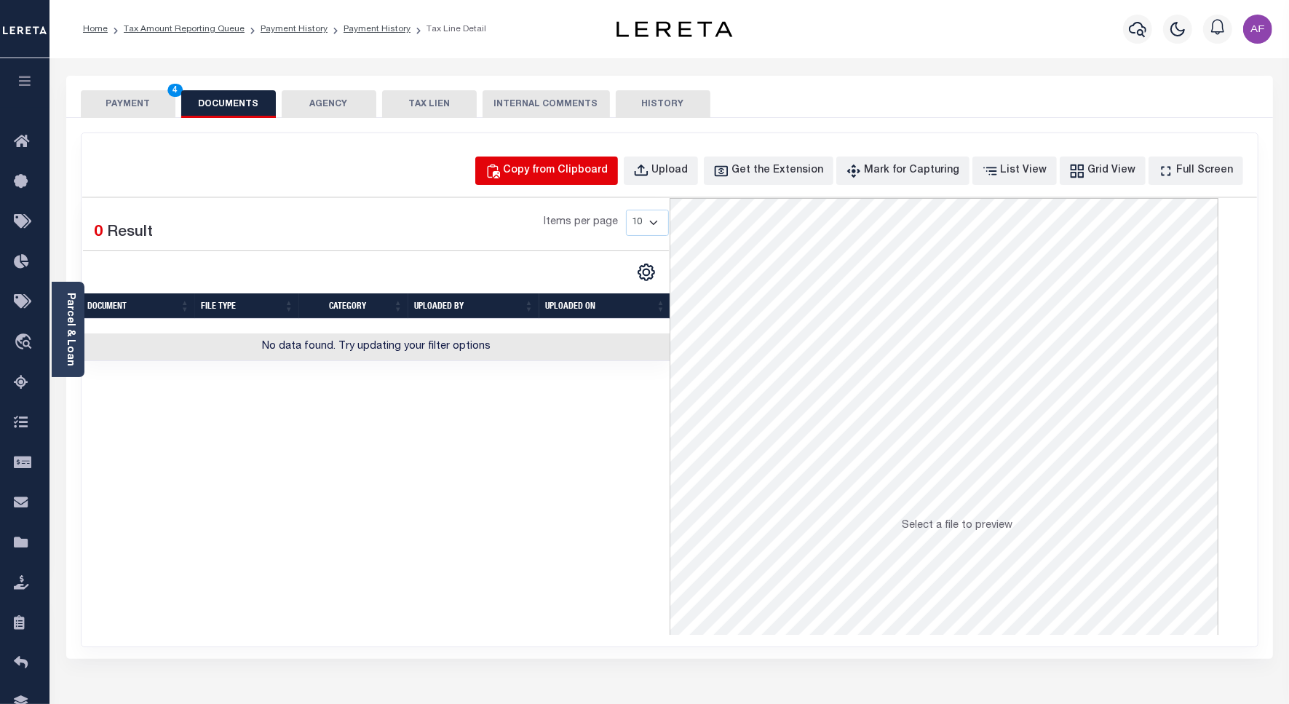
click at [561, 175] on div "Copy from Clipboard" at bounding box center [555, 171] width 105 height 16
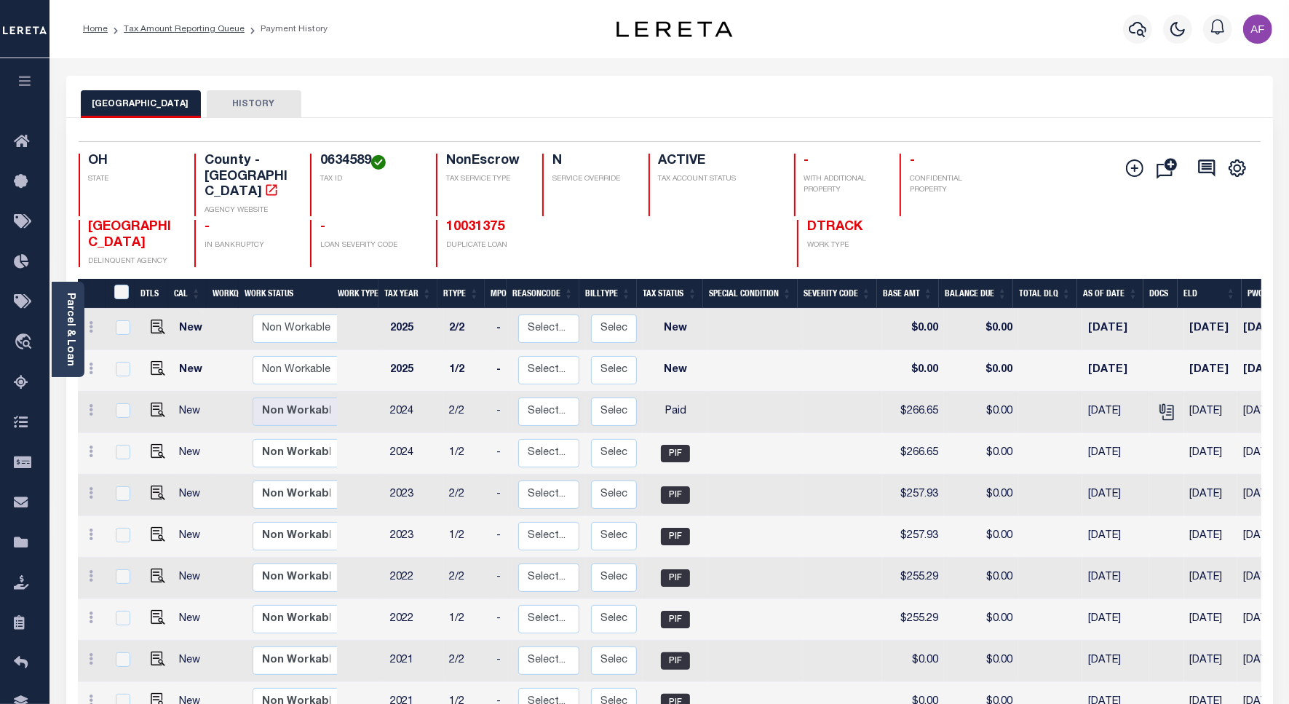
click at [210, 33] on li "Tax Amount Reporting Queue" at bounding box center [176, 29] width 137 height 13
click at [208, 25] on link "Tax Amount Reporting Queue" at bounding box center [184, 29] width 121 height 9
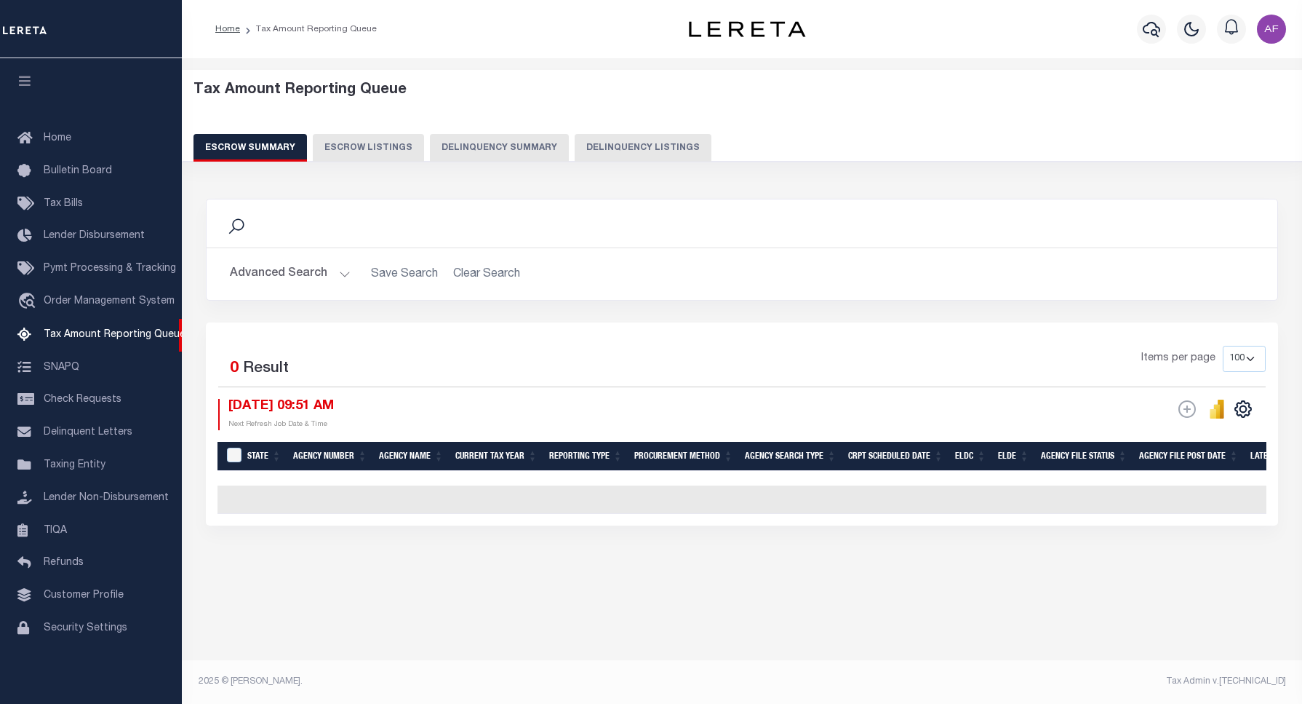
select select "100"
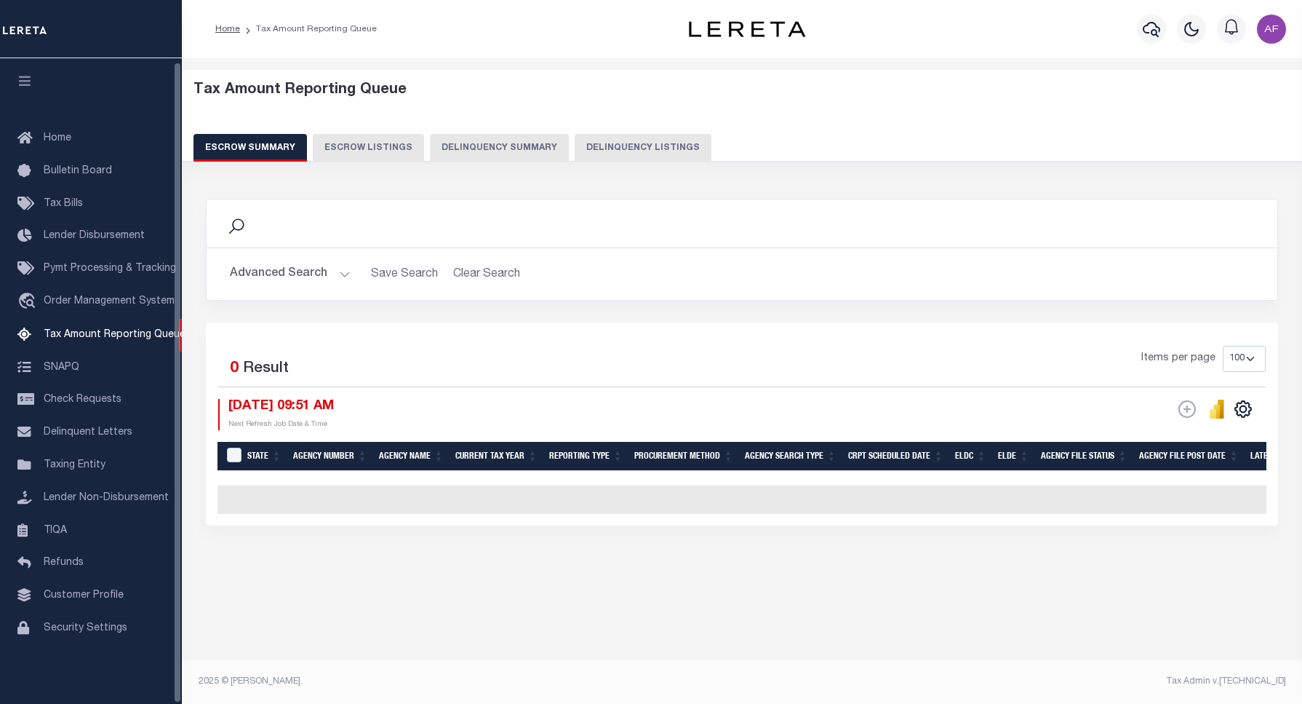
click at [638, 150] on button "Delinquency Listings" at bounding box center [643, 148] width 137 height 28
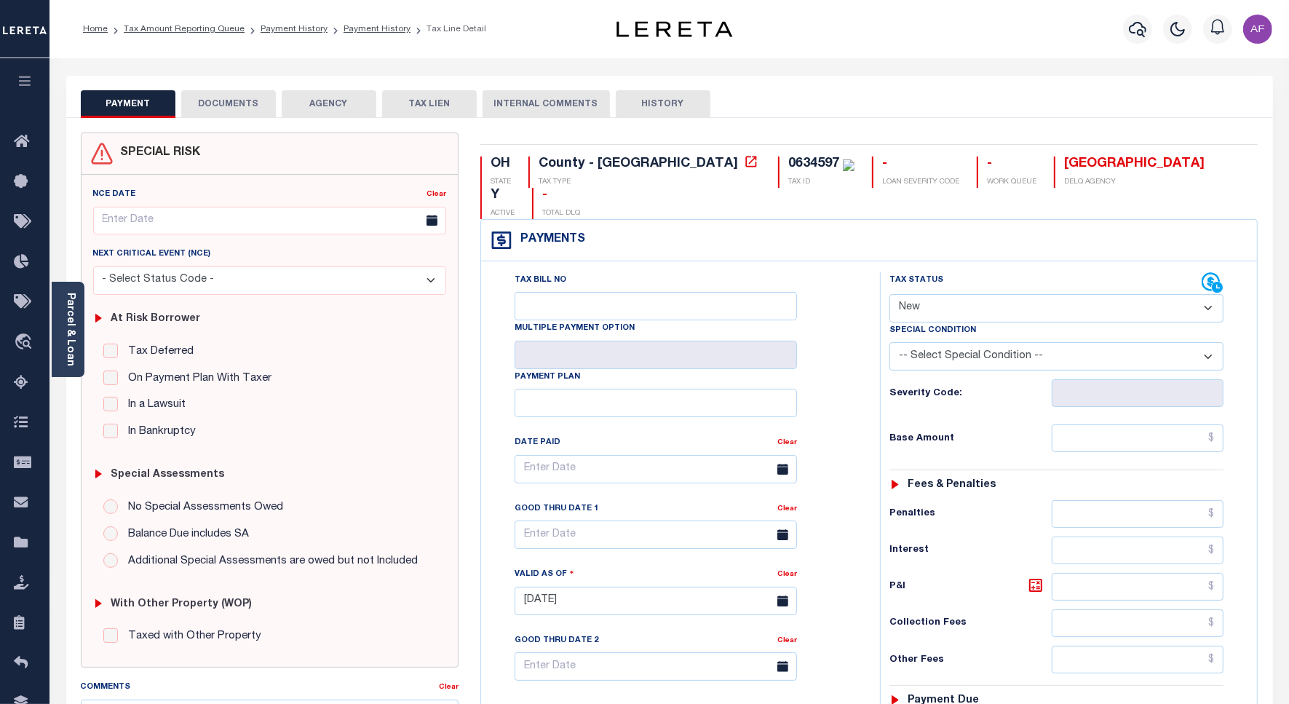
click at [915, 274] on label "Tax Status" at bounding box center [916, 280] width 54 height 12
click at [919, 294] on select "- Select Status Code - Open Due/Unpaid Paid Incomplete No Tax Due Internal Refu…" at bounding box center [1056, 308] width 334 height 28
select select "PYD"
click at [889, 294] on select "- Select Status Code - Open Due/Unpaid Paid Incomplete No Tax Due Internal Refu…" at bounding box center [1056, 308] width 334 height 28
type input "[DATE]"
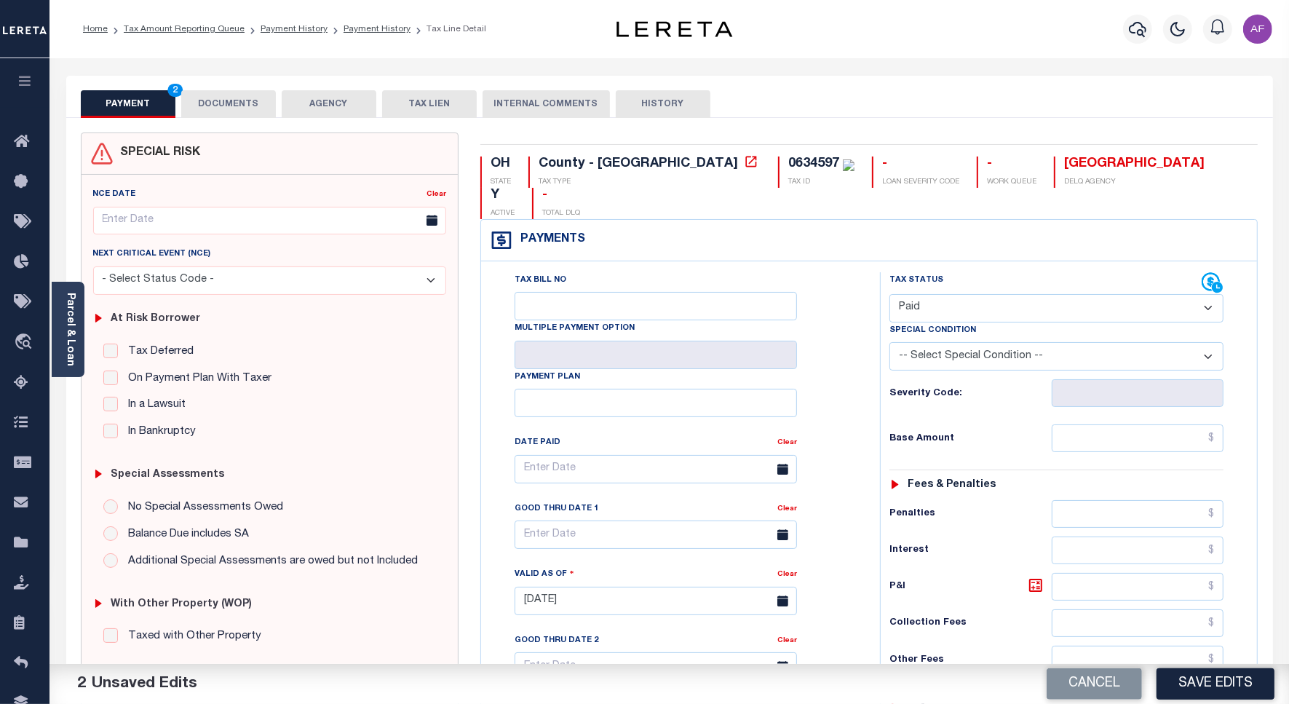
click at [926, 294] on select "- Select Status Code - Open Due/Unpaid Paid Incomplete No Tax Due Internal Refu…" at bounding box center [1056, 308] width 334 height 28
click at [889, 294] on select "- Select Status Code - Open Due/Unpaid Paid Incomplete No Tax Due Internal Refu…" at bounding box center [1056, 308] width 334 height 28
click at [1190, 424] on input "text" at bounding box center [1137, 438] width 172 height 28
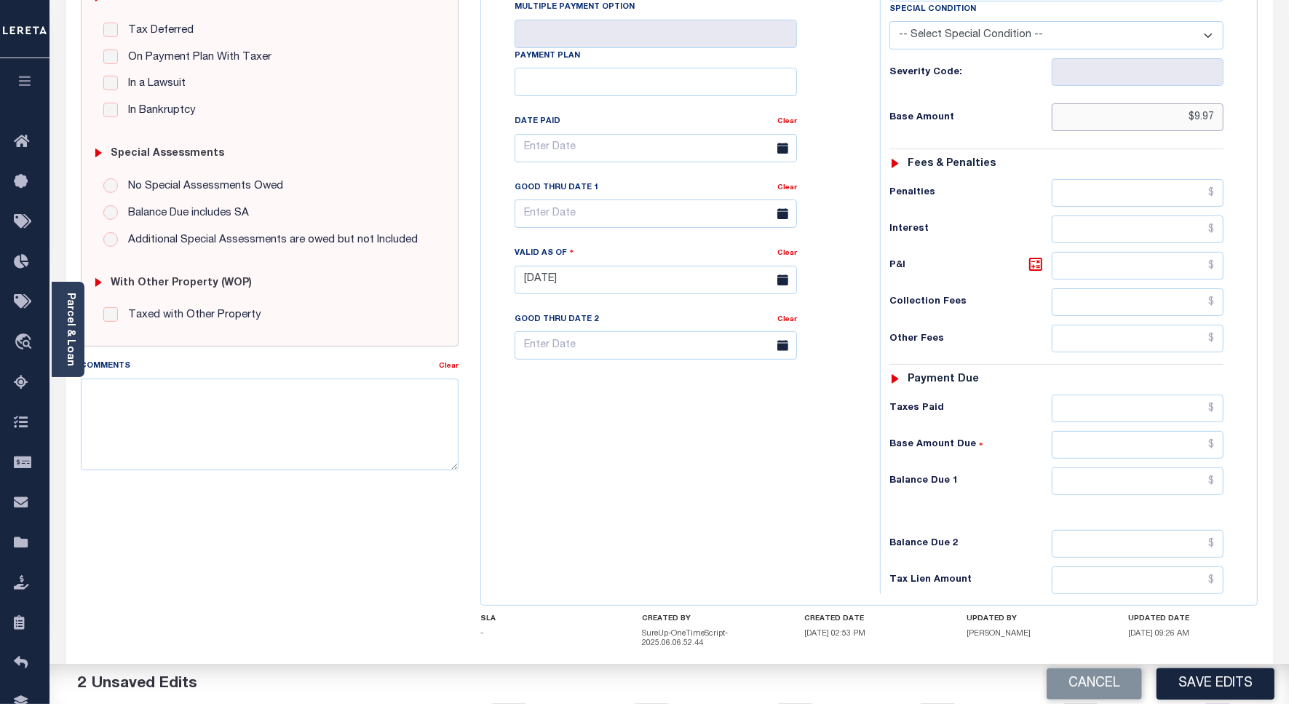
scroll to position [383, 0]
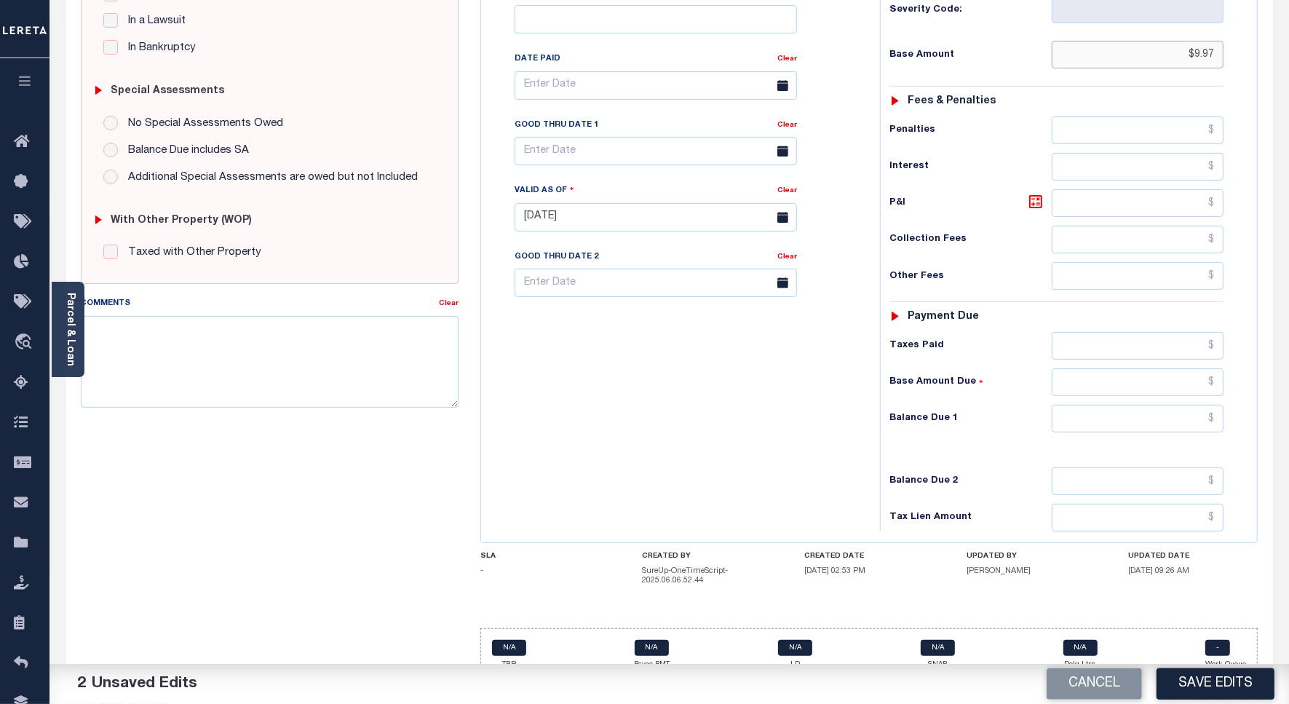
type input "$9.97"
click at [1195, 405] on input "text" at bounding box center [1137, 419] width 172 height 28
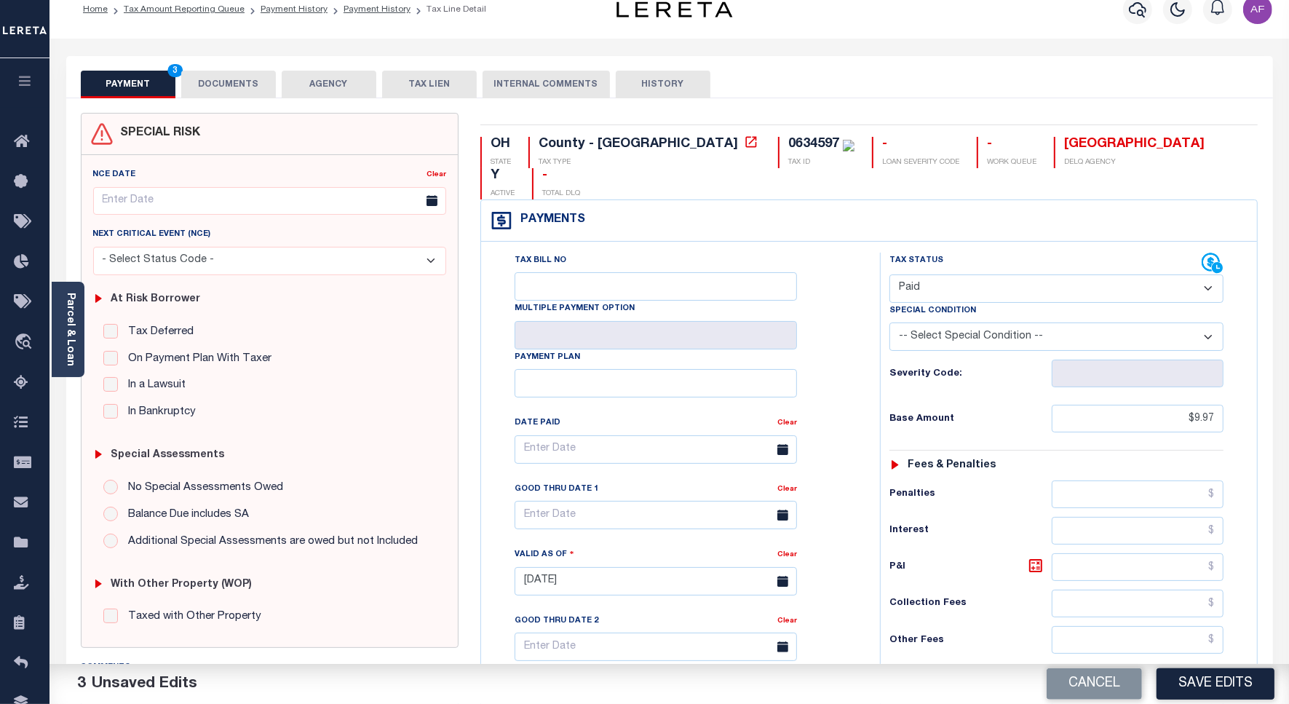
scroll to position [0, 0]
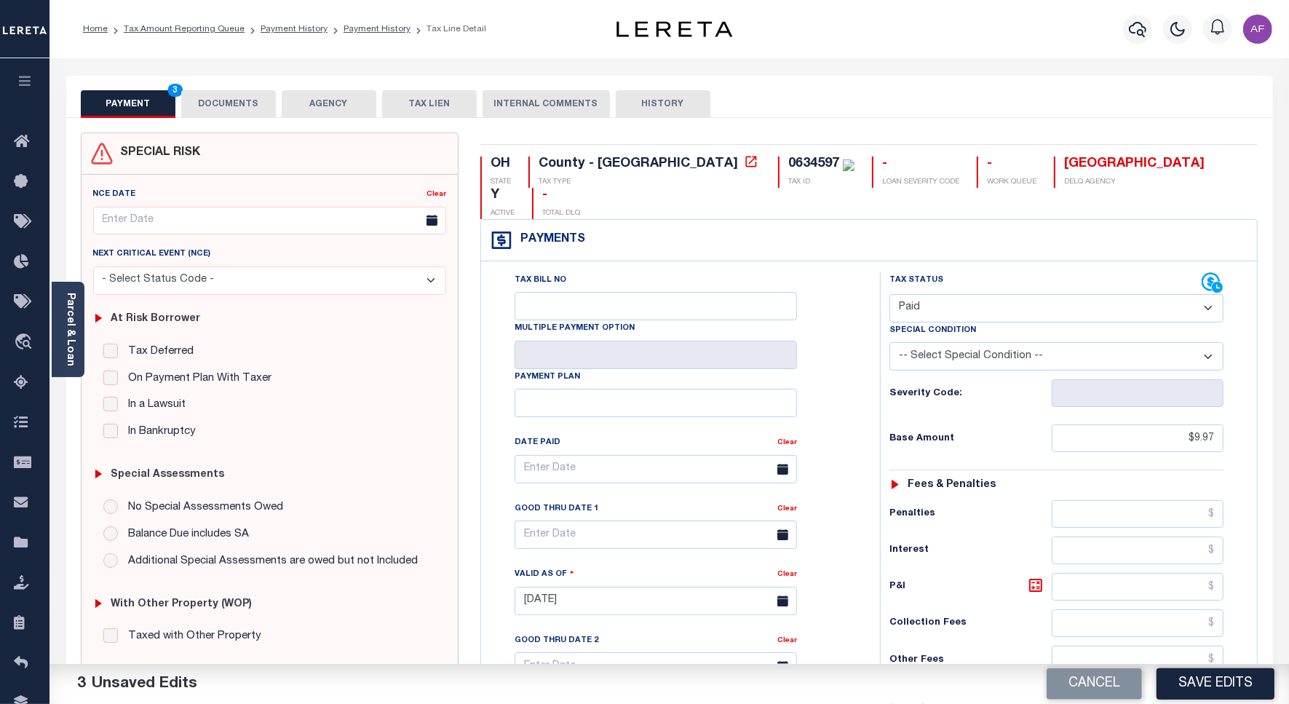
type input "$0.00"
click at [241, 100] on button "DOCUMENTS" at bounding box center [228, 104] width 95 height 28
